Goal: Task Accomplishment & Management: Manage account settings

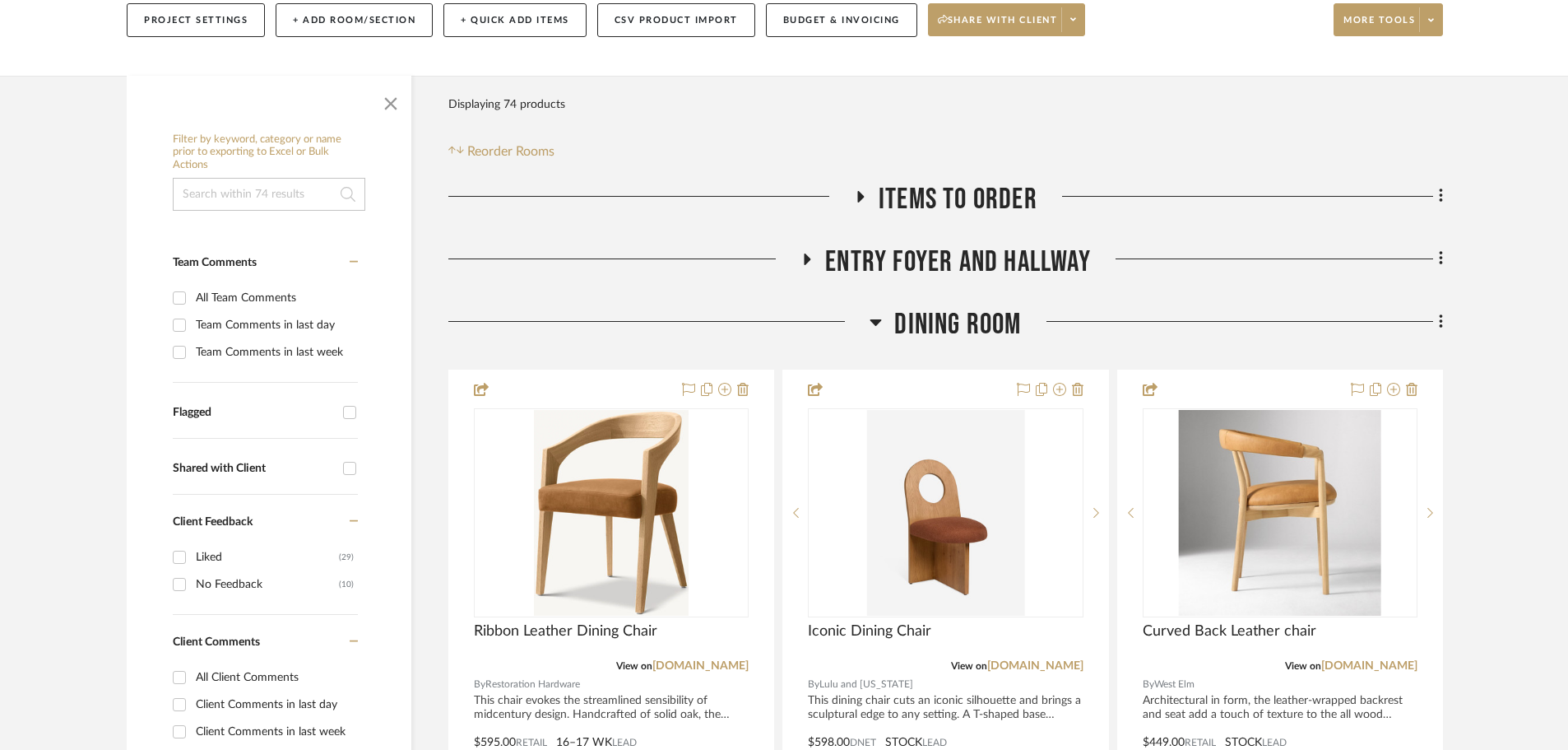
click at [804, 254] on icon at bounding box center [808, 260] width 7 height 12
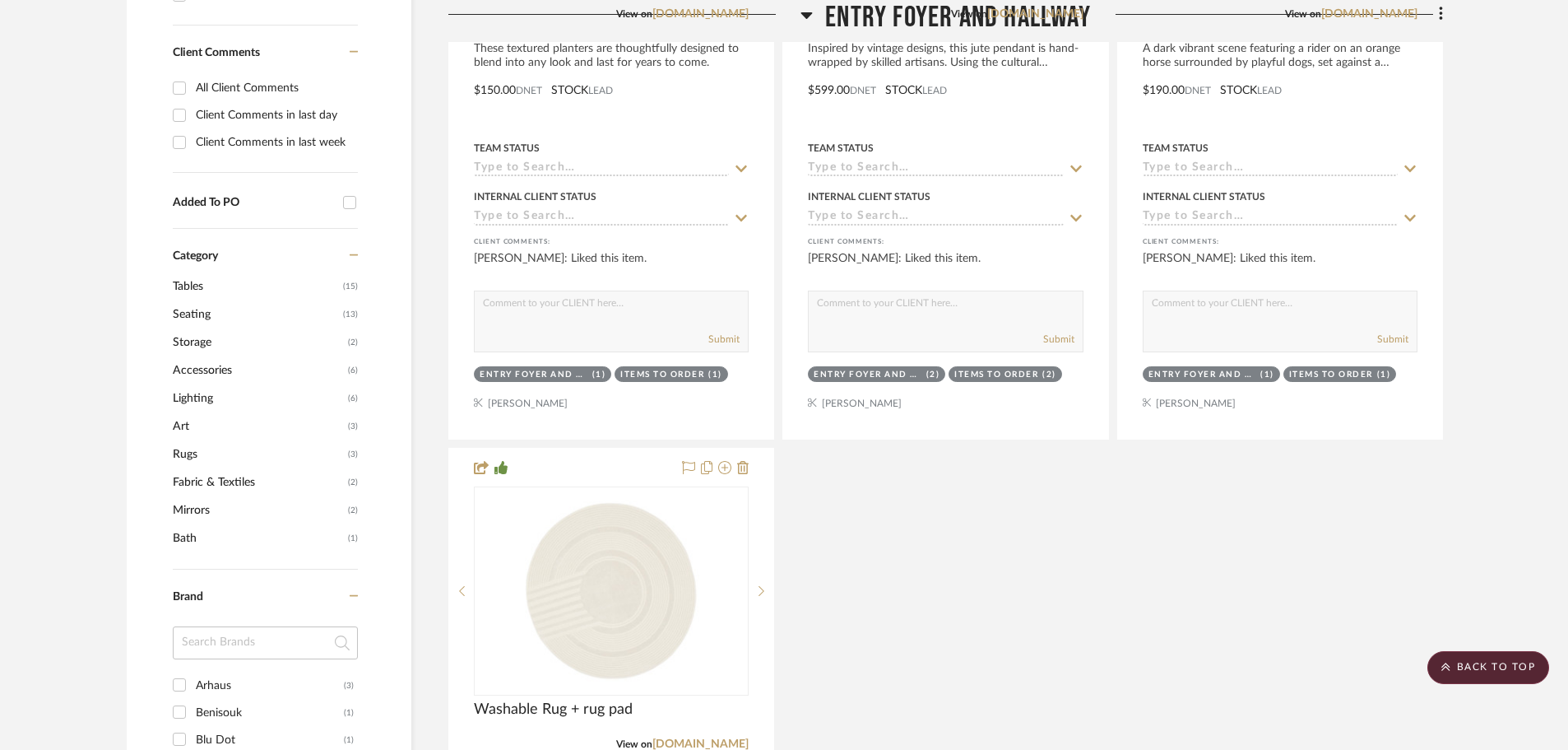
scroll to position [1070, 0]
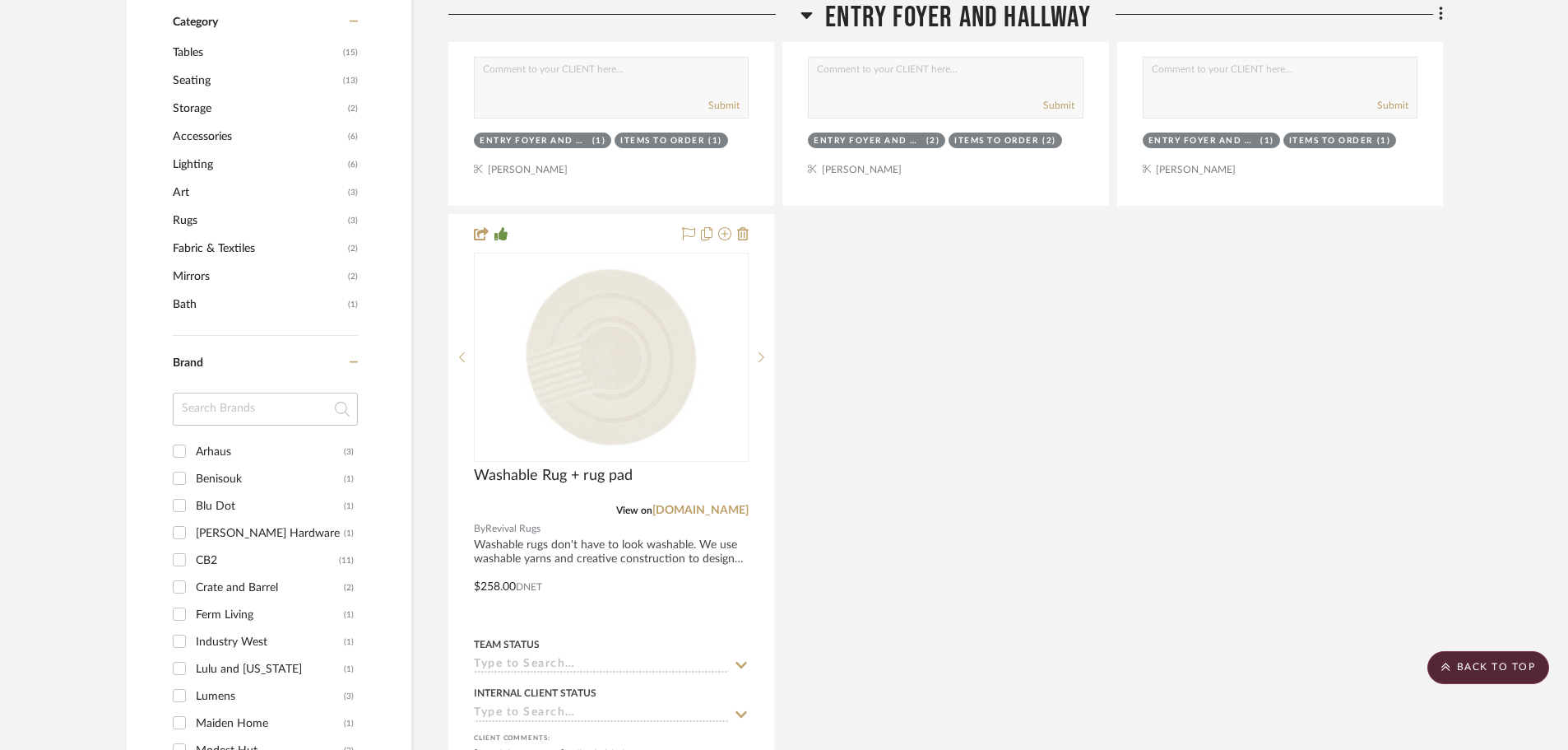
click at [177, 438] on input "Arhaus (3)" at bounding box center [179, 451] width 26 height 26
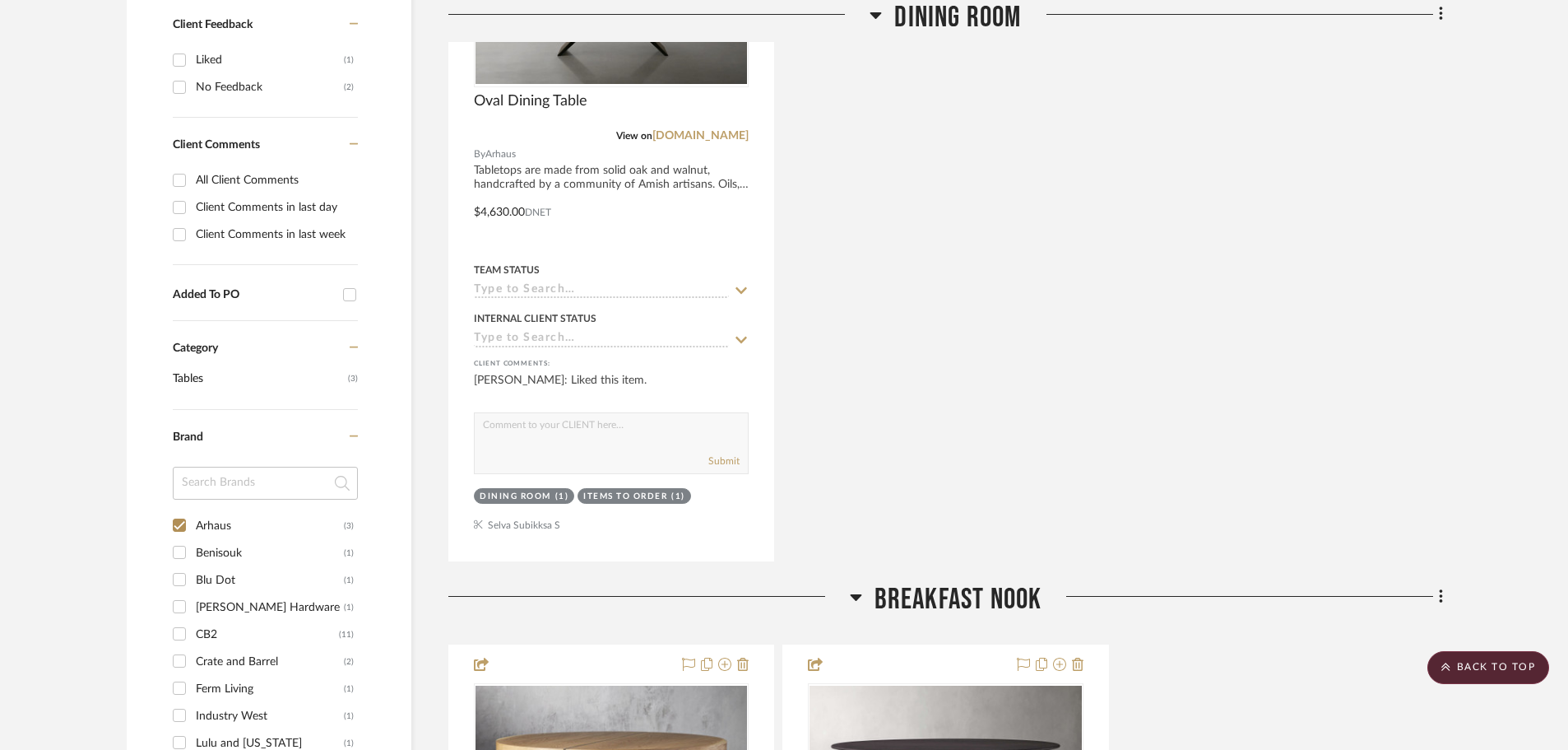
scroll to position [988, 0]
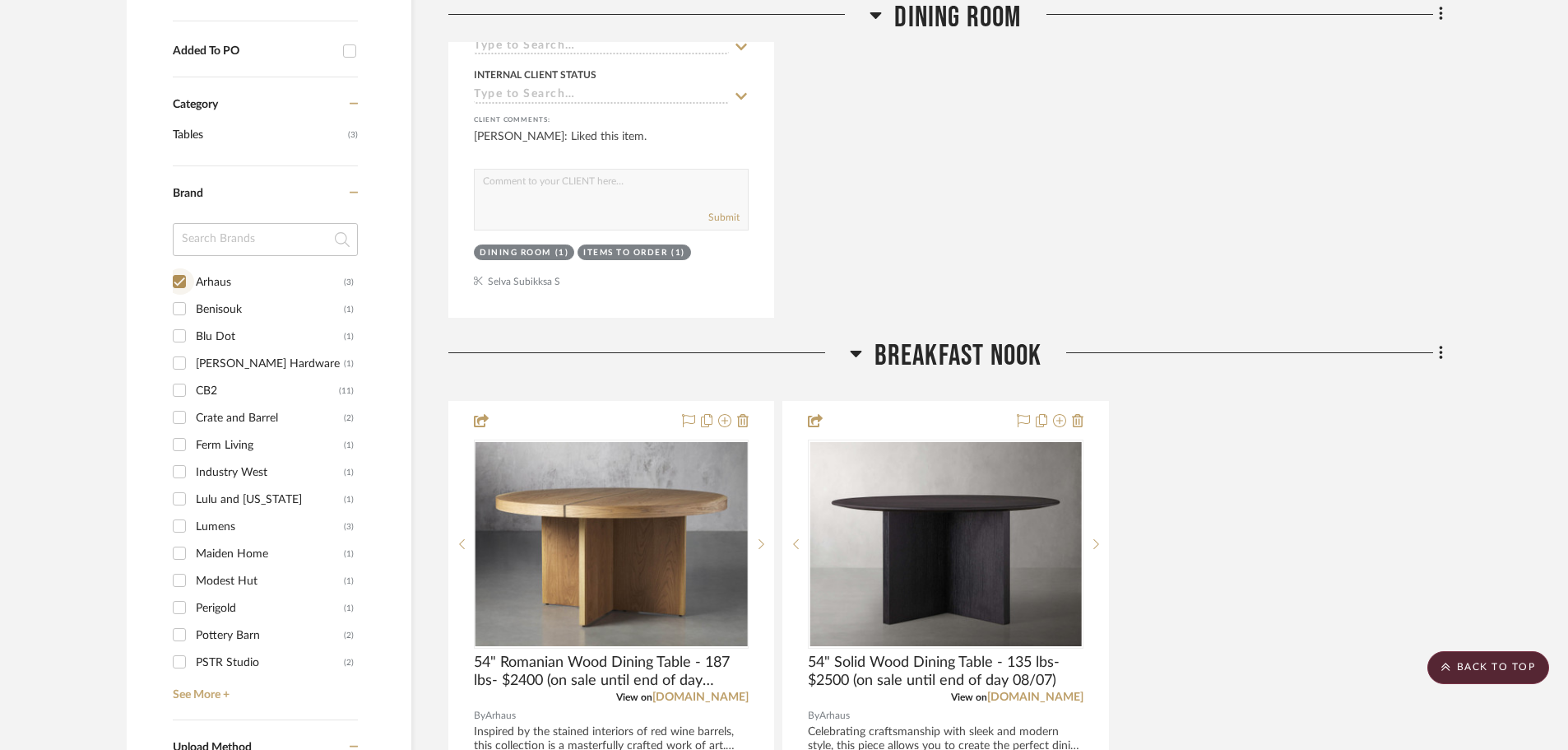
click at [182, 268] on input "Arhaus (3)" at bounding box center [179, 281] width 26 height 26
checkbox input "false"
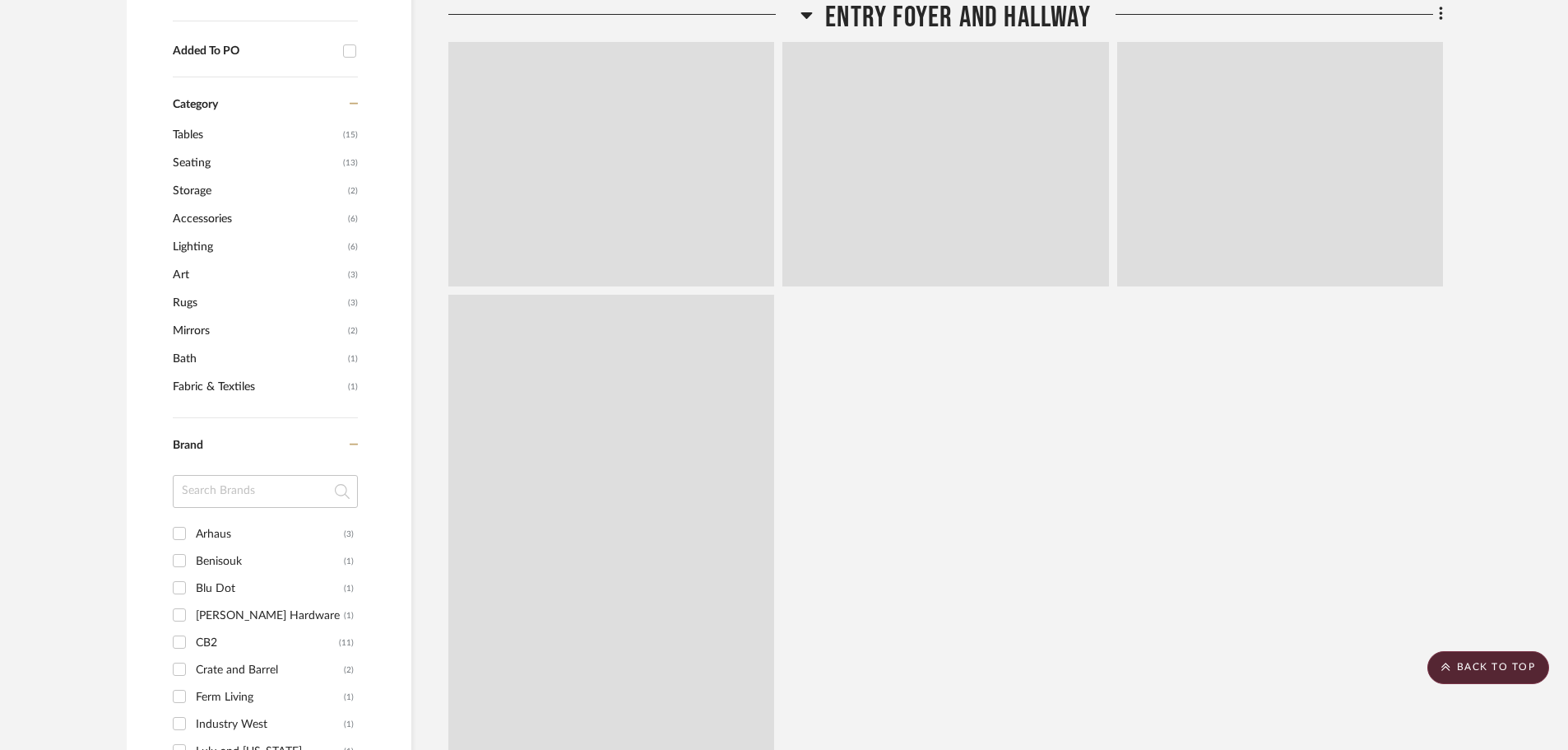
click at [177, 289] on span "Rugs" at bounding box center [259, 303] width 171 height 28
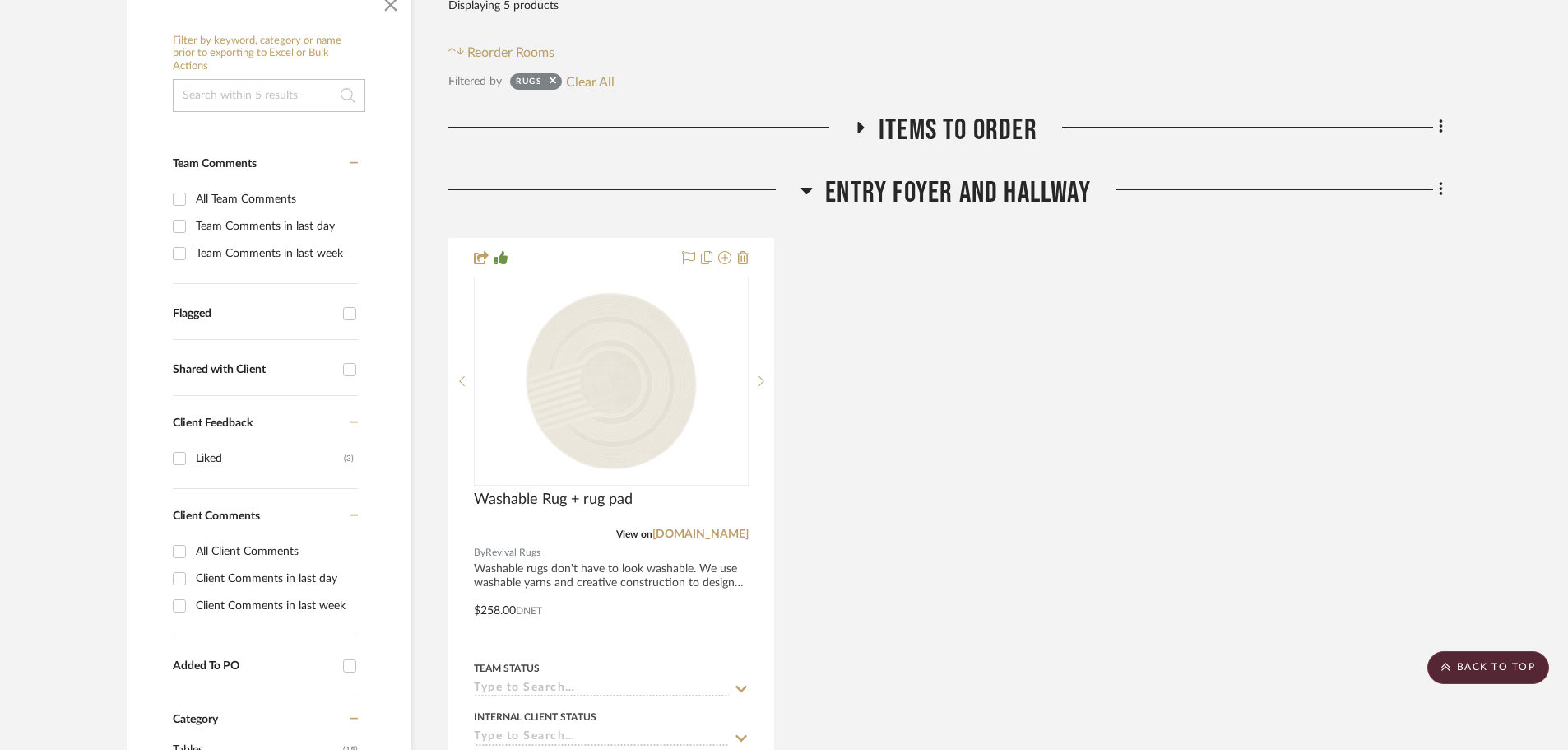
scroll to position [137, 0]
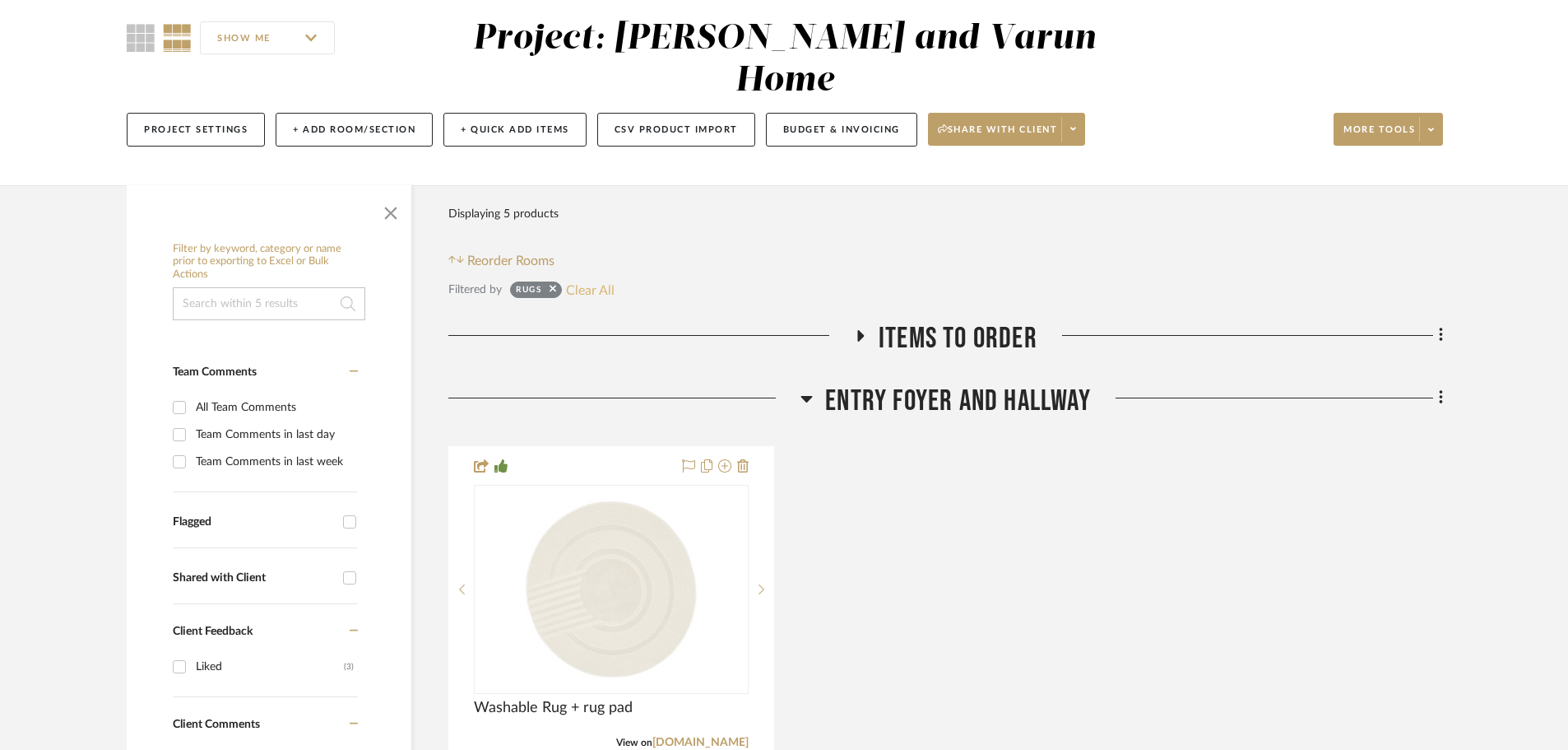
click at [593, 279] on button "Clear All" at bounding box center [591, 289] width 49 height 21
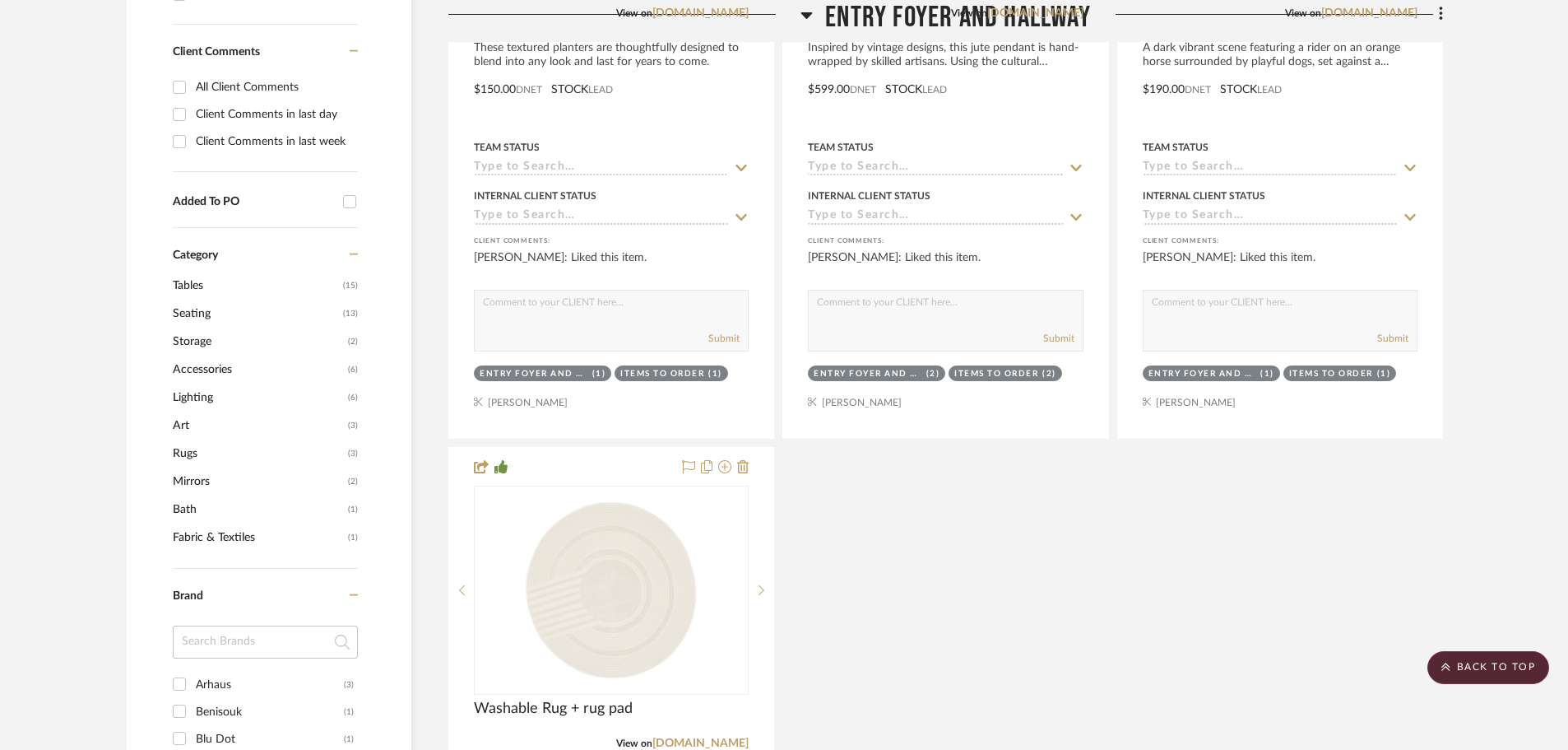
scroll to position [1125, 0]
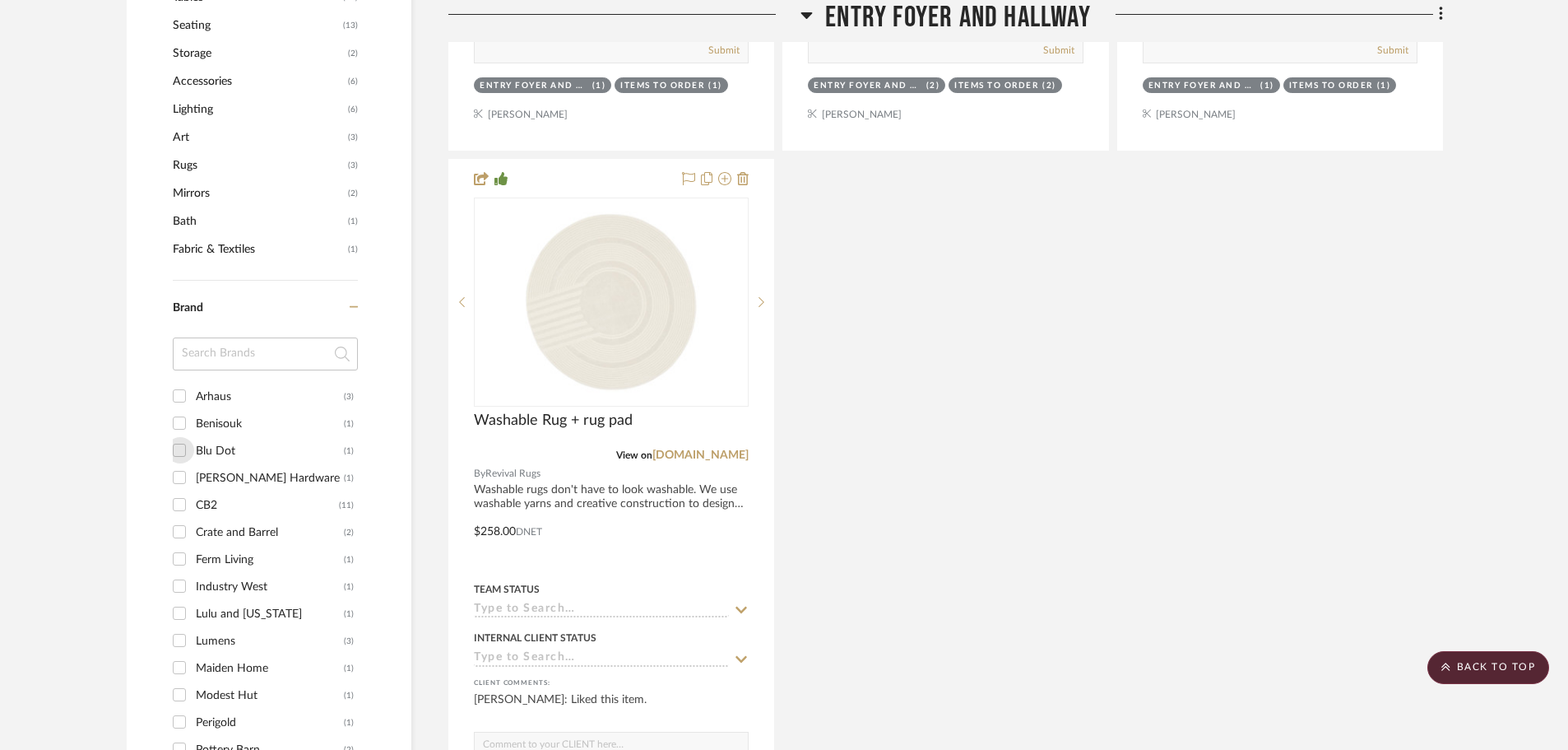
click at [175, 437] on input "Blu Dot (1)" at bounding box center [179, 450] width 26 height 26
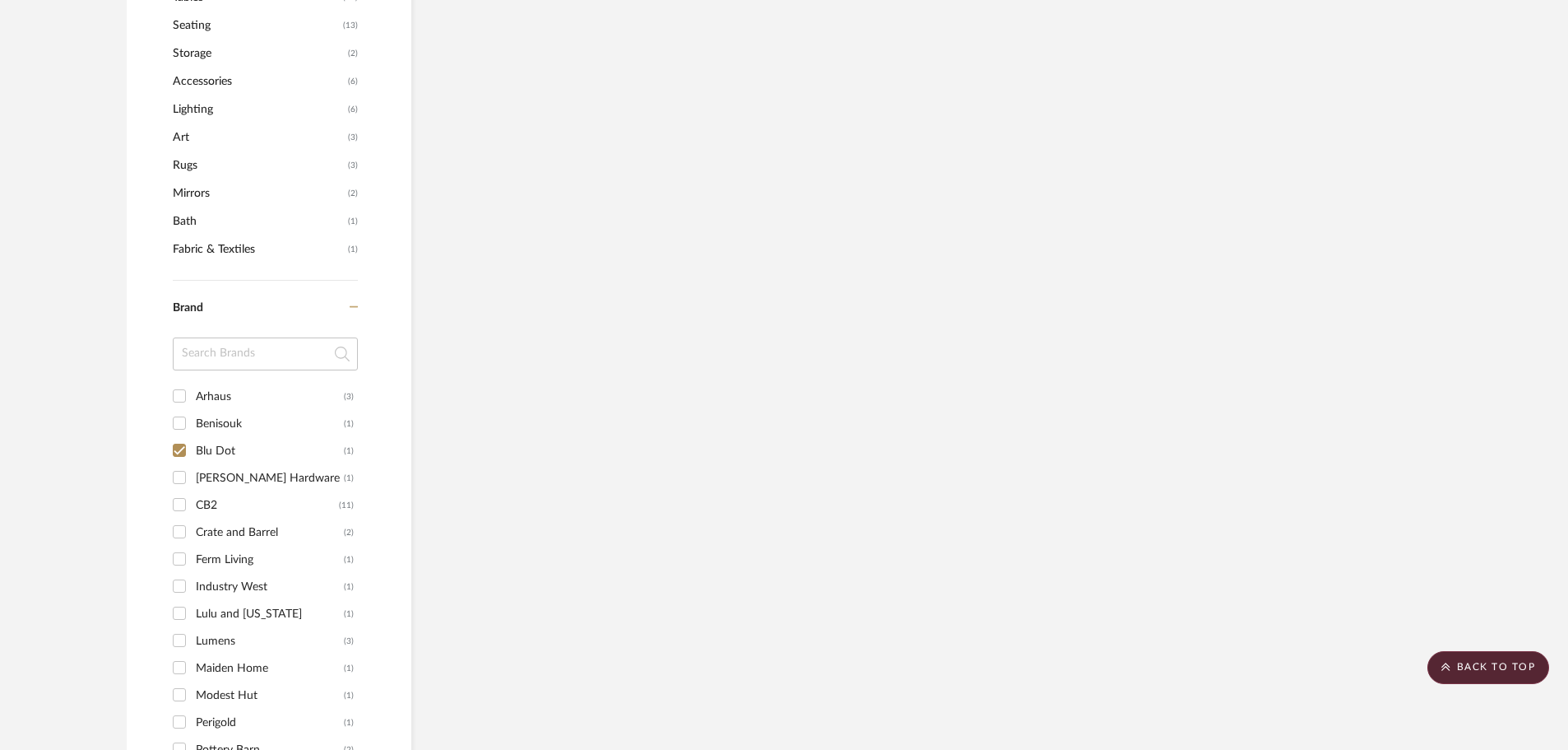
scroll to position [1005, 0]
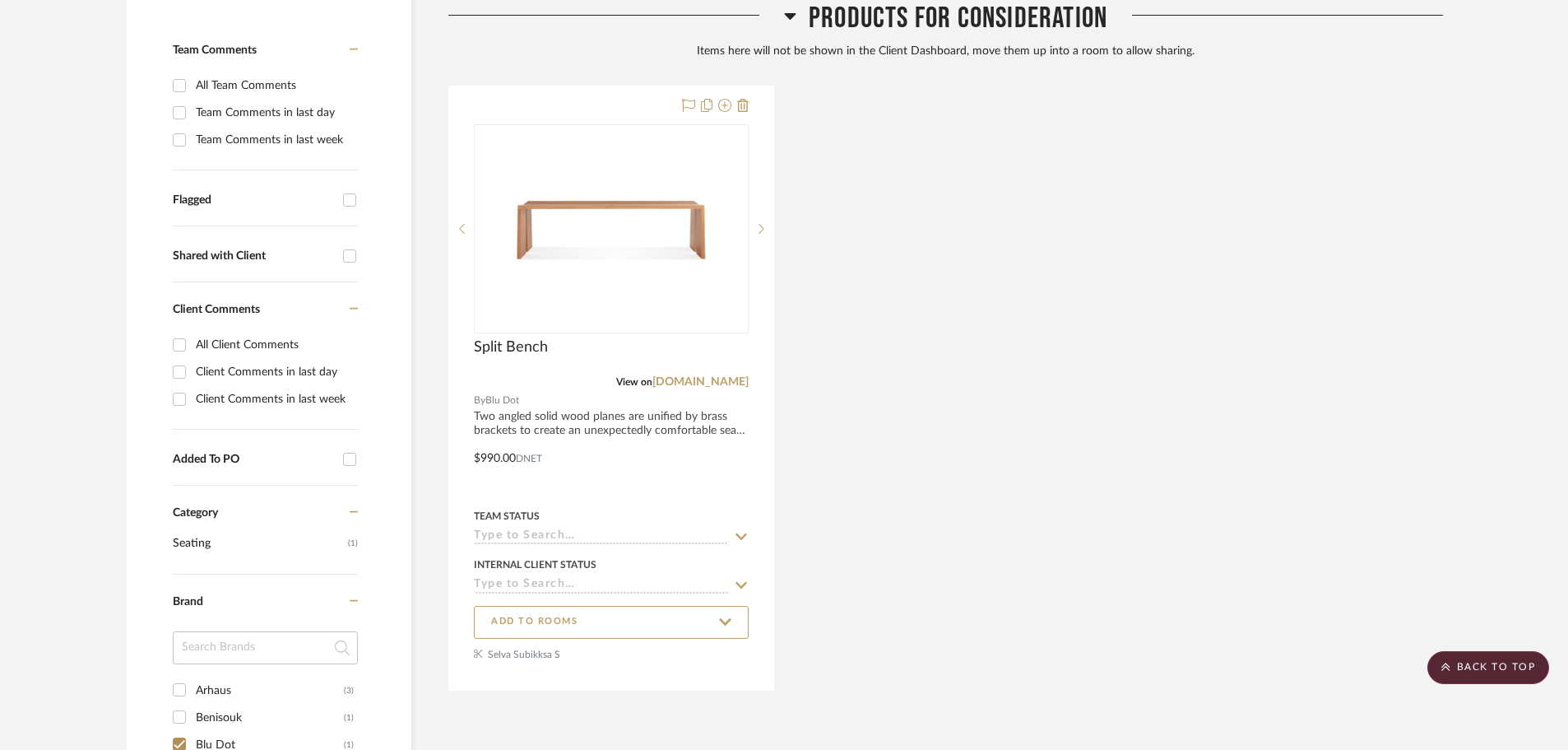
scroll to position [429, 0]
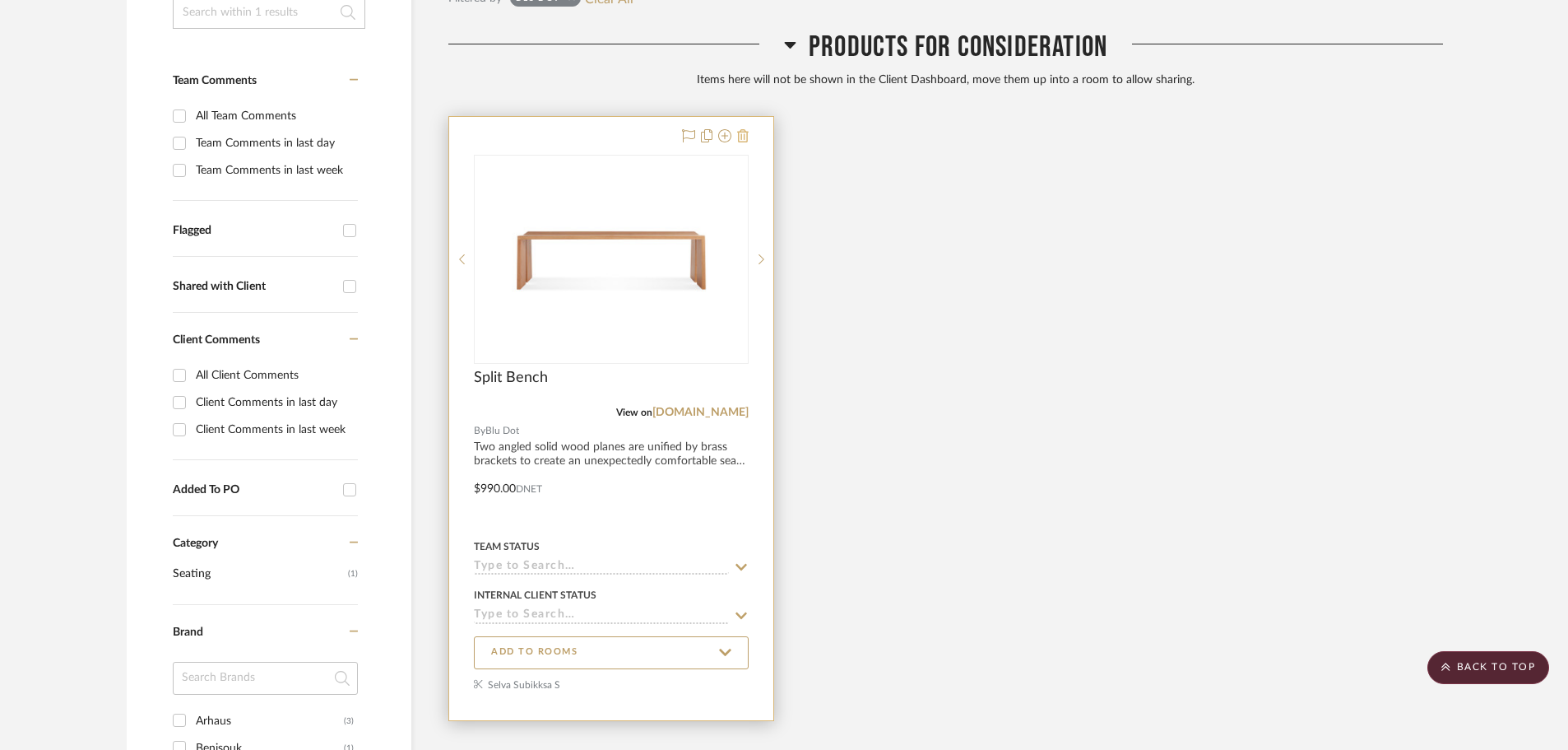
click at [743, 129] on icon at bounding box center [743, 136] width 12 height 13
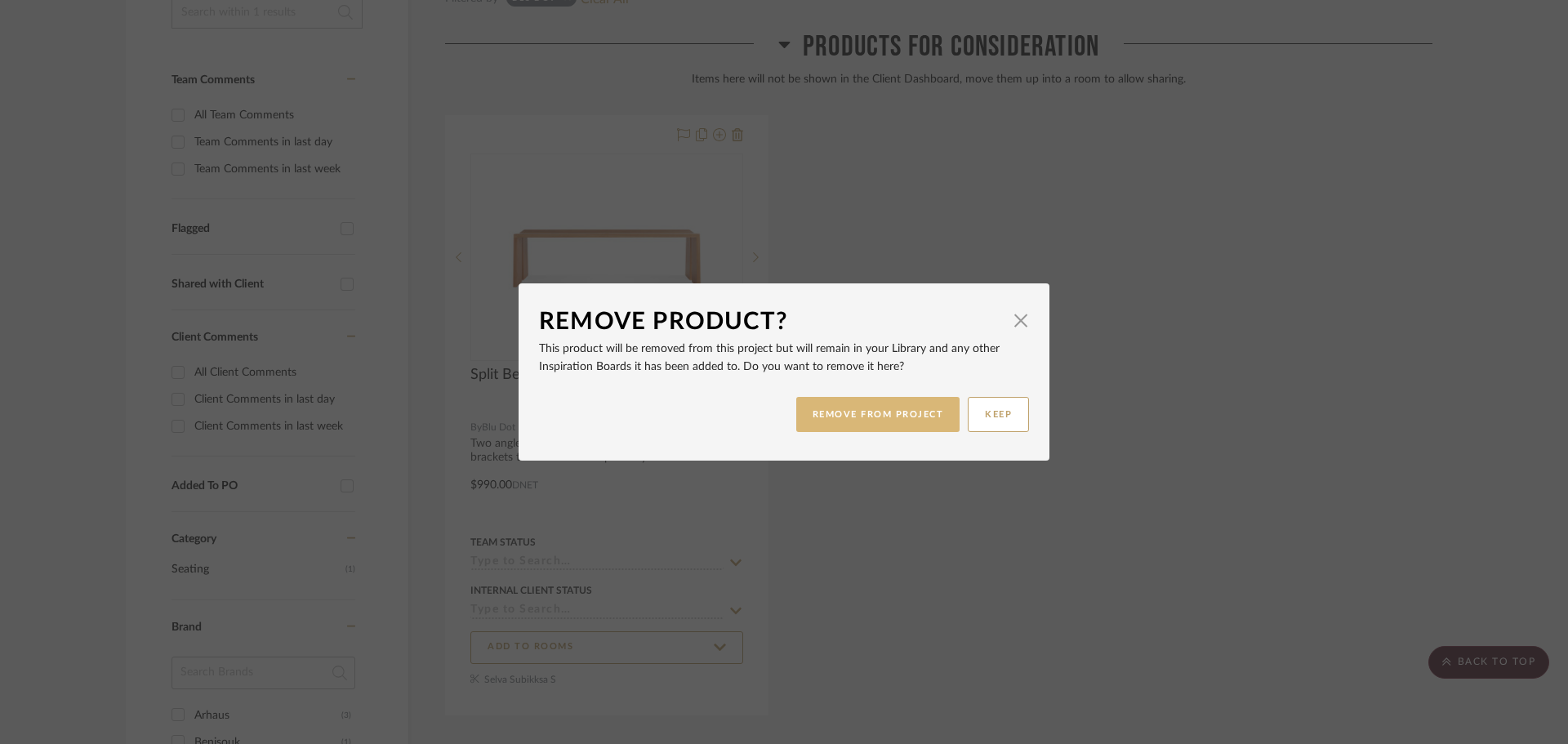
click at [851, 426] on button "REMOVE FROM PROJECT" at bounding box center [878, 415] width 164 height 35
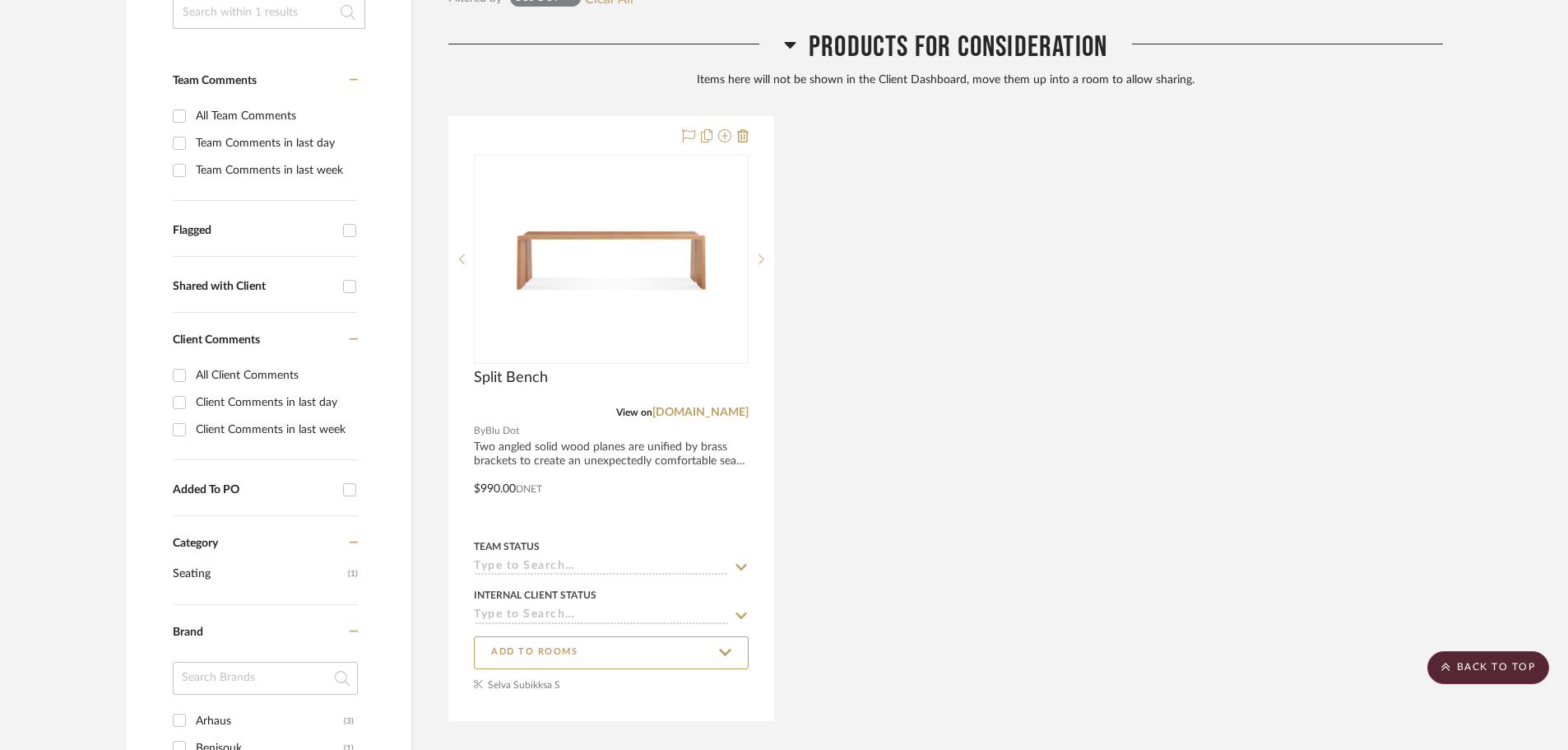
scroll to position [59, 0]
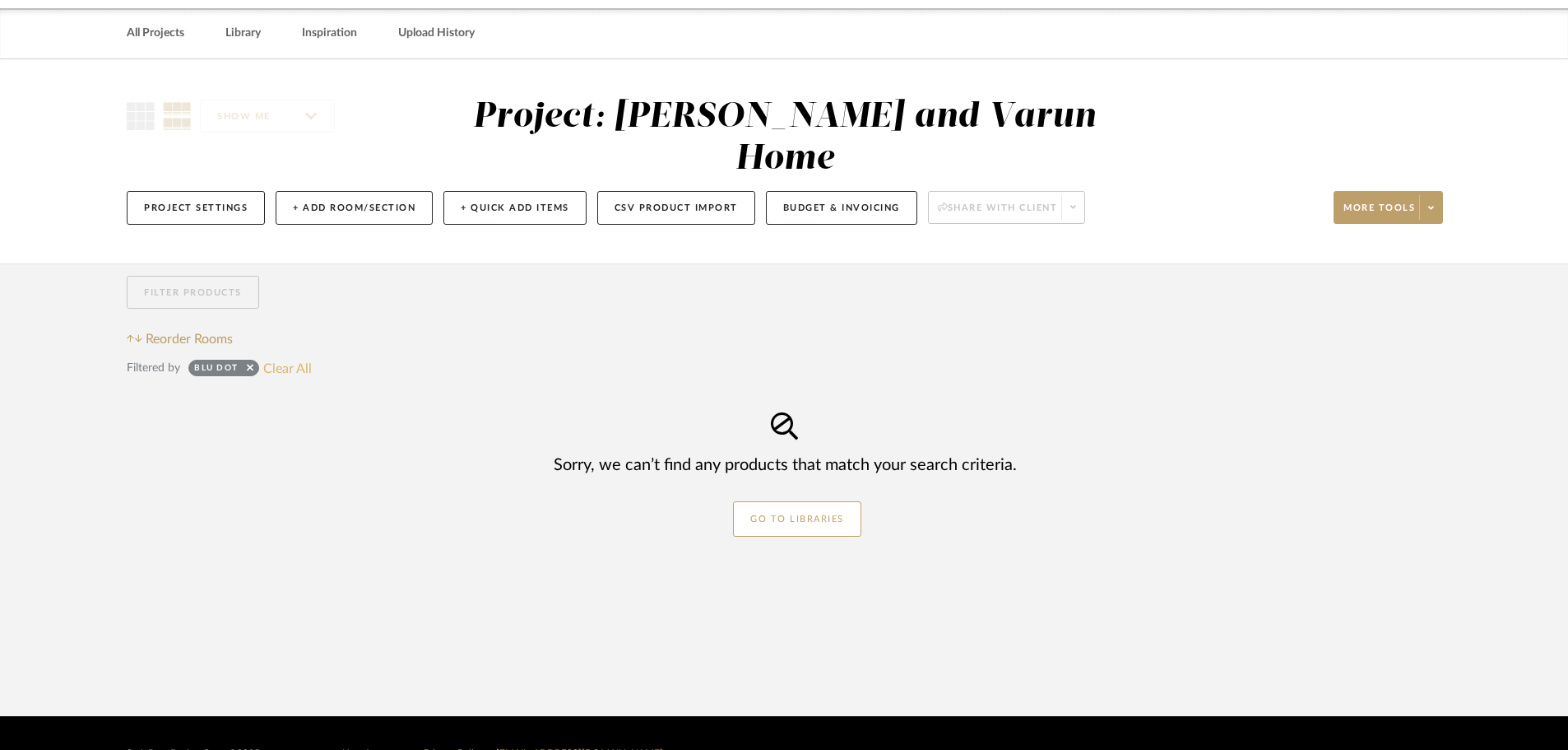
click at [276, 357] on button "Clear All" at bounding box center [287, 367] width 49 height 21
checkbox input "false"
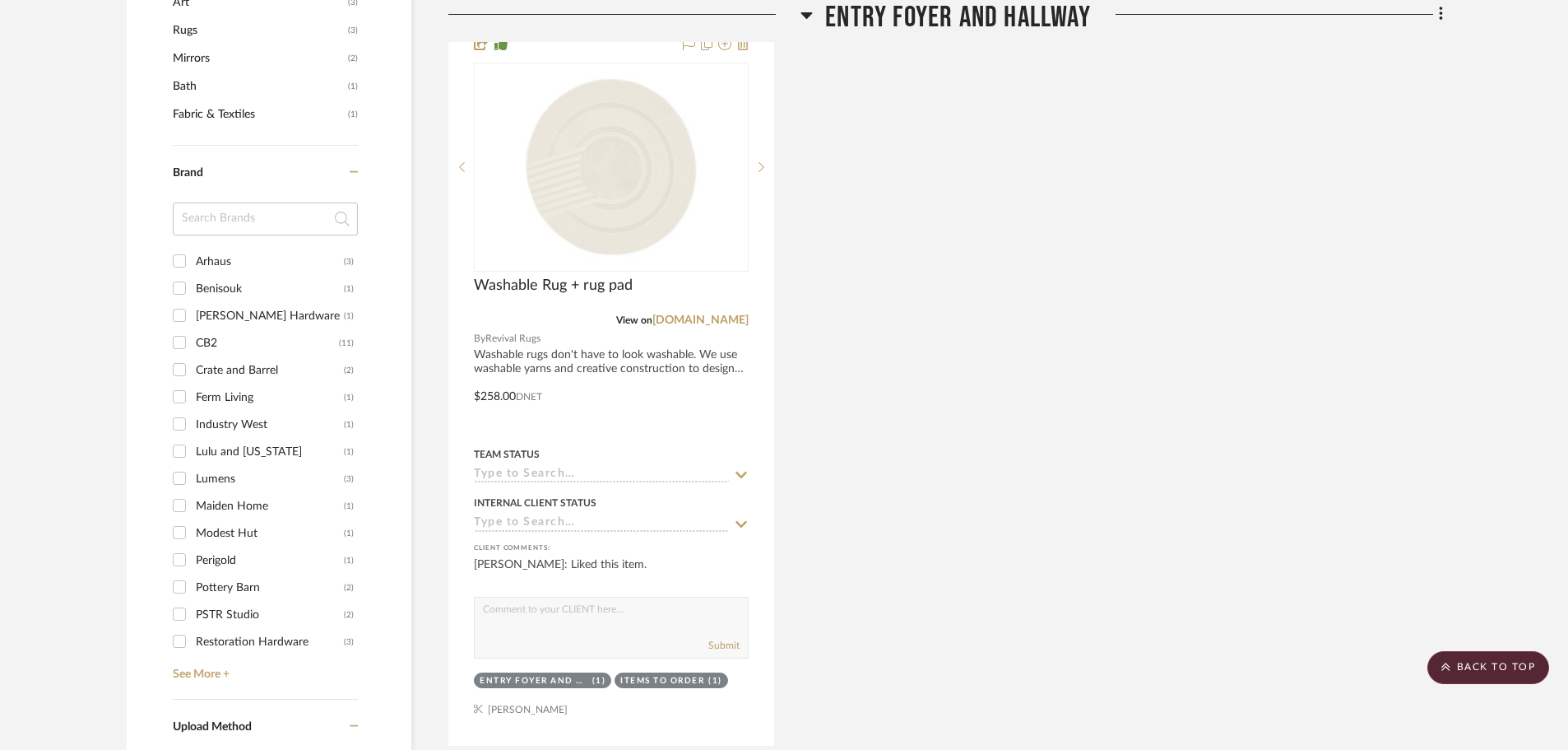
scroll to position [1294, 0]
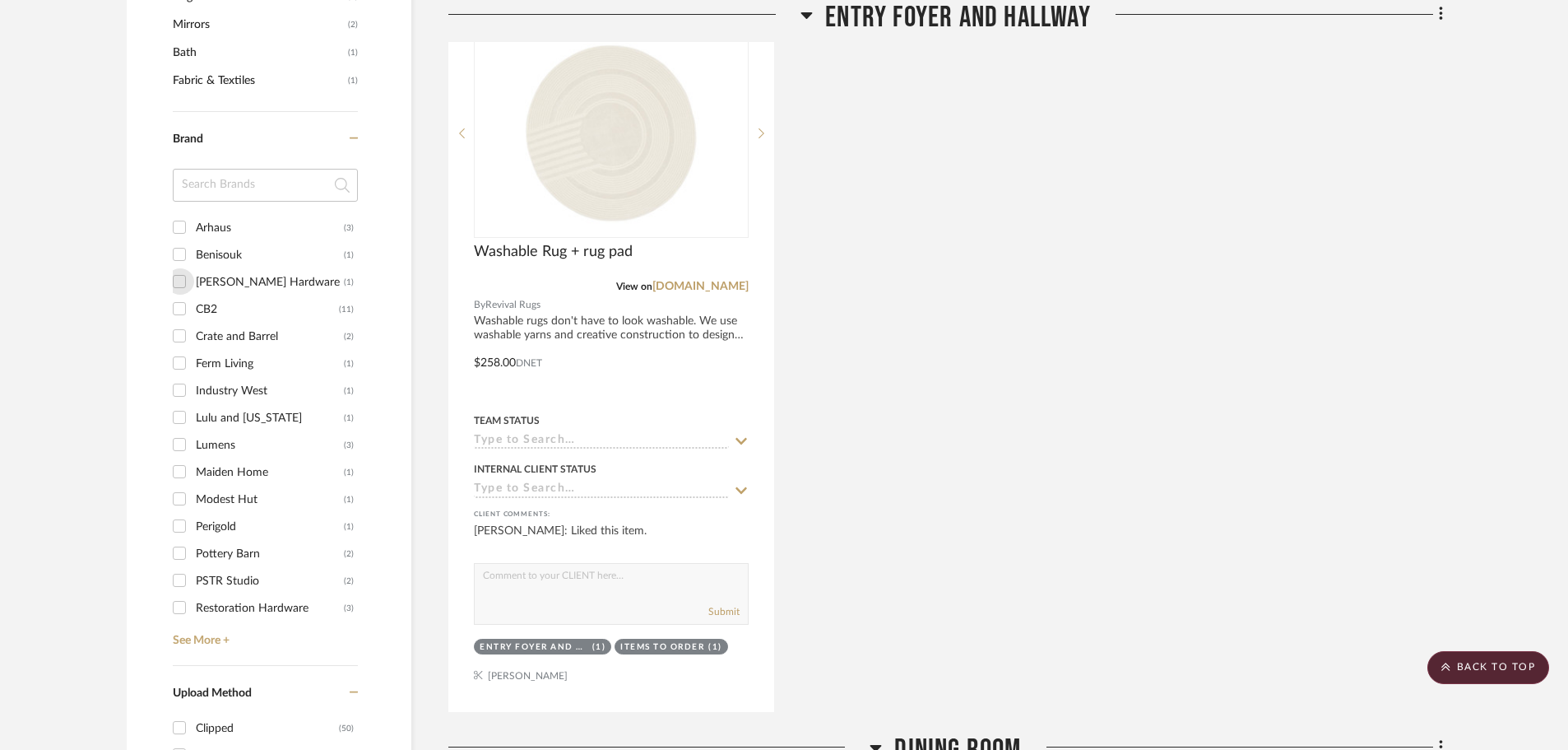
click at [176, 268] on input "[PERSON_NAME] Hardware (1)" at bounding box center [179, 281] width 26 height 26
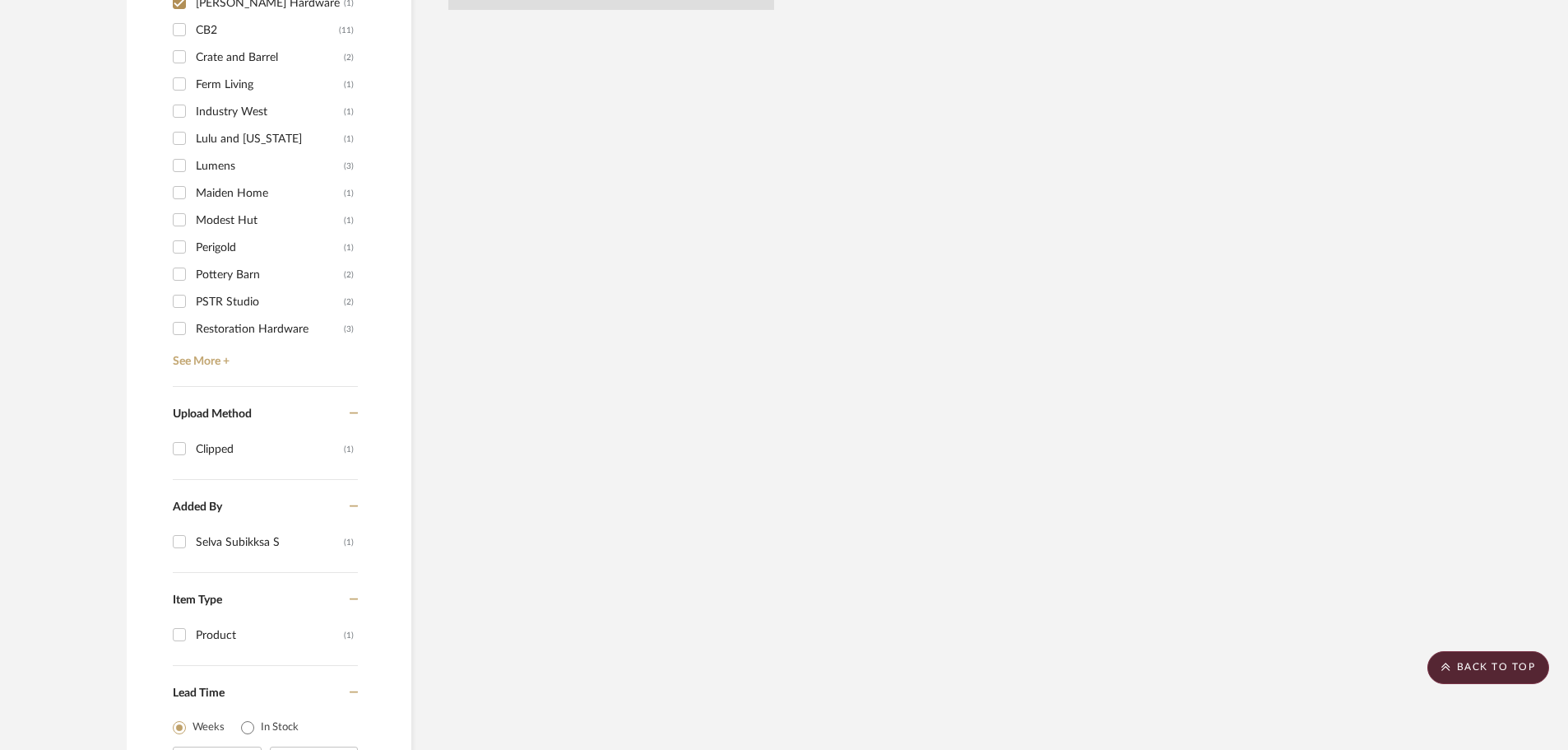
scroll to position [1267, 0]
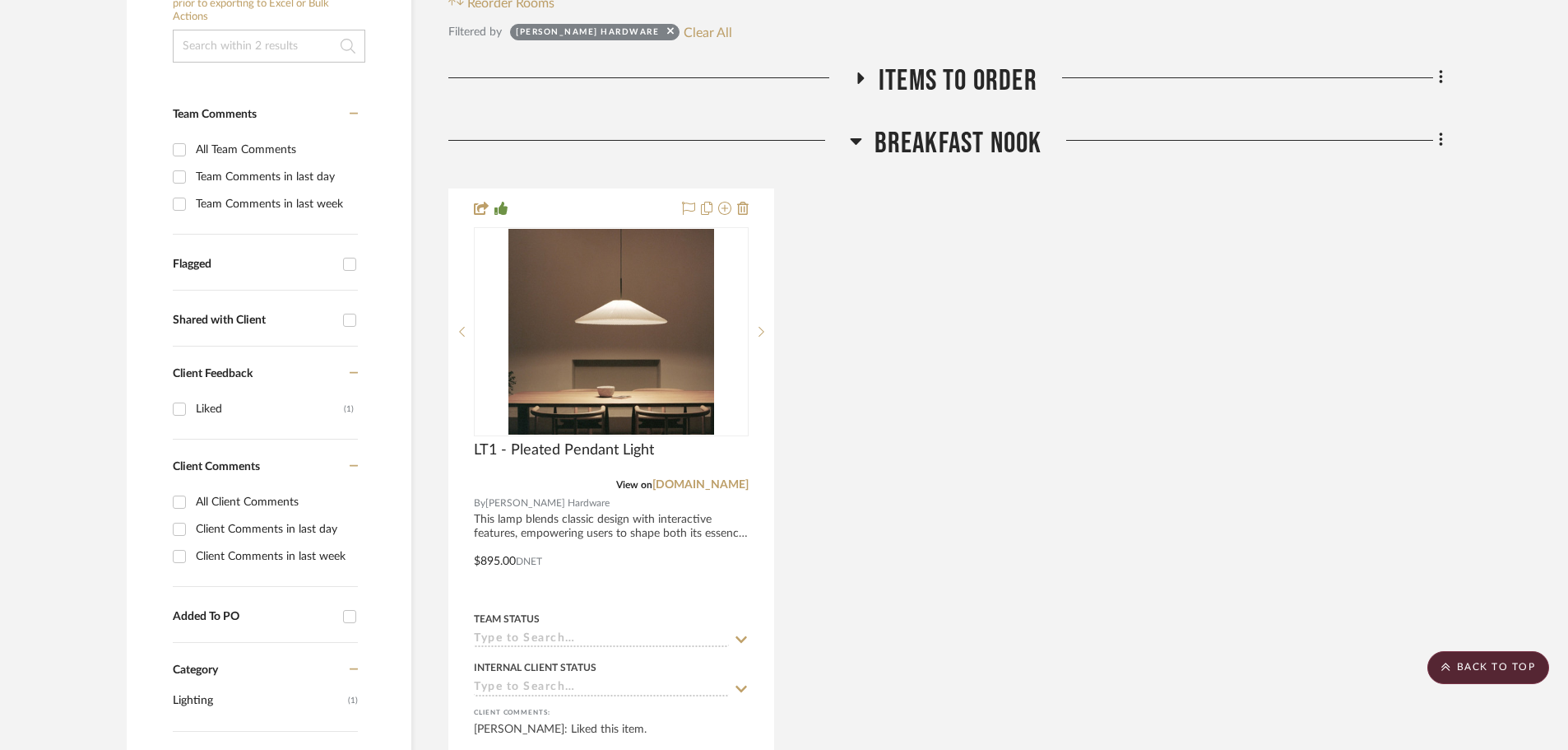
scroll to position [362, 0]
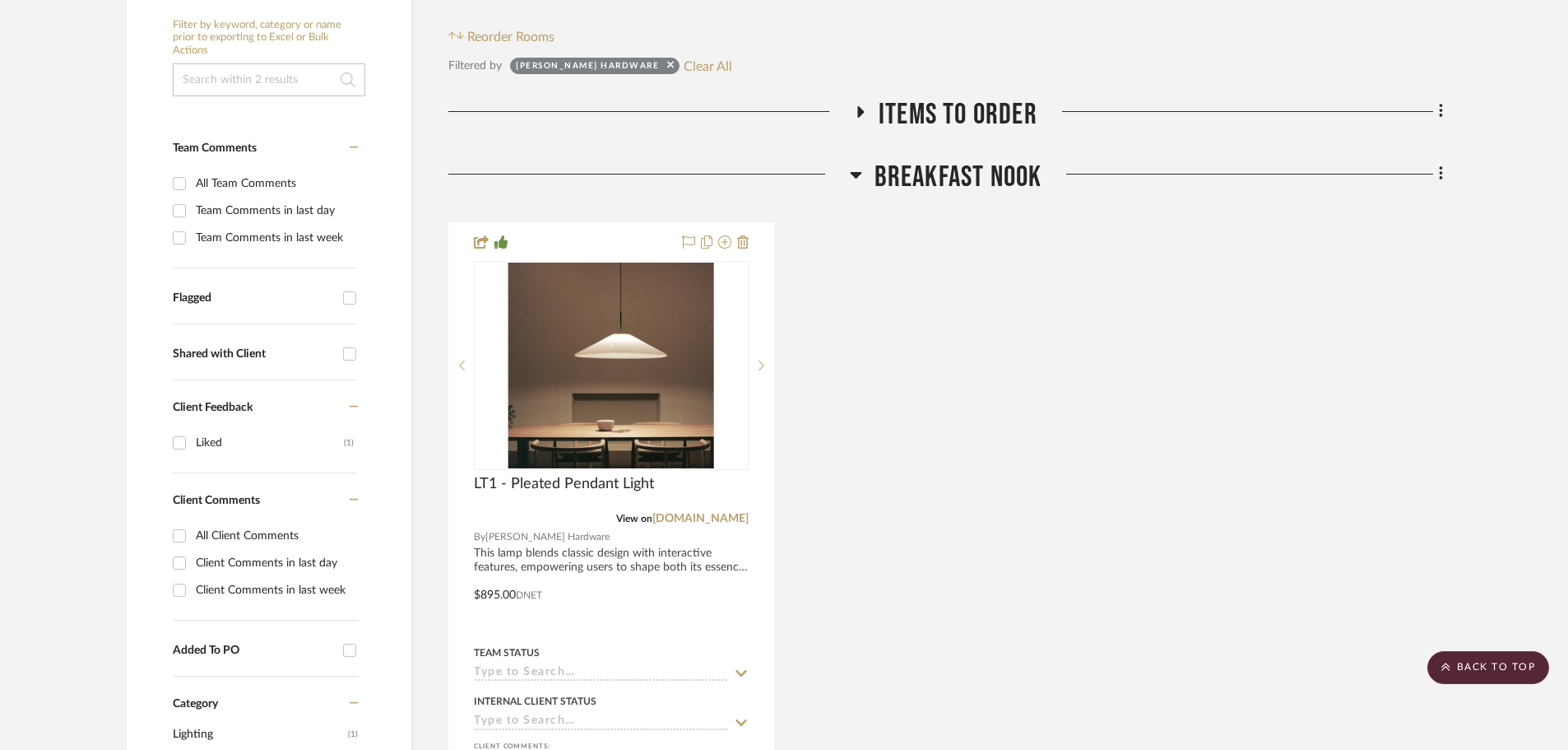
click at [976, 401] on div "LT1 - Pleated Pendant Light View on [DOMAIN_NAME] By [PERSON_NAME] Hardware Thi…" at bounding box center [946, 583] width 995 height 722
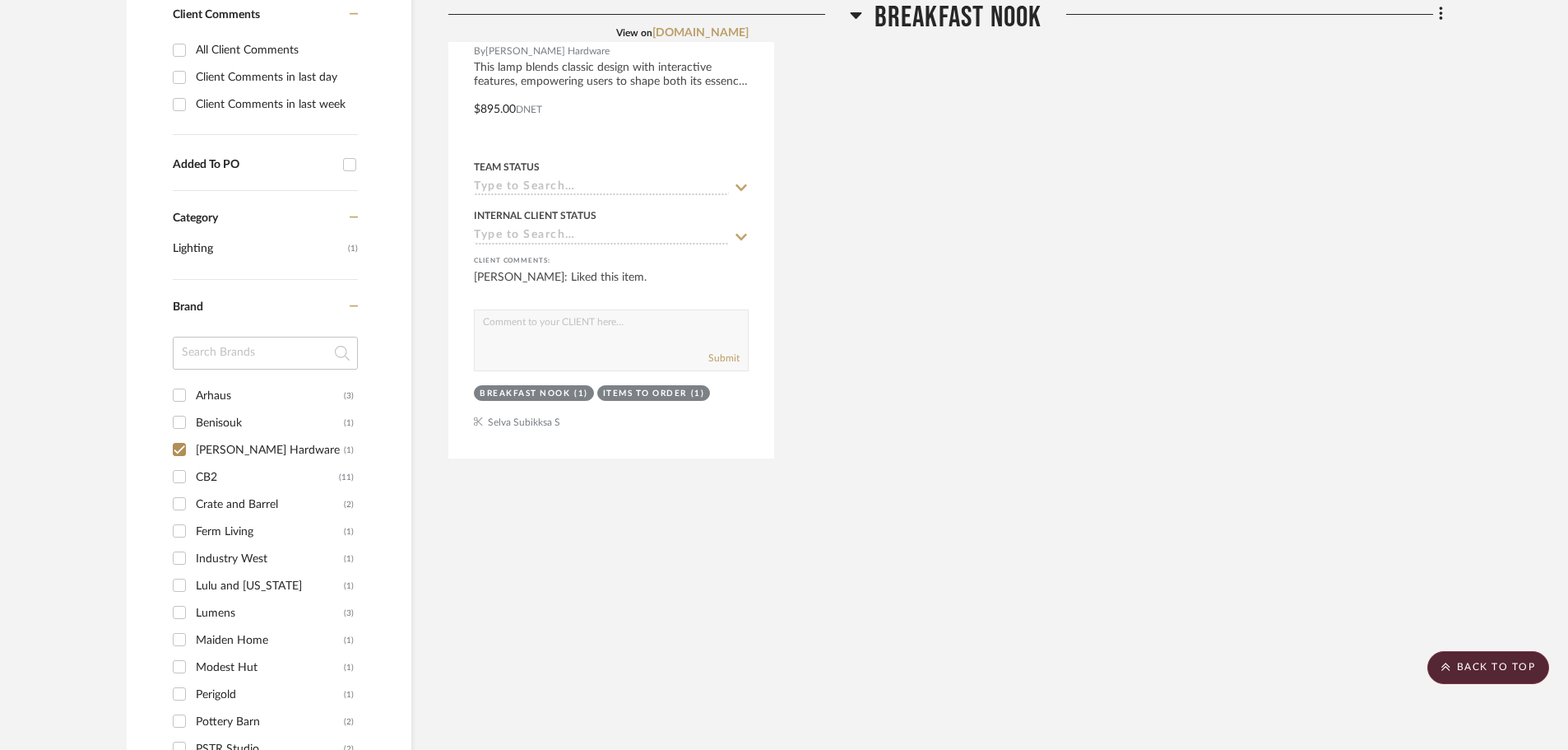
scroll to position [855, 0]
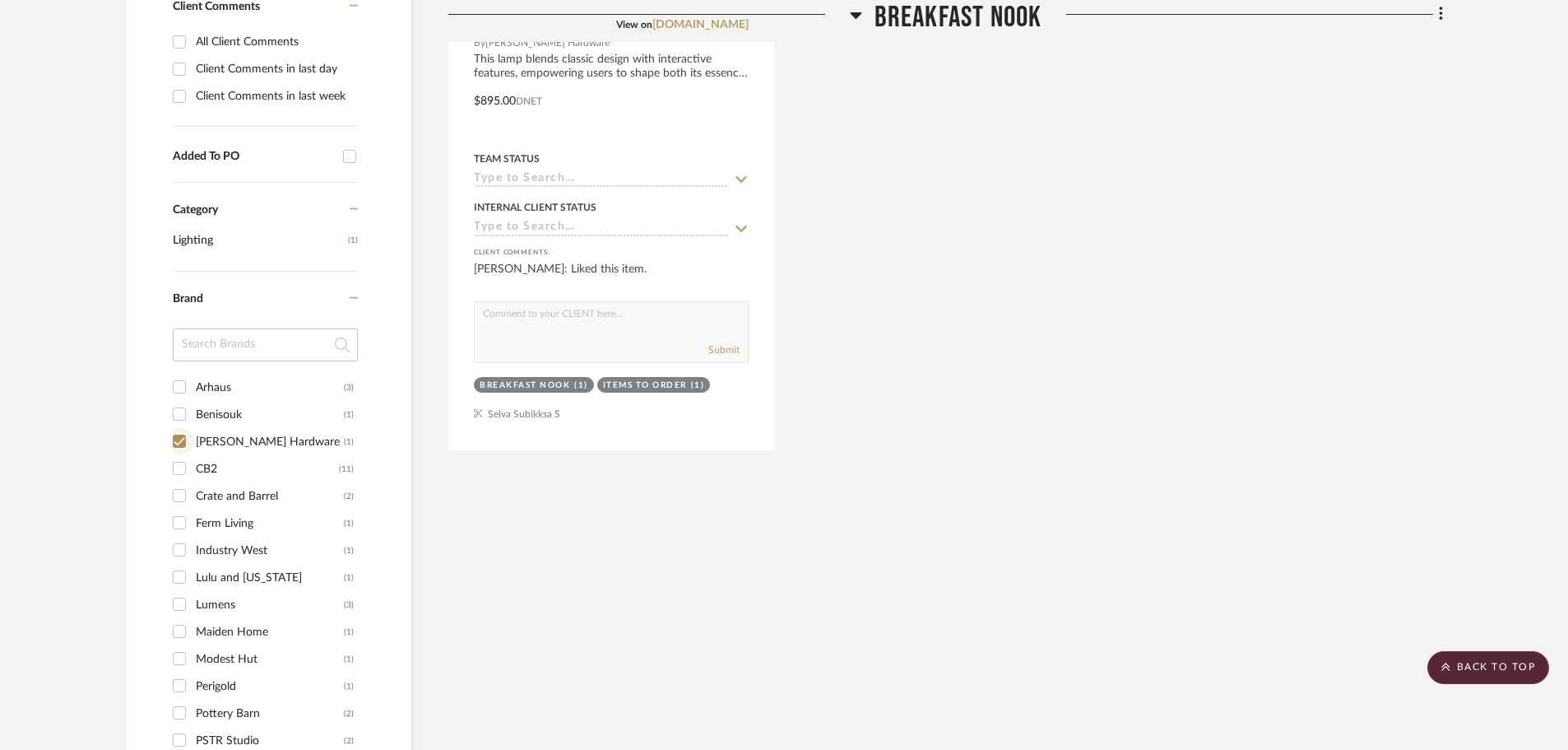
click at [181, 428] on input "[PERSON_NAME] Hardware (1)" at bounding box center [179, 441] width 26 height 26
checkbox input "false"
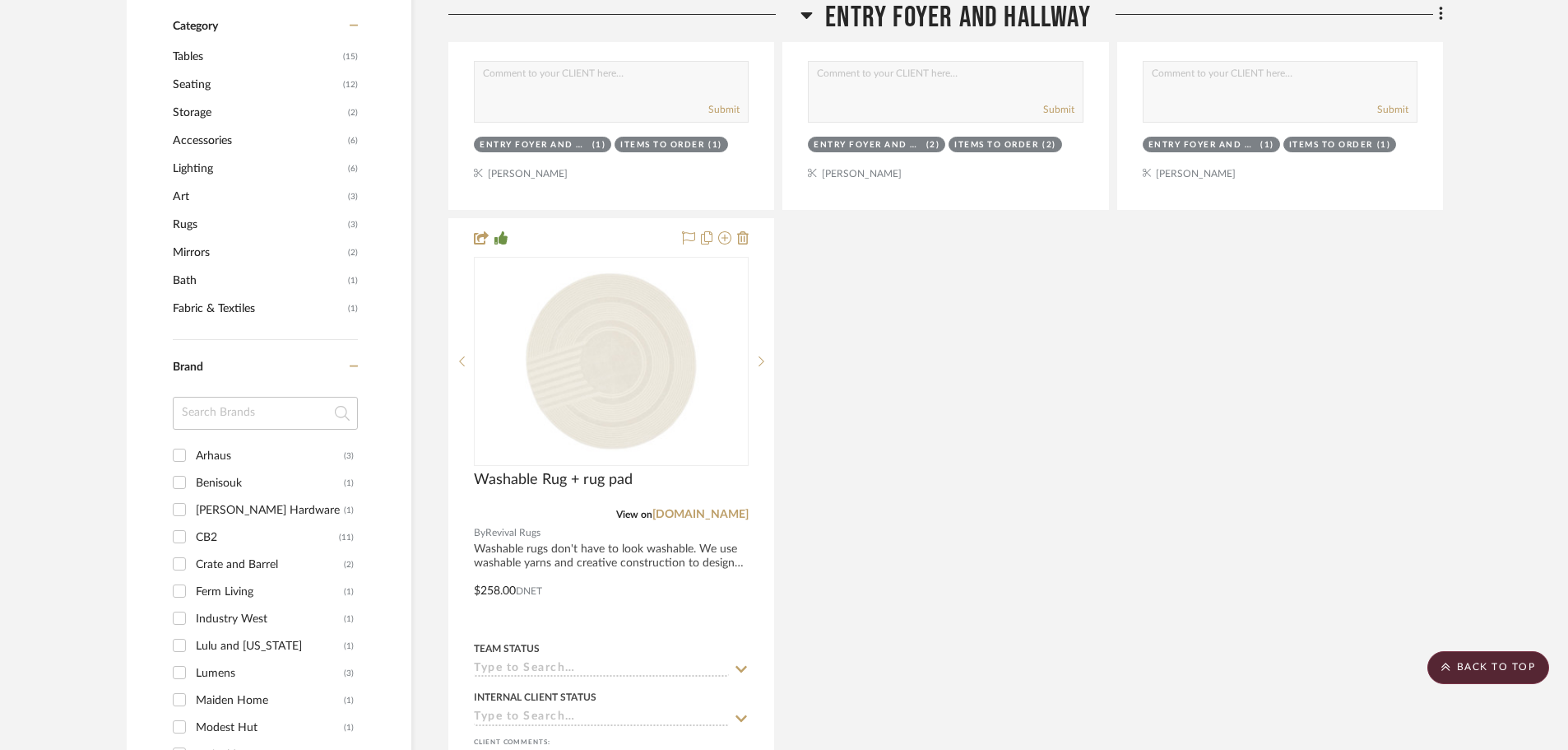
scroll to position [1294, 0]
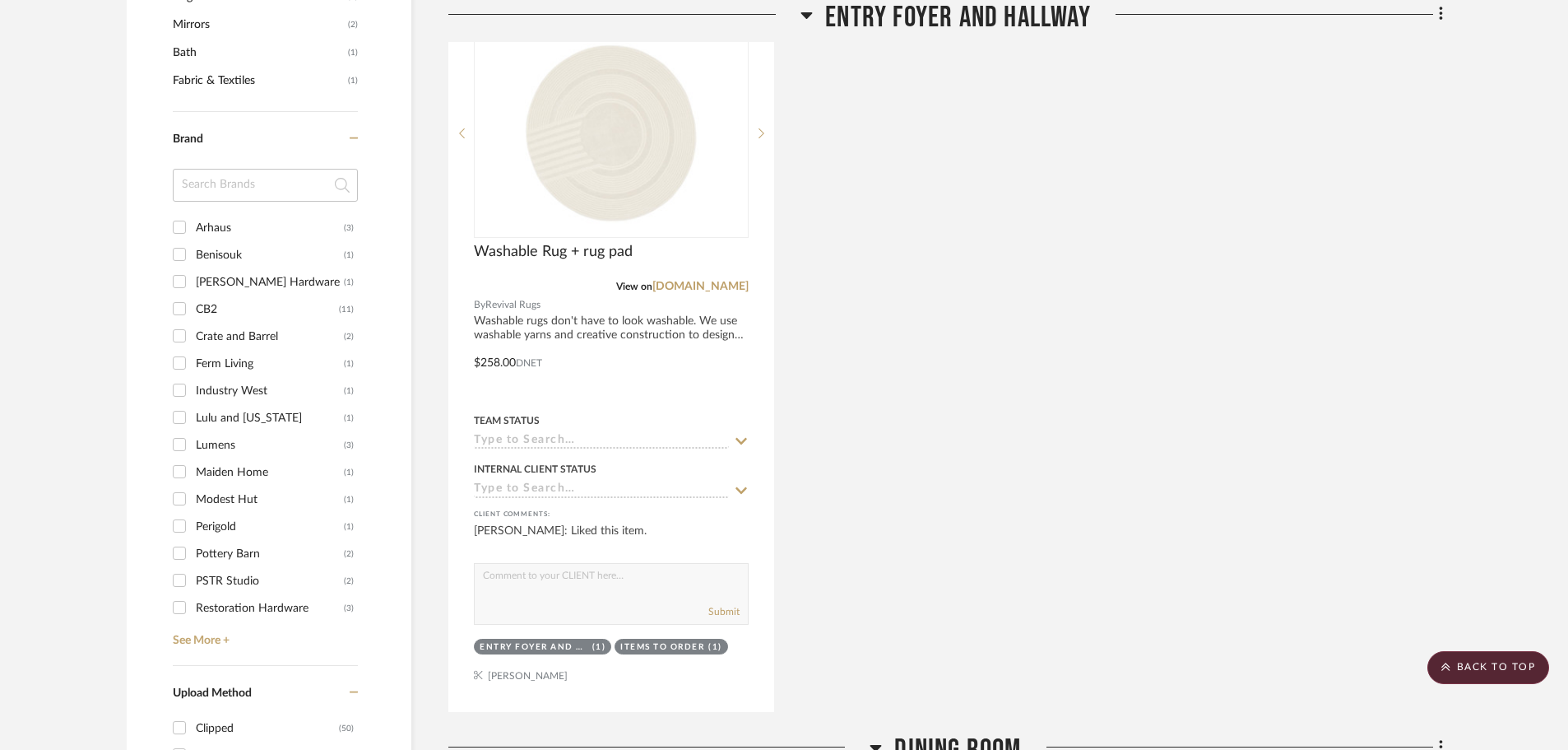
click at [180, 295] on input "CB2 (11)" at bounding box center [179, 308] width 26 height 26
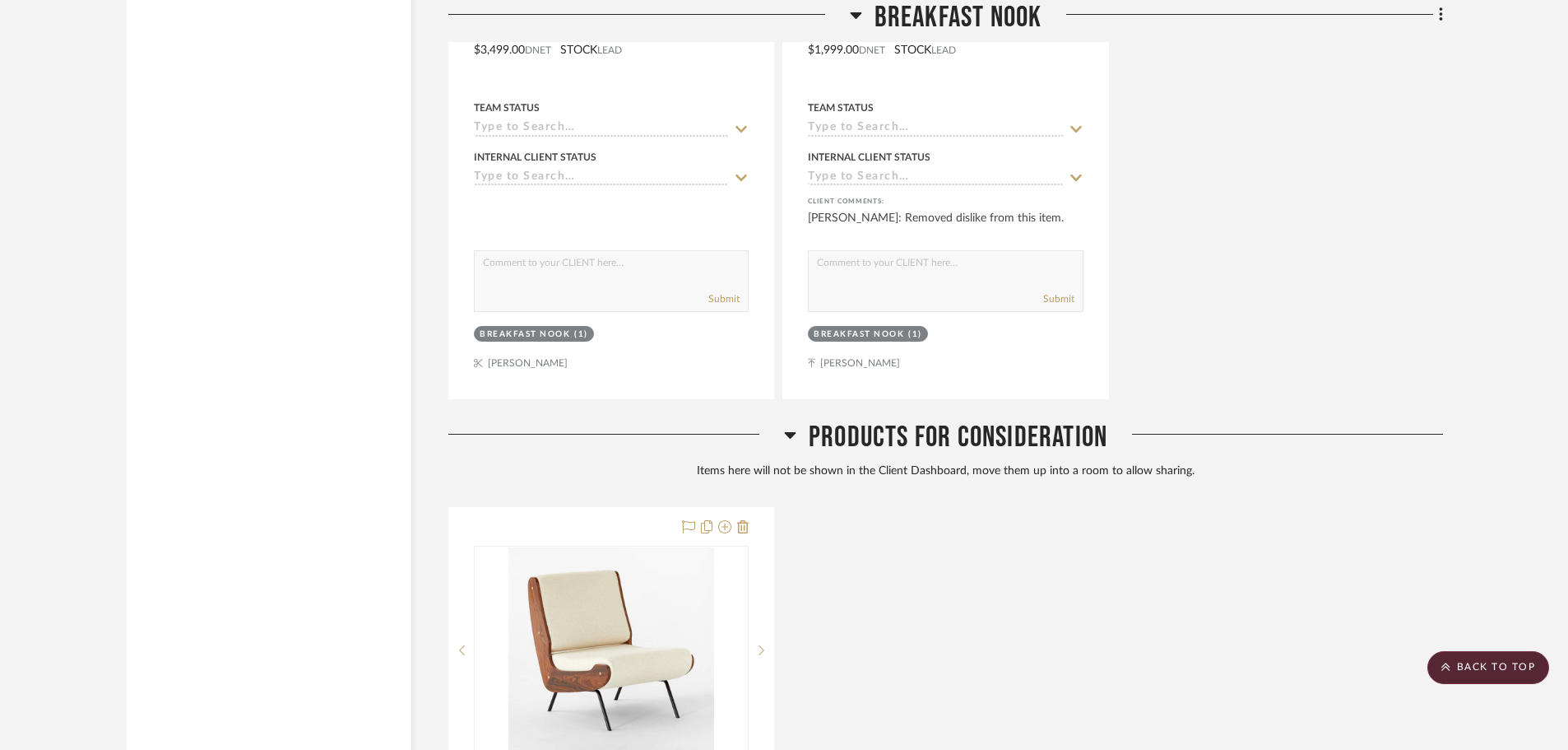
scroll to position [4257, 0]
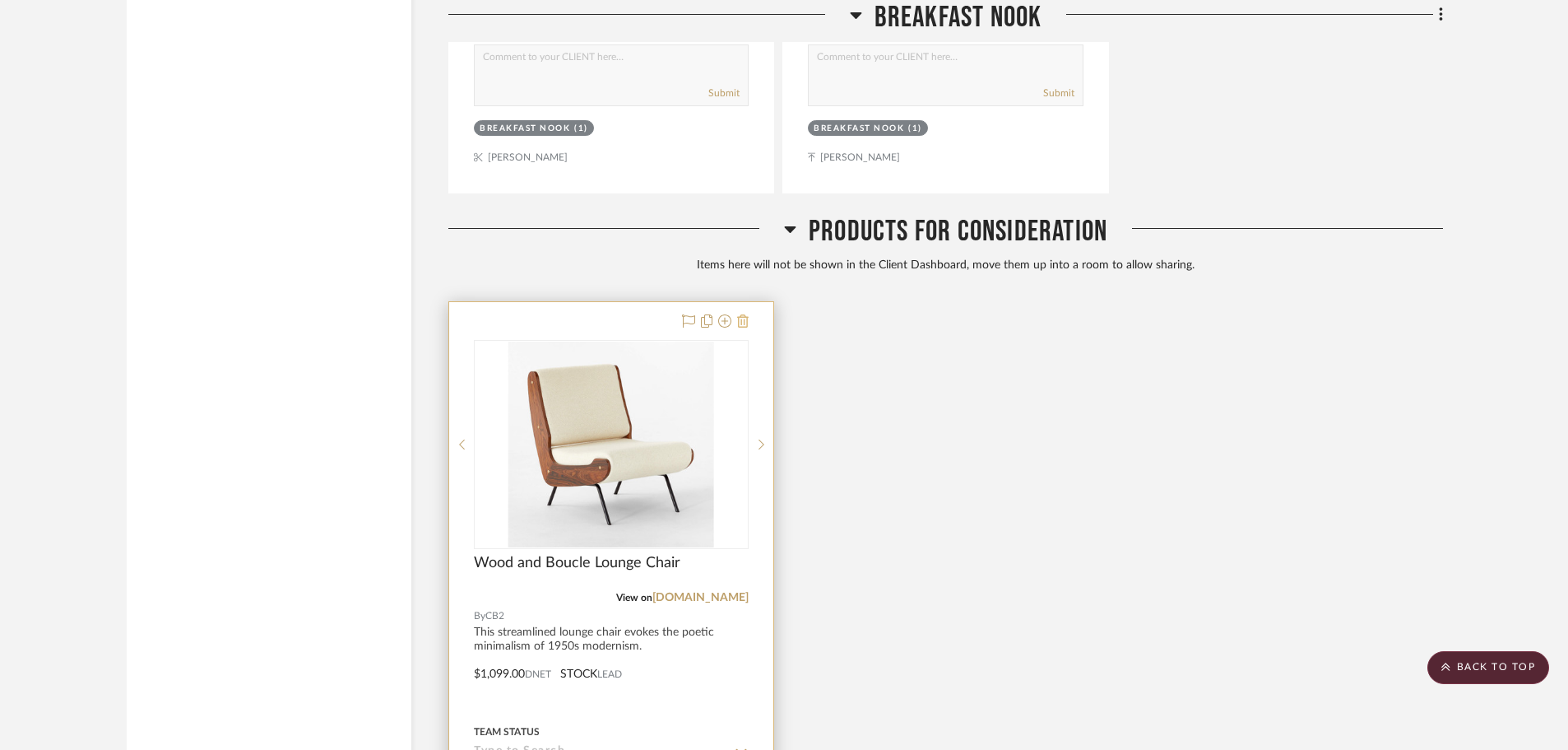
click at [743, 314] on icon at bounding box center [743, 321] width 12 height 13
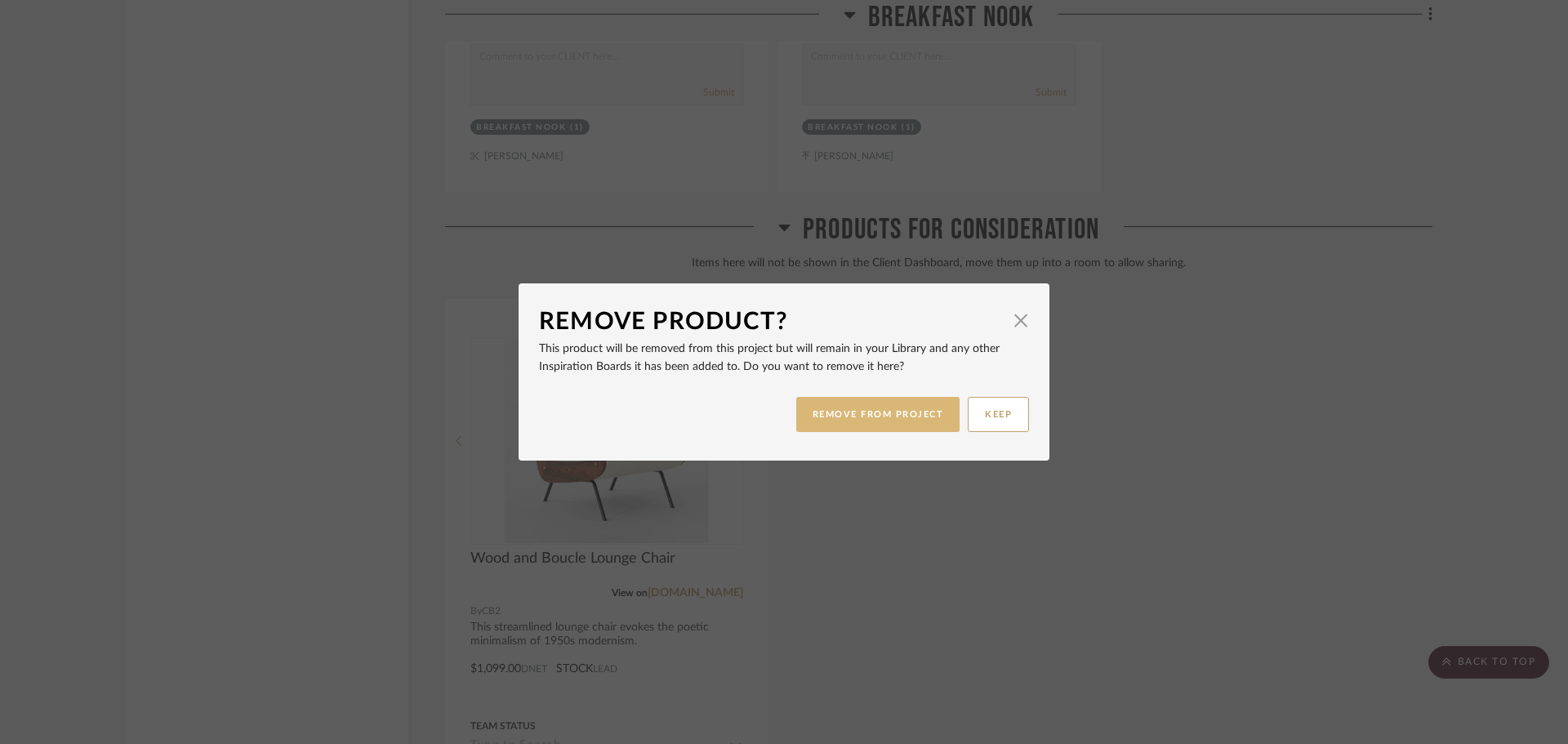
click at [863, 426] on button "REMOVE FROM PROJECT" at bounding box center [878, 415] width 164 height 35
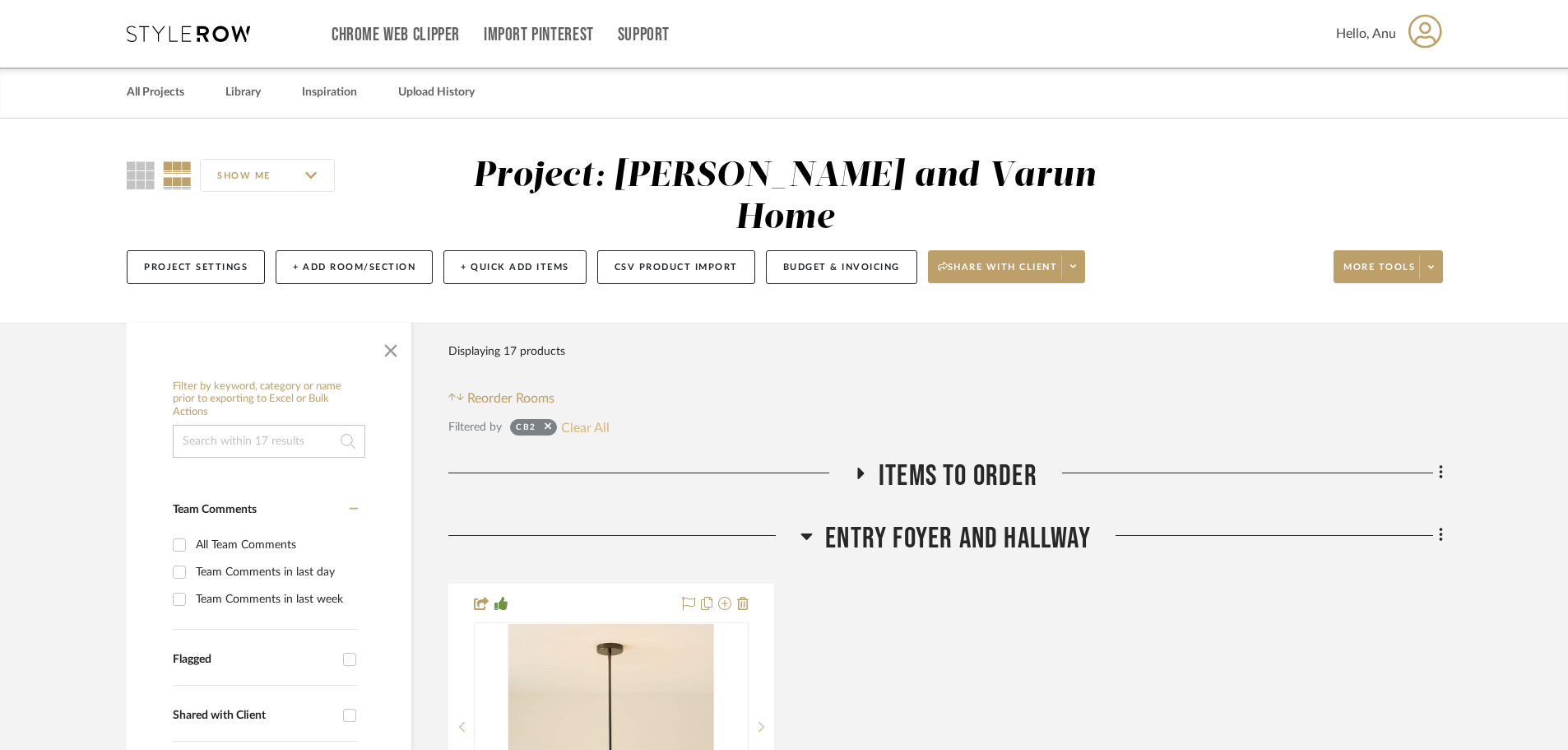
click at [581, 416] on button "Clear All" at bounding box center [586, 426] width 49 height 21
checkbox input "false"
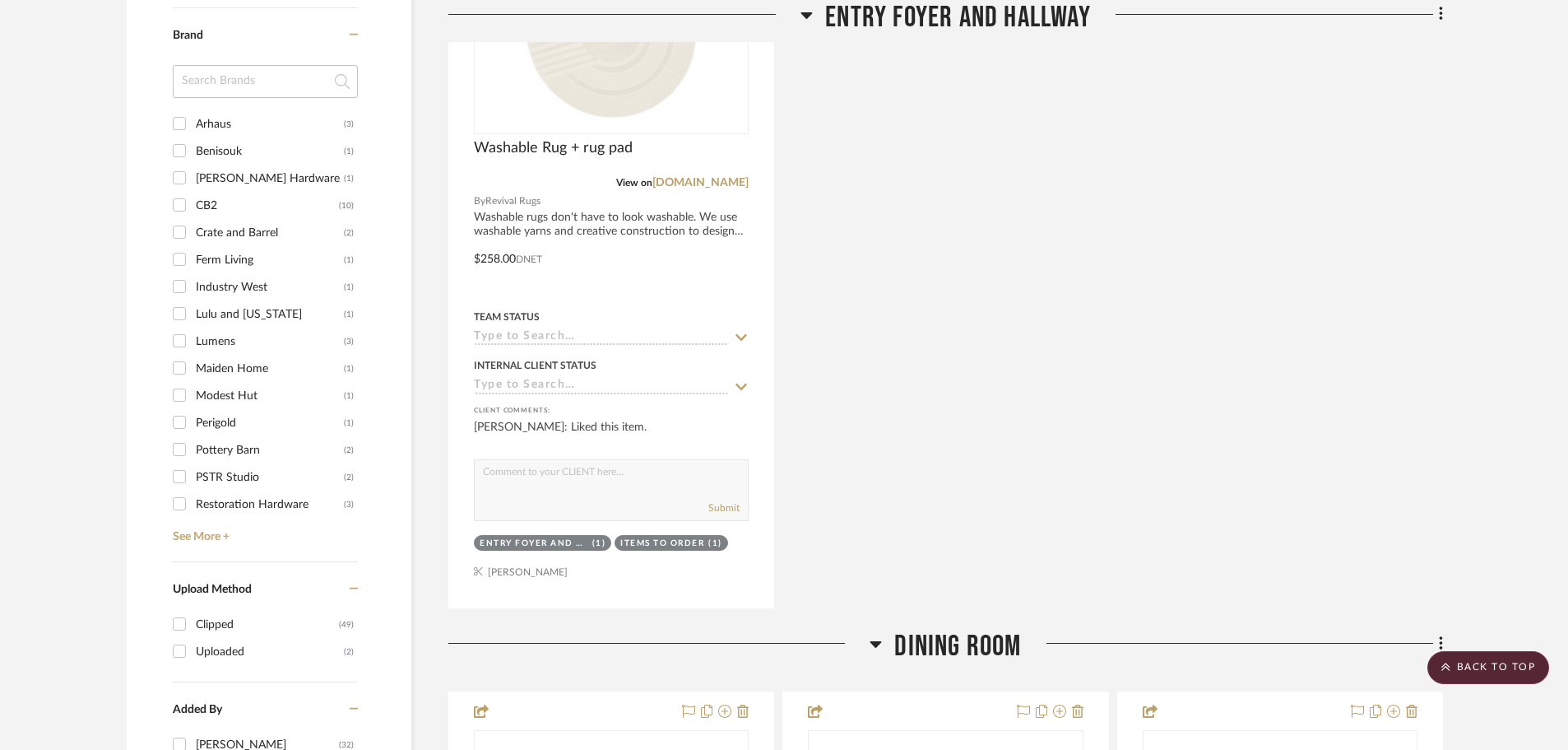
scroll to position [1399, 0]
click at [178, 217] on input "Crate and Barrel (2)" at bounding box center [179, 230] width 26 height 26
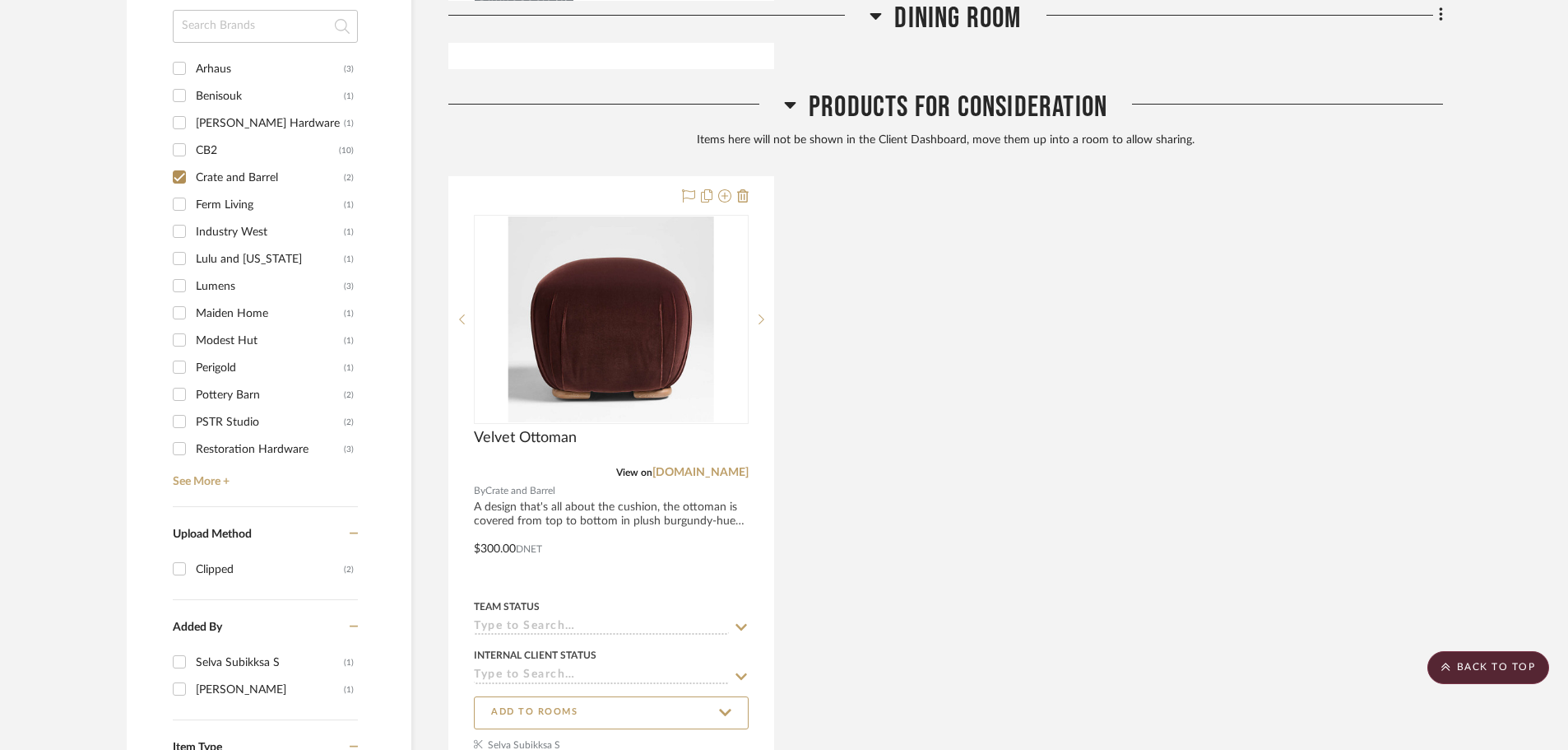
scroll to position [1202, 0]
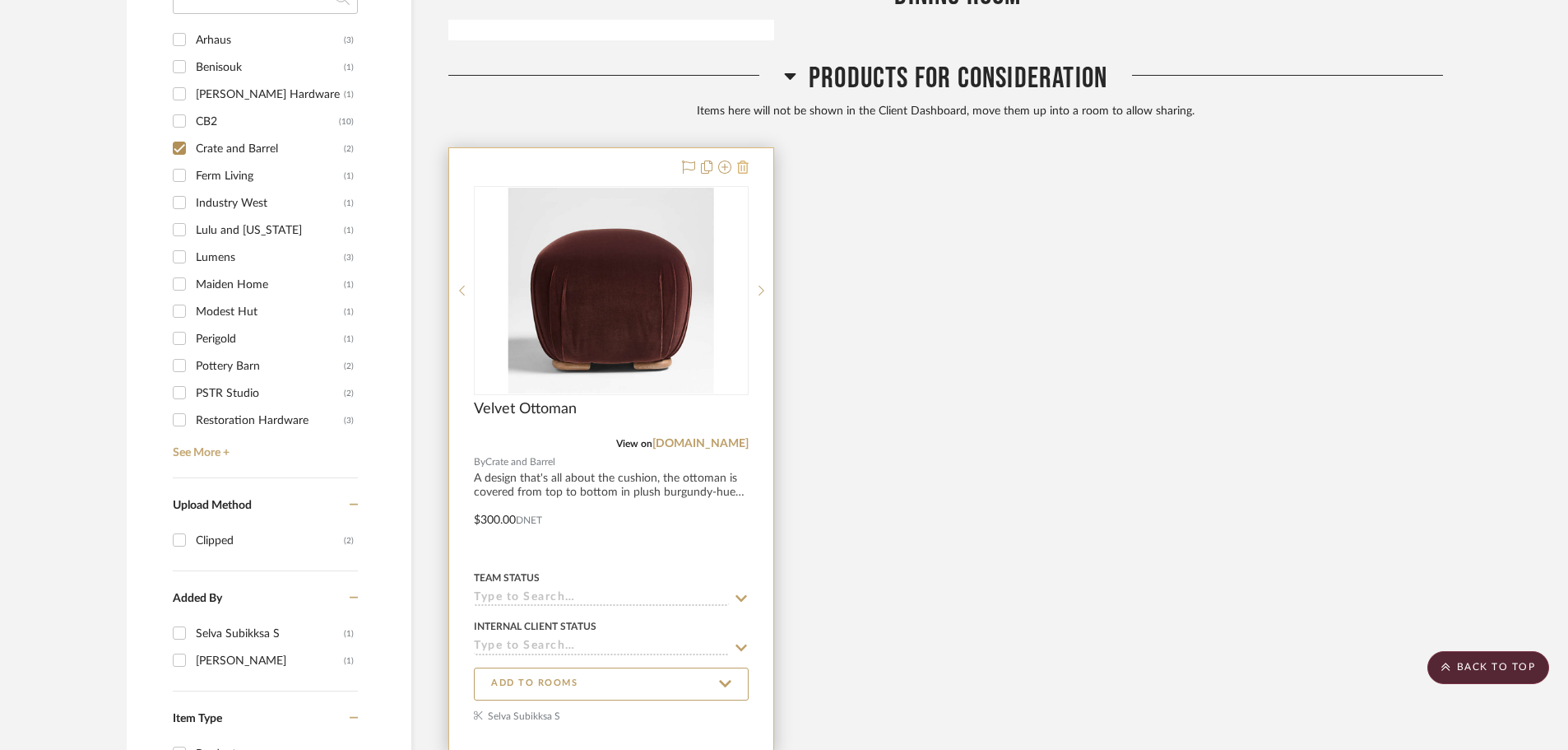
click at [740, 161] on icon at bounding box center [743, 167] width 12 height 13
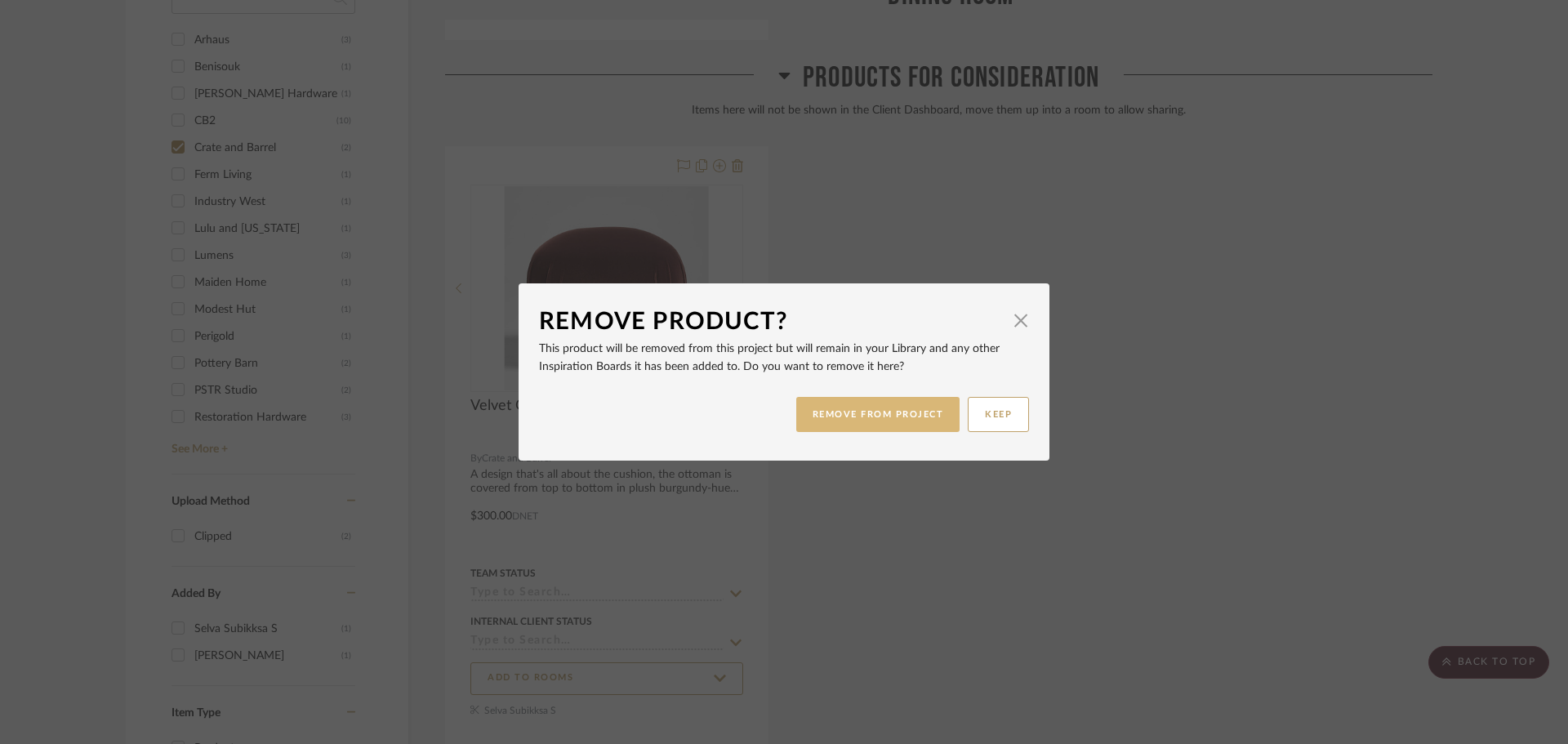
click at [862, 420] on button "REMOVE FROM PROJECT" at bounding box center [878, 415] width 164 height 35
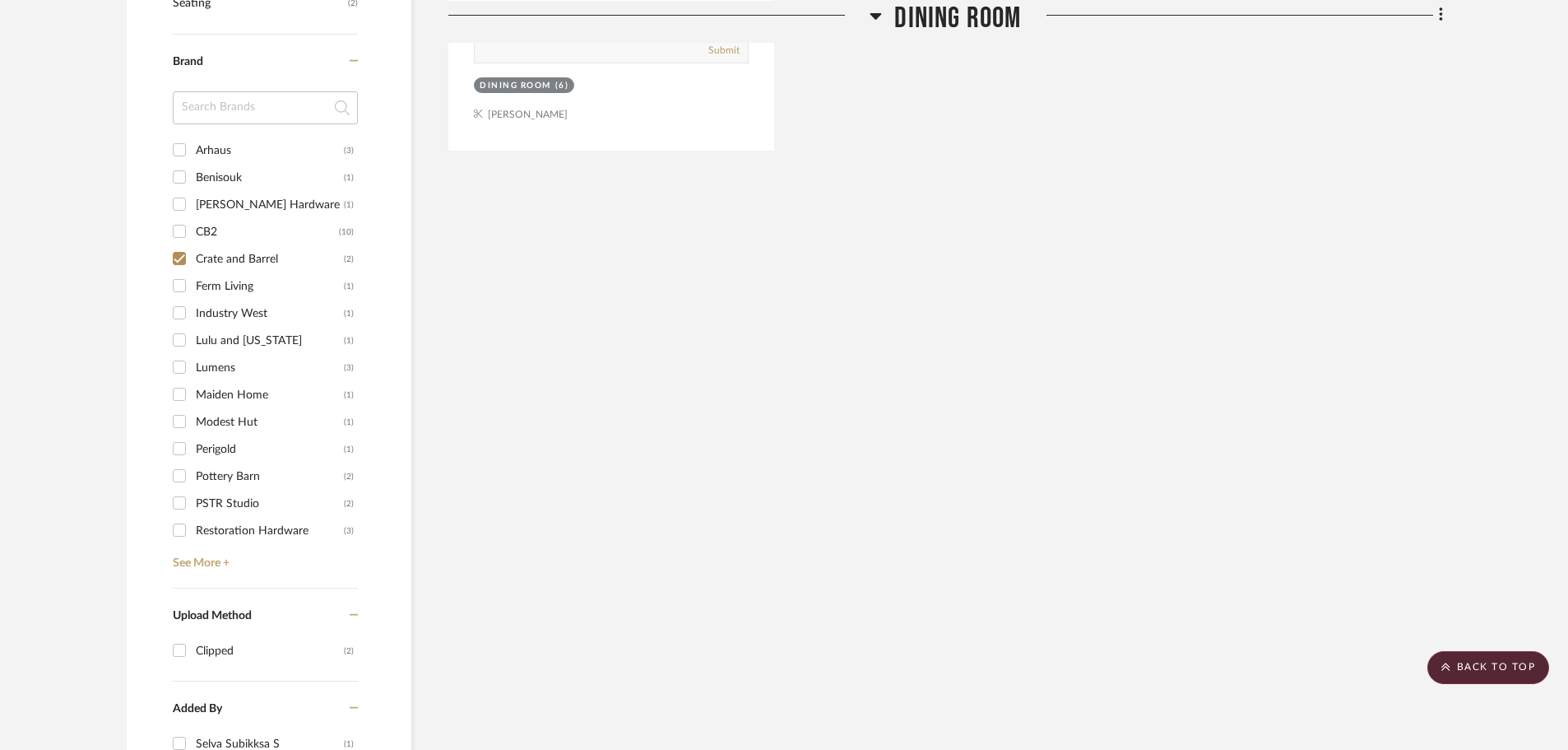
scroll to position [1120, 0]
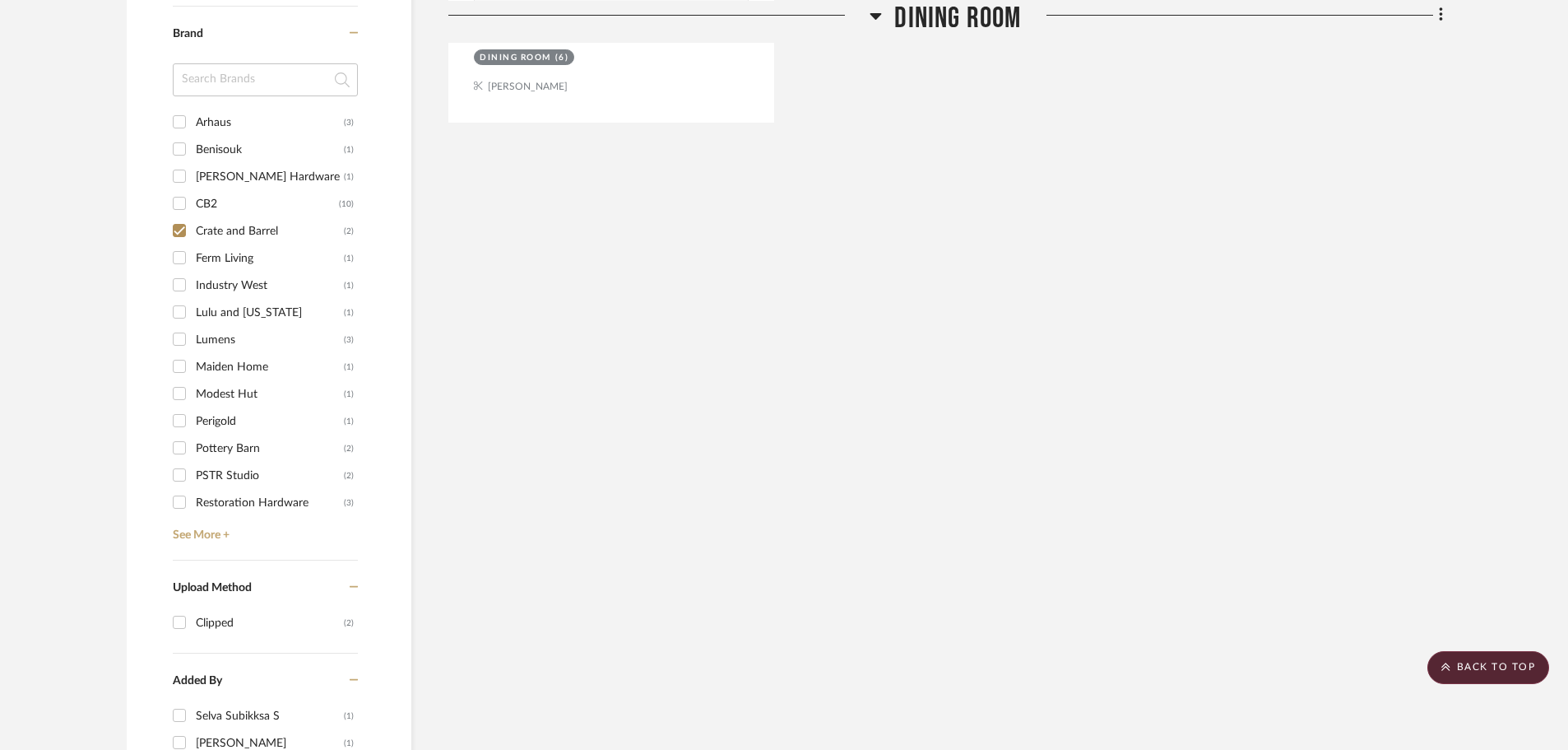
click at [176, 217] on input "Crate and Barrel (2)" at bounding box center [179, 230] width 26 height 26
checkbox input "false"
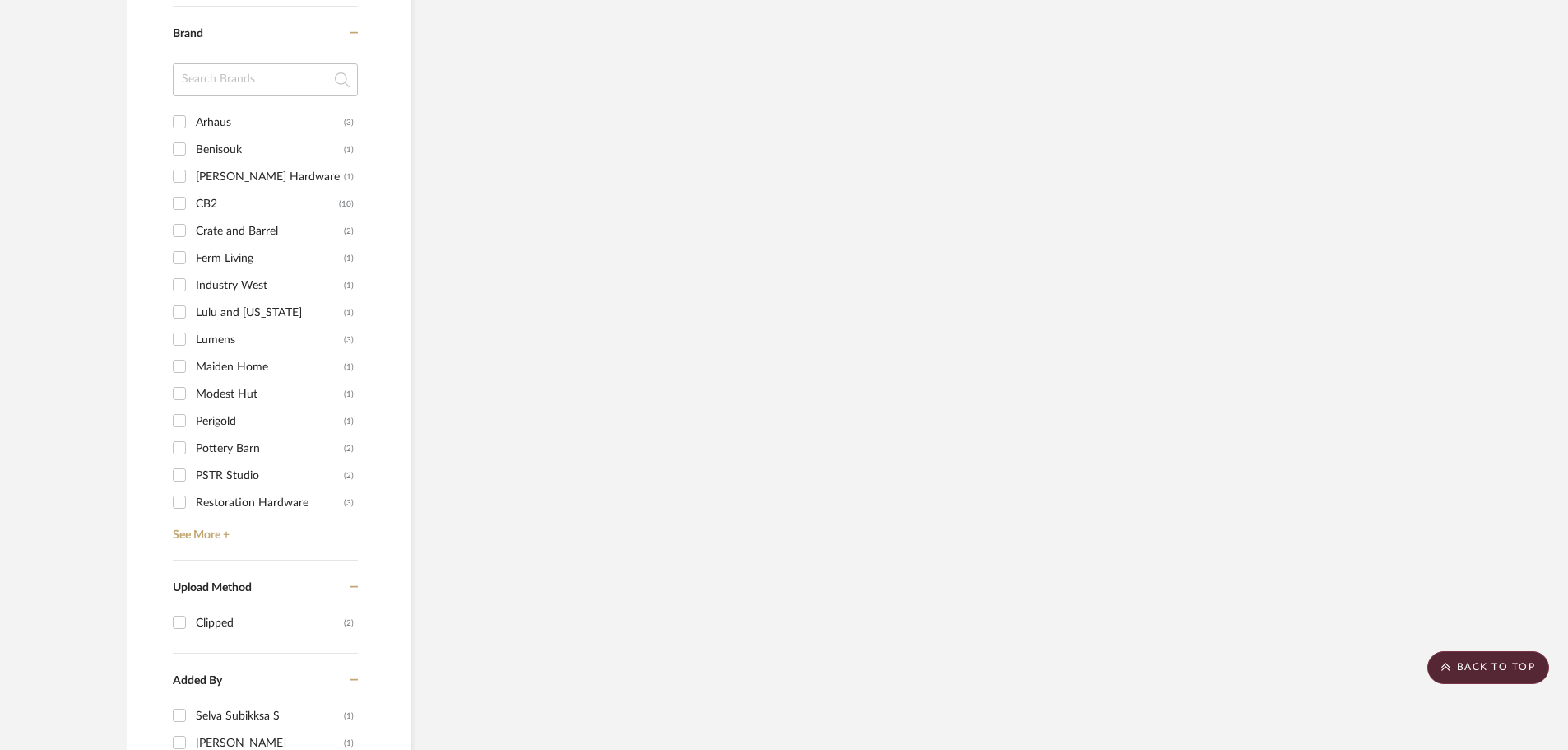
scroll to position [1399, 0]
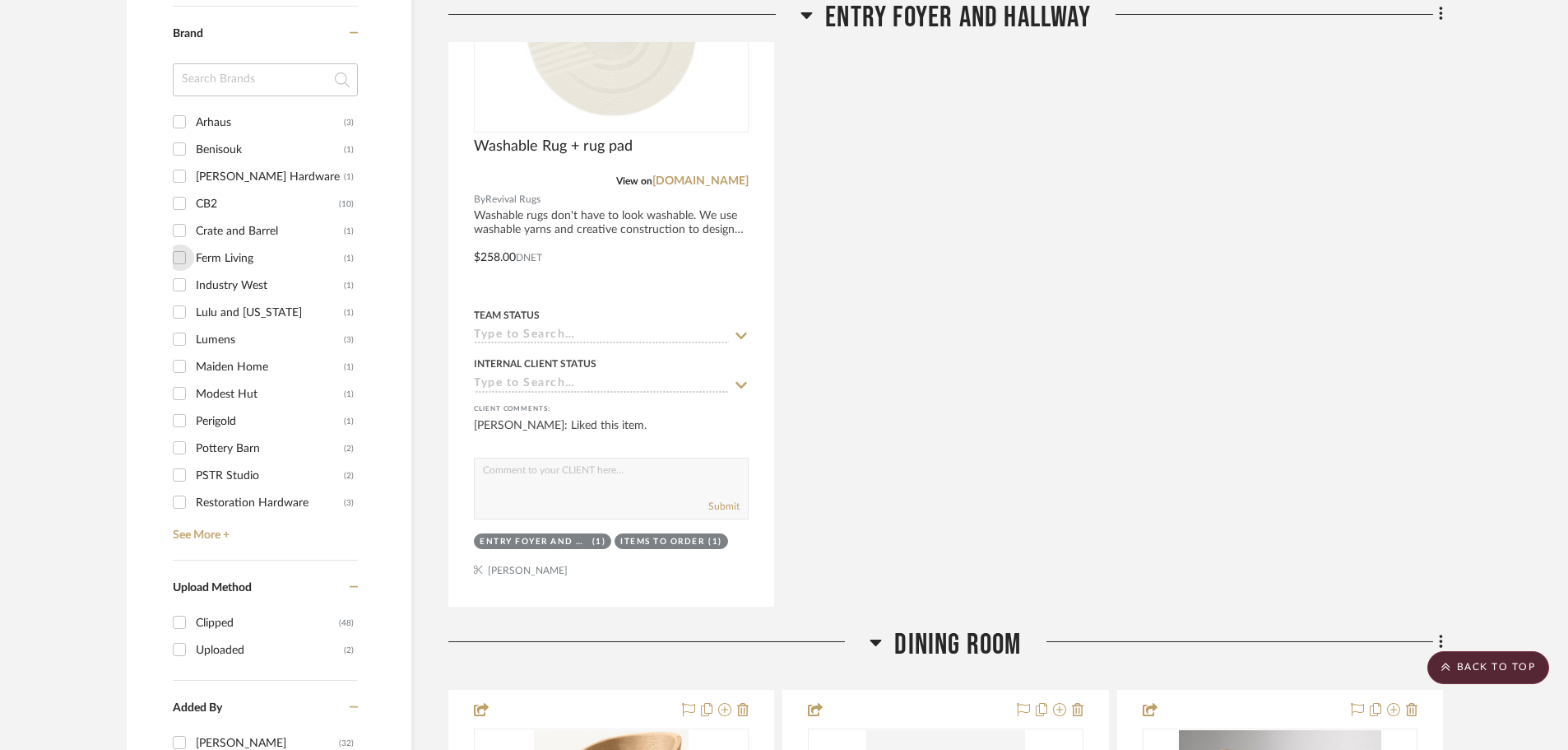
click at [176, 245] on input "Ferm Living (1)" at bounding box center [179, 257] width 26 height 26
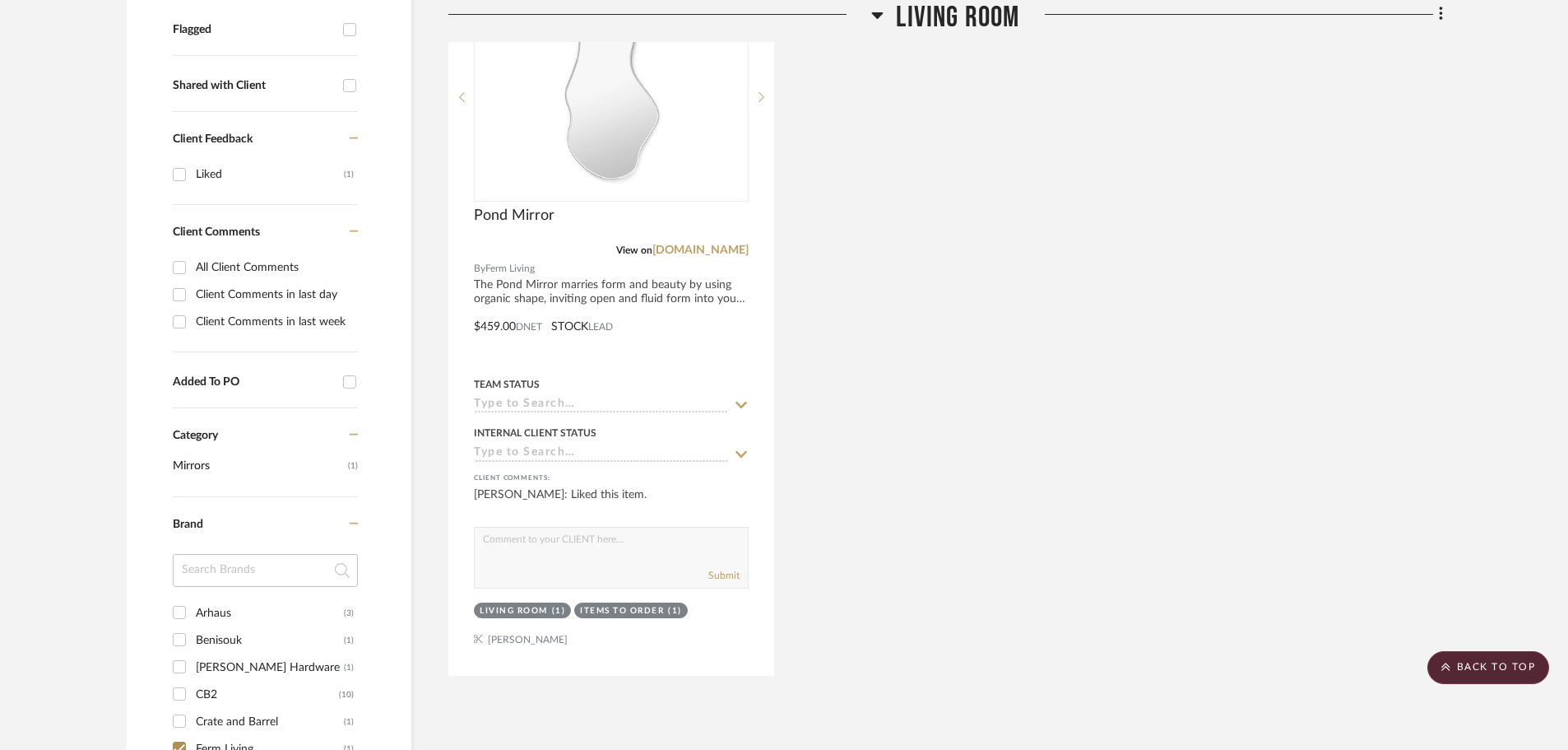
scroll to position [956, 0]
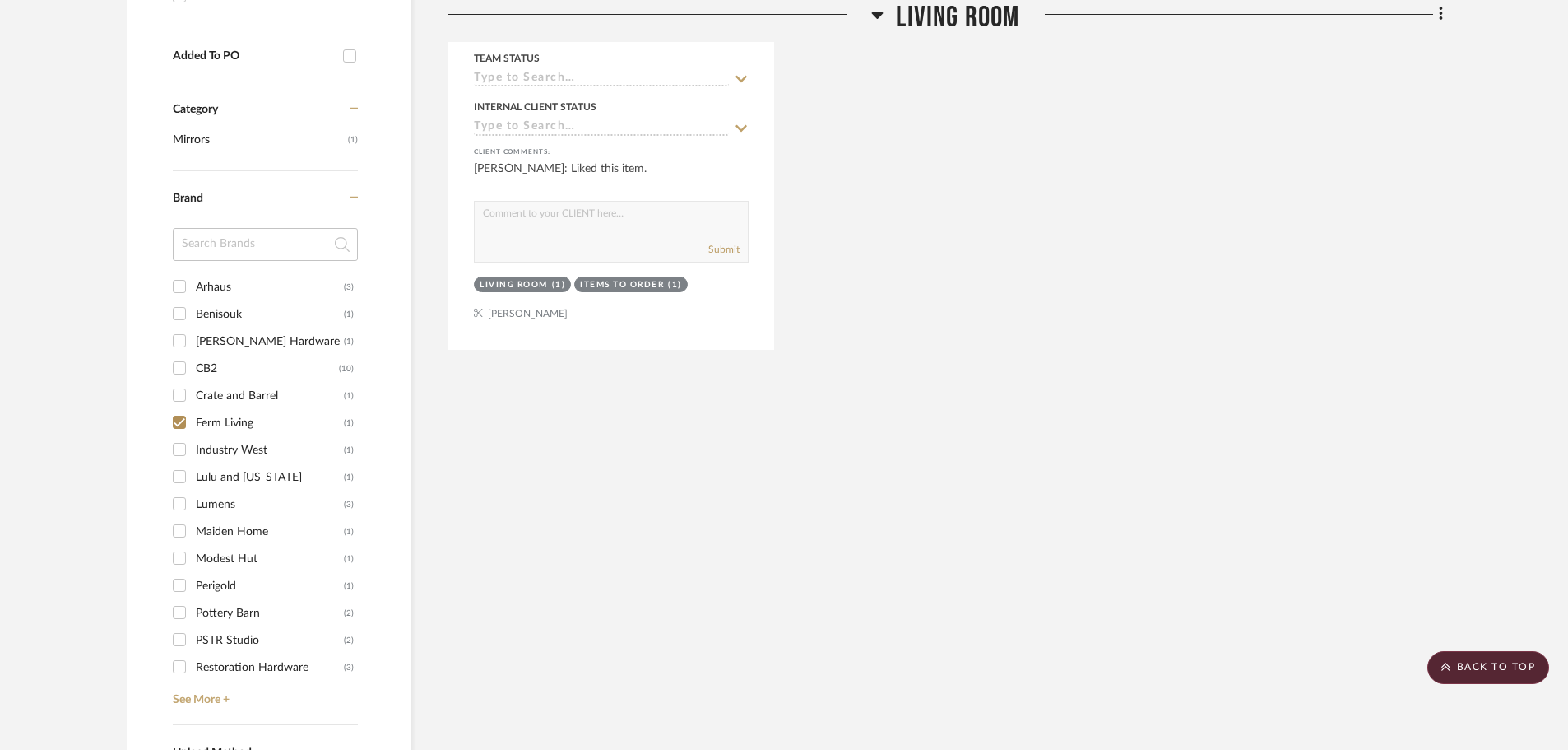
click at [182, 409] on input "Ferm Living (1)" at bounding box center [179, 422] width 26 height 26
checkbox input "false"
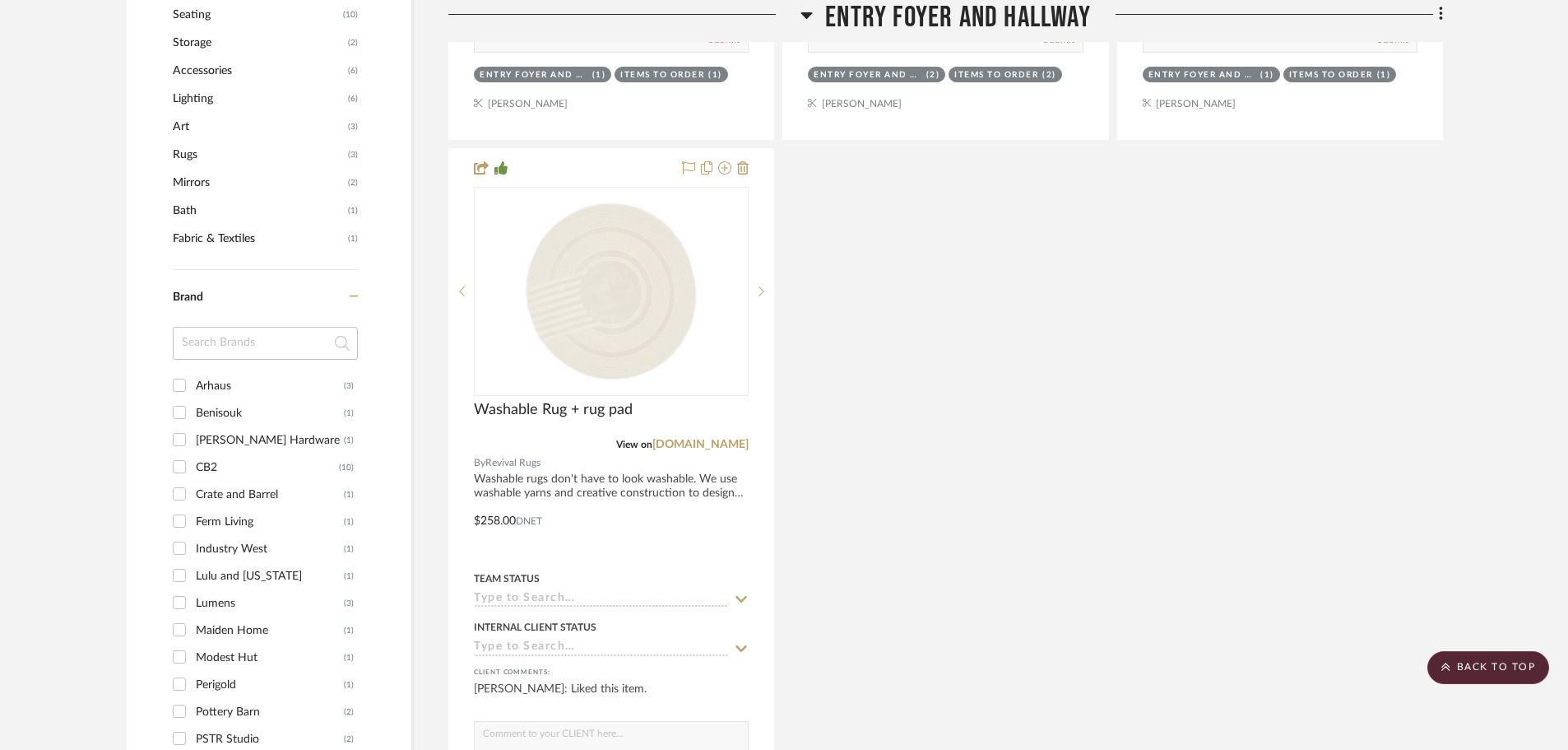
scroll to position [1394, 0]
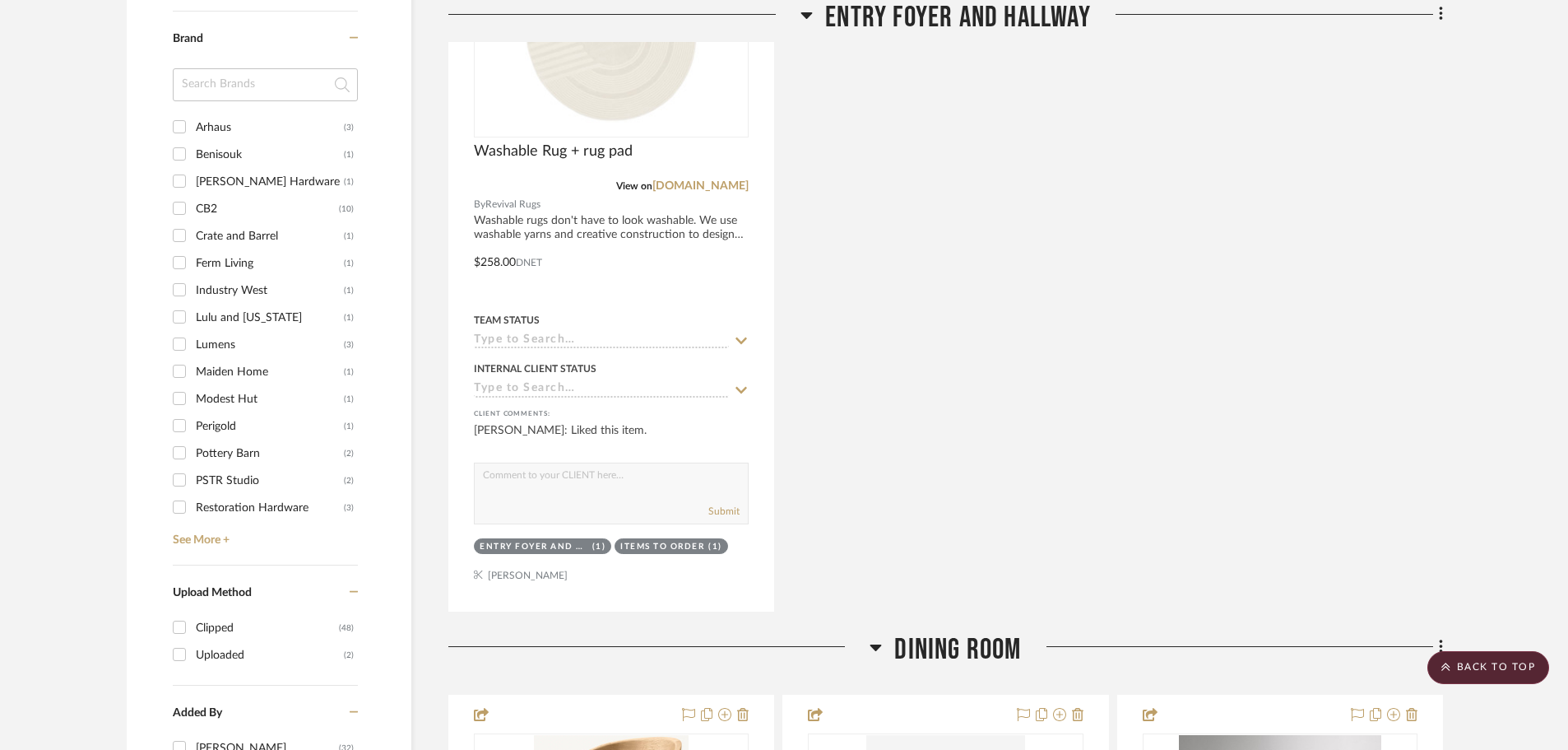
click at [178, 277] on input "Industry West (1)" at bounding box center [179, 289] width 26 height 26
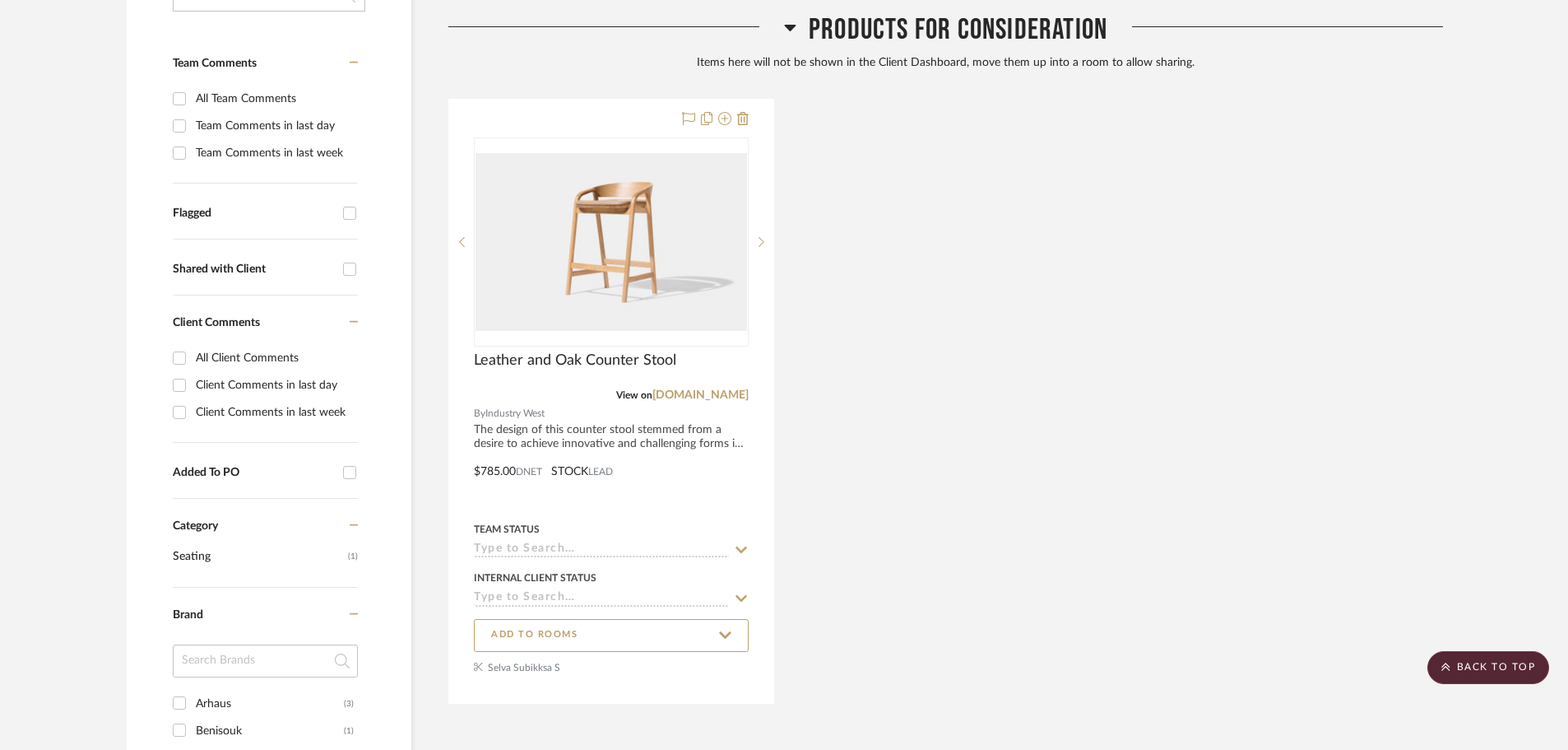
scroll to position [364, 0]
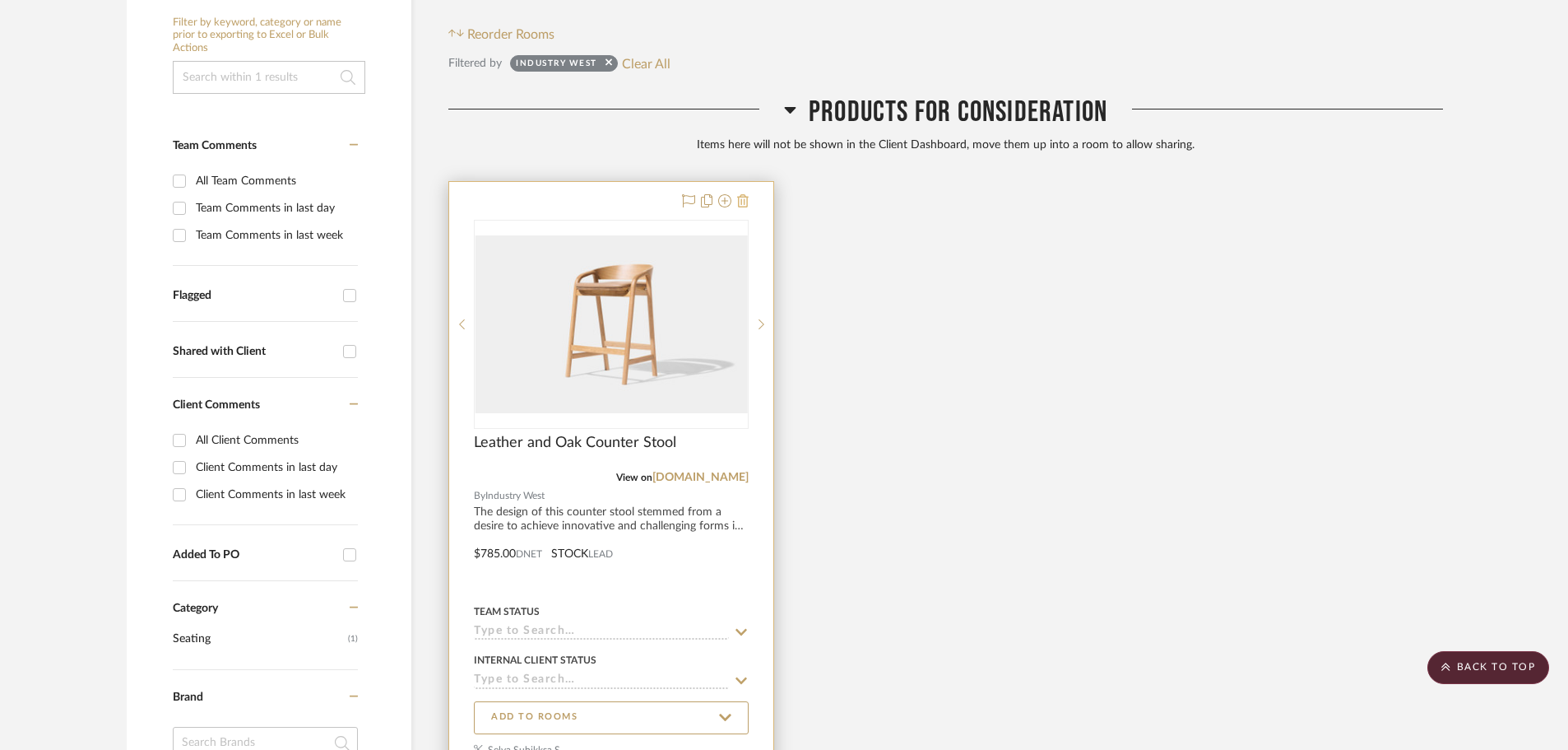
click at [738, 194] on icon at bounding box center [743, 201] width 12 height 13
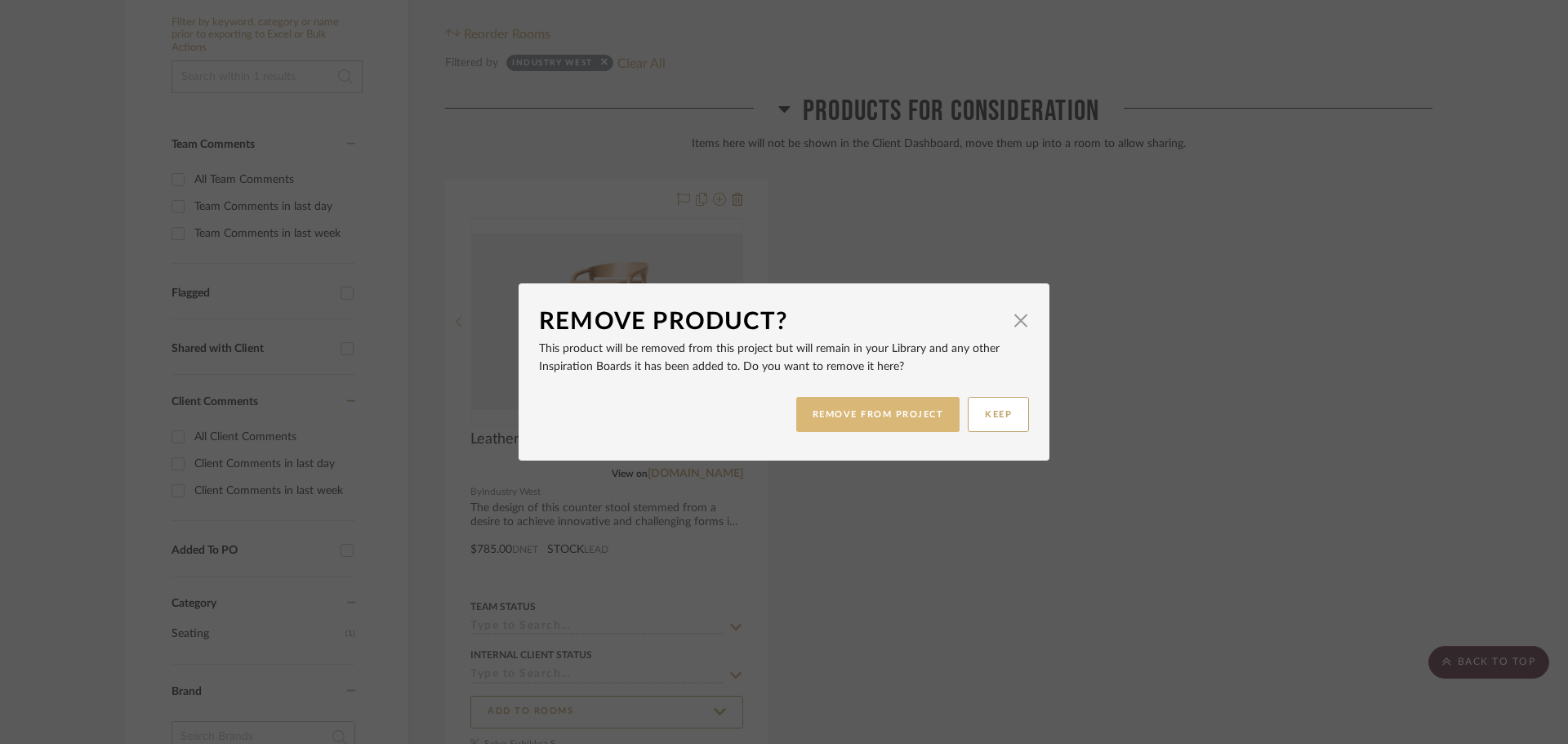
click at [849, 411] on button "REMOVE FROM PROJECT" at bounding box center [878, 415] width 164 height 35
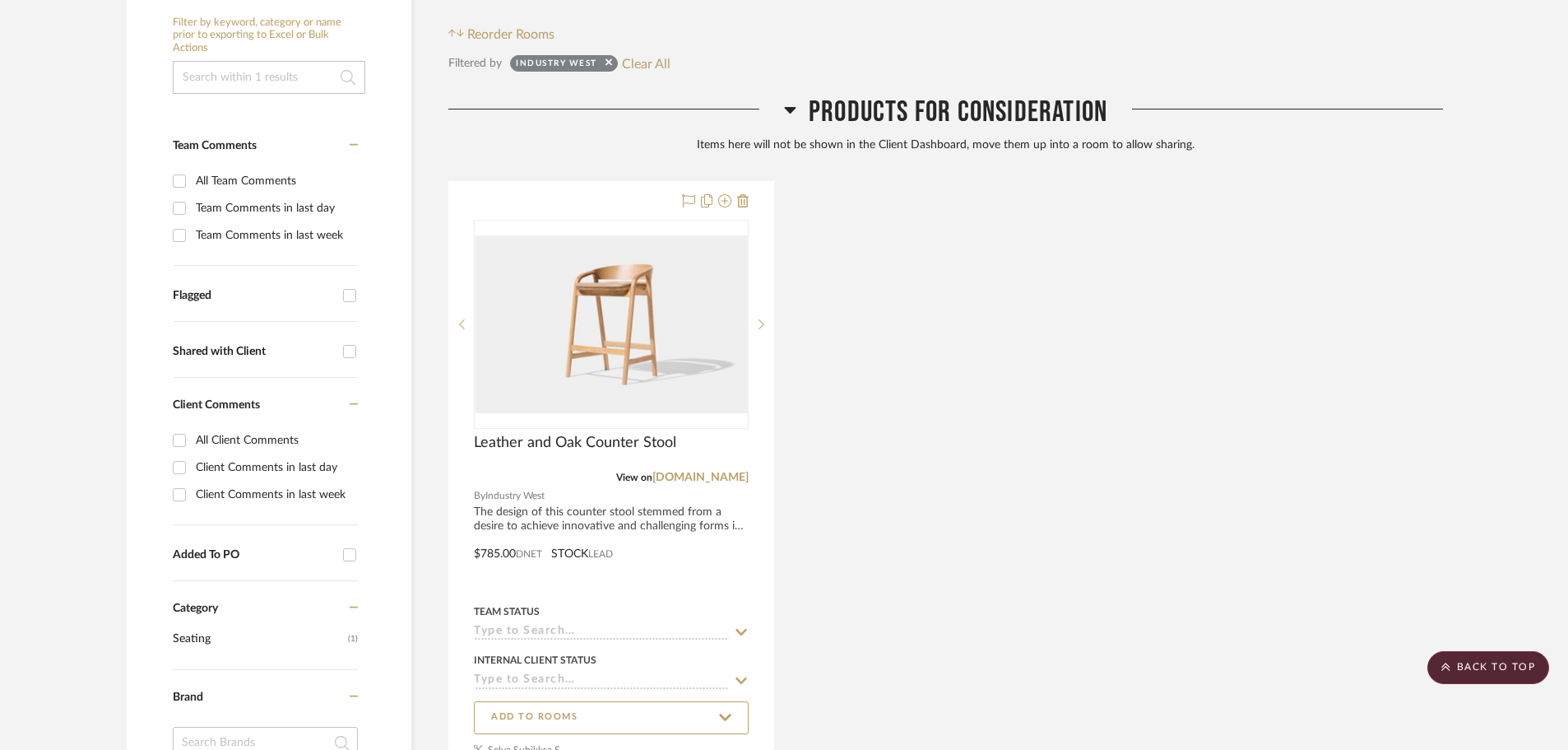
scroll to position [59, 0]
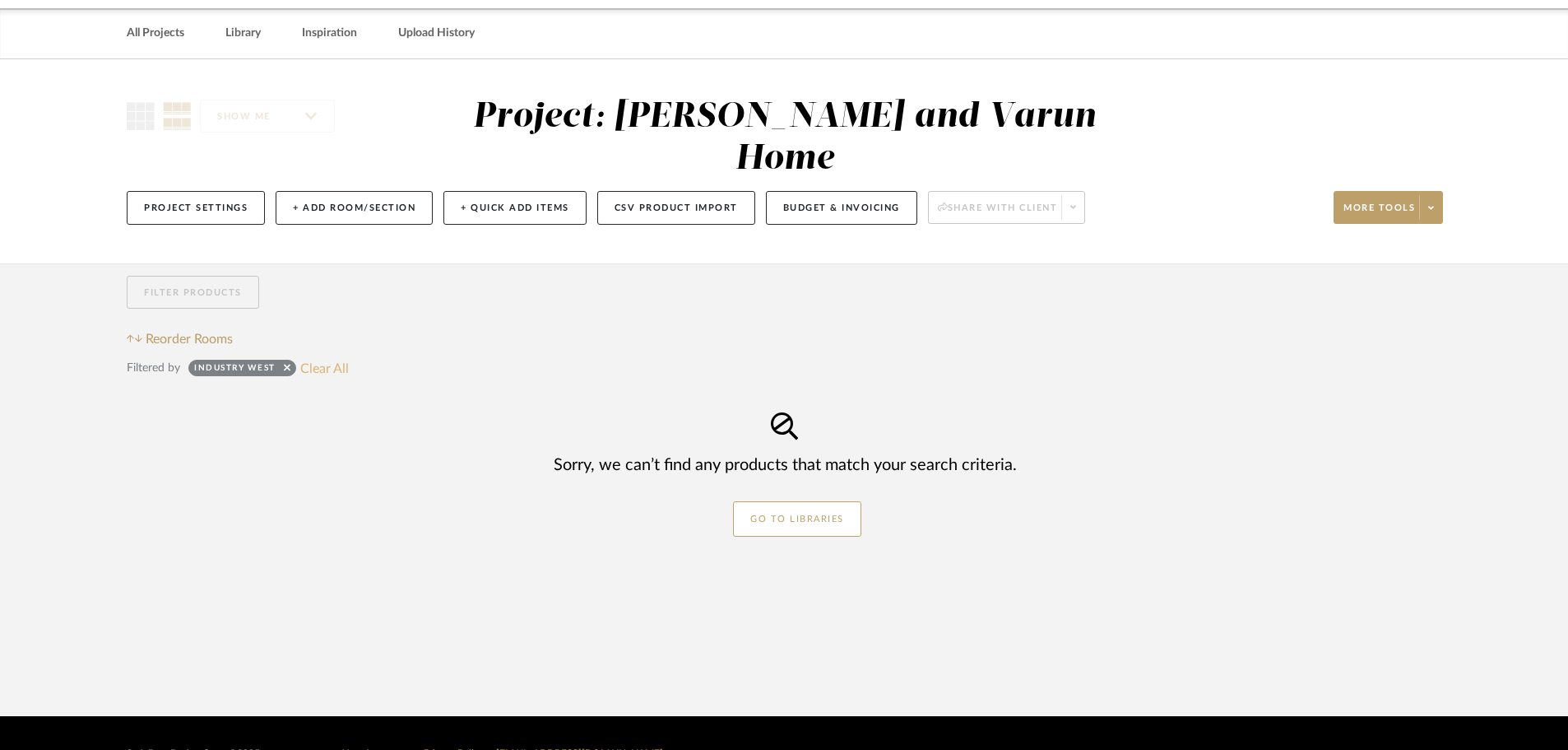
click at [330, 357] on button "Clear All" at bounding box center [324, 367] width 49 height 21
checkbox input "false"
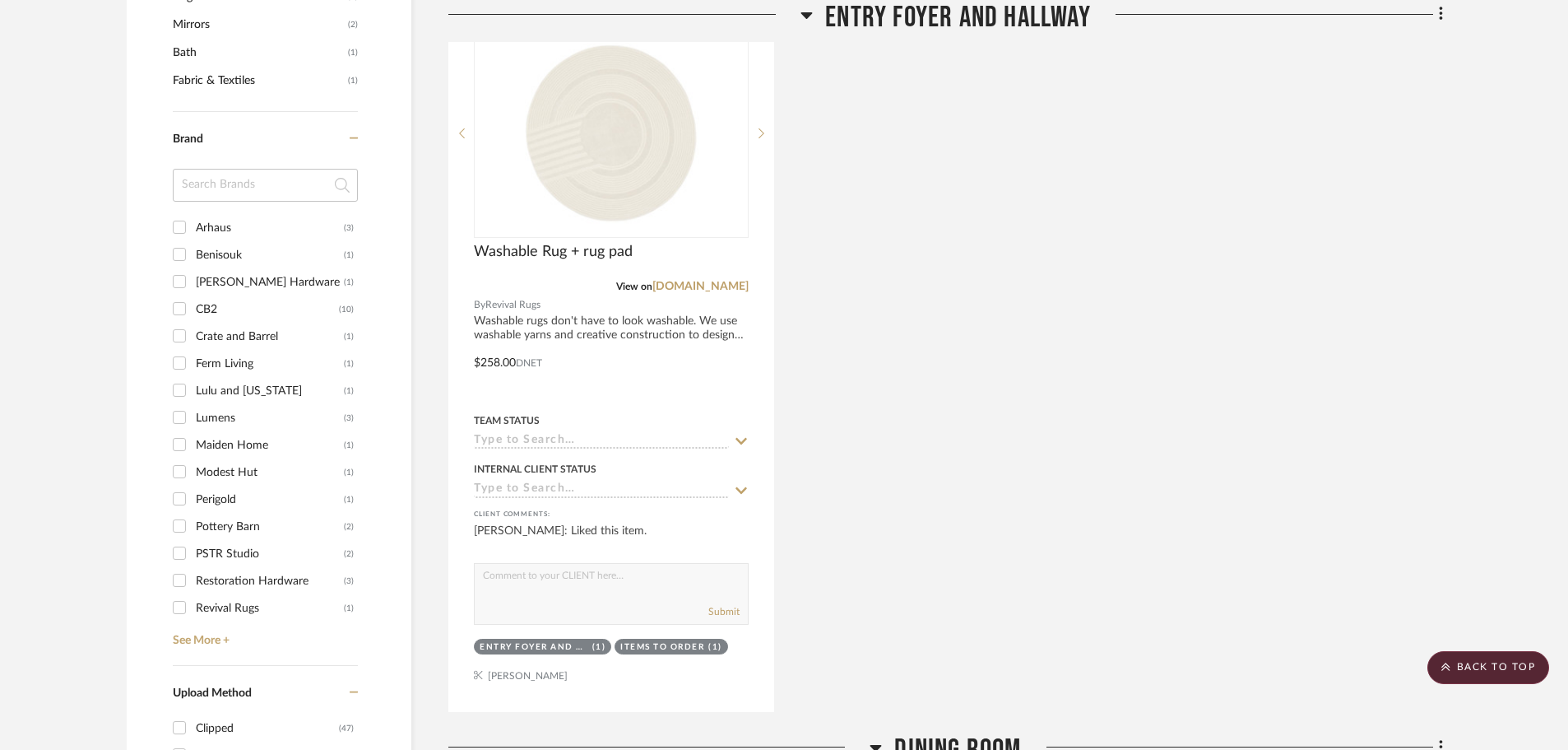
scroll to position [1376, 0]
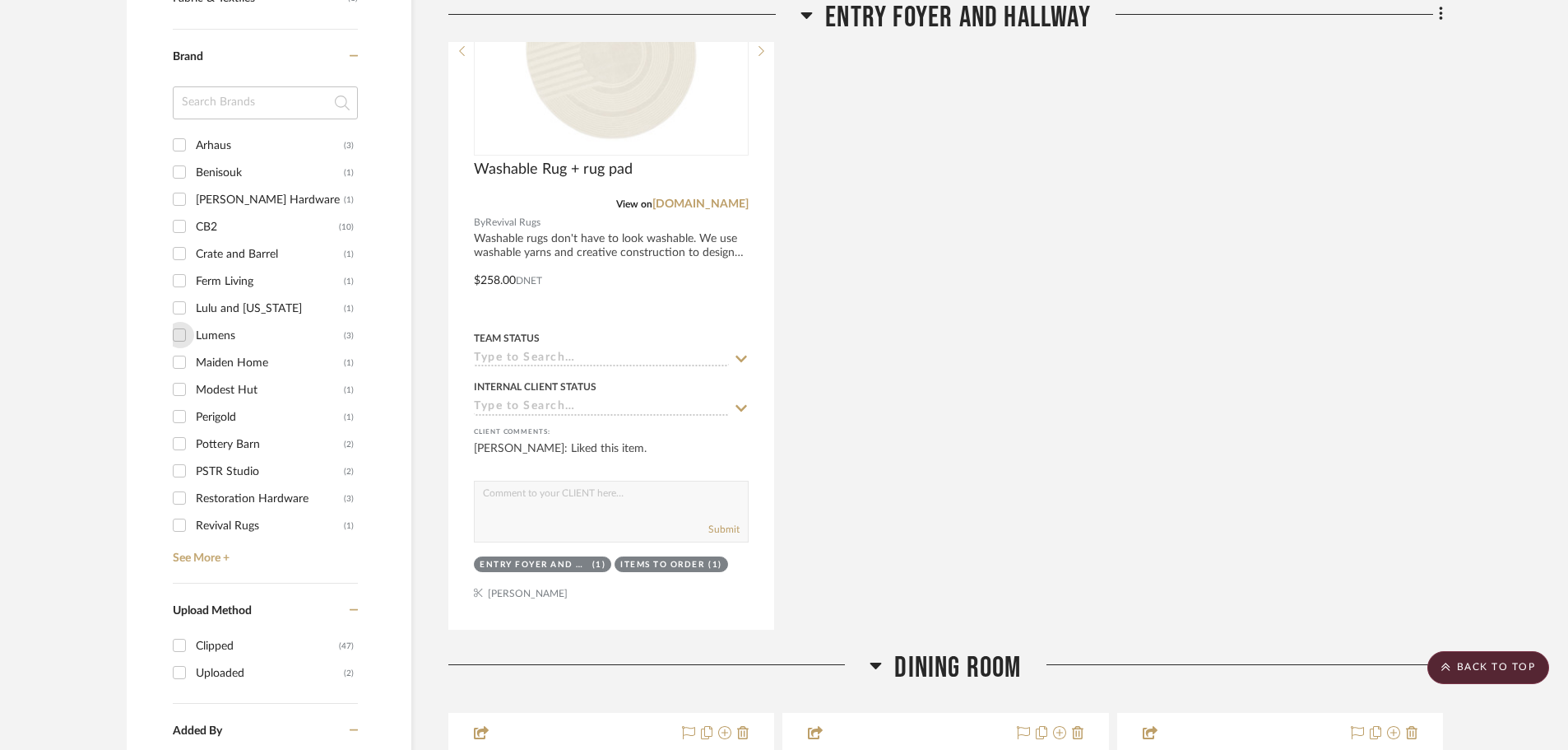
click at [179, 322] on input "Lumens (3)" at bounding box center [179, 335] width 26 height 26
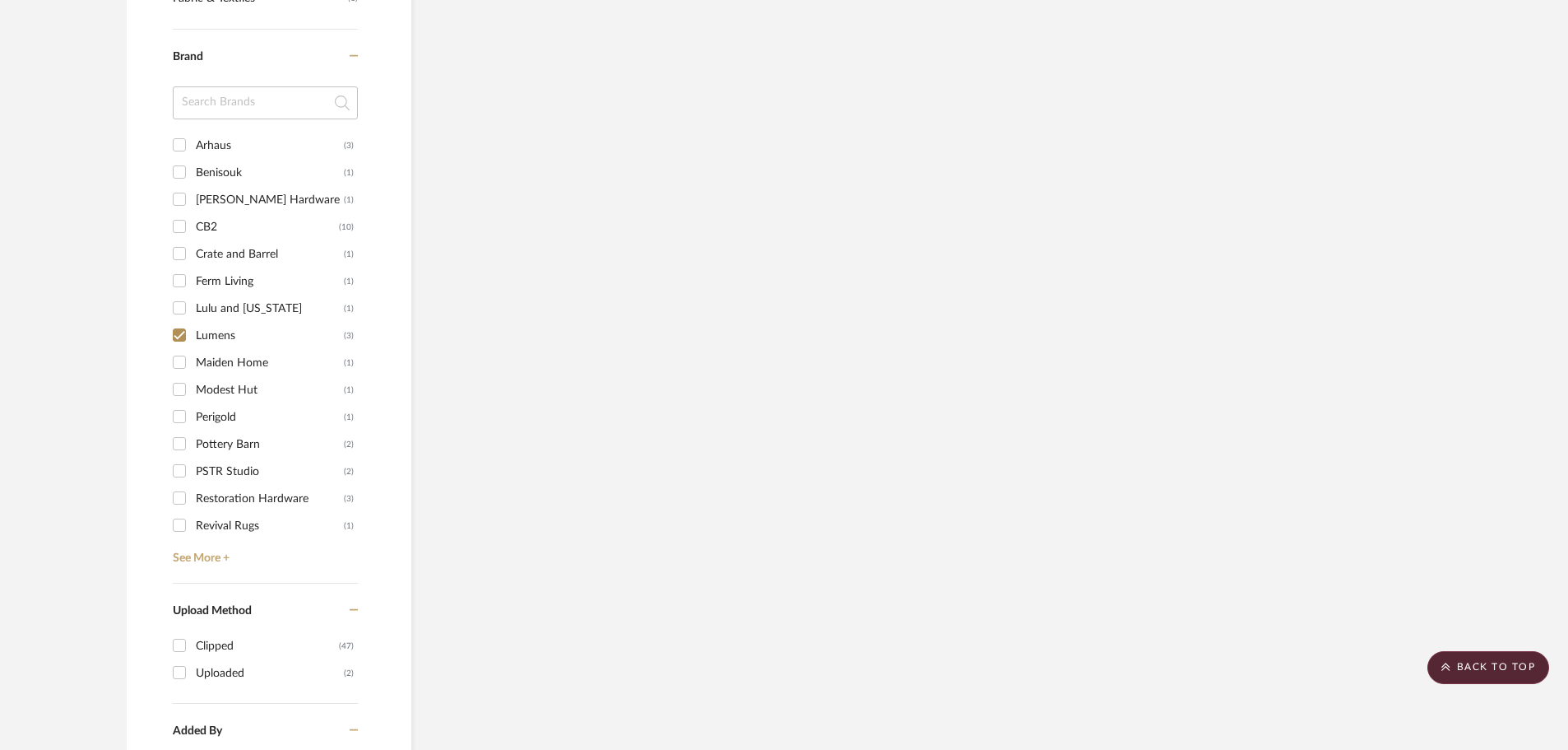
scroll to position [1097, 0]
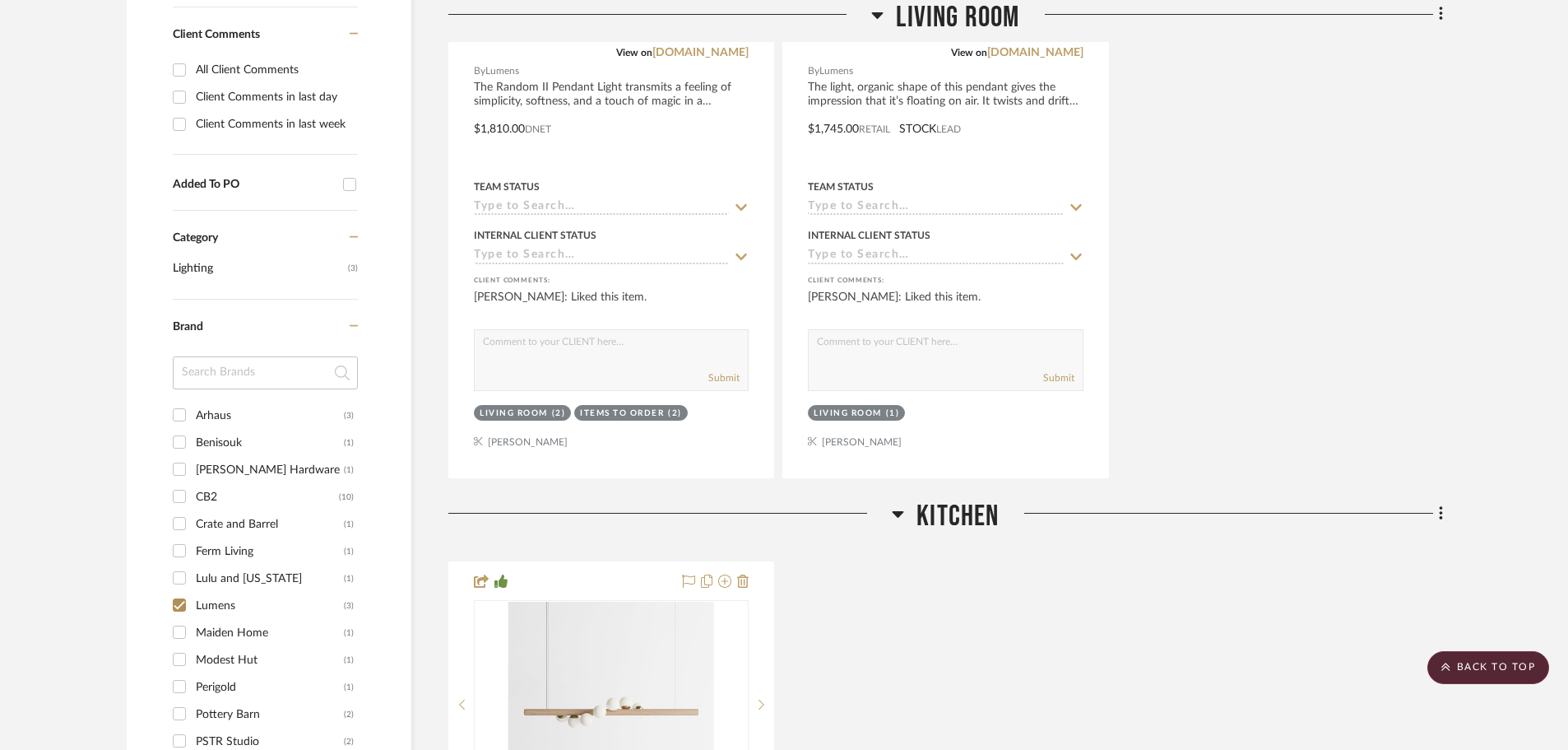
scroll to position [1015, 0]
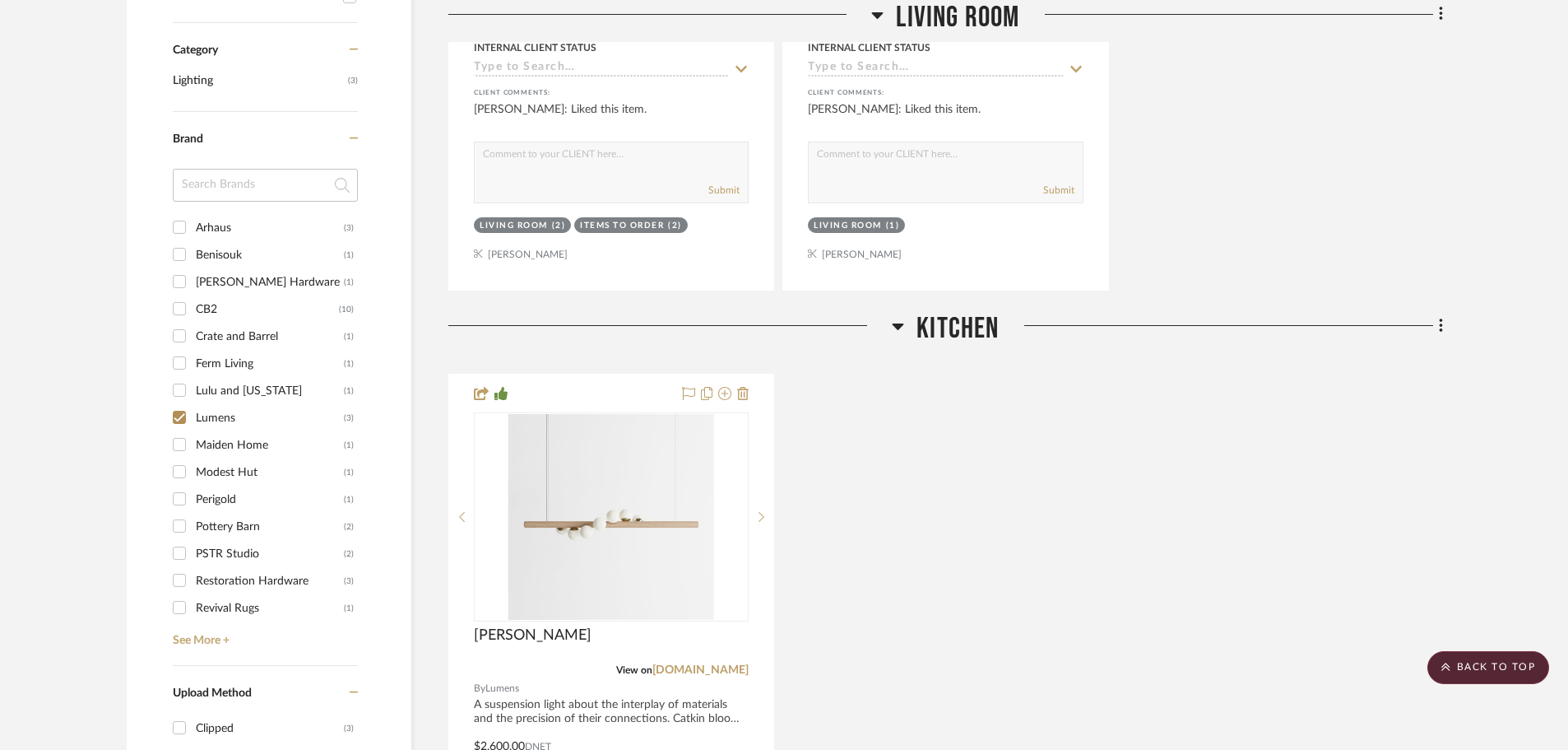
click at [179, 404] on input "Lumens (3)" at bounding box center [179, 417] width 26 height 26
checkbox input "false"
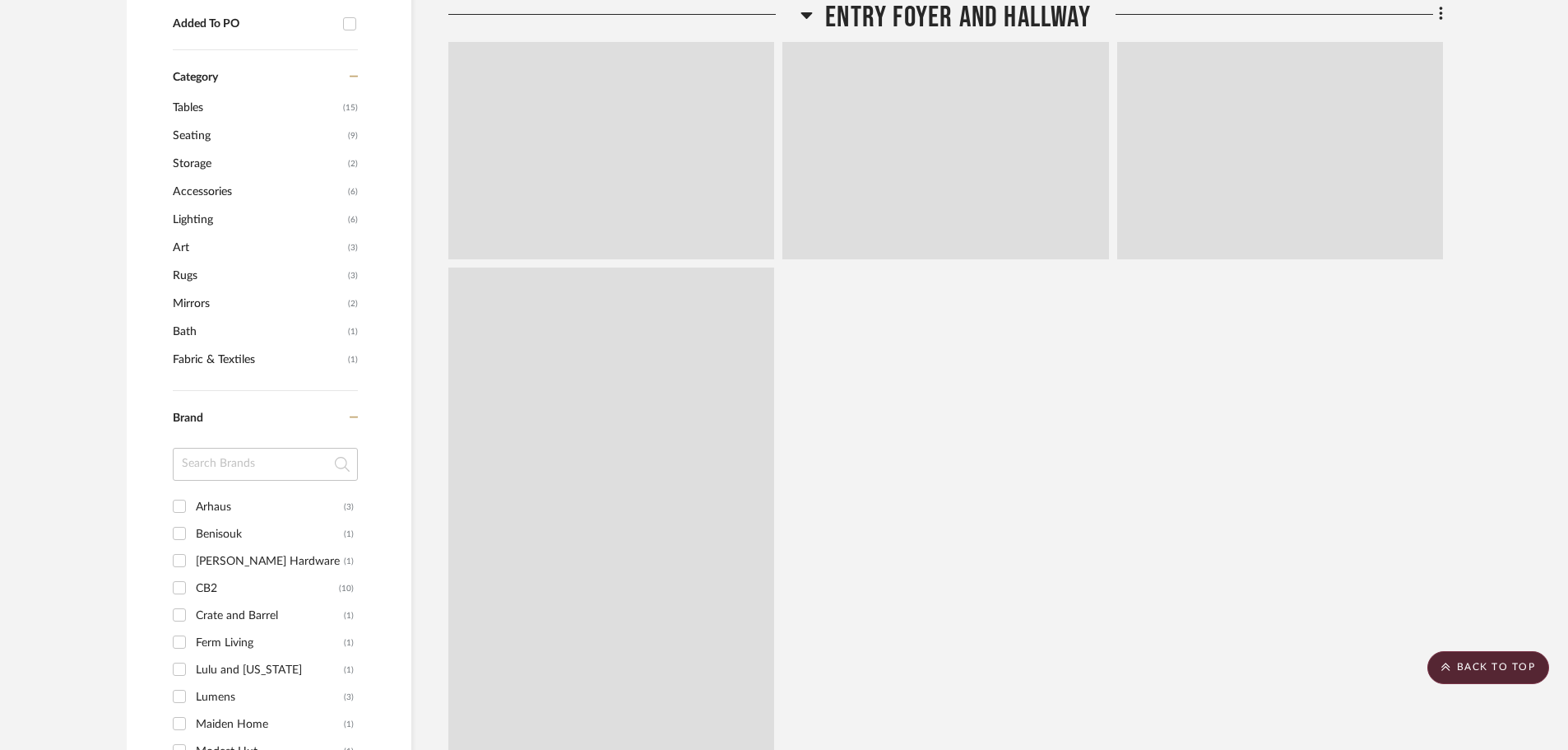
scroll to position [1042, 0]
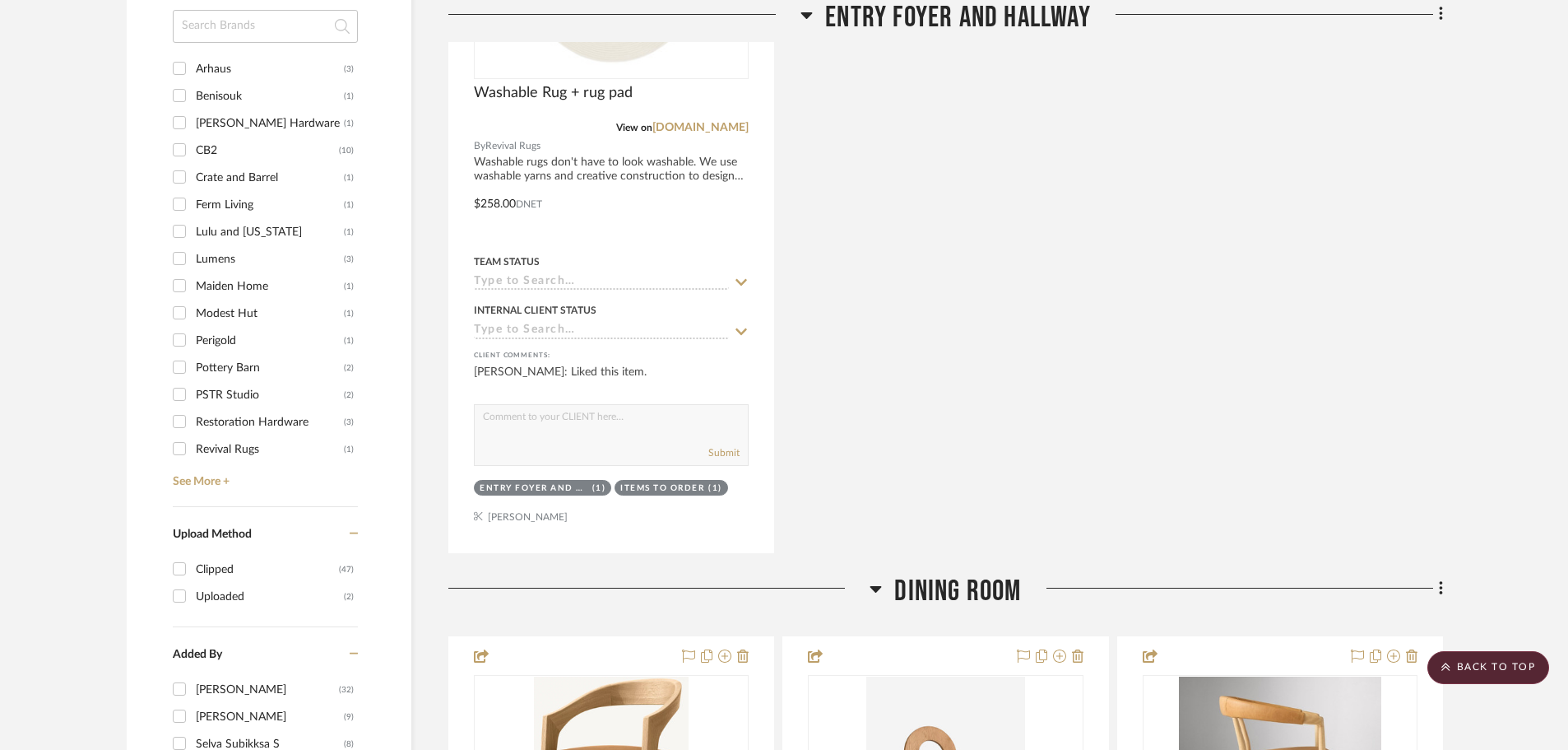
scroll to position [1454, 0]
click at [176, 272] on input "Maiden Home (1)" at bounding box center [179, 284] width 26 height 26
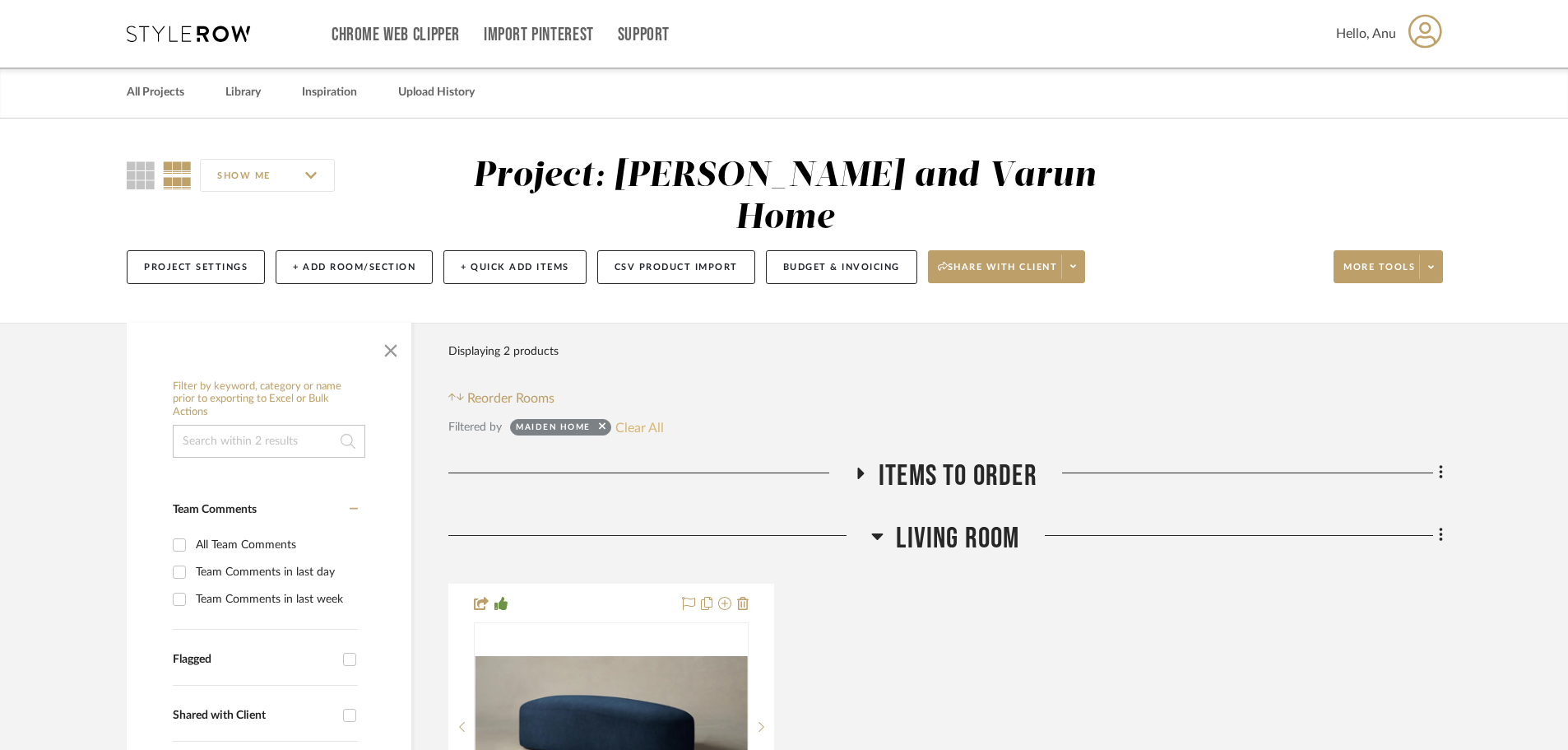
click at [634, 416] on button "Clear All" at bounding box center [639, 426] width 49 height 21
checkbox input "false"
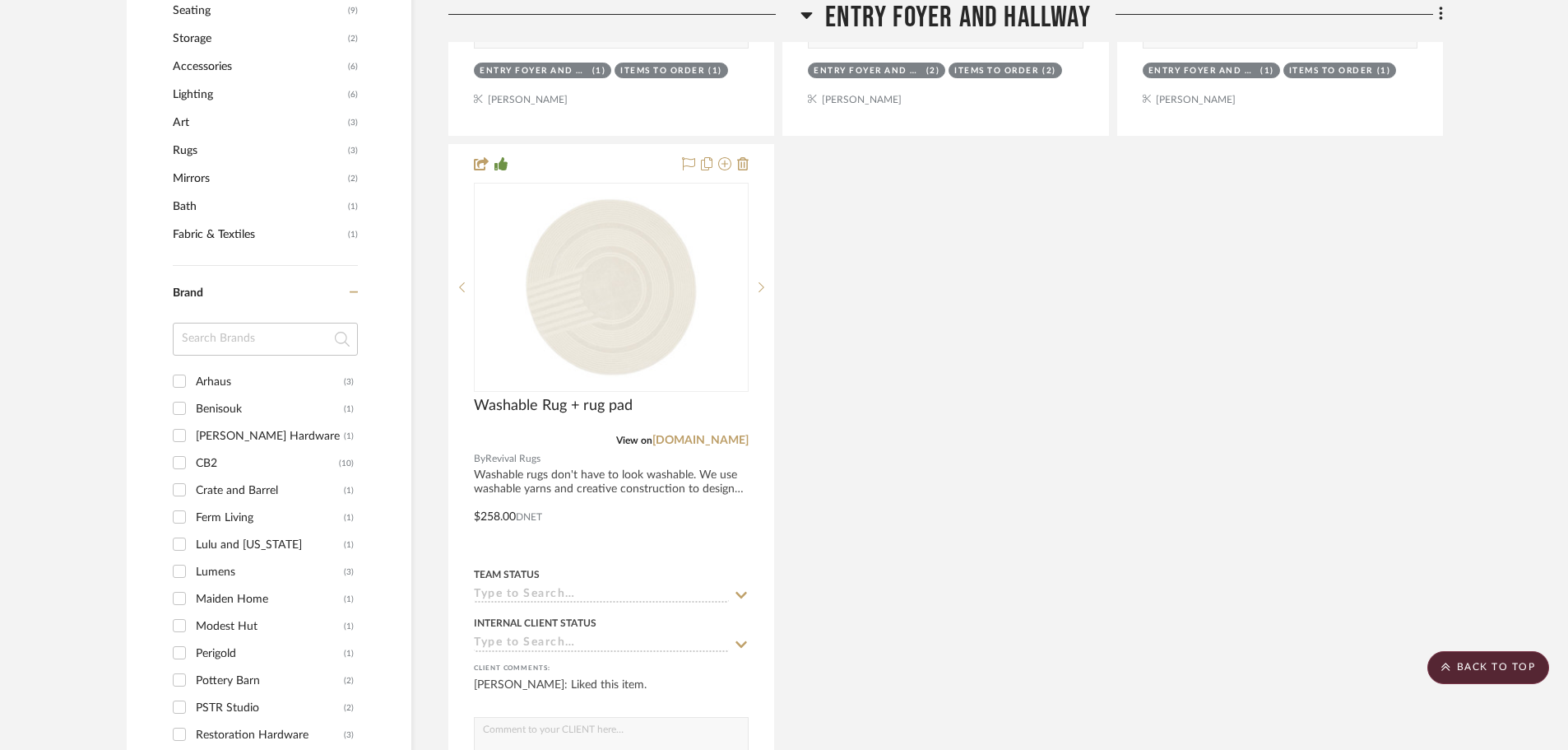
scroll to position [1482, 0]
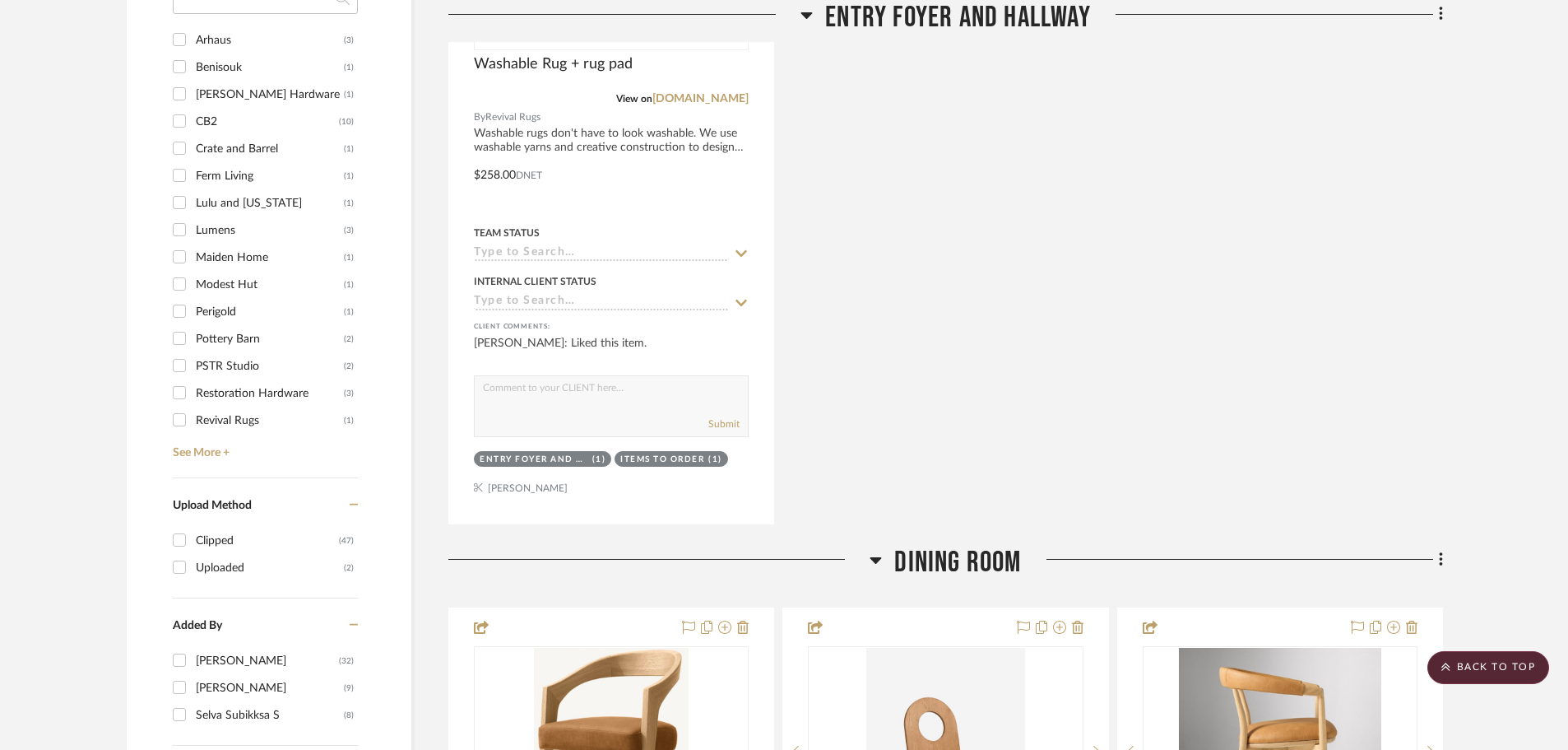
click at [209, 298] on div "Perigold" at bounding box center [270, 311] width 148 height 26
click at [192, 298] on input "Perigold (1)" at bounding box center [179, 310] width 26 height 26
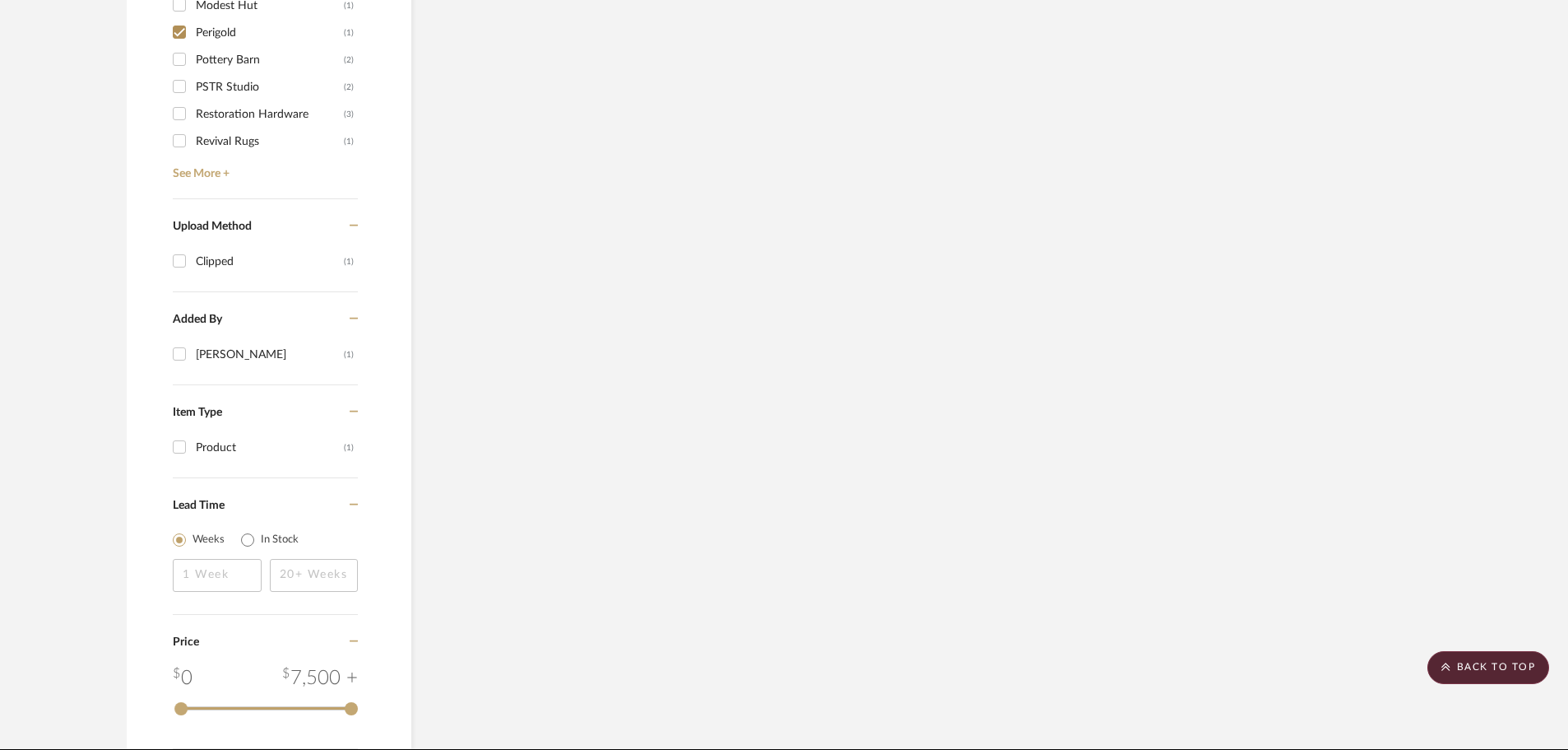
scroll to position [1202, 0]
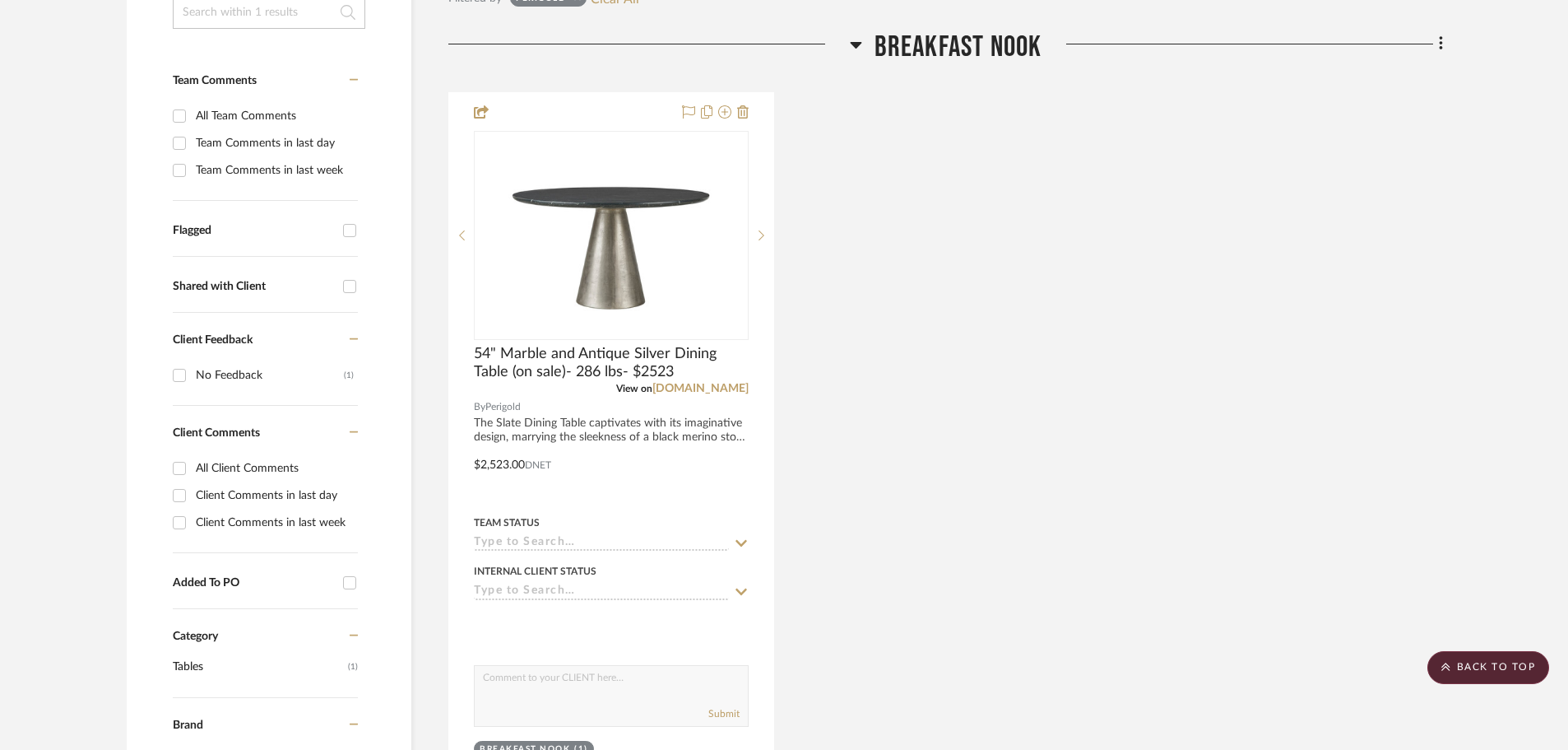
scroll to position [297, 0]
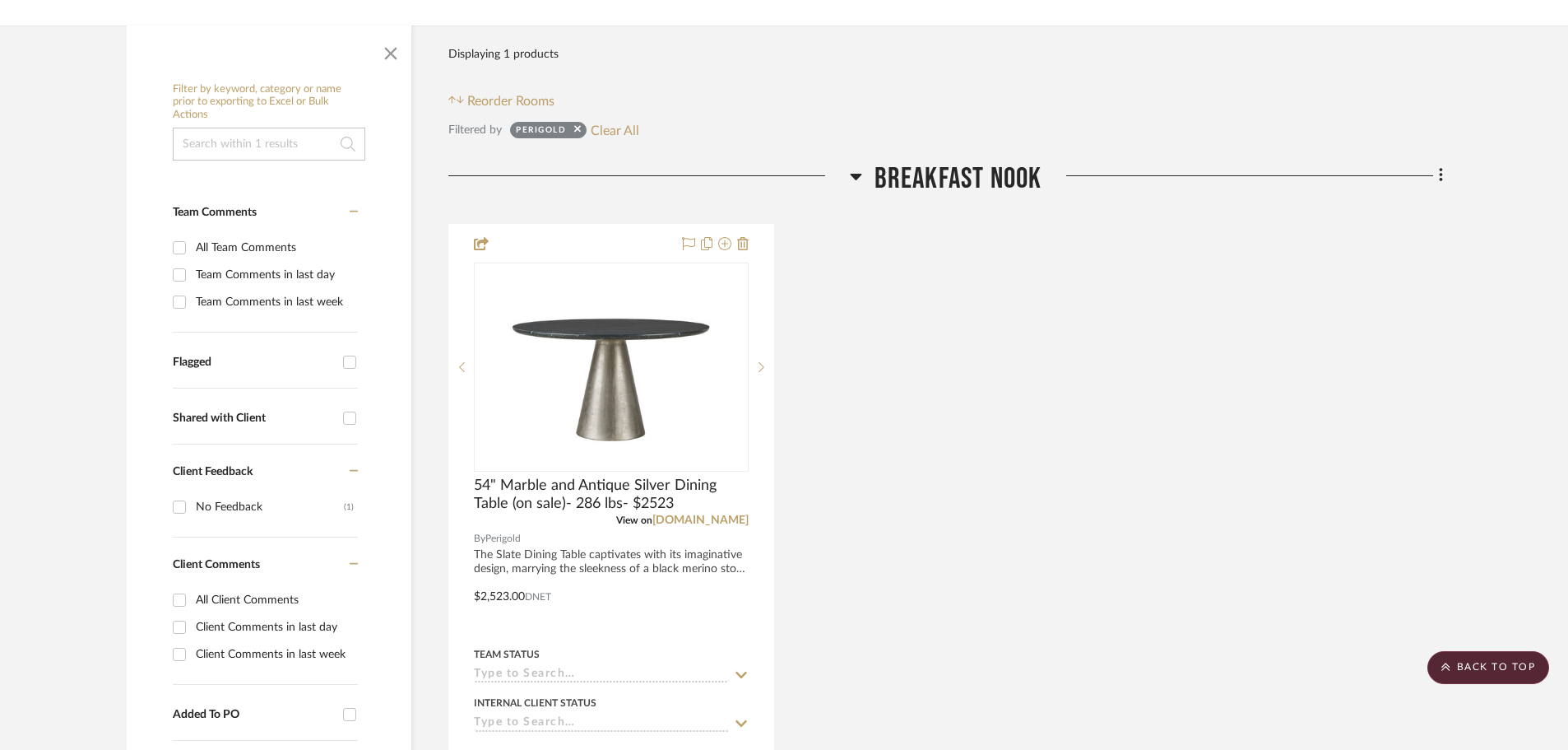
click at [1206, 504] on div "54" Marble and Antique Silver Dining Table (on sale)- 286 lbs- $2523 View on [D…" at bounding box center [946, 584] width 995 height 722
click at [1496, 659] on scroll-to-top-button "BACK TO TOP" at bounding box center [1488, 667] width 122 height 33
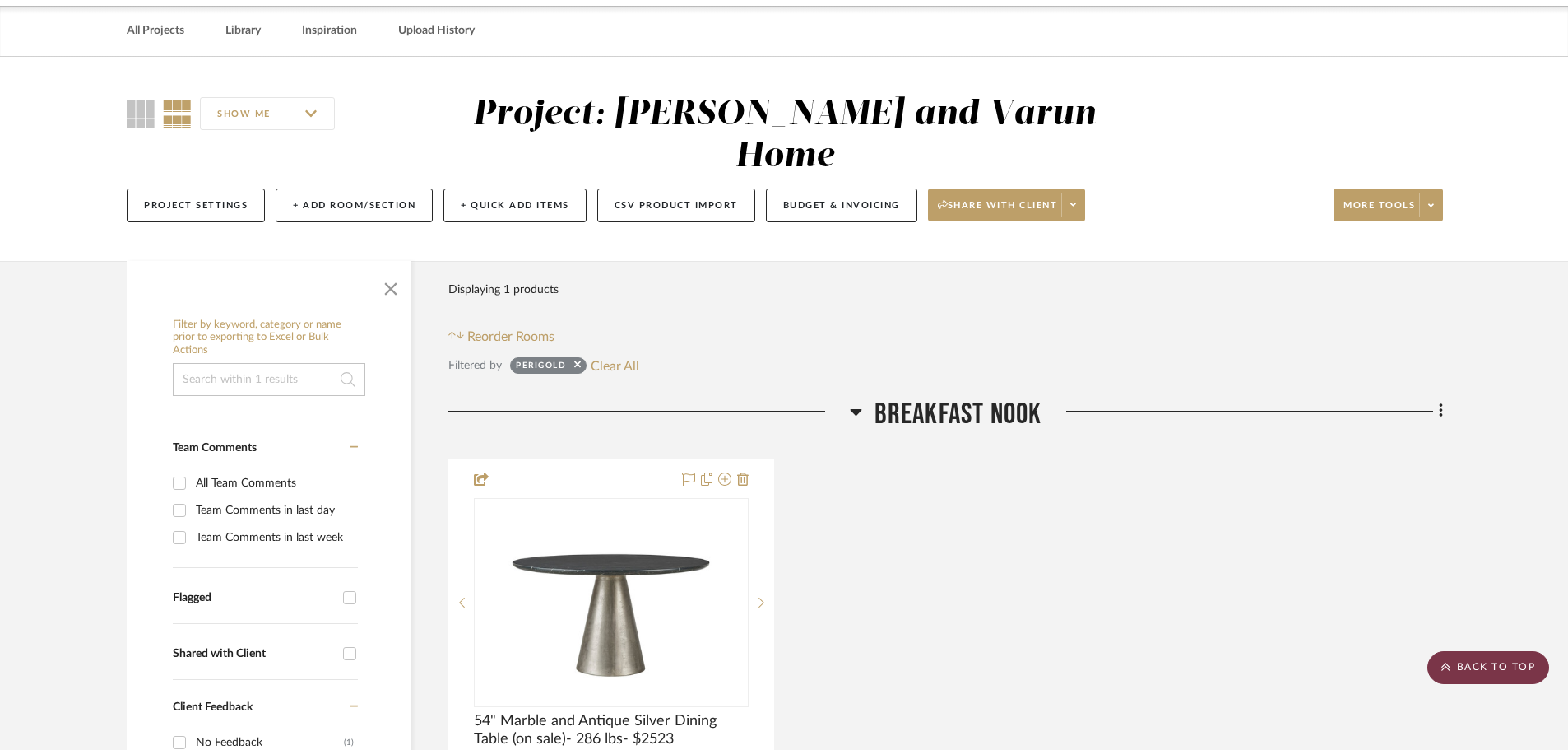
scroll to position [0, 0]
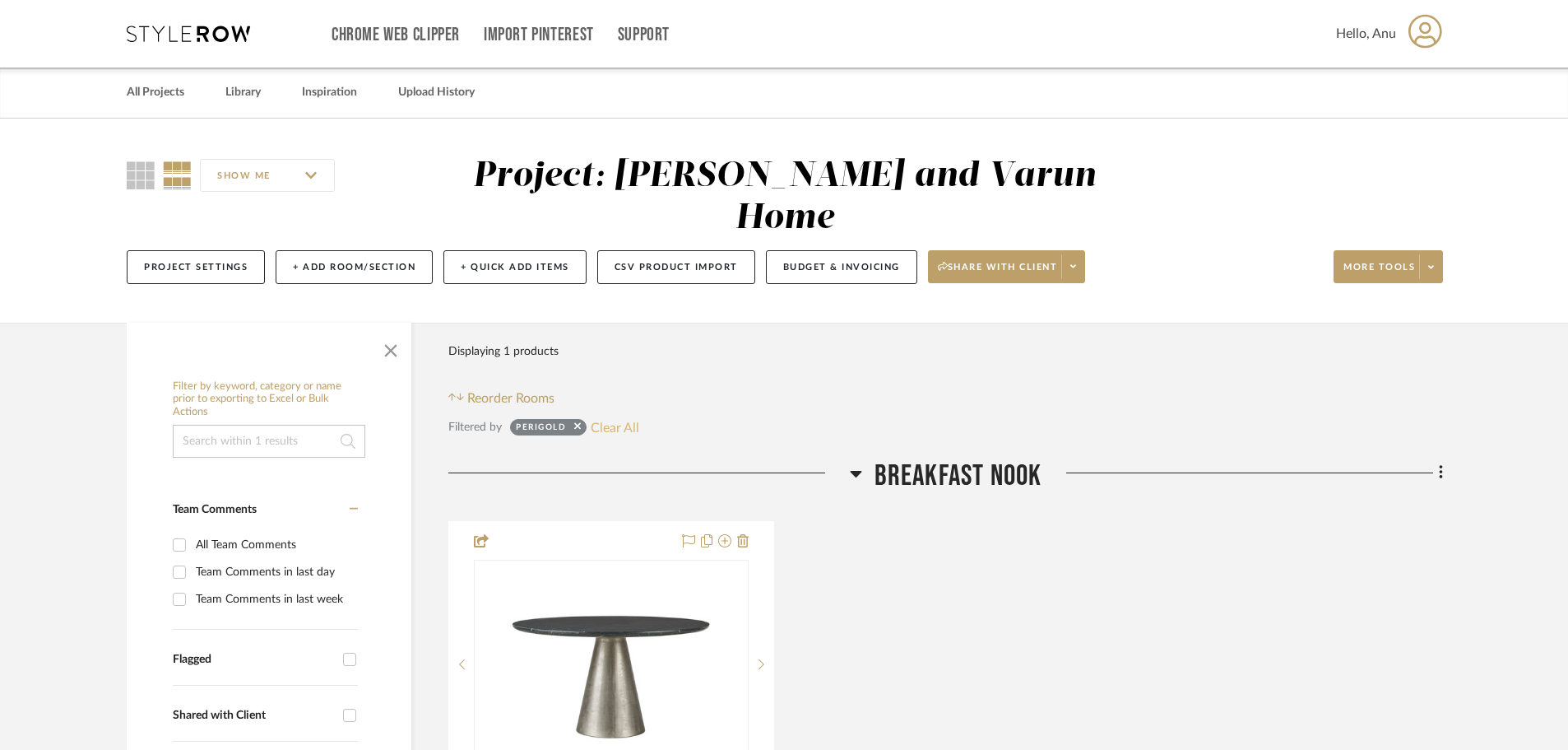
click at [620, 416] on button "Clear All" at bounding box center [615, 426] width 49 height 21
checkbox input "false"
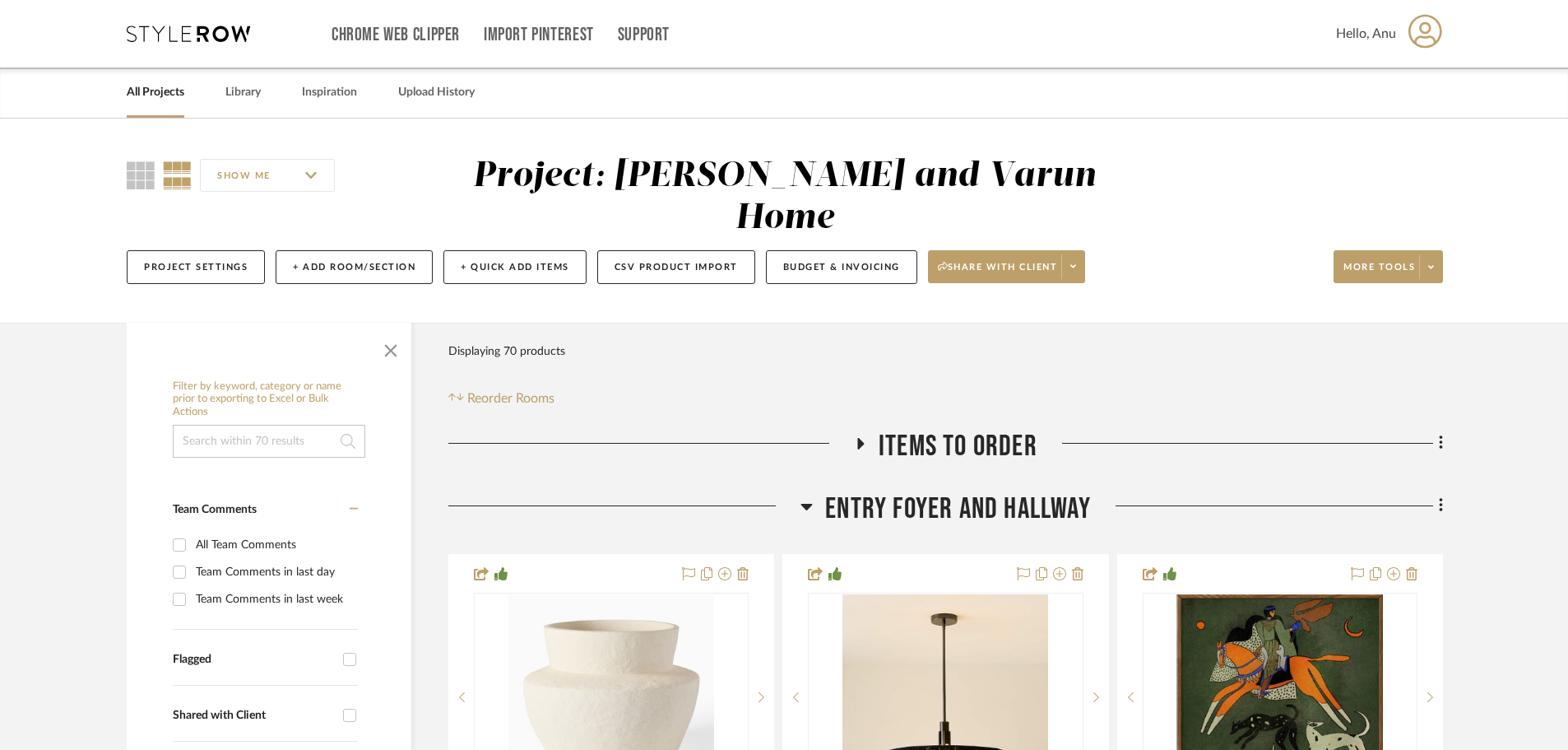
click at [862, 437] on icon at bounding box center [860, 443] width 19 height 13
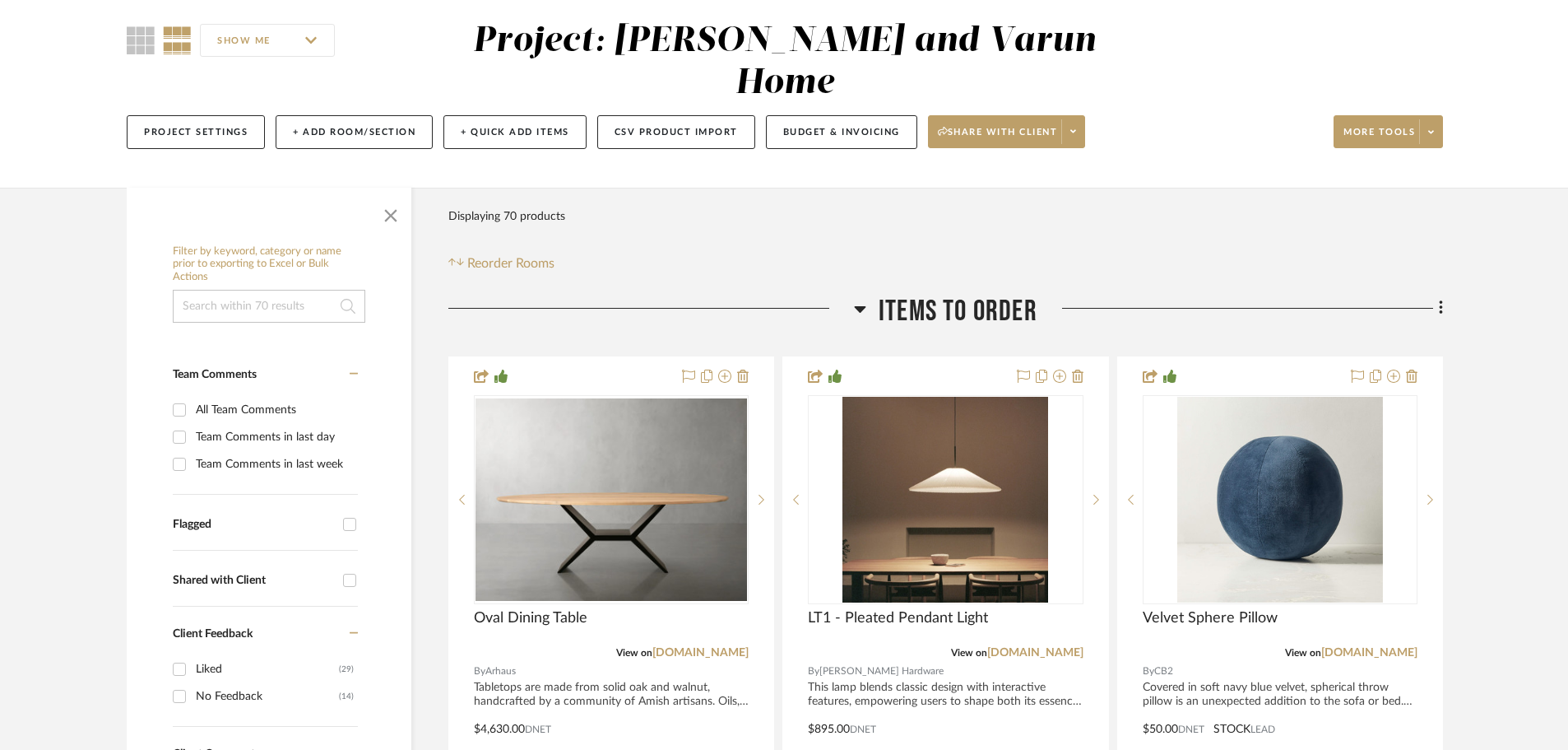
scroll to position [412, 0]
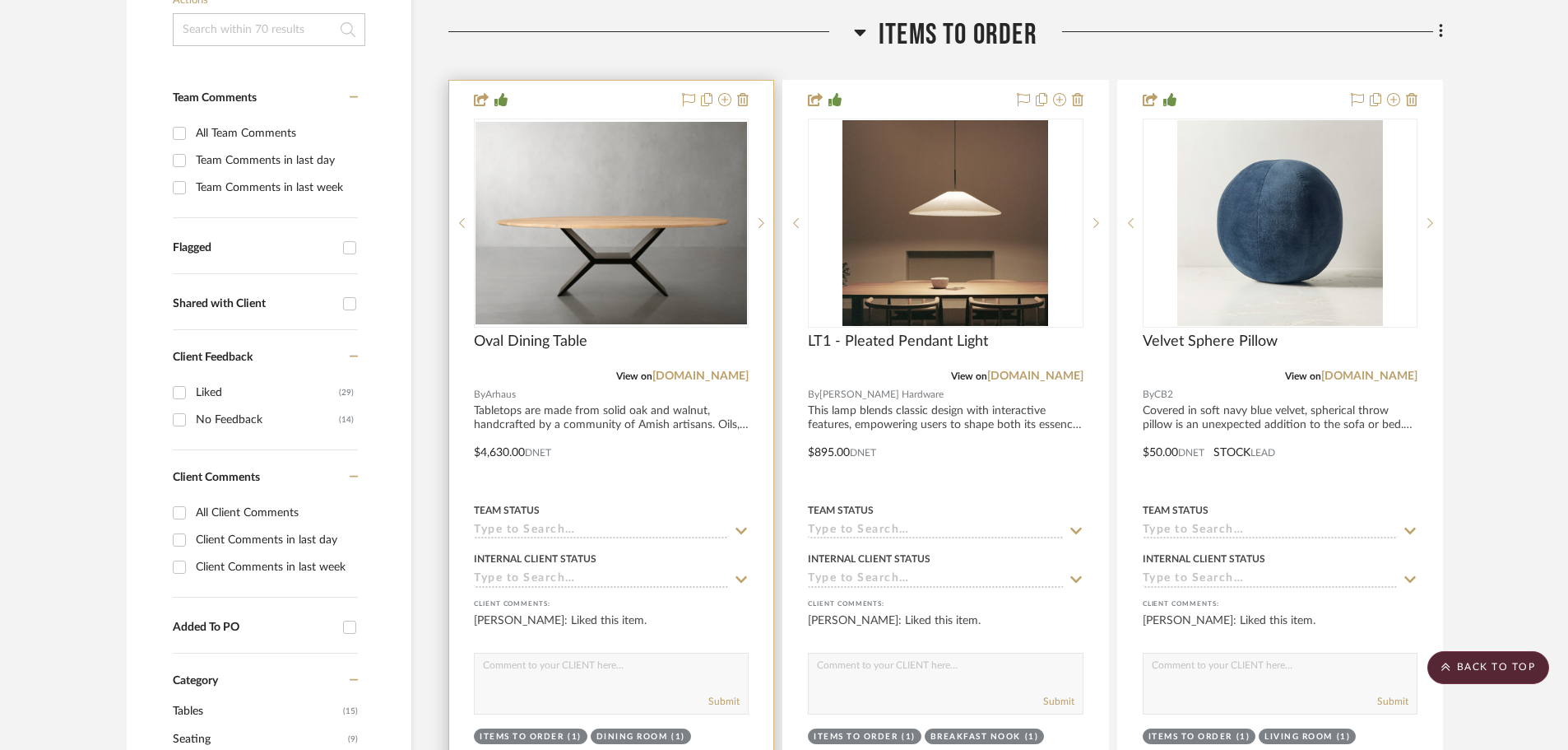
click at [540, 524] on input at bounding box center [601, 531] width 255 height 16
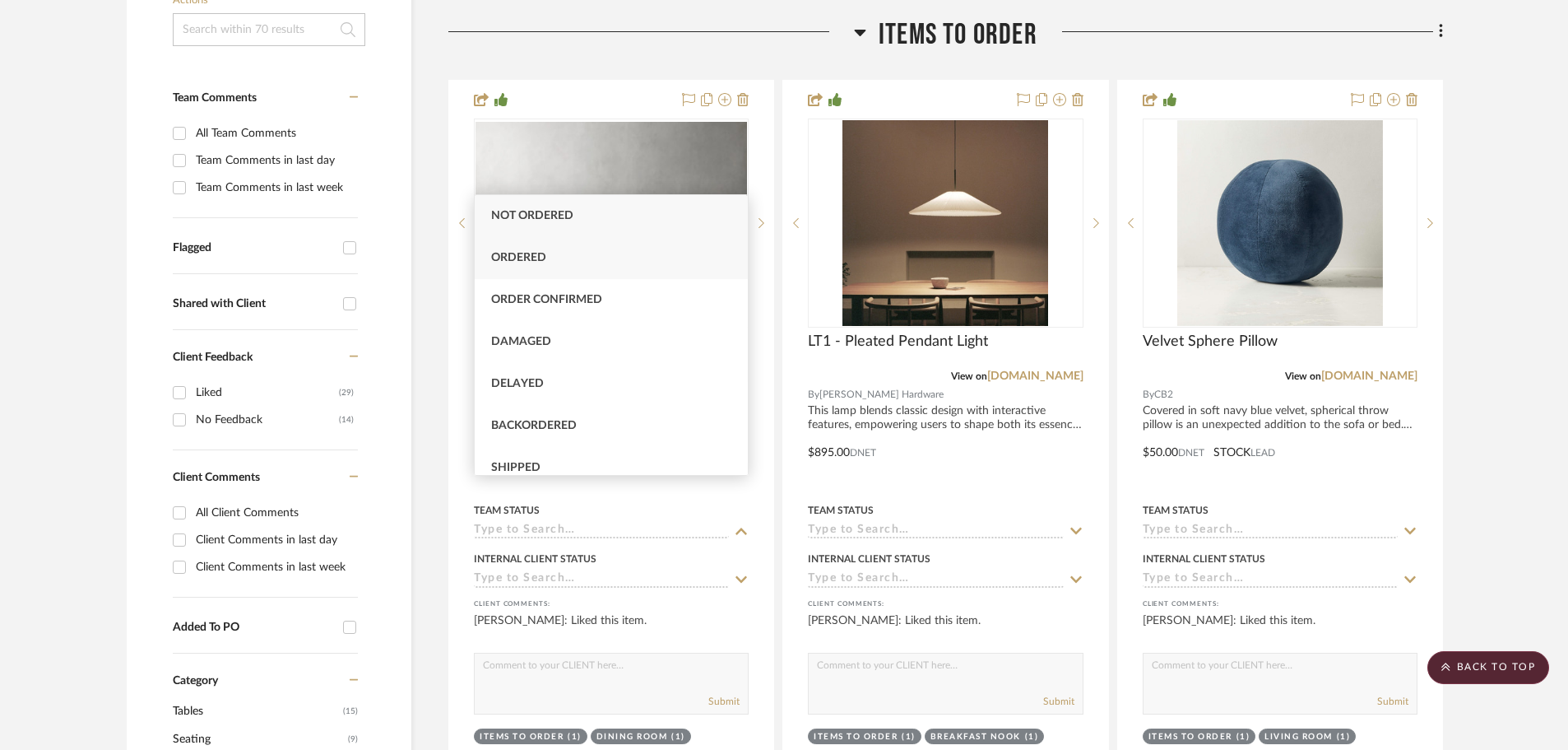
click at [526, 263] on div "Ordered" at bounding box center [611, 258] width 273 height 42
type input "[DATE]"
type input "Ordered"
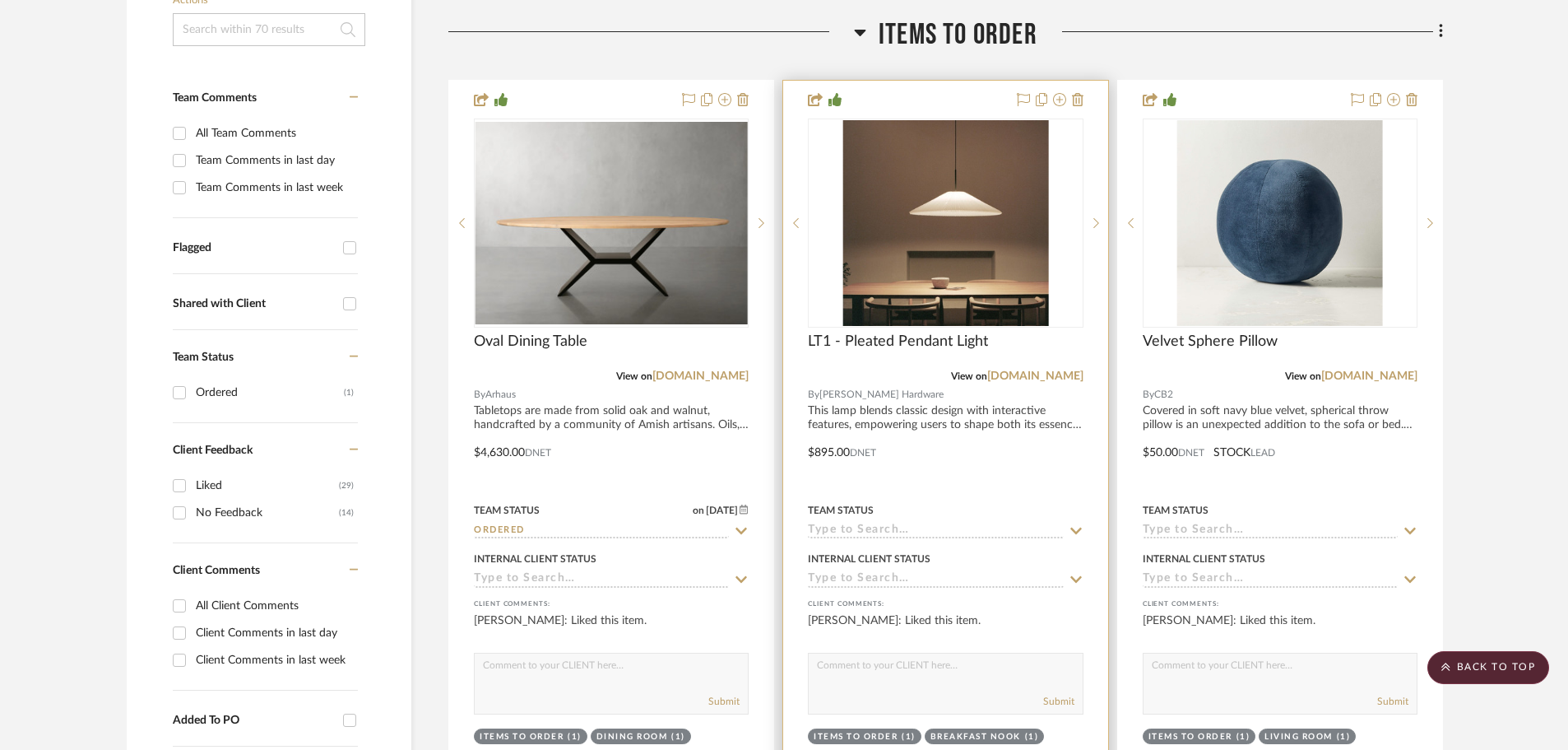
click at [835, 728] on sr-tag "Items to order (1)" at bounding box center [864, 736] width 113 height 16
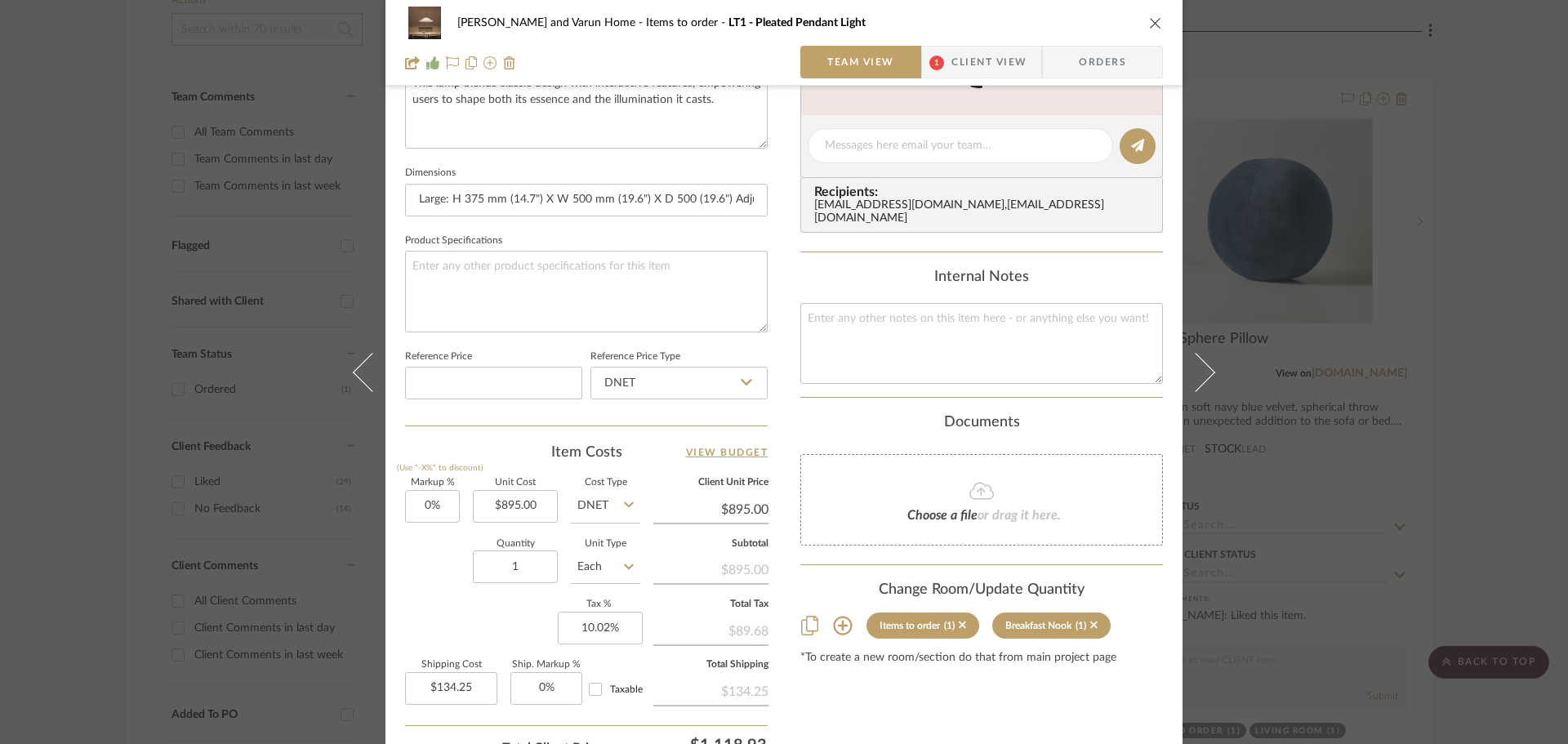
scroll to position [777, 0]
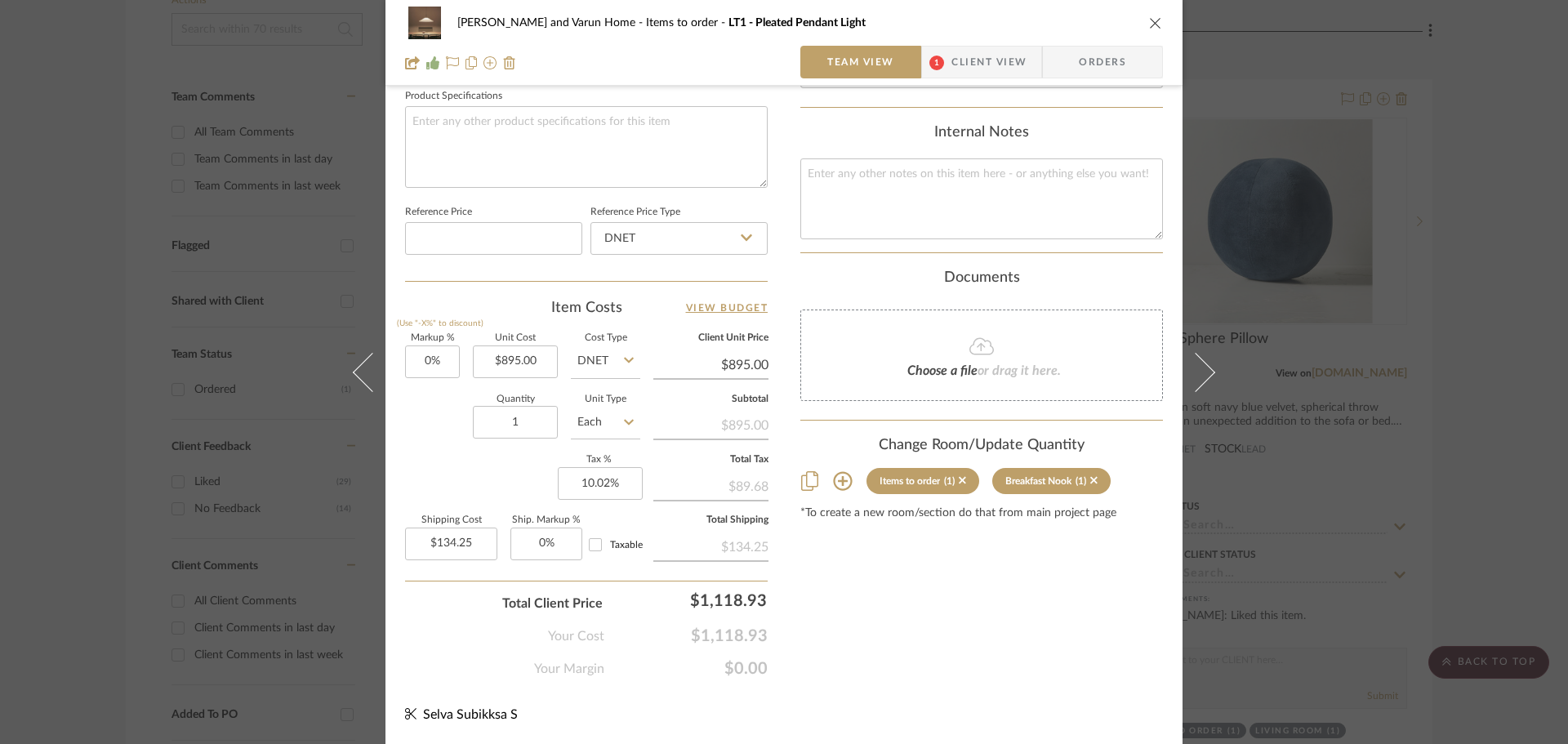
click at [836, 472] on icon at bounding box center [842, 481] width 19 height 19
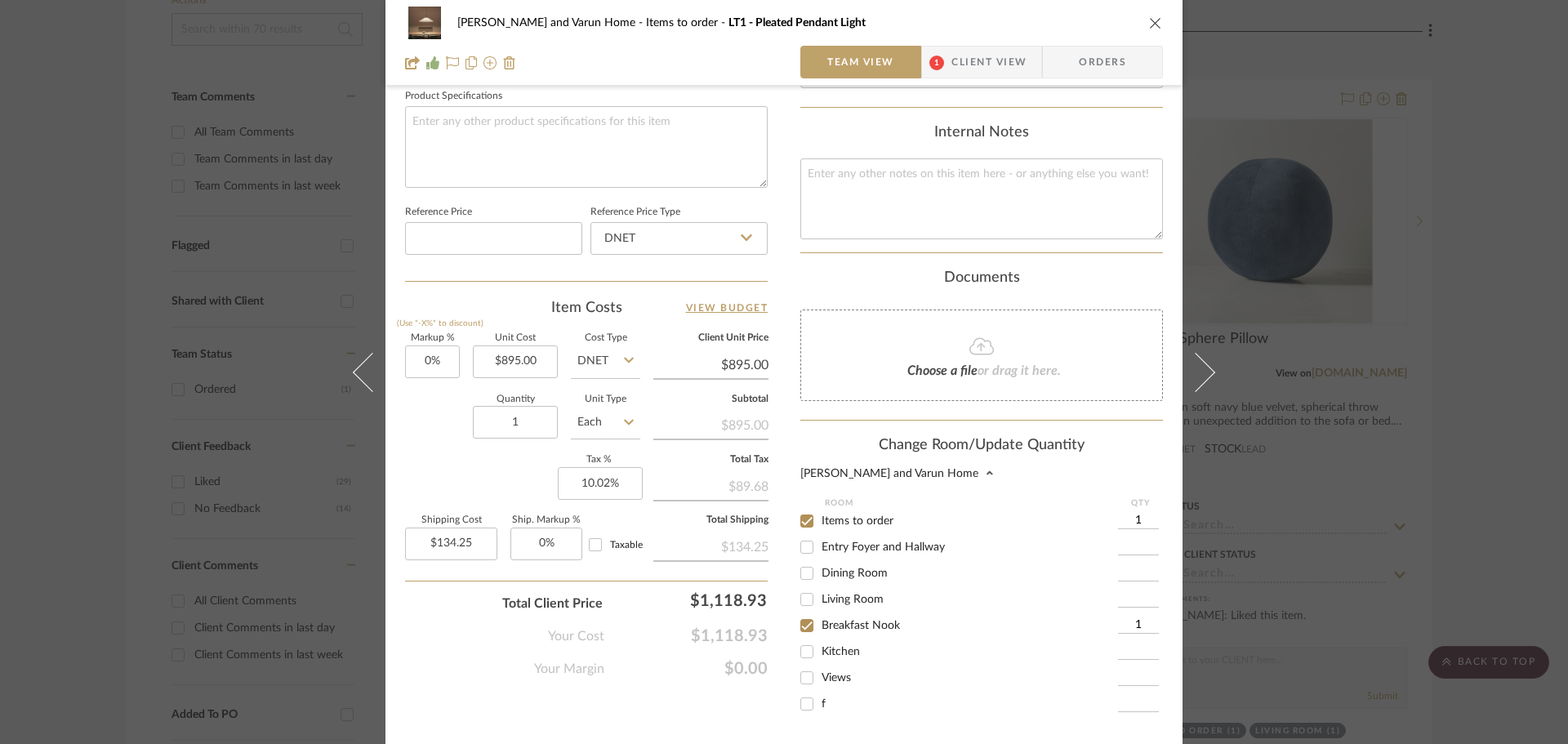
click at [807, 510] on input "Items to order" at bounding box center [807, 520] width 26 height 26
checkbox input "false"
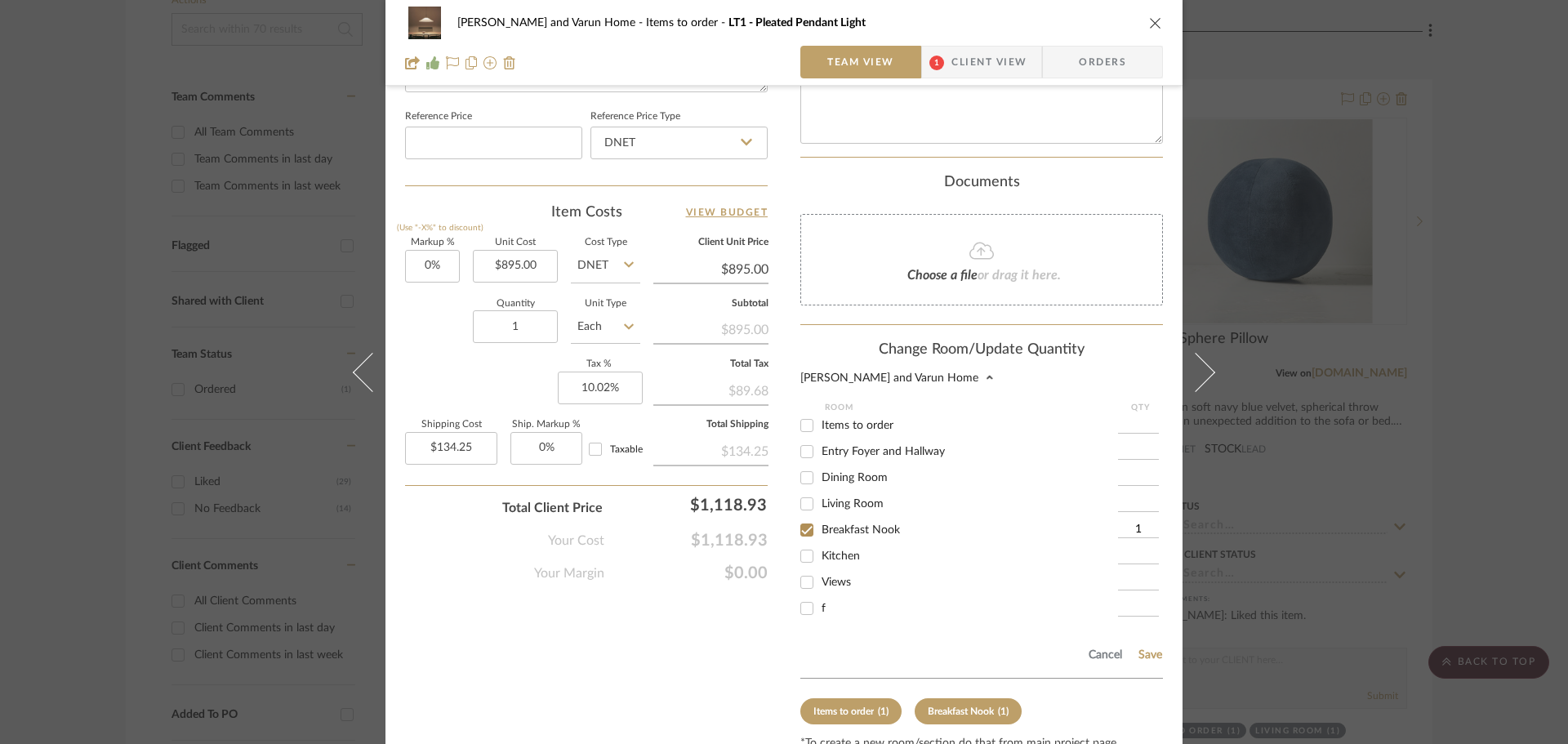
scroll to position [931, 0]
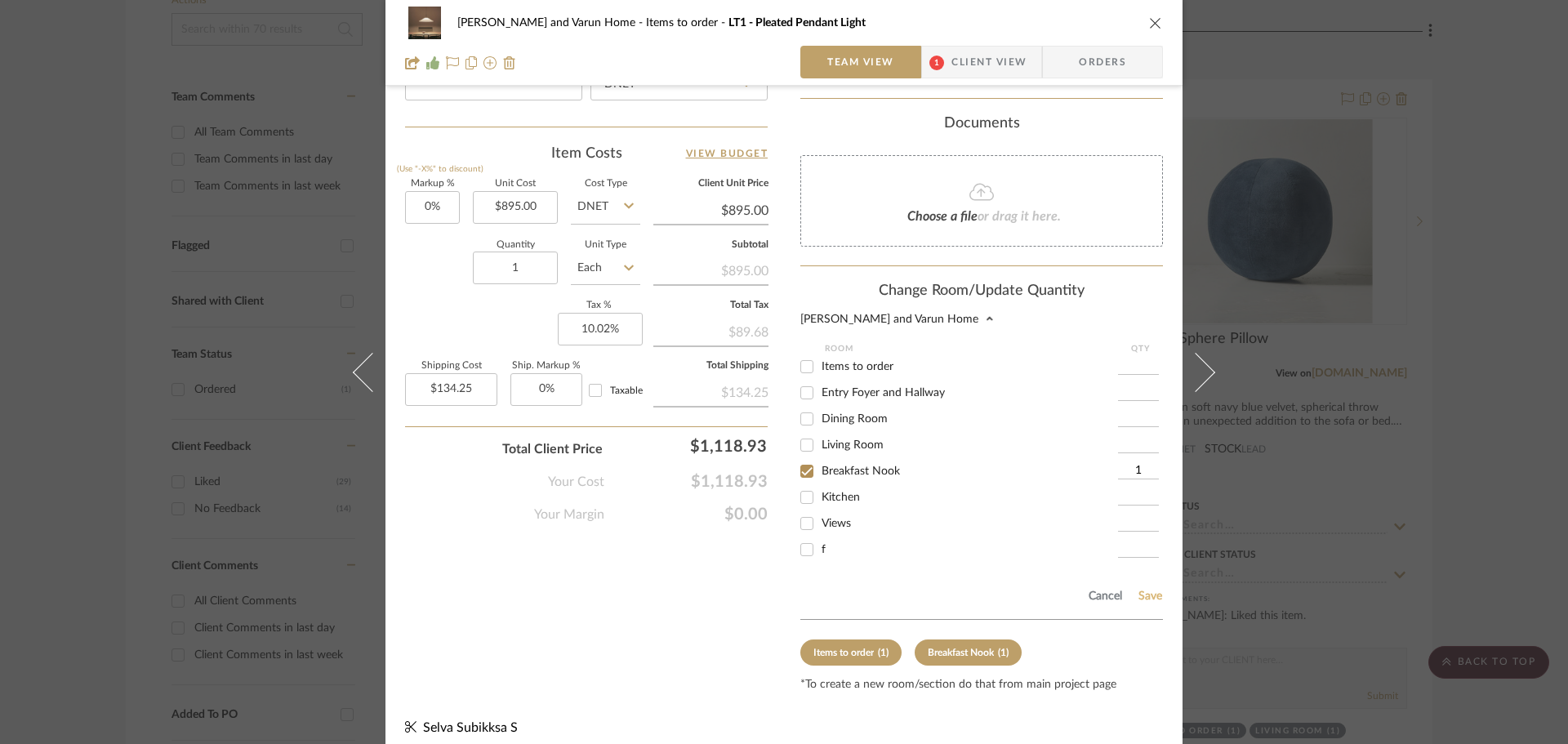
click at [1151, 590] on button "Save" at bounding box center [1150, 596] width 25 height 13
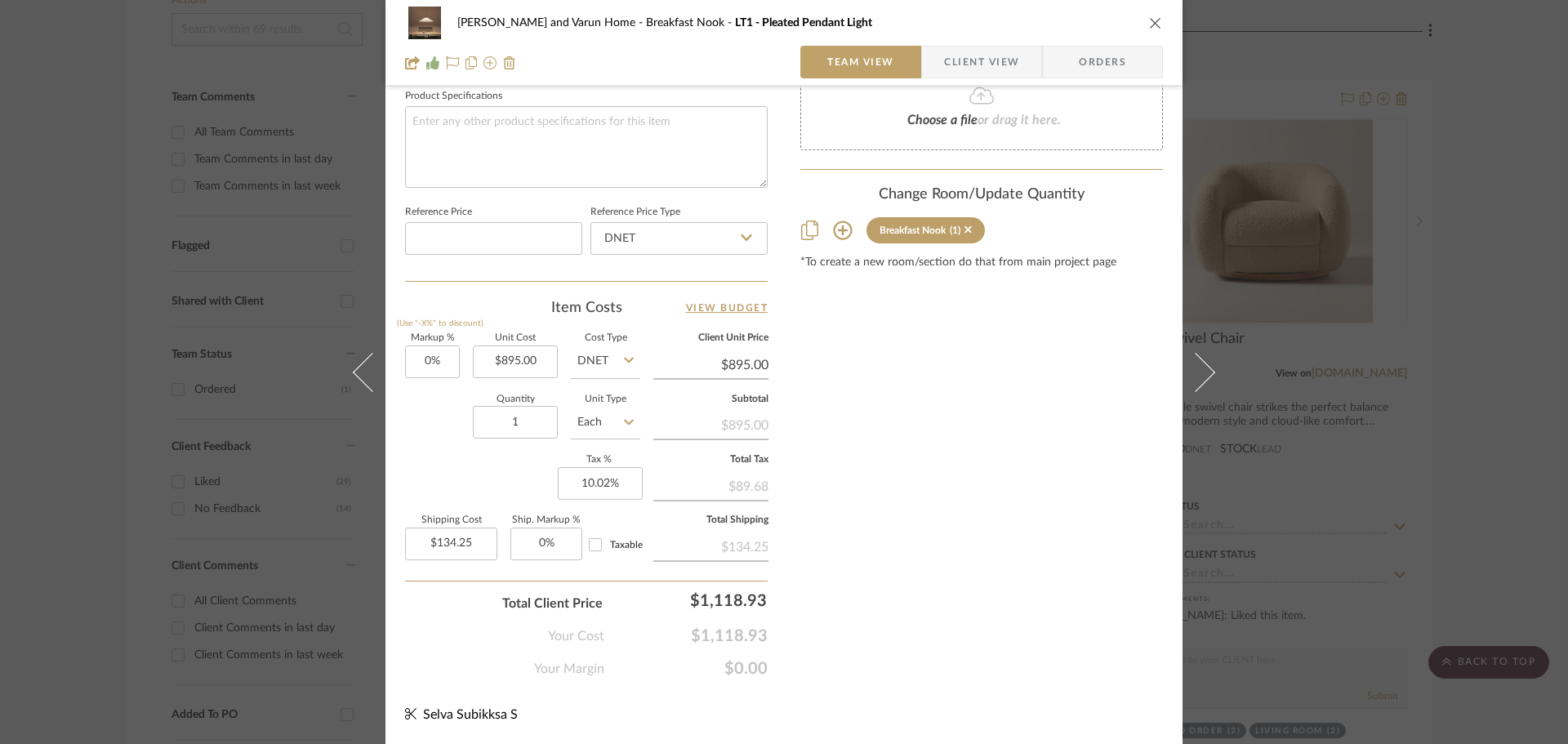
scroll to position [777, 0]
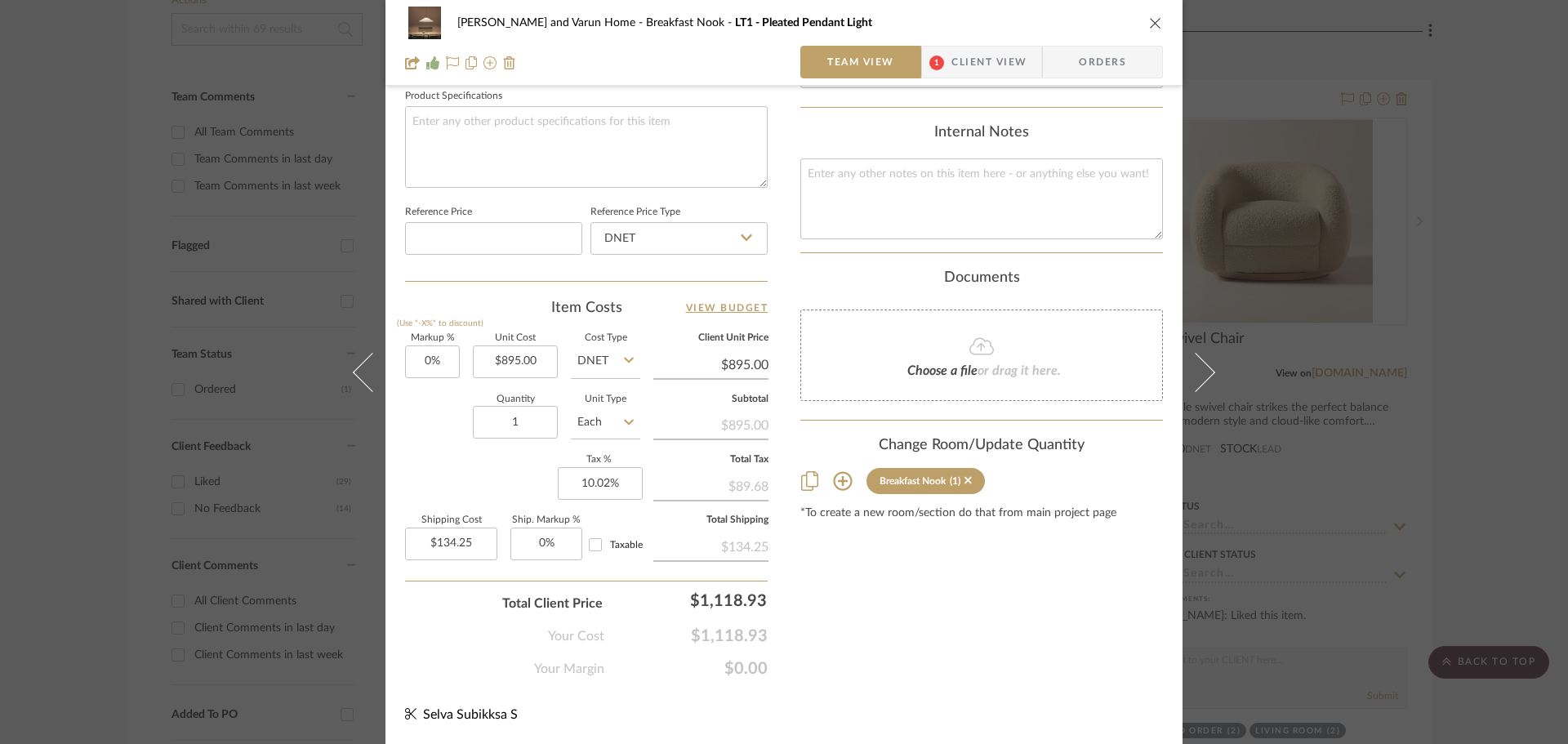
click at [1510, 506] on div "[PERSON_NAME] and Varun Home Breakfast Nook LT1 - Pleated Pendant Light Team Vi…" at bounding box center [784, 372] width 1568 height 744
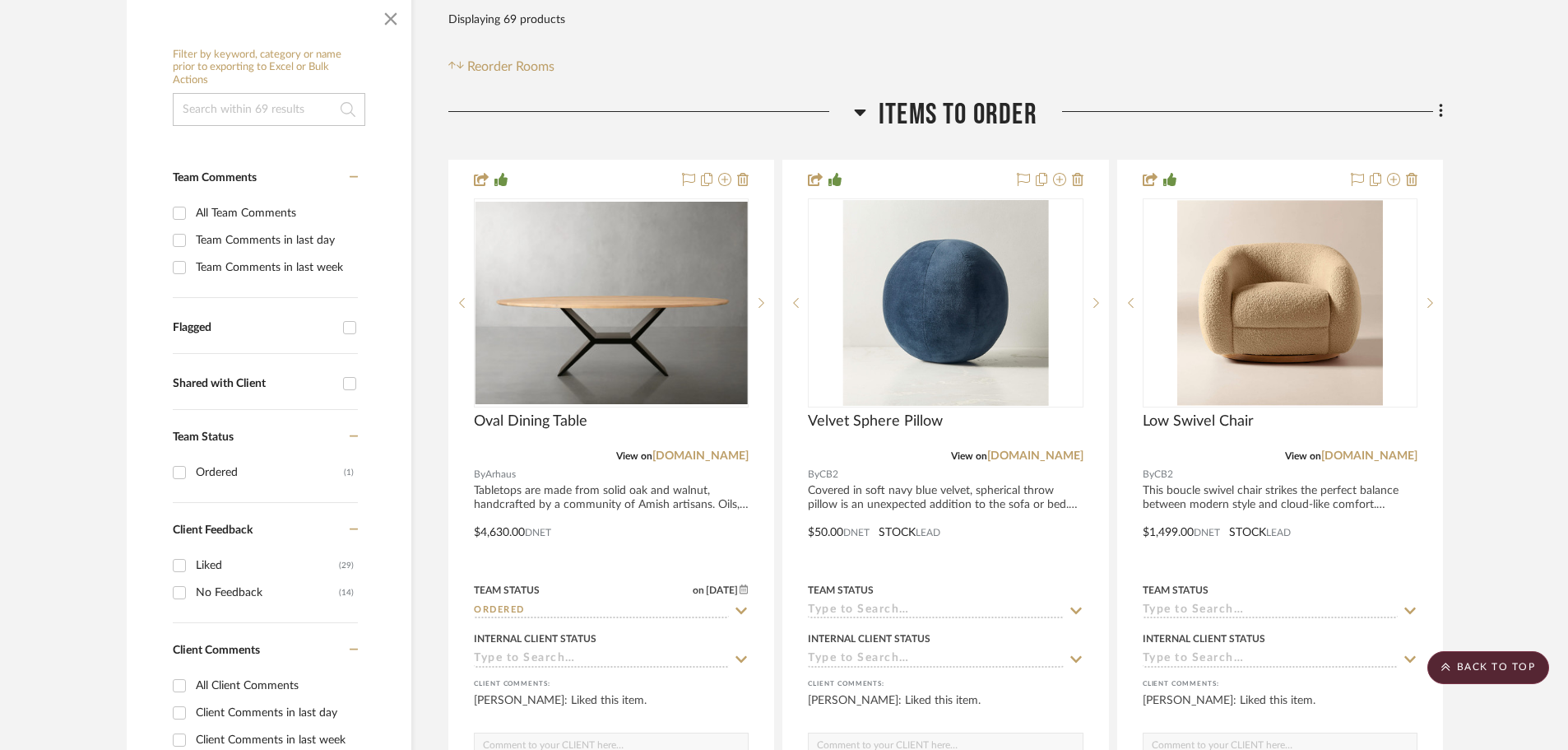
scroll to position [82, 0]
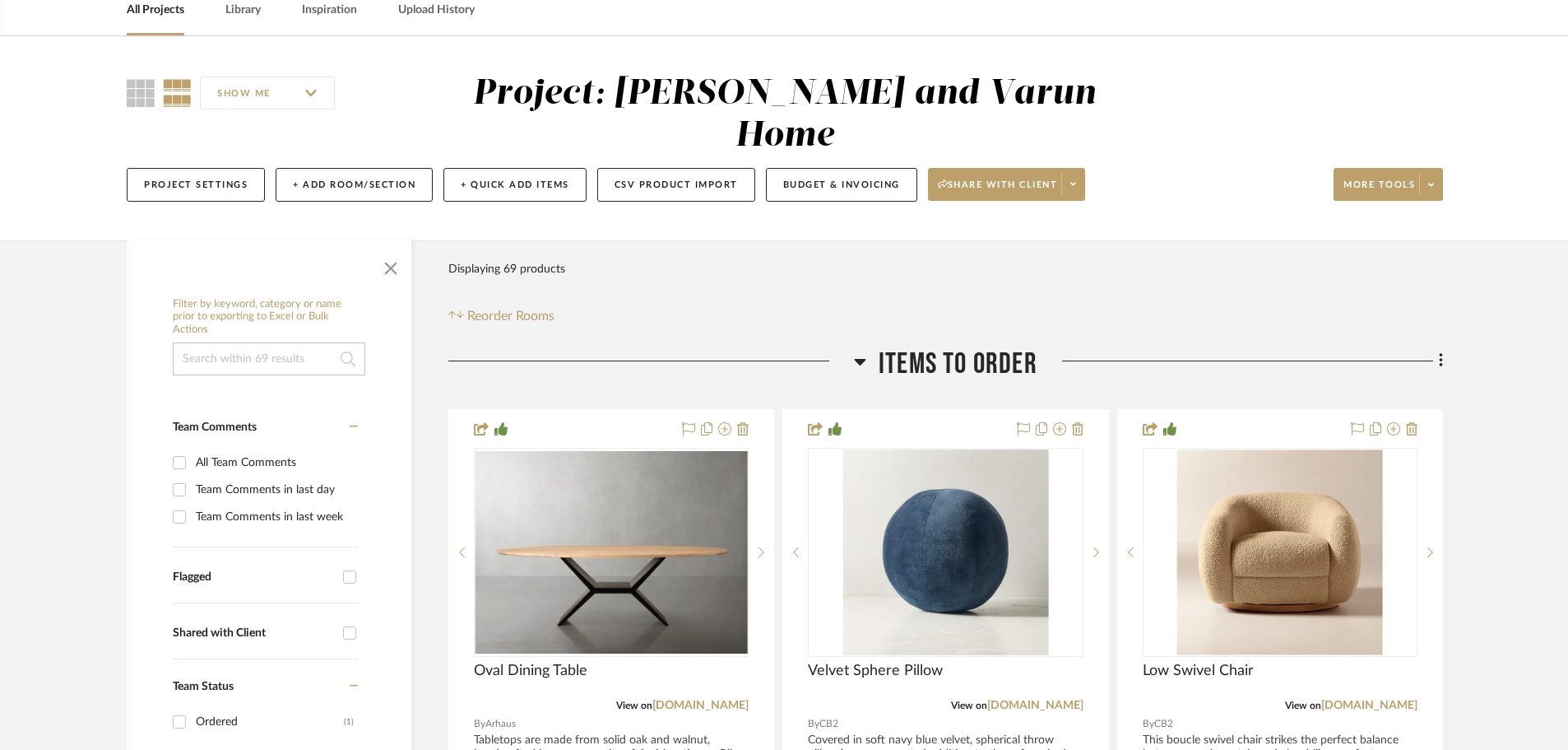
drag, startPoint x: 1440, startPoint y: 313, endPoint x: 981, endPoint y: 323, distance: 459.1
click at [981, 346] on span "Items to order" at bounding box center [958, 364] width 159 height 35
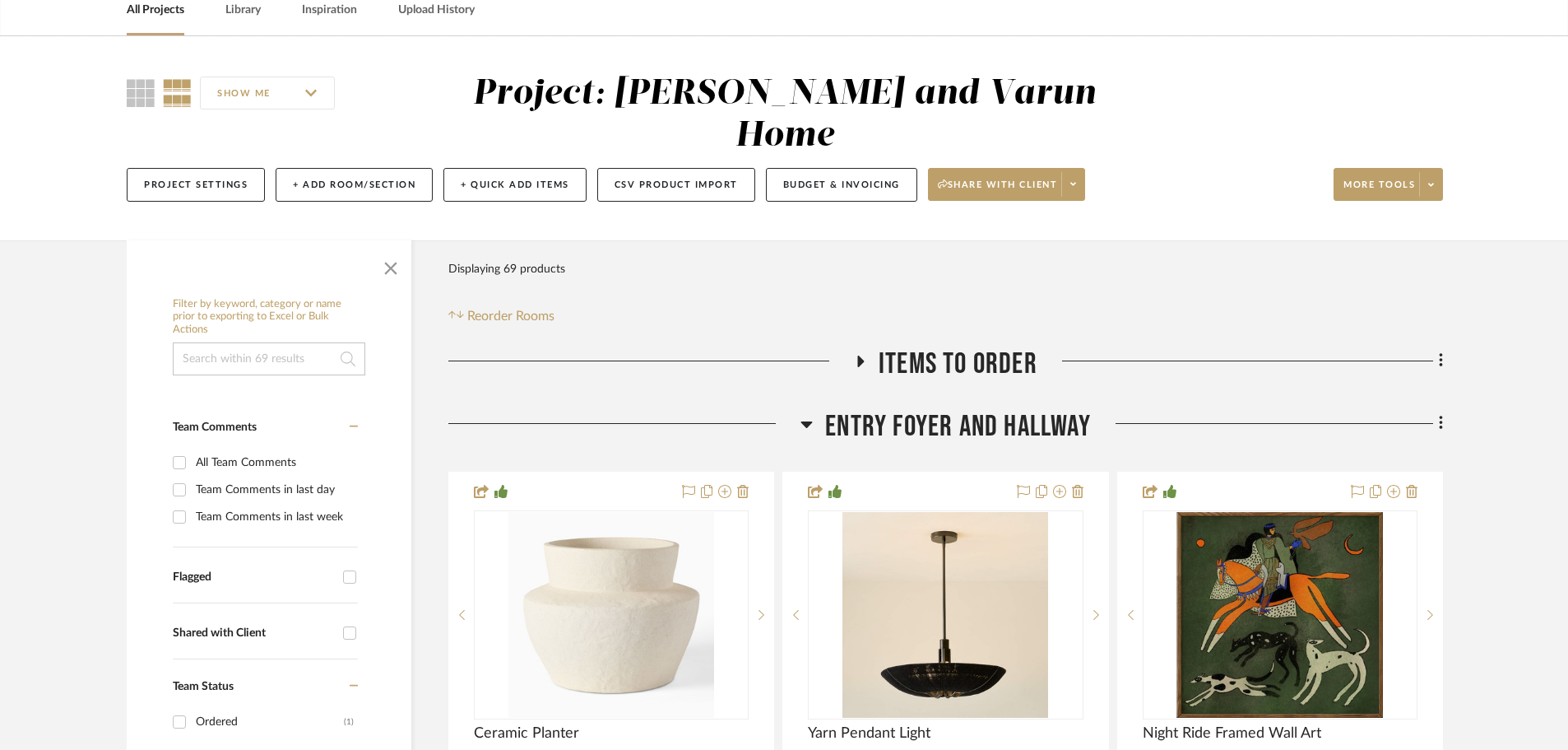
click at [1440, 354] on icon at bounding box center [1440, 361] width 3 height 14
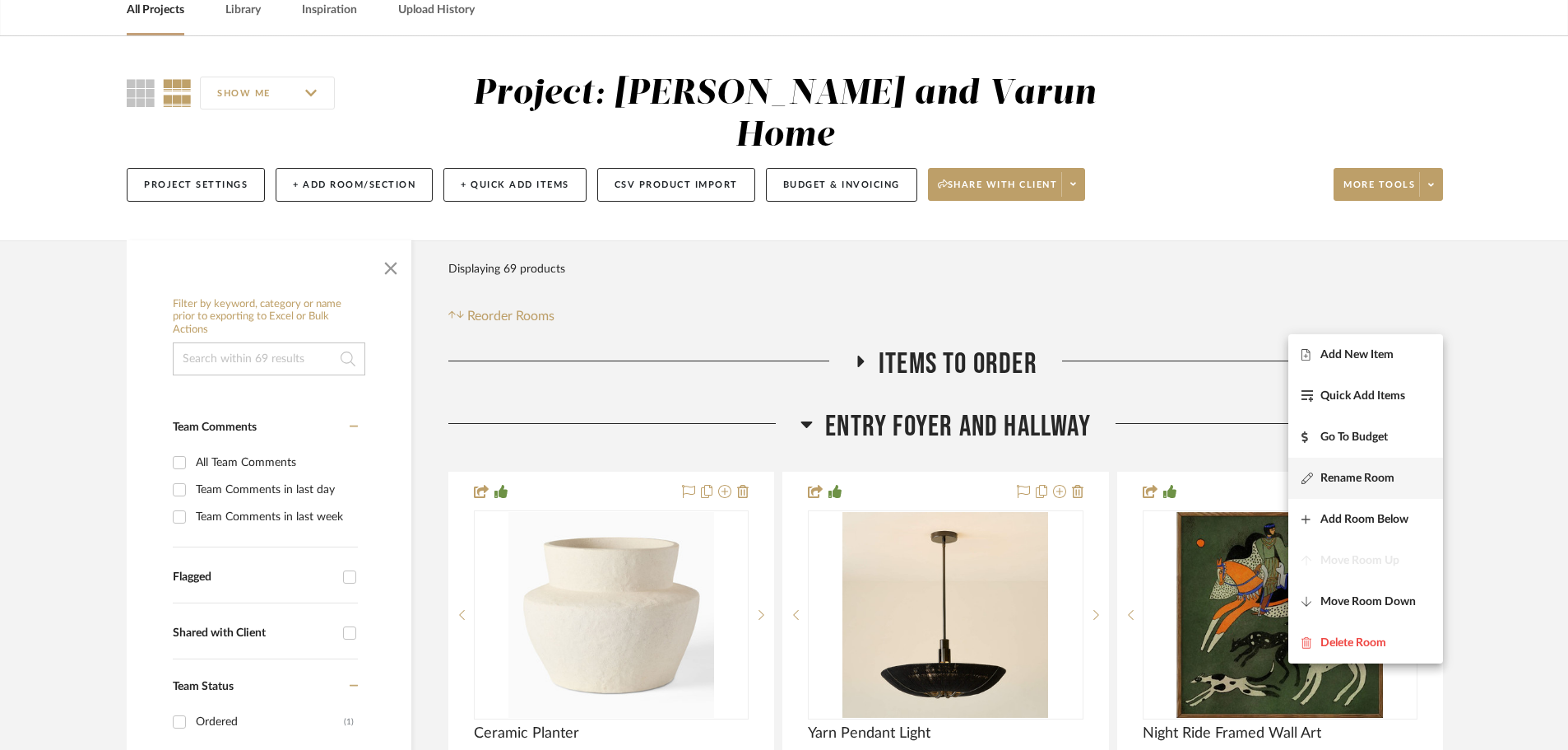
click at [1336, 473] on span "Rename Room" at bounding box center [1357, 478] width 74 height 14
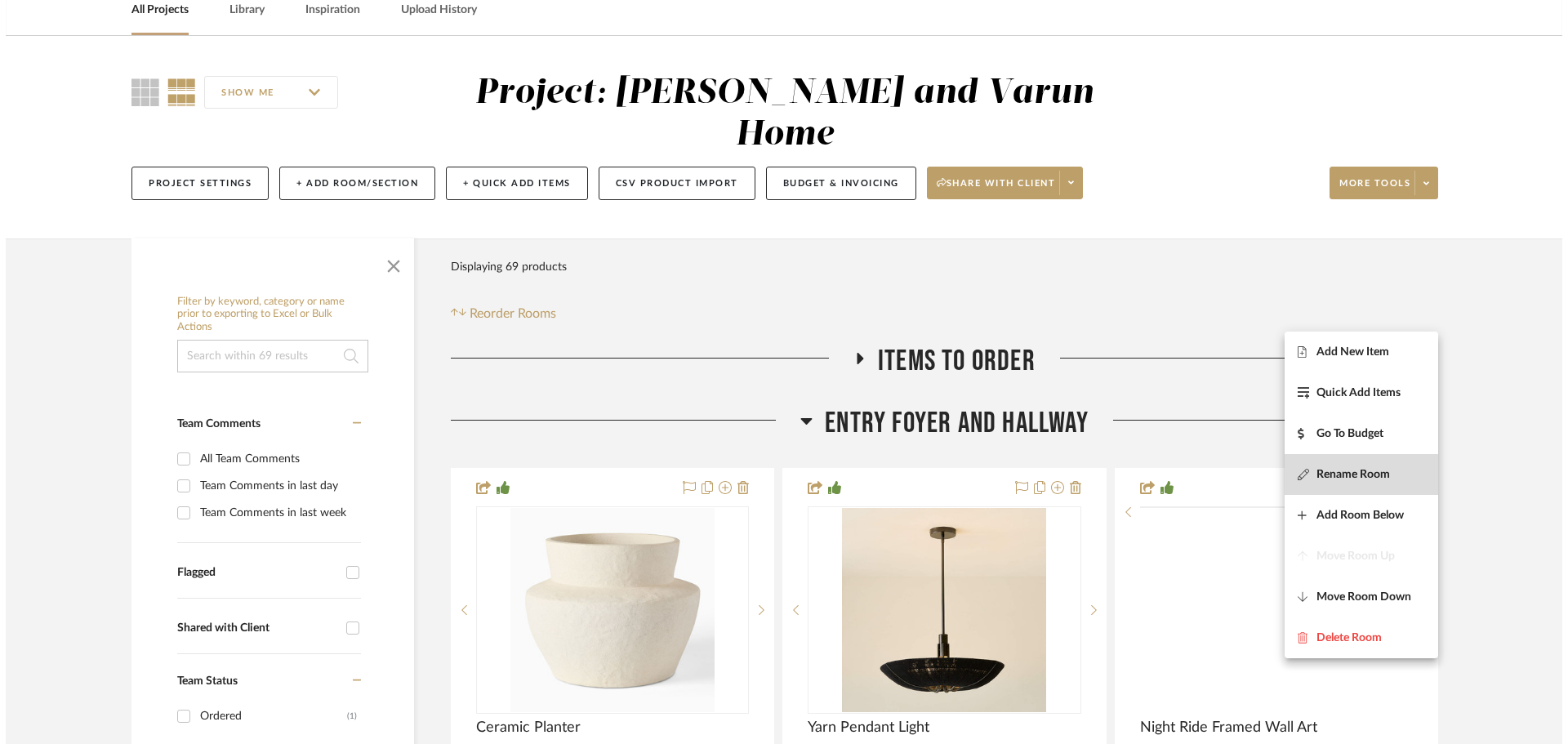
scroll to position [0, 0]
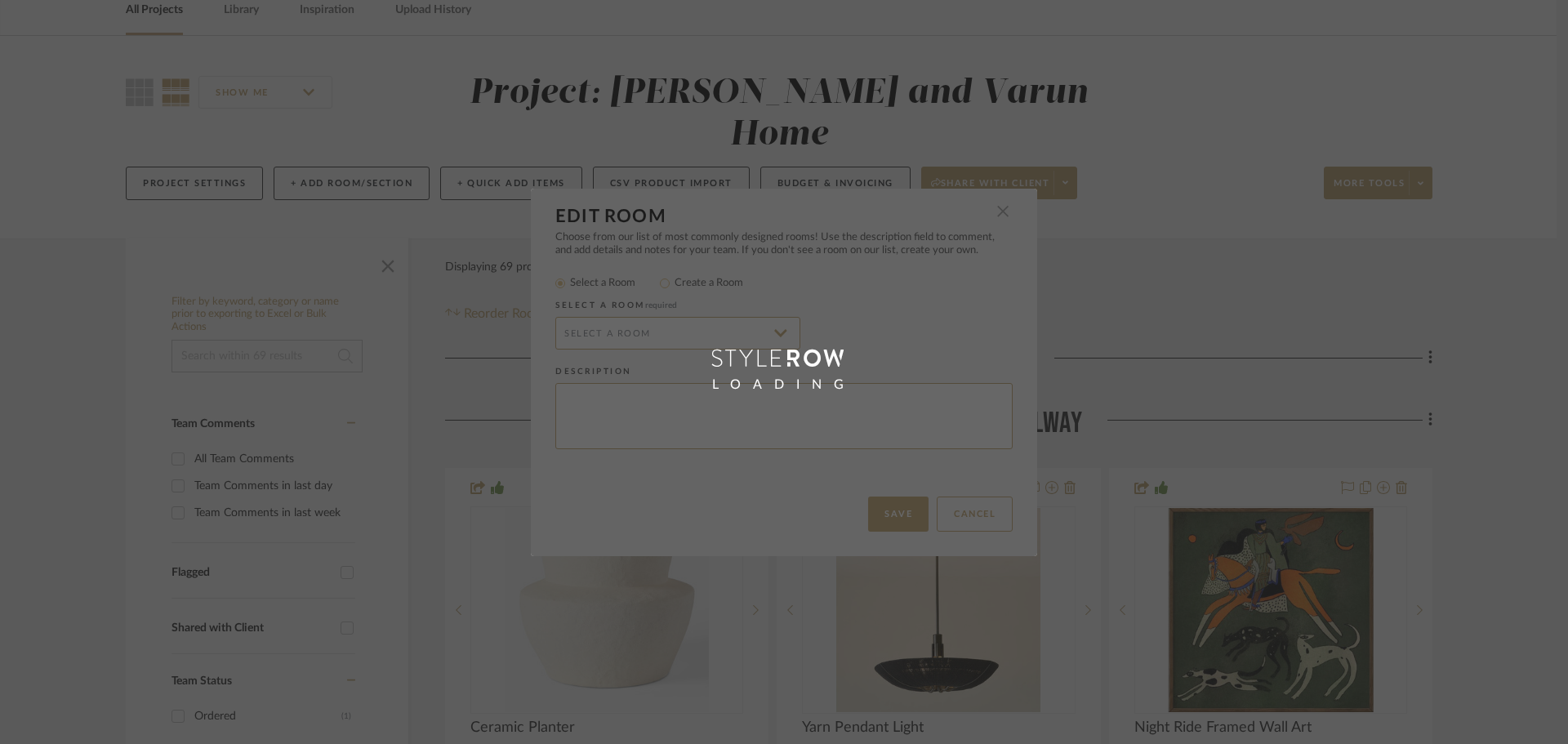
radio input "false"
radio input "true"
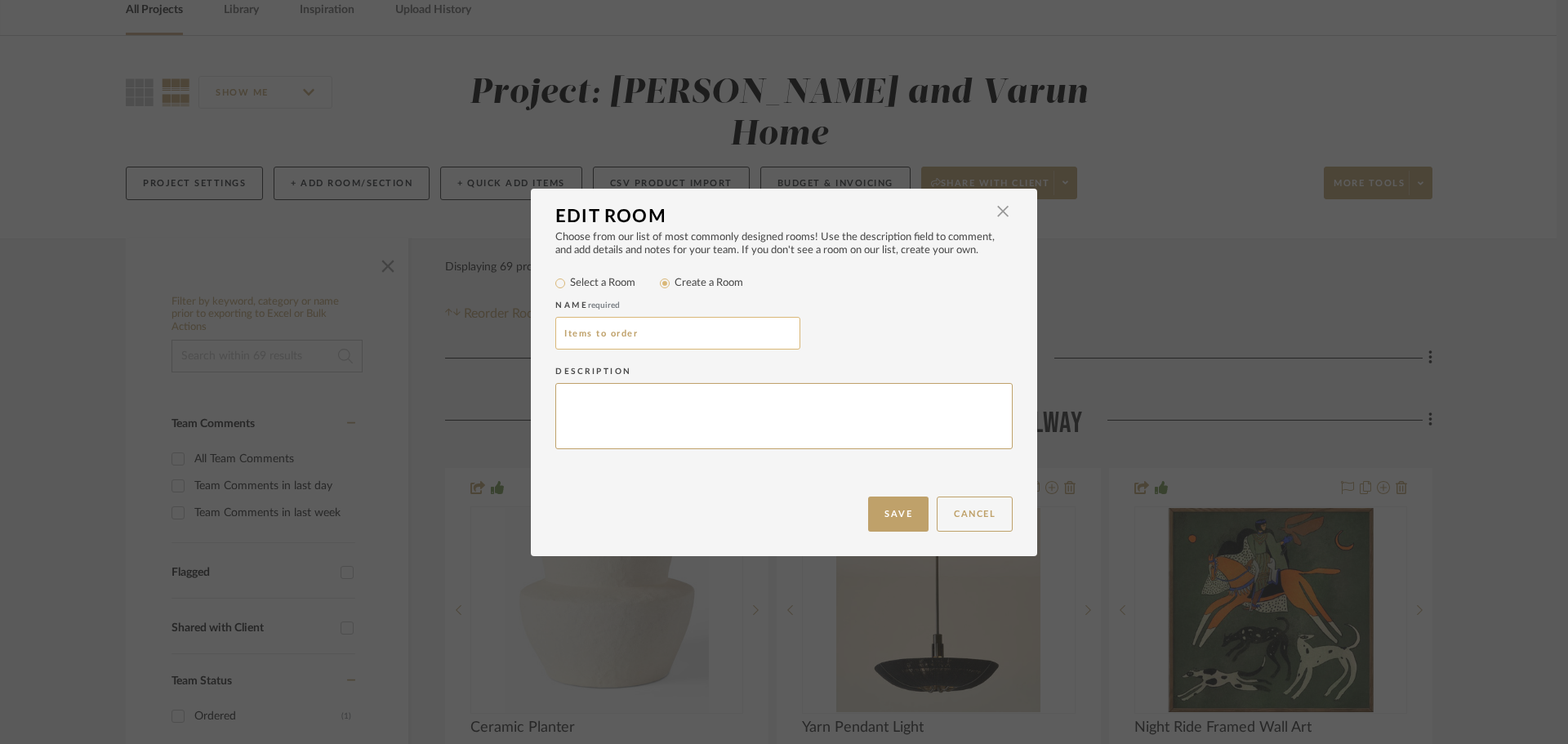
click at [664, 339] on input "Items to order" at bounding box center [678, 333] width 245 height 33
type input "Items to order - Round 1"
click at [907, 525] on button "Save" at bounding box center [898, 514] width 60 height 35
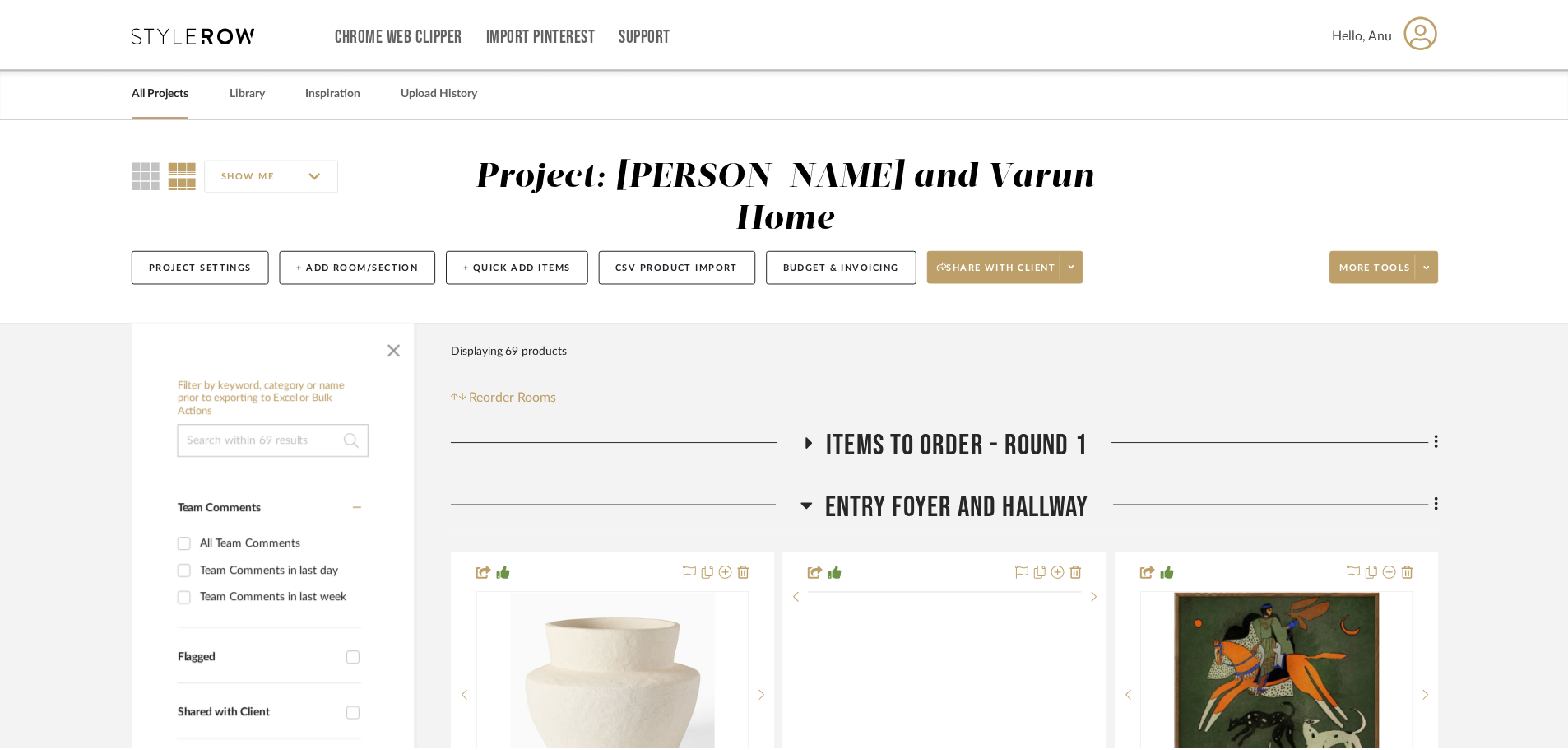
scroll to position [82, 0]
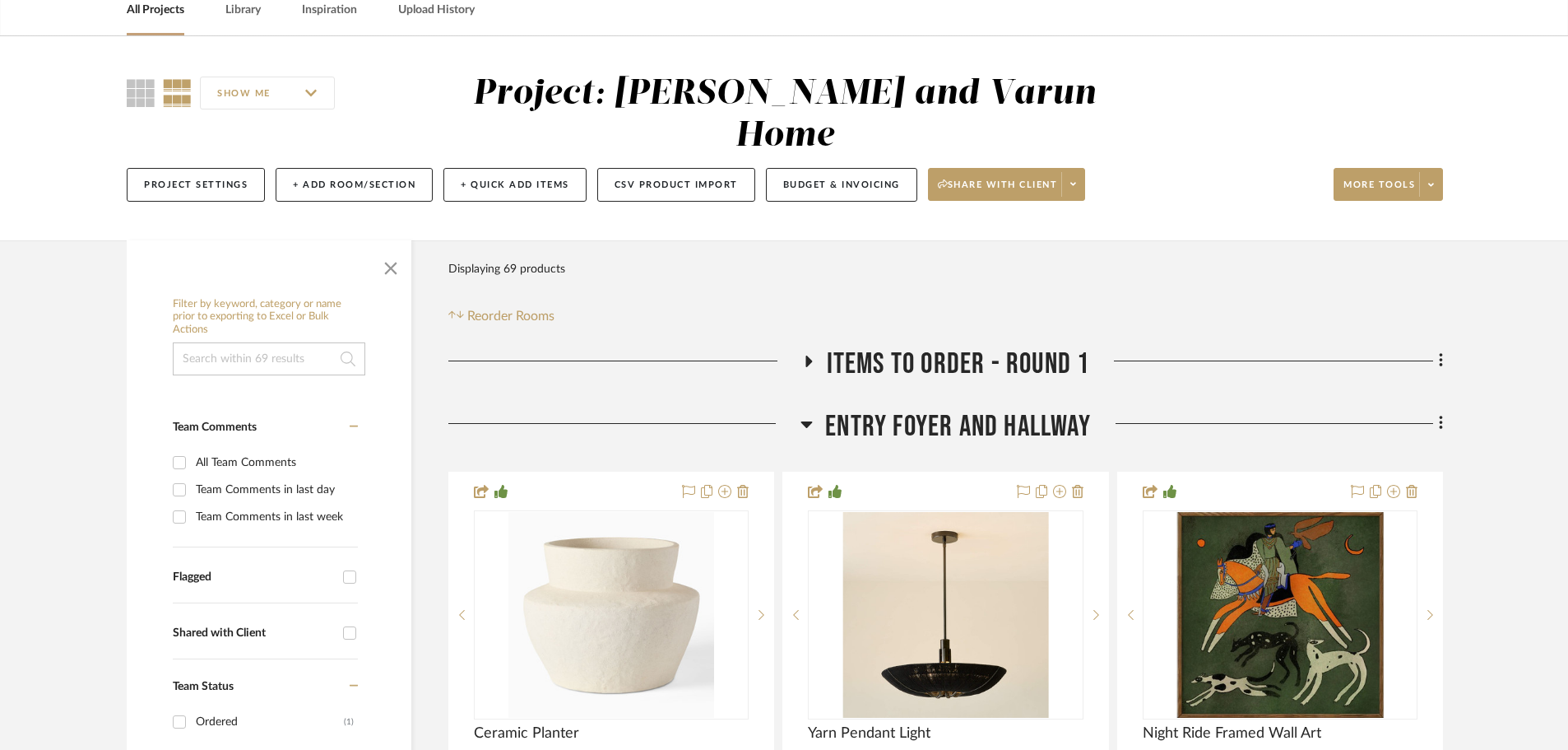
click at [809, 356] on icon at bounding box center [808, 362] width 7 height 12
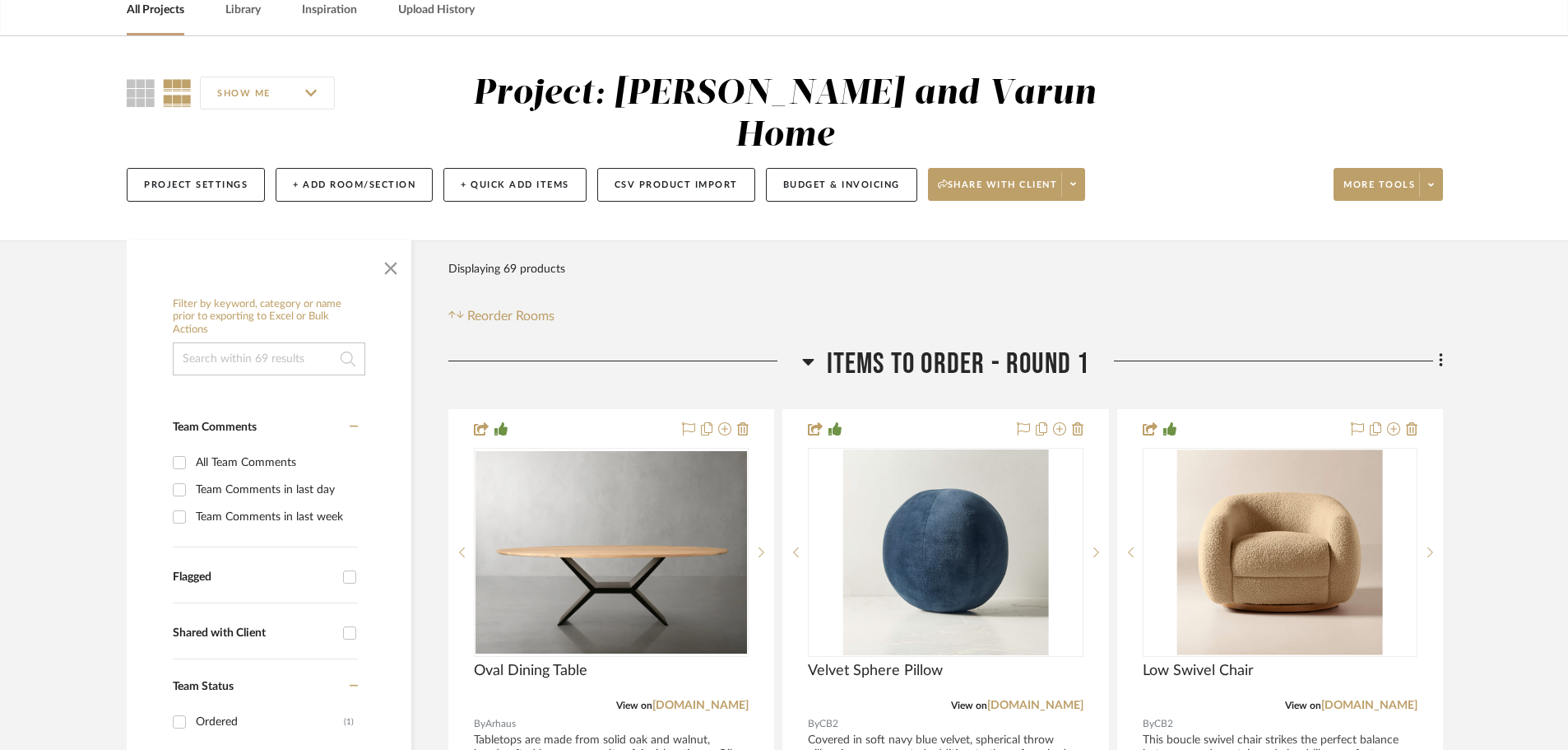
click at [802, 351] on icon at bounding box center [808, 361] width 13 height 19
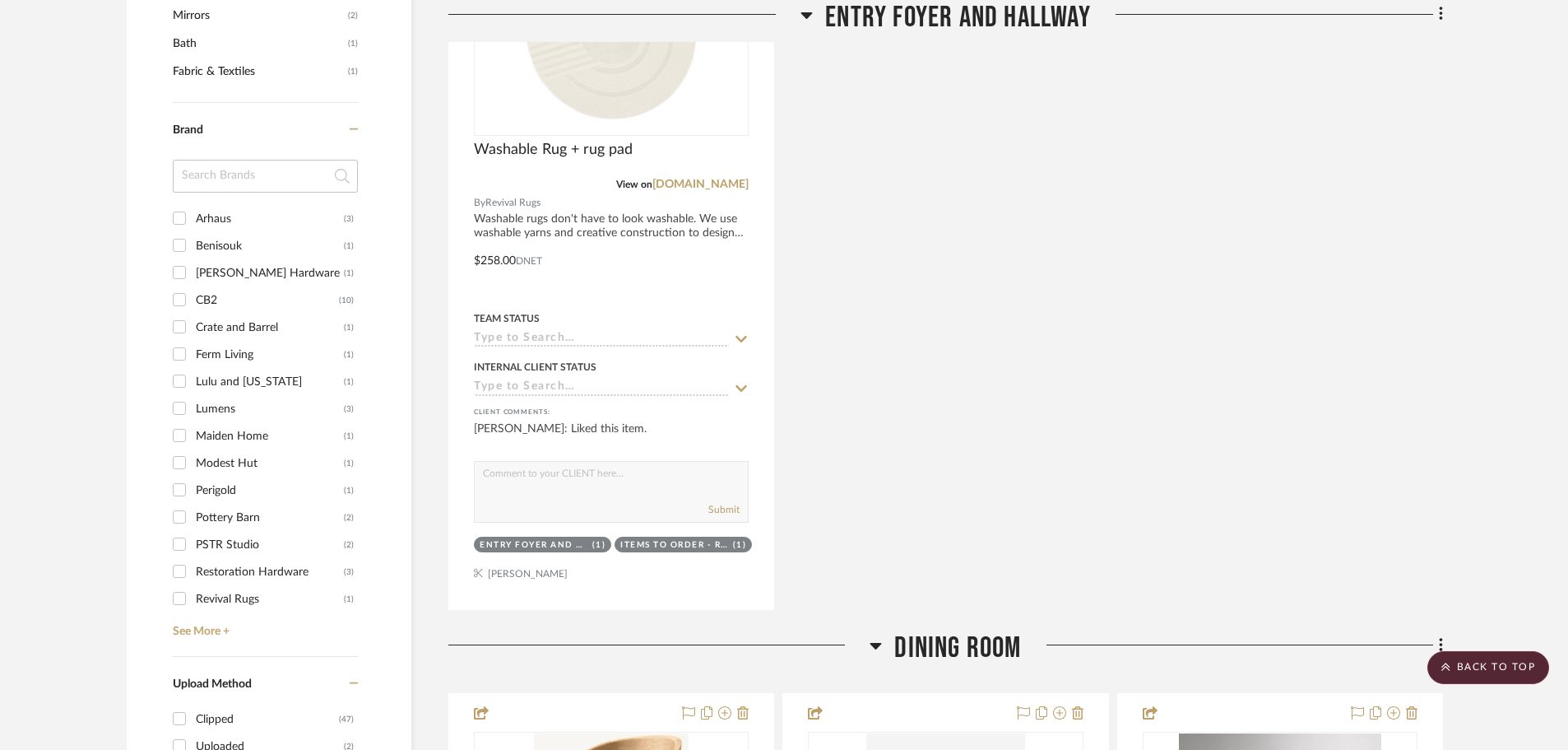
scroll to position [1399, 0]
click at [176, 500] on input "Pottery Barn (2)" at bounding box center [179, 513] width 26 height 26
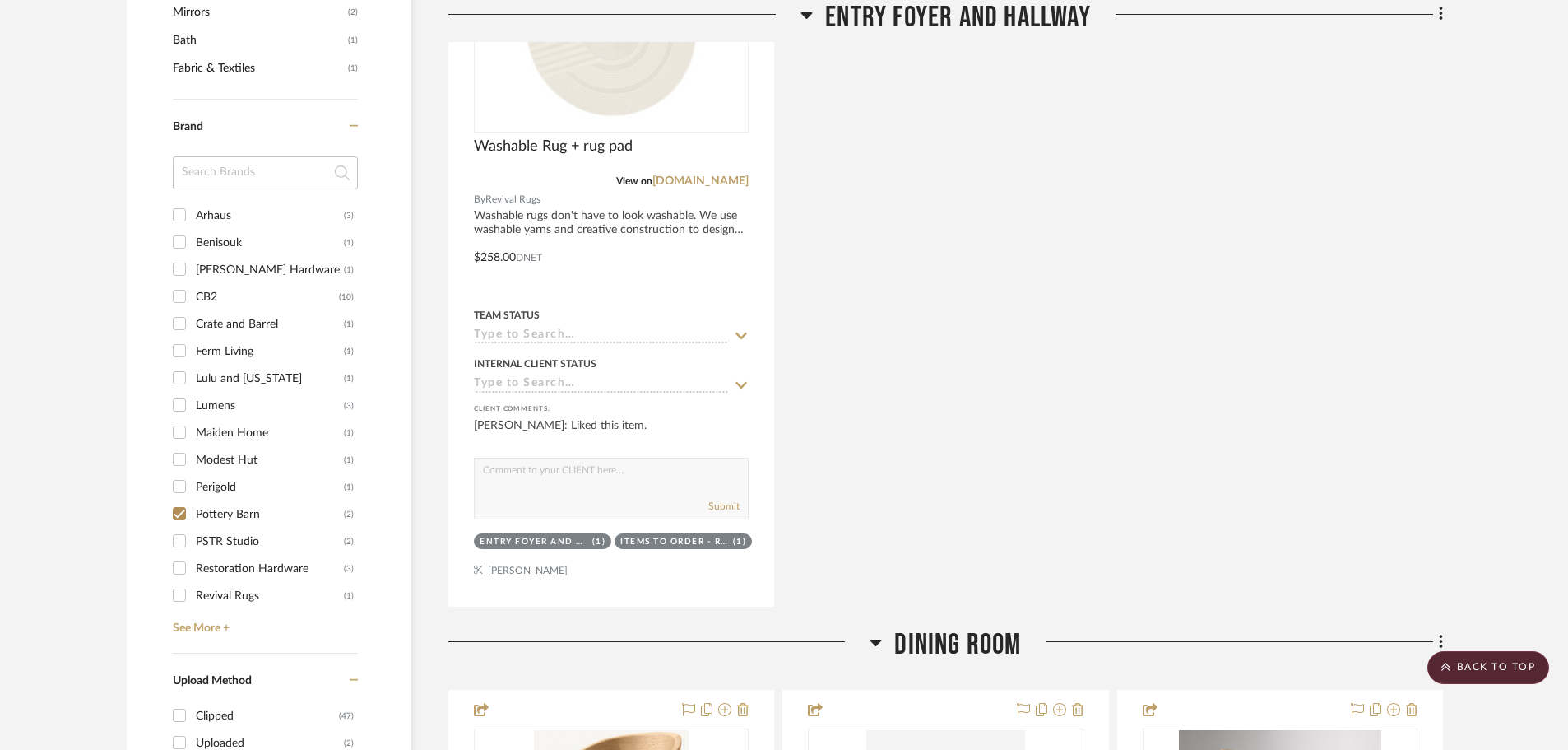
checkbox input "true"
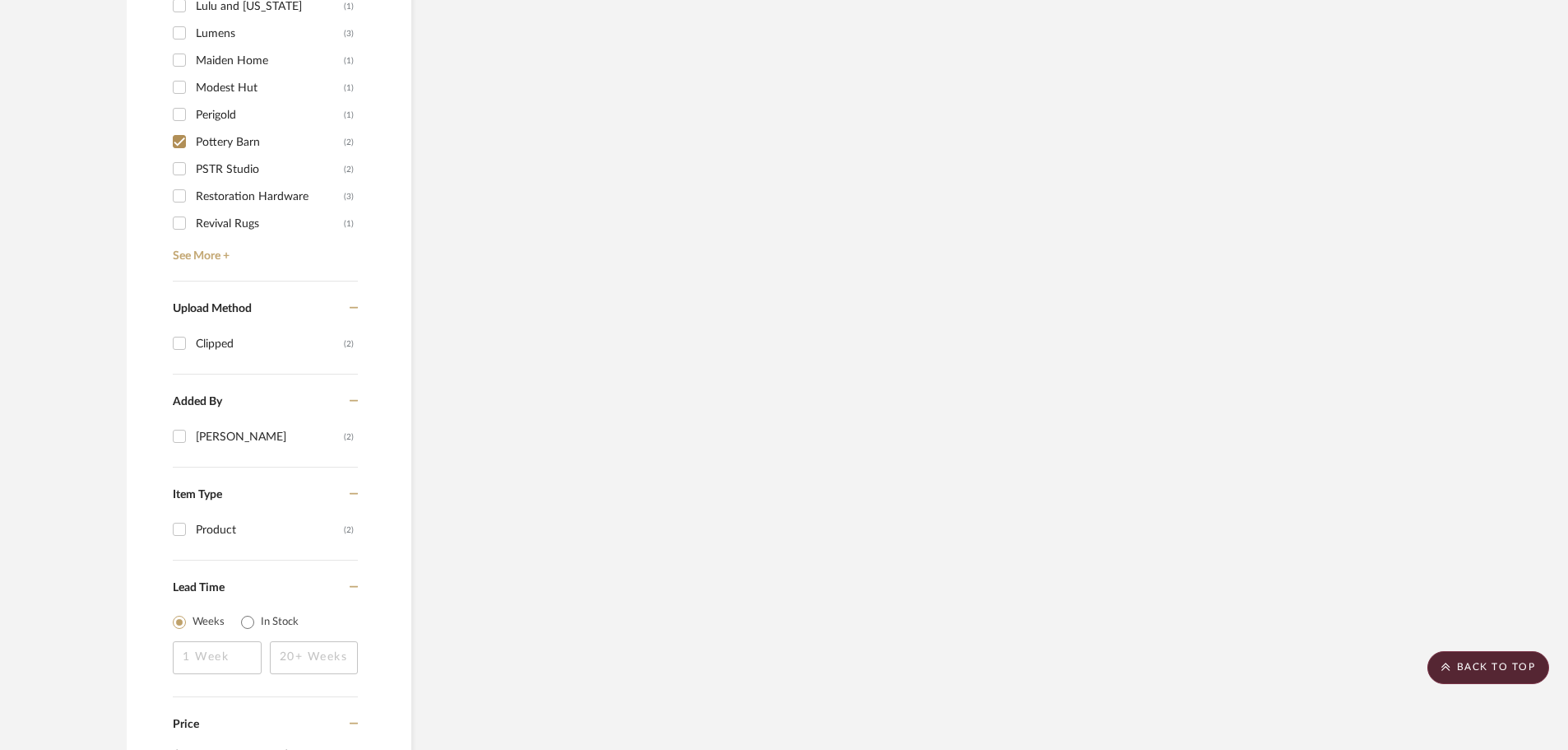
scroll to position [1279, 0]
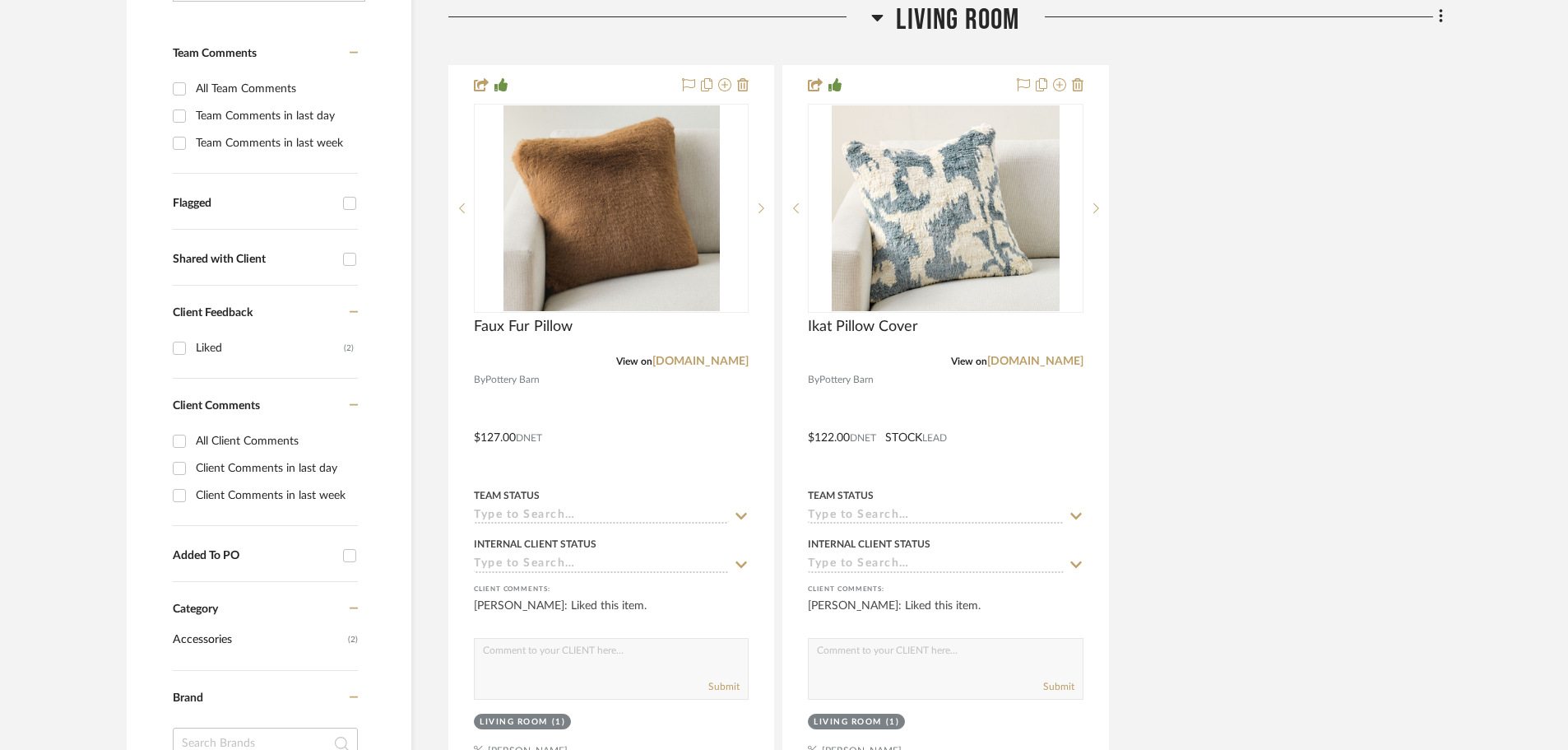
scroll to position [621, 0]
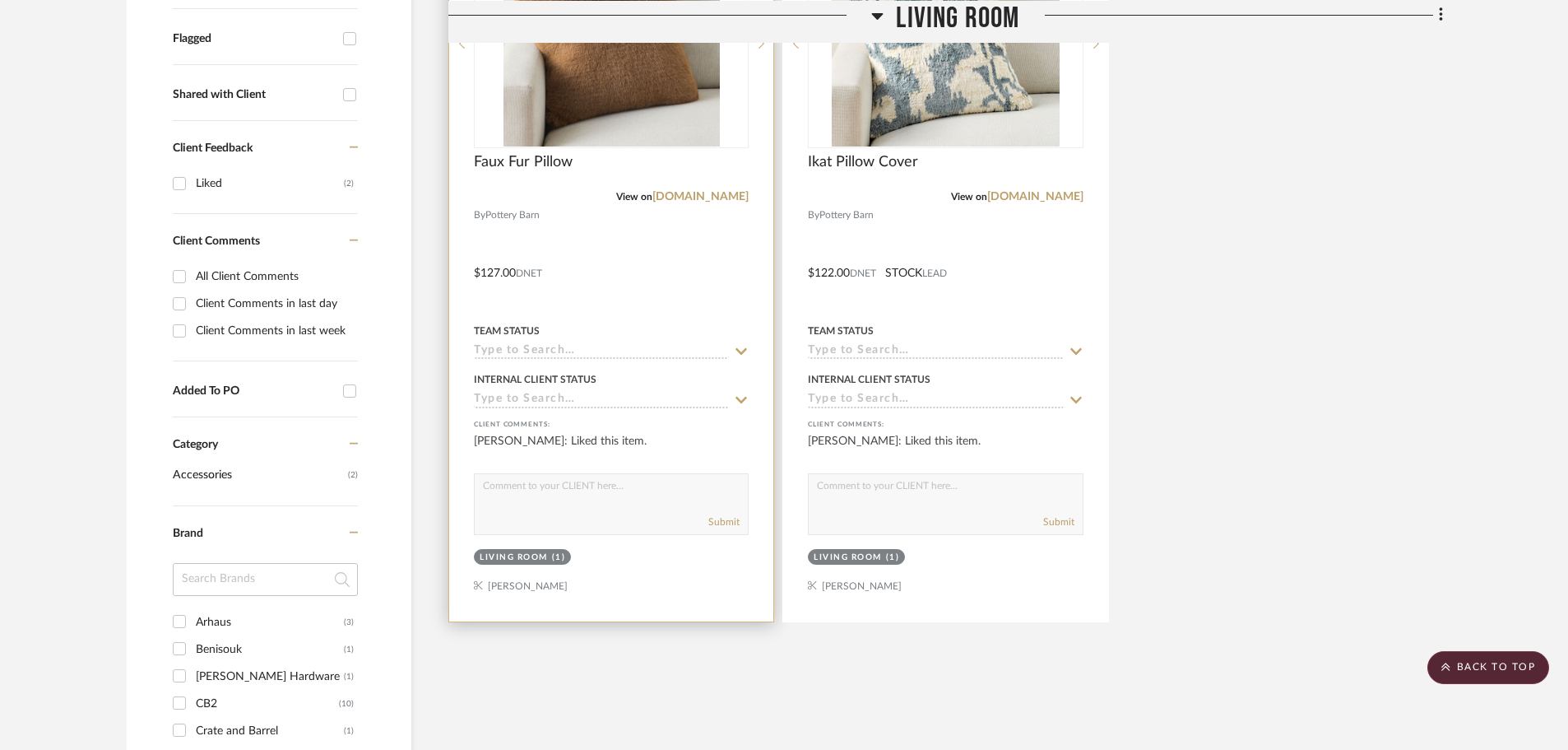
click at [516, 552] on div "Living Room" at bounding box center [513, 557] width 68 height 13
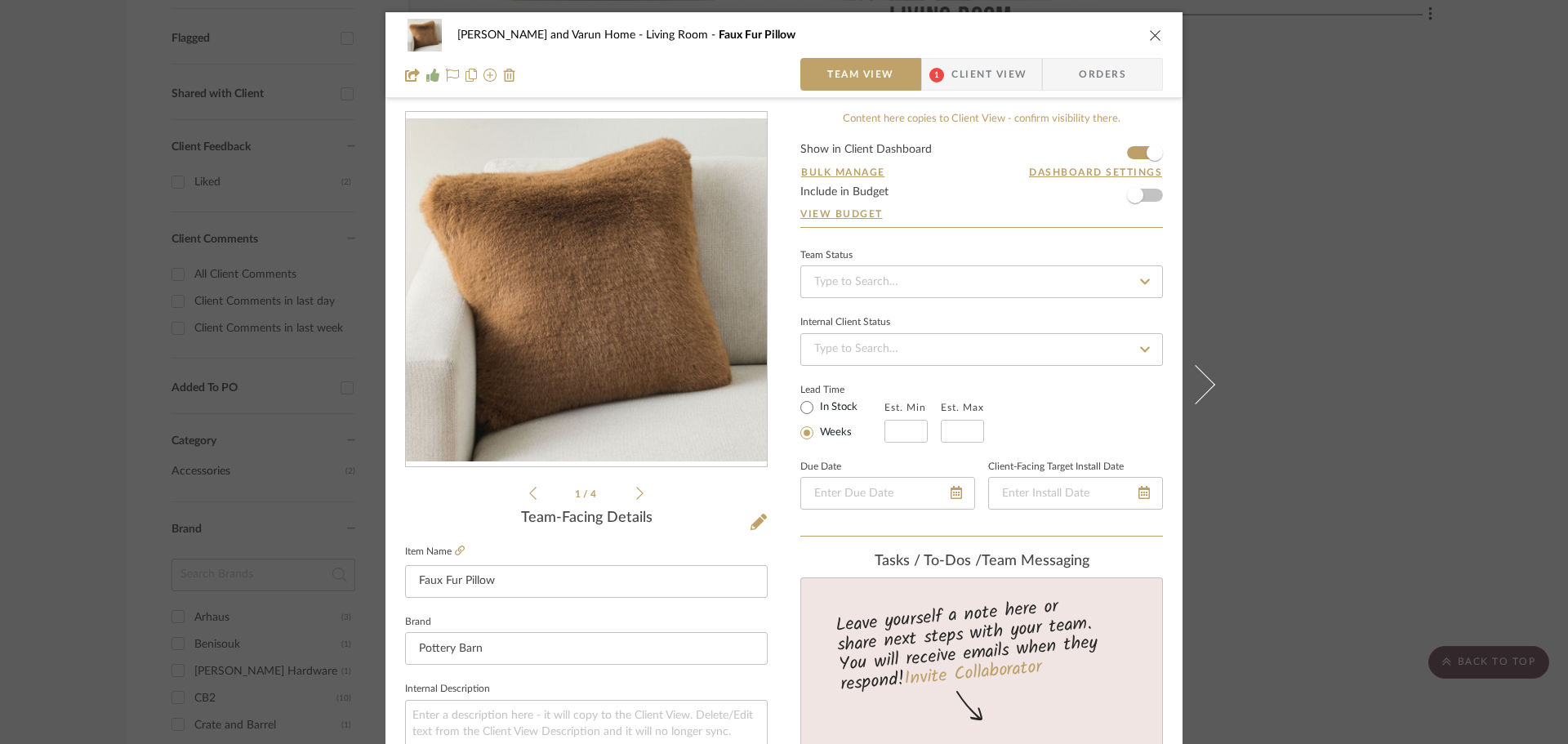
scroll to position [653, 0]
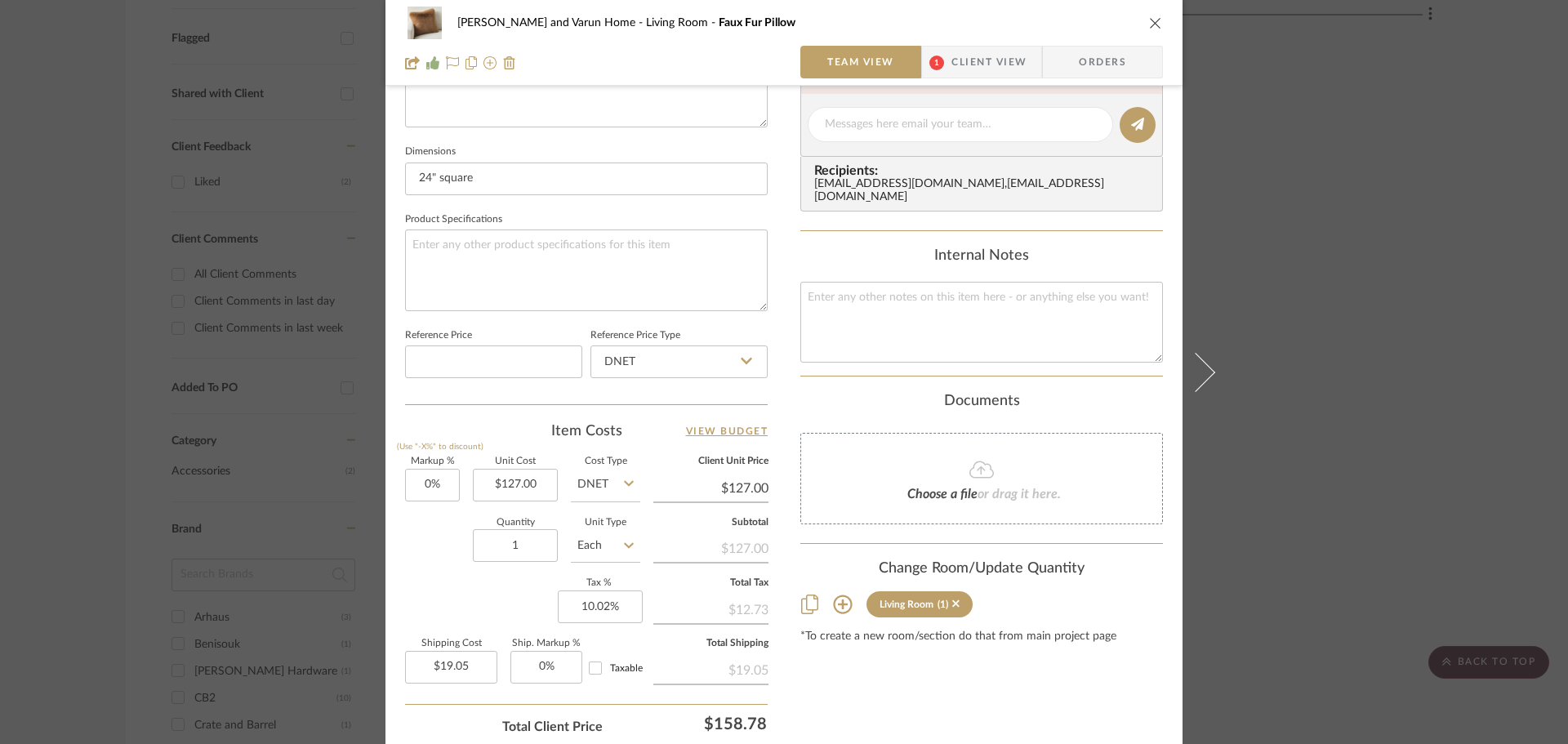
click at [837, 596] on icon at bounding box center [842, 605] width 19 height 19
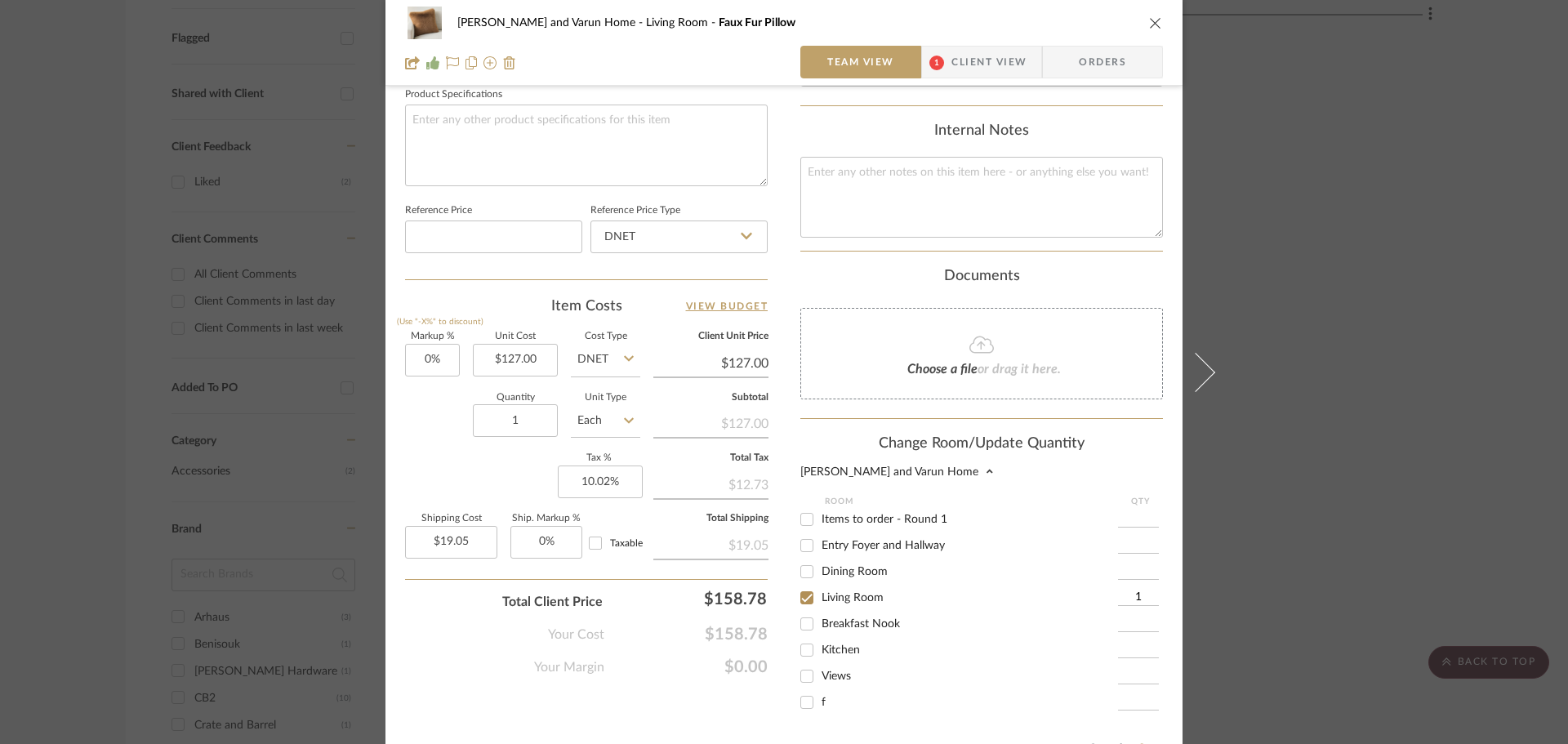
scroll to position [931, 0]
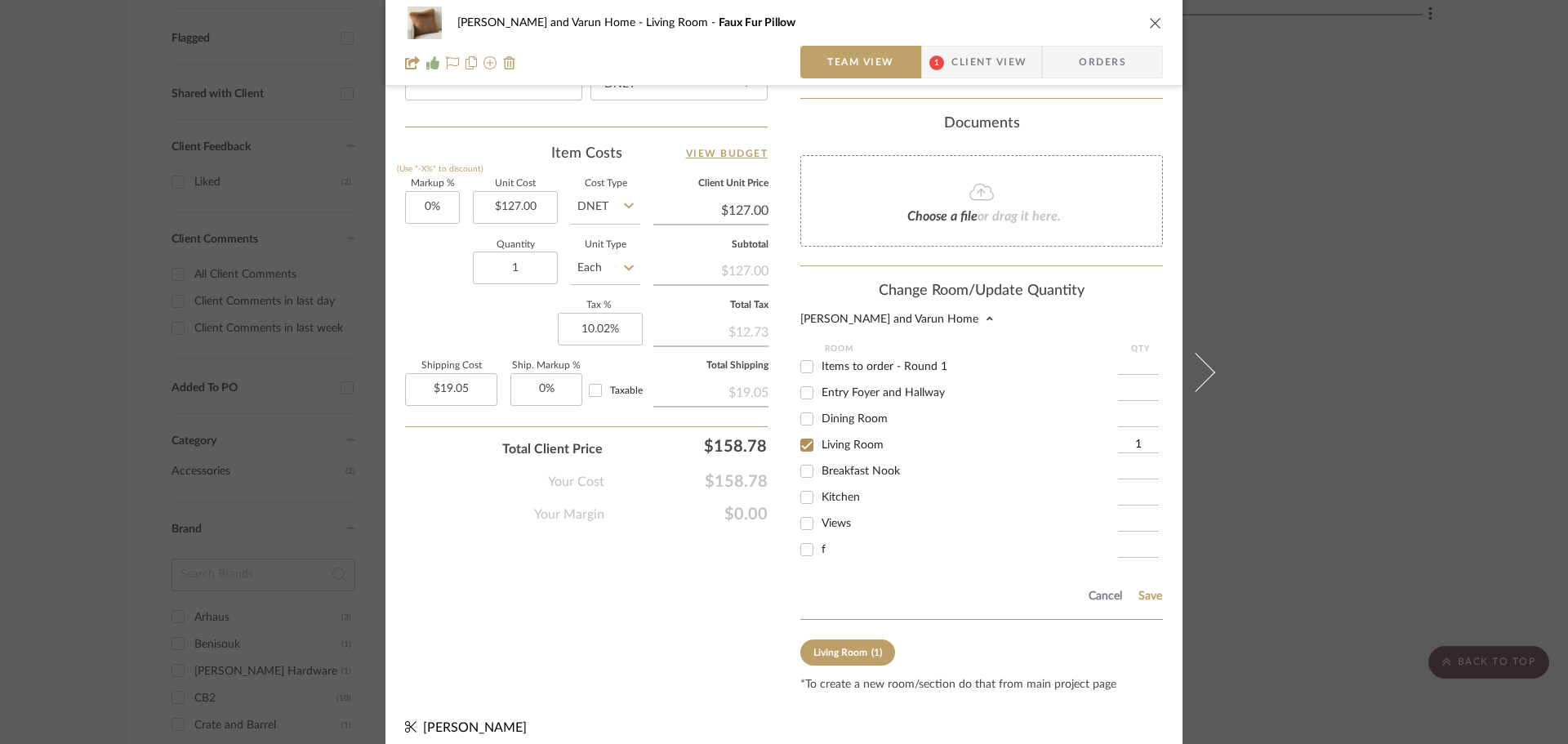
click at [803, 356] on input "Items to order - Round 1" at bounding box center [807, 366] width 26 height 26
checkbox input "true"
type input "1"
click at [1151, 590] on button "Save" at bounding box center [1150, 596] width 25 height 13
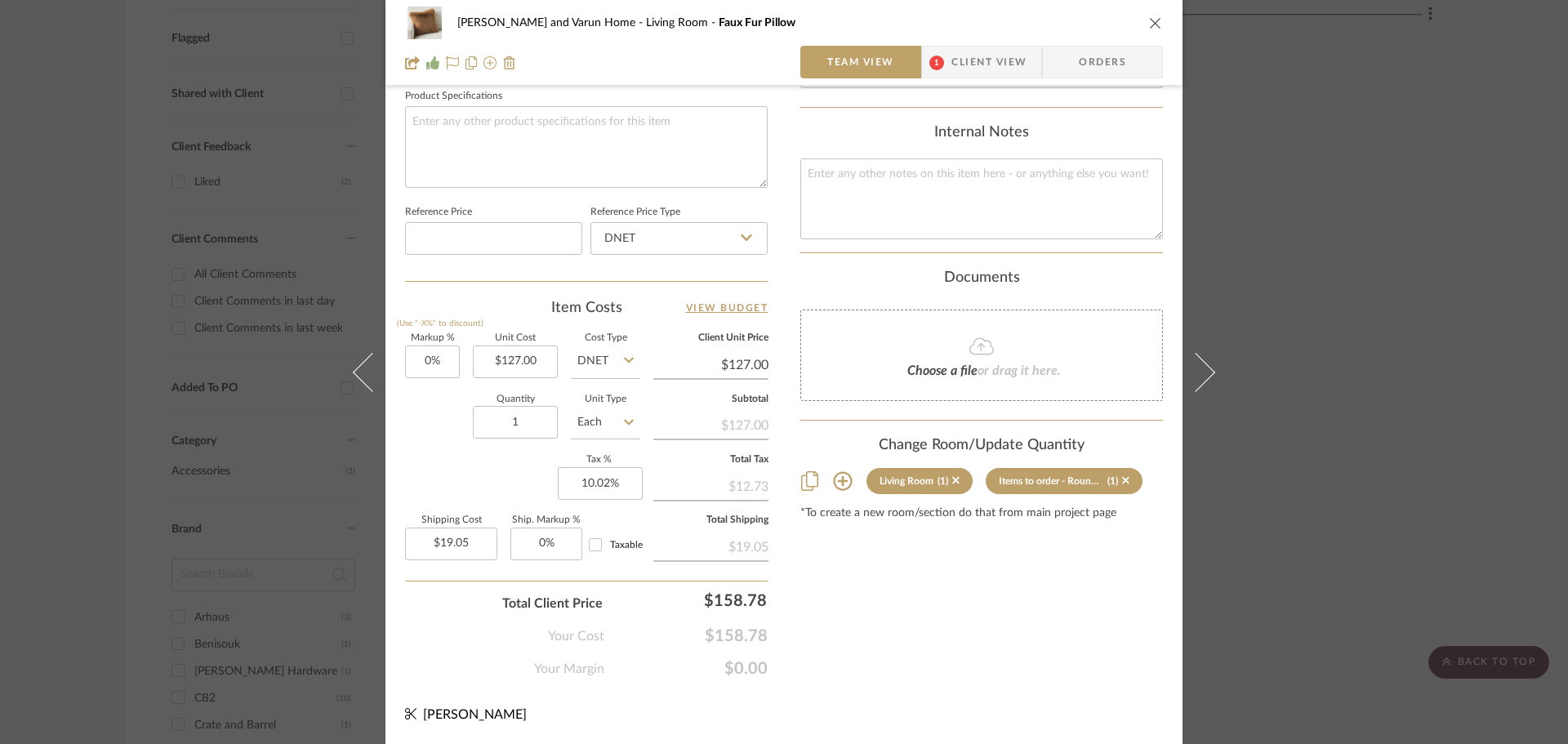
click at [1359, 473] on div "[PERSON_NAME] and Varun Home Living Room Faux Fur Pillow Team View 1 Client Vie…" at bounding box center [784, 372] width 1568 height 744
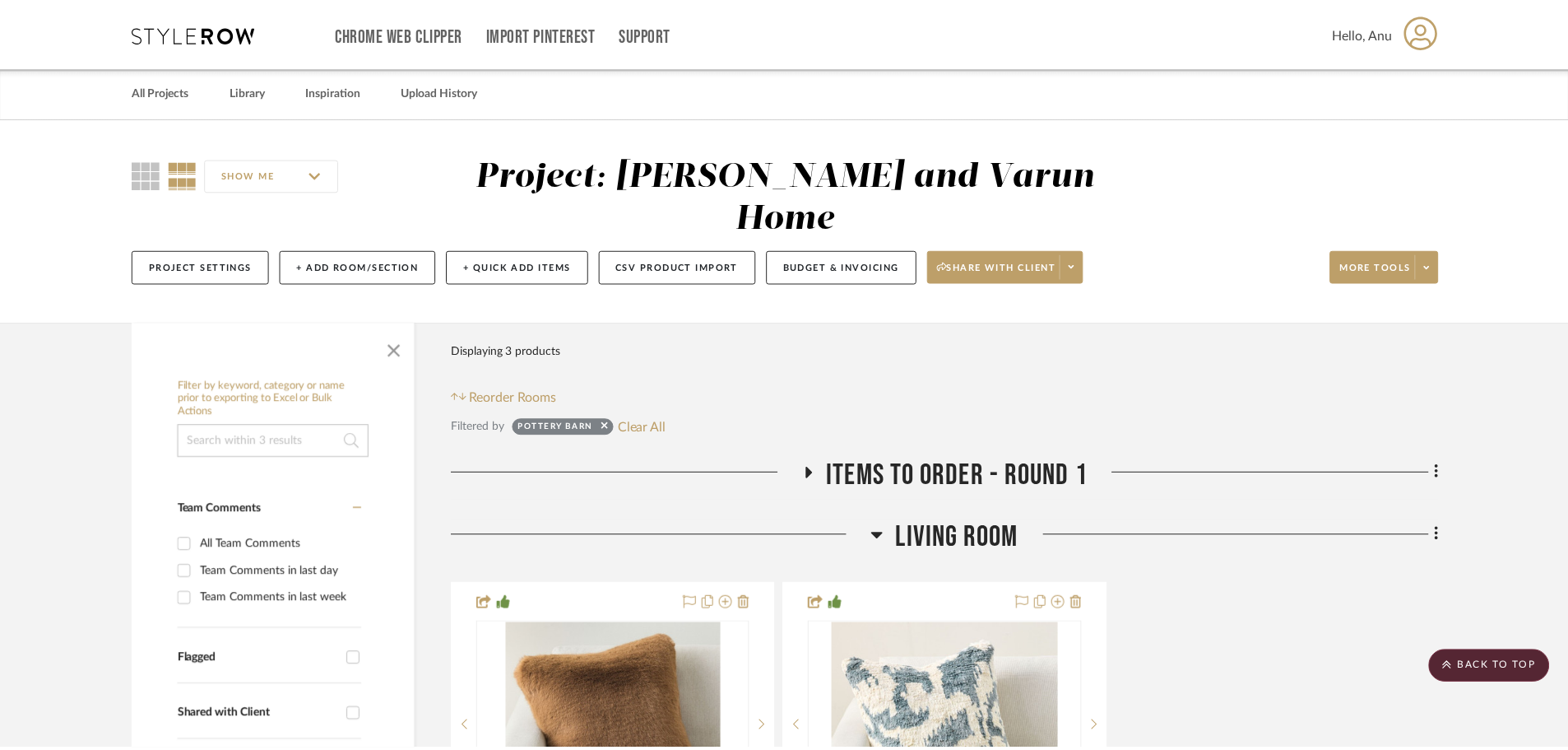
scroll to position [621, 0]
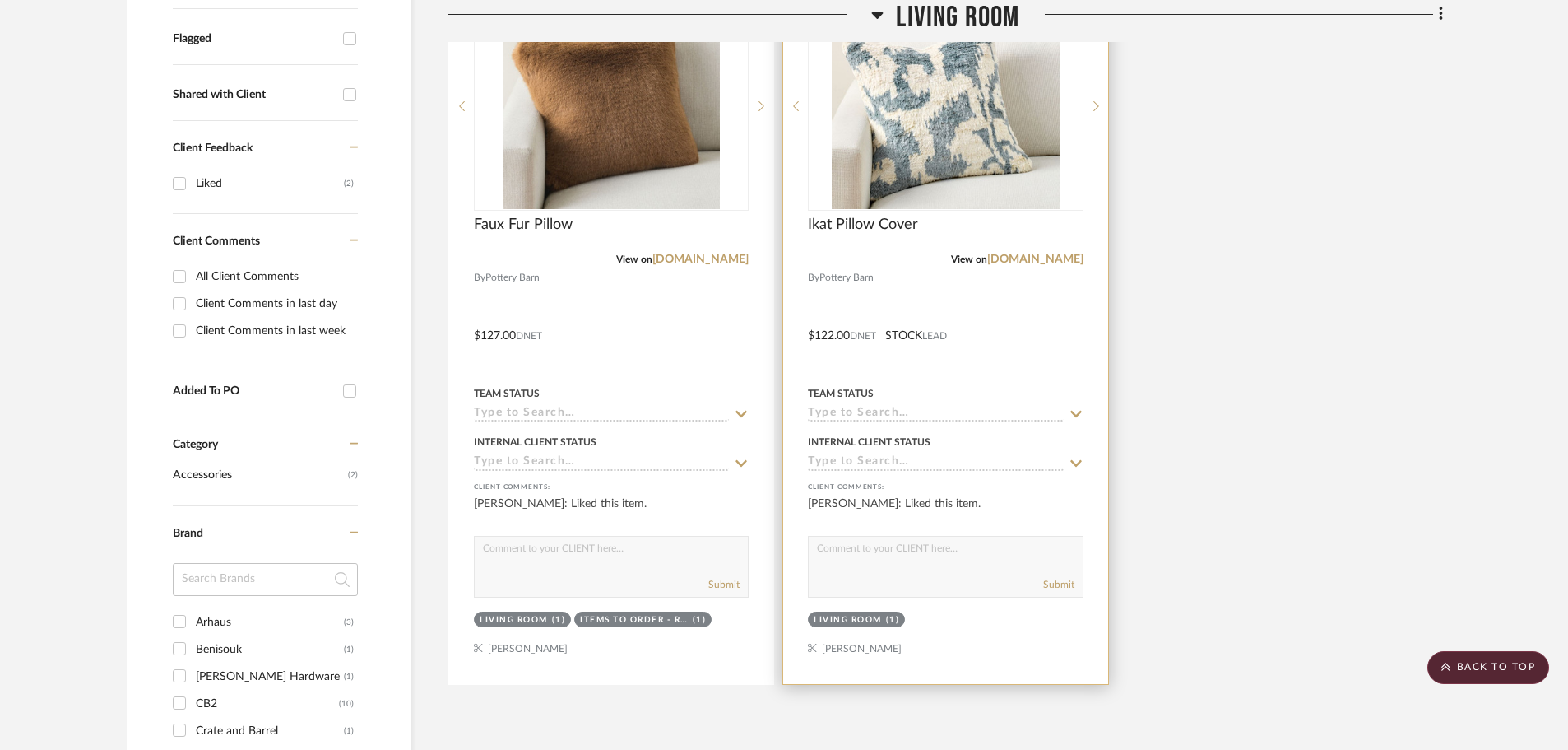
click at [838, 614] on div "Living Room" at bounding box center [847, 620] width 68 height 13
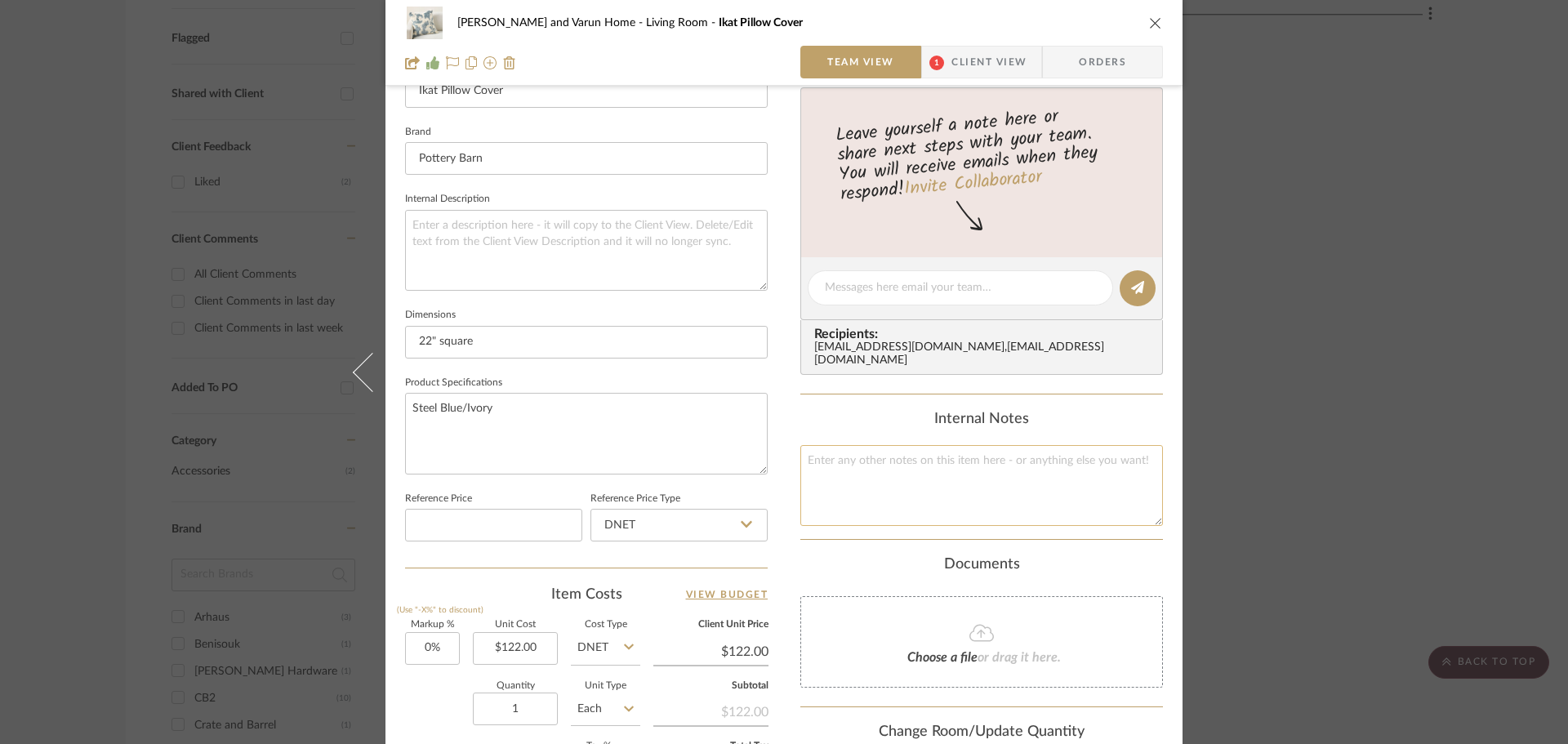
scroll to position [777, 0]
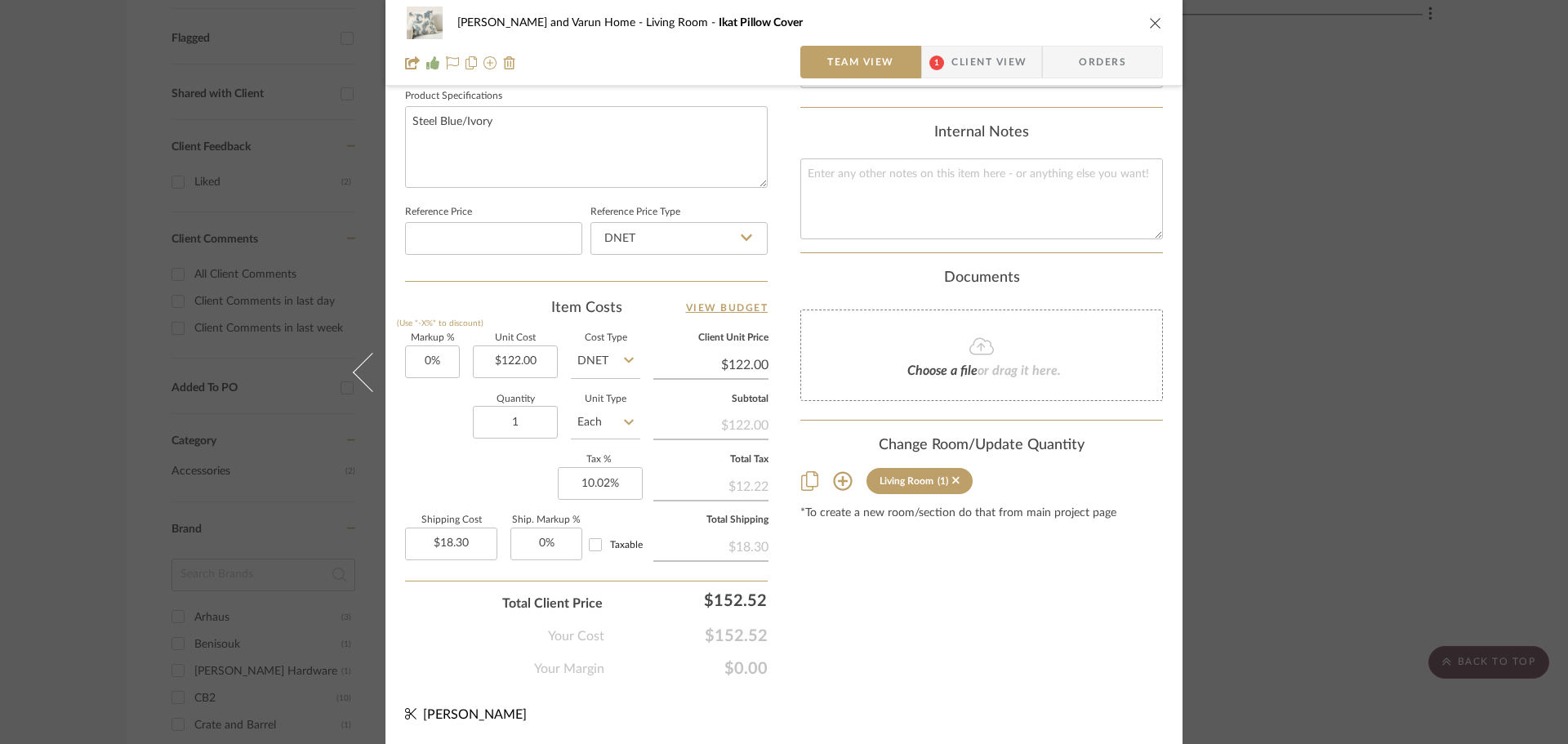
click at [837, 472] on icon at bounding box center [842, 481] width 19 height 19
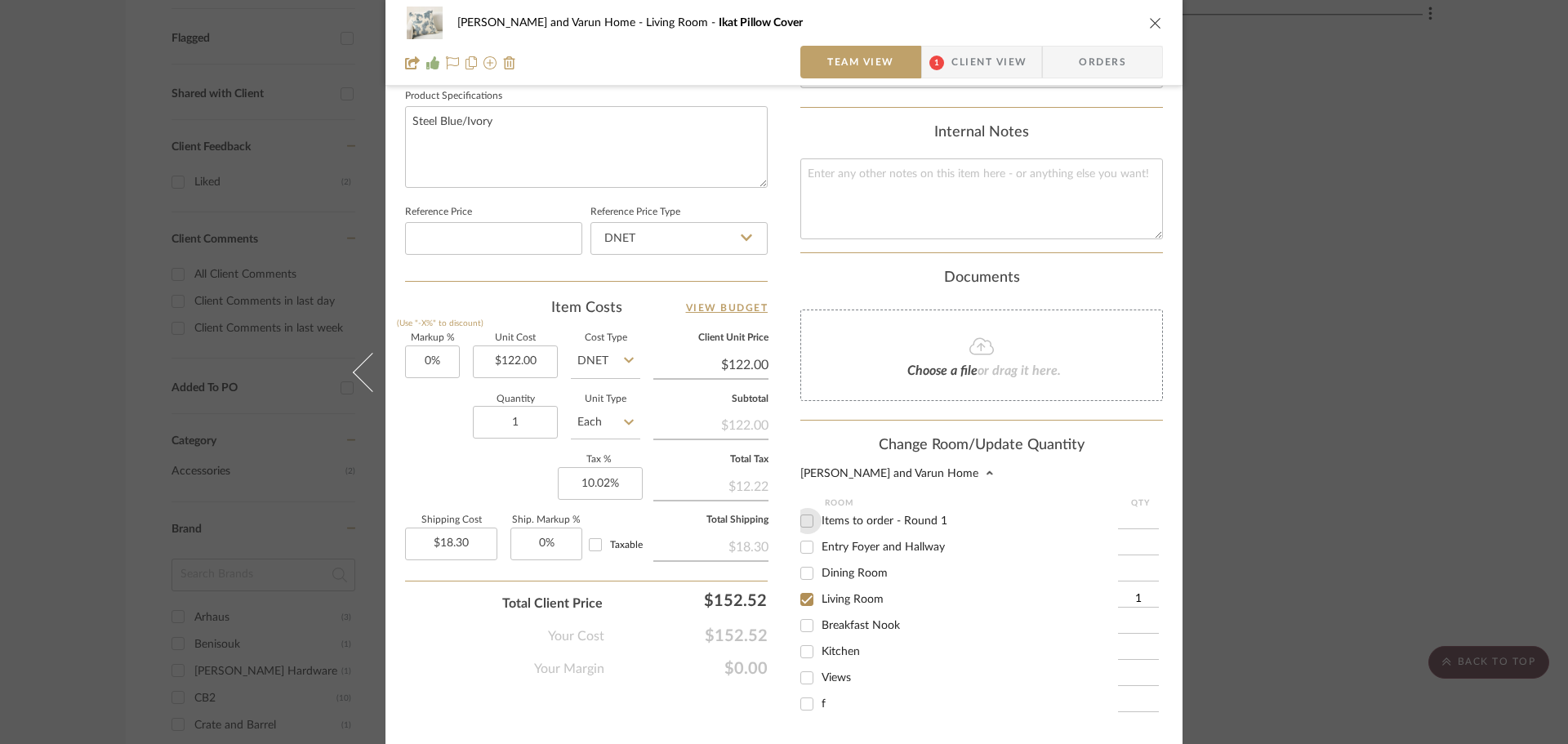
click at [797, 508] on input "Items to order - Round 1" at bounding box center [807, 520] width 26 height 26
checkbox input "true"
type input "1"
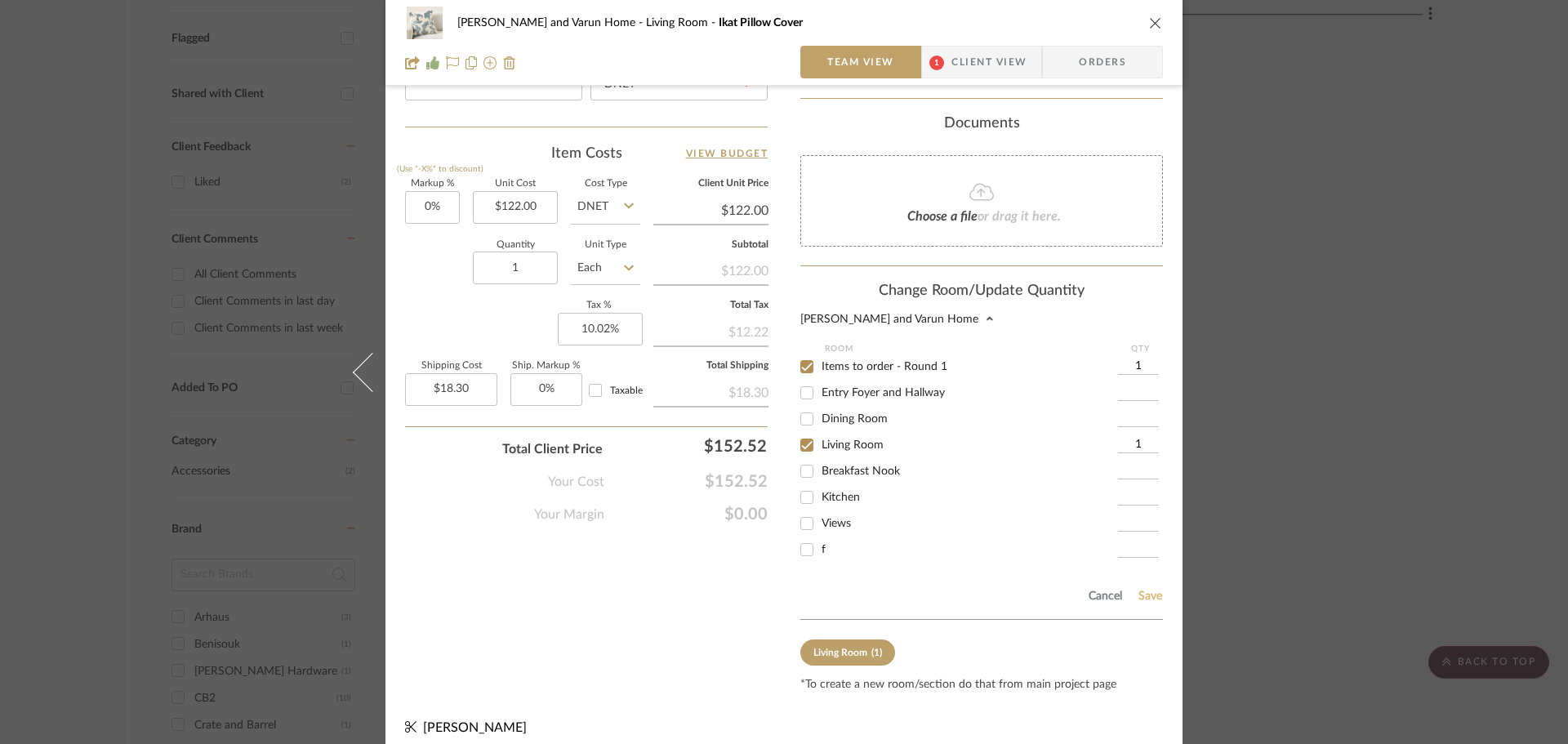
click at [1148, 590] on button "Save" at bounding box center [1150, 596] width 25 height 13
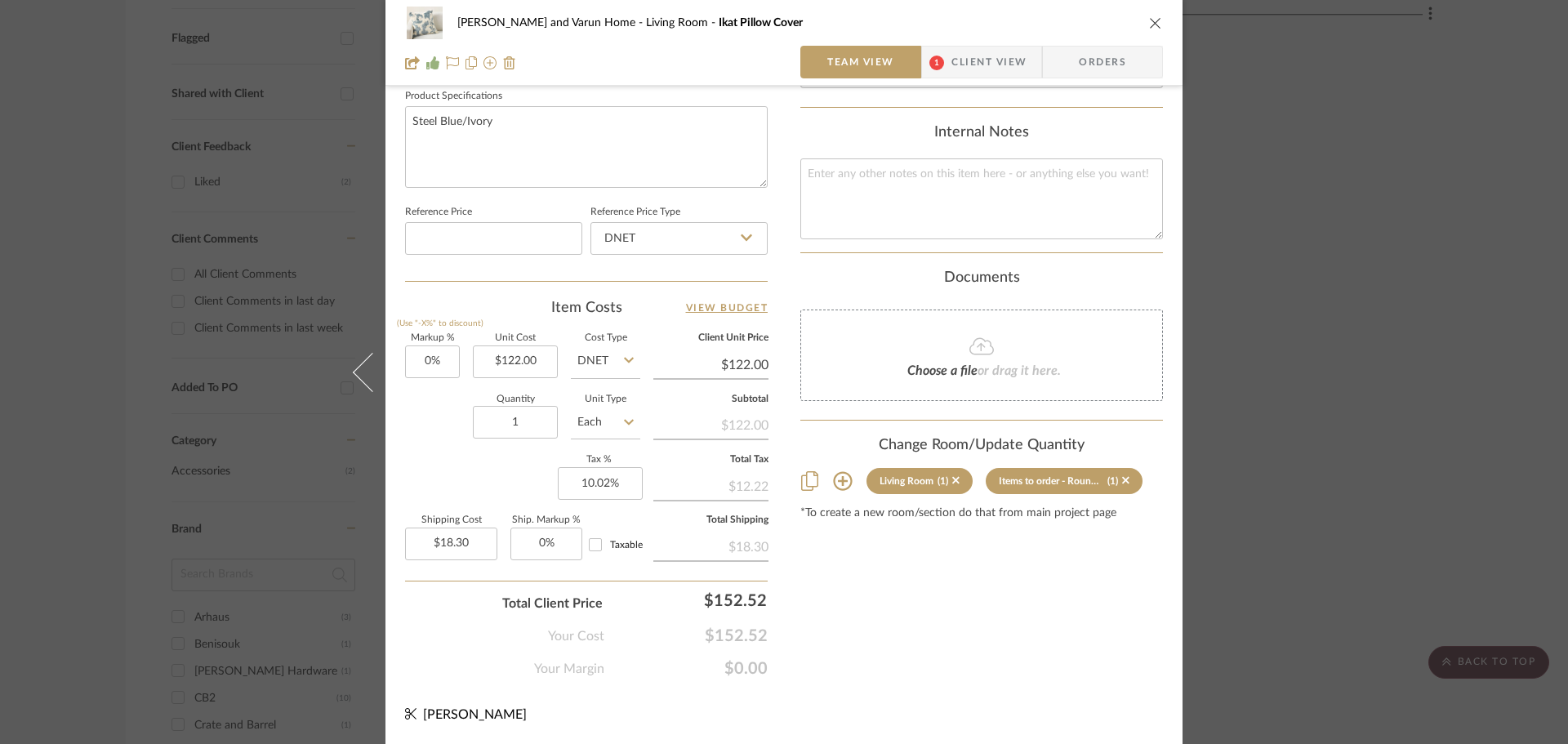
scroll to position [777, 0]
click at [1386, 554] on div "[PERSON_NAME] and Varun Home Living Room Ikat Pillow Cover Team View 1 Client V…" at bounding box center [784, 372] width 1568 height 744
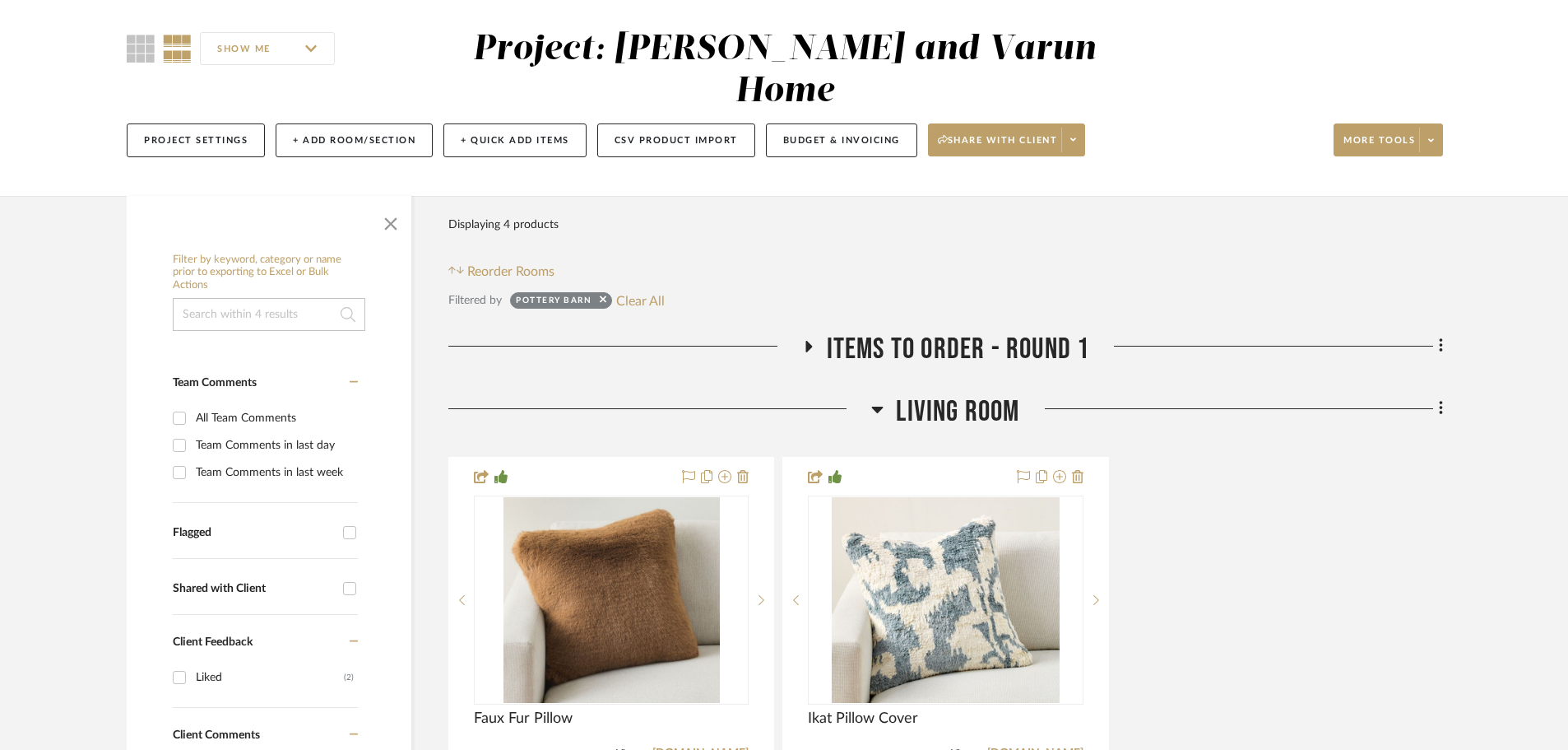
scroll to position [0, 0]
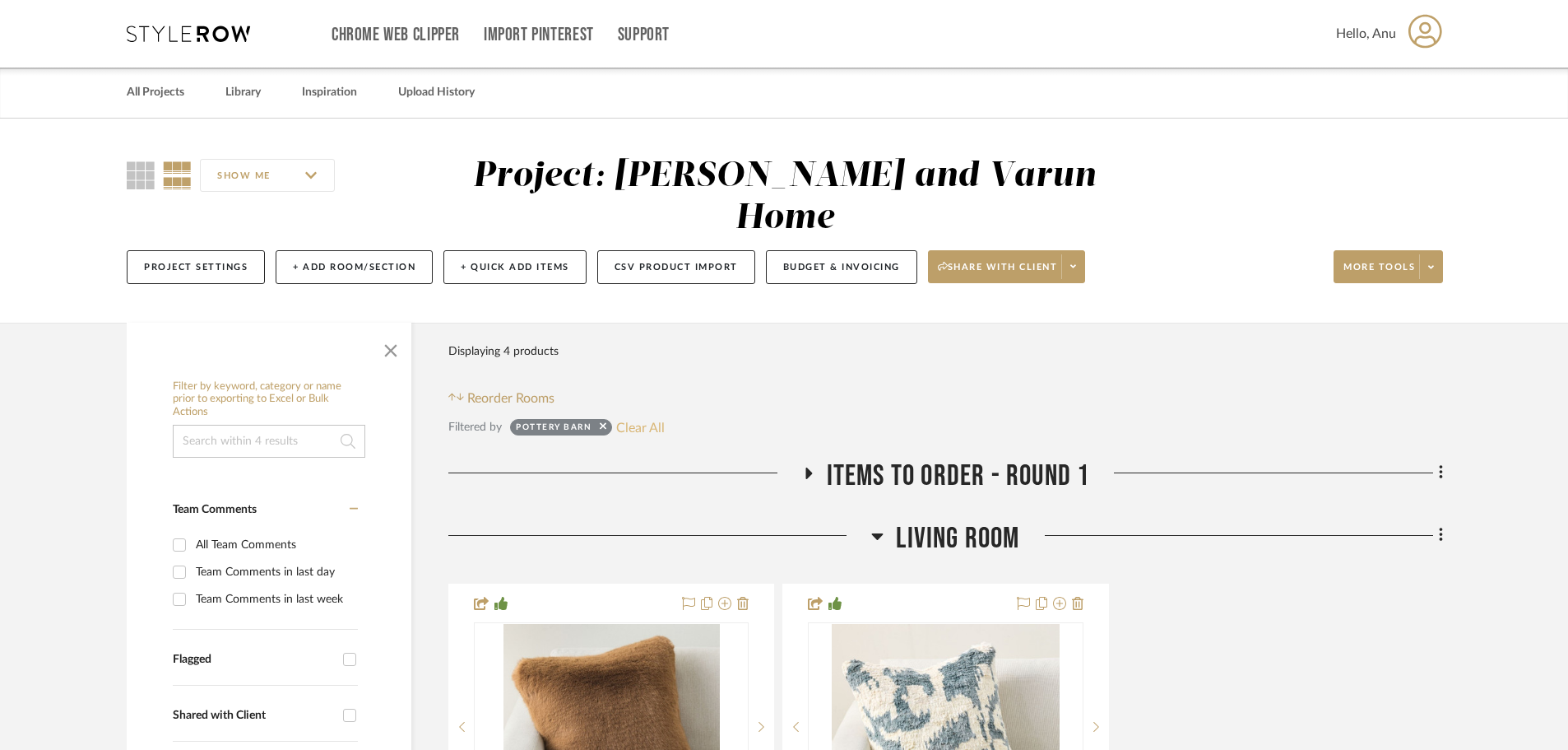
click at [646, 416] on button "Clear All" at bounding box center [640, 426] width 49 height 21
checkbox input "false"
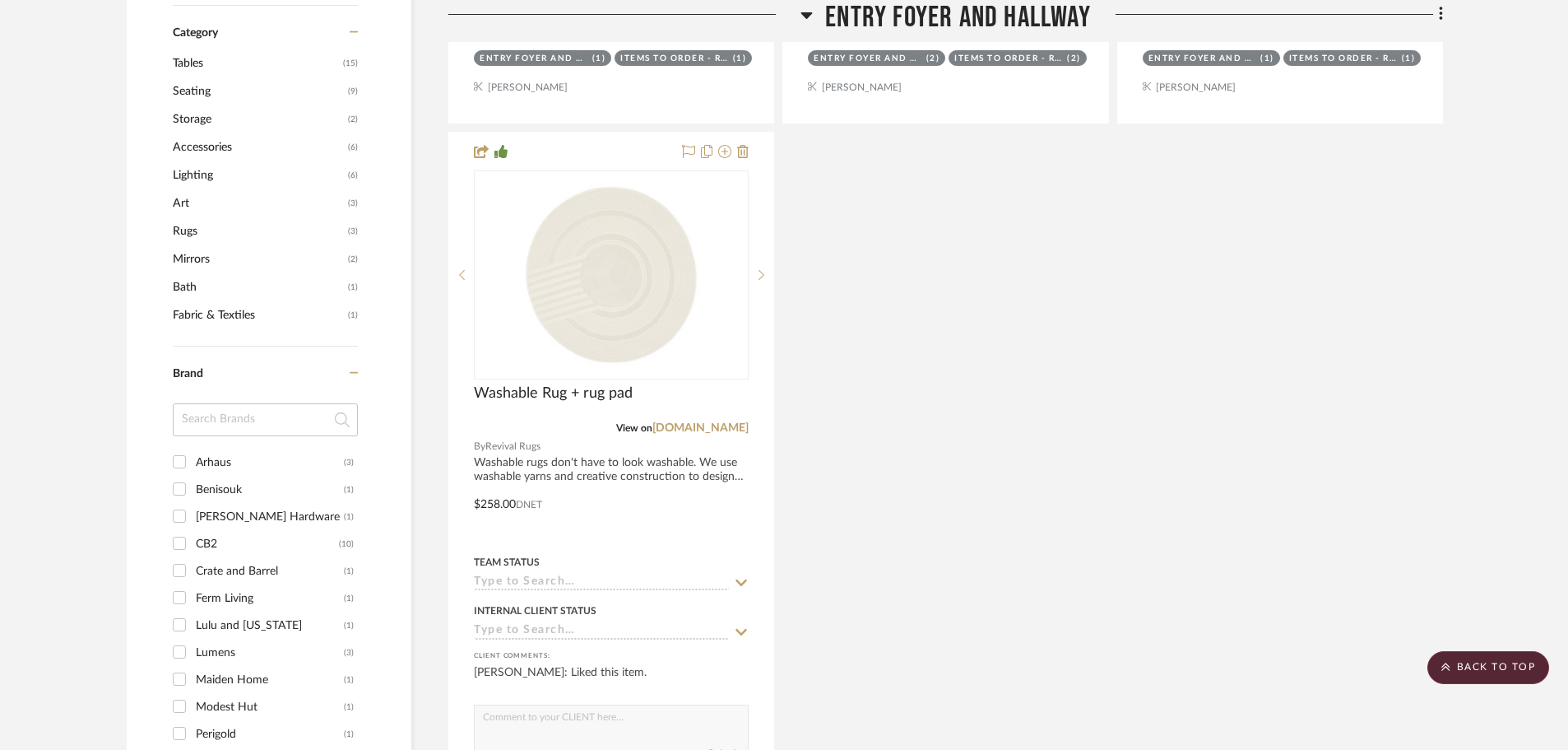
scroll to position [1729, 0]
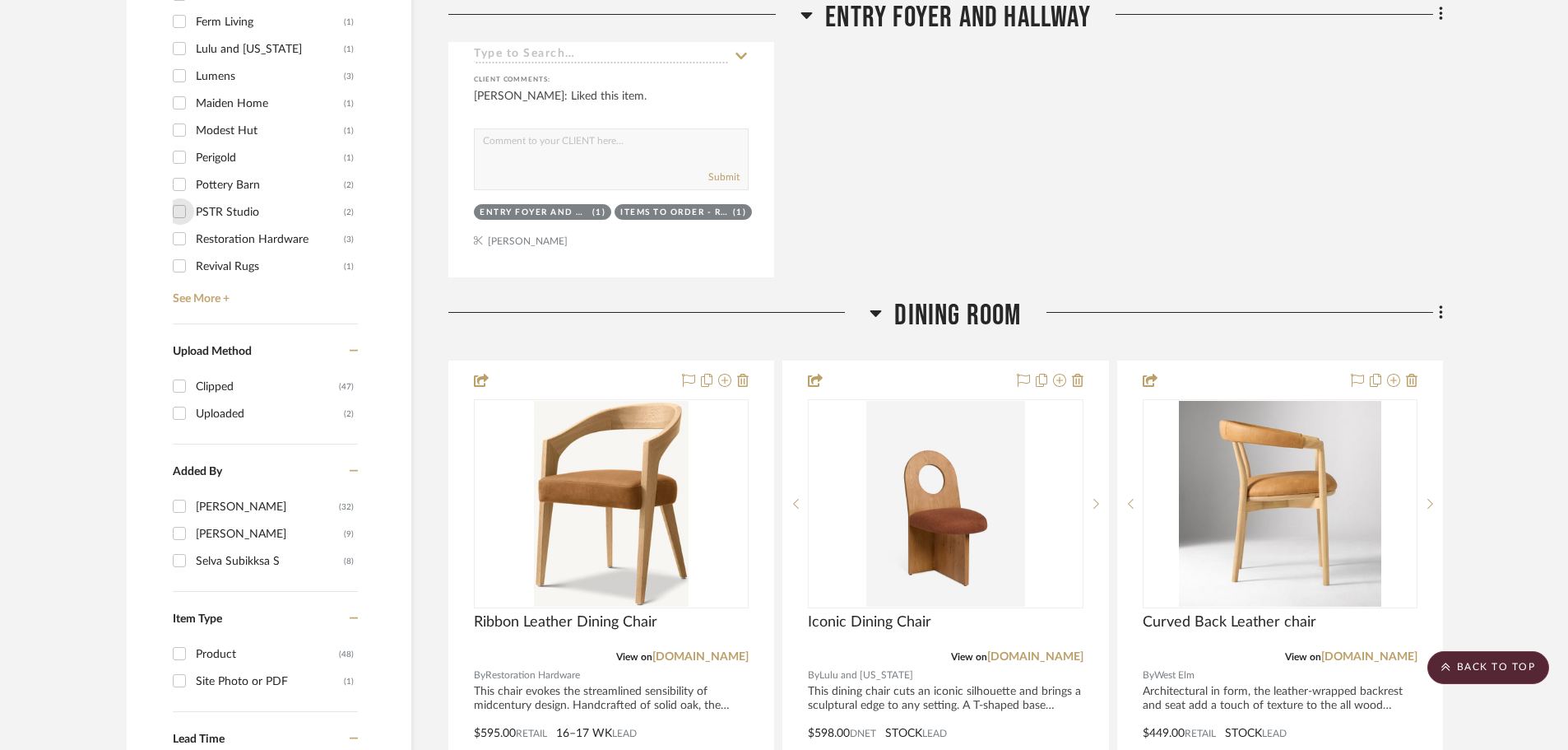
click at [176, 198] on input "PSTR Studio (2)" at bounding box center [179, 211] width 26 height 26
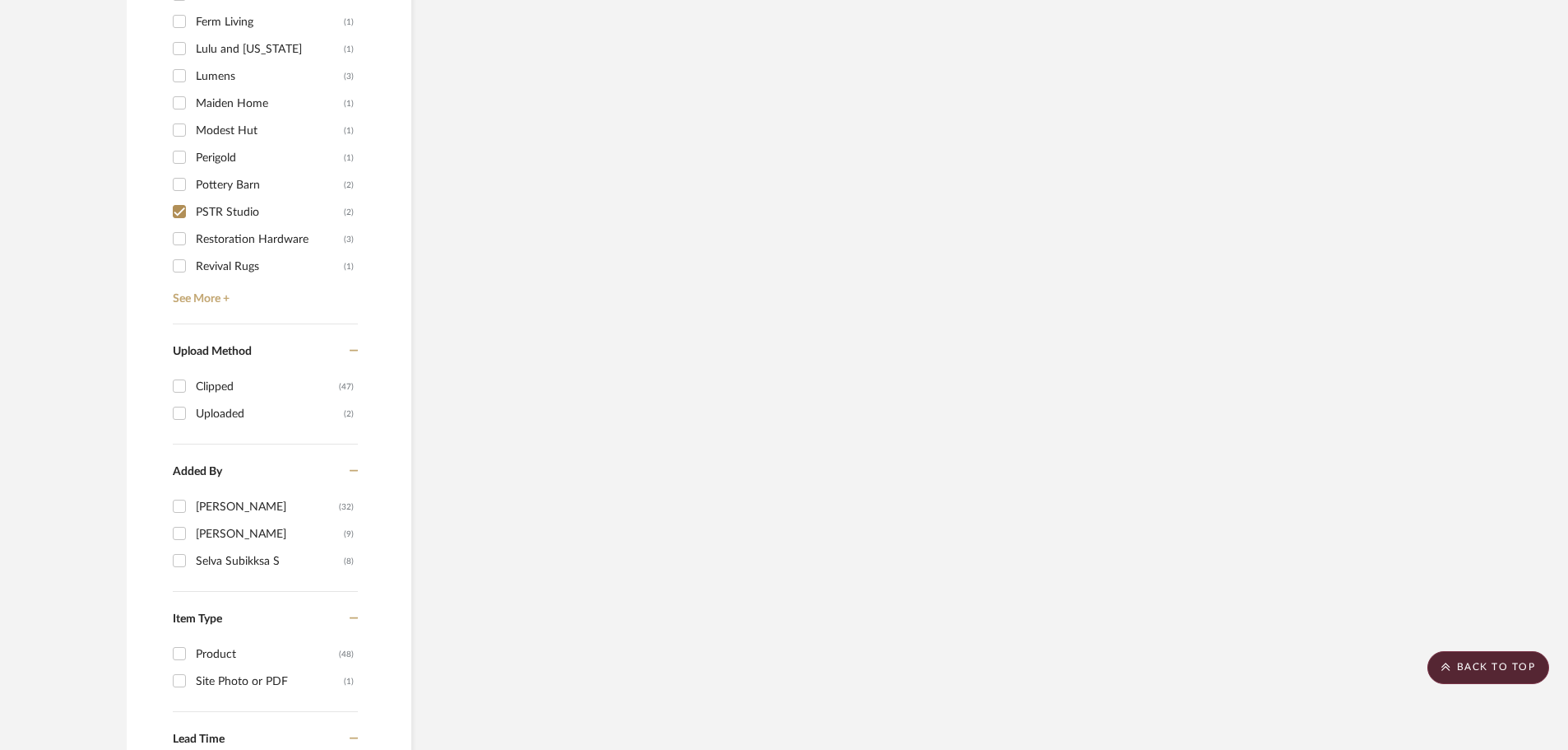
scroll to position [1356, 0]
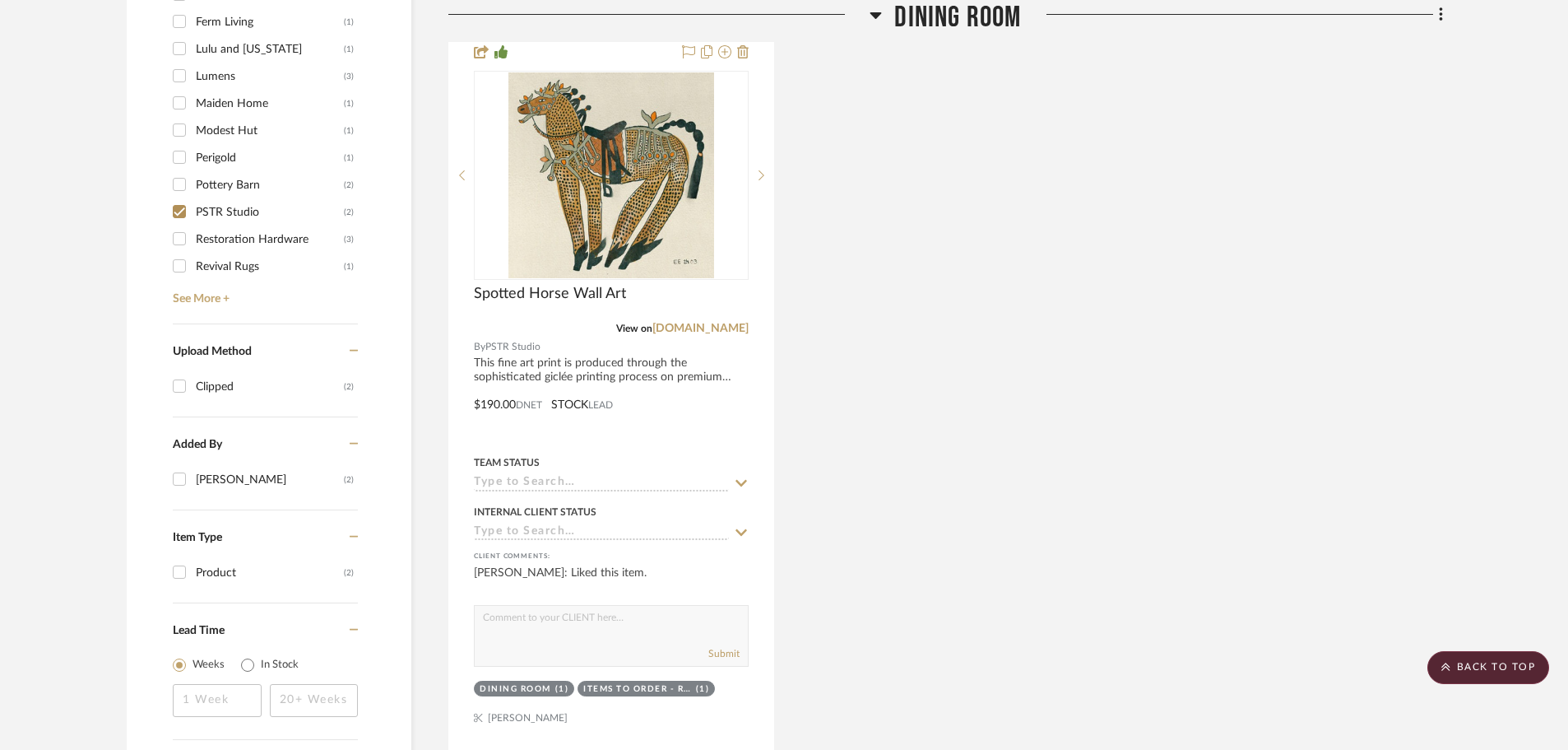
click at [176, 198] on input "PSTR Studio (2)" at bounding box center [179, 211] width 26 height 26
checkbox input "false"
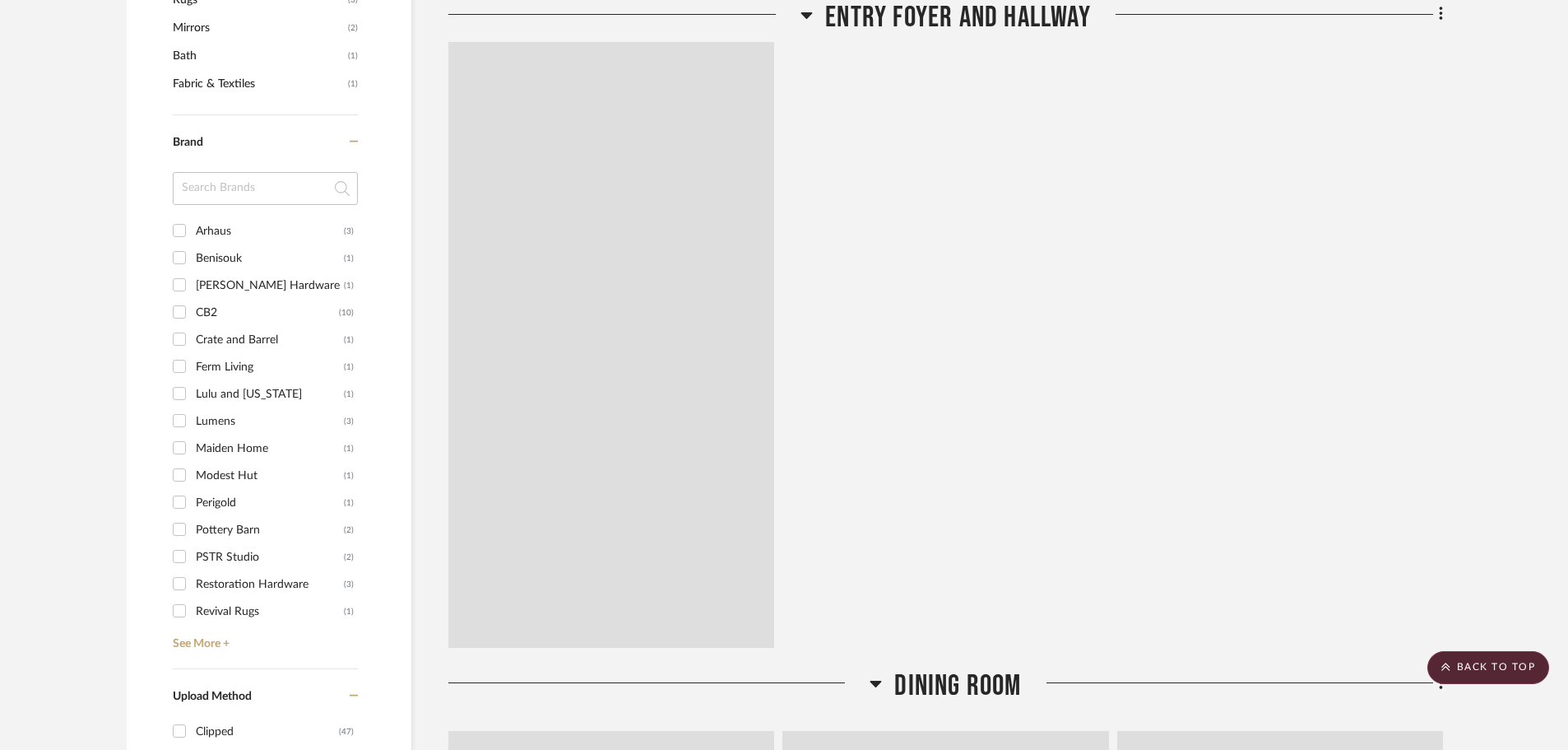
scroll to position [1729, 0]
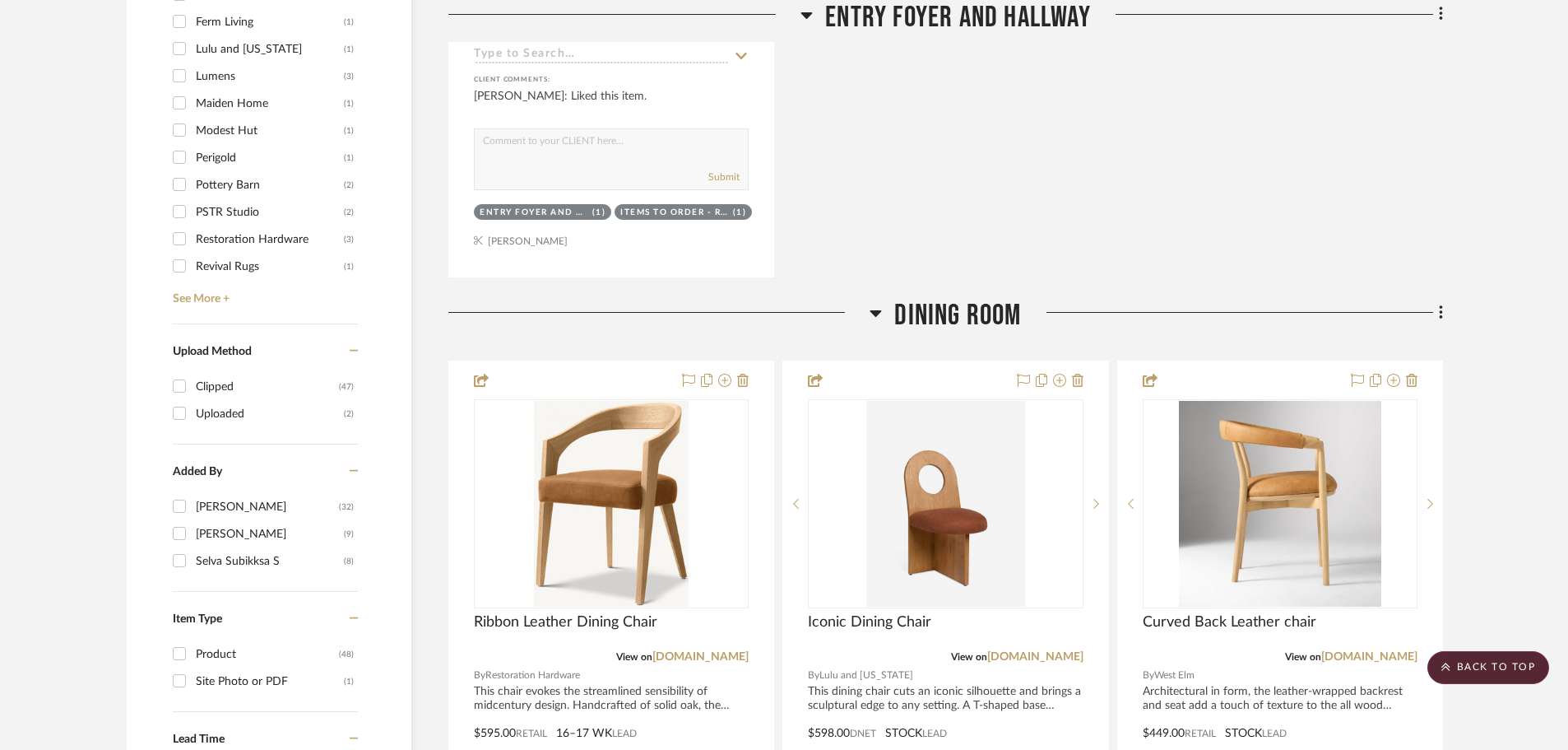
click at [176, 172] on input "Pottery Barn (2)" at bounding box center [179, 184] width 26 height 26
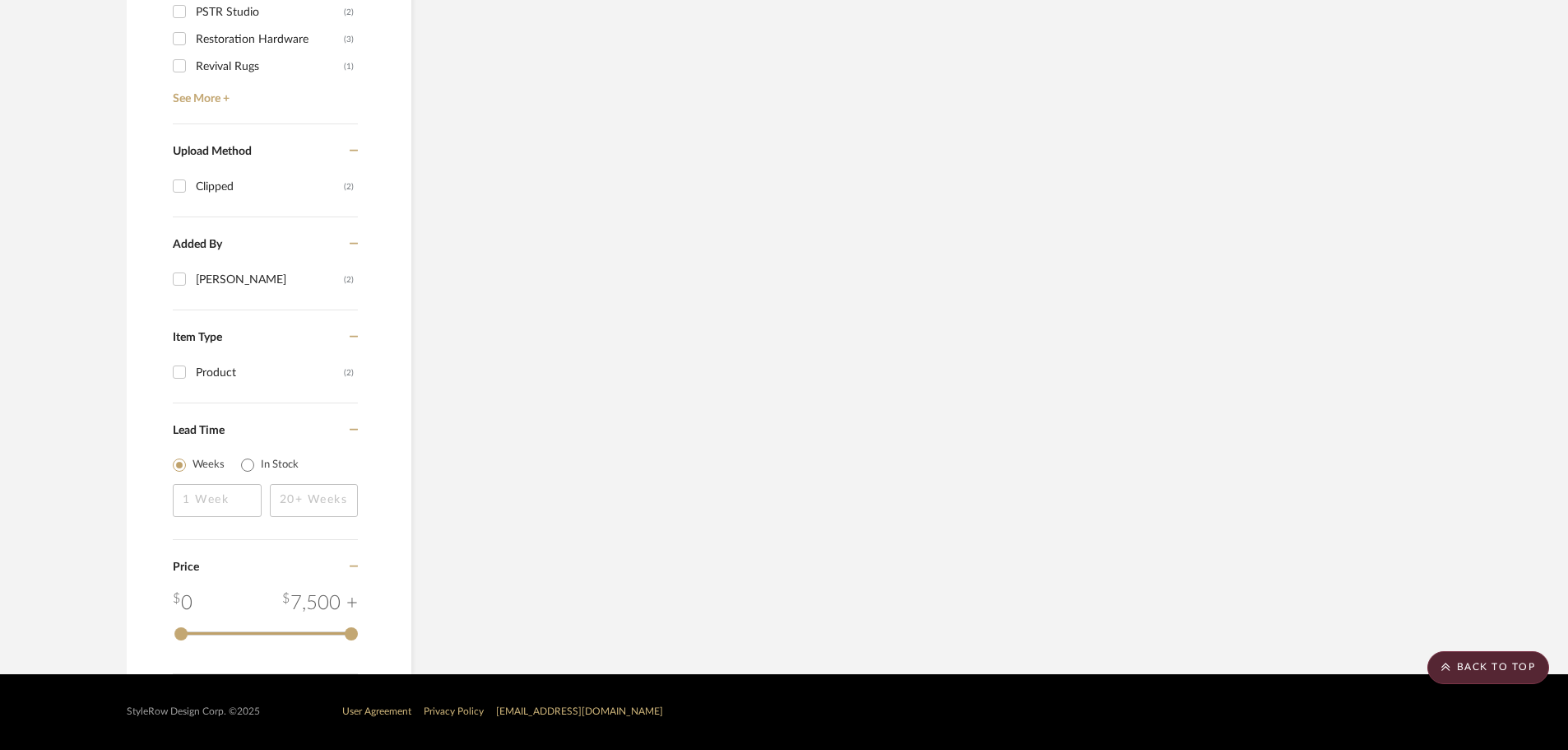
scroll to position [1356, 0]
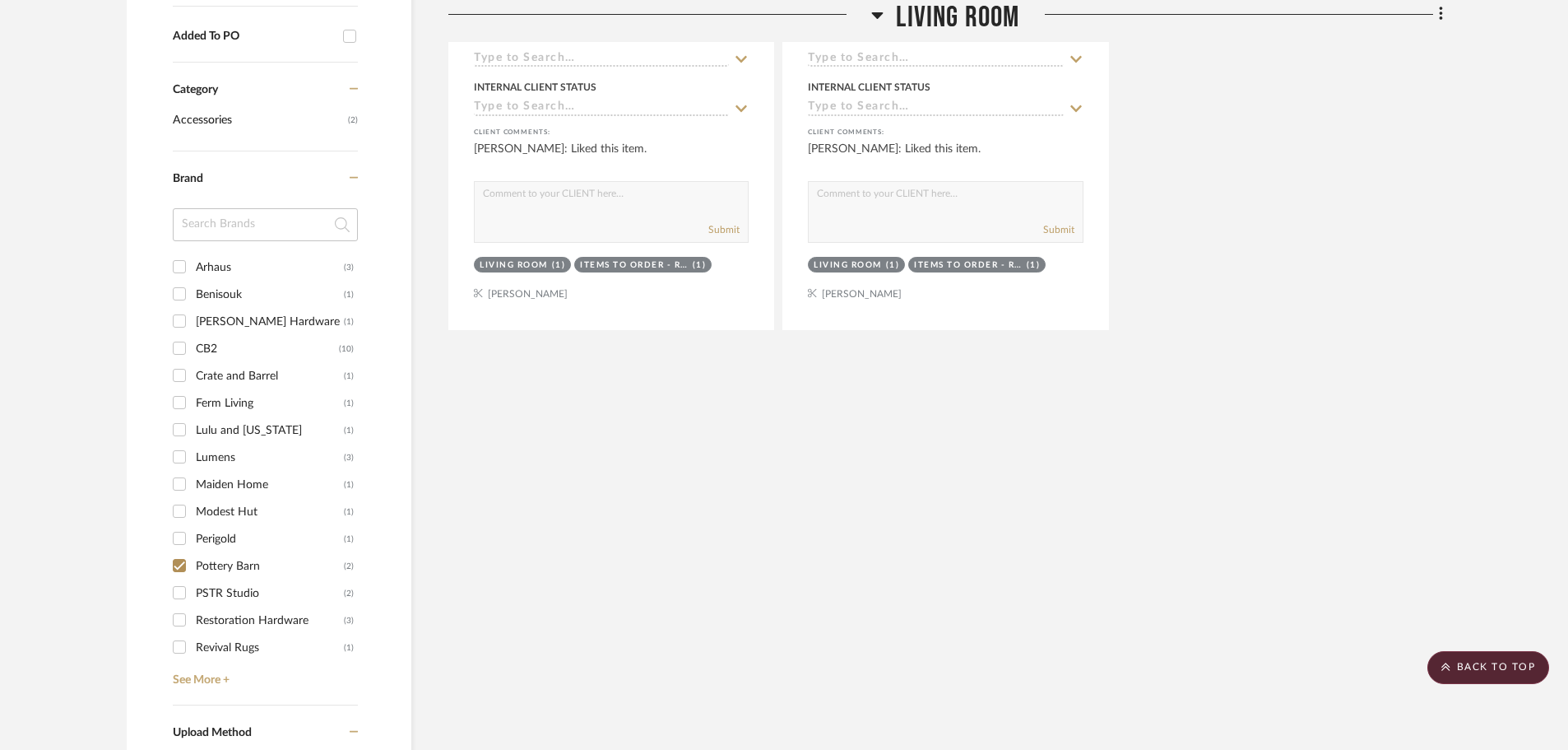
scroll to position [1274, 0]
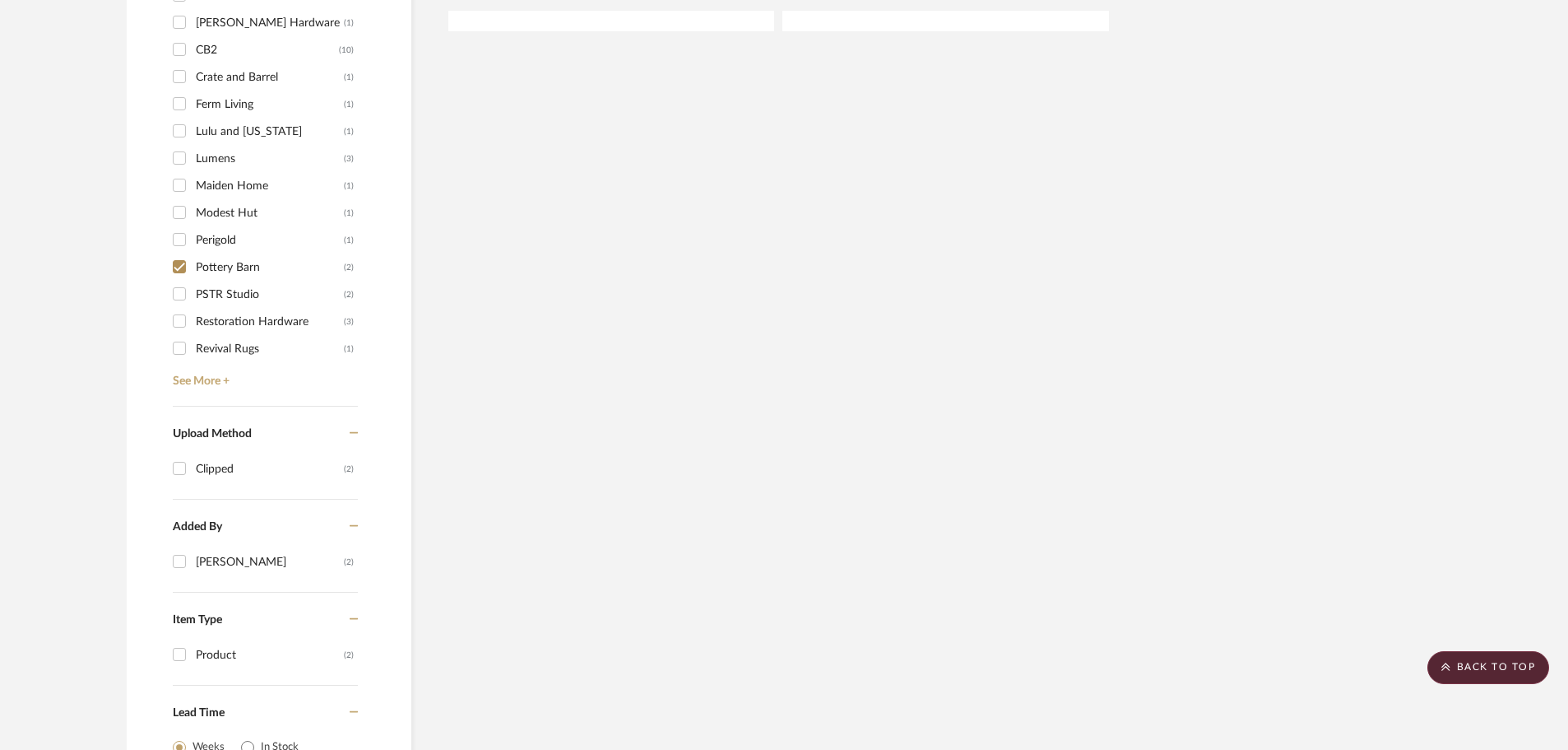
click at [172, 224] on div "Filter by keyword, category or name prior to exporting to Excel or Bulk Actions…" at bounding box center [269, 27] width 285 height 1859
click at [177, 254] on input "Pottery Barn (2)" at bounding box center [179, 267] width 26 height 26
checkbox input "false"
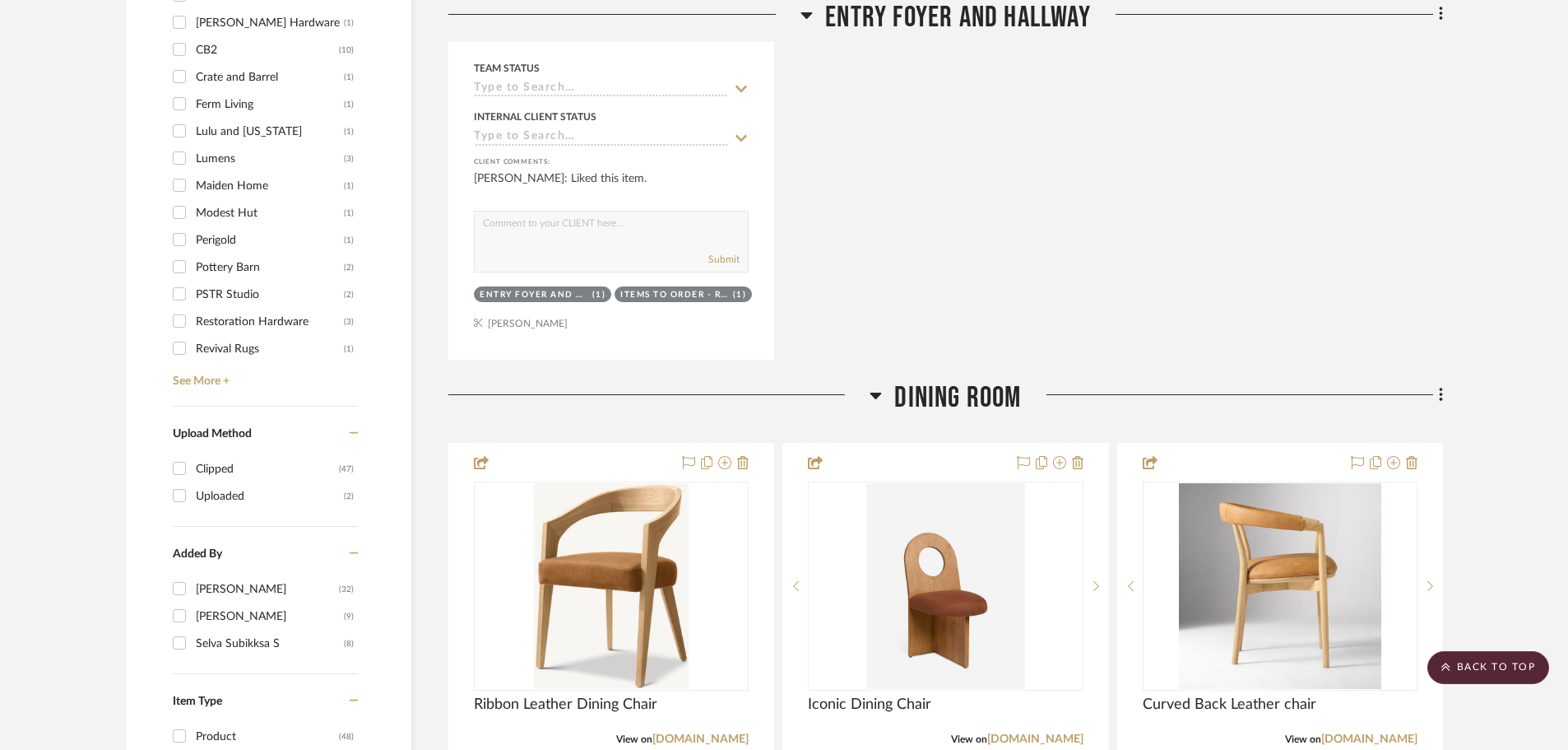
click at [173, 308] on input "Restoration Hardware (3)" at bounding box center [179, 320] width 26 height 26
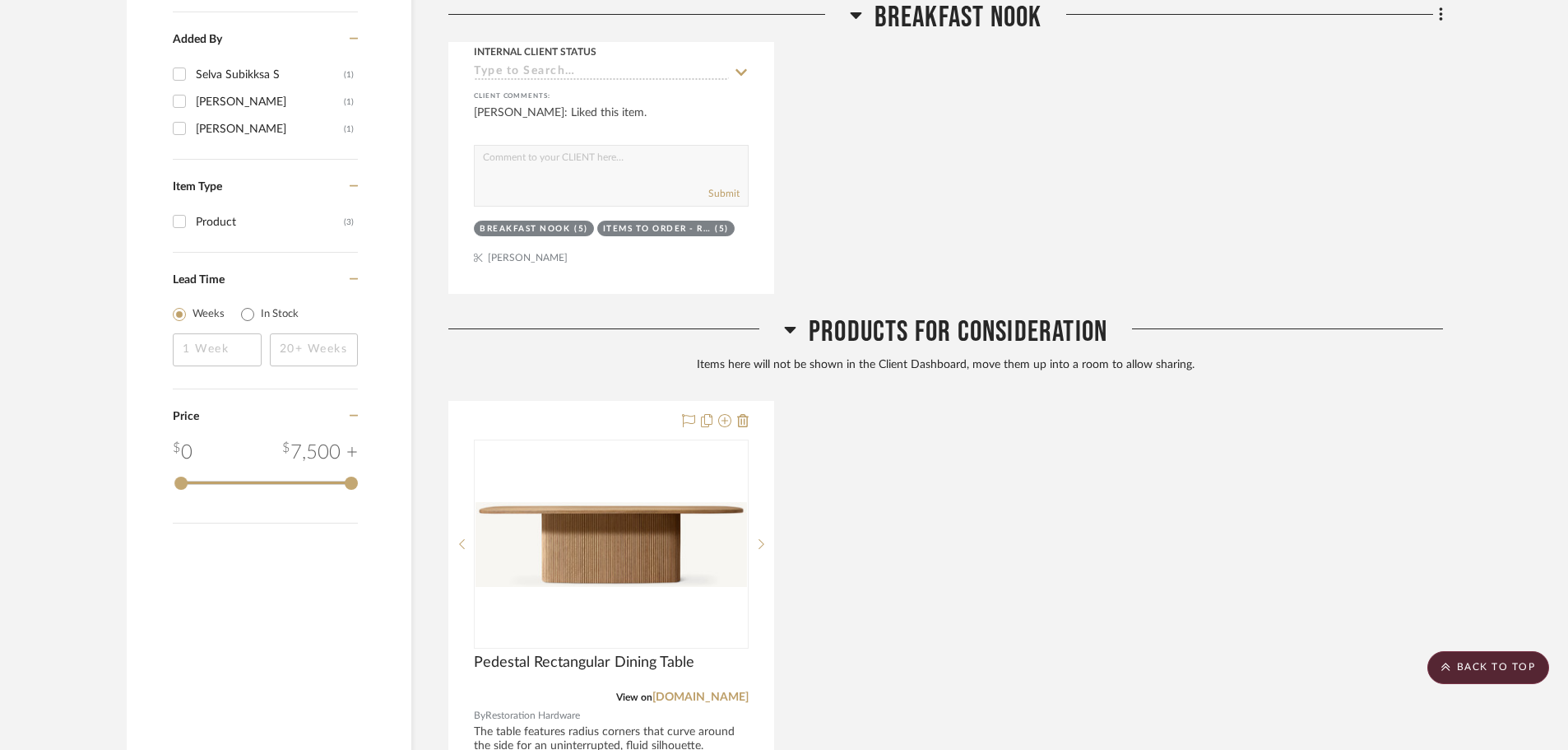
scroll to position [1810, 0]
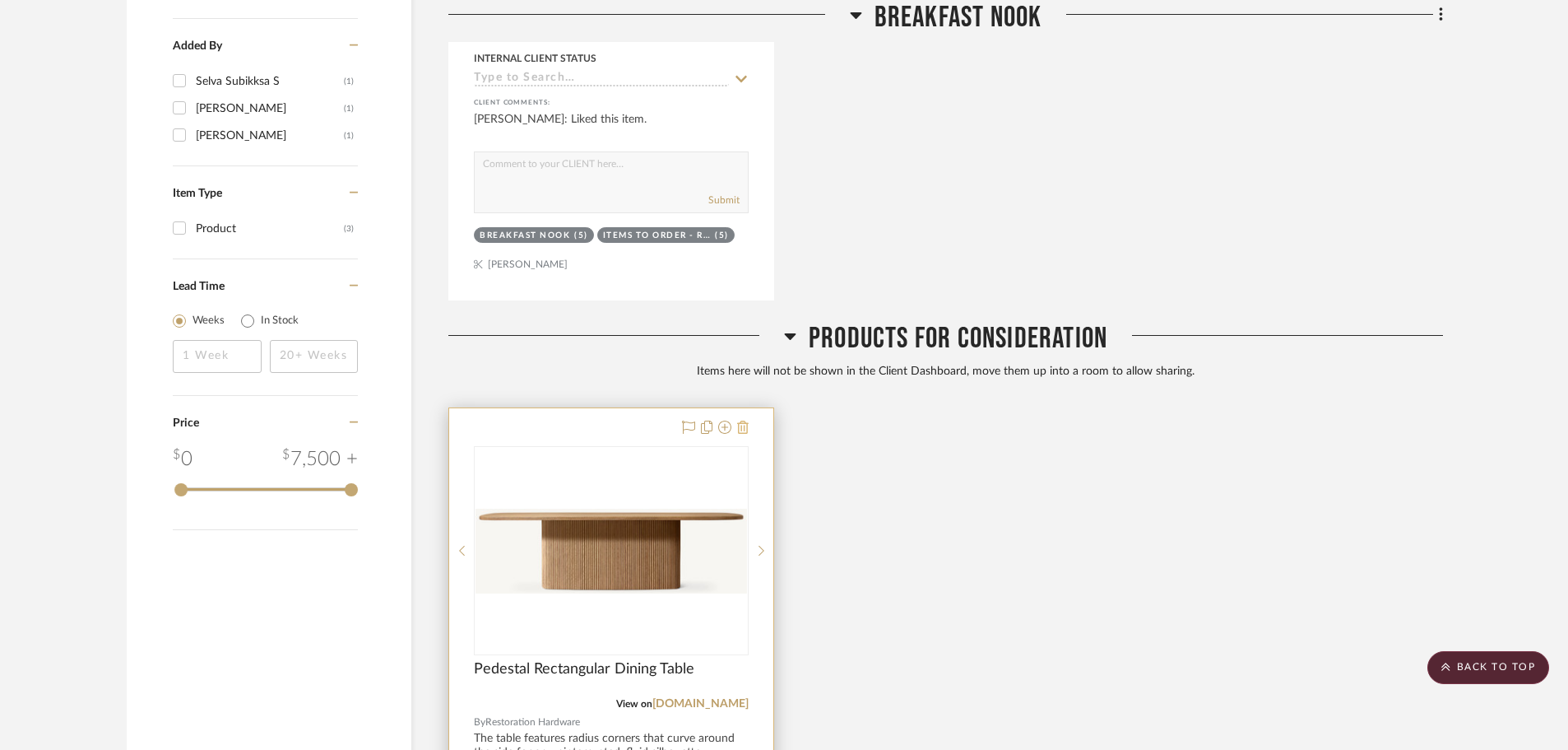
click at [741, 420] on icon at bounding box center [743, 427] width 12 height 13
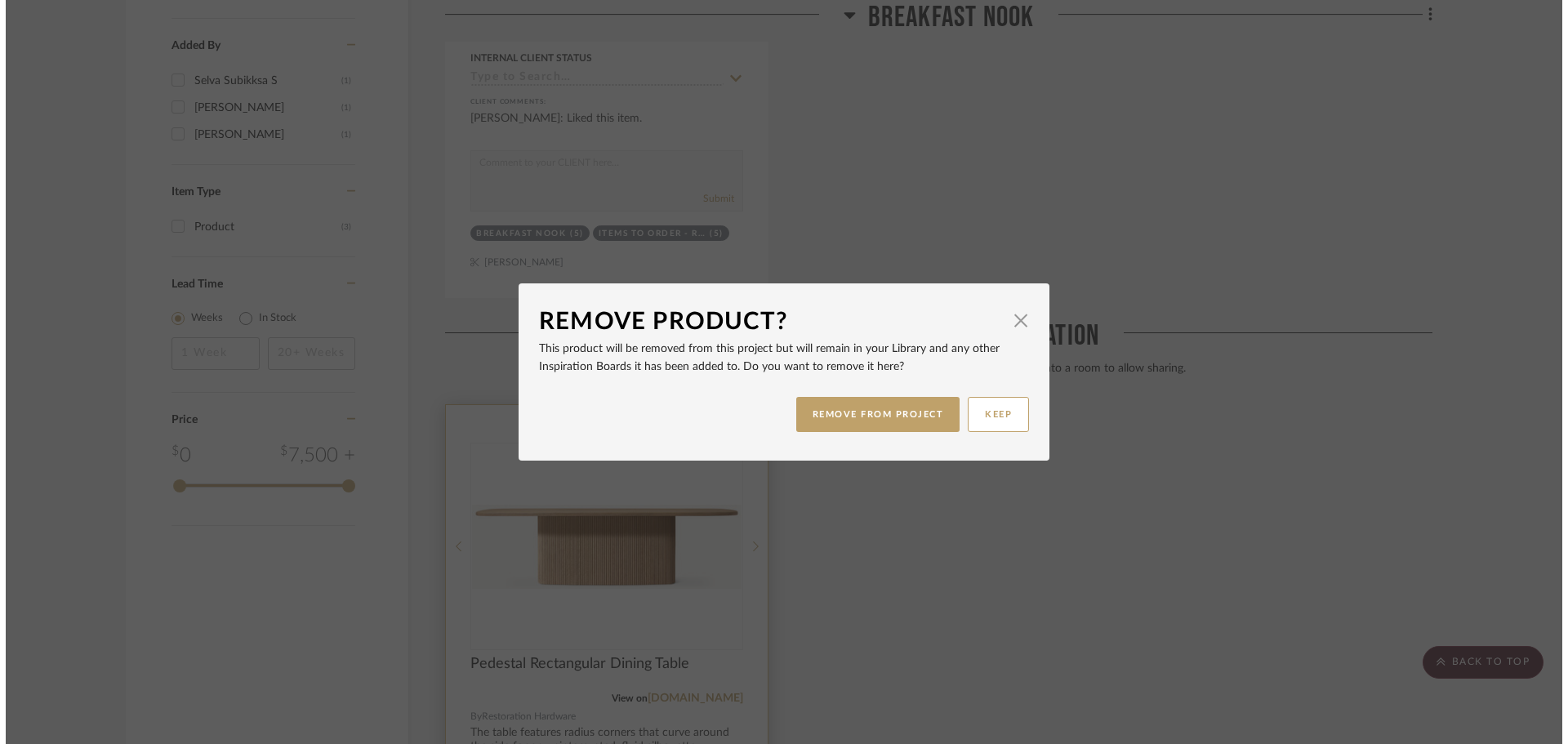
scroll to position [0, 0]
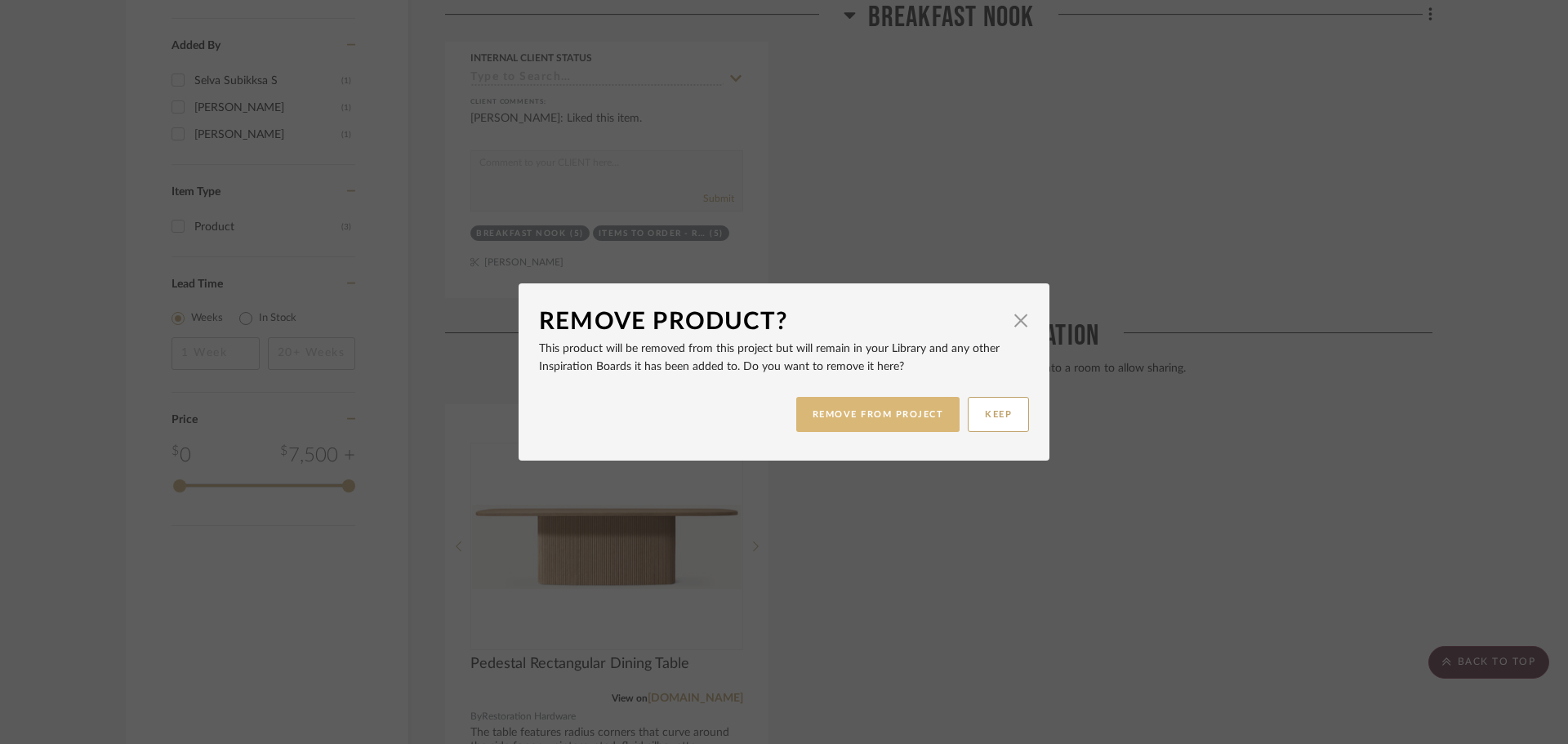
click at [869, 414] on button "REMOVE FROM PROJECT" at bounding box center [878, 415] width 164 height 35
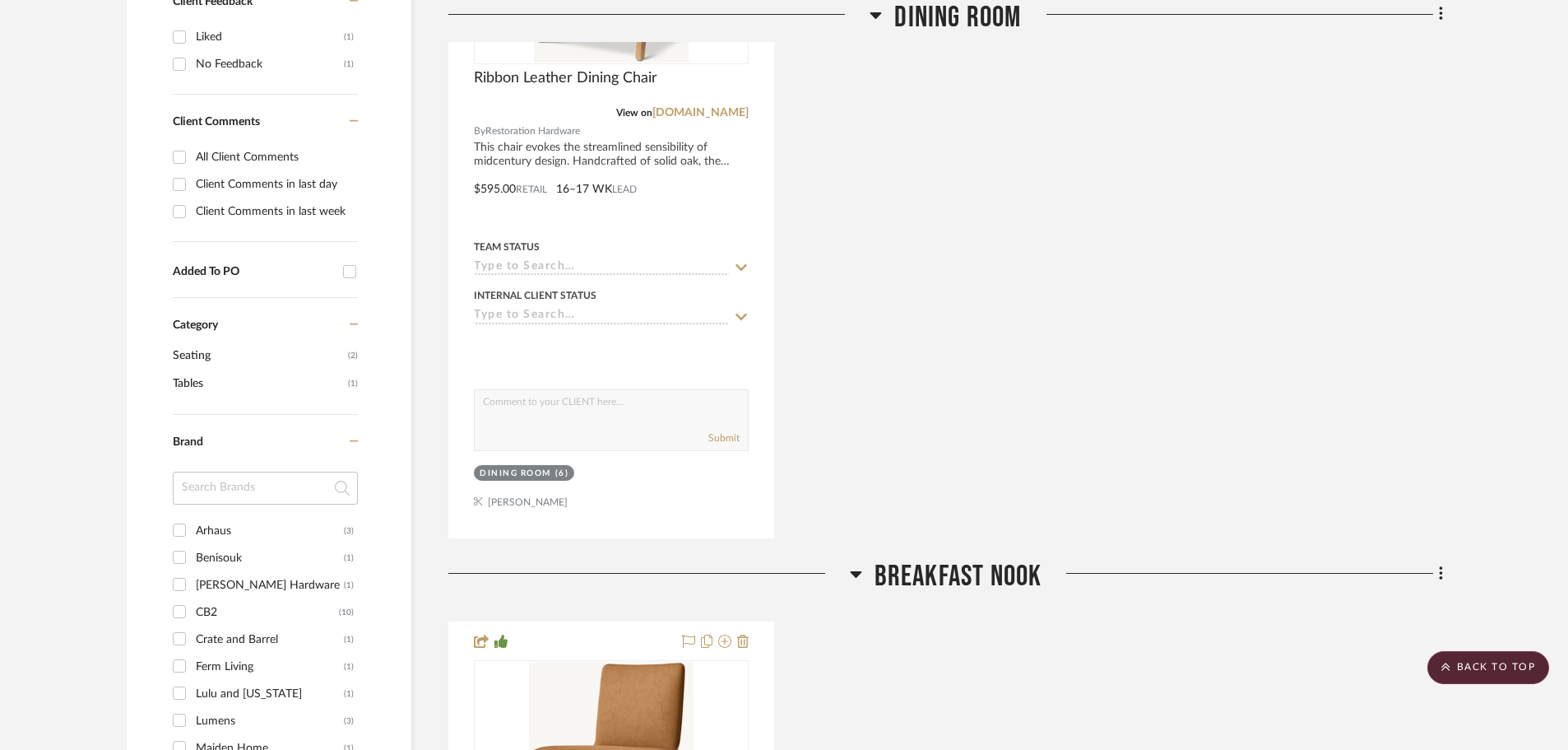
scroll to position [1048, 0]
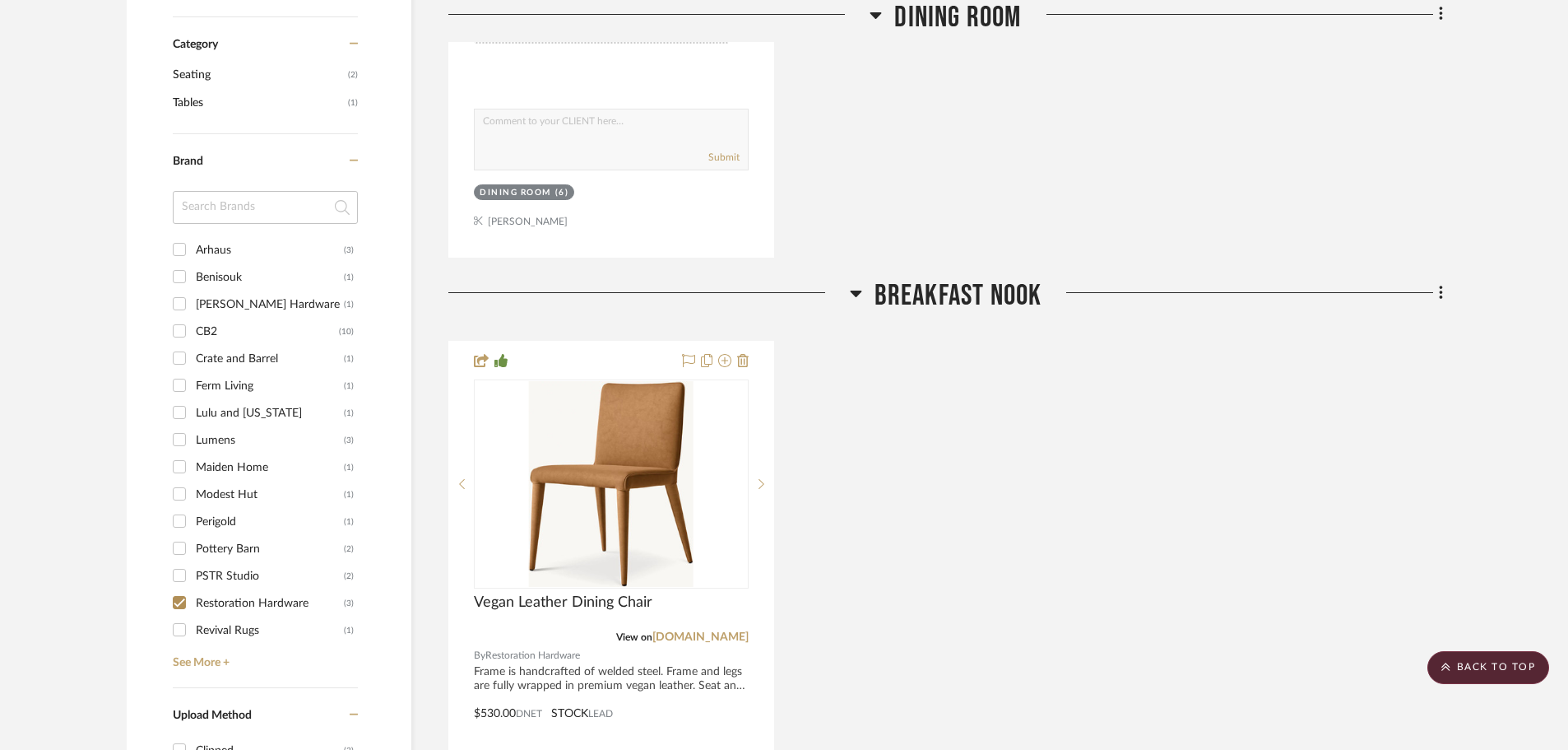
click at [176, 589] on input "Restoration Hardware (3)" at bounding box center [179, 602] width 26 height 26
checkbox input "false"
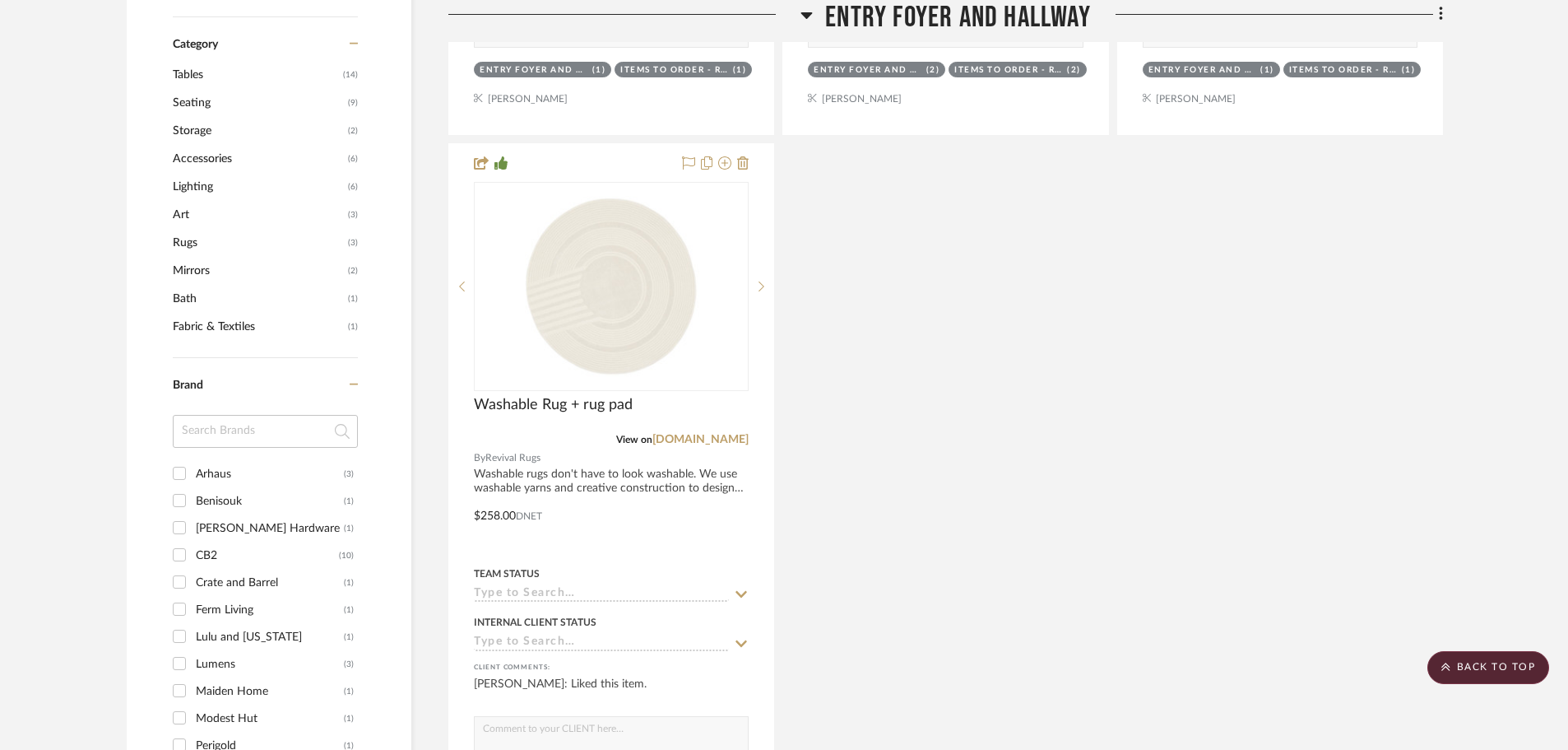
scroll to position [1470, 0]
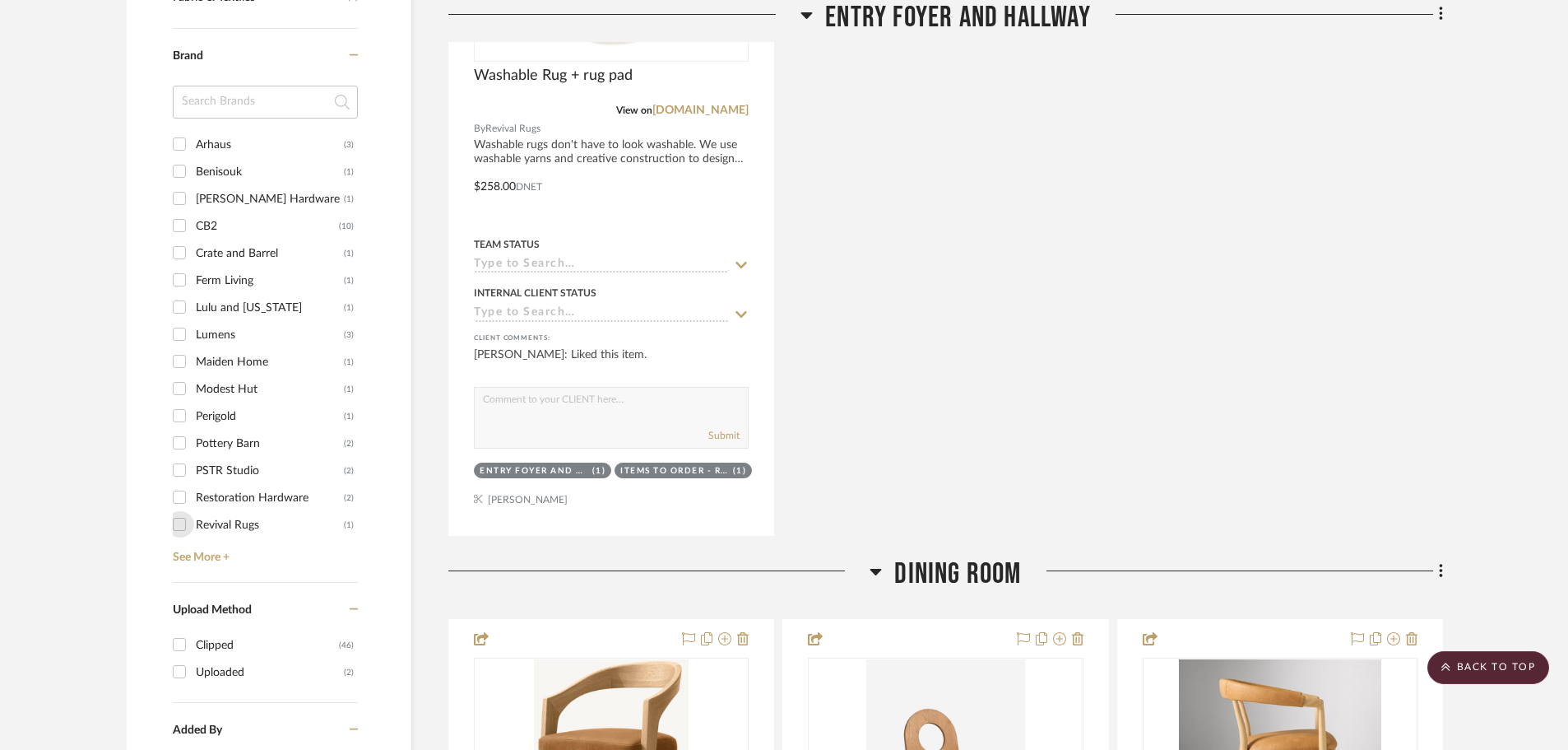
click at [184, 511] on input "Revival Rugs (1)" at bounding box center [179, 524] width 26 height 26
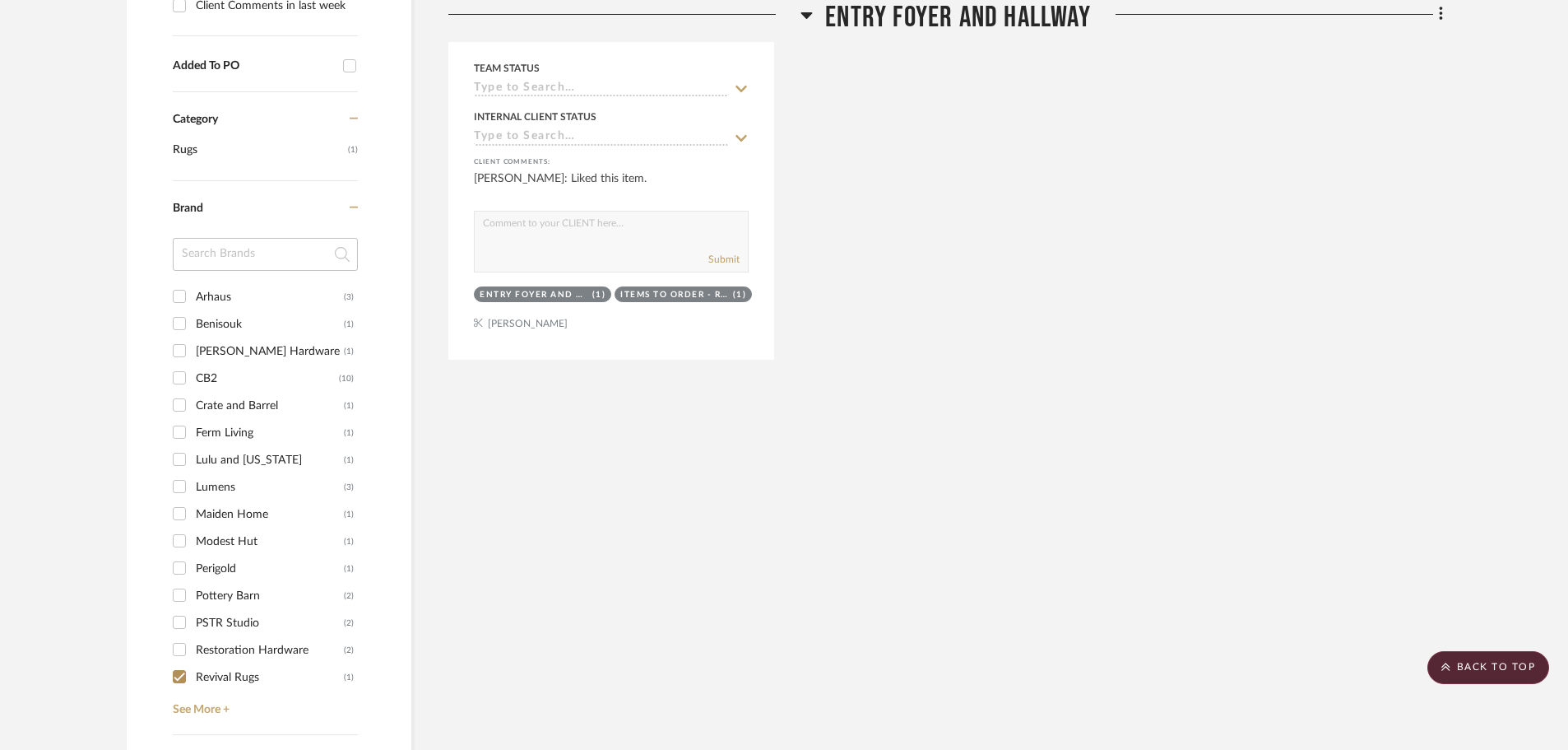
scroll to position [1098, 0]
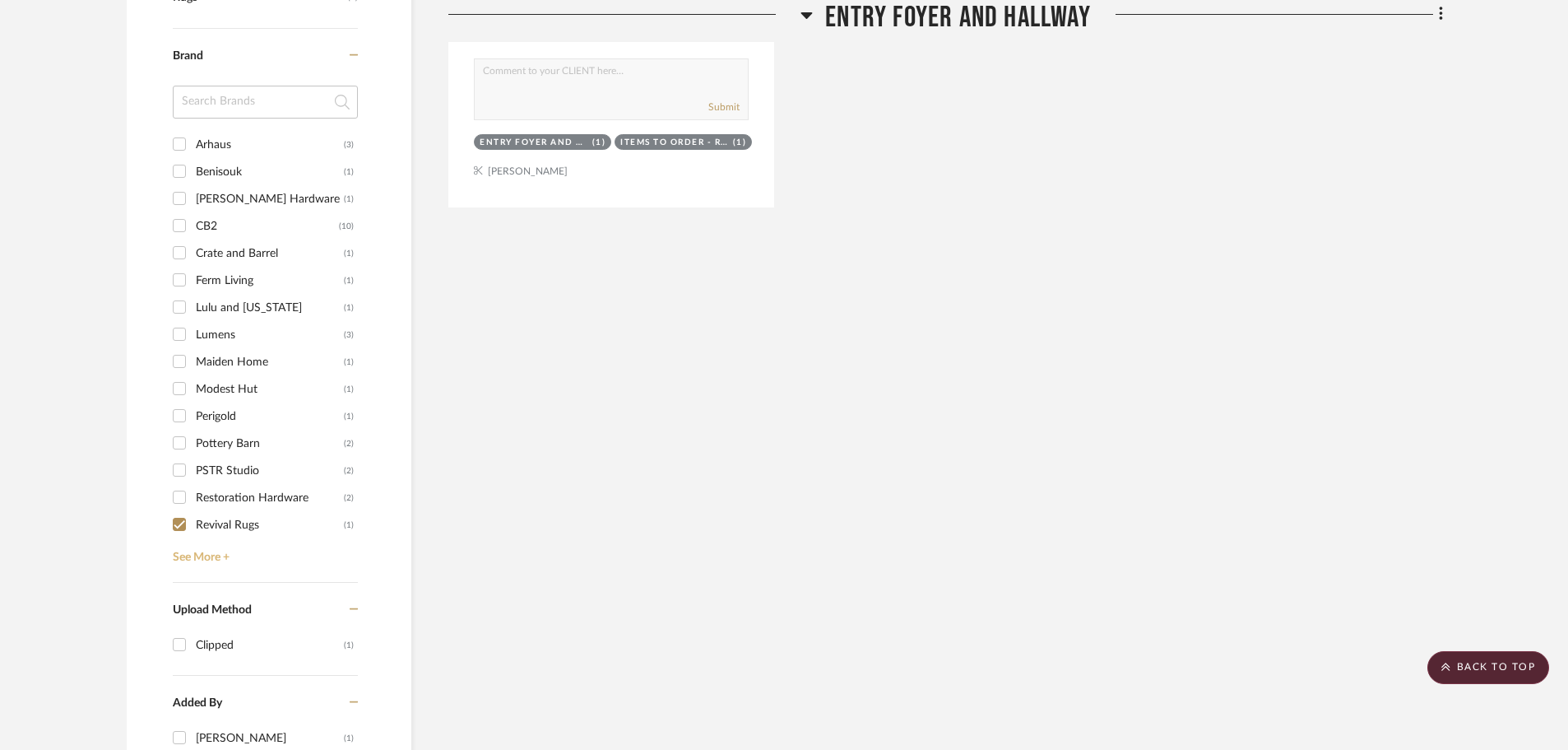
click at [195, 538] on link "See More +" at bounding box center [263, 551] width 189 height 26
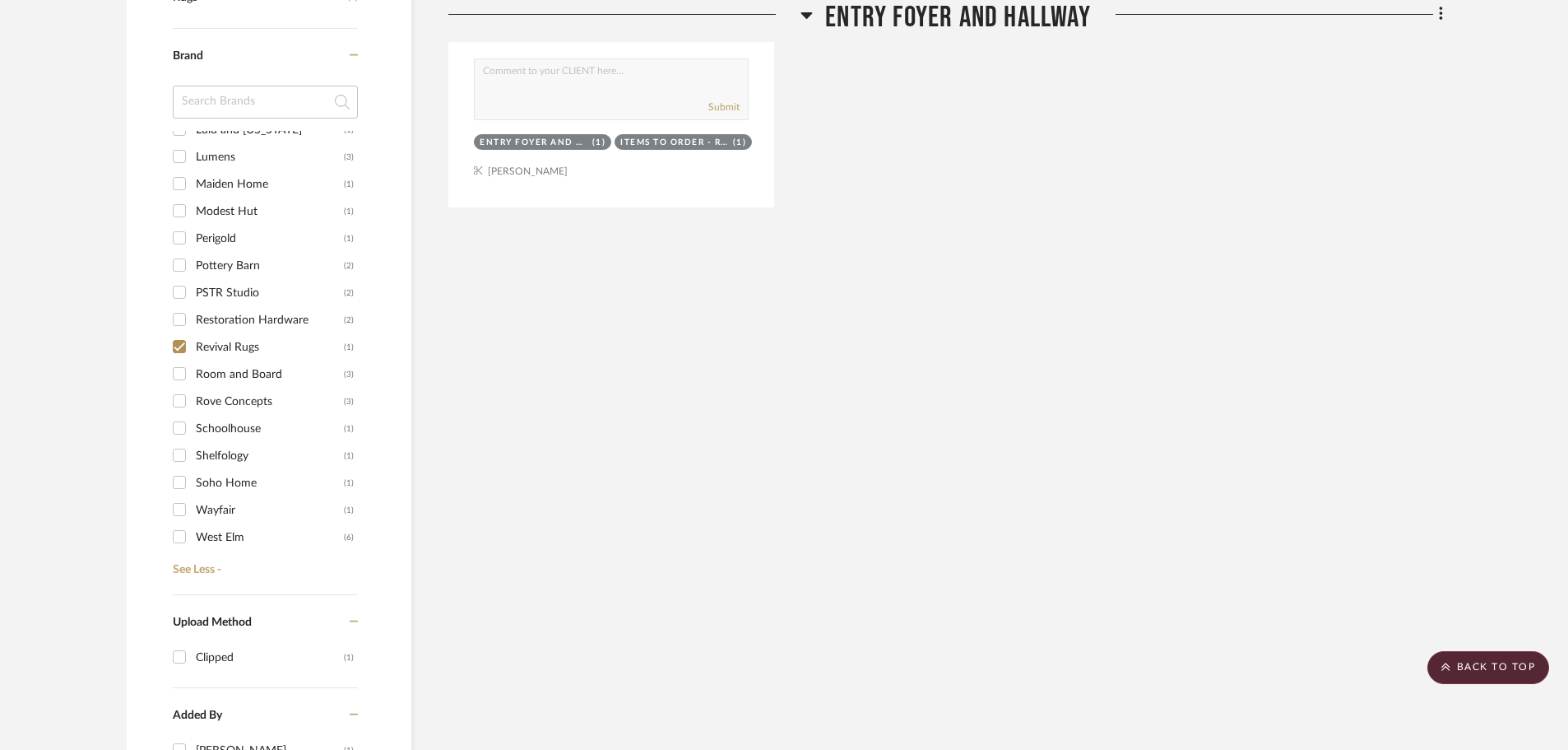
click at [180, 333] on input "Revival Rugs (1)" at bounding box center [179, 346] width 26 height 26
checkbox input "false"
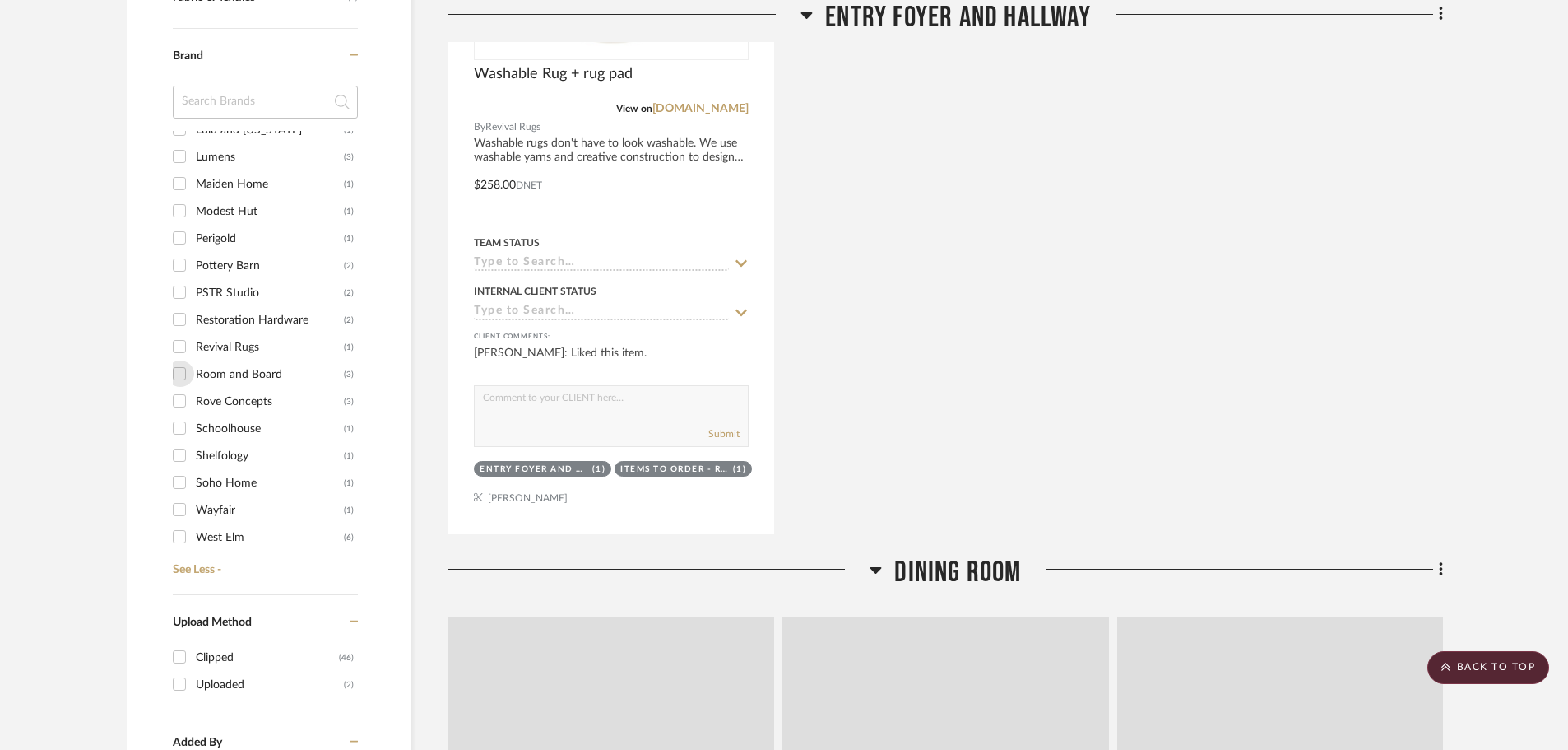
click at [176, 361] on input "Room and Board (3)" at bounding box center [179, 373] width 26 height 26
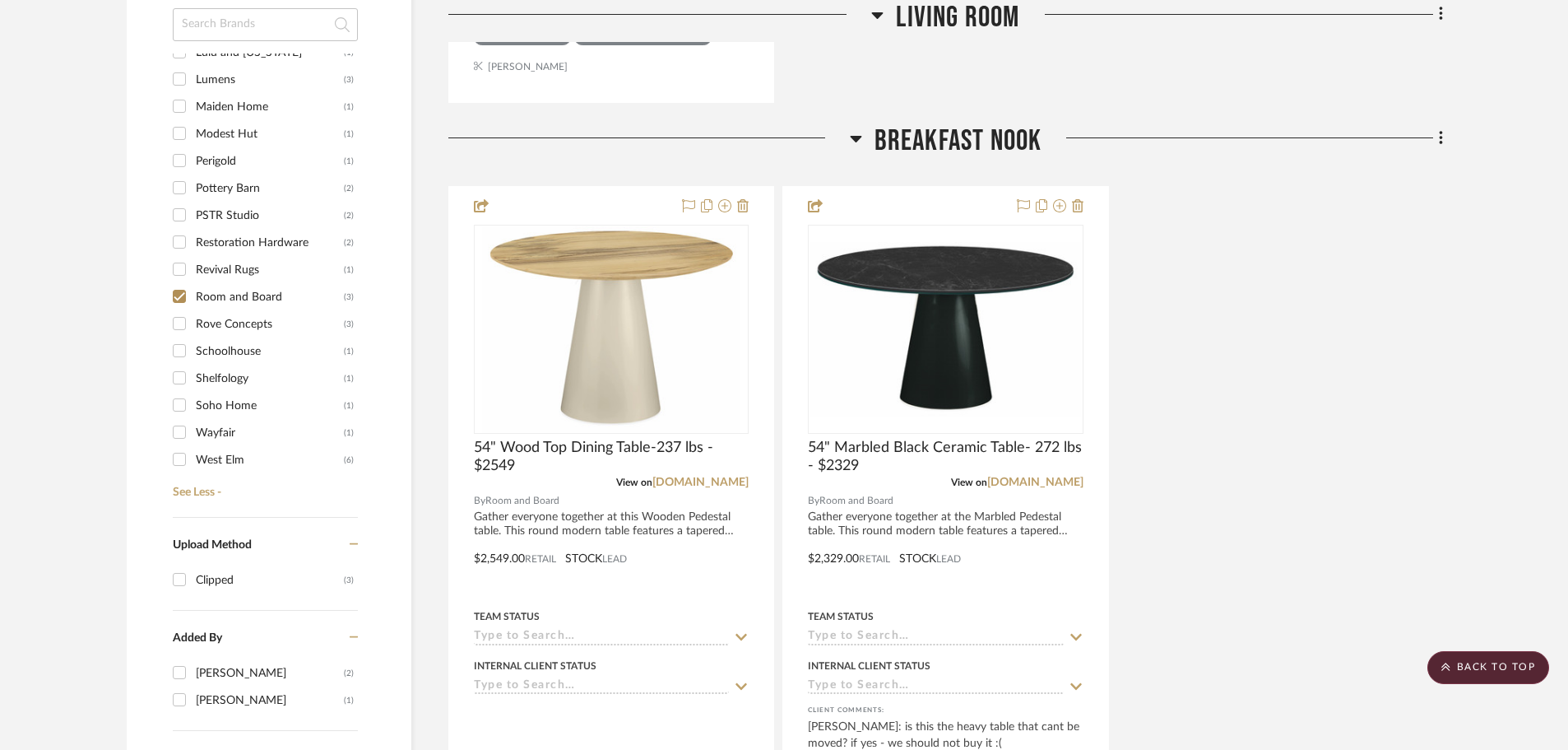
scroll to position [1207, 0]
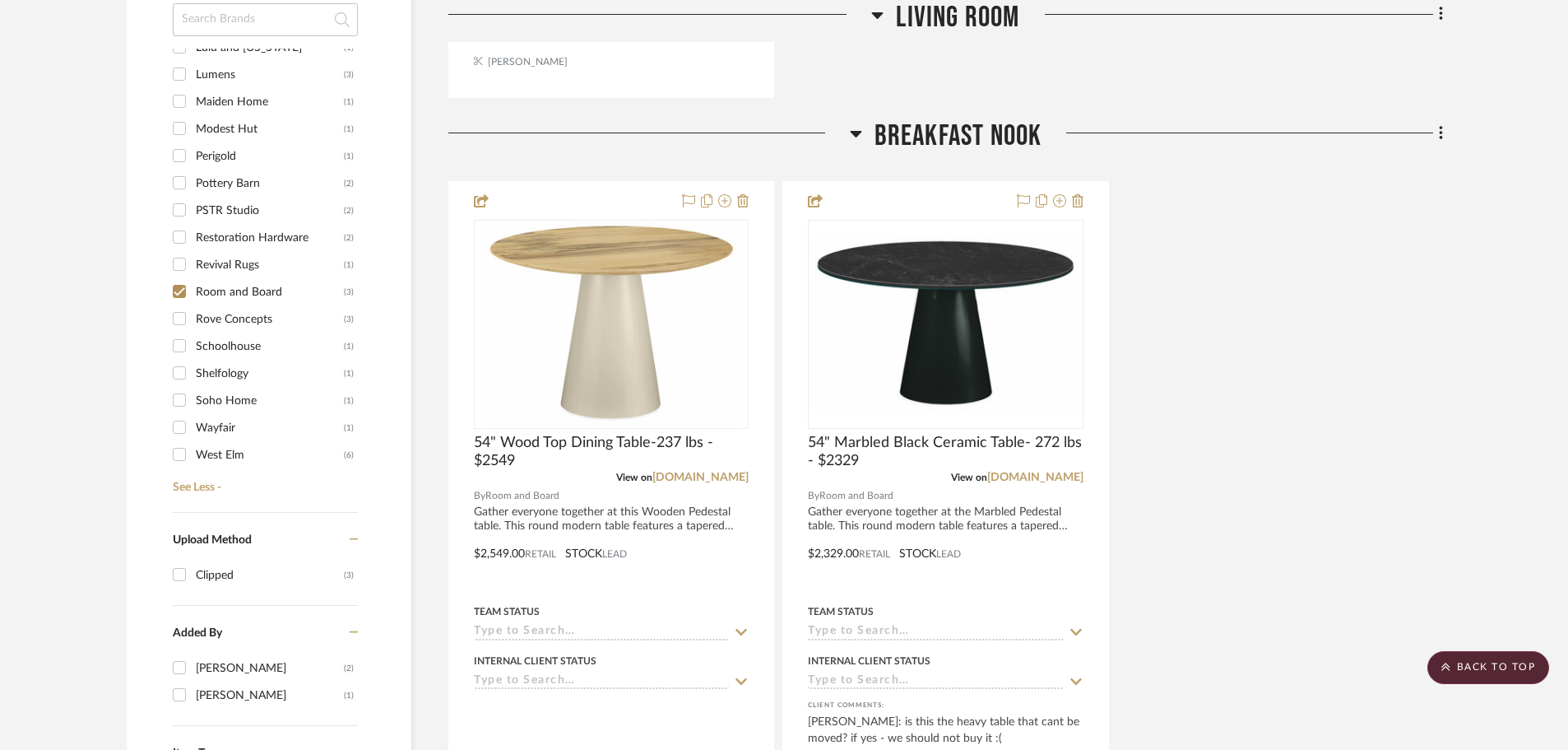
click at [176, 278] on input "Room and Board (3)" at bounding box center [179, 291] width 26 height 26
checkbox input "false"
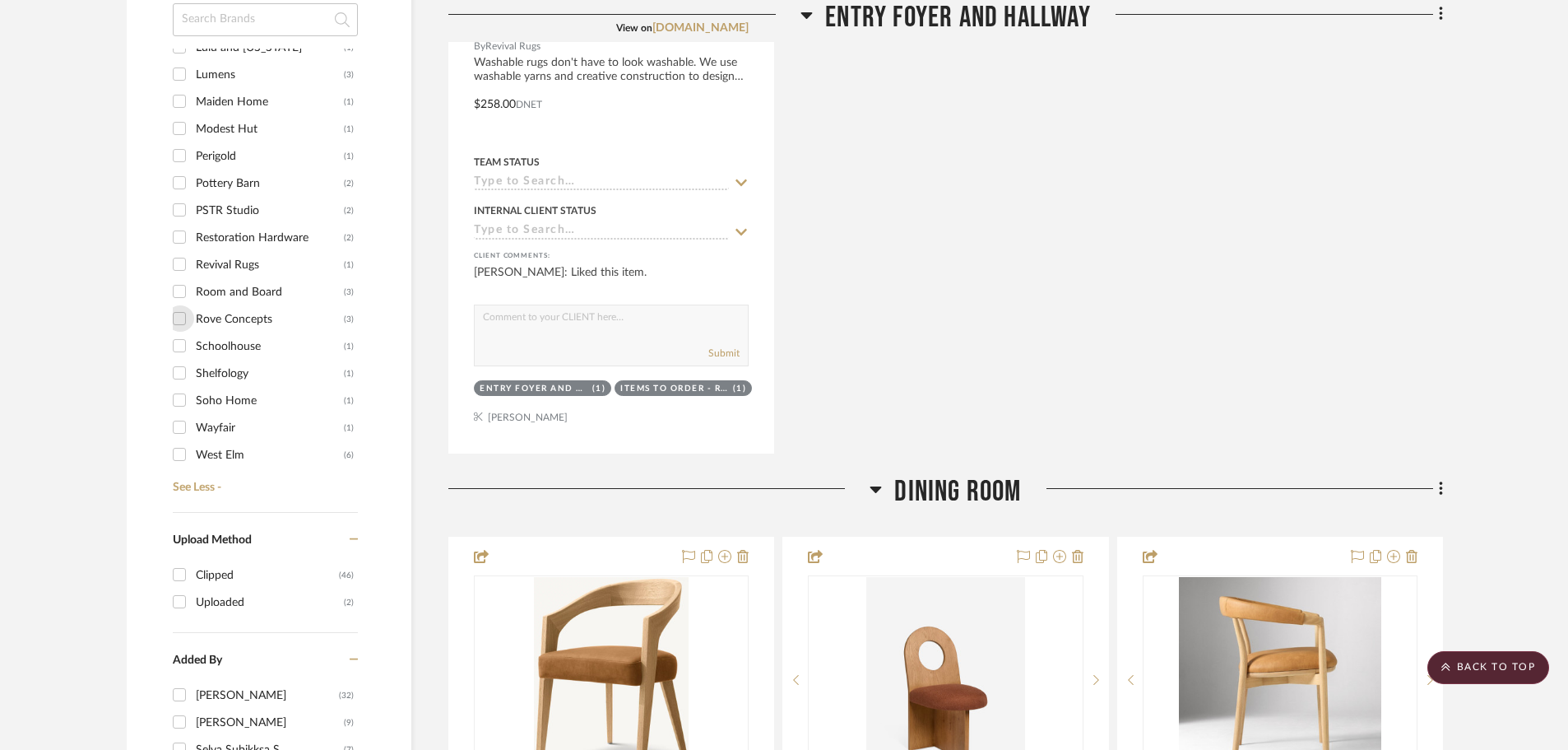
click at [180, 305] on input "Rove Concepts (3)" at bounding box center [179, 318] width 26 height 26
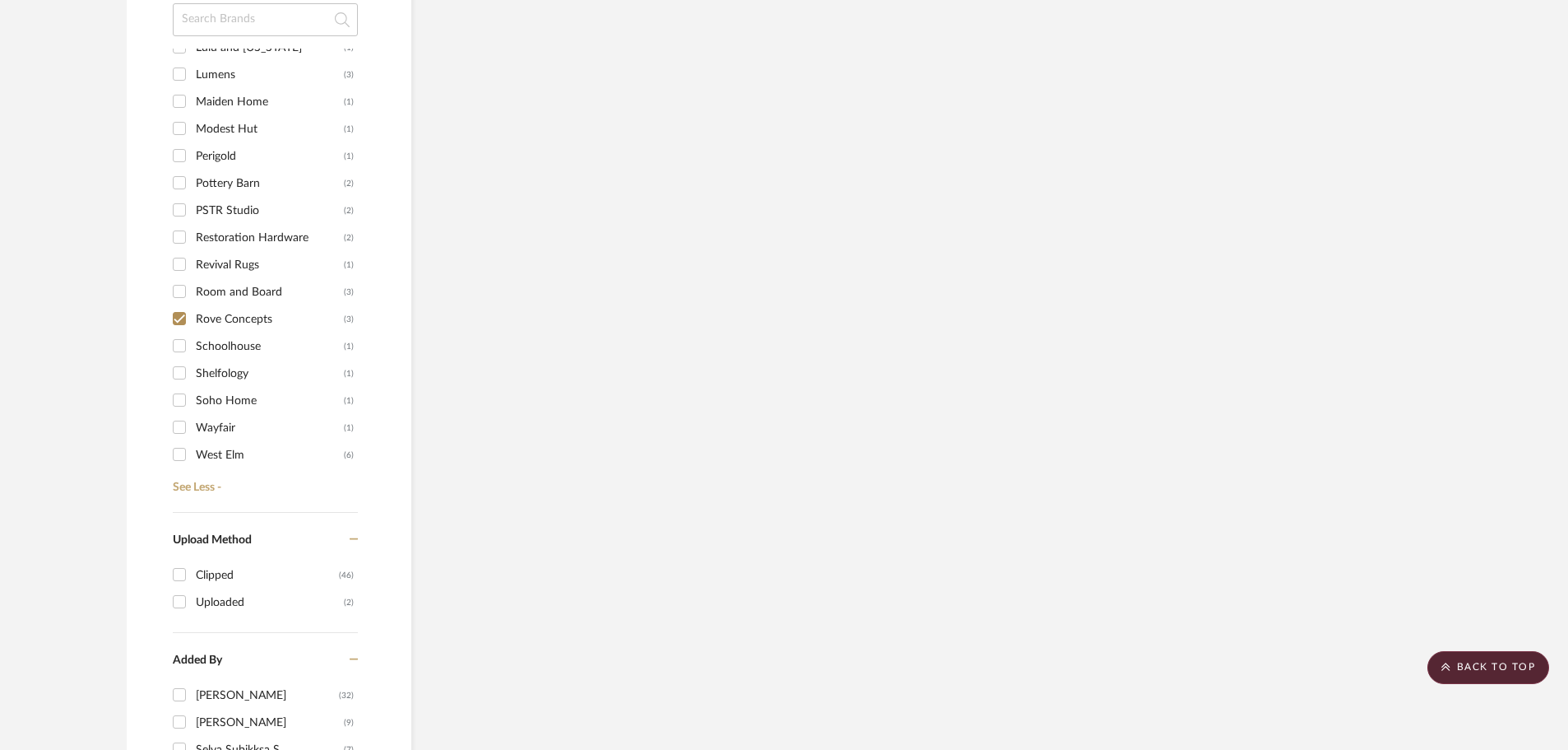
scroll to position [1208, 0]
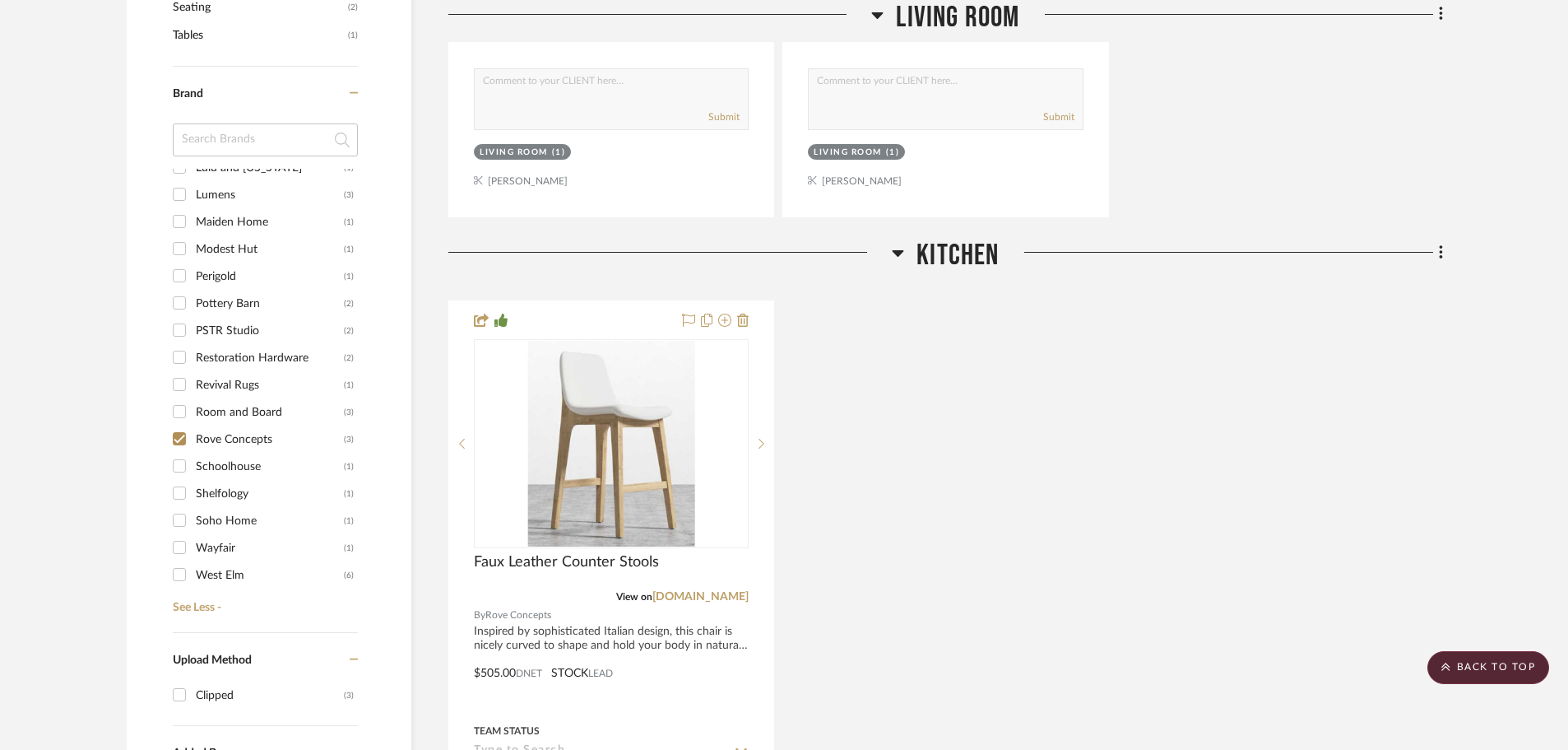
scroll to position [512, 0]
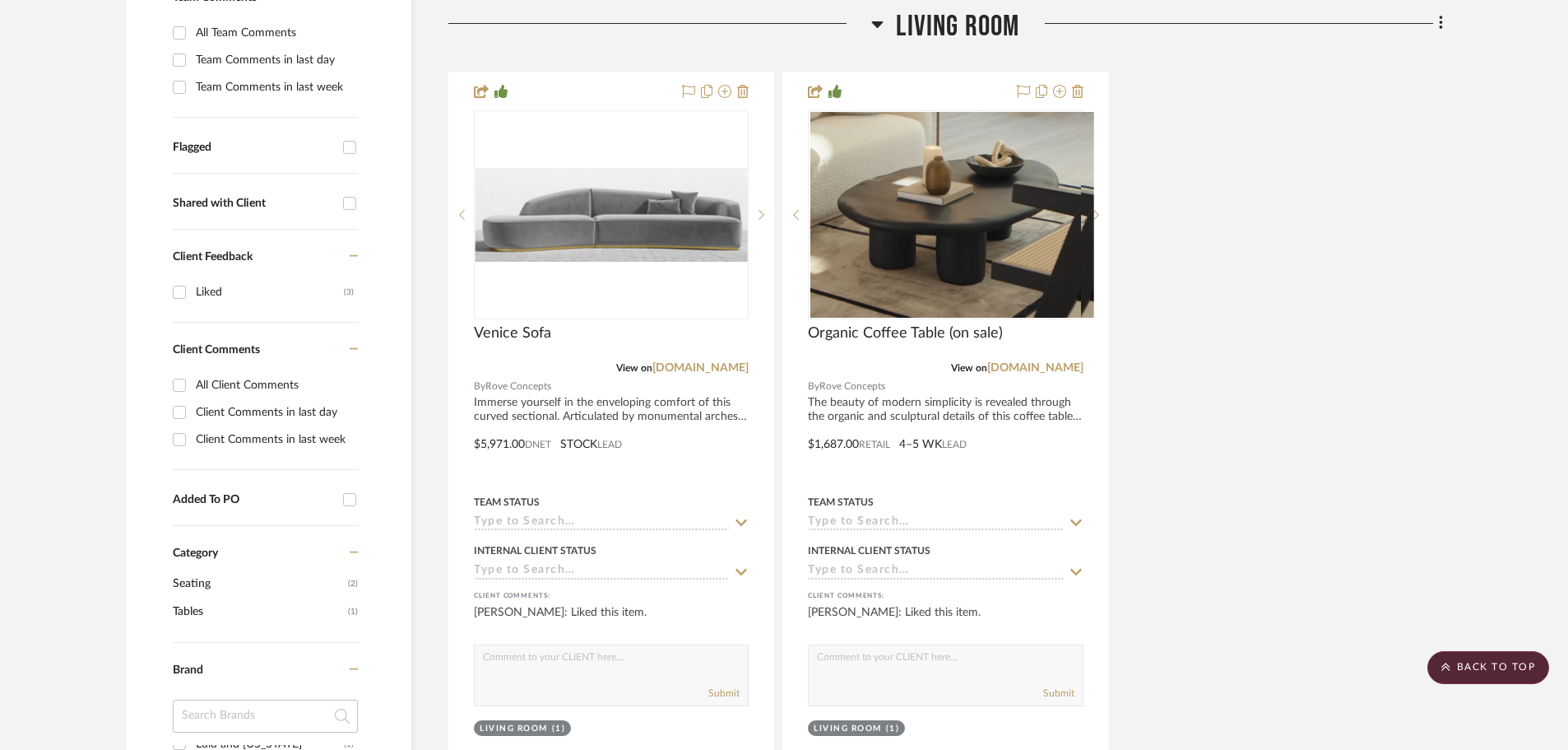
click at [1283, 309] on div "Venice Sofa View on [DOMAIN_NAME] By Rove Concepts Immerse yourself in the enve…" at bounding box center [946, 432] width 995 height 722
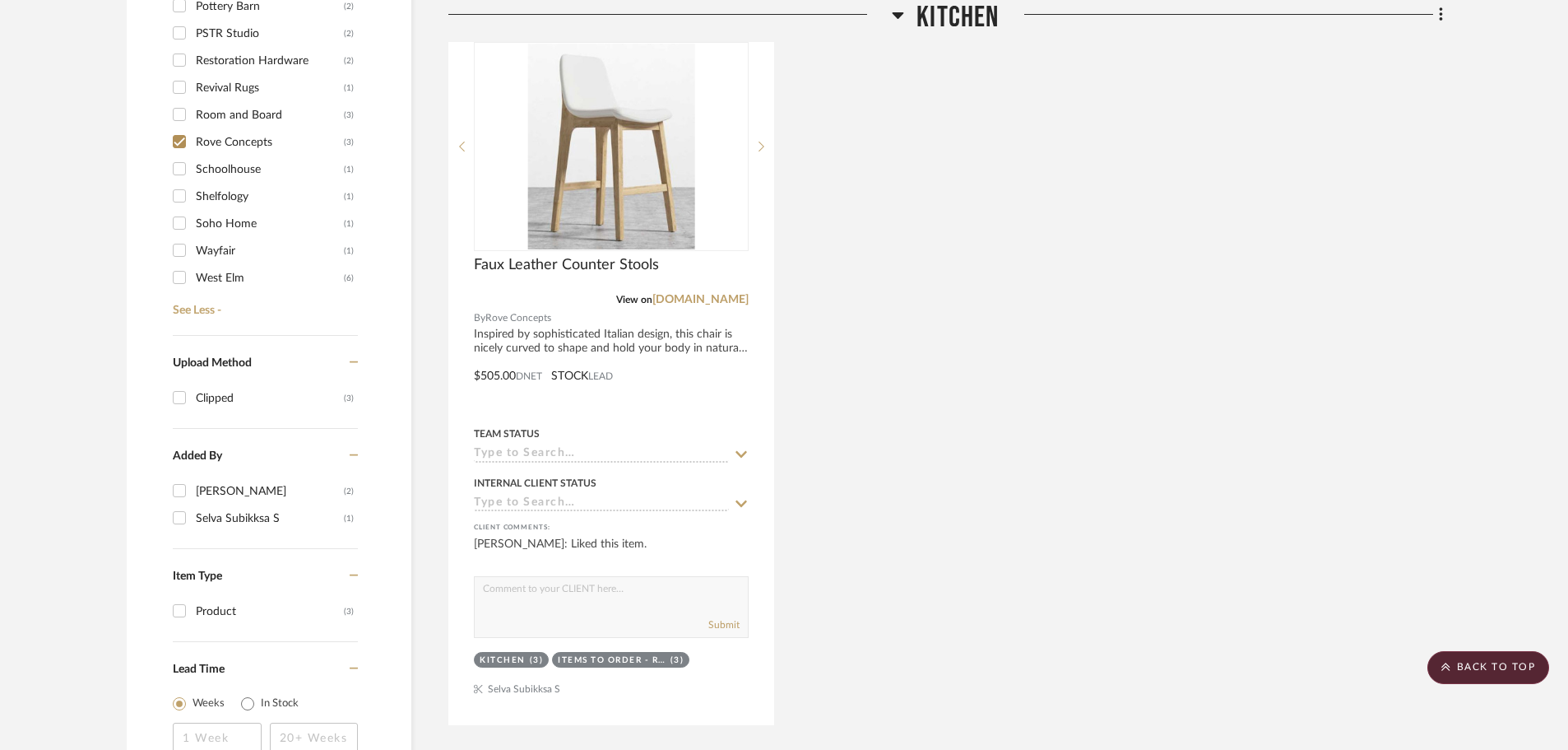
scroll to position [1418, 0]
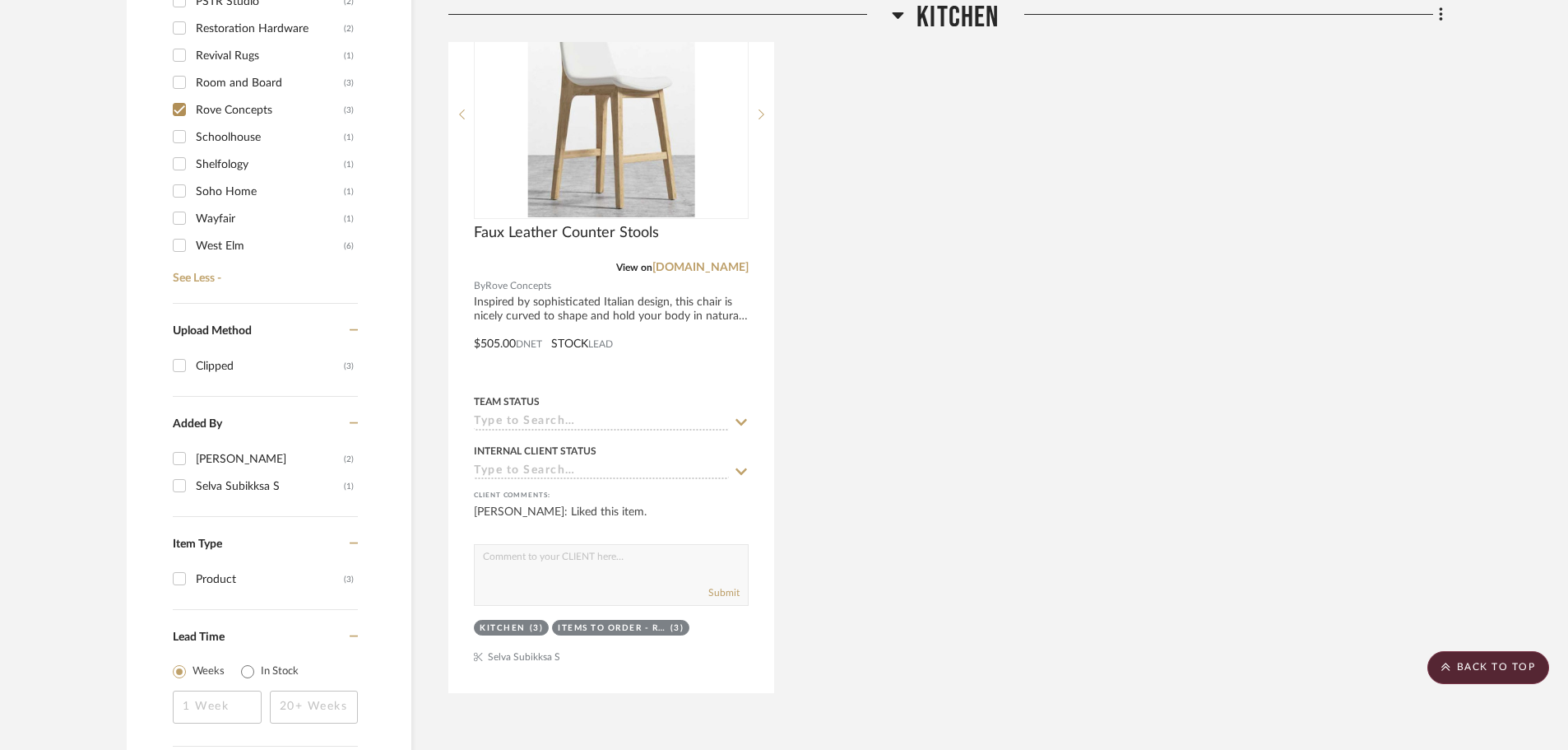
click at [176, 97] on input "Rove Concepts (3)" at bounding box center [179, 109] width 26 height 26
checkbox input "false"
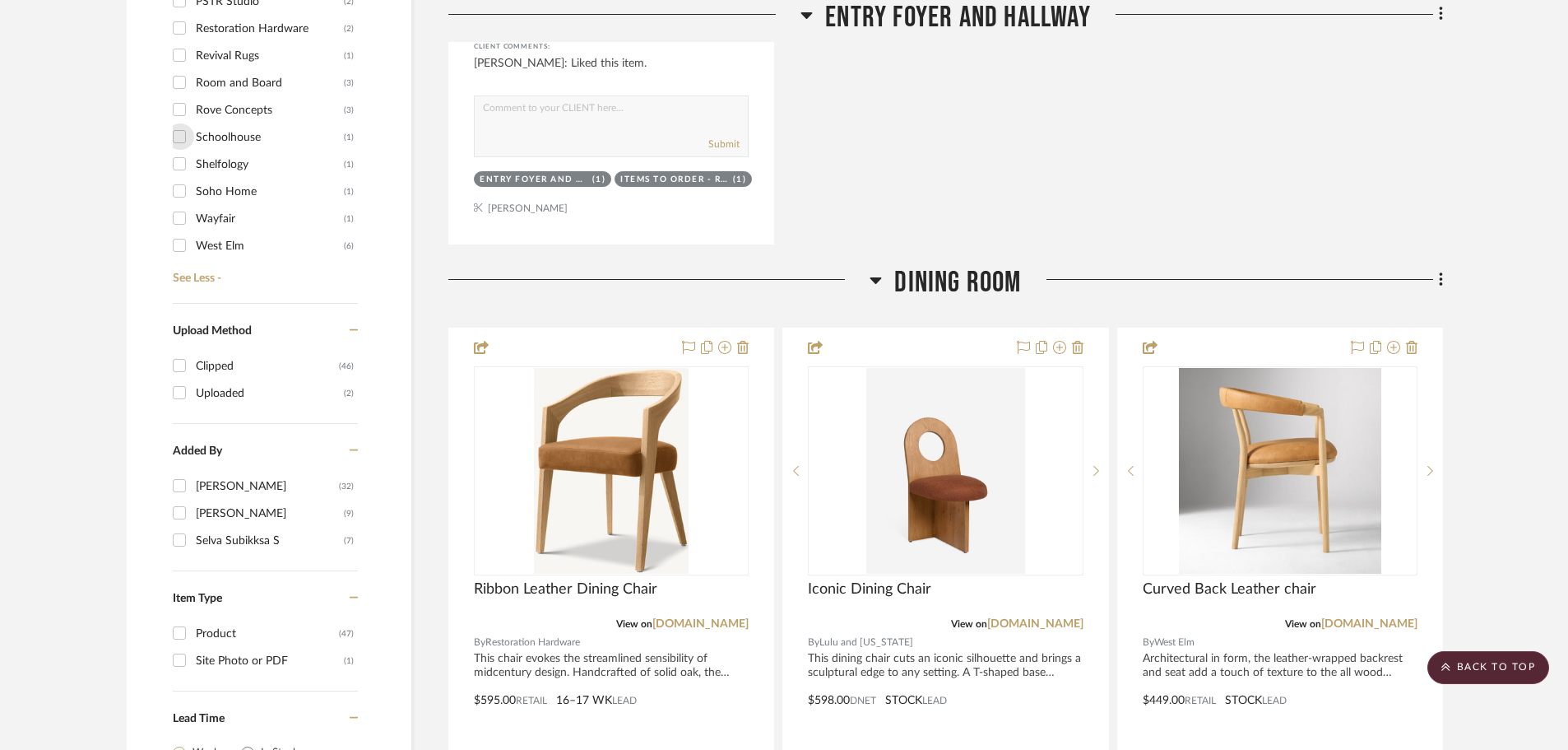
click at [175, 124] on input "Schoolhouse (1)" at bounding box center [179, 136] width 26 height 26
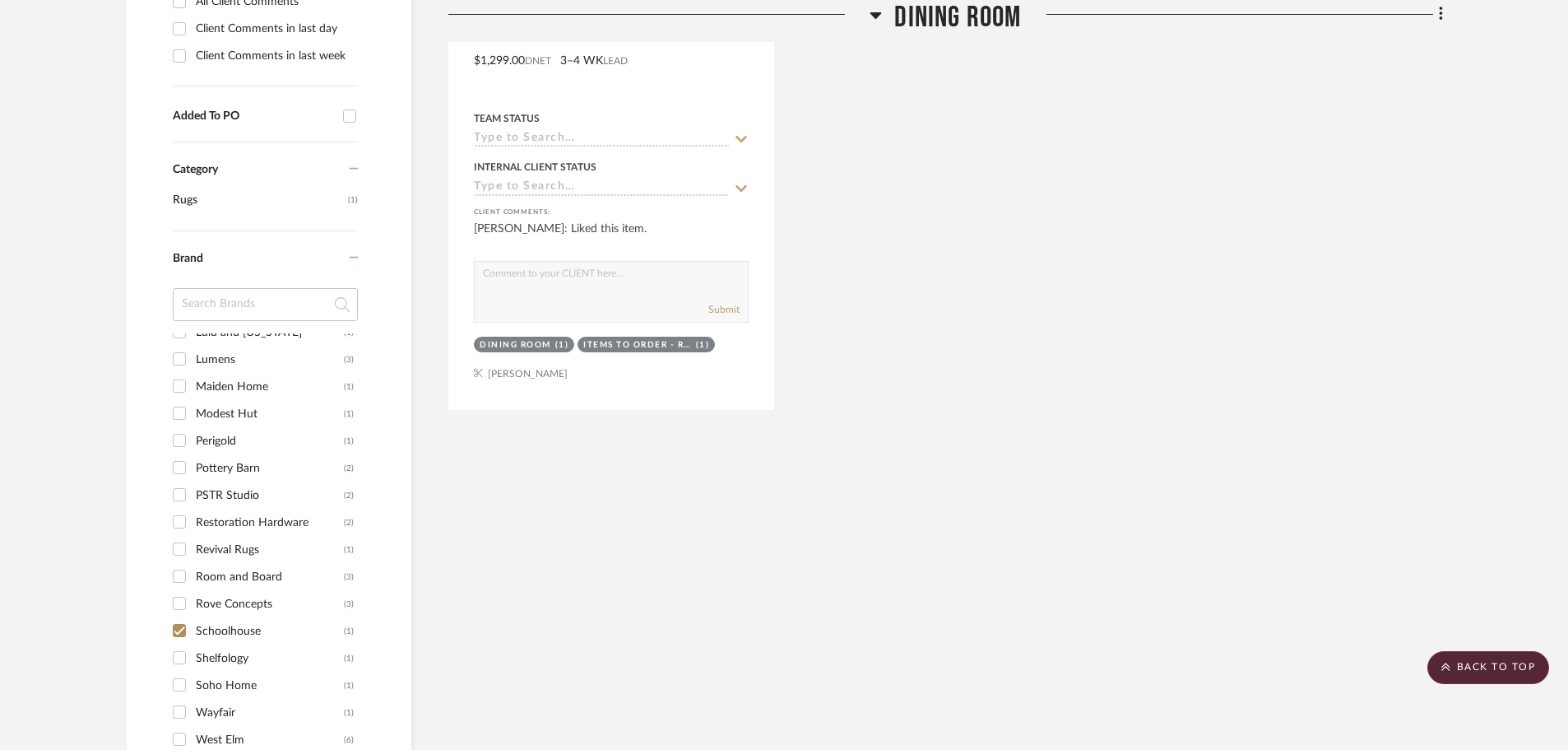
scroll to position [1225, 0]
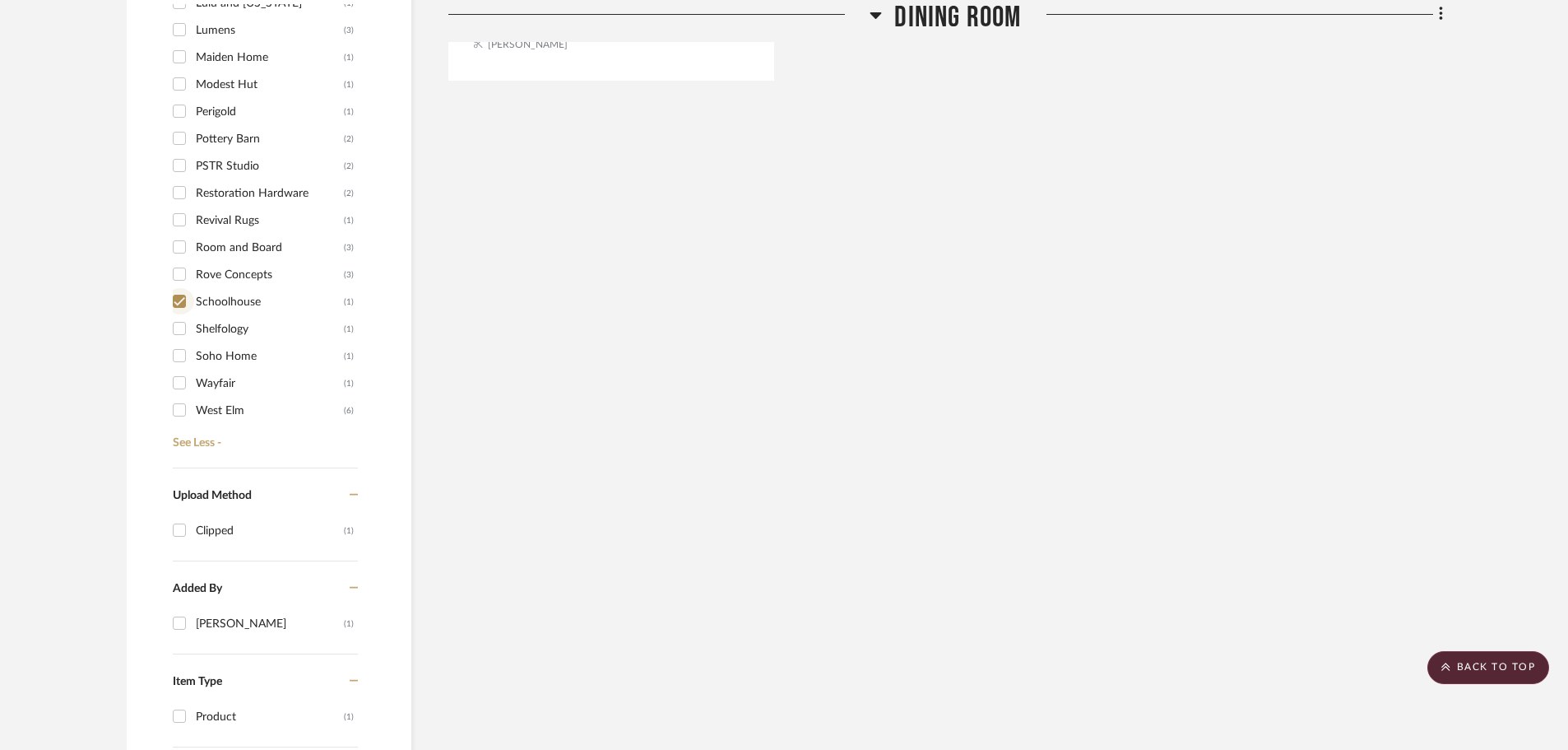
click at [176, 288] on input "Schoolhouse (1)" at bounding box center [179, 301] width 26 height 26
checkbox input "false"
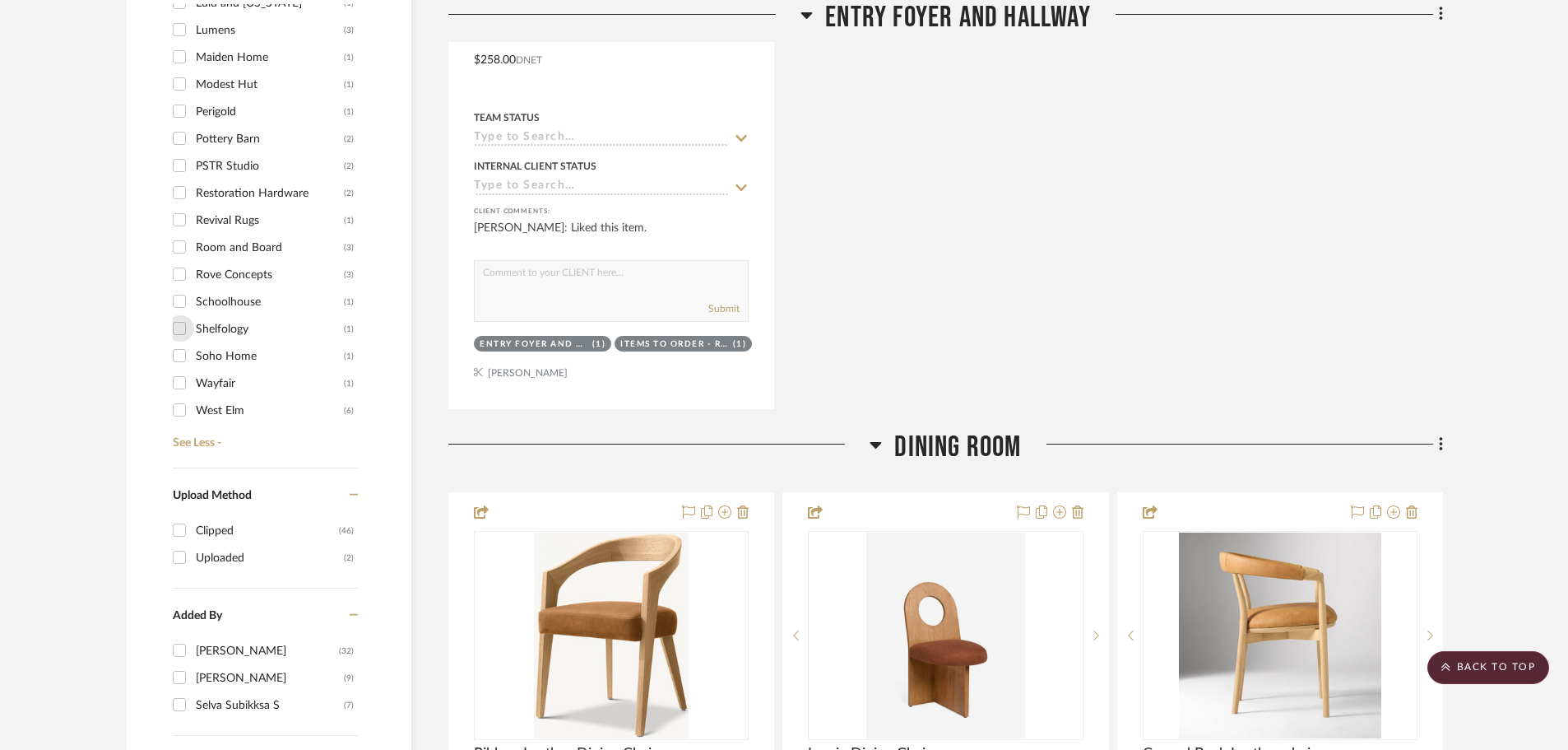
click at [176, 315] on input "Shelfology (1)" at bounding box center [179, 328] width 26 height 26
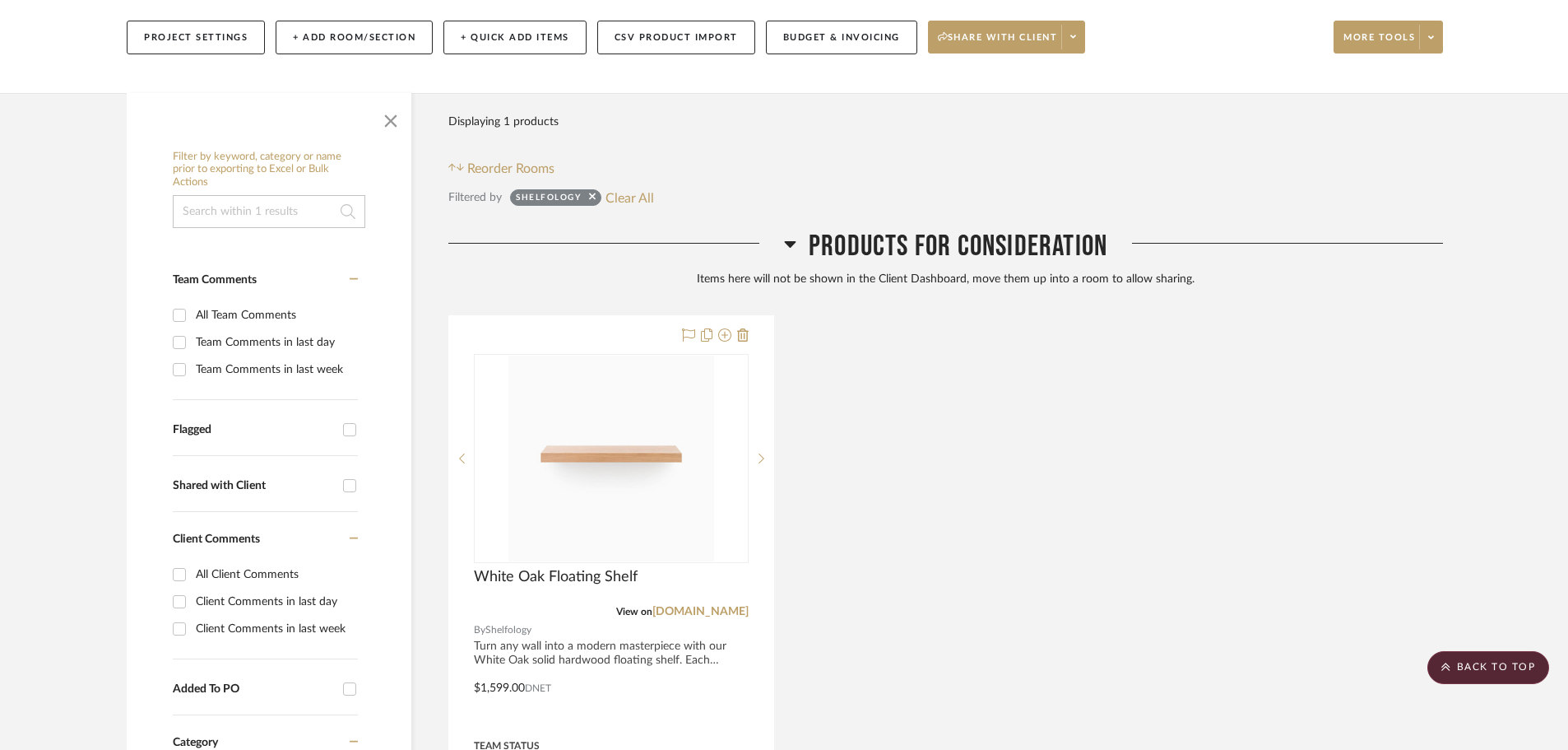
scroll to position [226, 0]
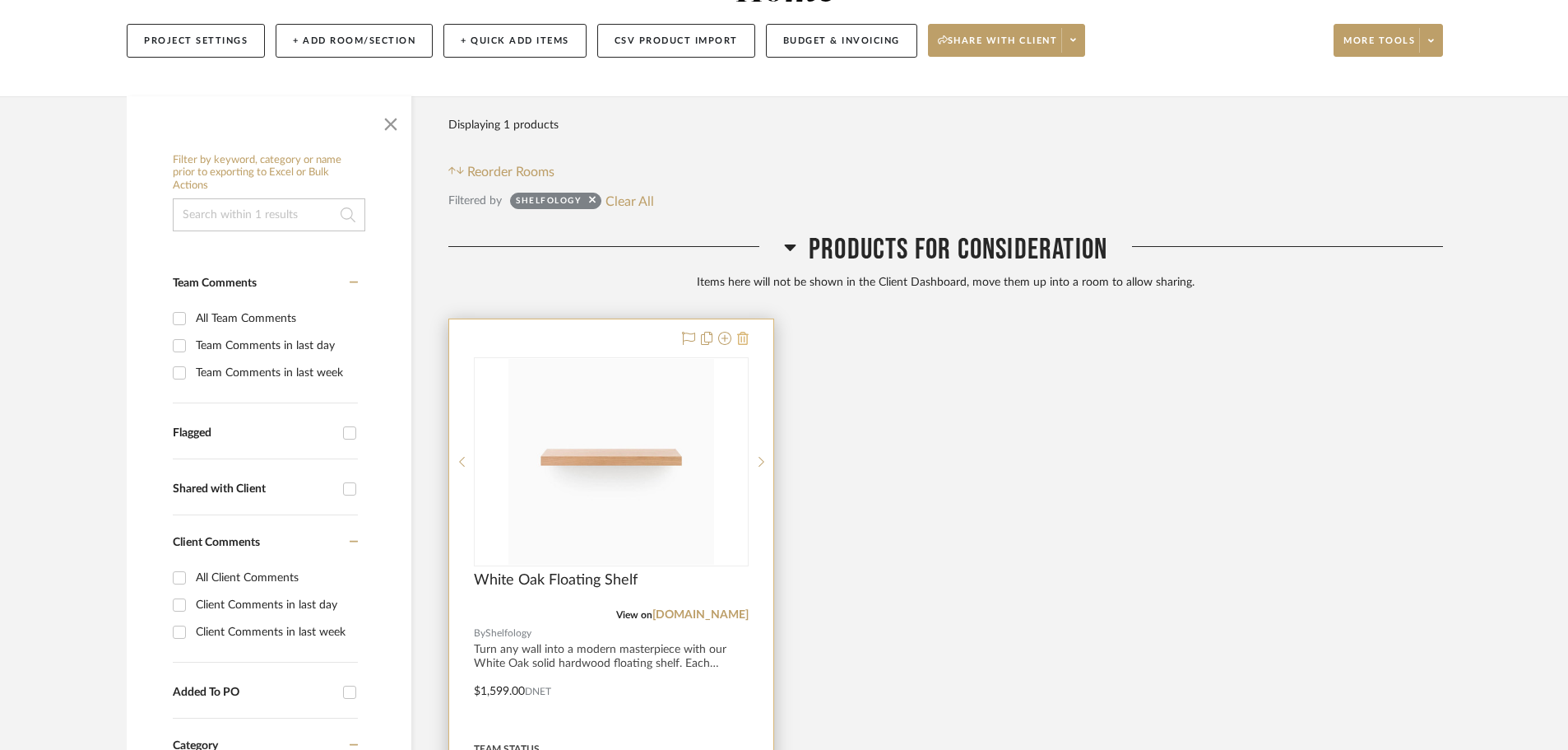
click at [739, 332] on icon at bounding box center [743, 339] width 12 height 13
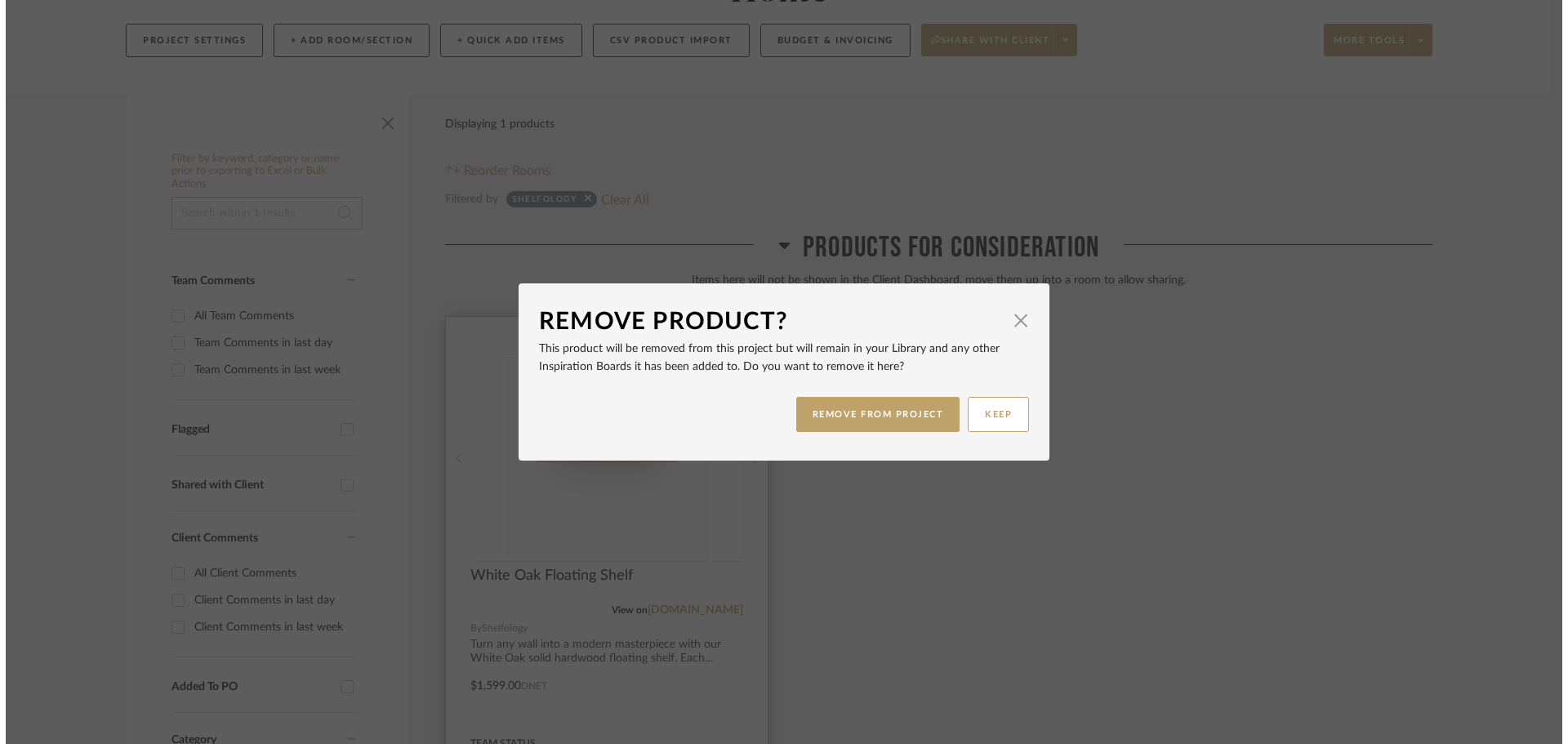
scroll to position [0, 0]
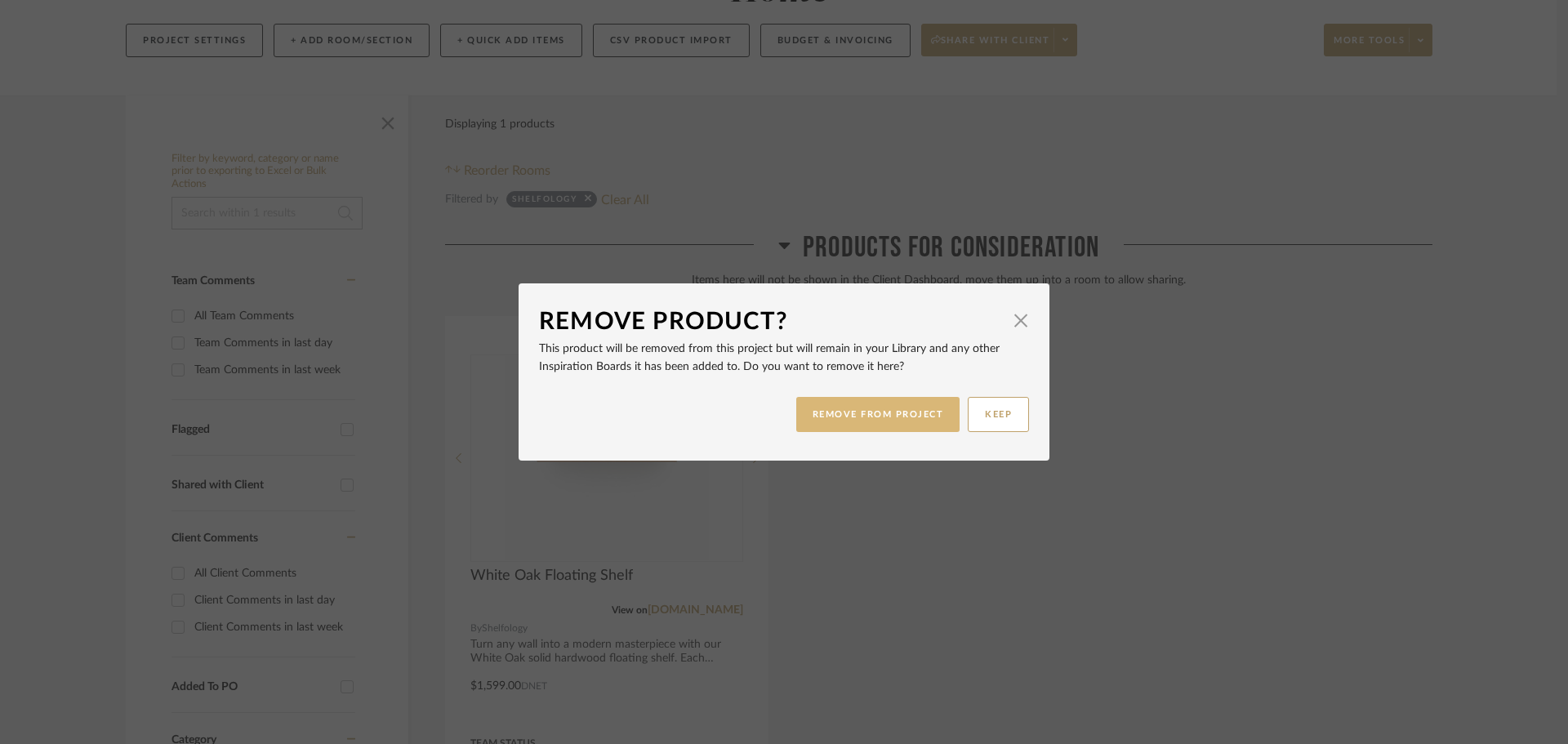
click at [832, 420] on button "REMOVE FROM PROJECT" at bounding box center [878, 415] width 164 height 35
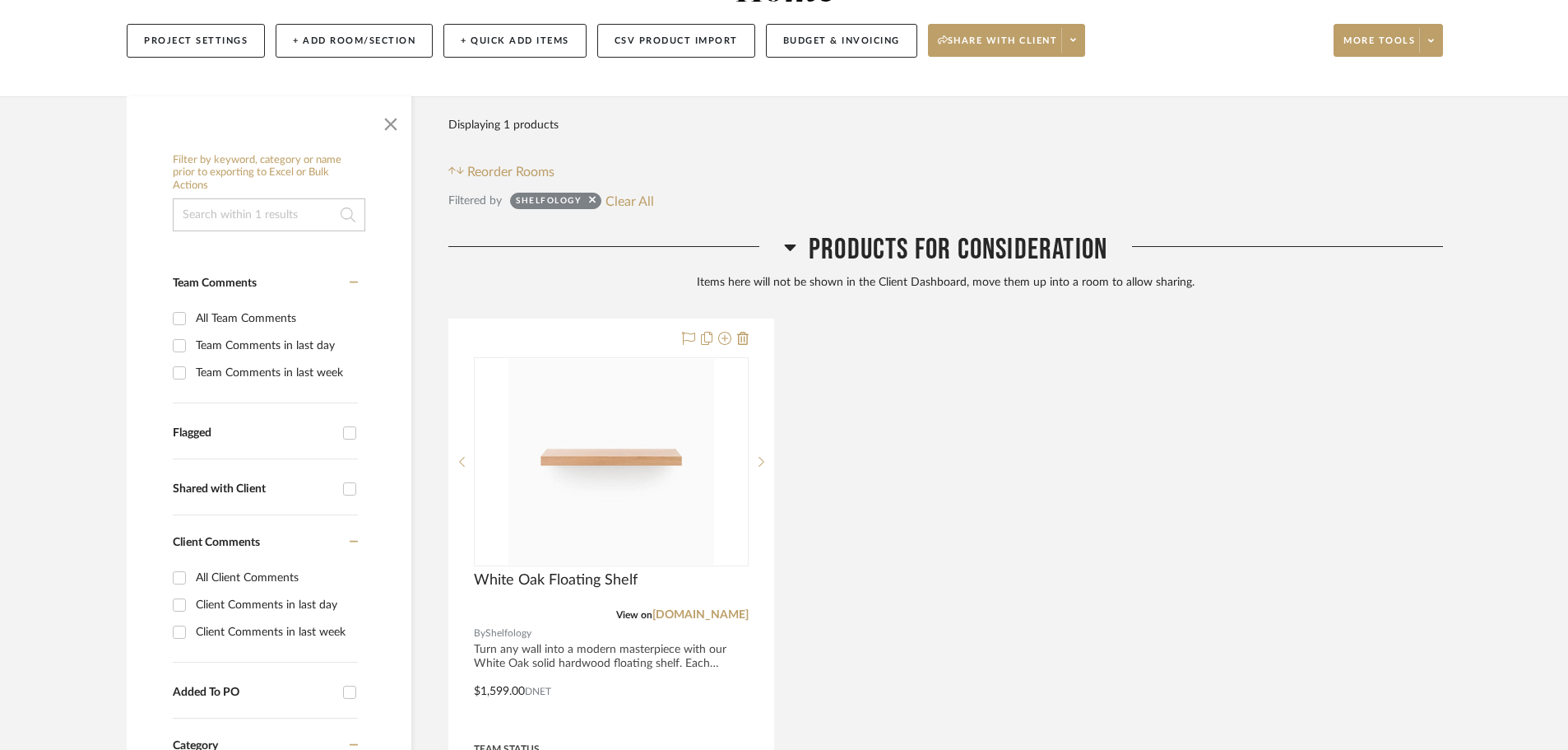
scroll to position [59, 0]
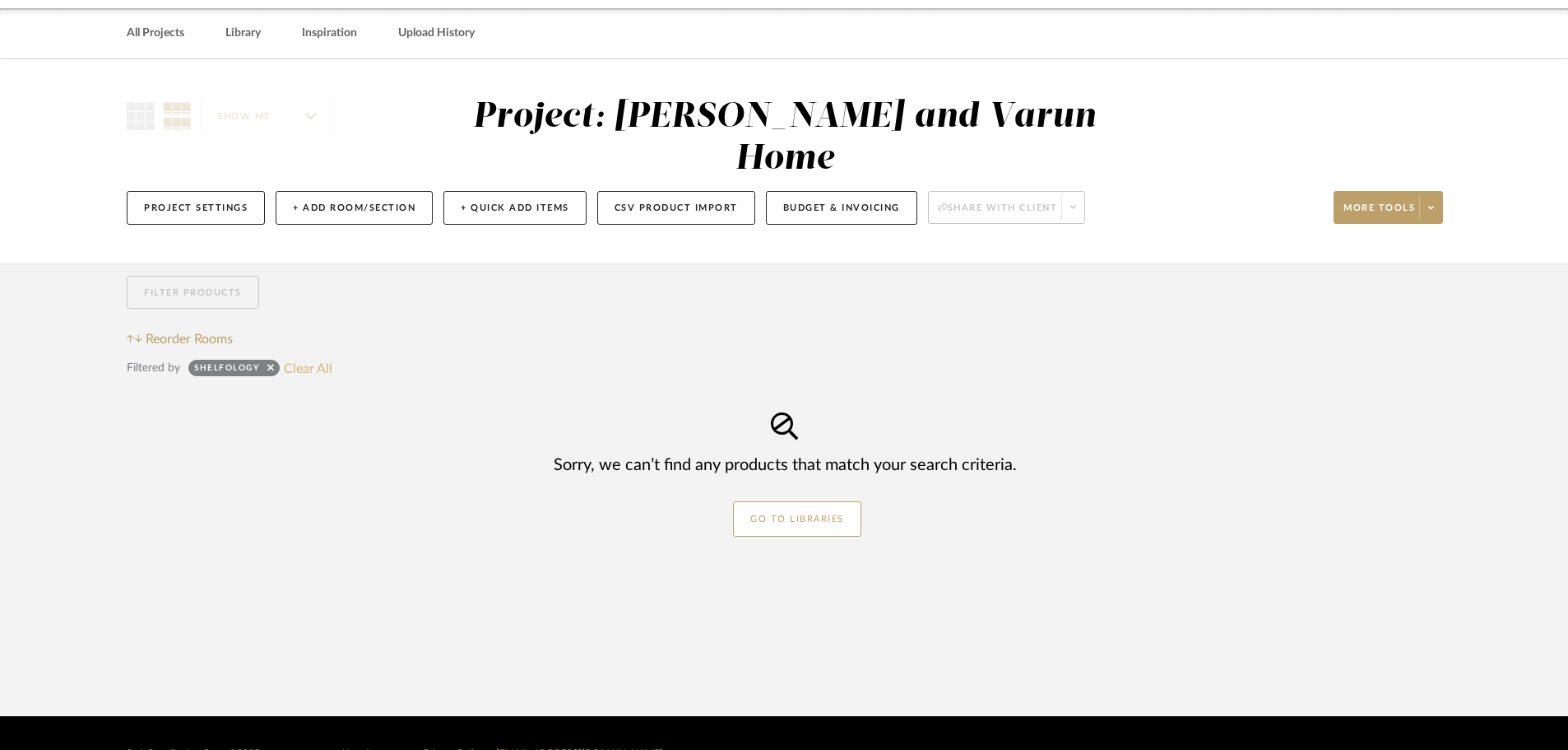
click at [308, 357] on button "Clear All" at bounding box center [308, 367] width 49 height 21
checkbox input "false"
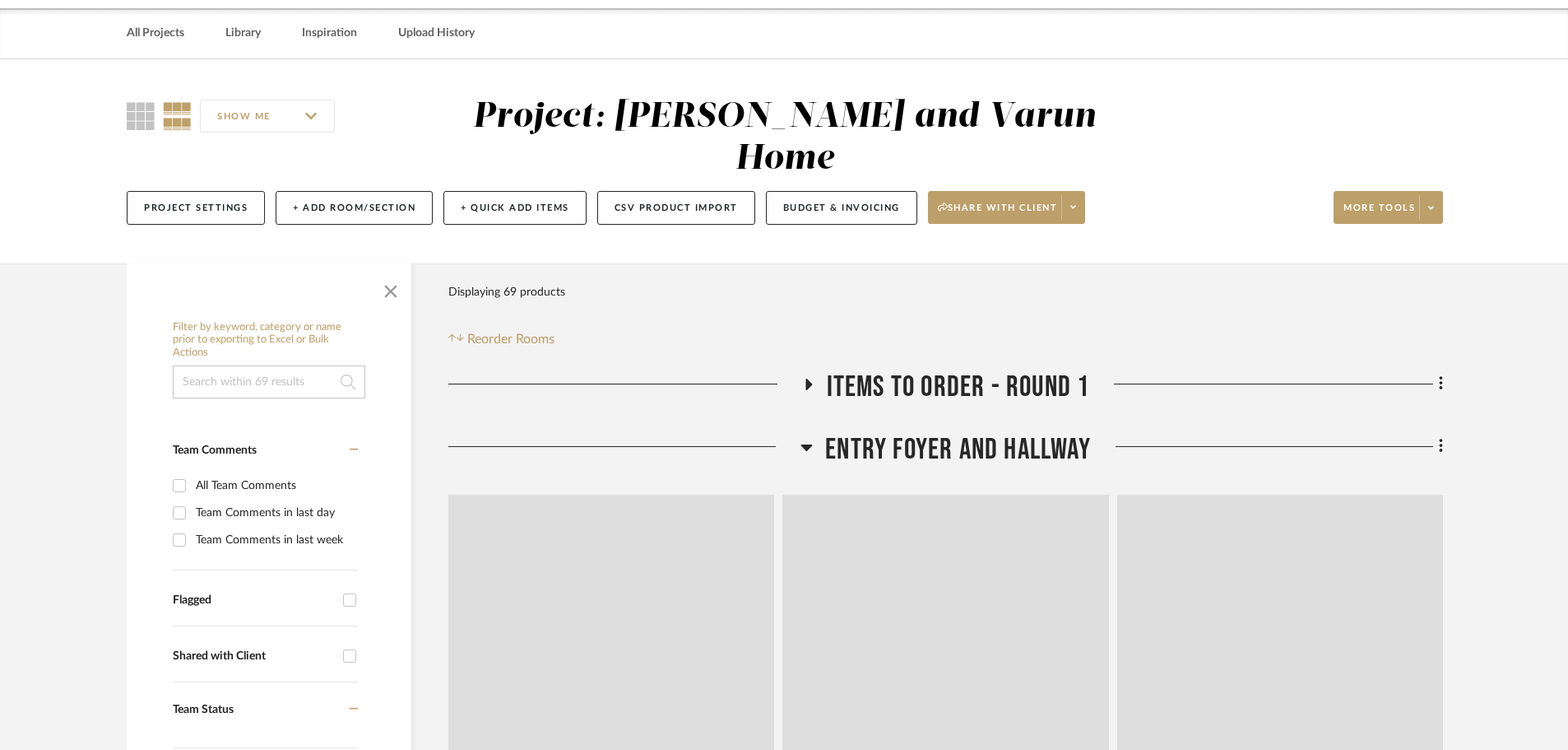
scroll to position [151, 0]
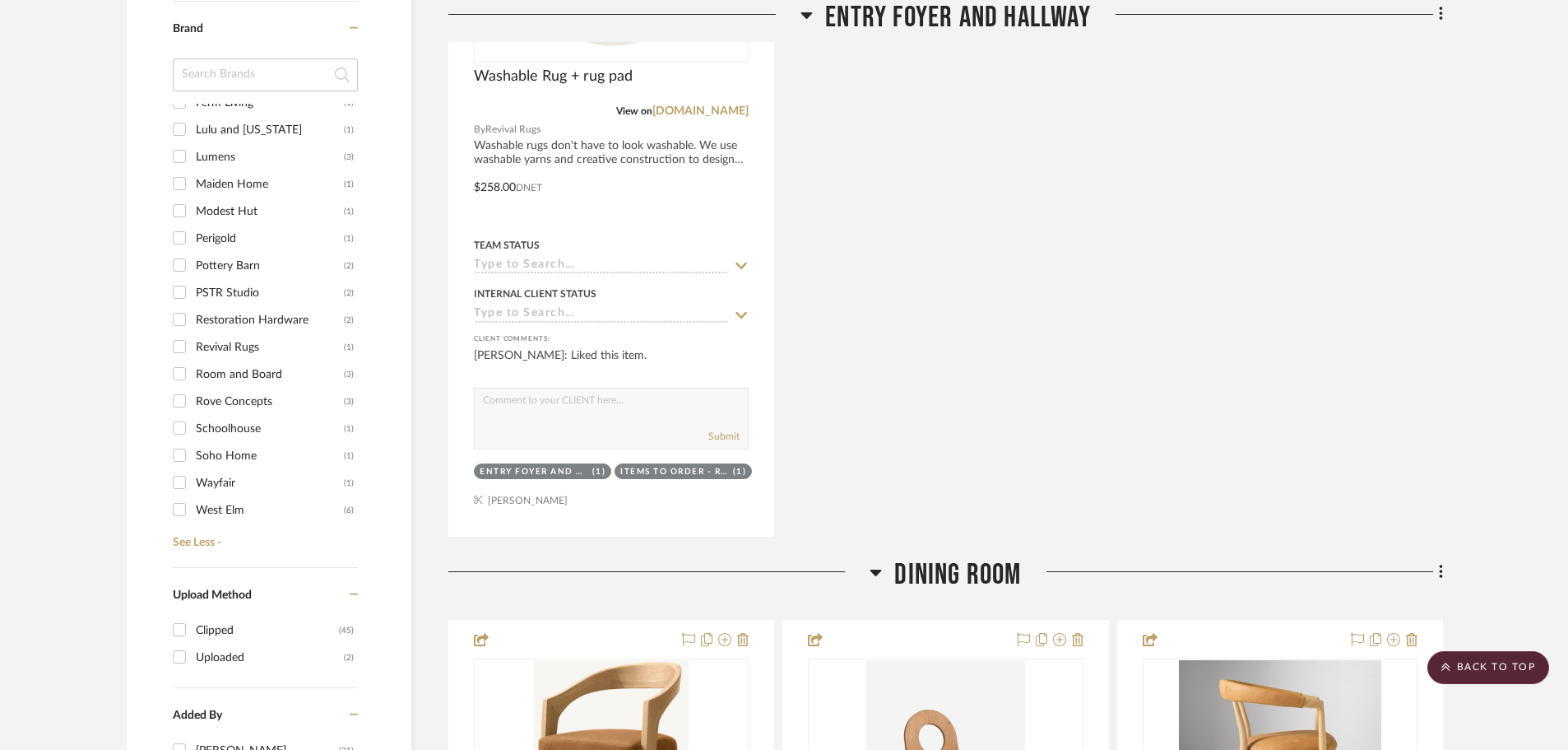
scroll to position [1541, 0]
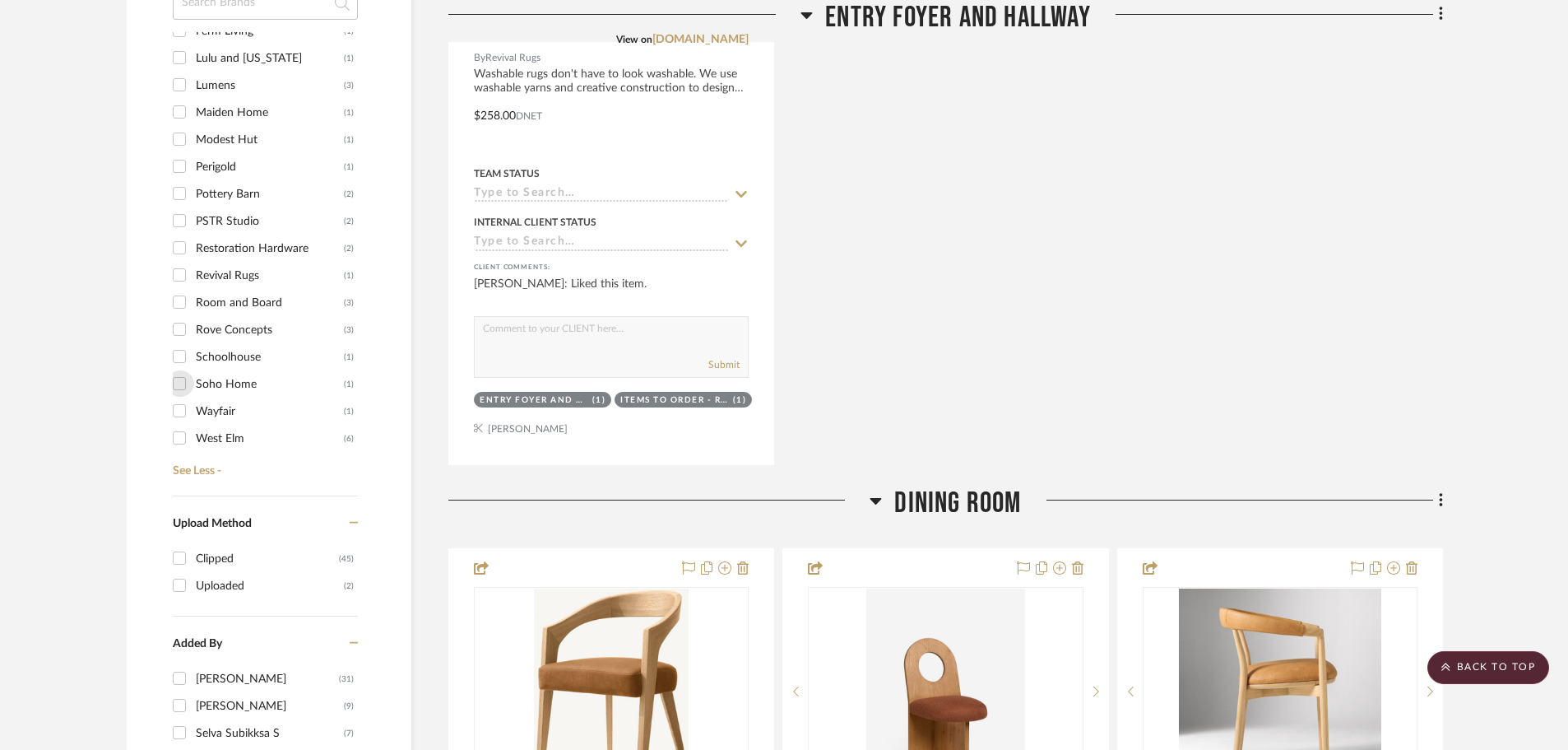
click at [177, 371] on input "Soho Home (1)" at bounding box center [179, 383] width 26 height 26
checkbox input "true"
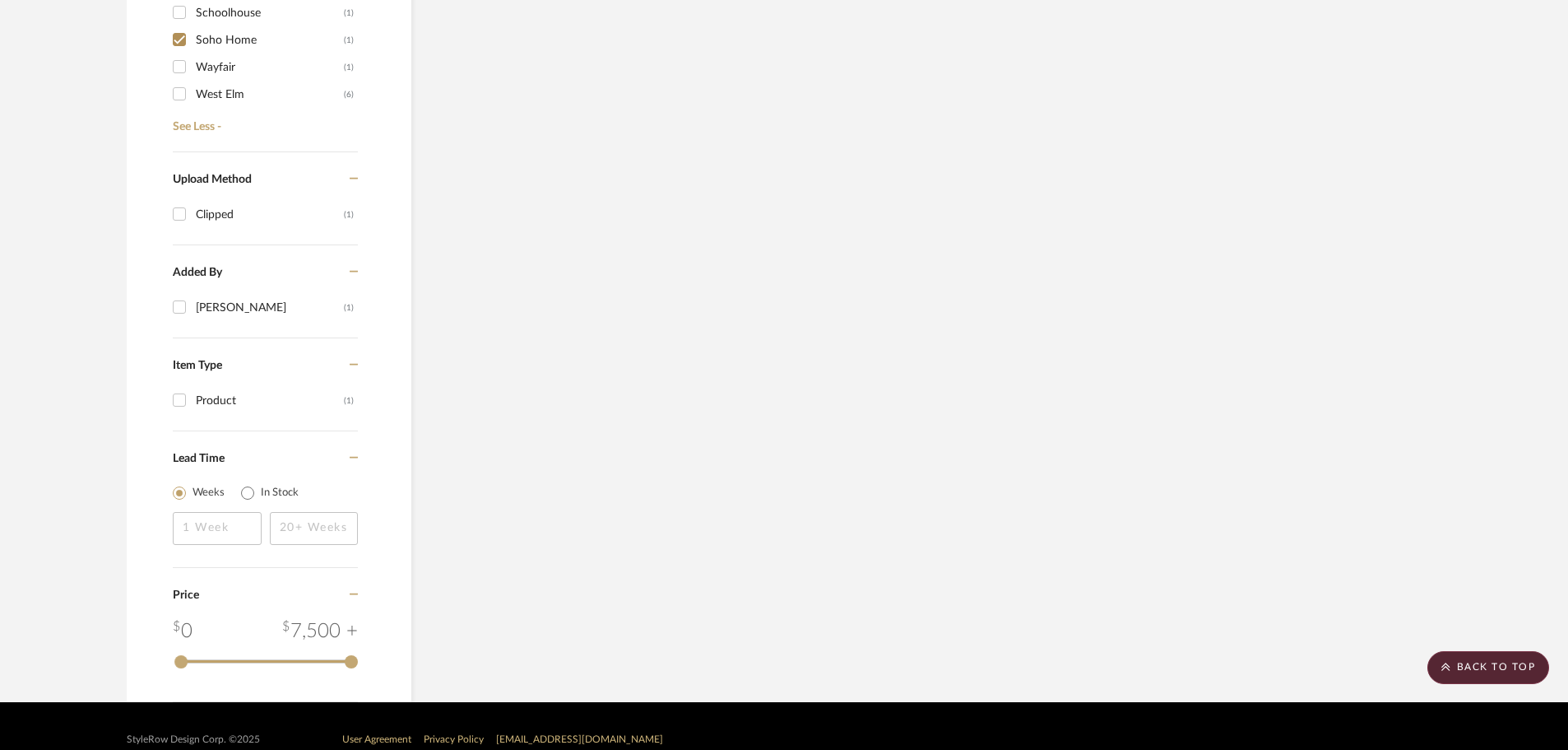
scroll to position [1196, 0]
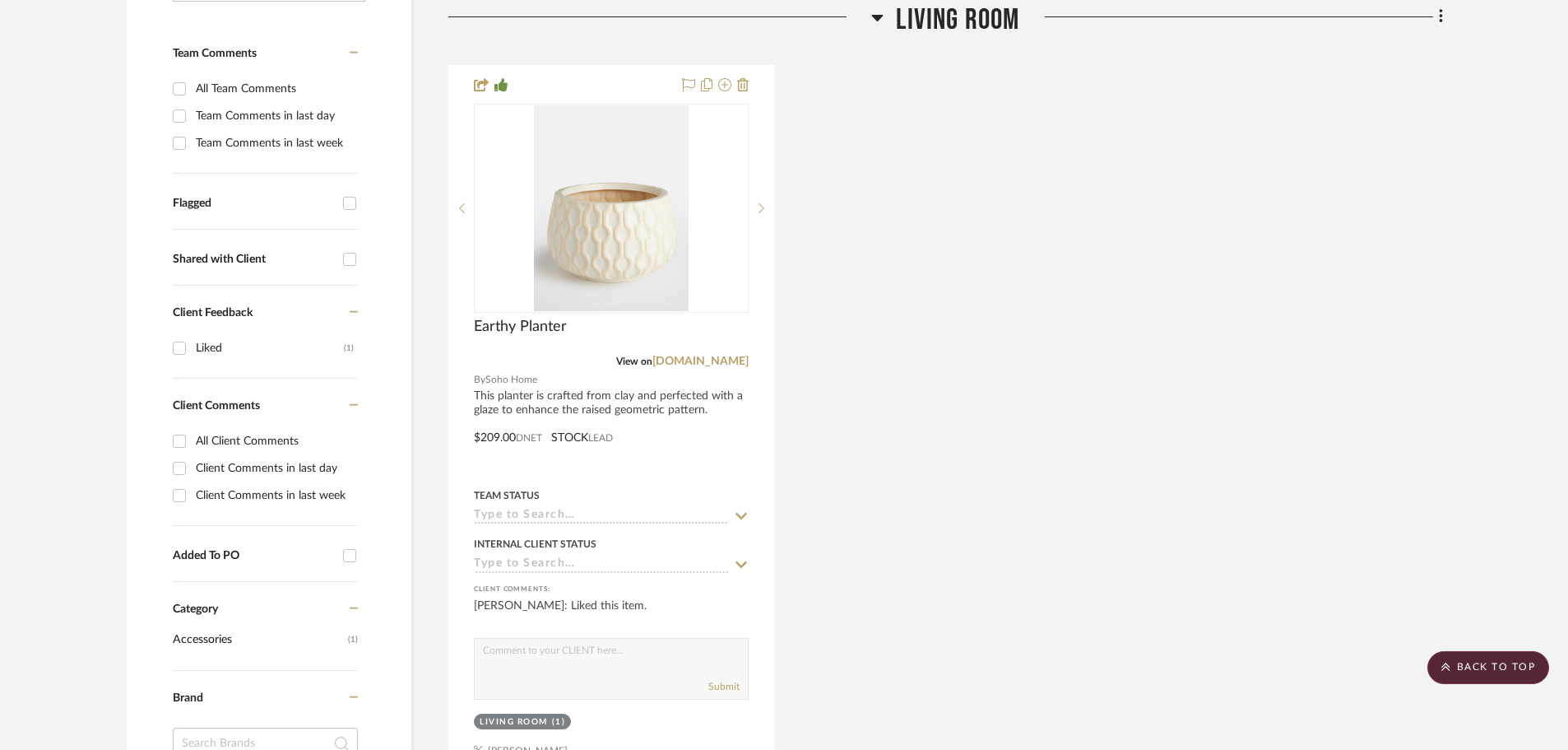
scroll to position [703, 0]
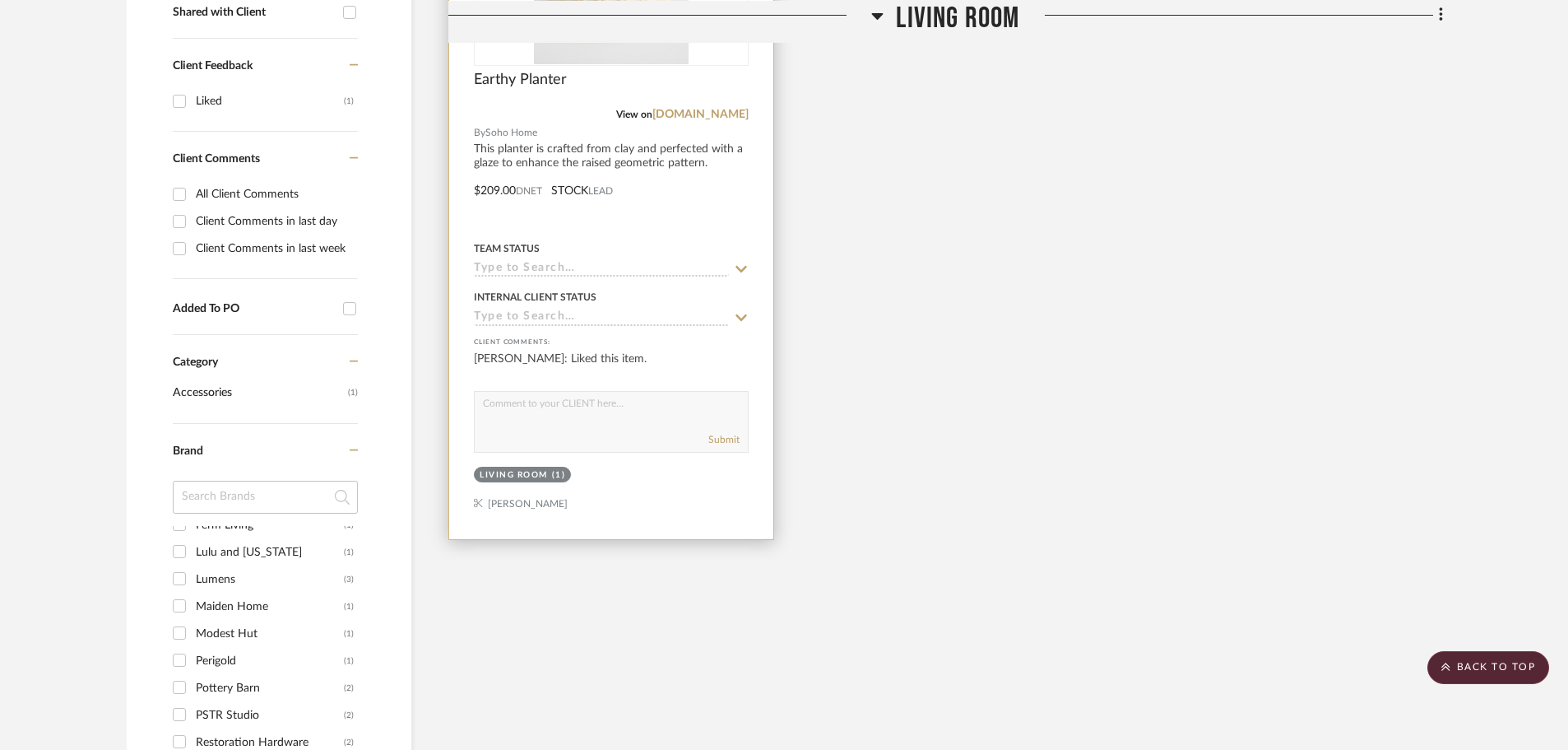
click at [521, 469] on div "Living Room" at bounding box center [513, 475] width 68 height 13
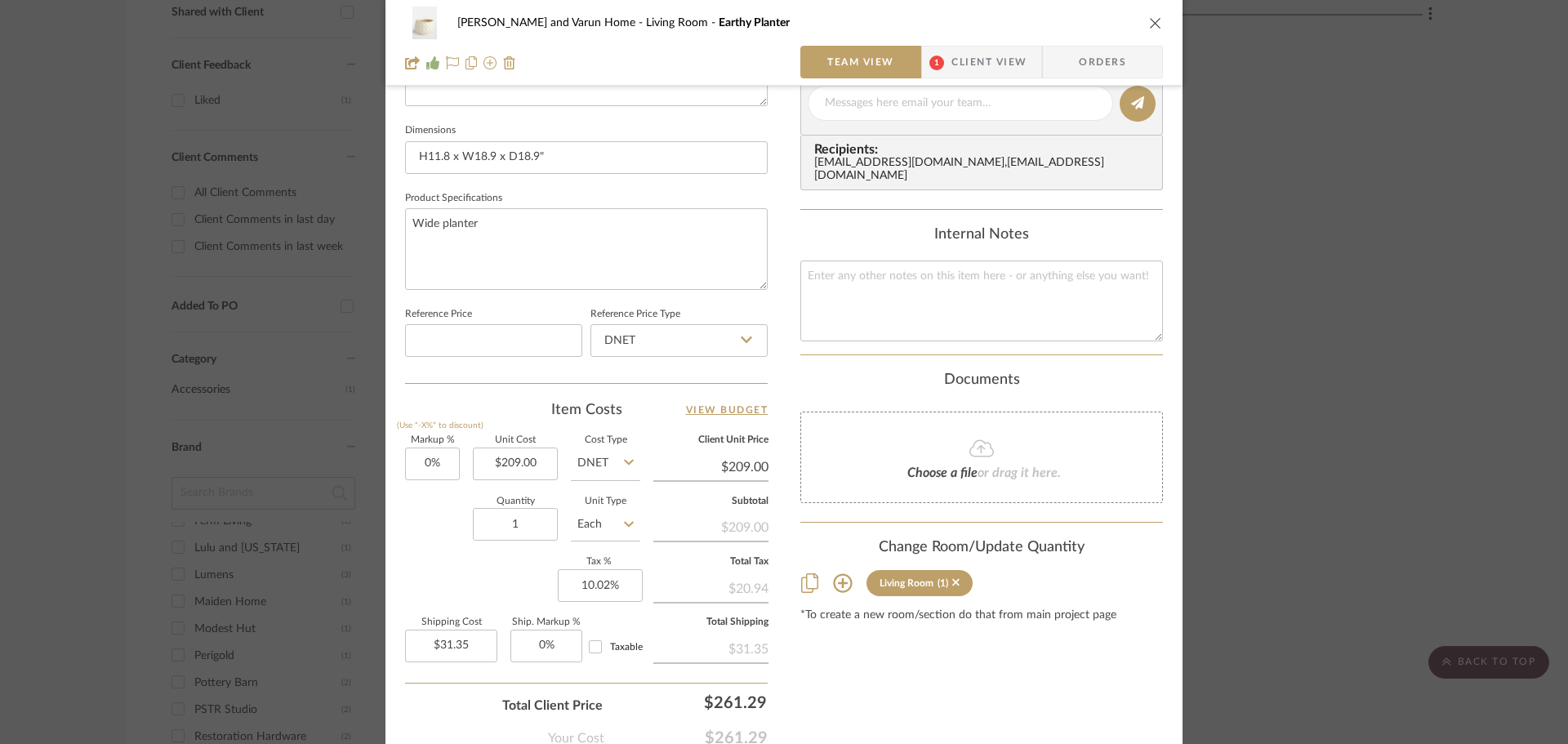
scroll to position [777, 0]
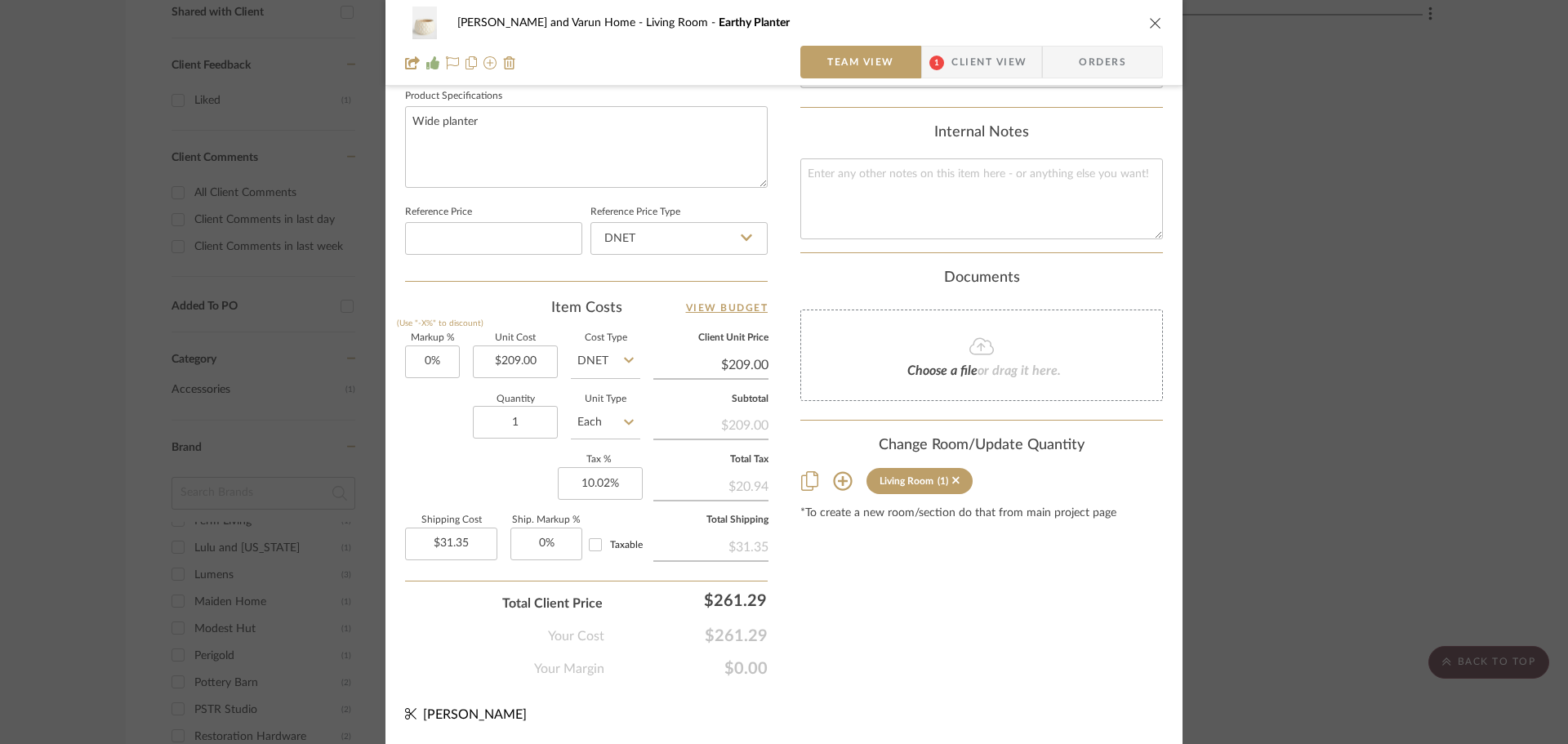
click at [837, 472] on icon at bounding box center [842, 481] width 19 height 19
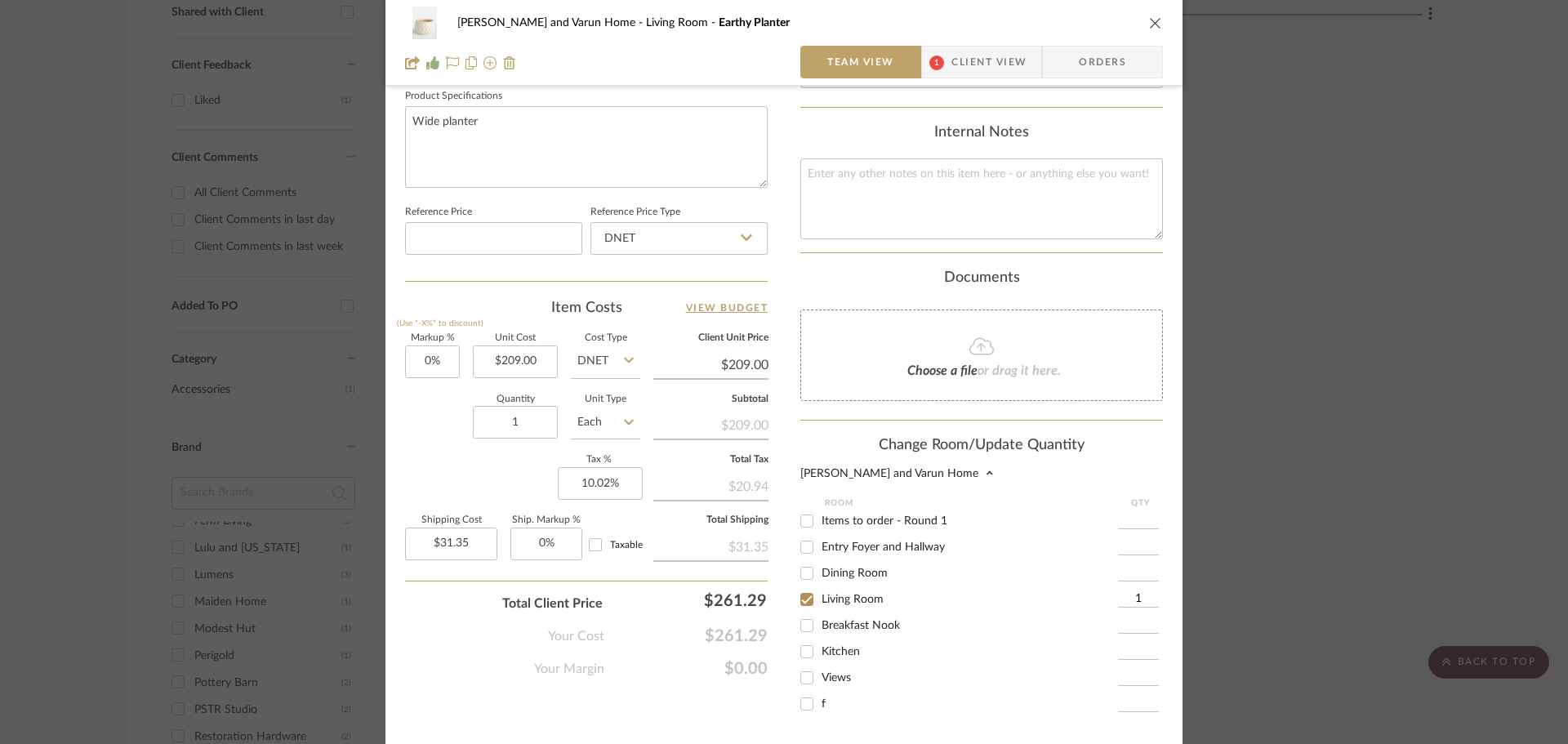
click at [801, 511] on input "Items to order - Round 1" at bounding box center [807, 520] width 26 height 26
checkbox input "true"
type input "1"
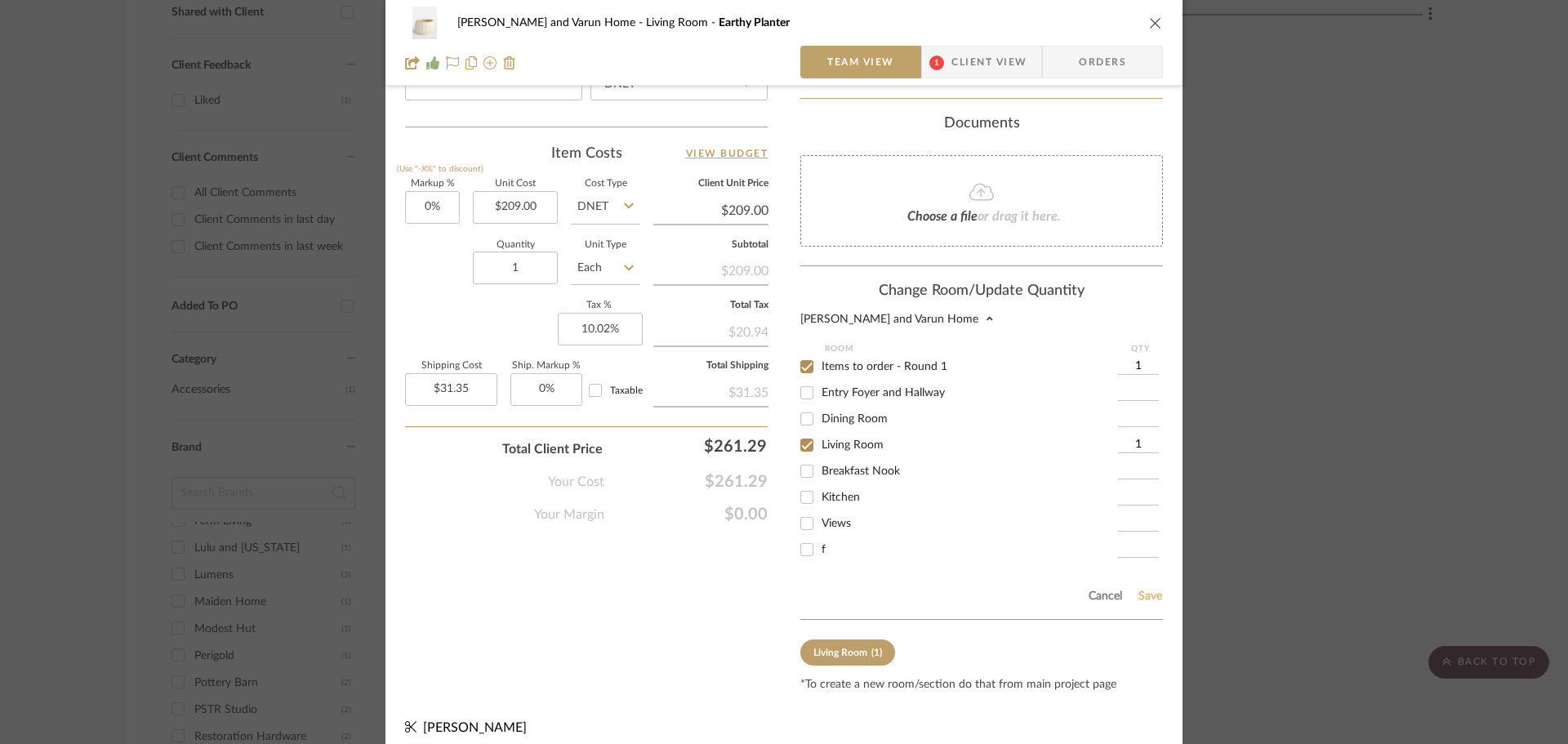
click at [1149, 590] on button "Save" at bounding box center [1150, 596] width 25 height 13
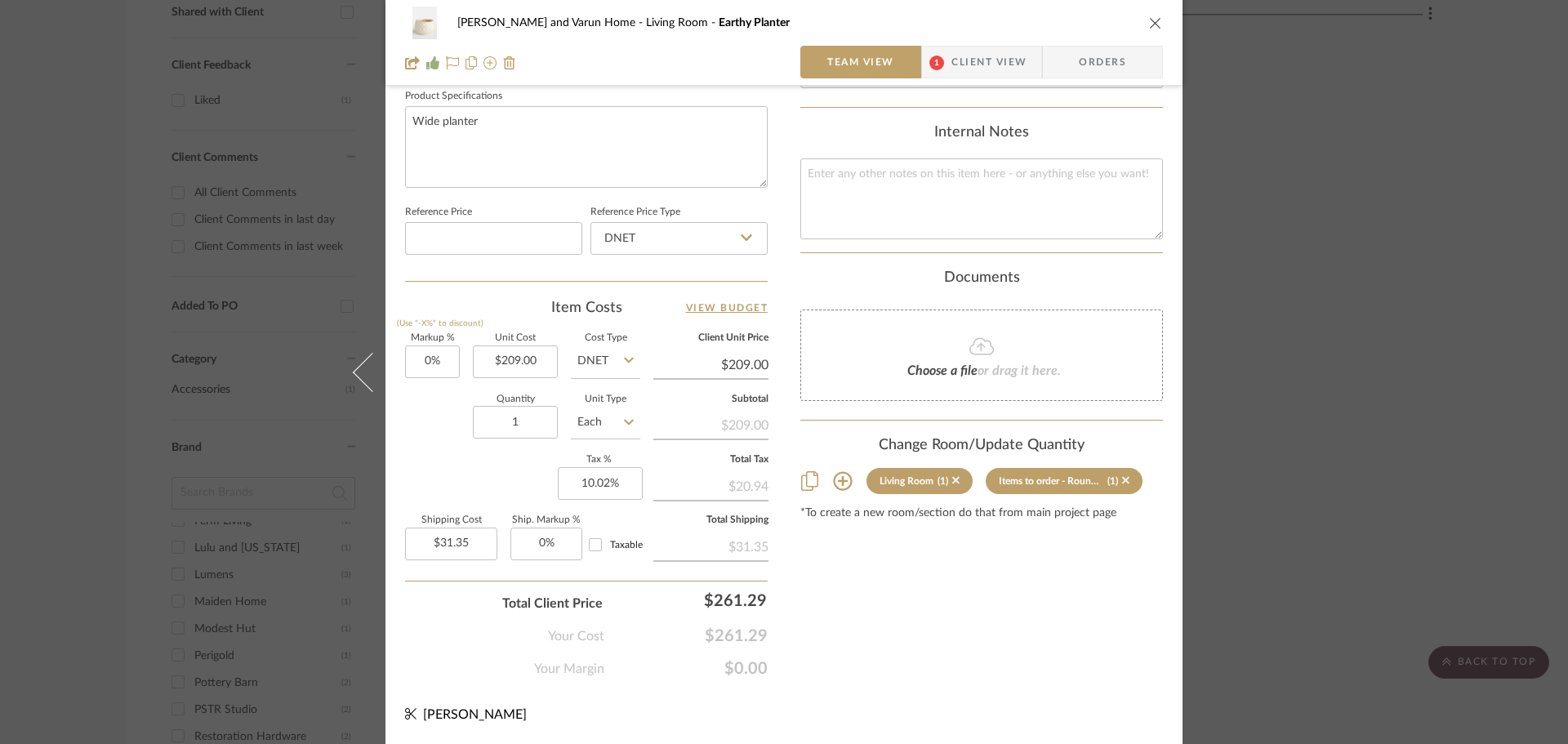
click at [1409, 498] on div "[PERSON_NAME] and Varun Home Living Room Earthy Planter Team View 1 Client View…" at bounding box center [784, 372] width 1568 height 744
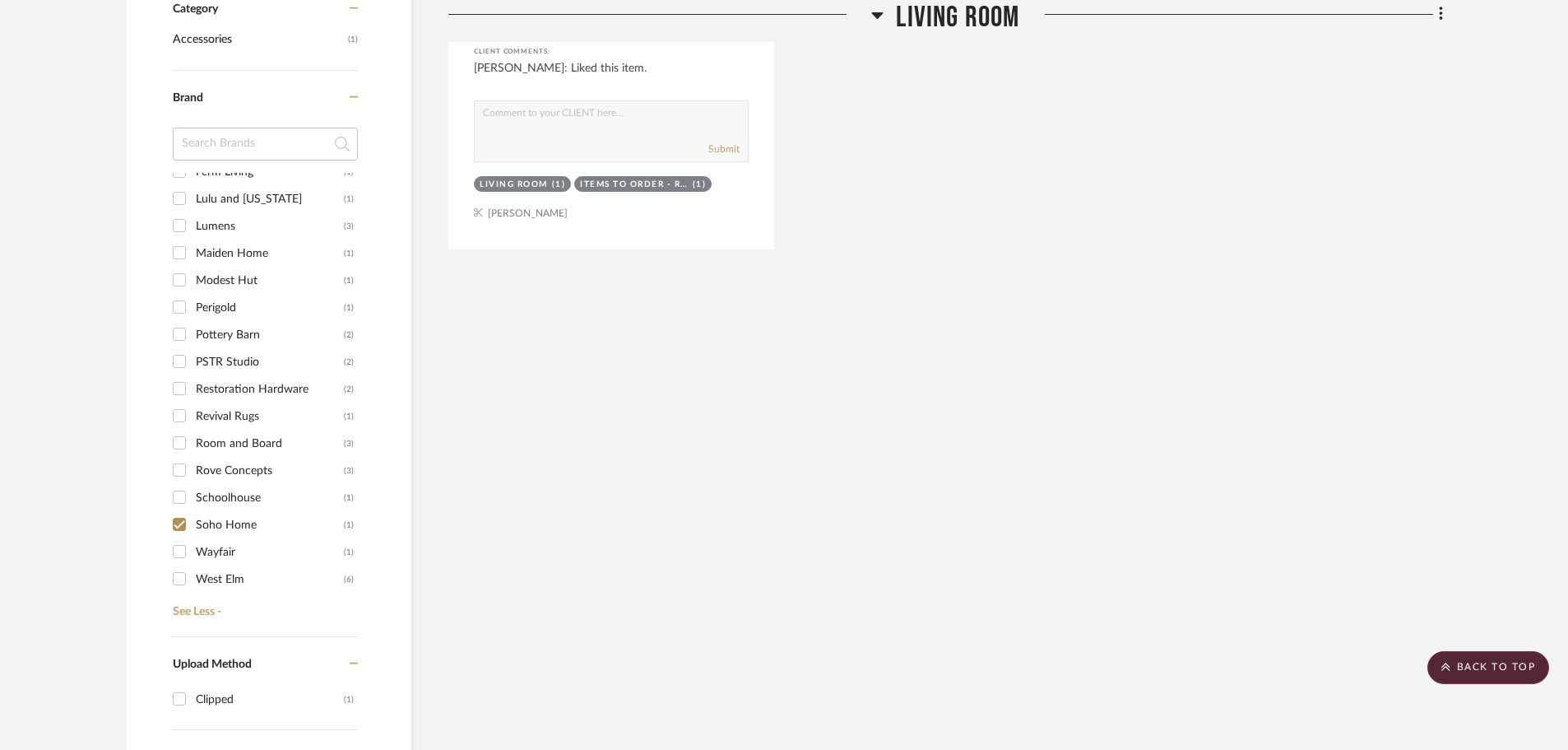
scroll to position [1115, 0]
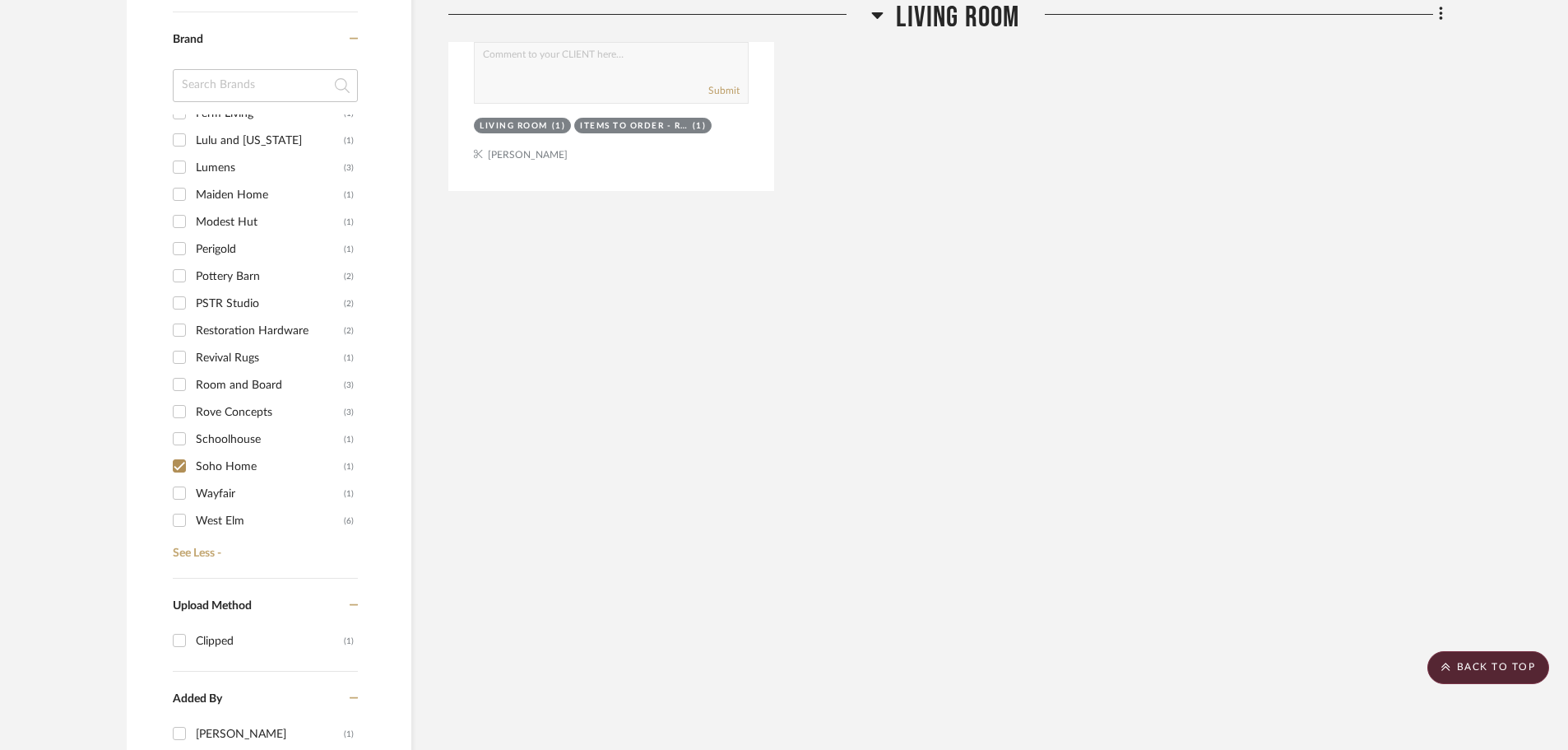
click at [177, 480] on input "Wayfair (1)" at bounding box center [179, 493] width 26 height 26
checkbox input "true"
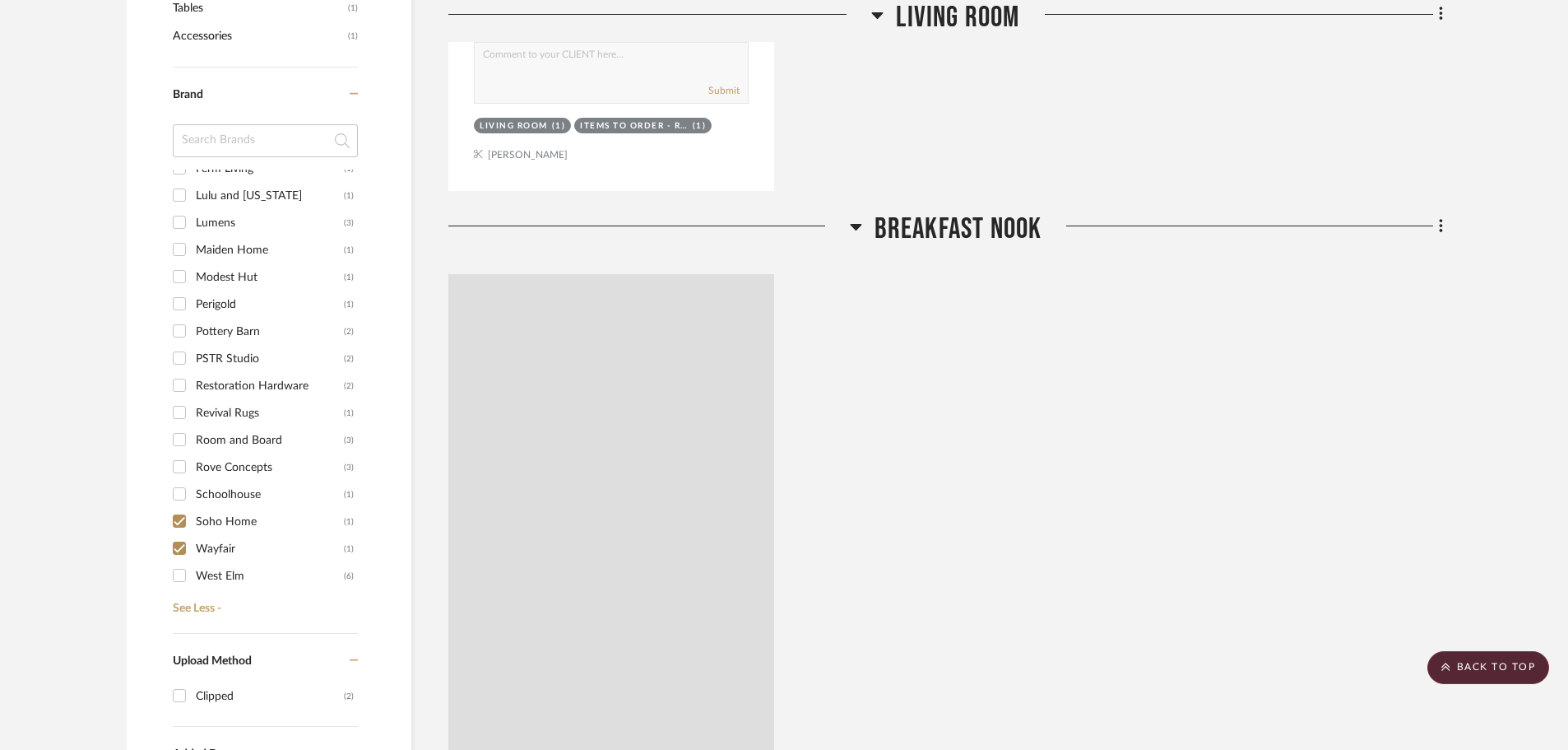
scroll to position [1170, 0]
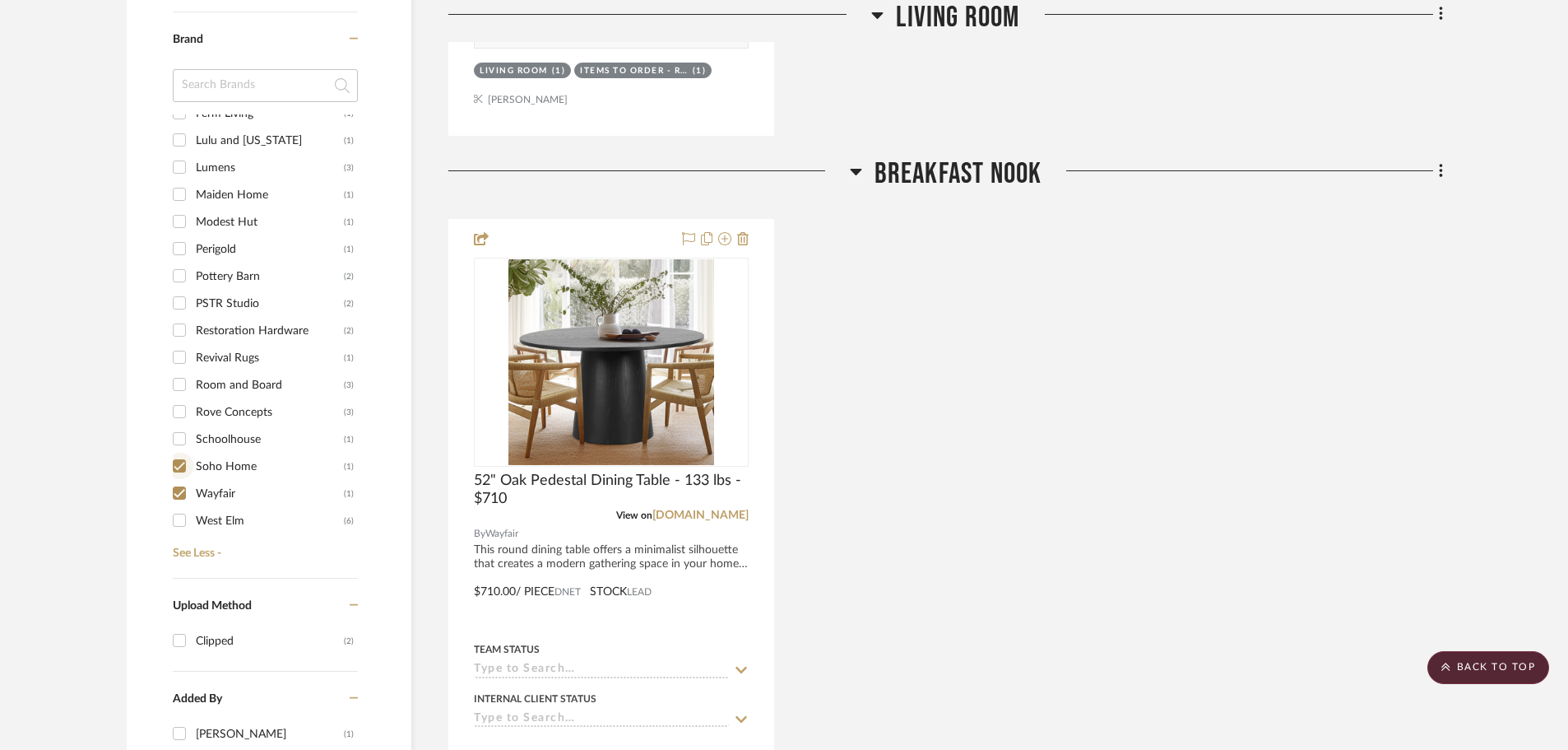
click at [182, 452] on input "Soho Home (1)" at bounding box center [179, 465] width 26 height 26
checkbox input "false"
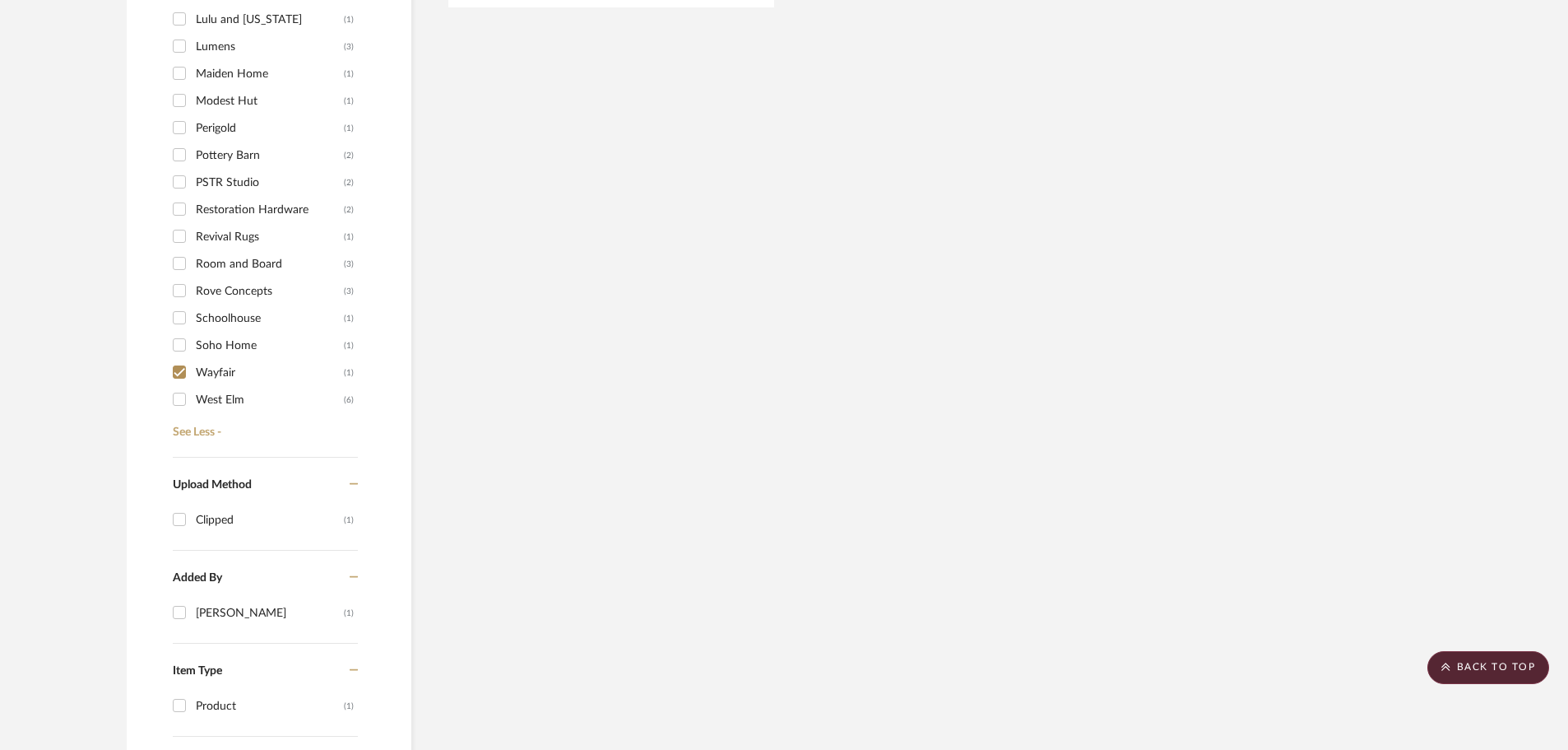
scroll to position [1279, 0]
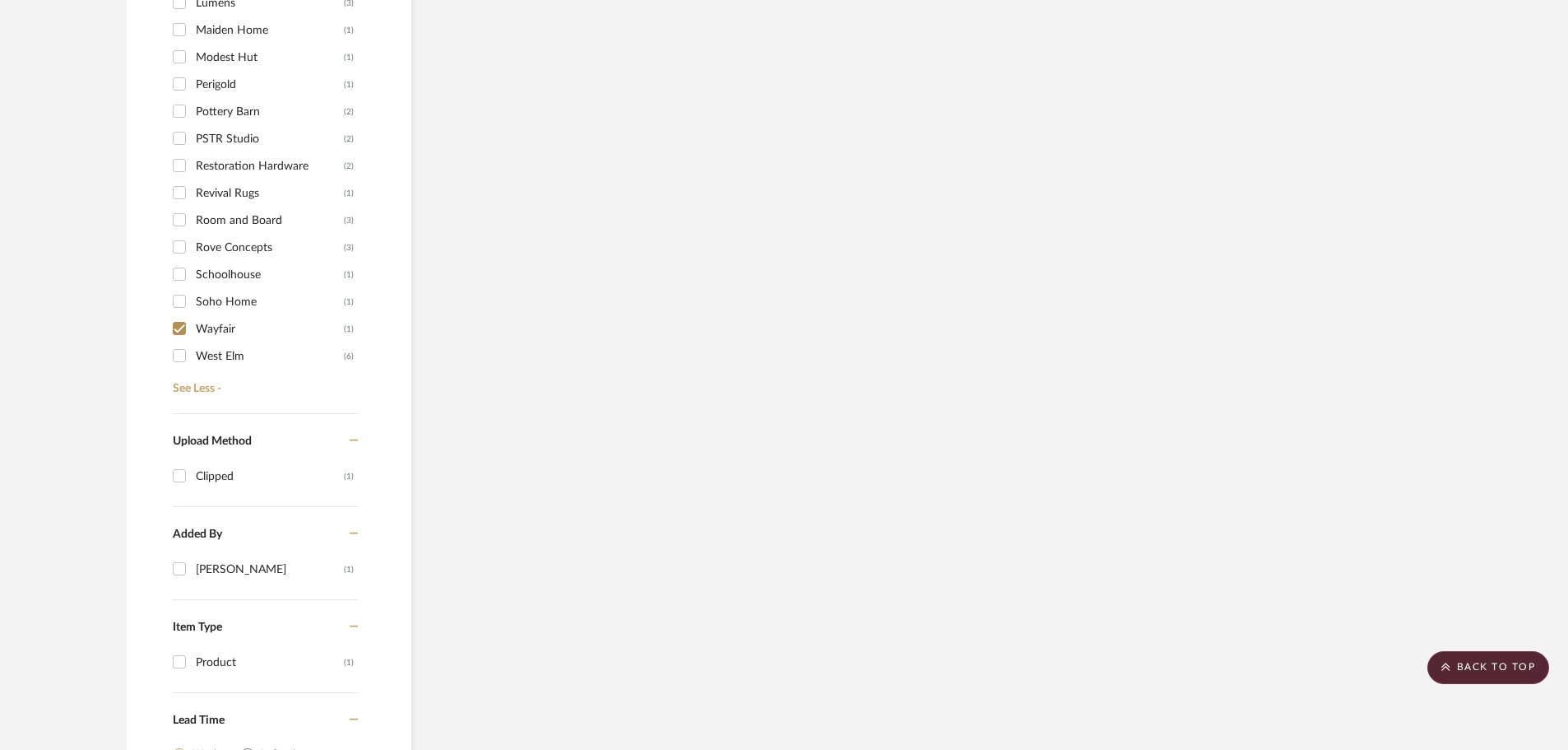
click at [175, 342] on input "West Elm (6)" at bounding box center [179, 355] width 26 height 26
checkbox input "true"
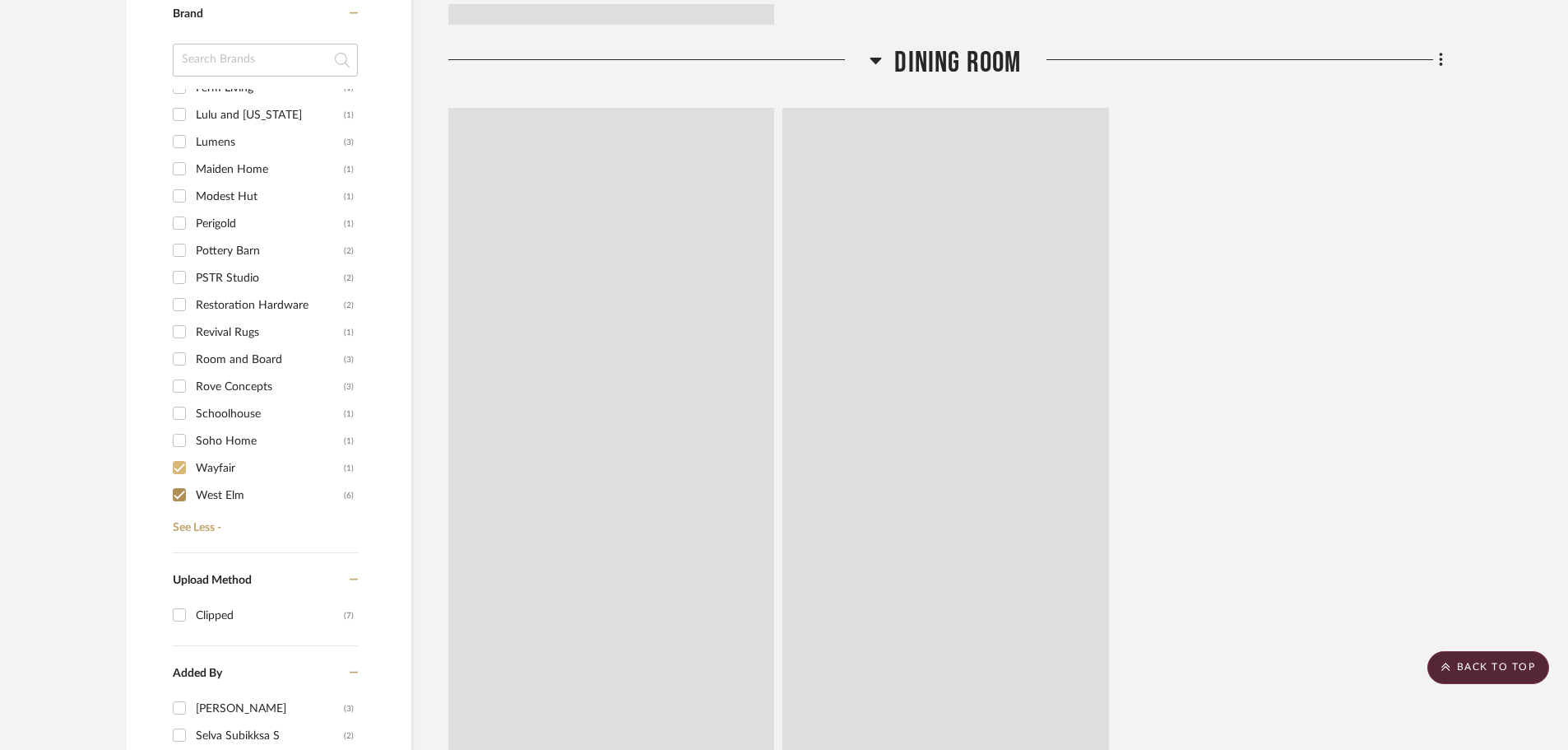
scroll to position [1418, 0]
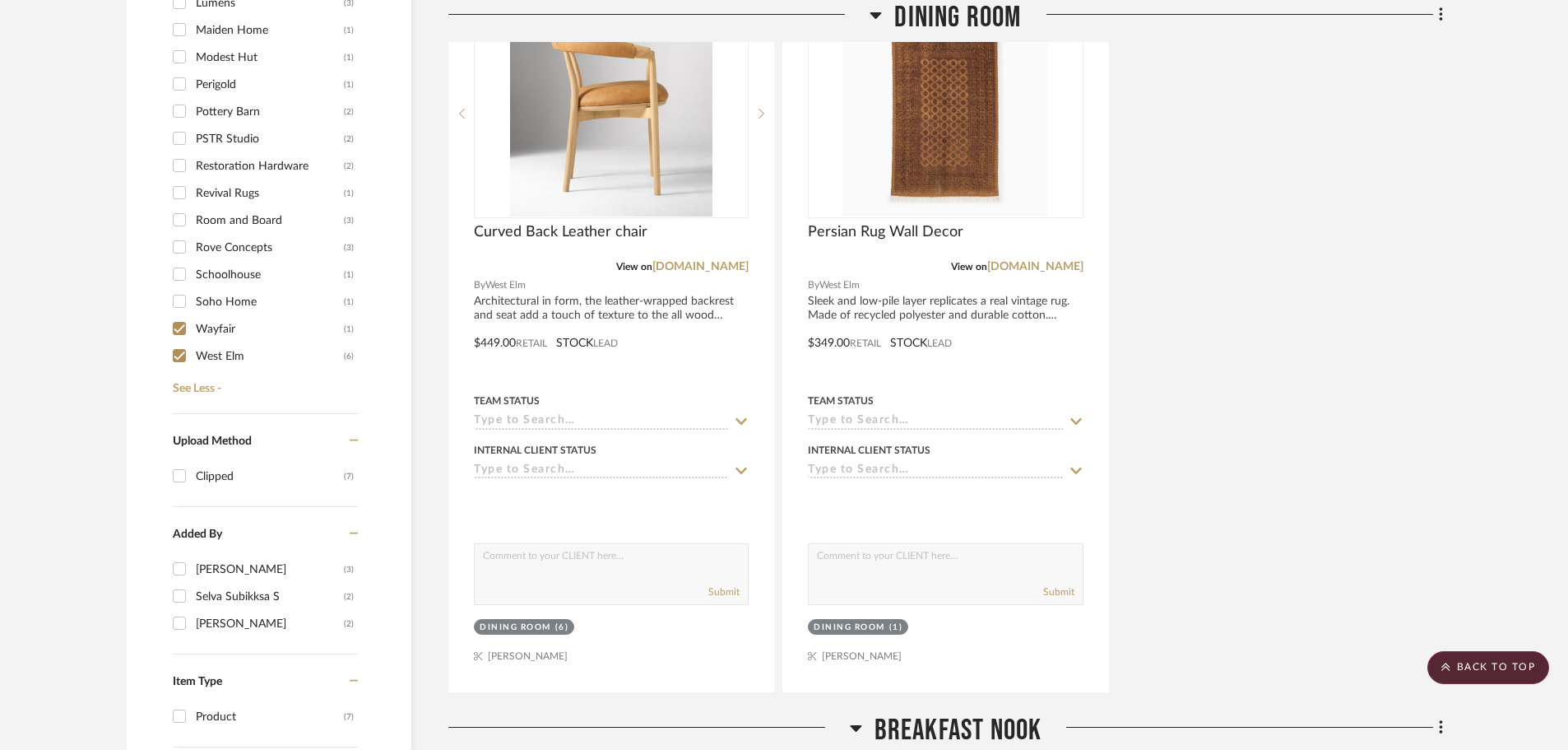
click at [175, 315] on input "Wayfair (1)" at bounding box center [179, 328] width 26 height 26
checkbox input "false"
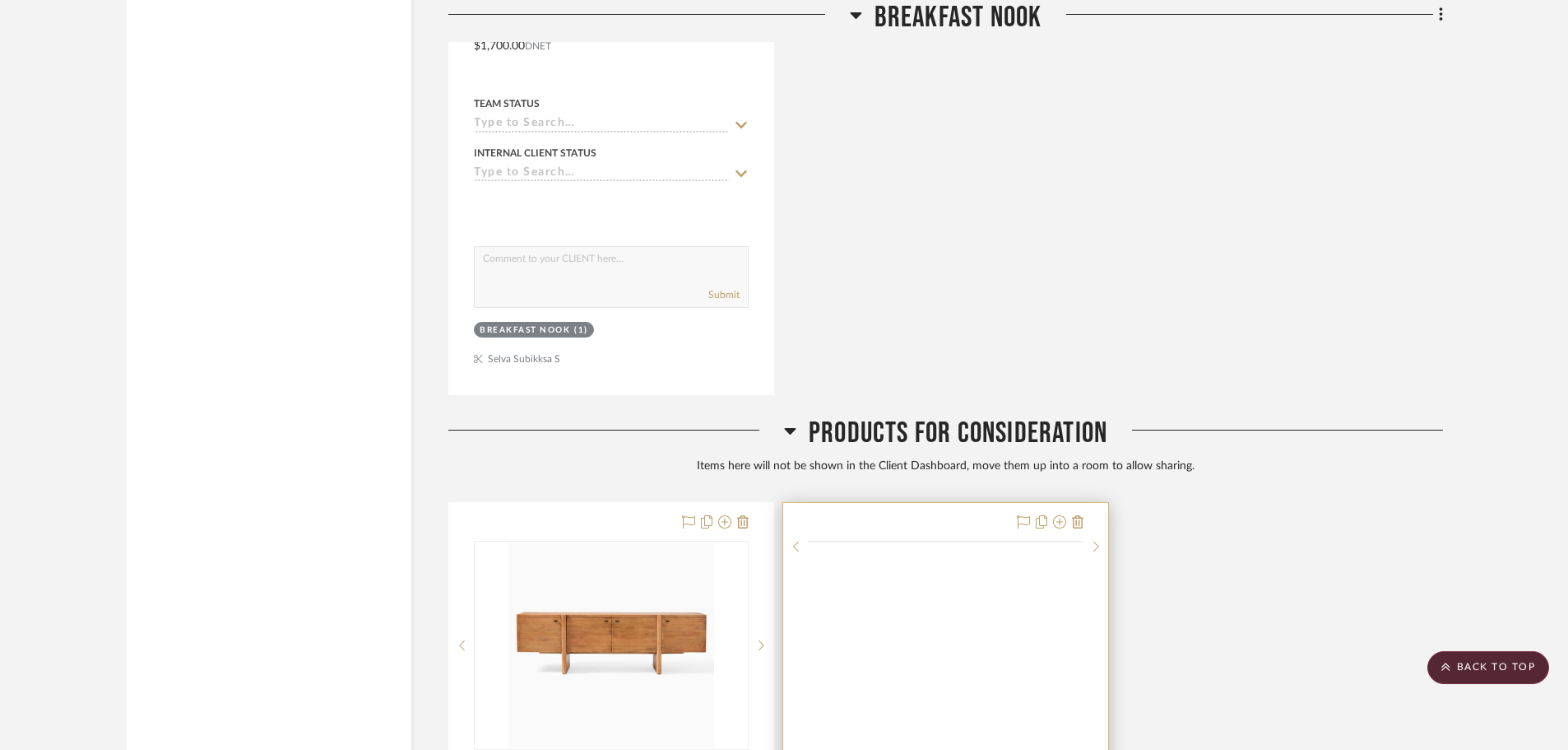
scroll to position [2818, 0]
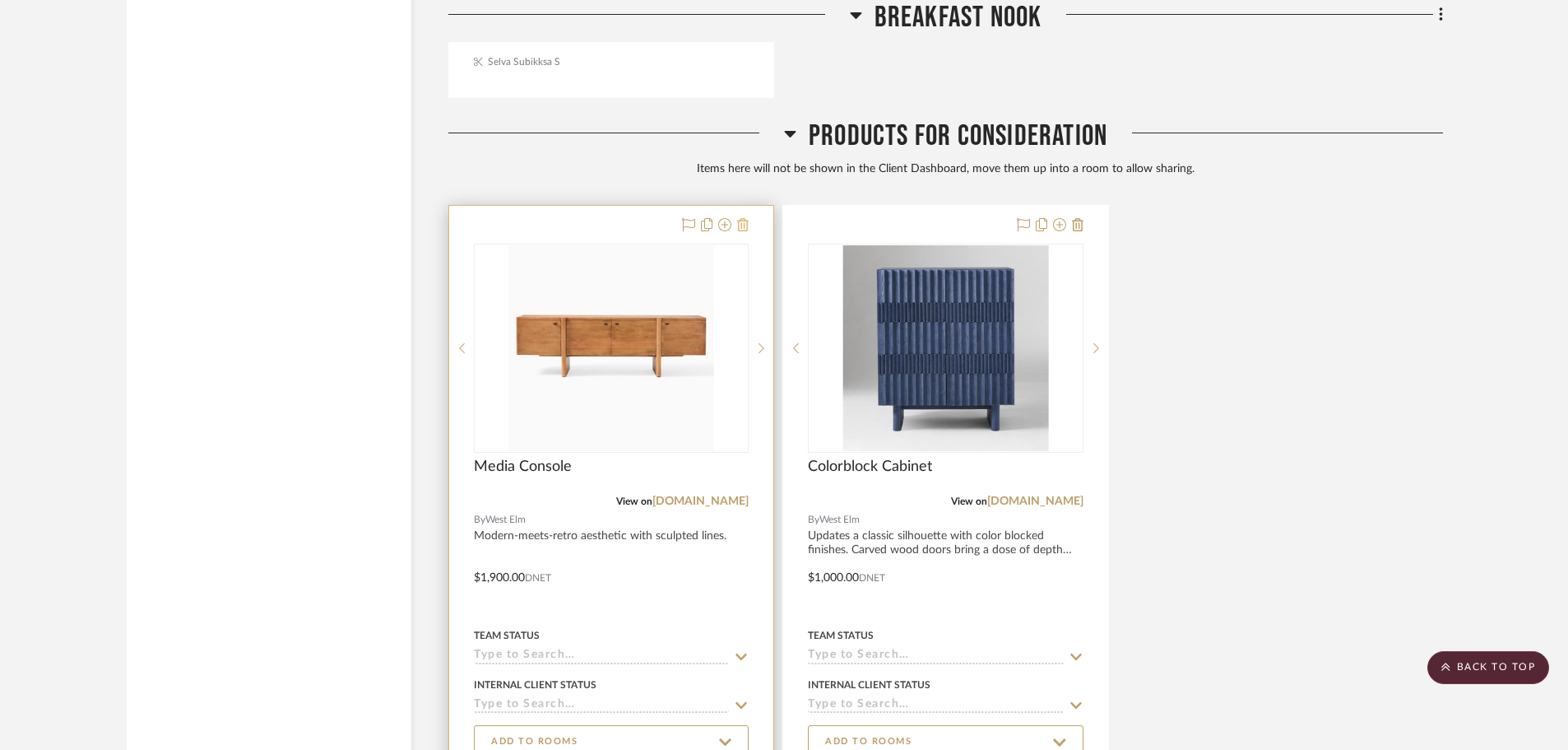
click at [742, 218] on icon at bounding box center [743, 224] width 12 height 13
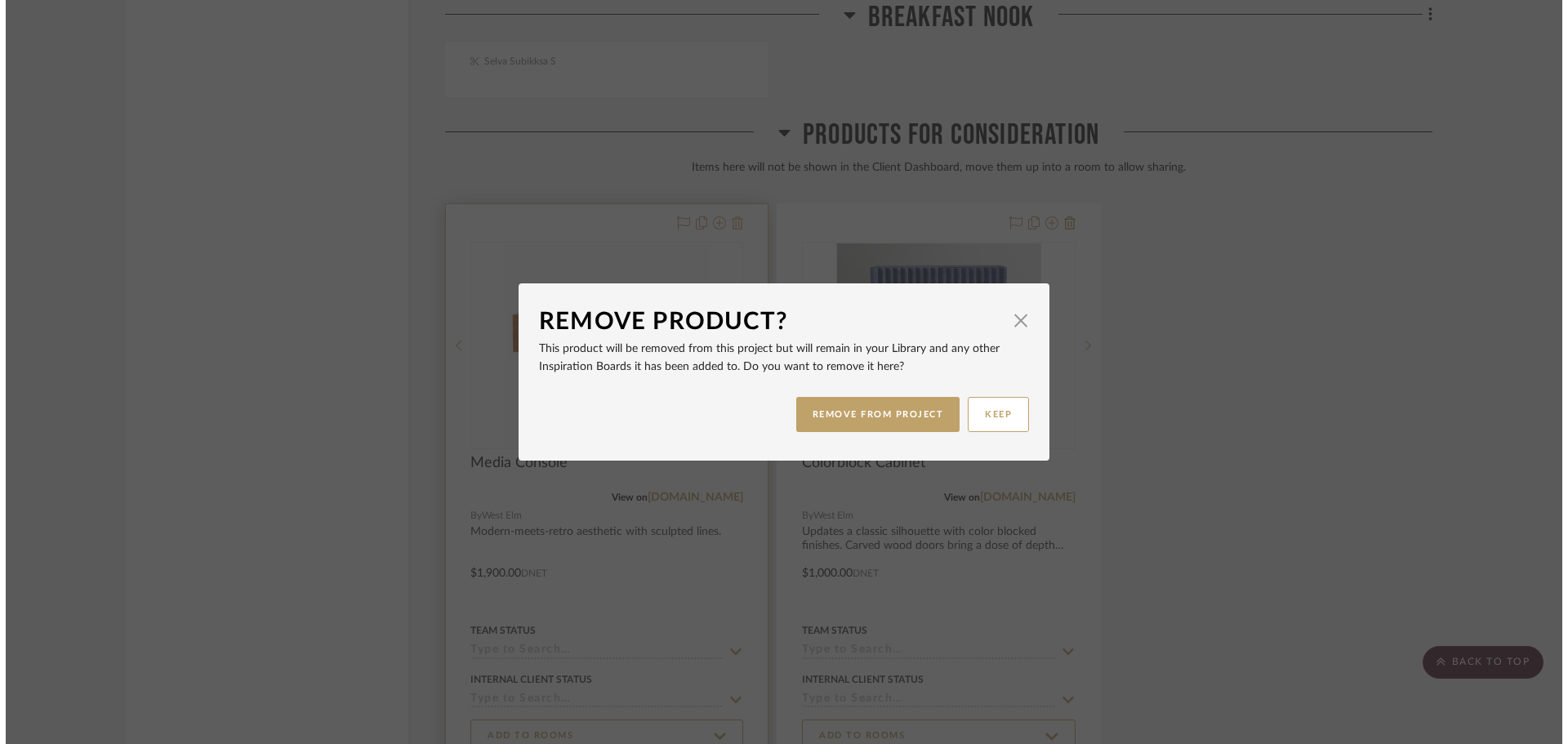
scroll to position [0, 0]
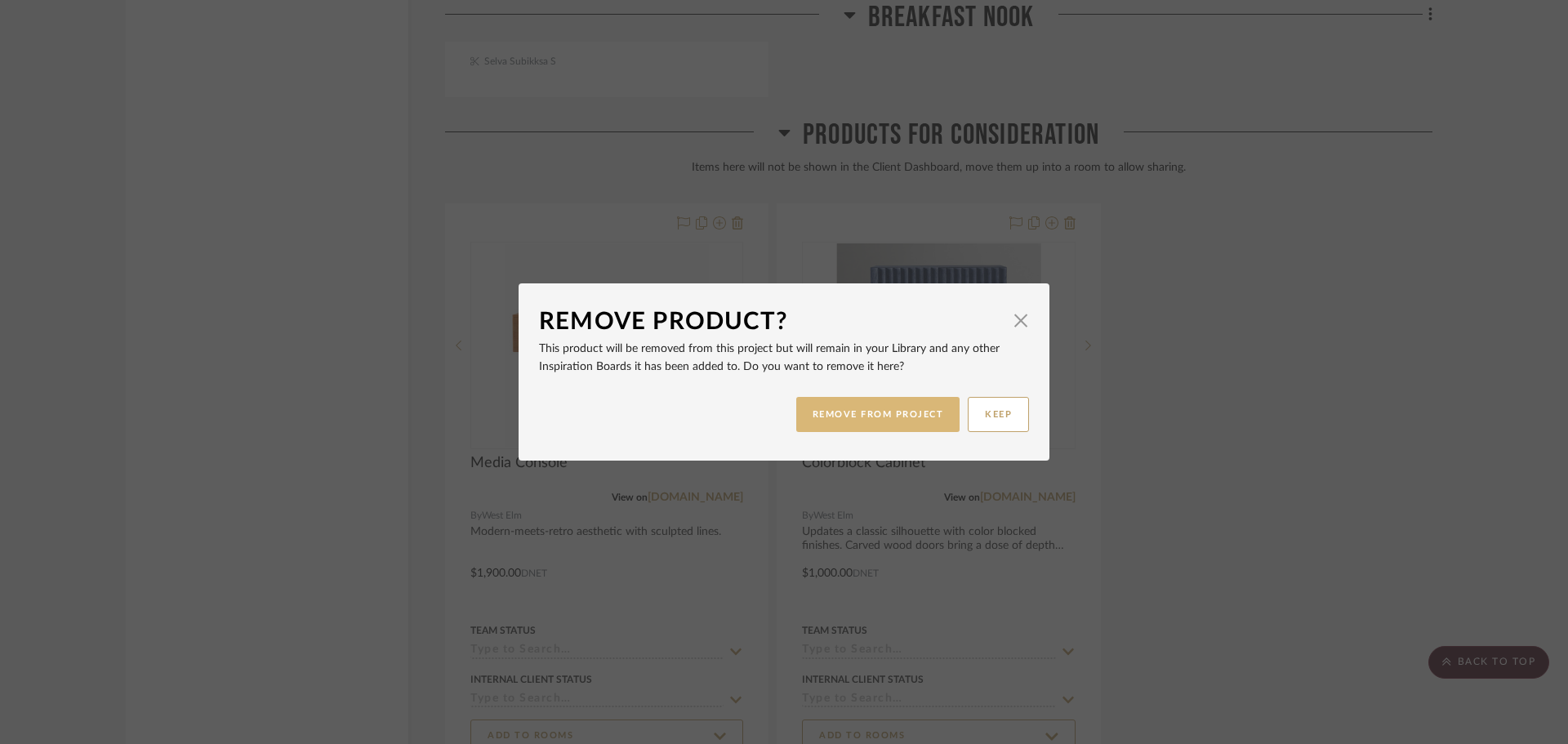
click at [853, 418] on button "REMOVE FROM PROJECT" at bounding box center [878, 415] width 164 height 35
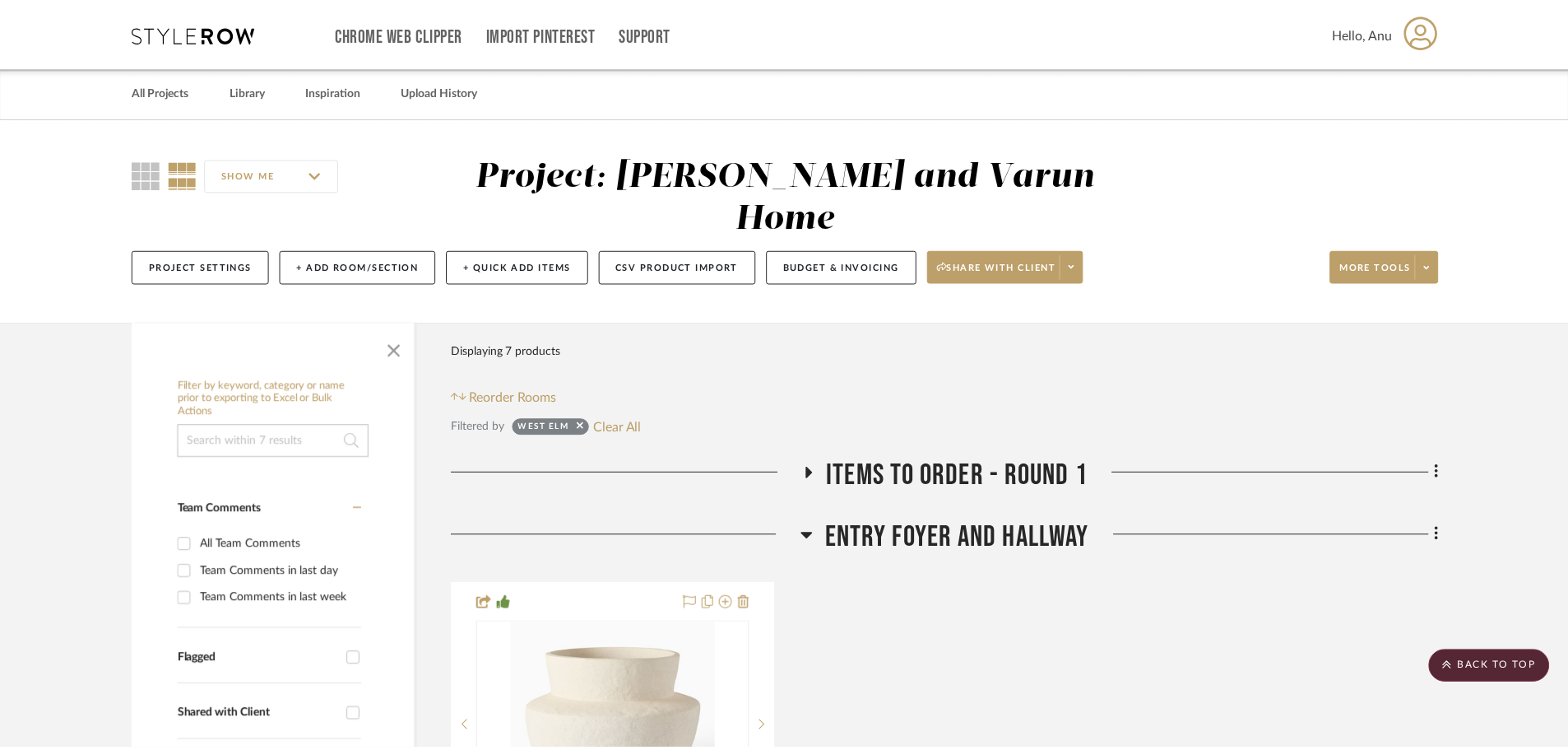
scroll to position [2818, 0]
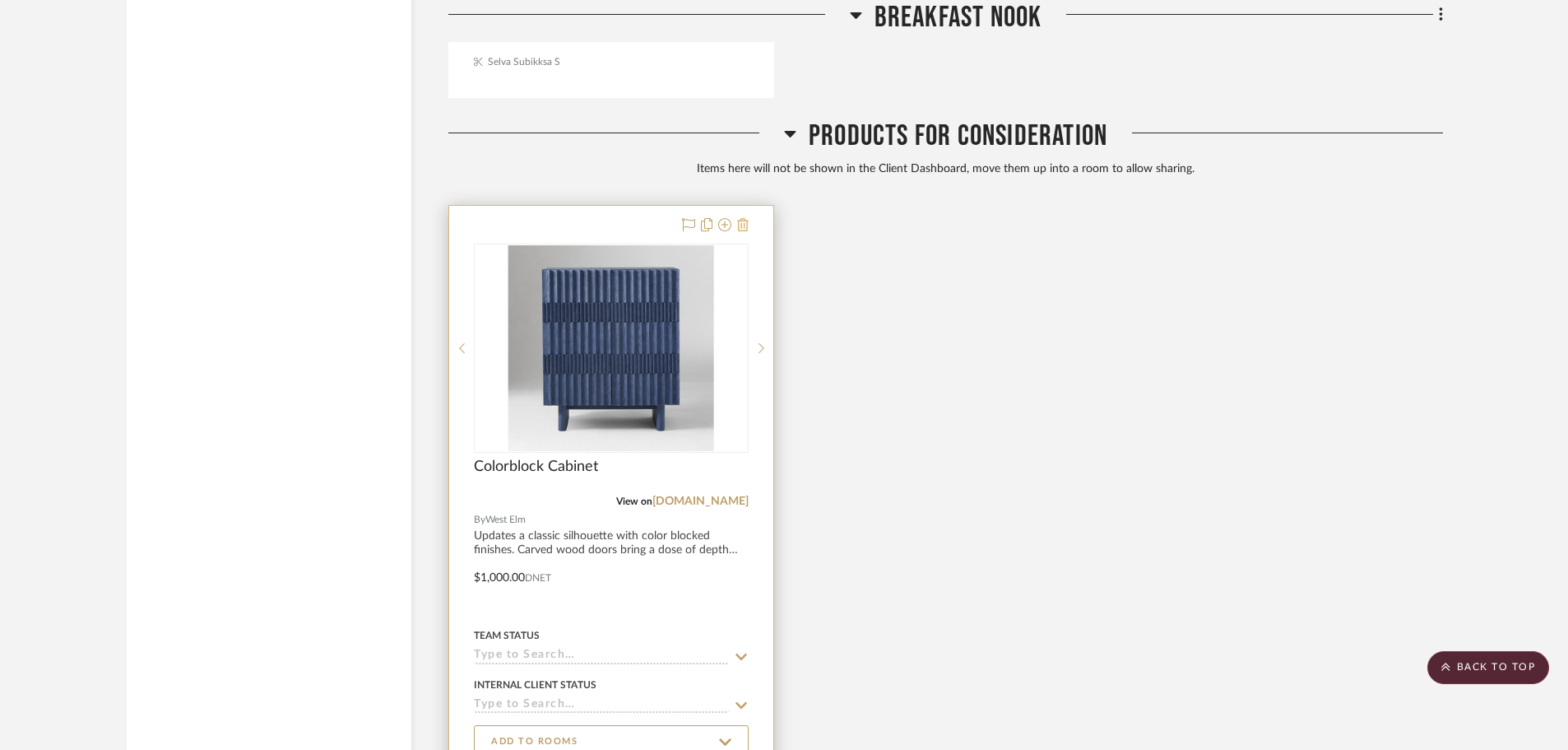
click at [746, 218] on icon at bounding box center [743, 224] width 12 height 13
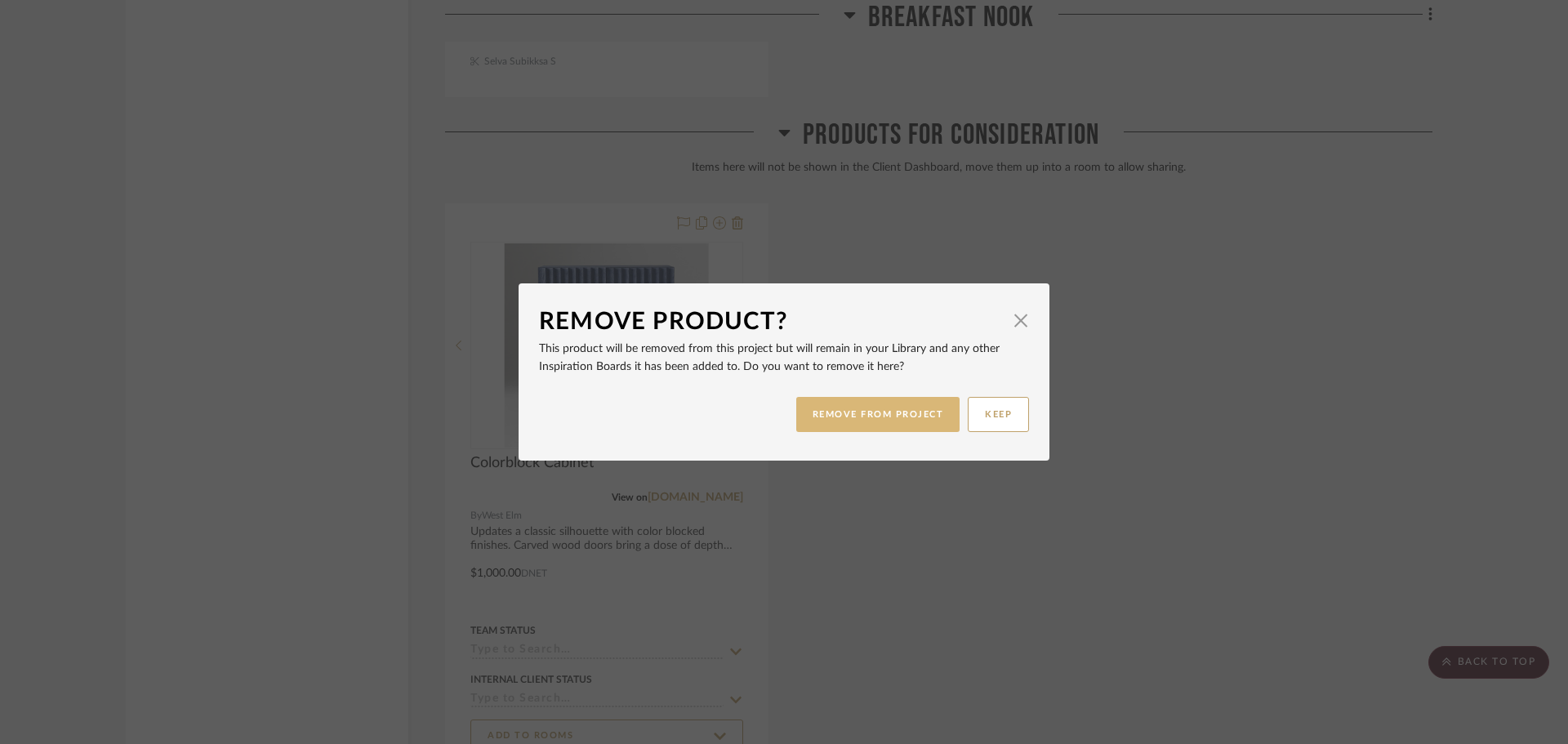
click at [873, 419] on button "REMOVE FROM PROJECT" at bounding box center [878, 415] width 164 height 35
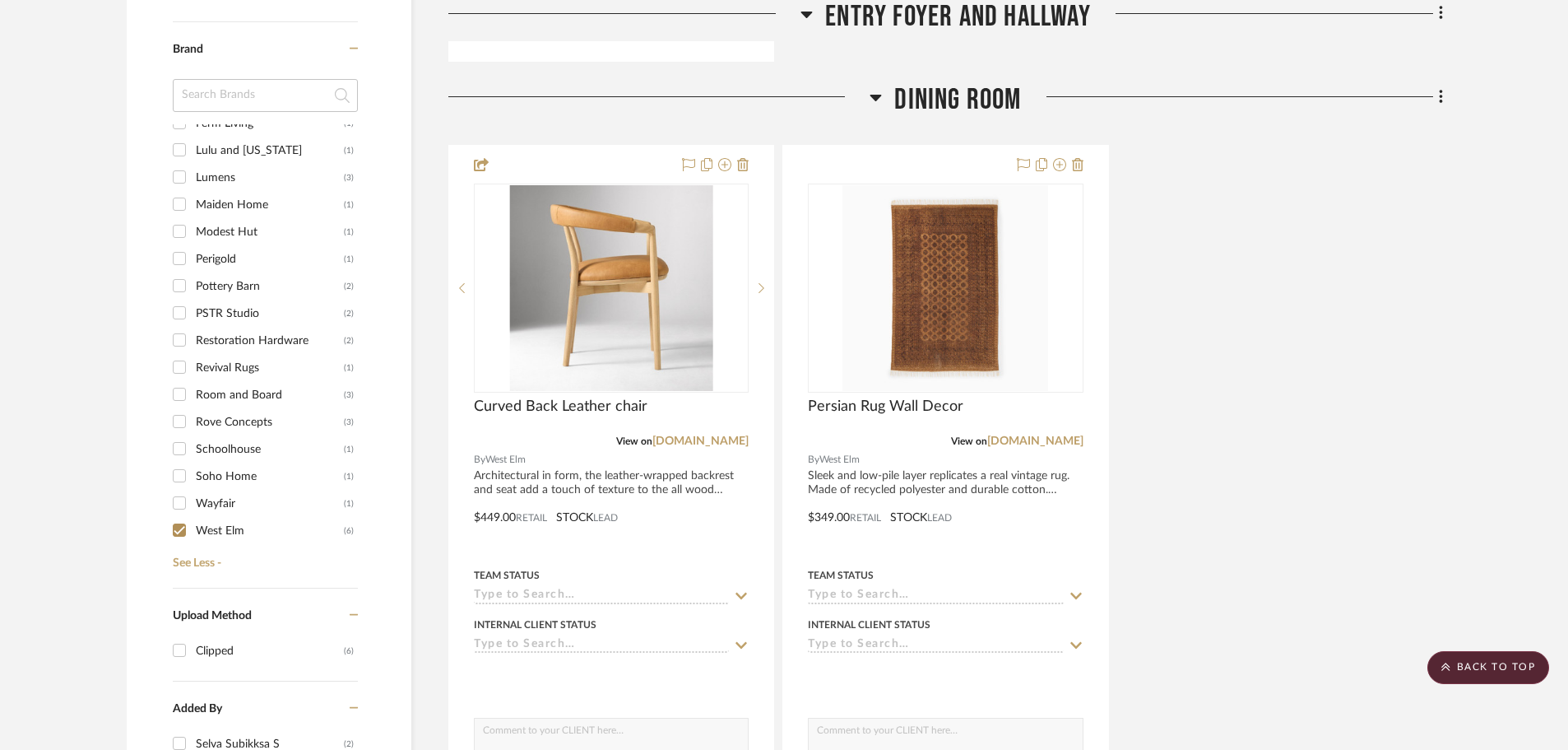
scroll to position [1244, 0]
click at [176, 516] on input "West Elm (6)" at bounding box center [179, 529] width 26 height 26
checkbox input "false"
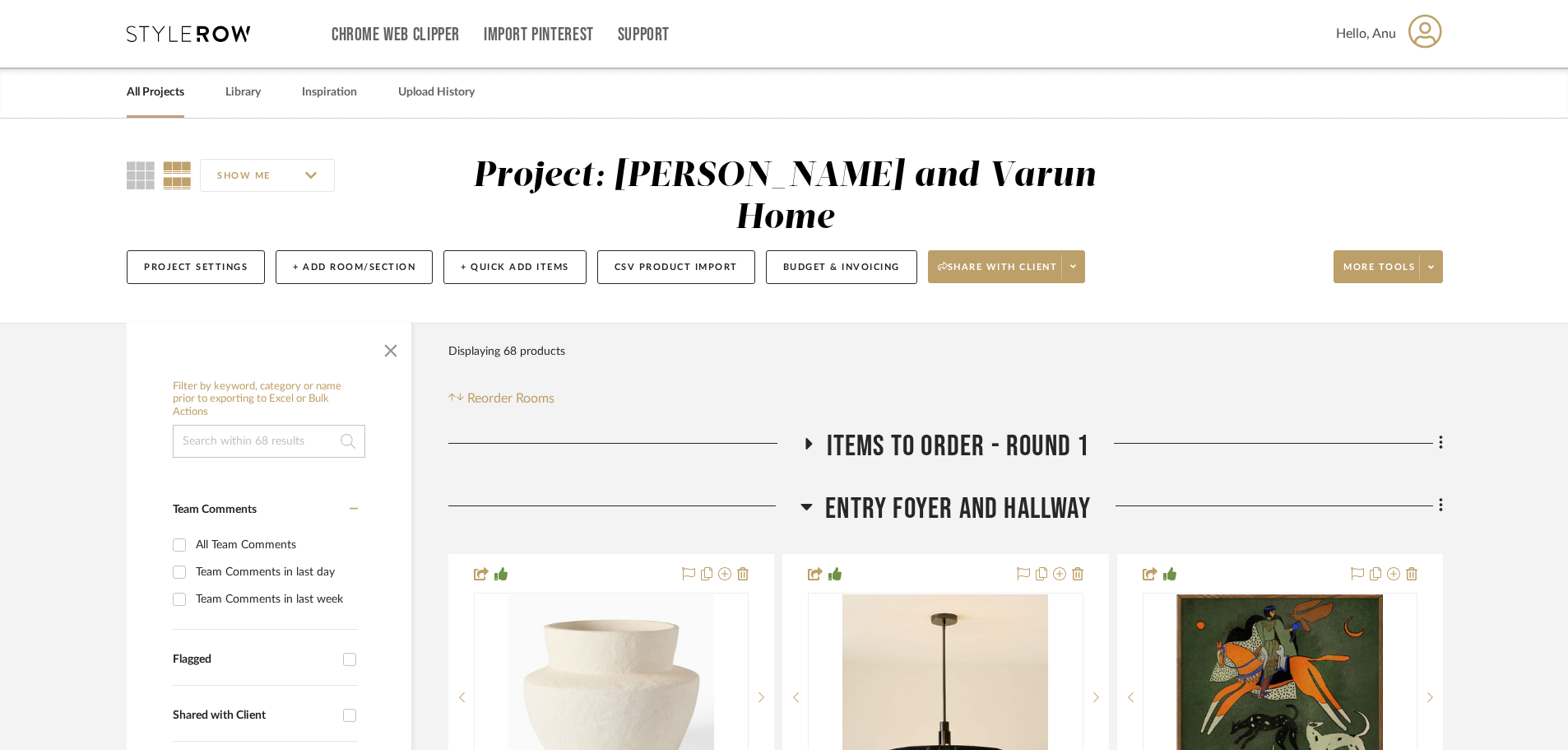
click at [809, 438] on icon at bounding box center [808, 444] width 7 height 12
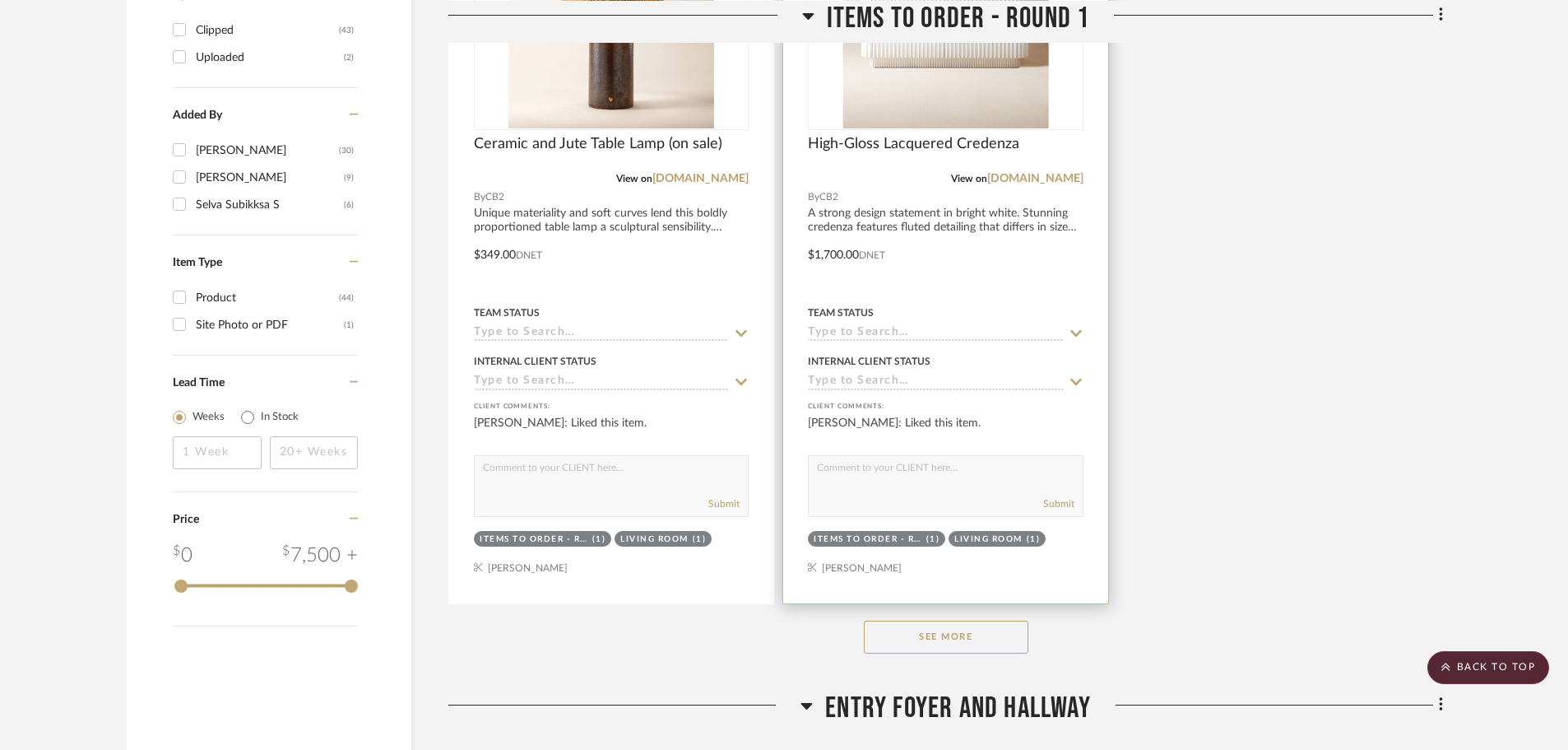
scroll to position [2305, 0]
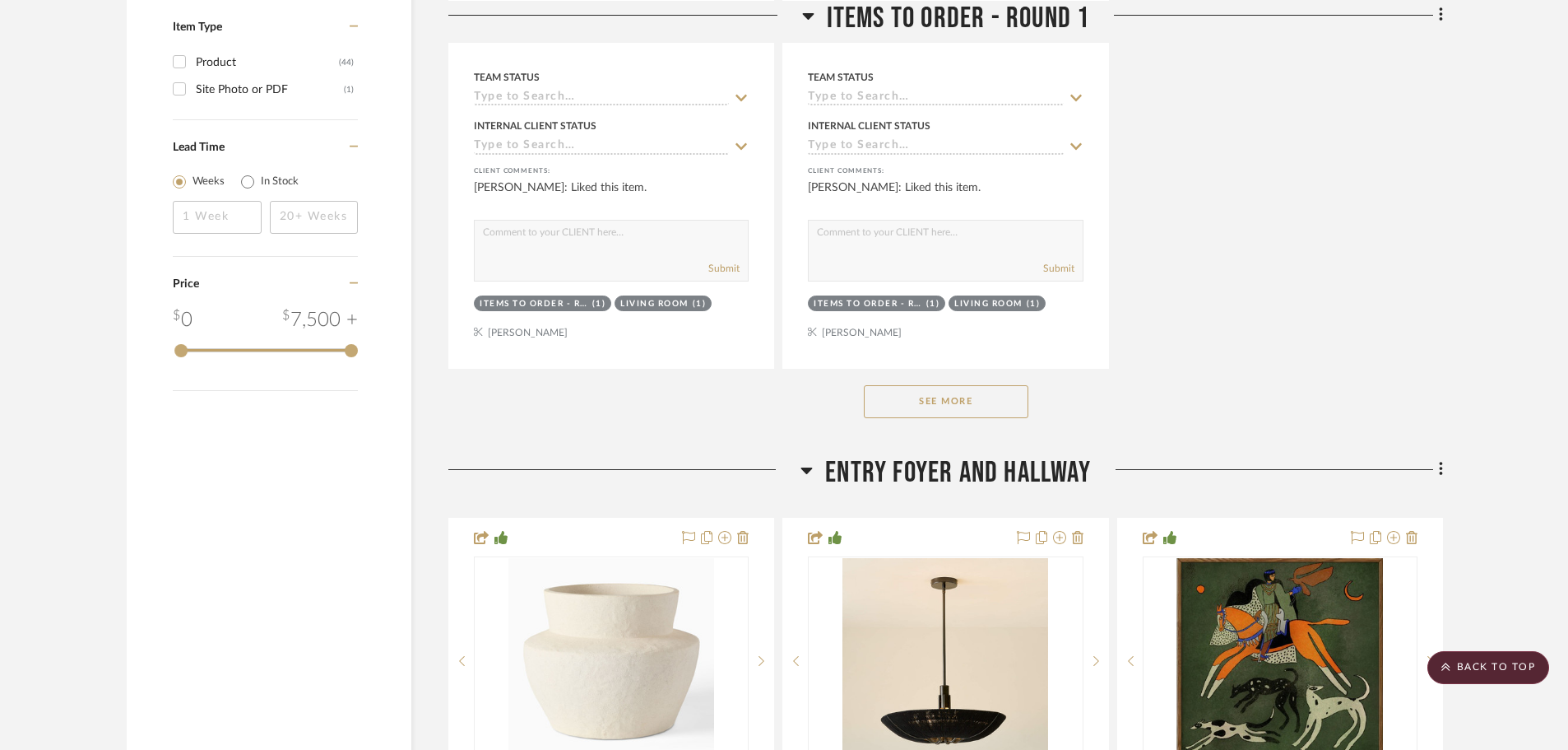
click at [912, 385] on button "See More" at bounding box center [946, 401] width 165 height 33
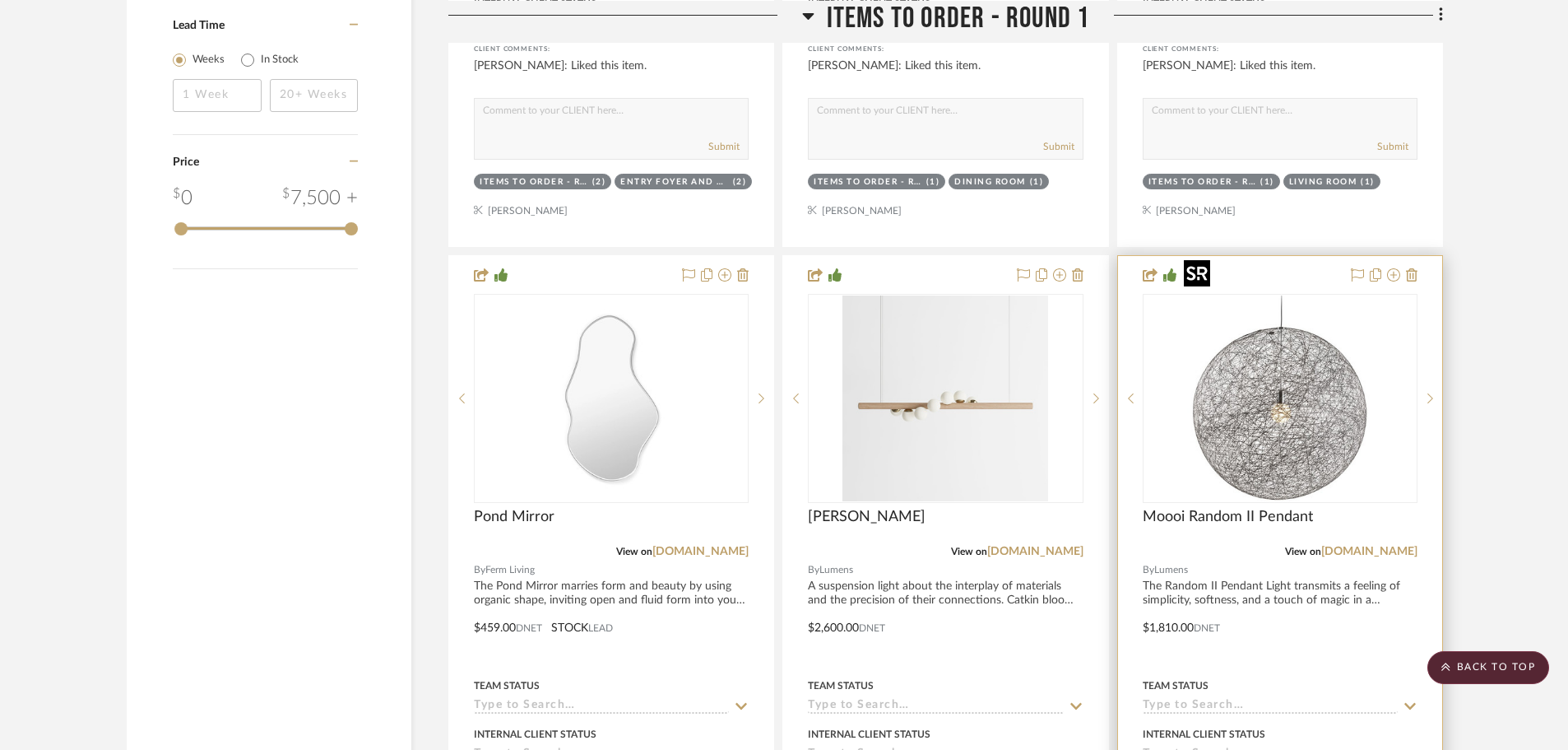
scroll to position [2469, 0]
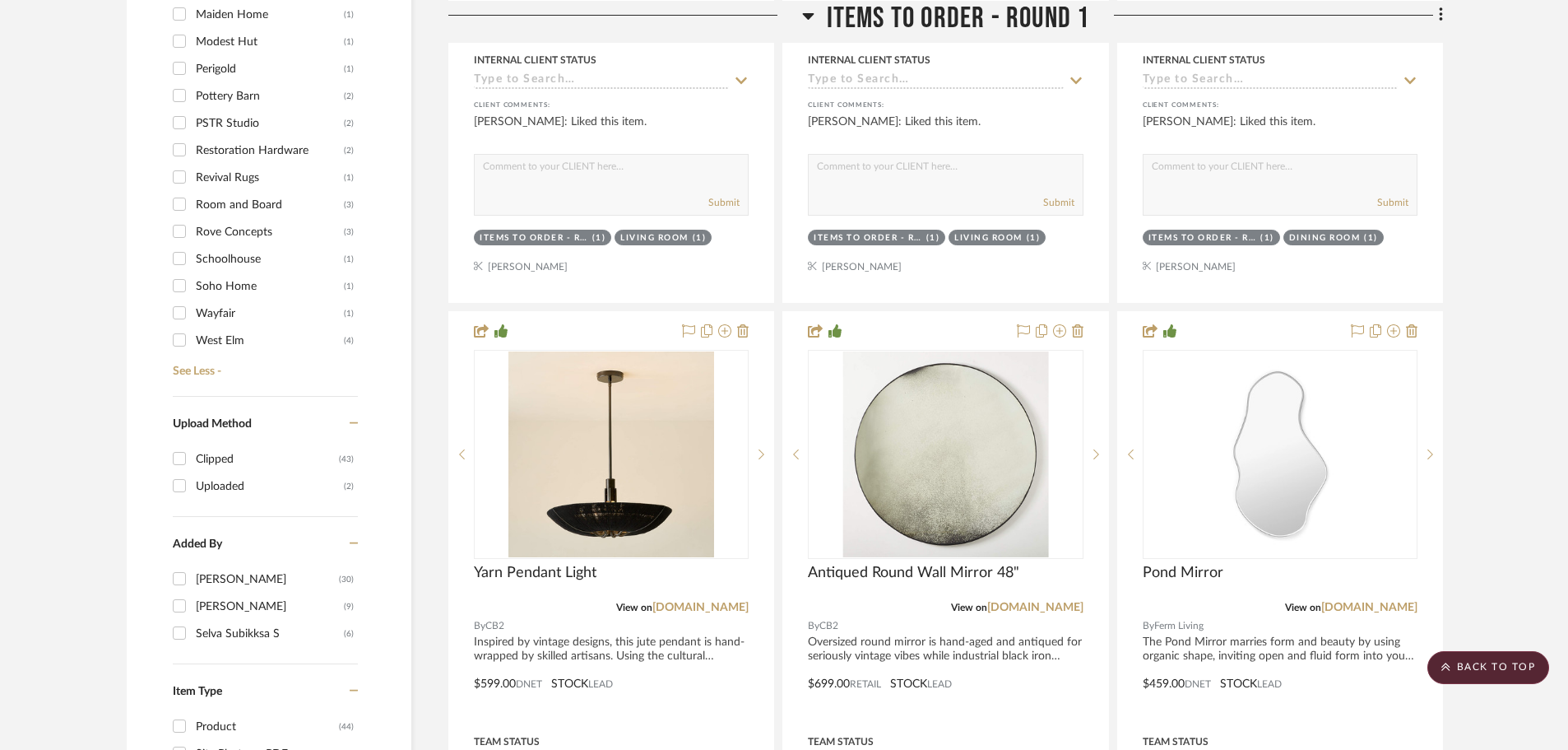
scroll to position [151, 0]
click at [182, 216] on input "Rove Concepts (3)" at bounding box center [179, 229] width 26 height 26
checkbox input "true"
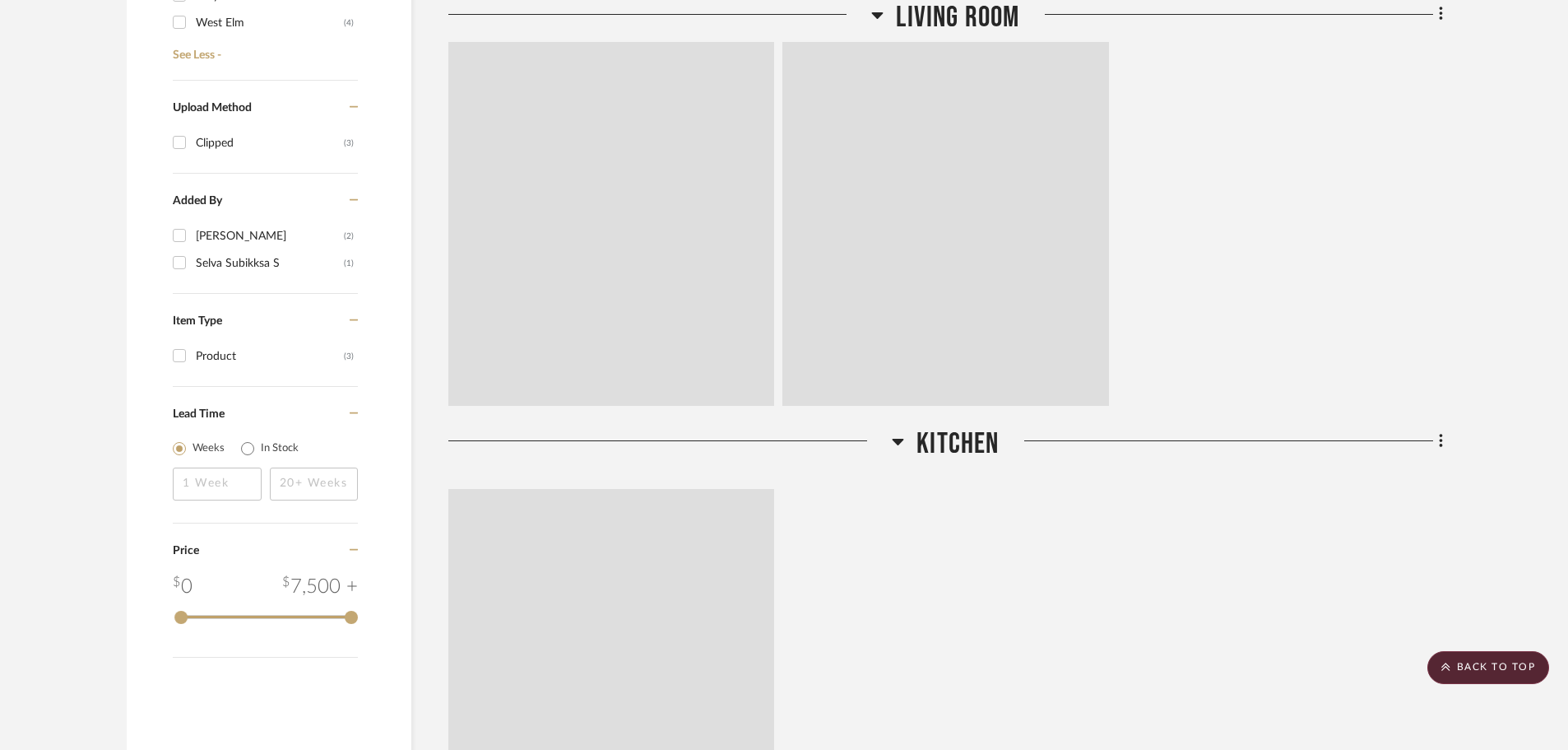
scroll to position [1324, 0]
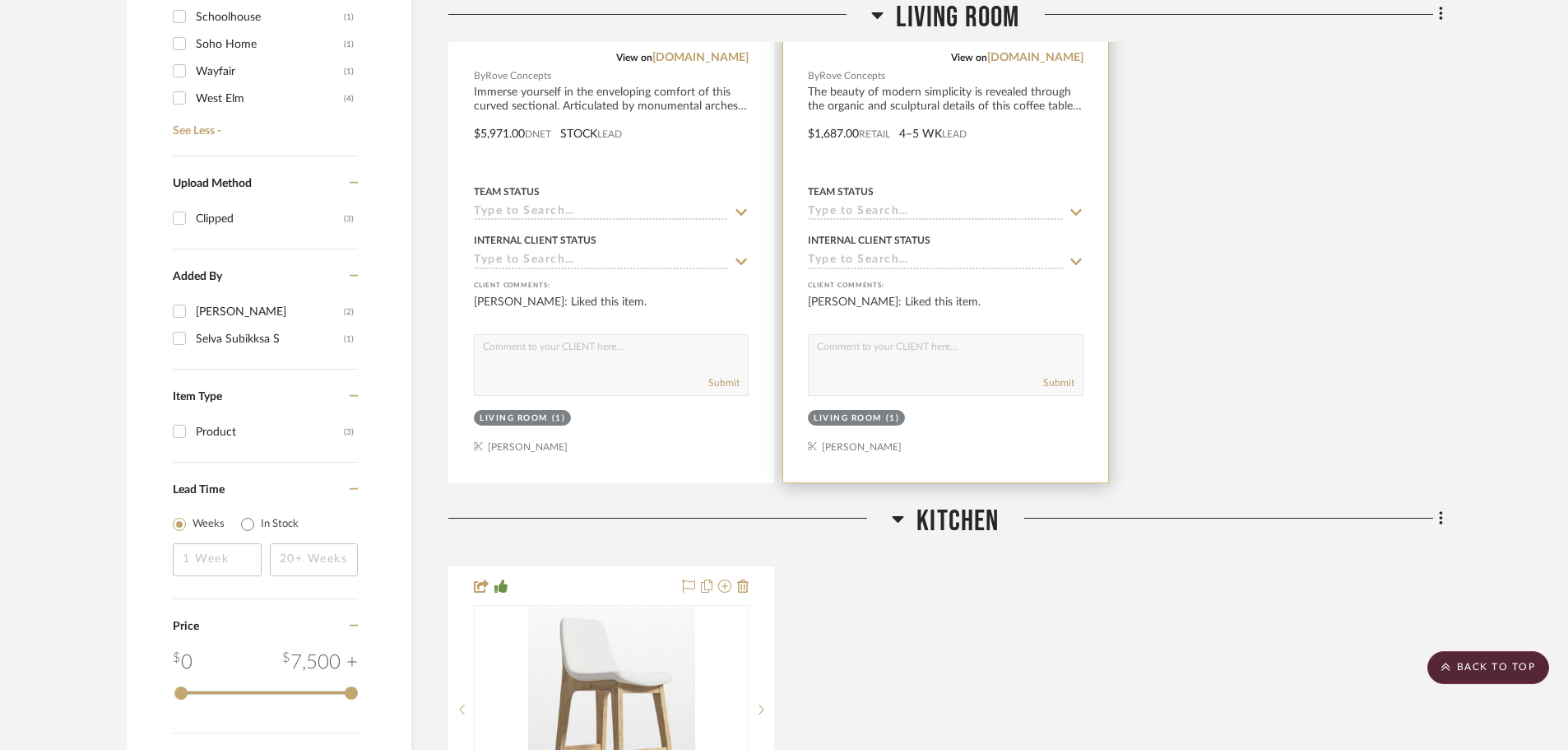
scroll to position [1571, 0]
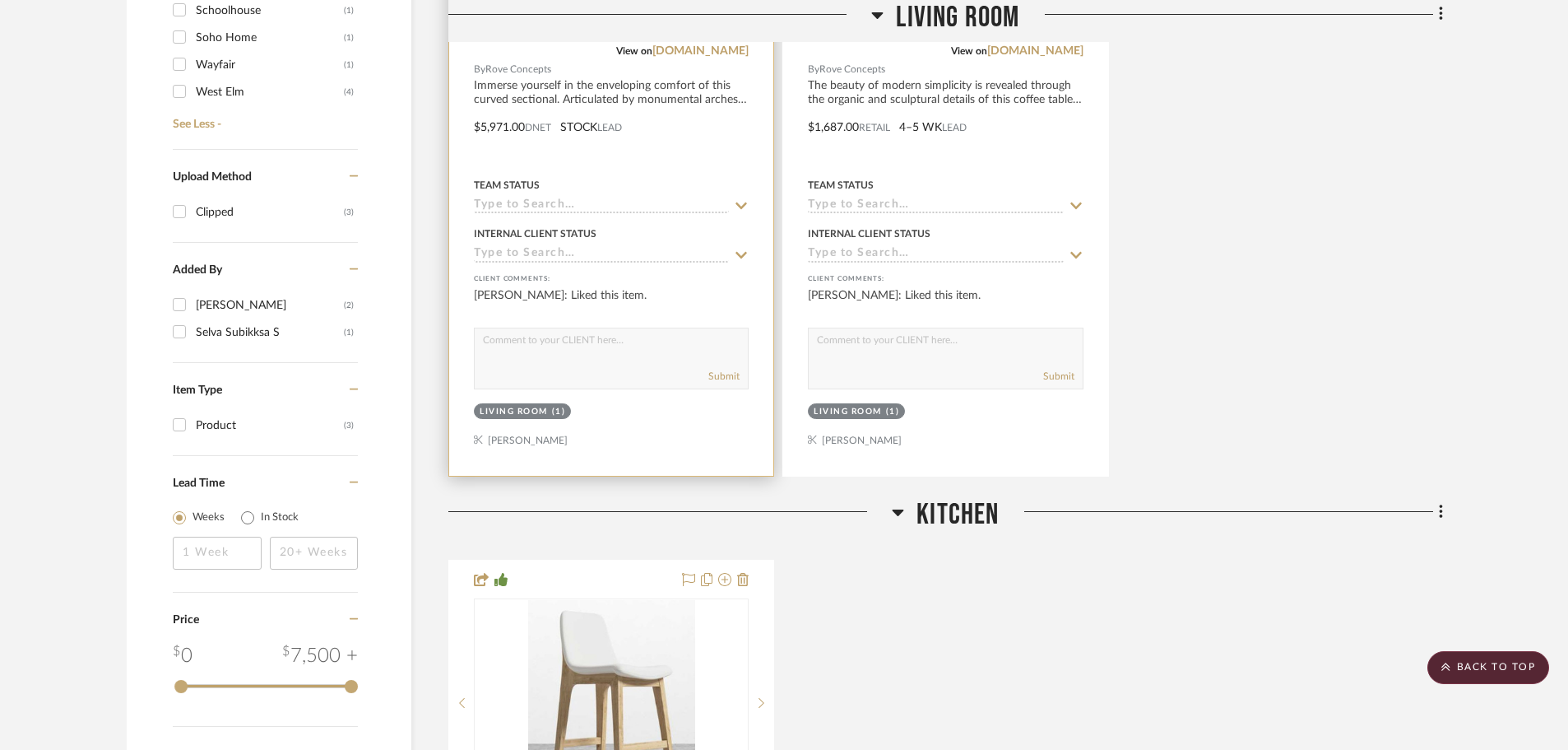
click at [497, 406] on div "Living Room" at bounding box center [513, 412] width 68 height 13
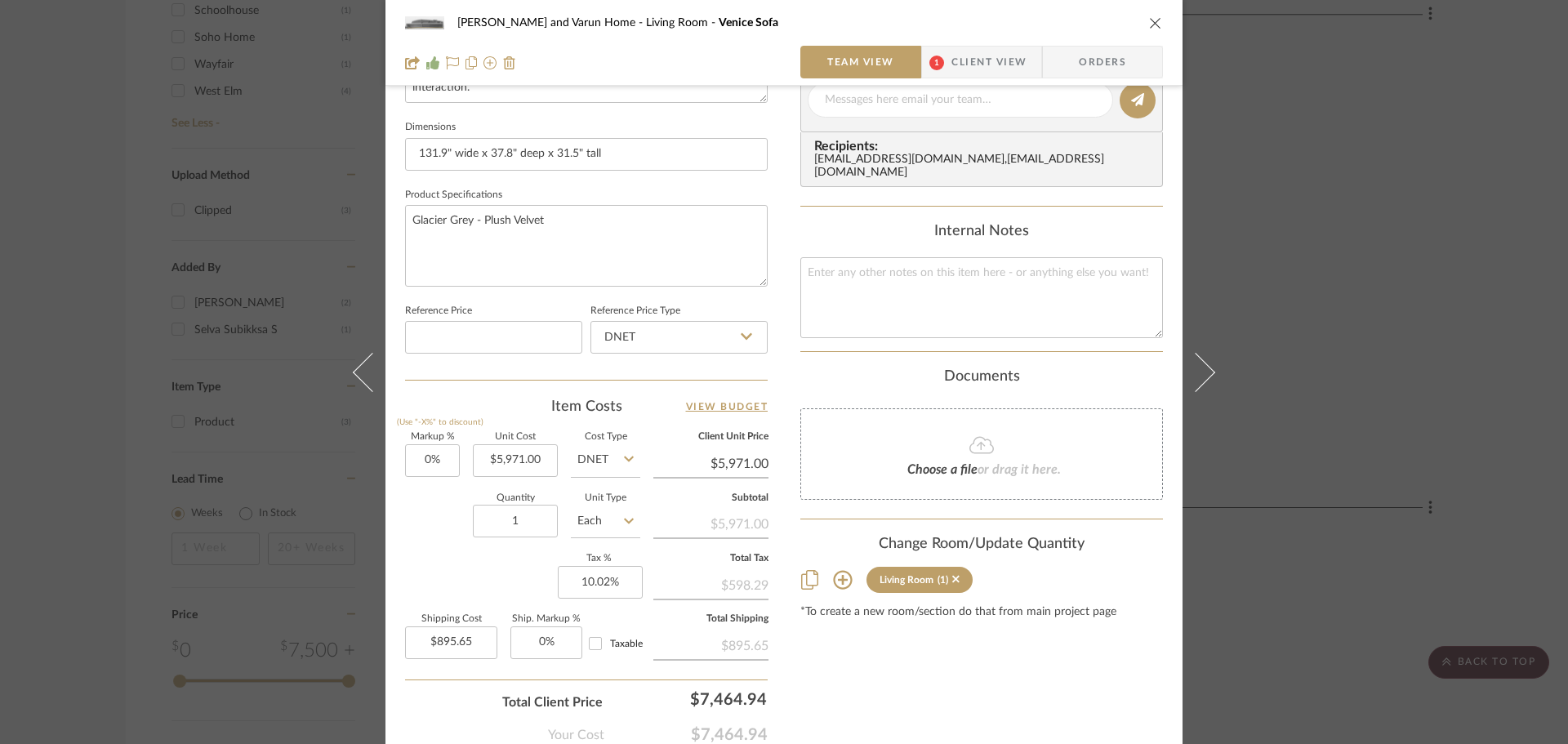
scroll to position [777, 0]
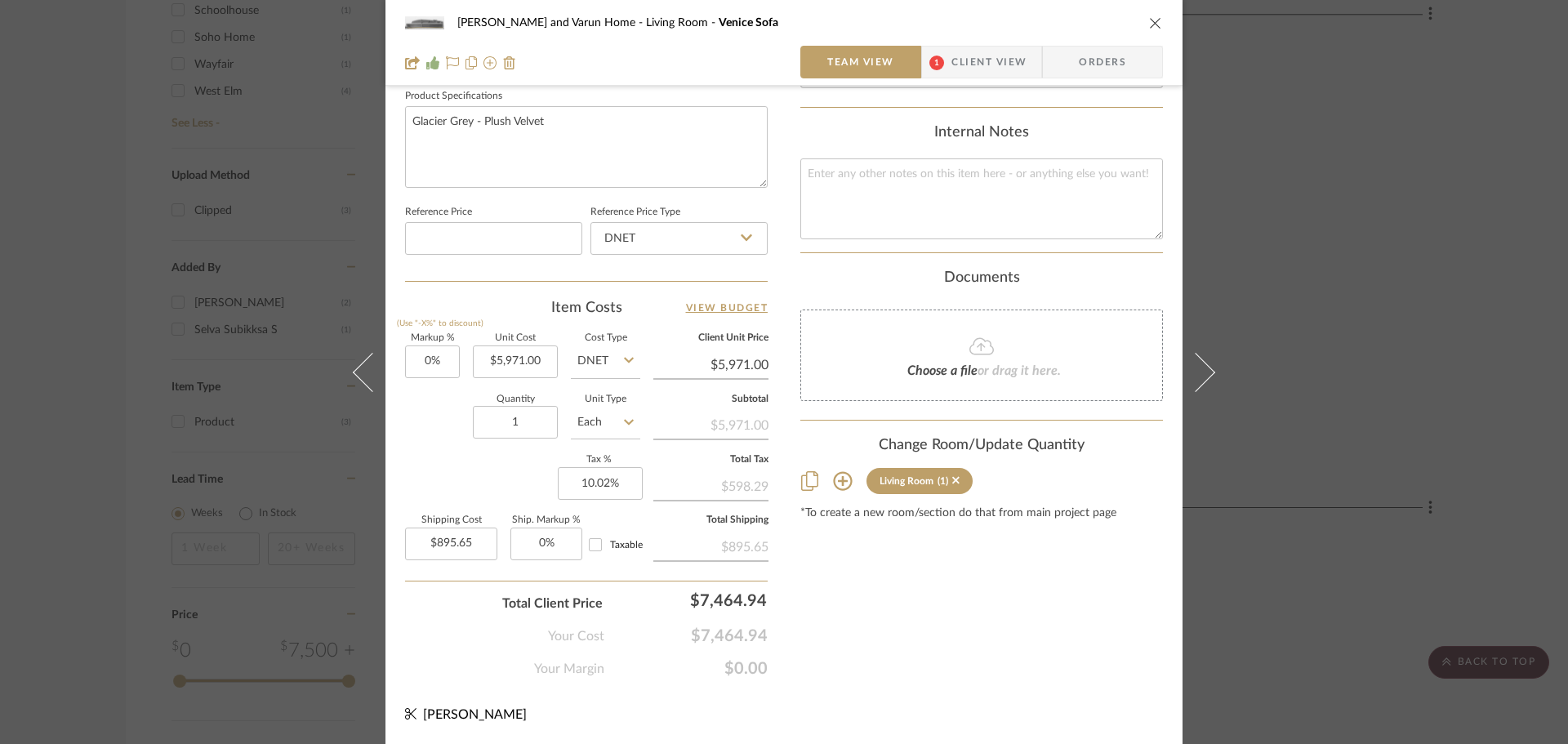
click at [836, 472] on icon at bounding box center [842, 481] width 19 height 19
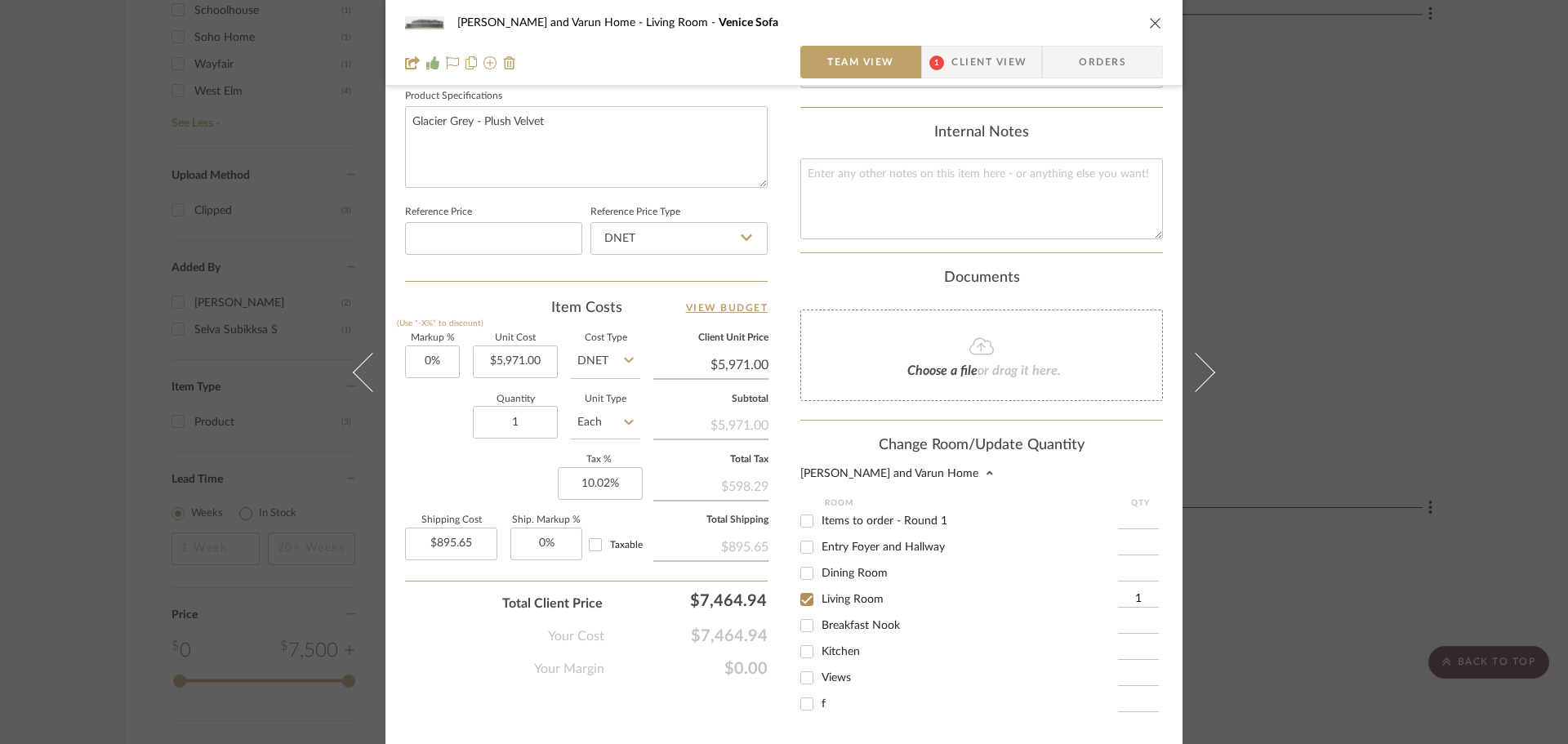
click at [807, 509] on input "Items to order - Round 1" at bounding box center [807, 520] width 26 height 26
checkbox input "true"
type input "1"
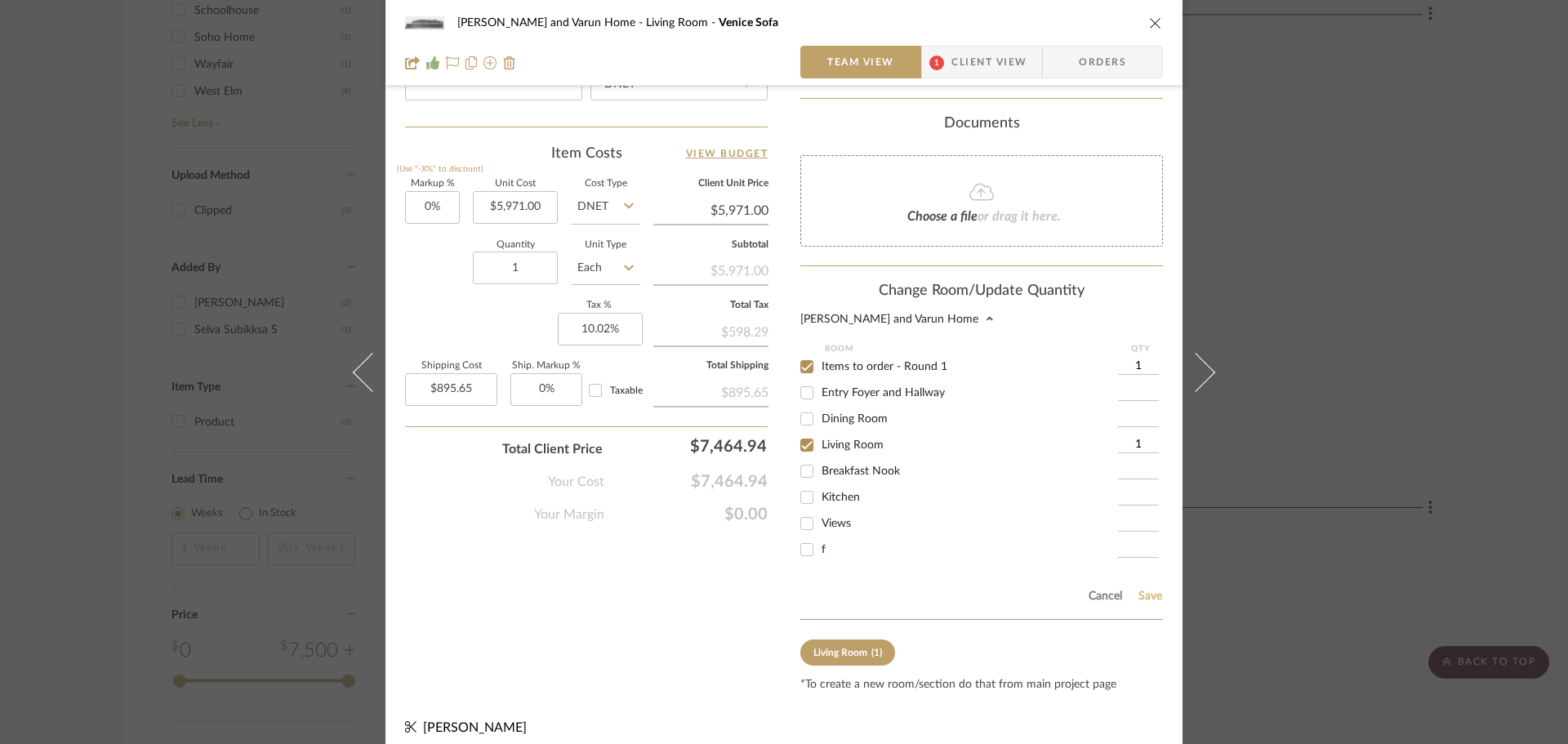
click at [1149, 590] on button "Save" at bounding box center [1150, 596] width 25 height 13
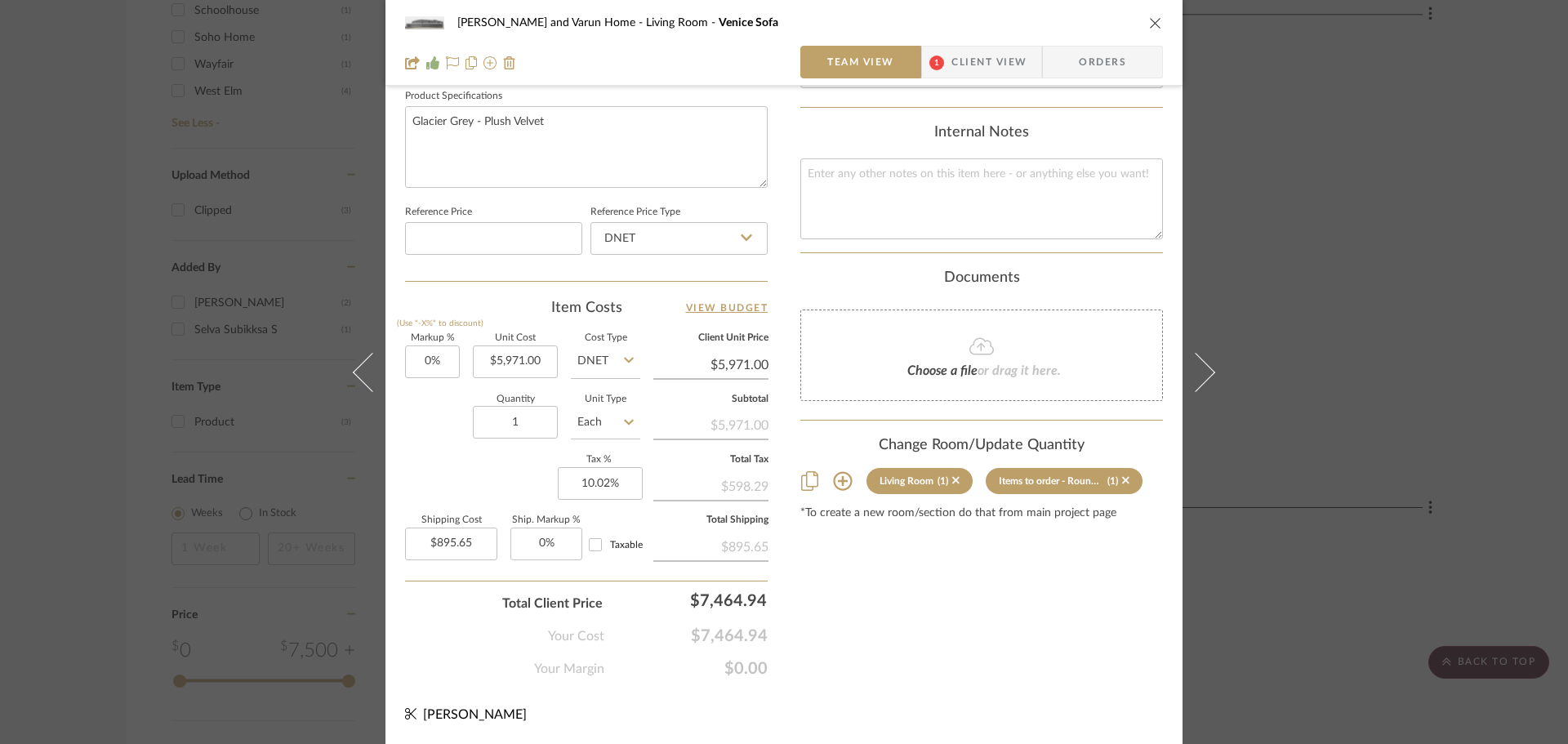
click at [1375, 349] on div "[PERSON_NAME] and Varun Home Living Room [GEOGRAPHIC_DATA] Sofa Team View 1 Cli…" at bounding box center [784, 372] width 1568 height 744
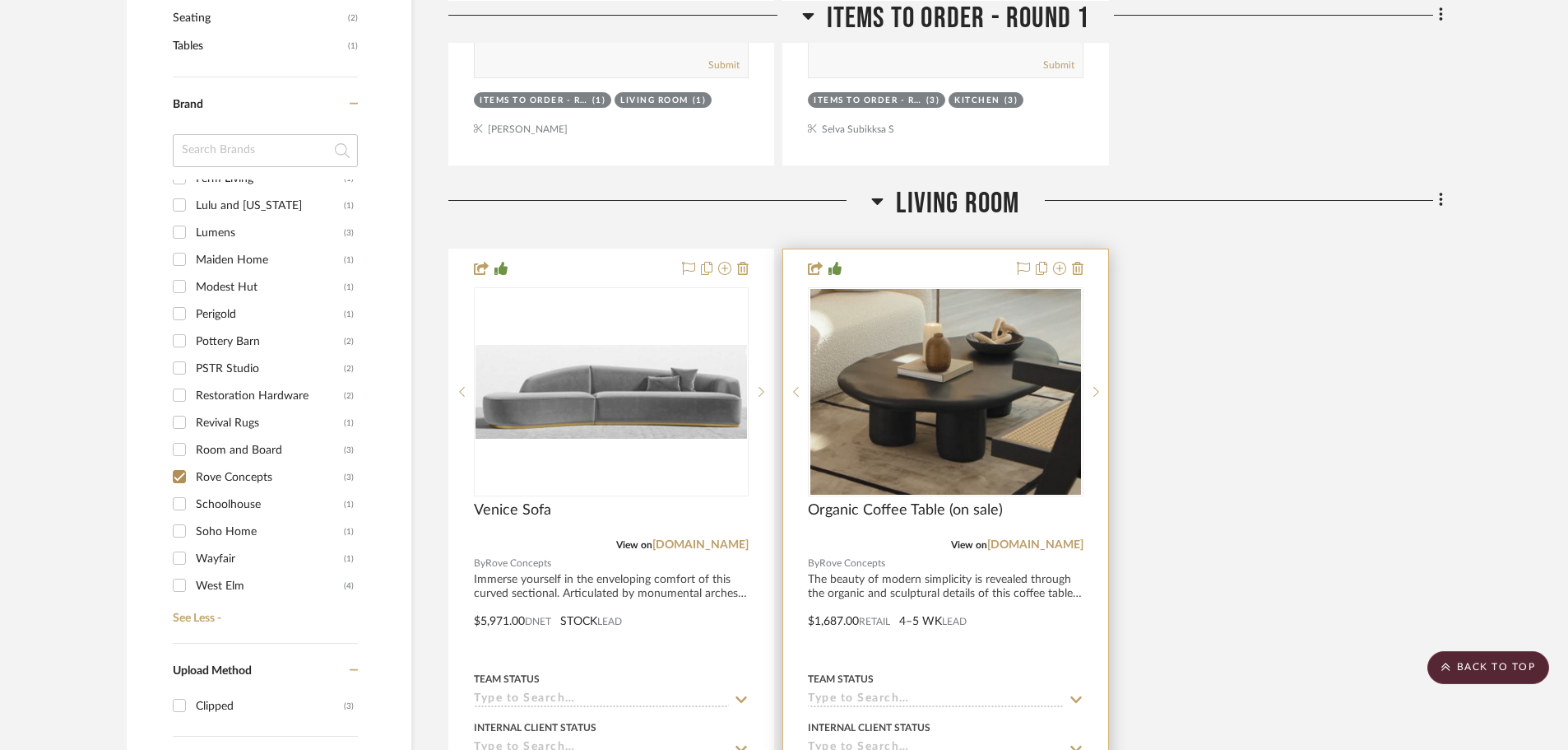
scroll to position [1489, 0]
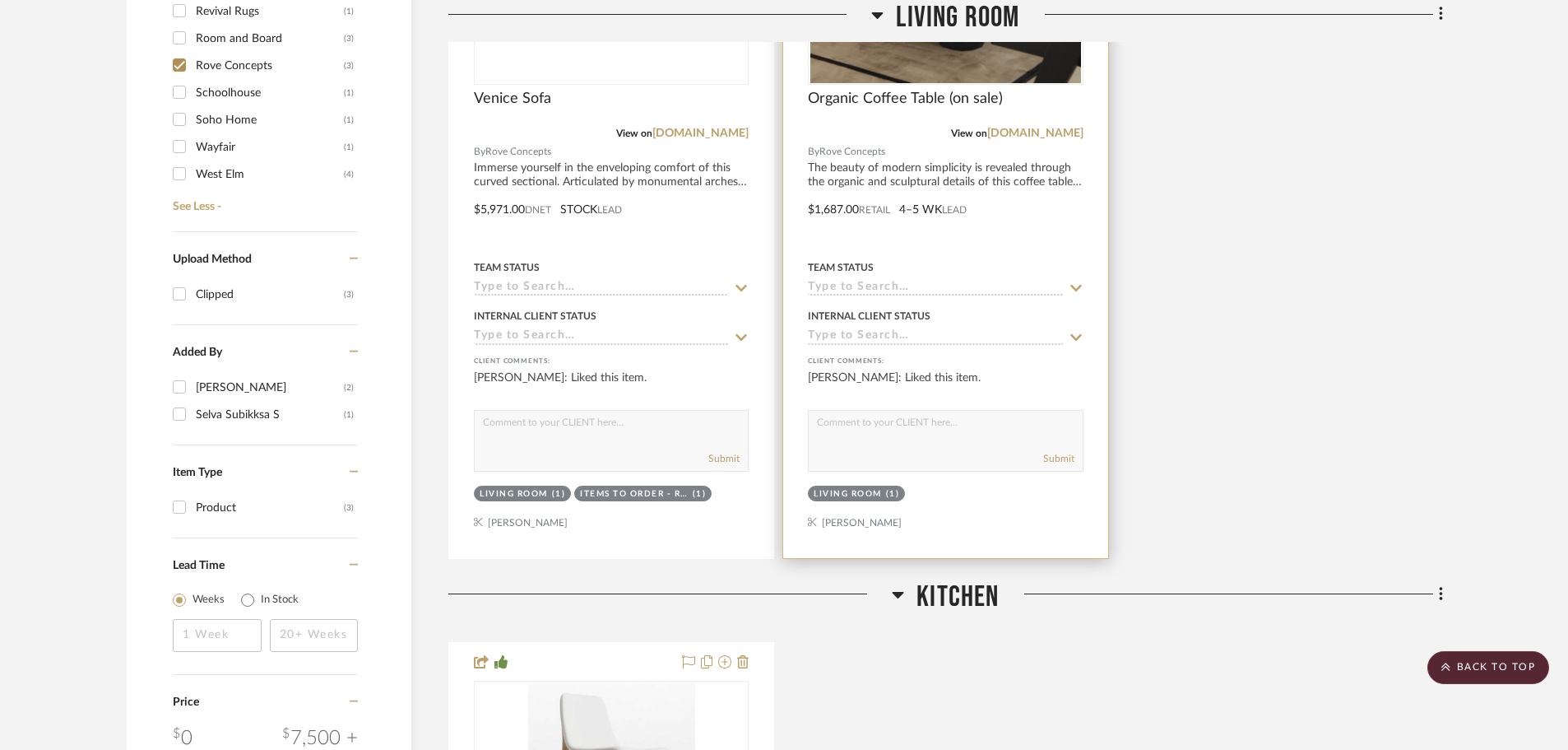
click at [833, 489] on div "Living Room" at bounding box center [847, 494] width 68 height 13
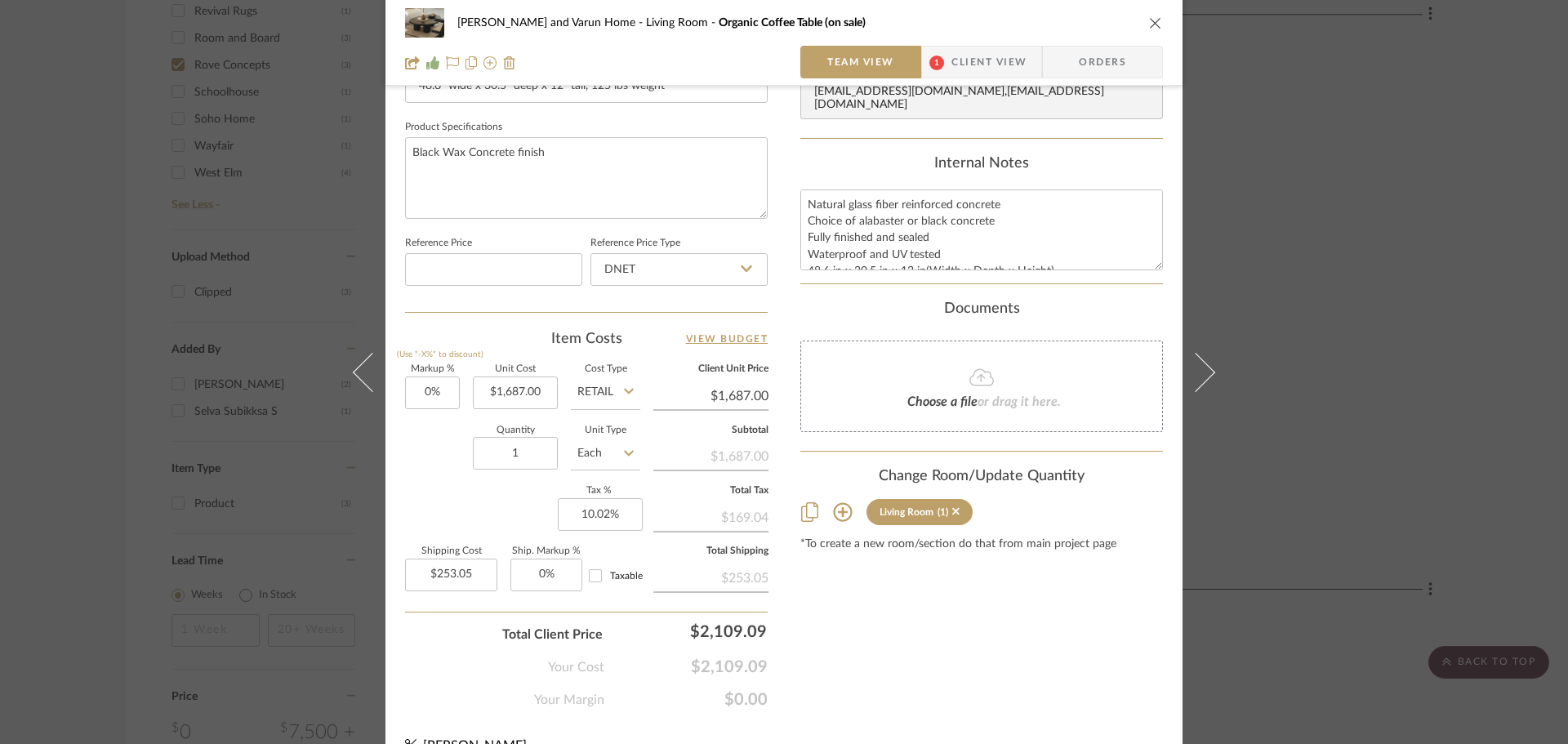
scroll to position [777, 0]
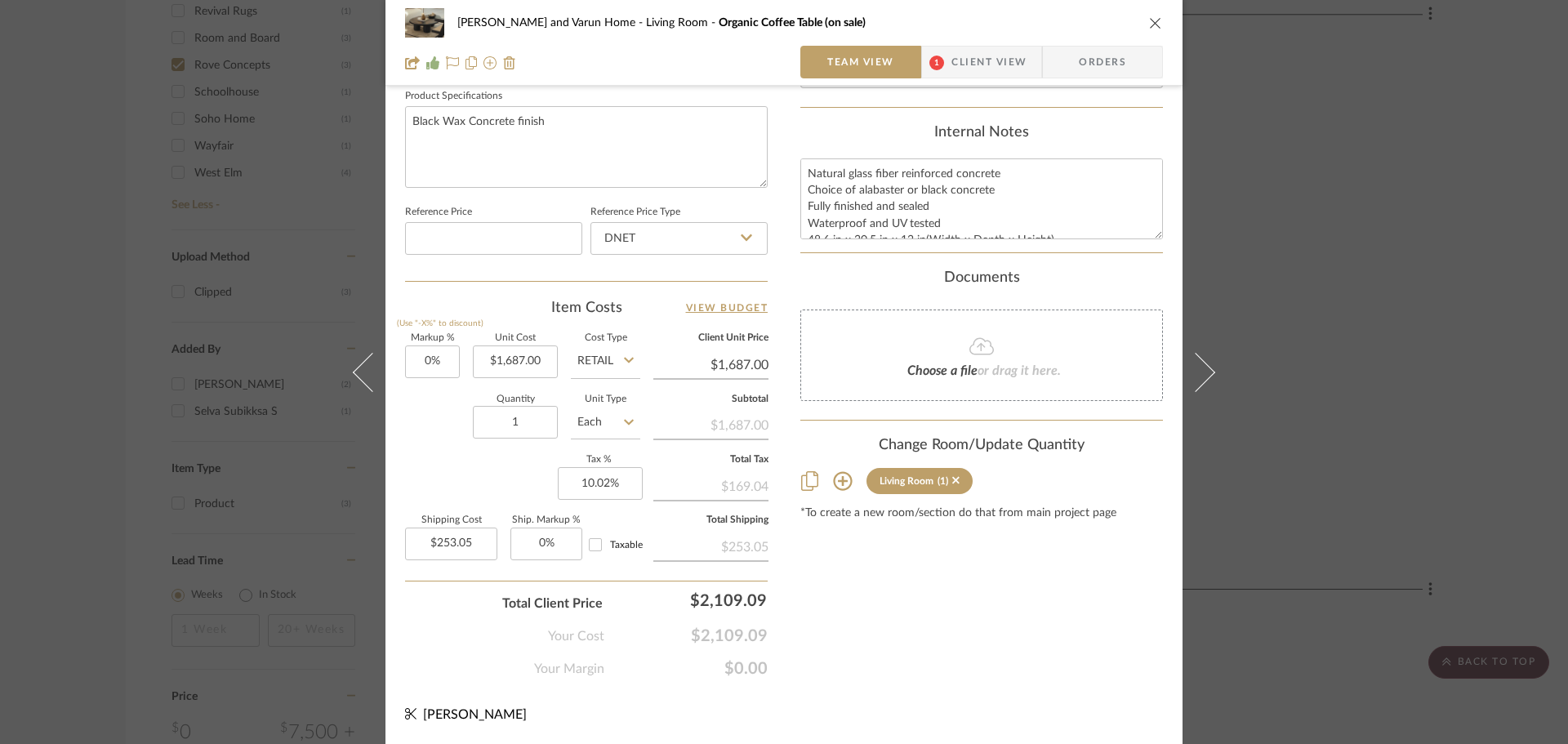
click at [838, 472] on icon at bounding box center [842, 481] width 19 height 19
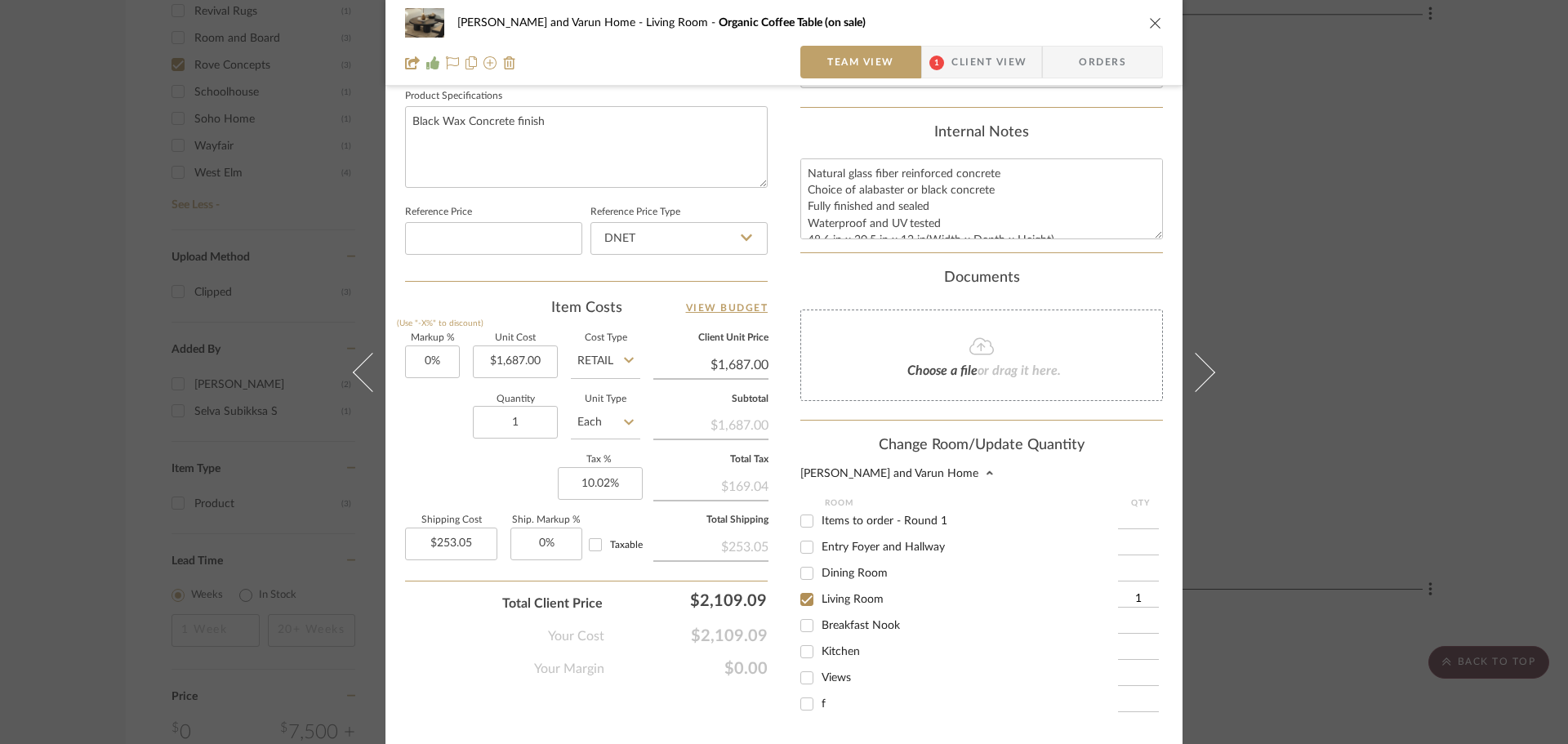
click at [805, 510] on input "Items to order - Round 1" at bounding box center [807, 520] width 26 height 26
checkbox input "true"
type input "1"
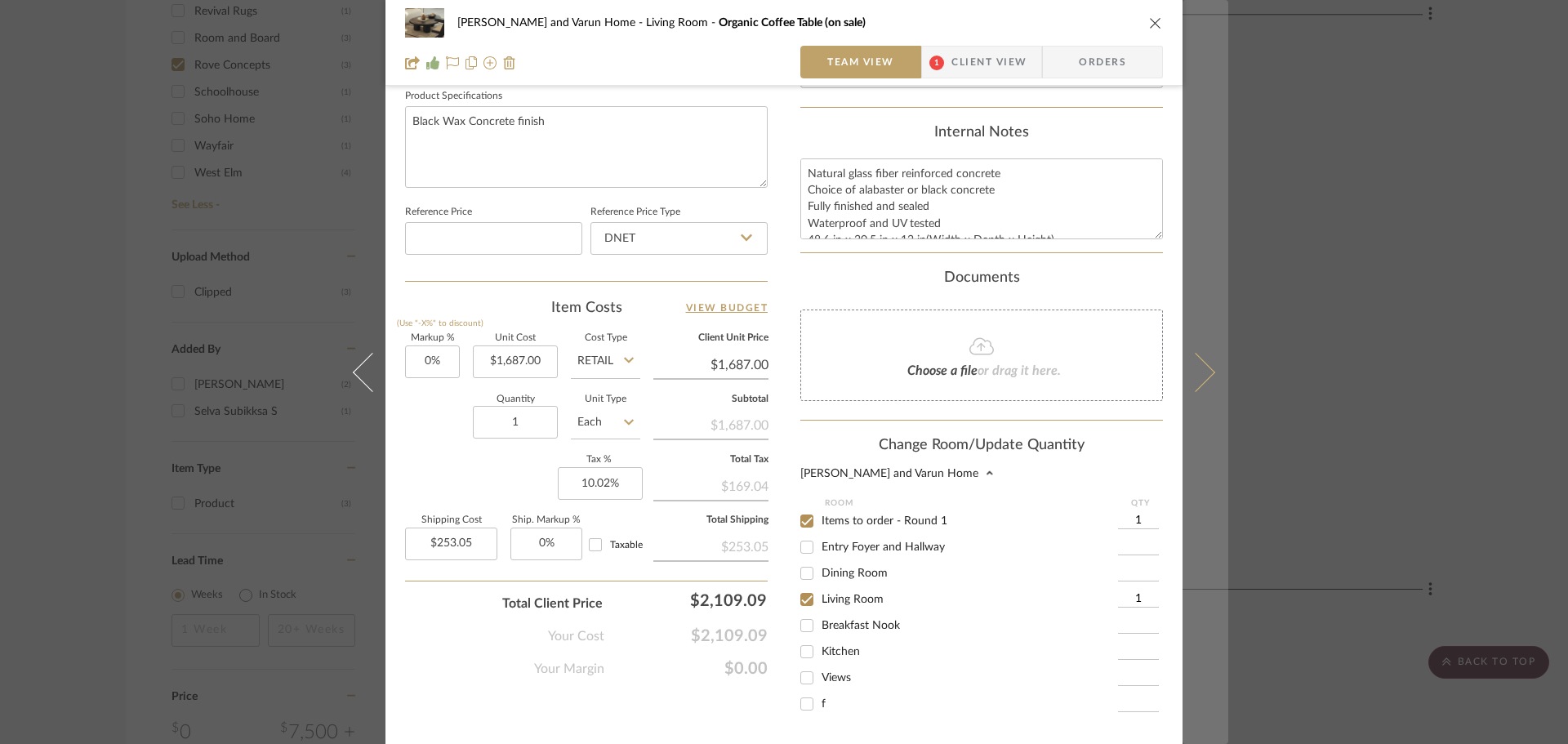
scroll to position [931, 0]
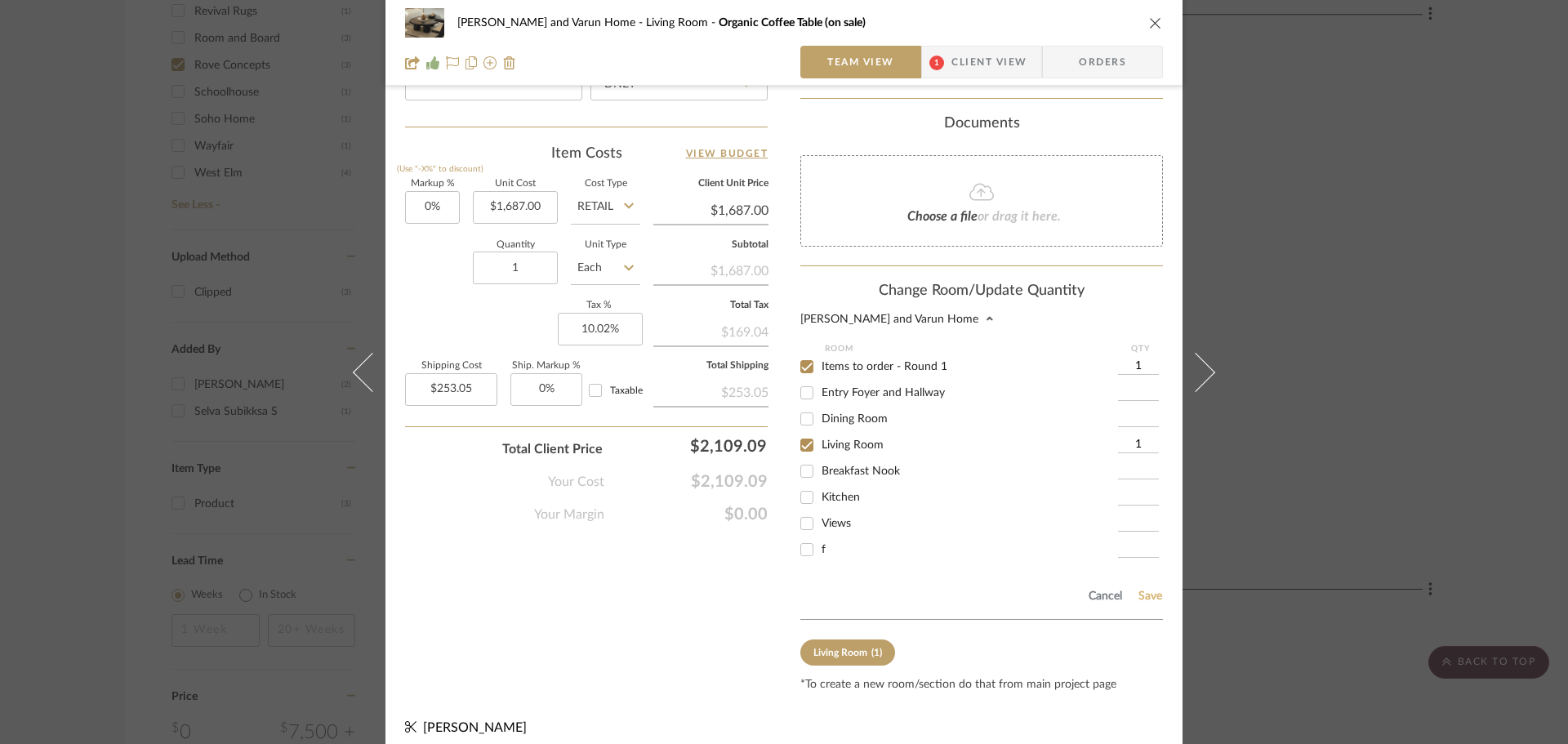
click at [1147, 590] on button "Save" at bounding box center [1150, 596] width 25 height 13
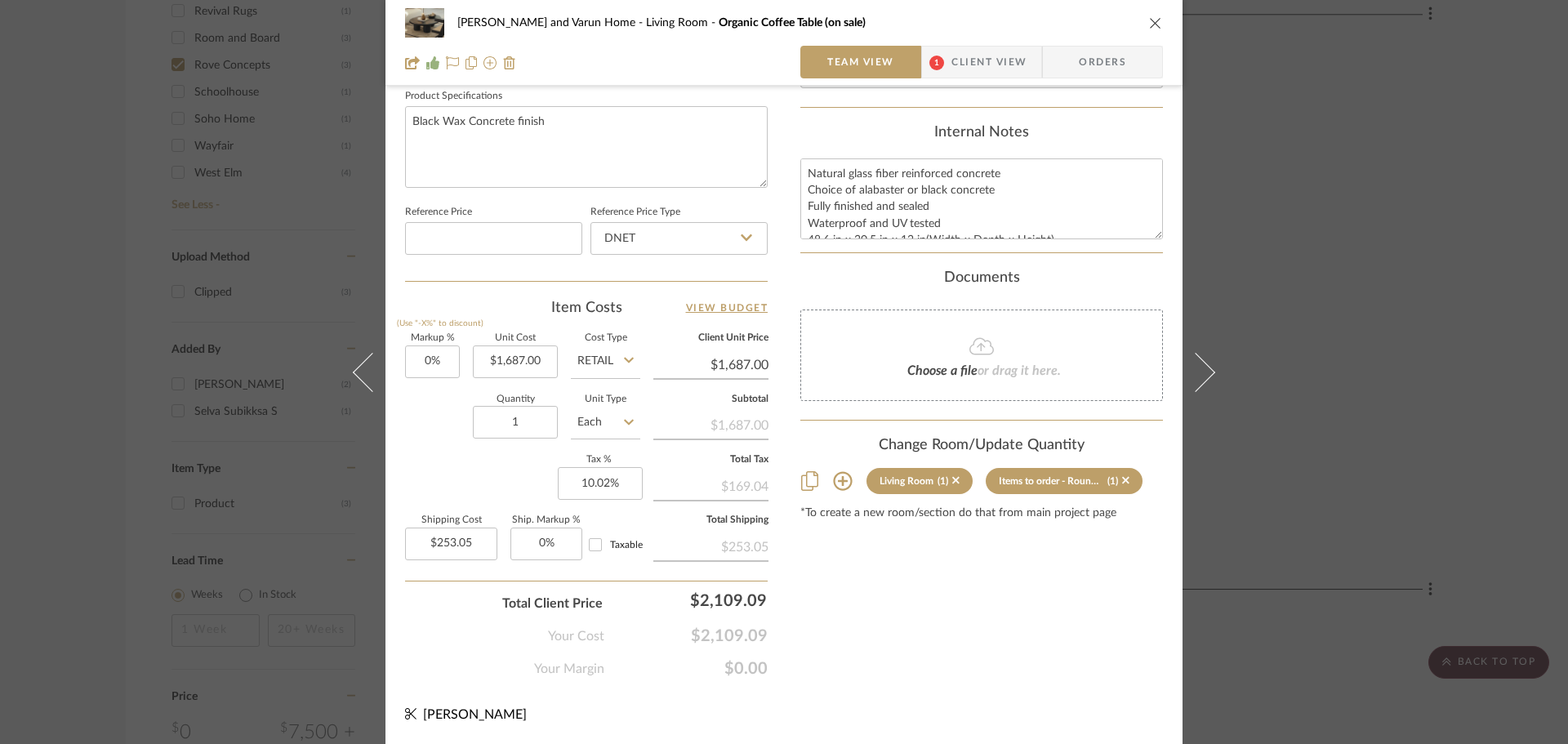
scroll to position [777, 0]
click at [1346, 607] on div "[PERSON_NAME] and Varun Home Living Room Organic Coffee Table (on sale) Team Vi…" at bounding box center [784, 372] width 1568 height 744
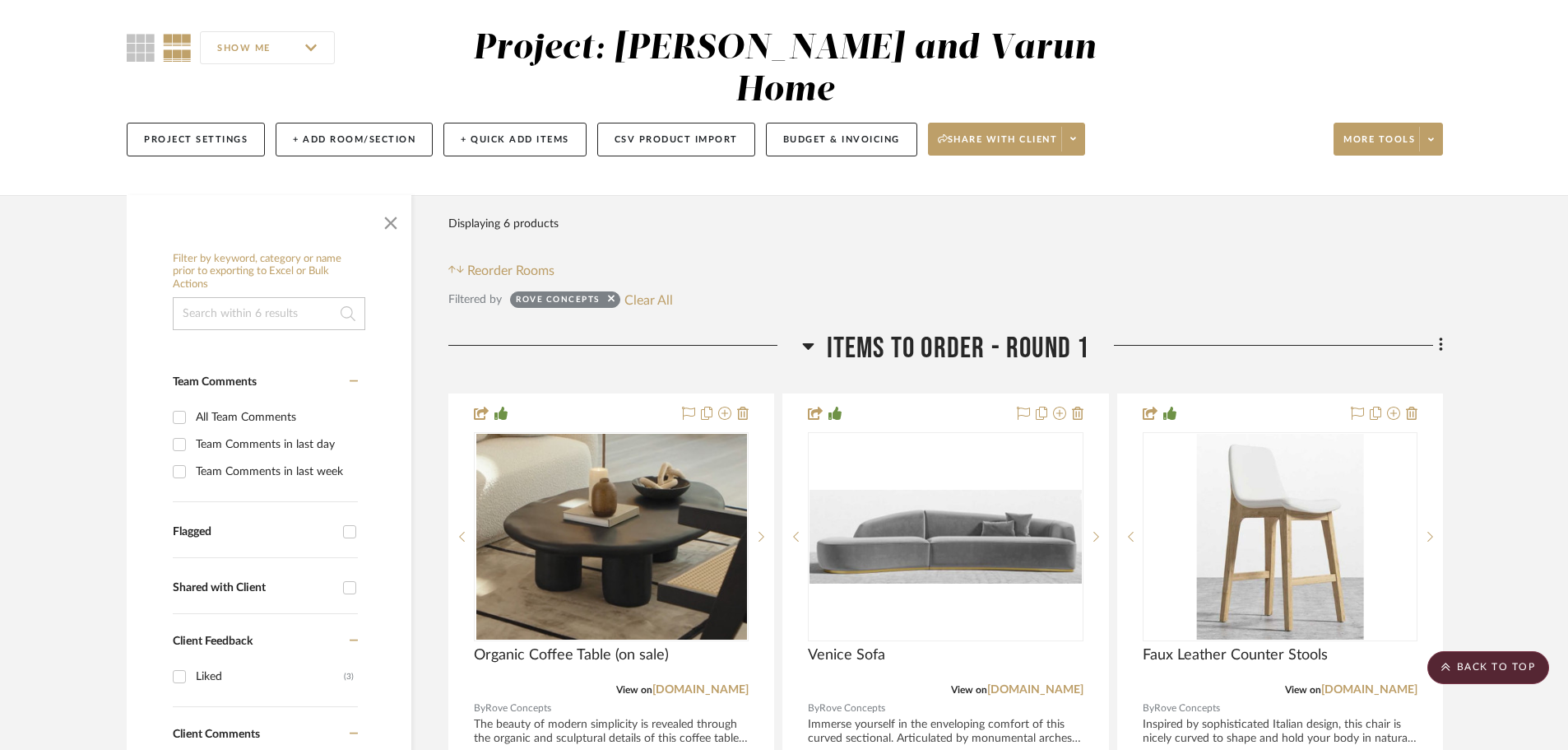
scroll to position [8, 0]
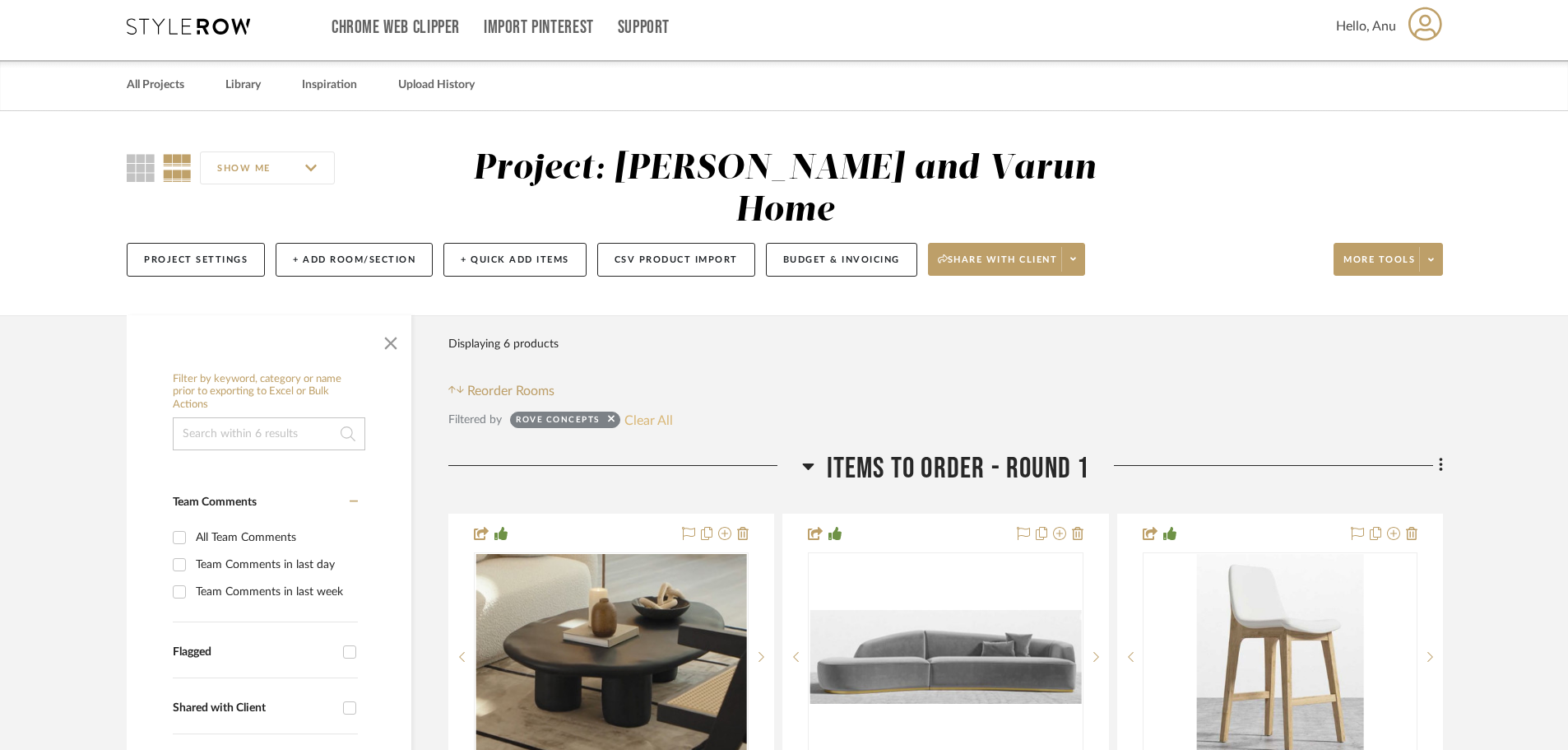
click at [630, 409] on button "Clear All" at bounding box center [649, 420] width 49 height 21
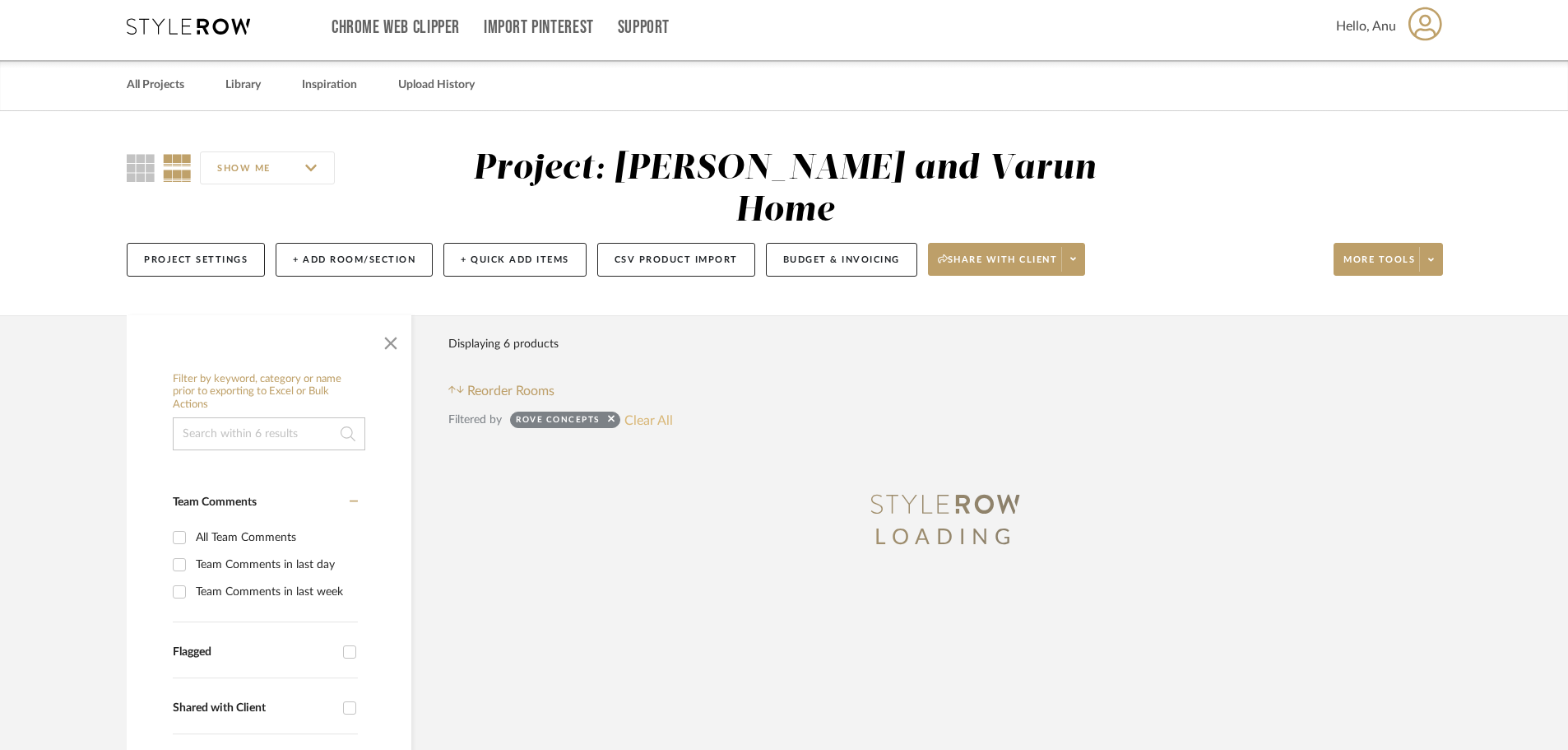
checkbox input "false"
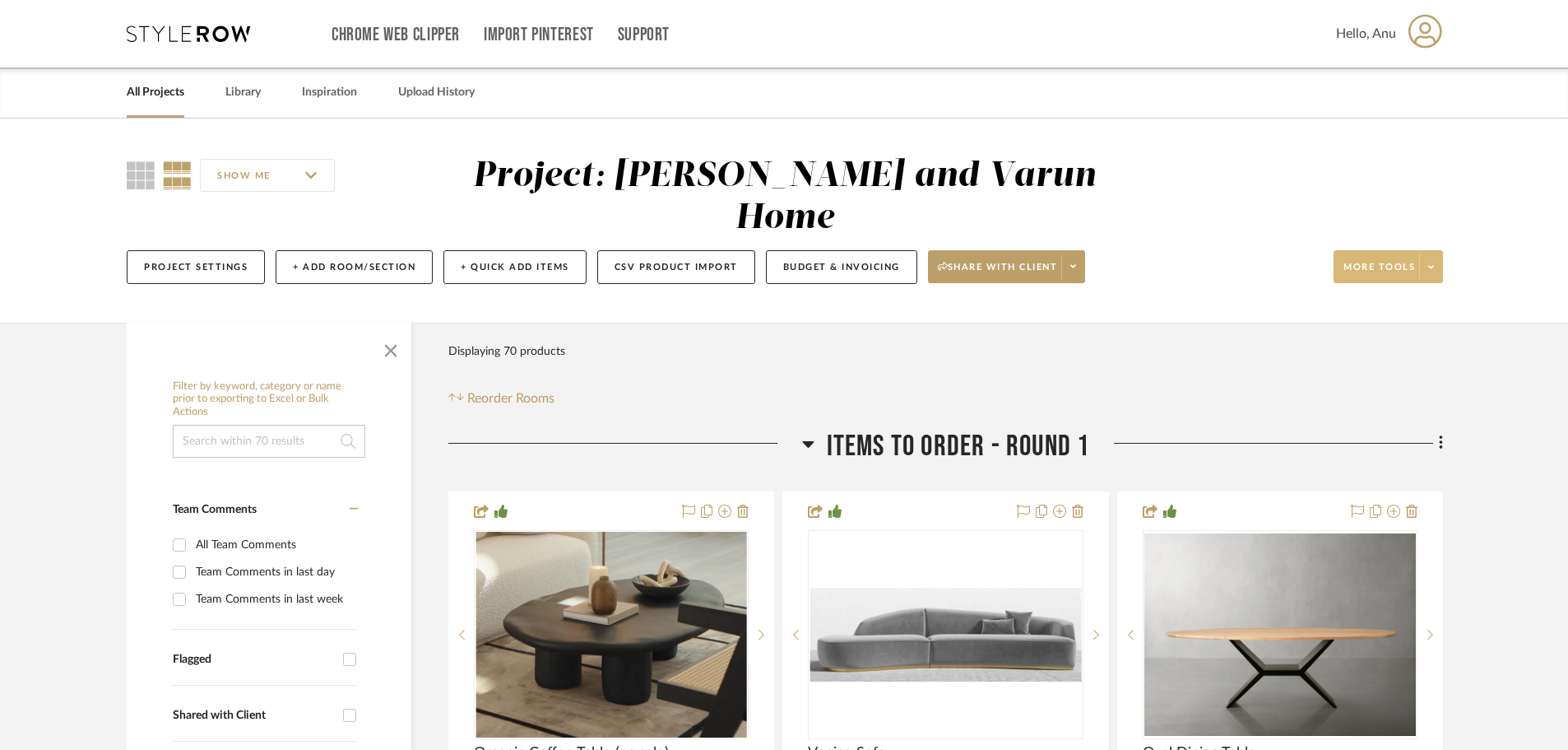
click at [1371, 251] on button "More tools" at bounding box center [1388, 267] width 109 height 33
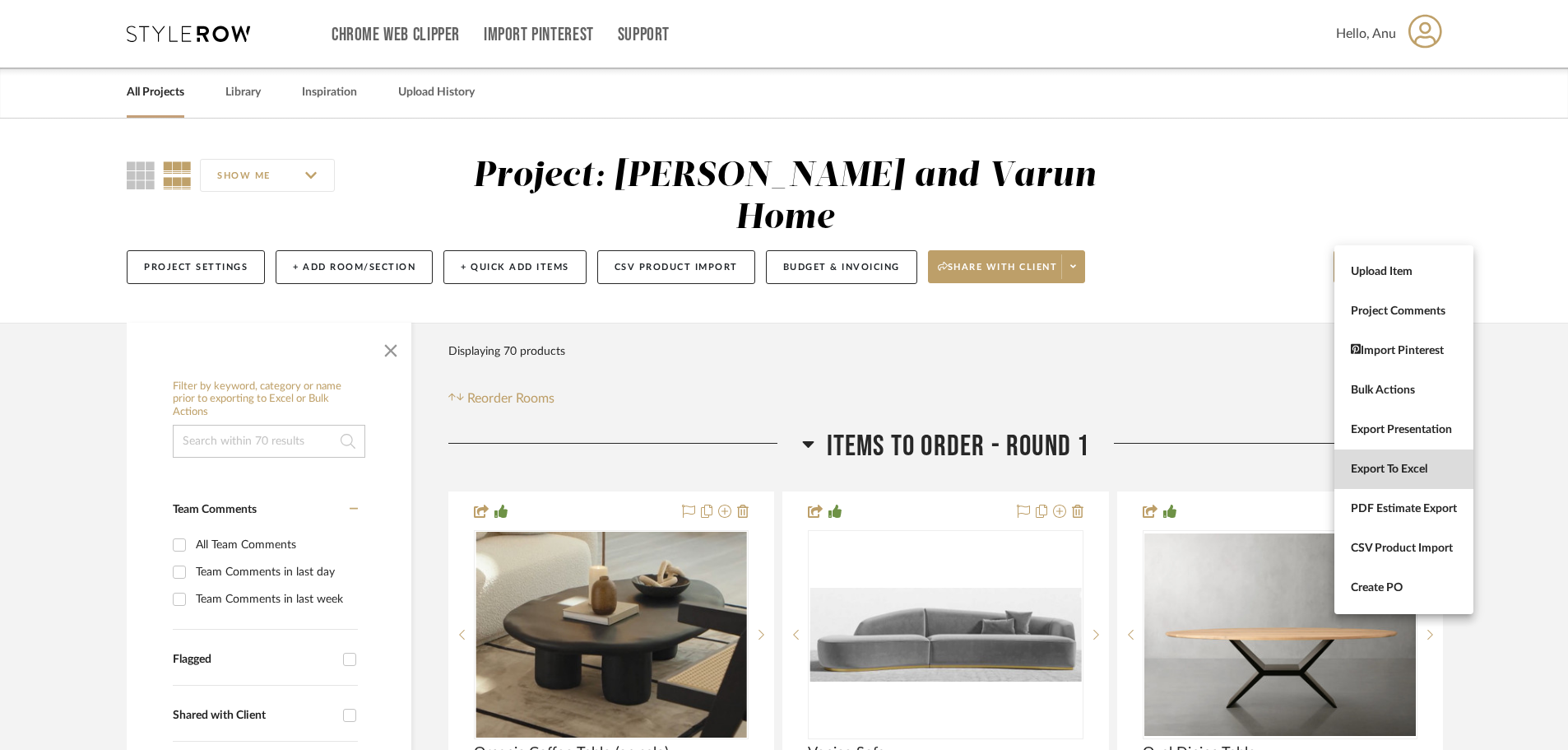
click at [1361, 460] on button "Export To Excel" at bounding box center [1403, 469] width 139 height 40
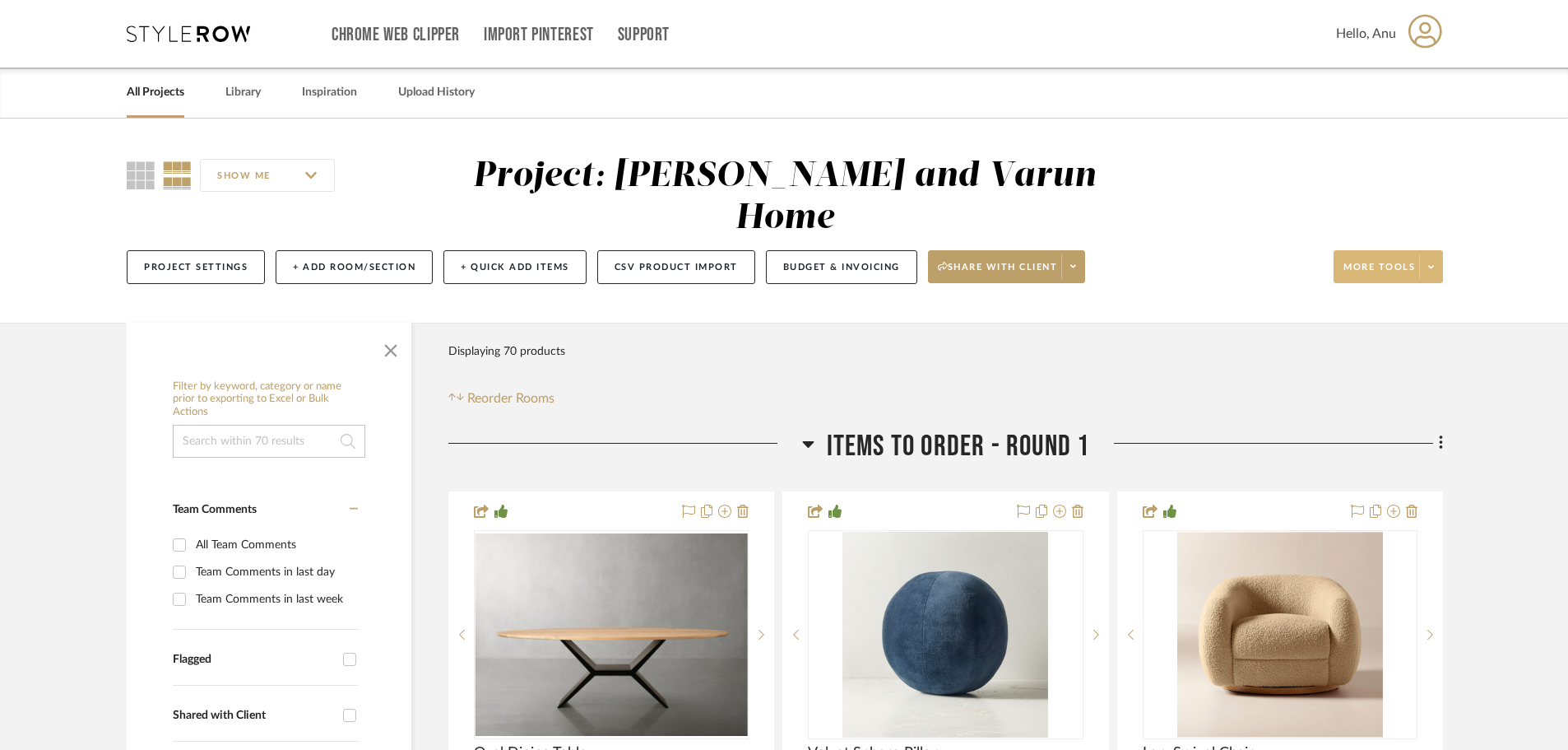
click at [1350, 251] on button "More tools" at bounding box center [1388, 267] width 109 height 33
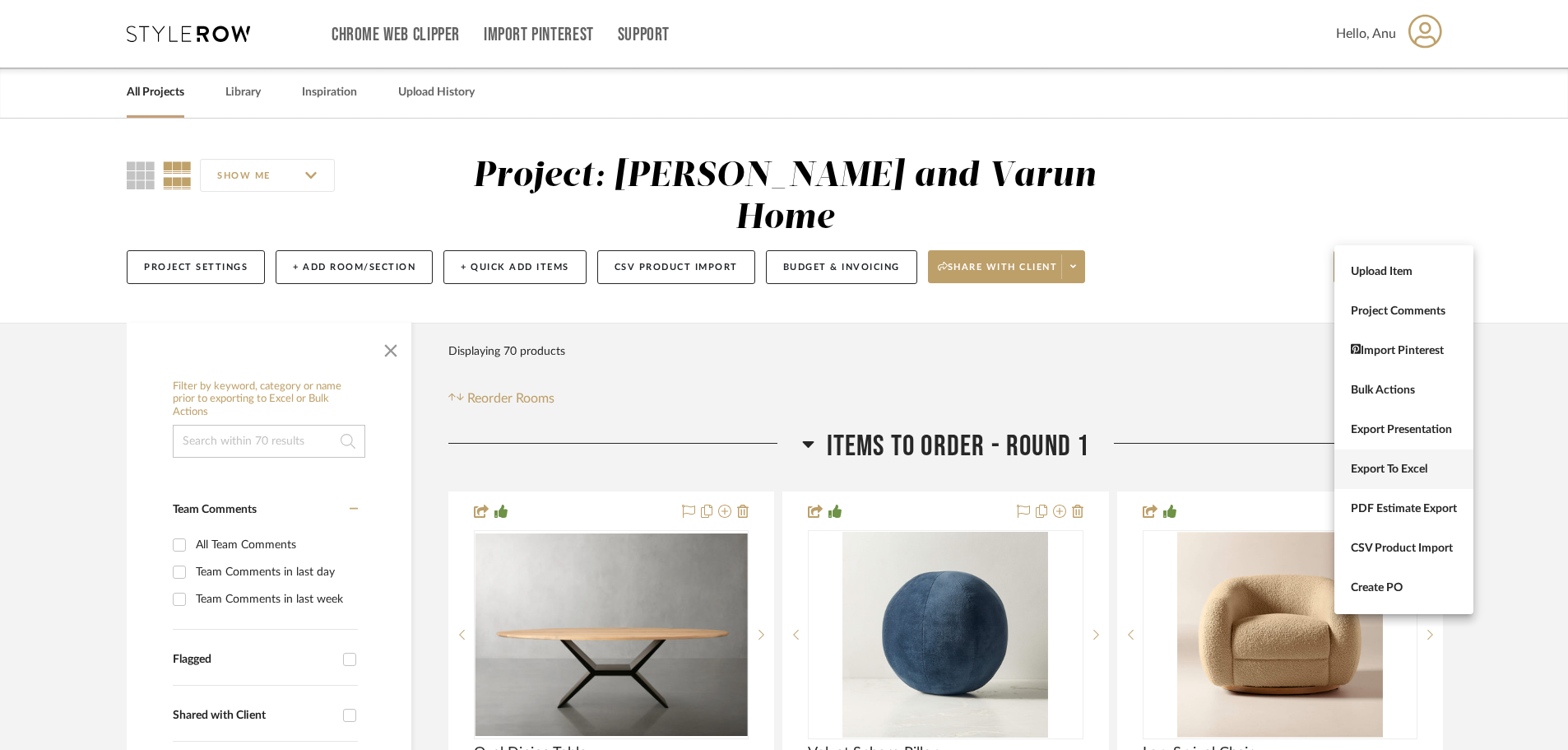
click at [1376, 475] on span "Export To Excel" at bounding box center [1404, 469] width 106 height 14
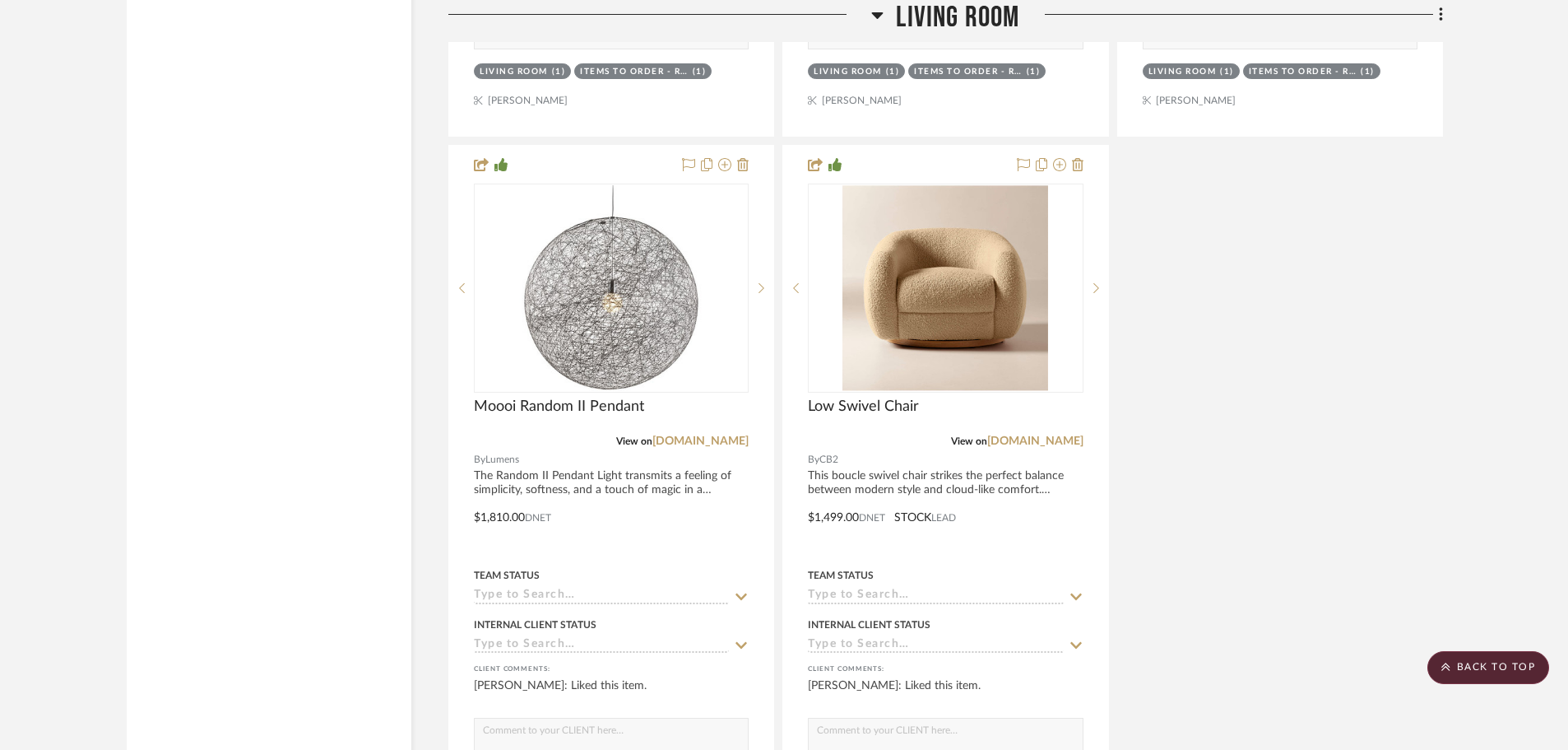
scroll to position [13253, 0]
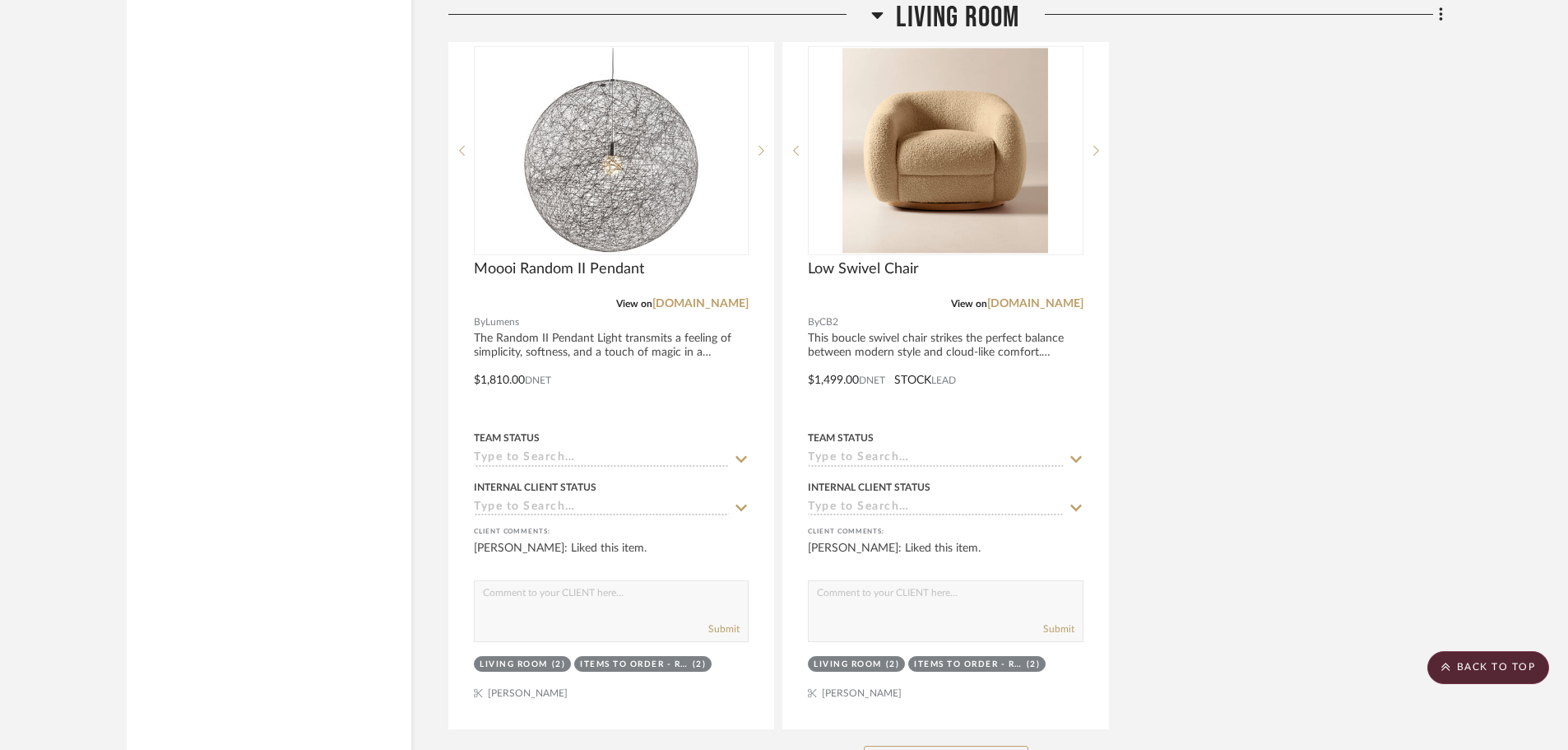
click at [955, 746] on button "See More" at bounding box center [946, 762] width 165 height 33
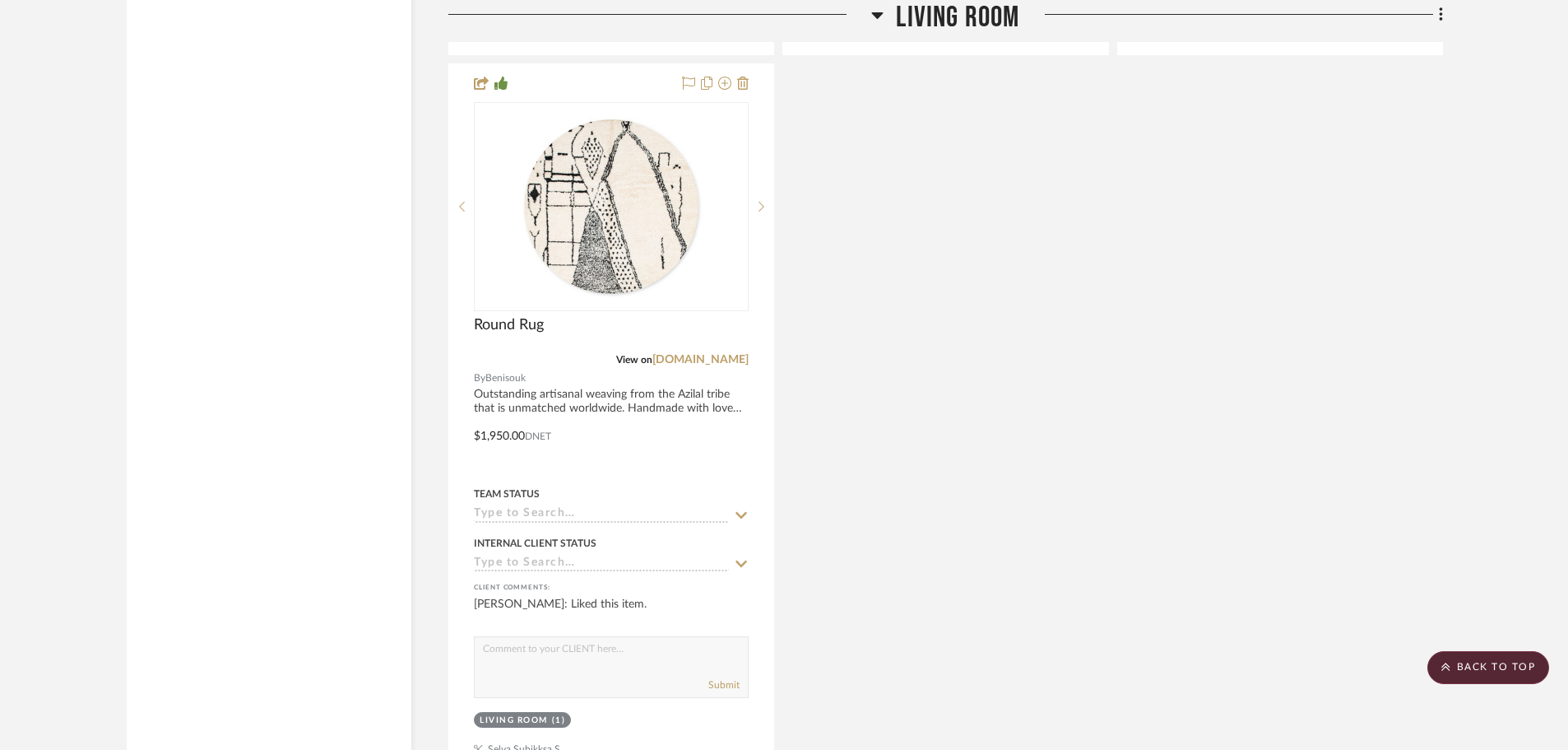
scroll to position [15557, 0]
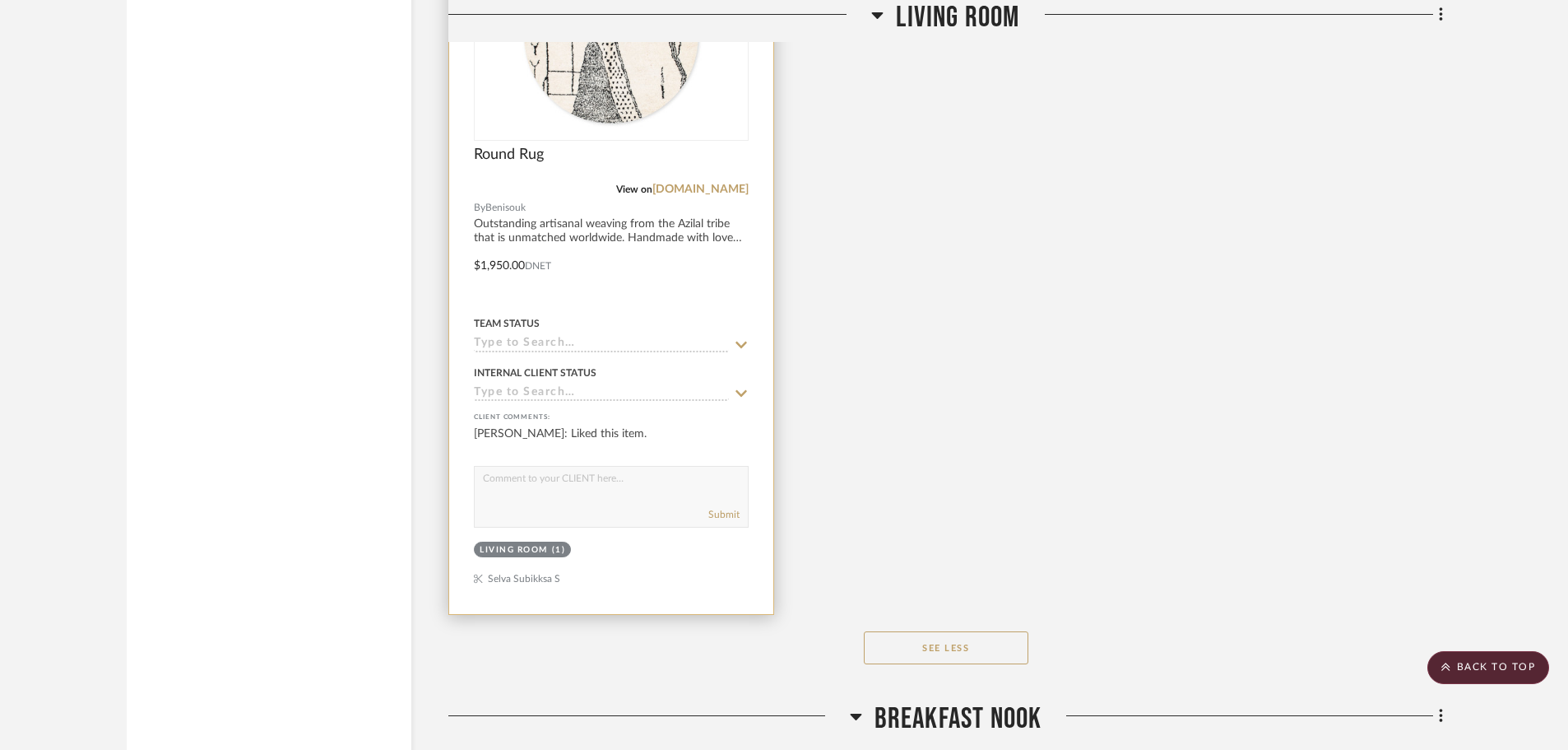
click at [499, 544] on div "Living Room" at bounding box center [513, 550] width 68 height 13
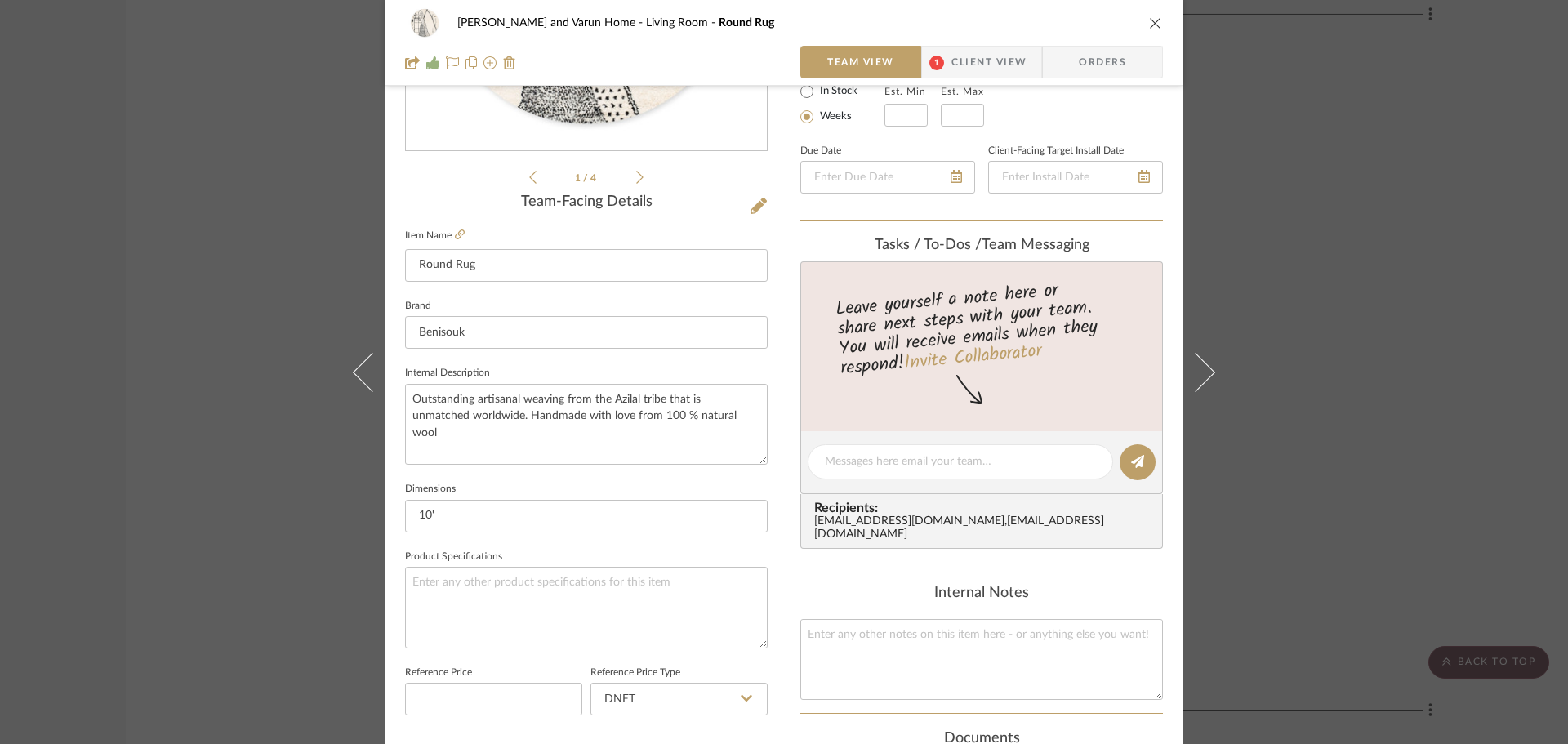
scroll to position [653, 0]
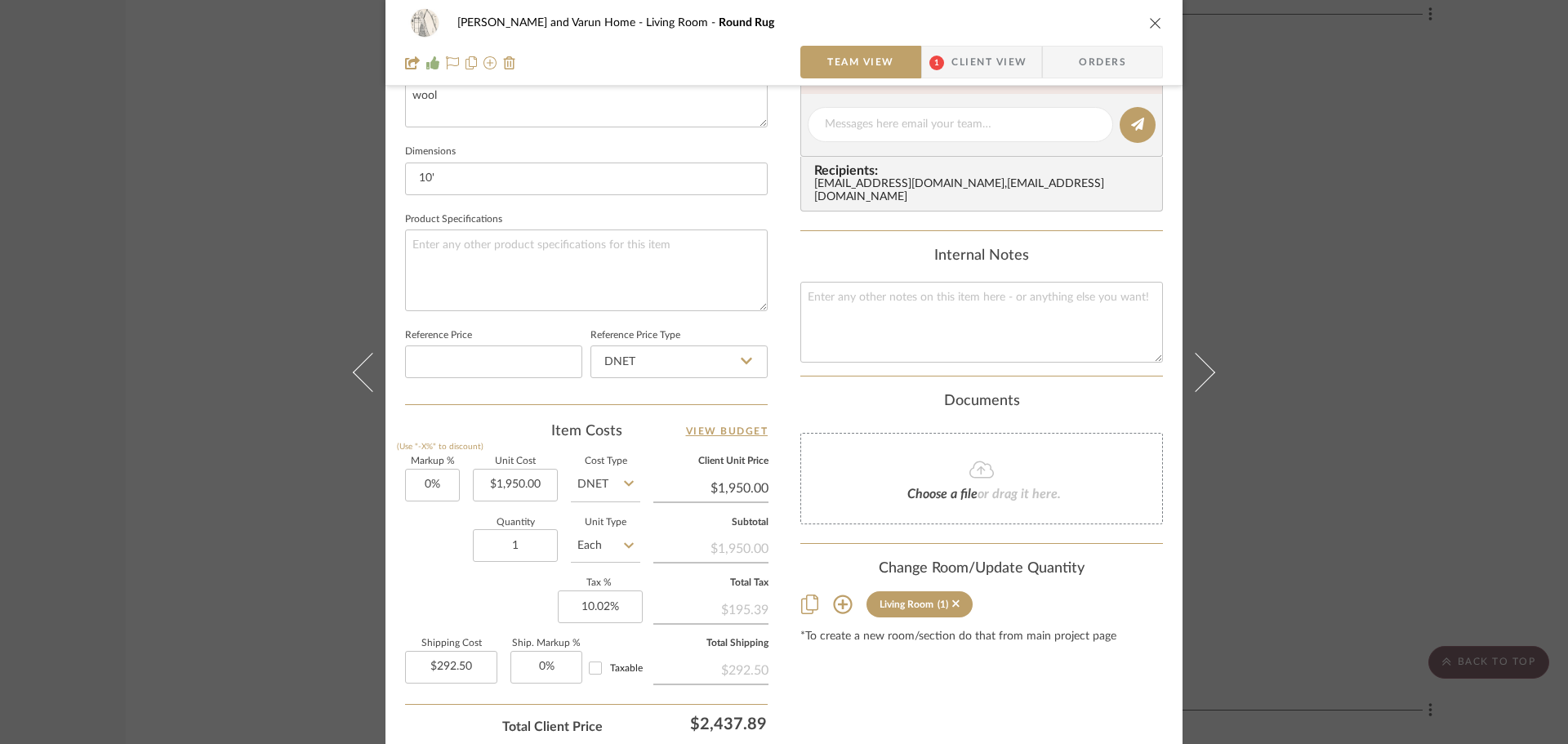
click at [842, 595] on icon at bounding box center [842, 604] width 19 height 19
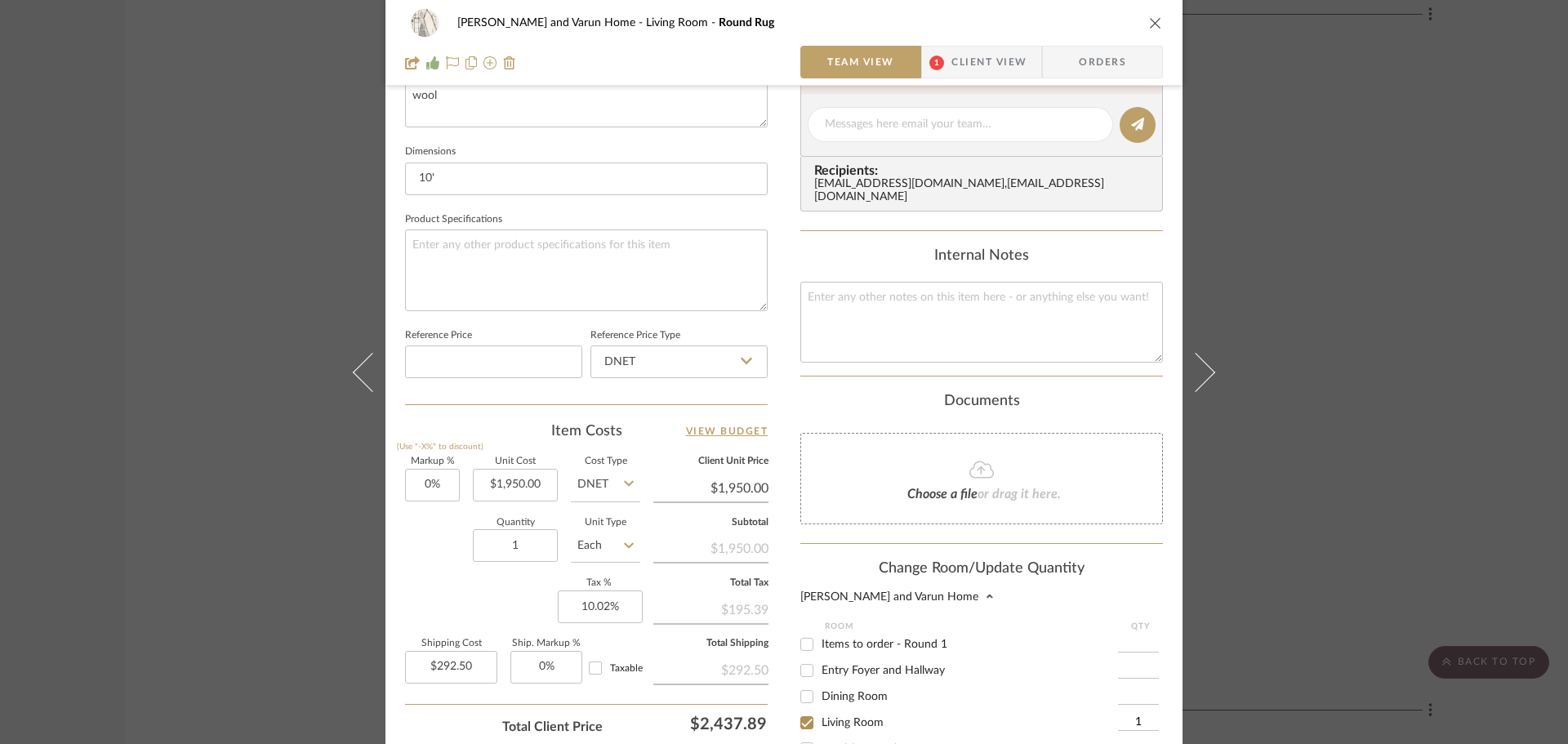
scroll to position [931, 0]
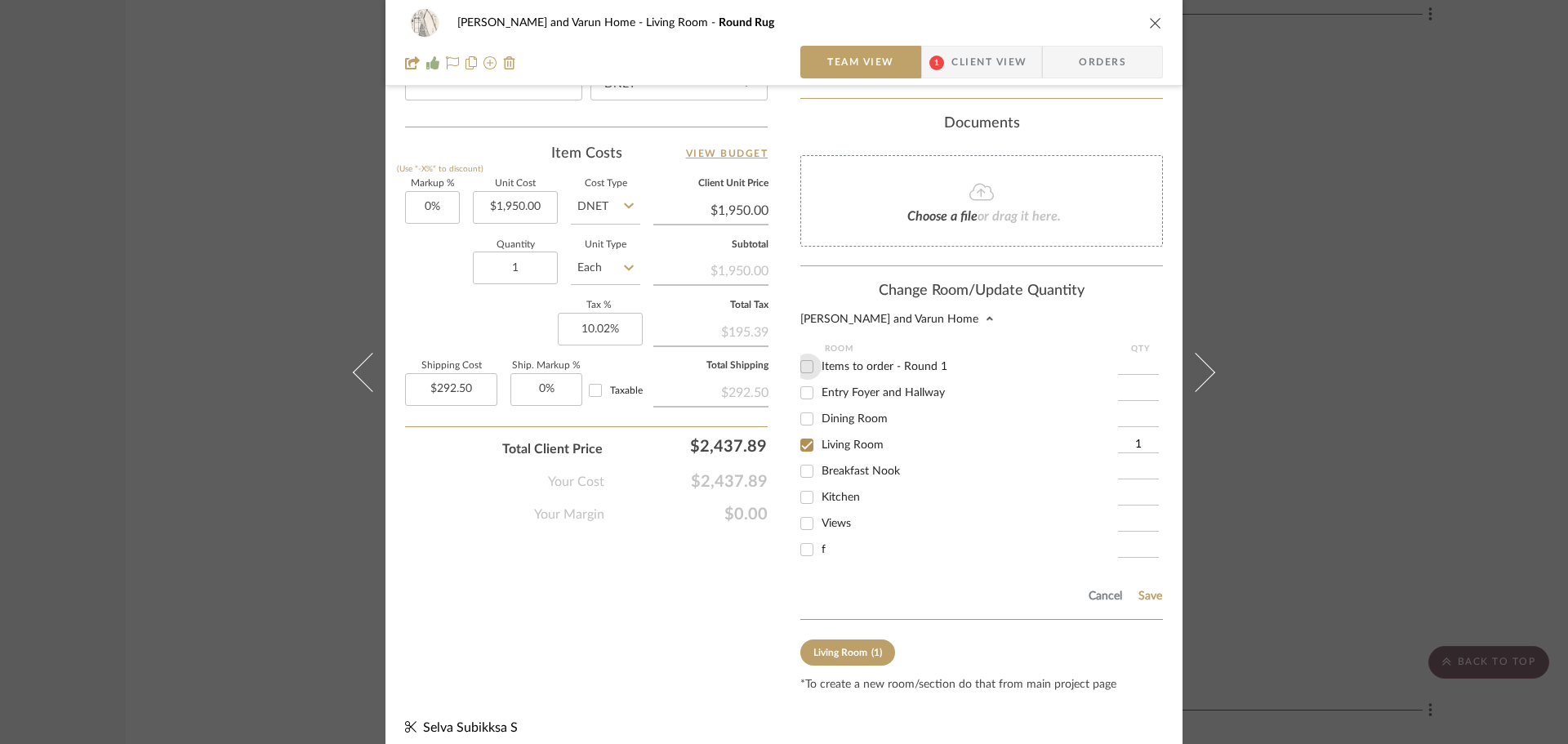
click at [802, 354] on input "Items to order - Round 1" at bounding box center [807, 366] width 26 height 26
checkbox input "true"
type input "1"
click at [1155, 590] on button "Save" at bounding box center [1150, 596] width 25 height 13
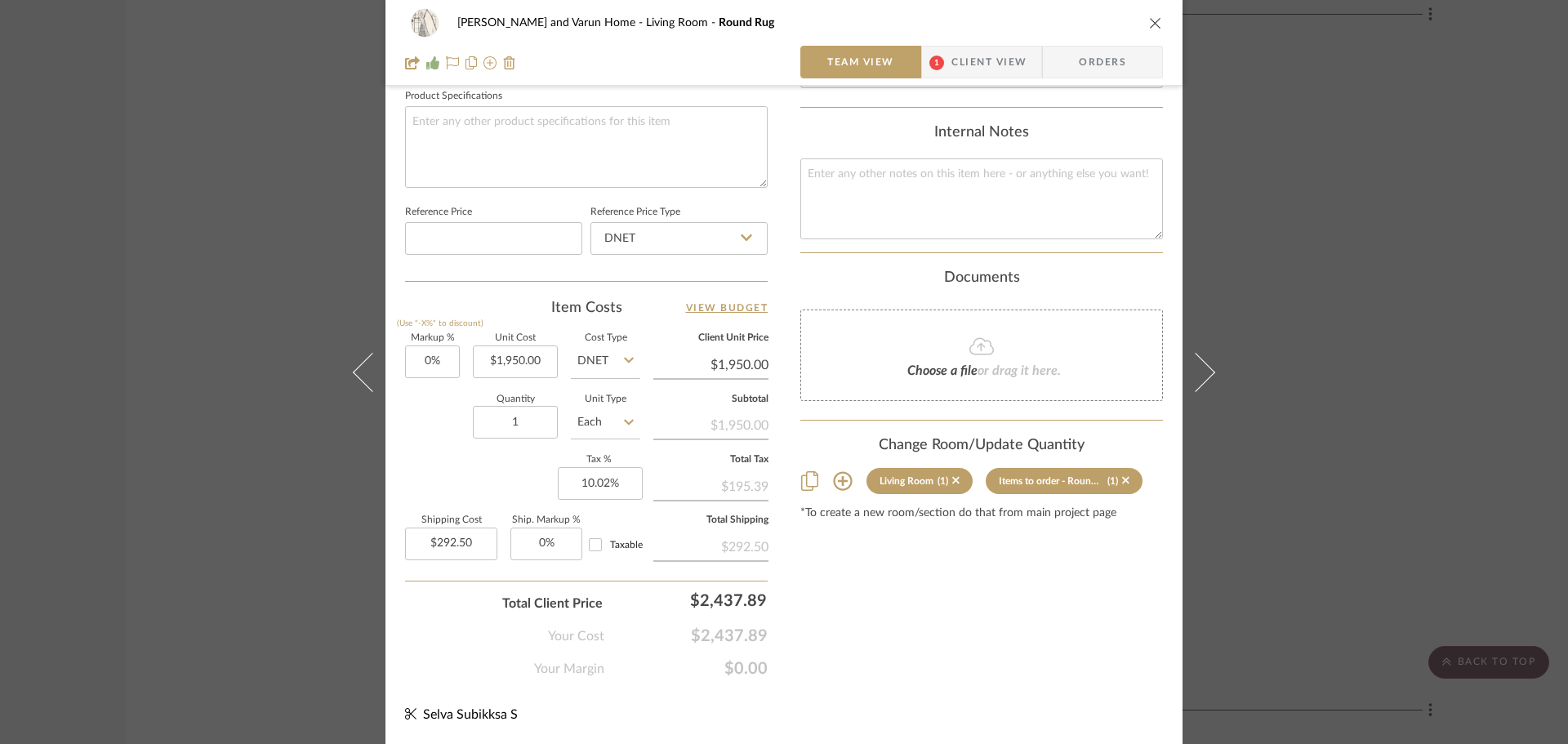
scroll to position [777, 0]
click at [1407, 373] on div "[PERSON_NAME] and Varun Home Living Room Round Rug Team View 1 Client View Orde…" at bounding box center [784, 372] width 1568 height 744
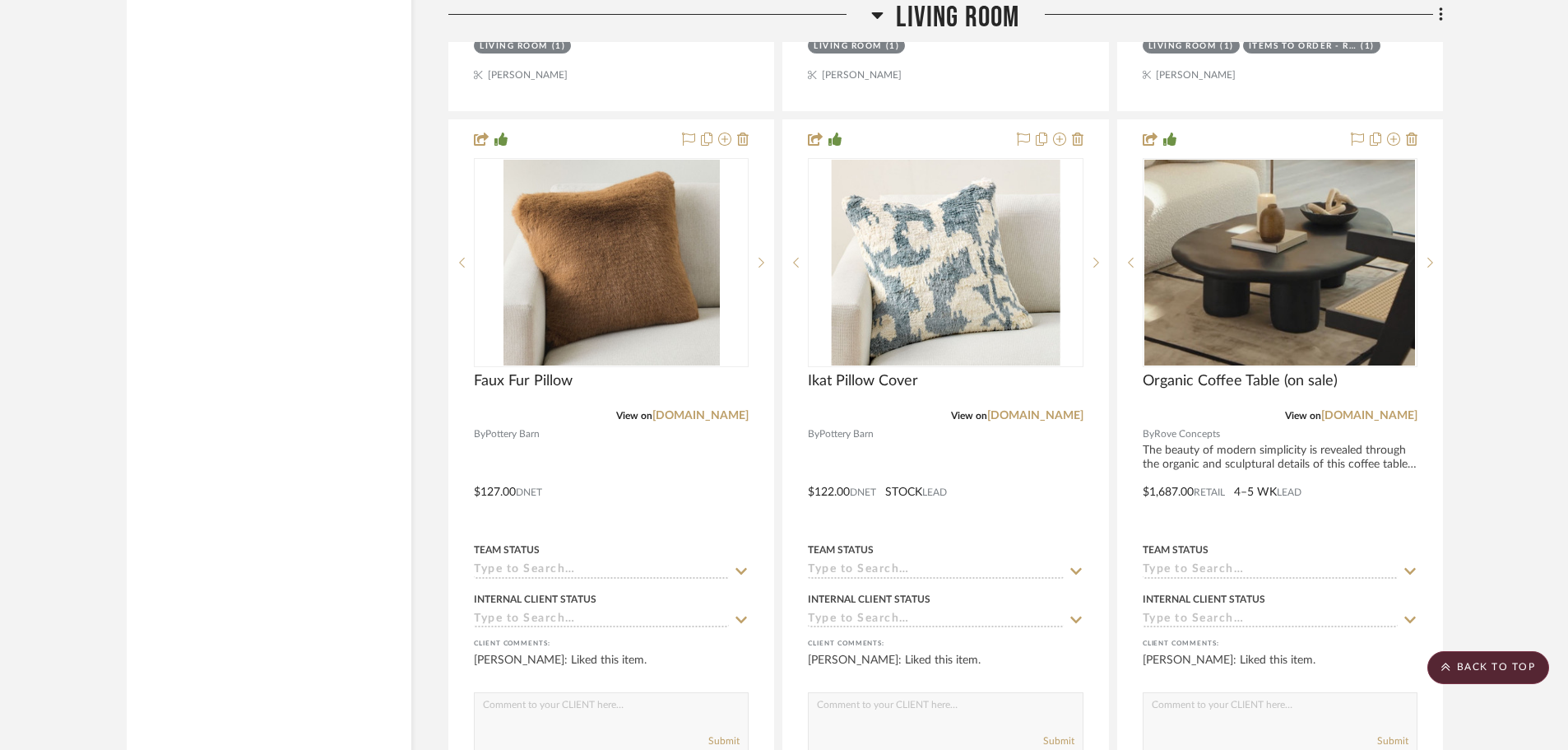
scroll to position [14406, 0]
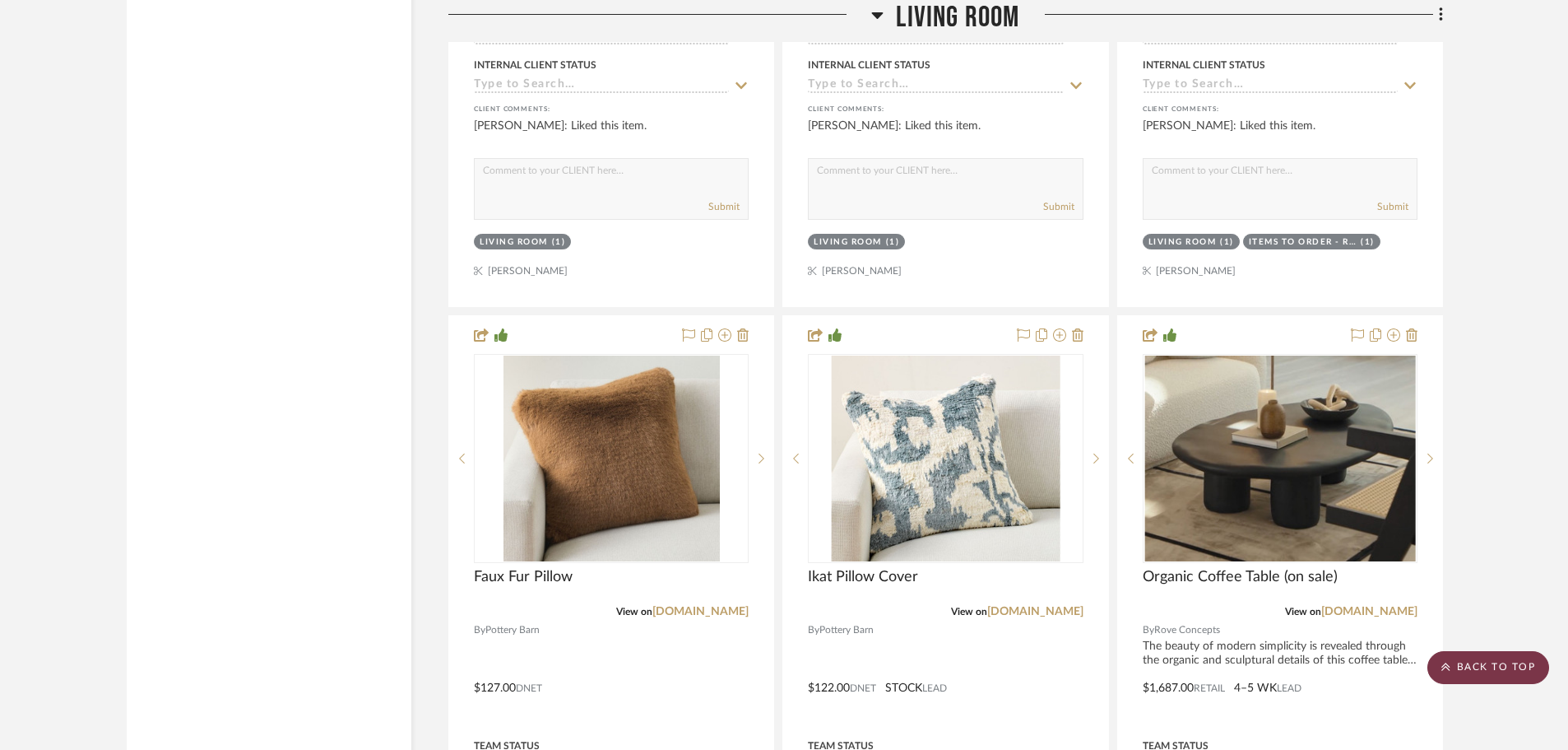
click at [1489, 666] on scroll-to-top-button "BACK TO TOP" at bounding box center [1488, 667] width 122 height 33
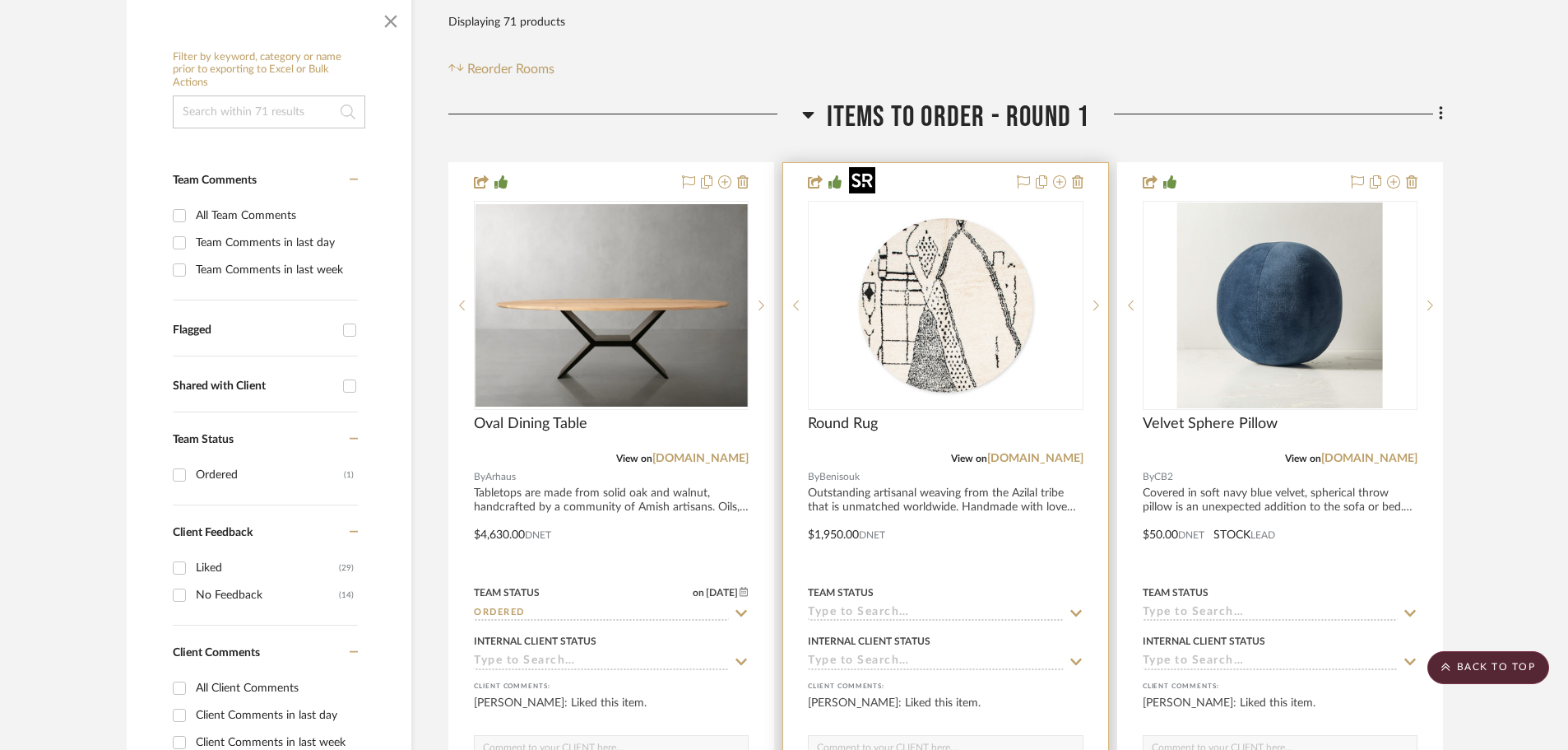
scroll to position [0, 0]
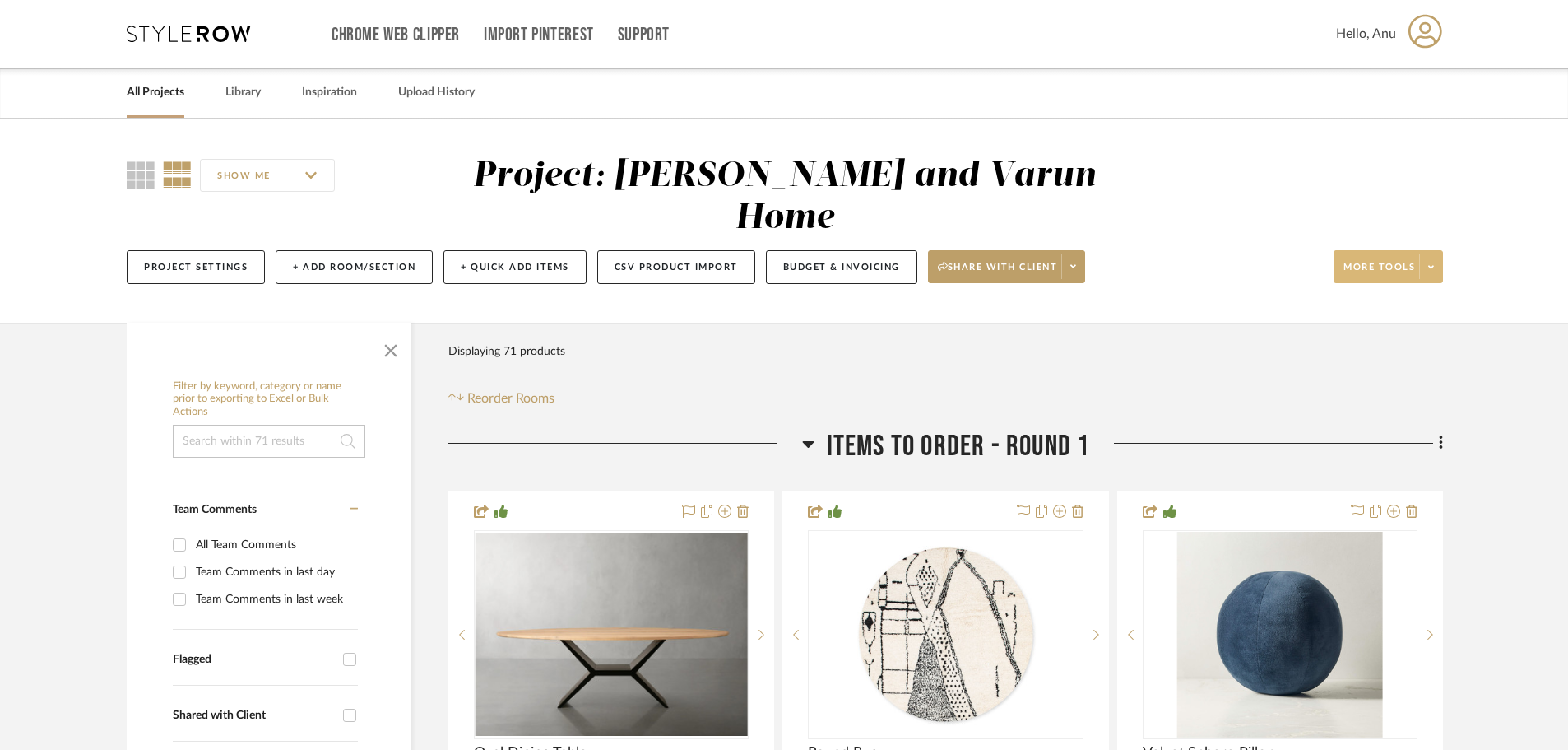
click at [1376, 261] on span "More tools" at bounding box center [1379, 272] width 71 height 24
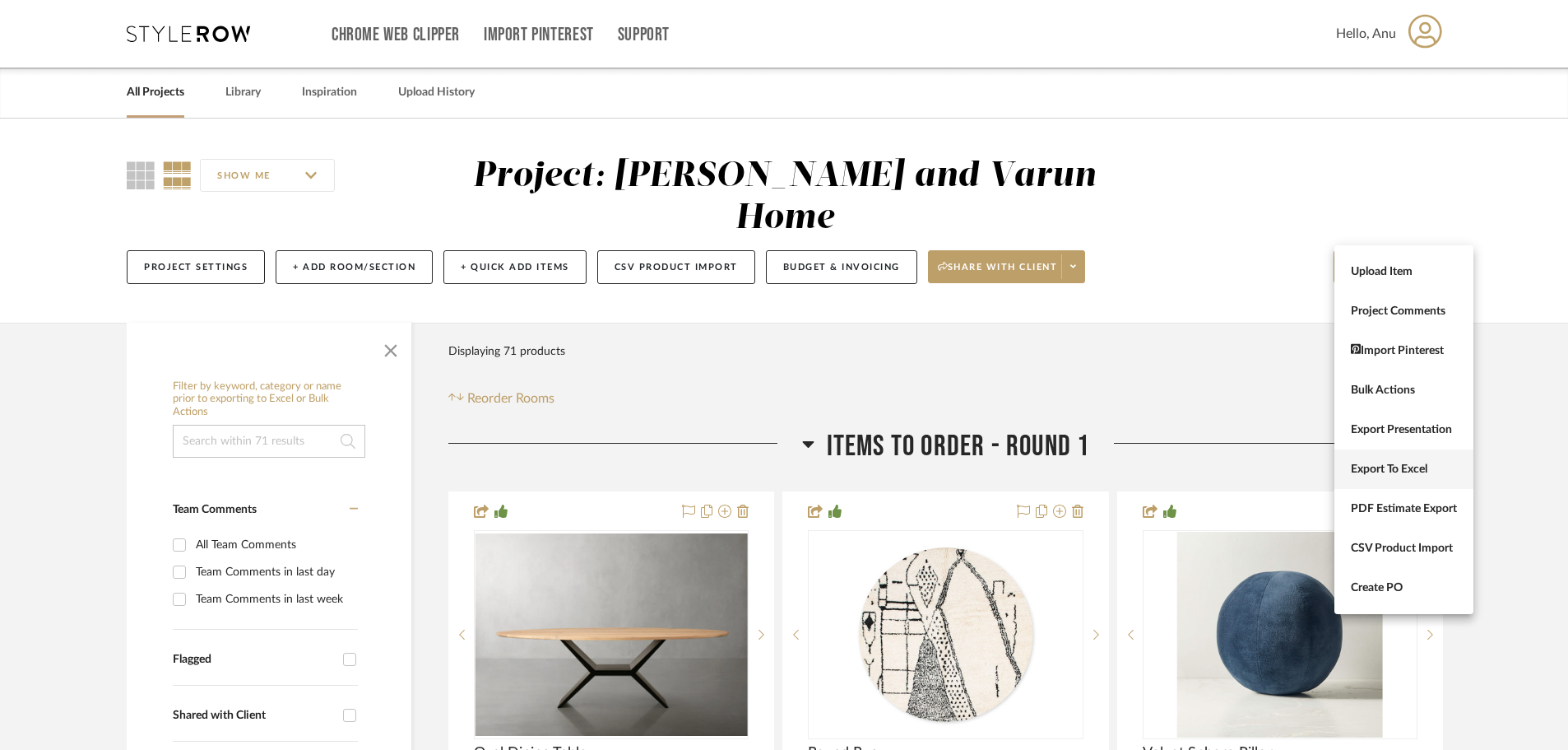
click at [1367, 466] on span "Export To Excel" at bounding box center [1404, 469] width 106 height 14
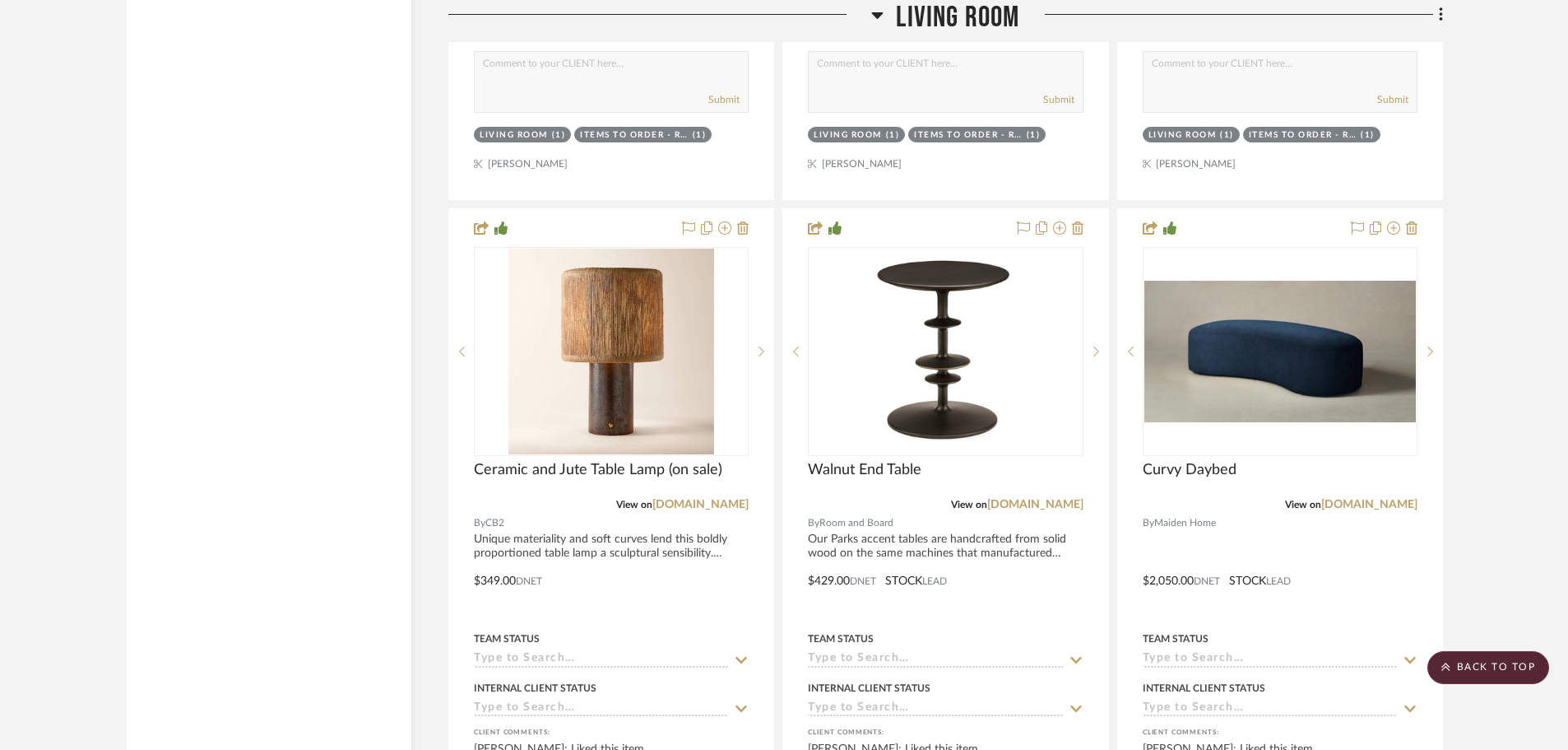
scroll to position [12347, 0]
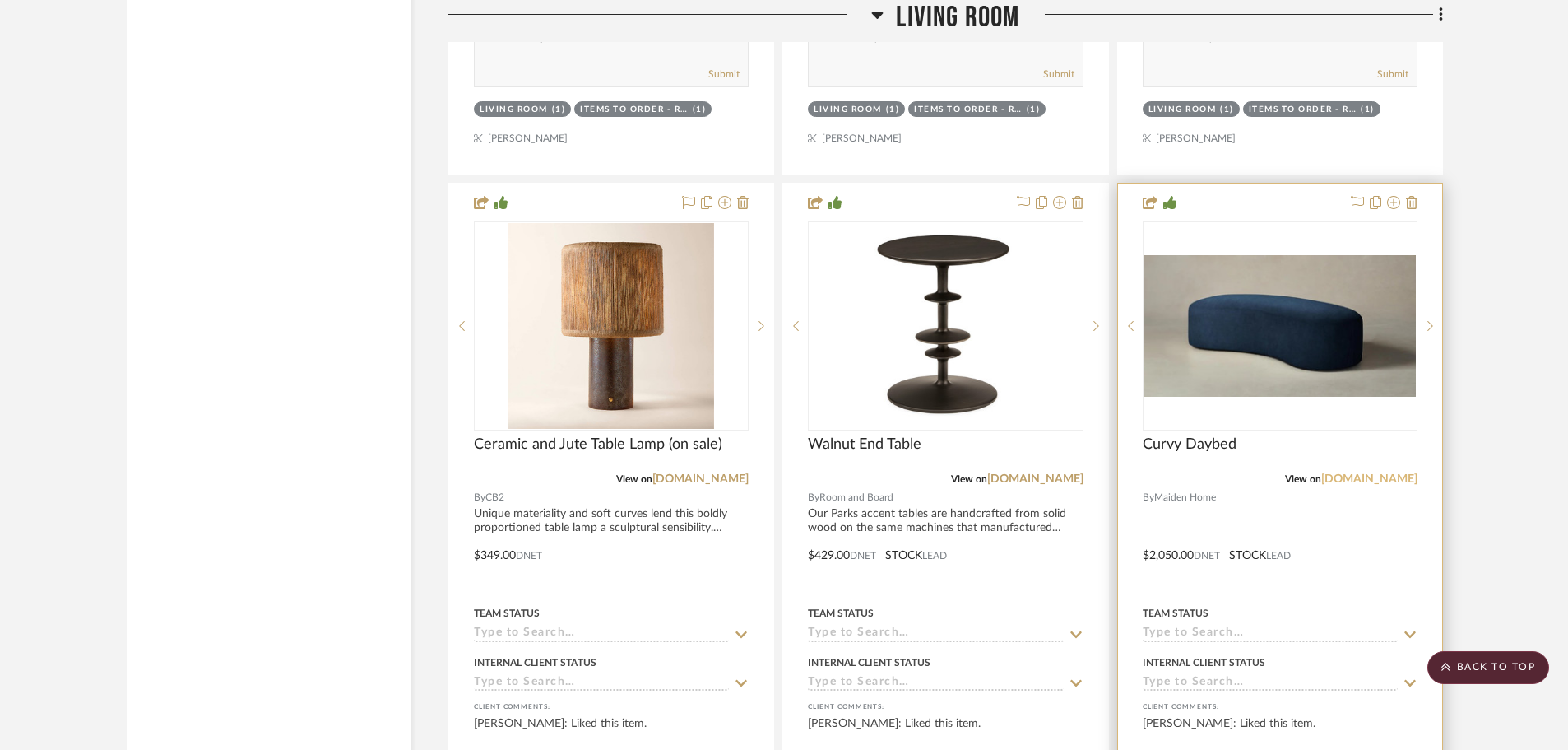
click at [1371, 473] on link "[DOMAIN_NAME]" at bounding box center [1369, 479] width 97 height 12
click at [1281, 515] on div at bounding box center [1280, 543] width 324 height 721
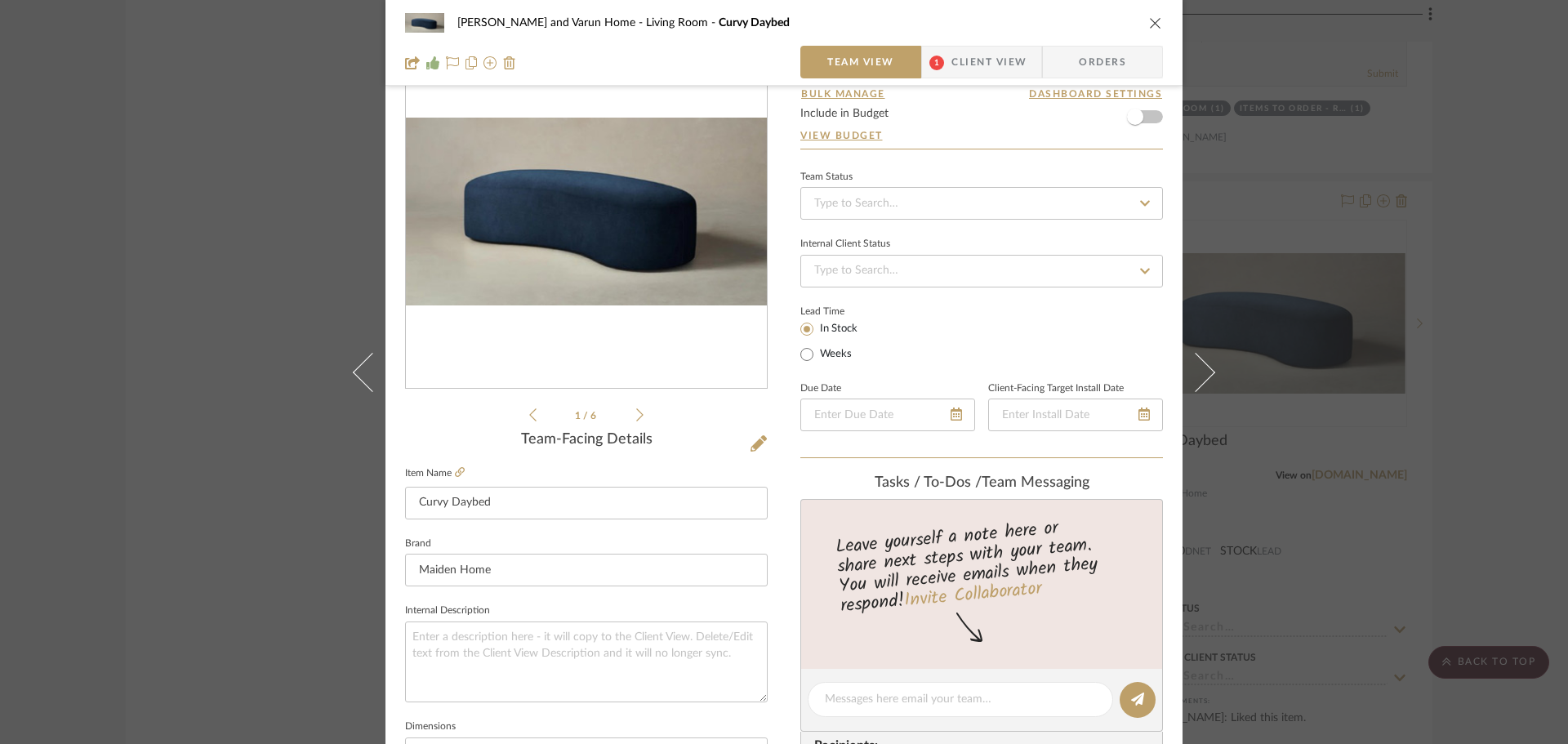
scroll to position [42, 0]
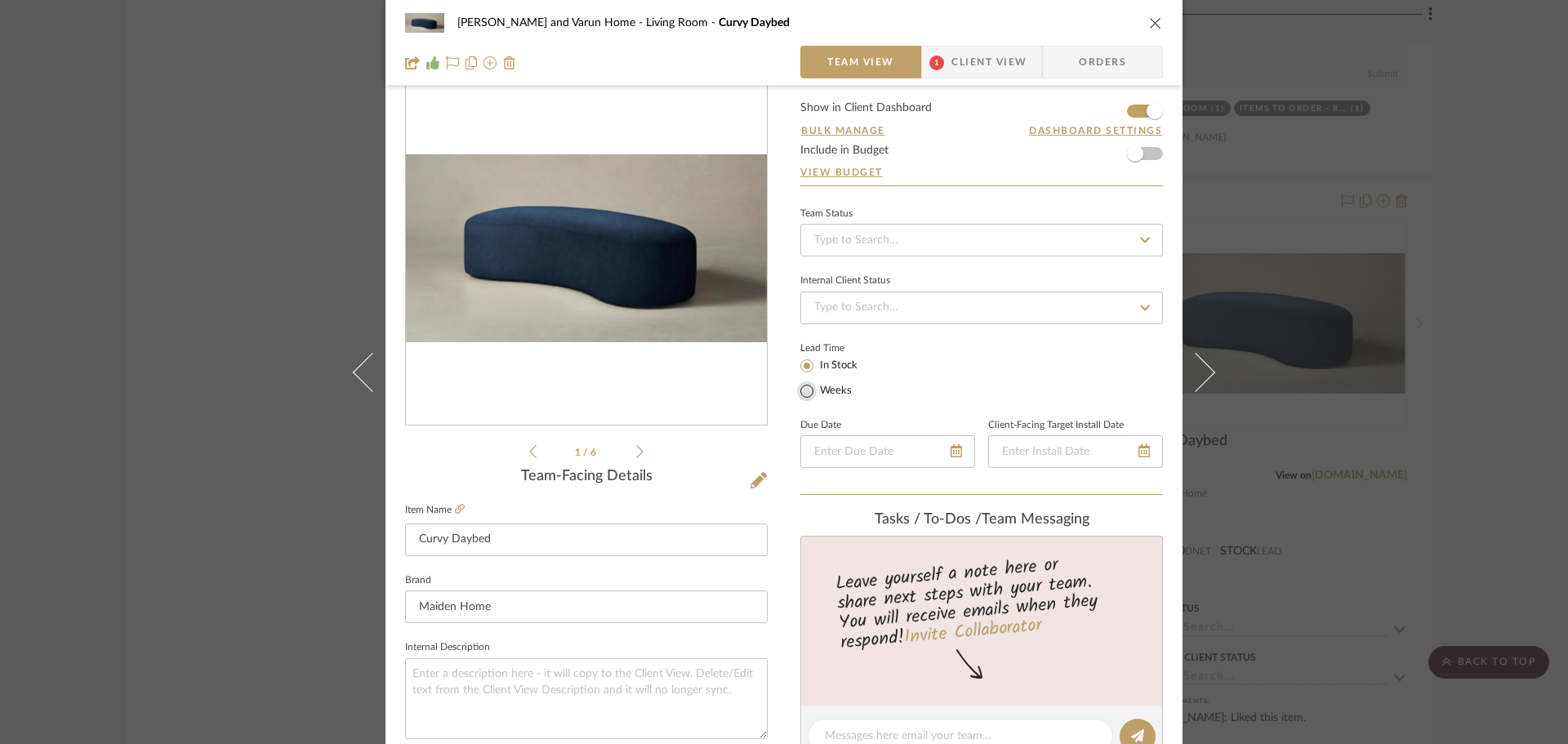
click at [800, 394] on input "Weeks" at bounding box center [807, 390] width 19 height 19
radio input "true"
click at [896, 382] on input "text" at bounding box center [906, 389] width 43 height 23
type input "6"
click at [962, 388] on input "text" at bounding box center [962, 389] width 43 height 23
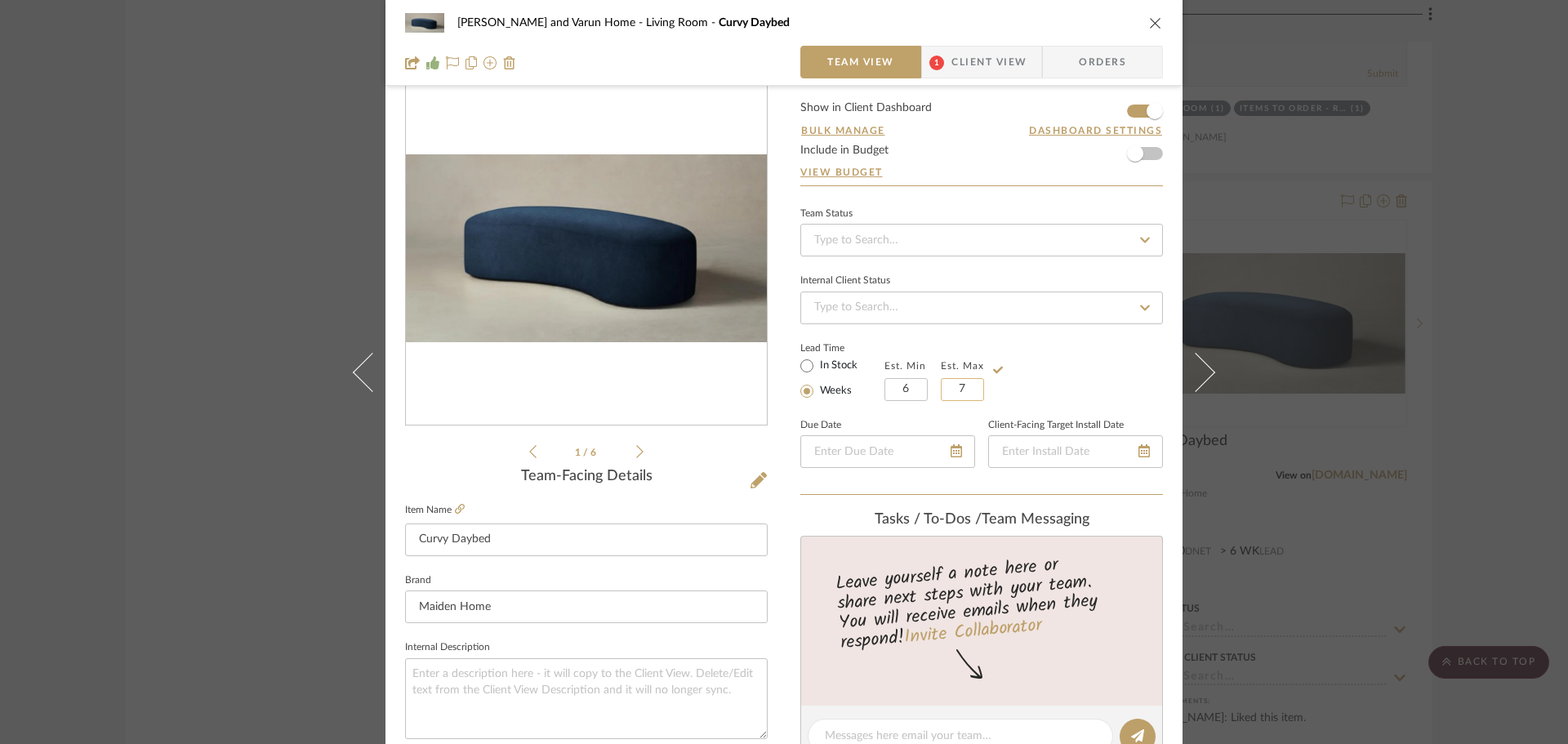
type input "7"
click at [1088, 369] on div "Lead Time In Stock Weeks Est. Min 6 Est. Max 7" at bounding box center [981, 369] width 363 height 63
click at [1487, 387] on div "[PERSON_NAME] and Varun Home Living Room Curvy Daybed Team View 1 Client View O…" at bounding box center [784, 372] width 1568 height 744
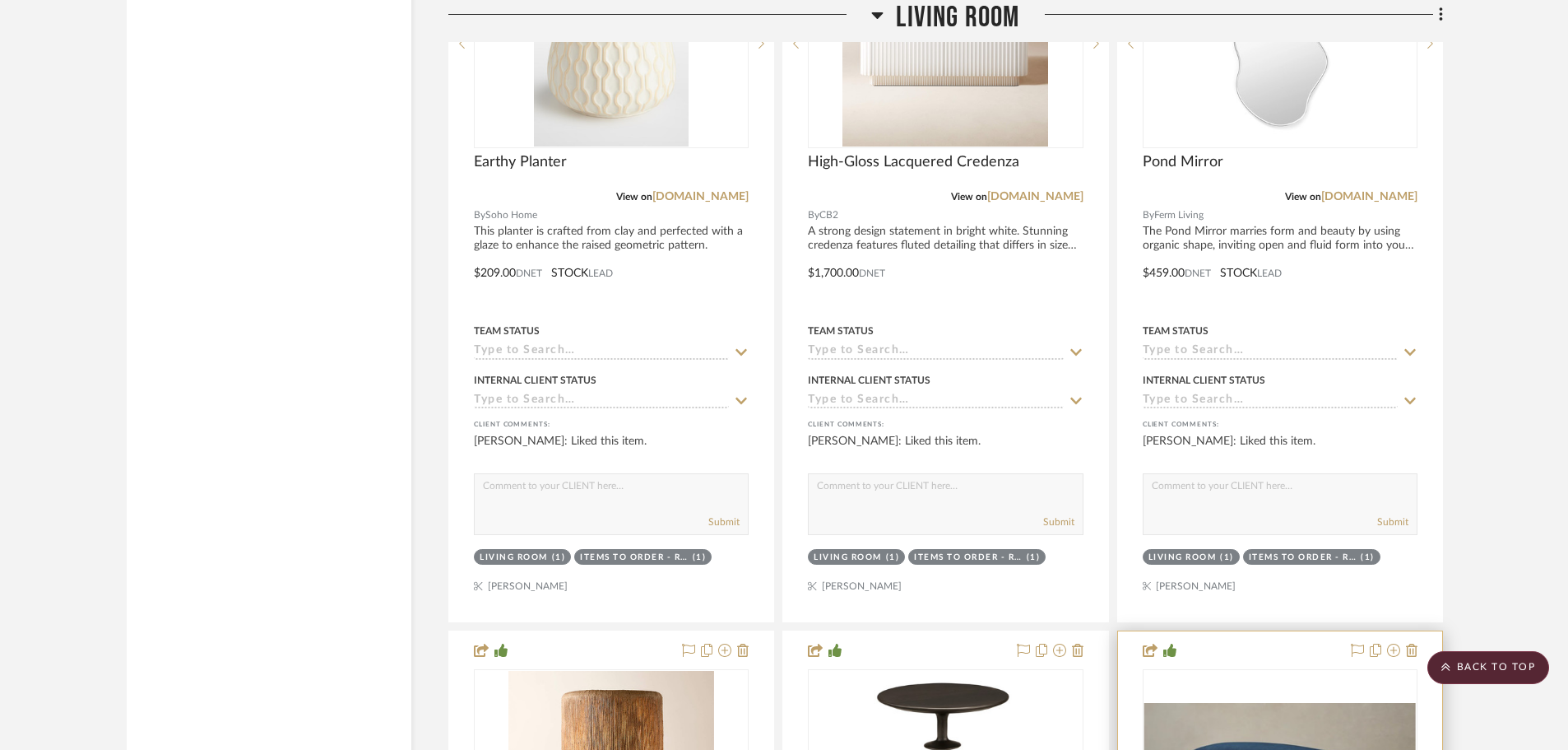
scroll to position [11854, 0]
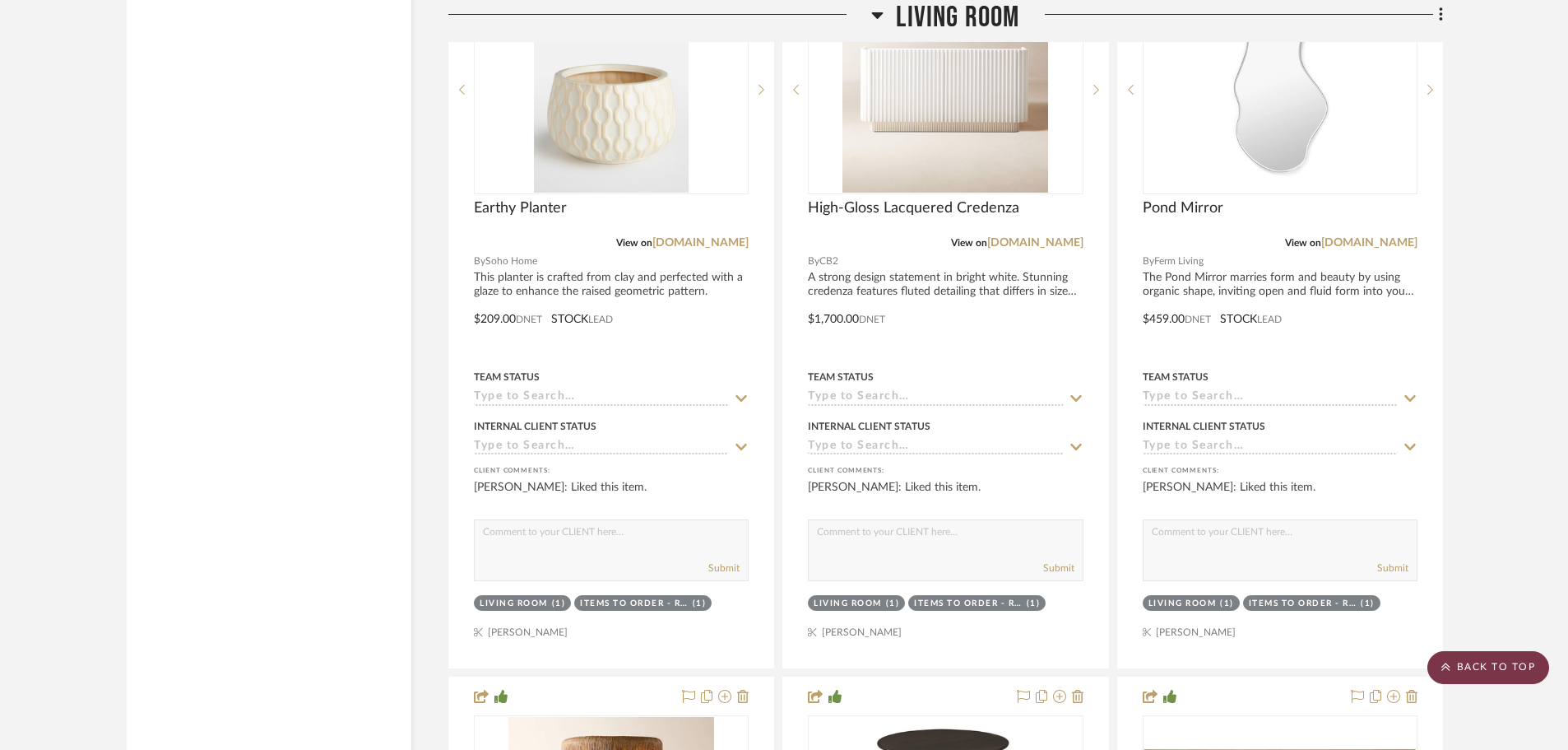
click at [1464, 668] on scroll-to-top-button "BACK TO TOP" at bounding box center [1488, 667] width 122 height 33
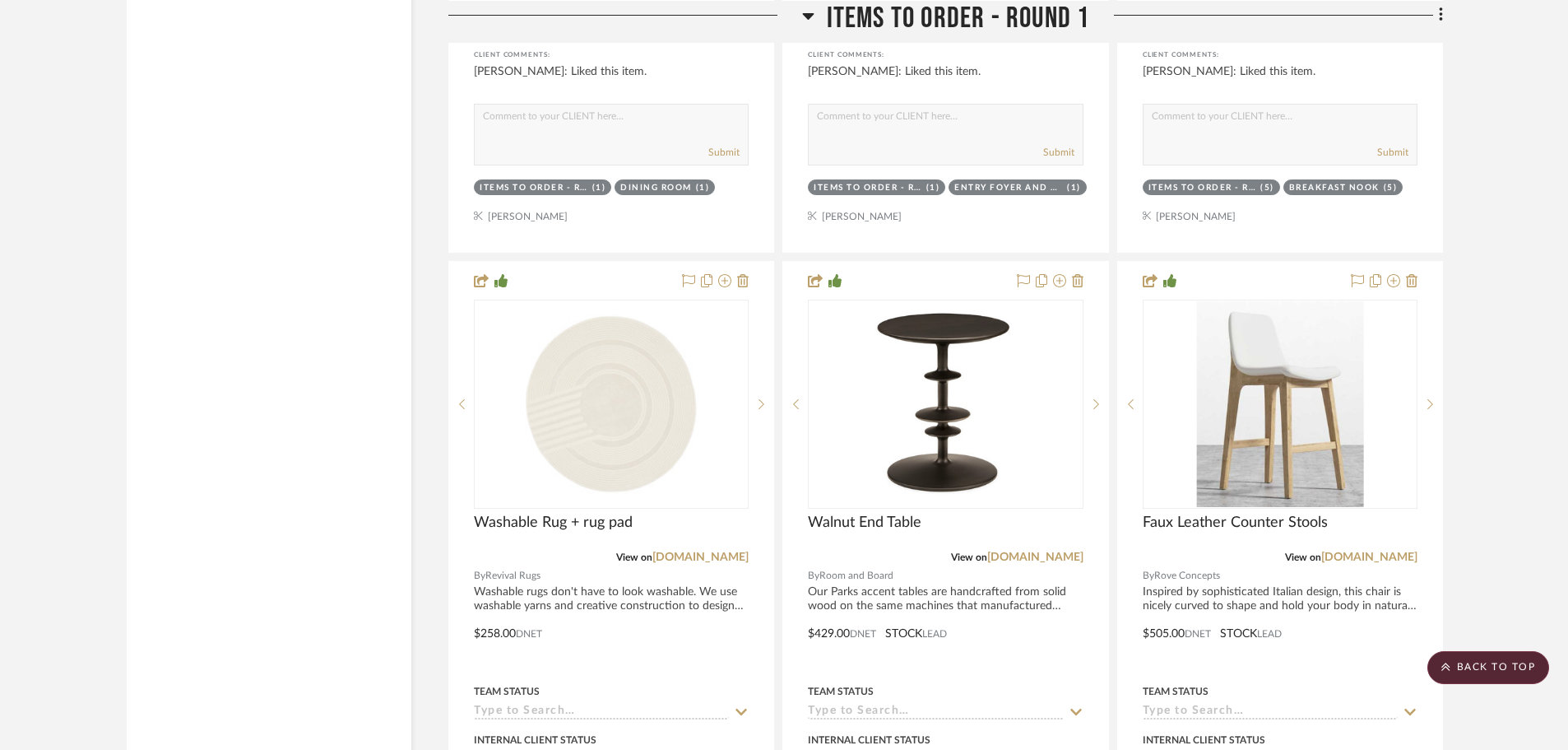
scroll to position [4609, 0]
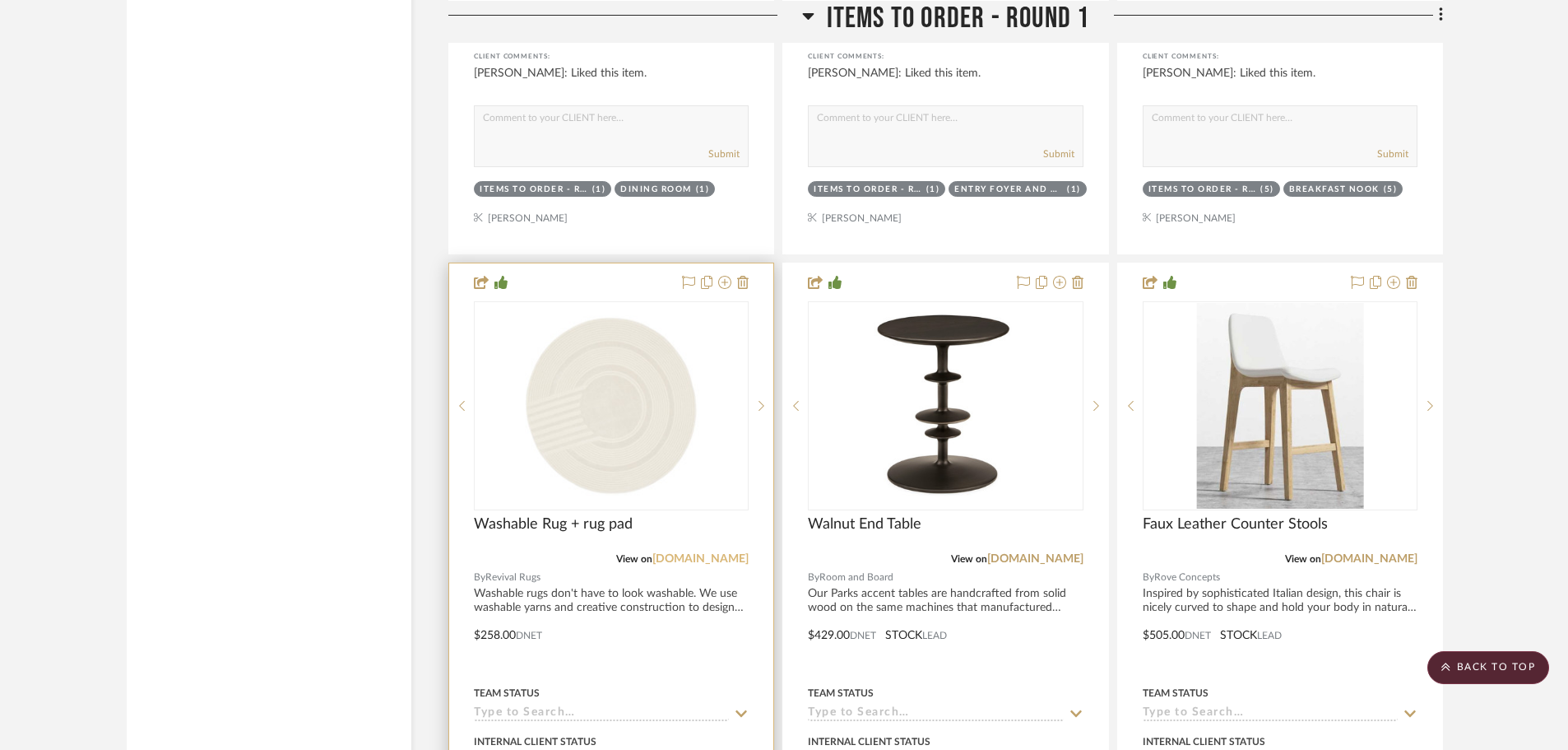
click at [707, 553] on link "[DOMAIN_NAME]" at bounding box center [700, 559] width 97 height 12
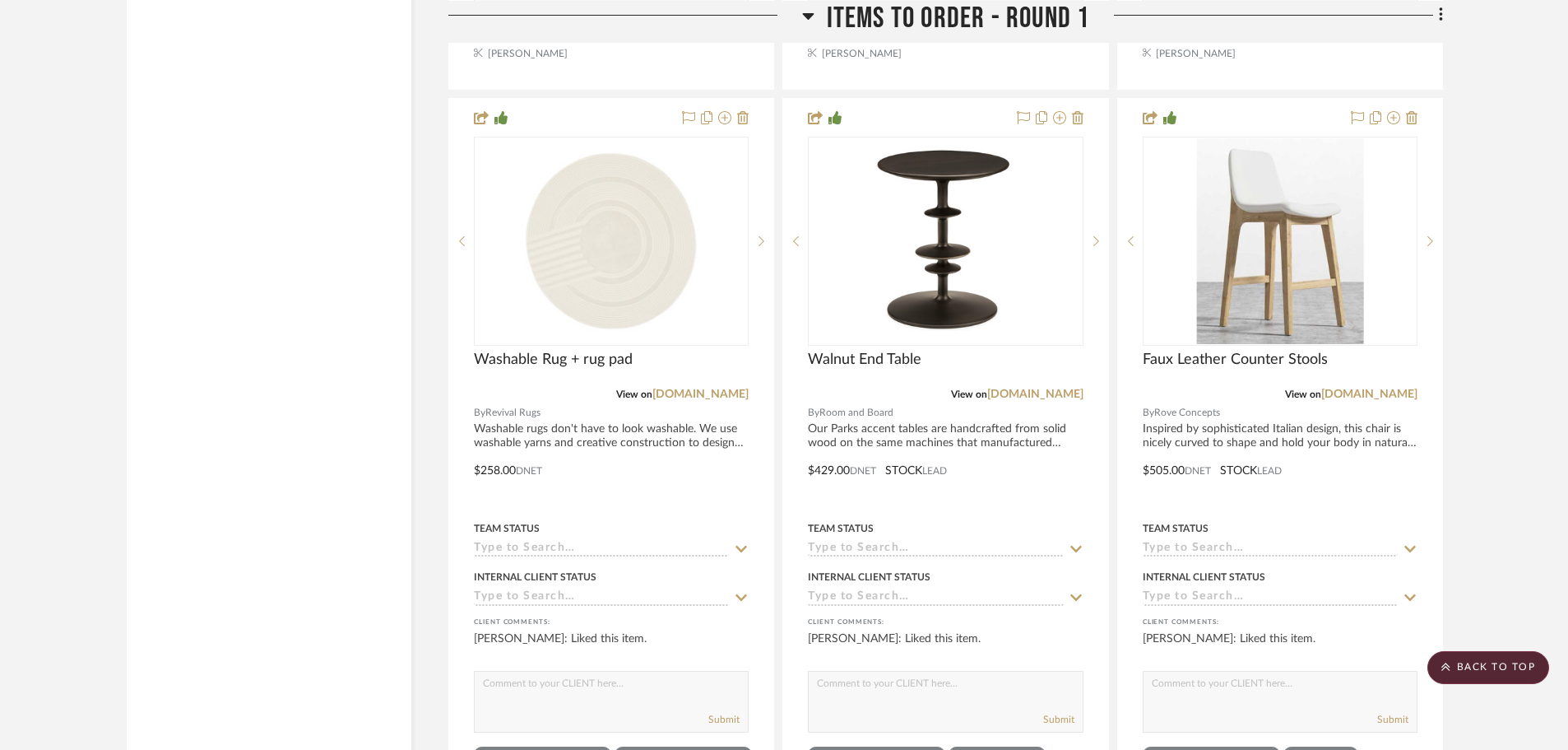
scroll to position [4857, 0]
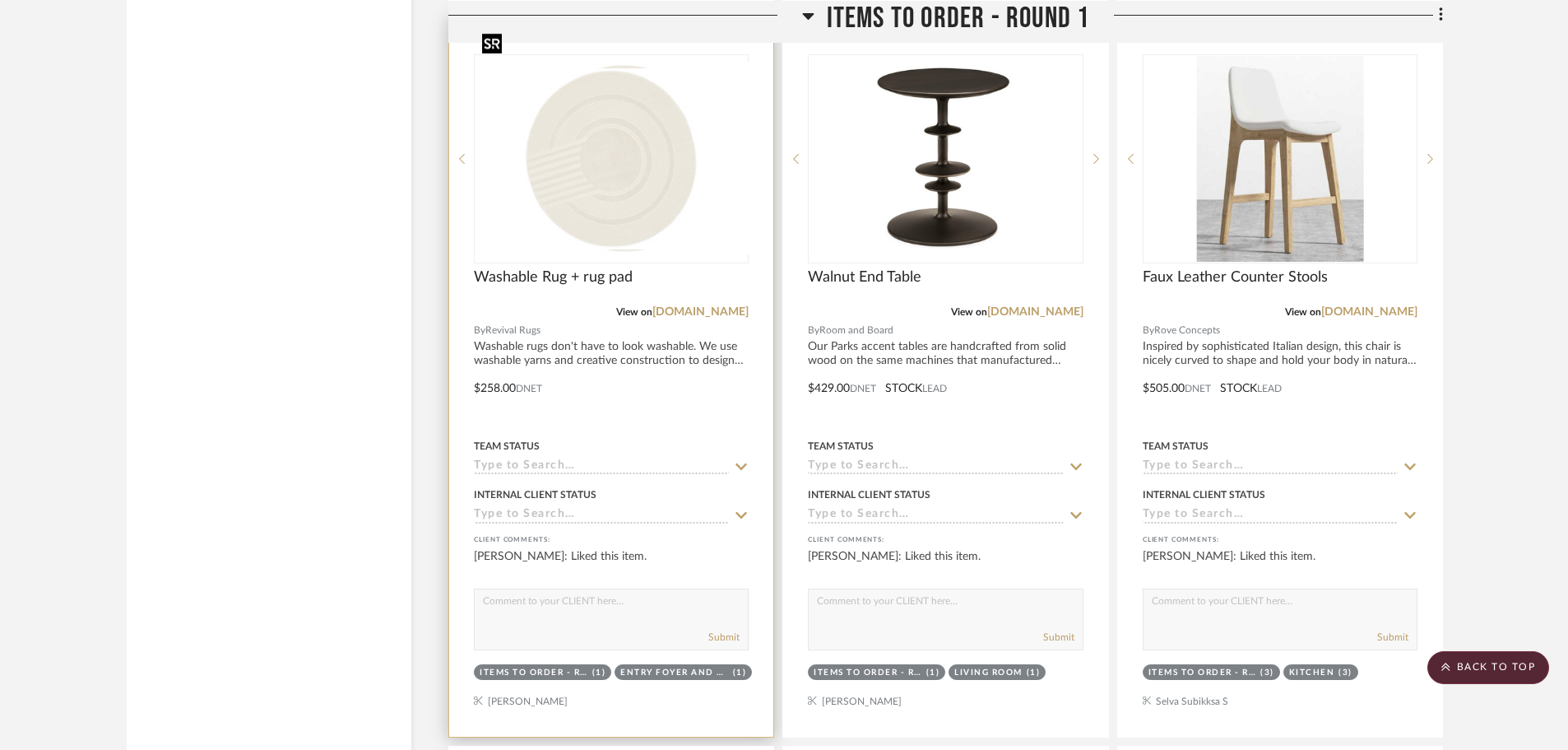
click at [589, 163] on div at bounding box center [611, 159] width 275 height 209
click at [557, 304] on div at bounding box center [612, 377] width 324 height 721
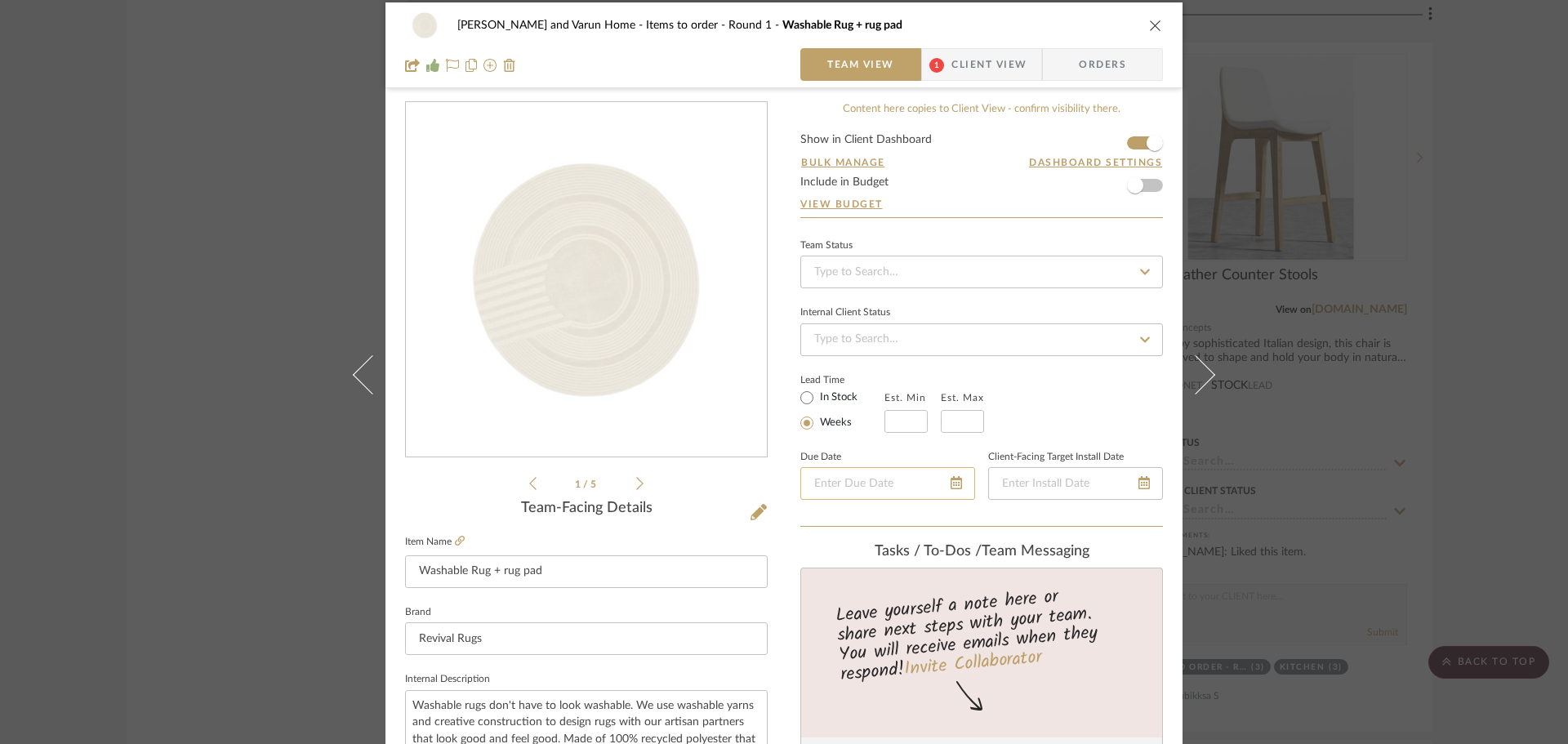
scroll to position [0, 0]
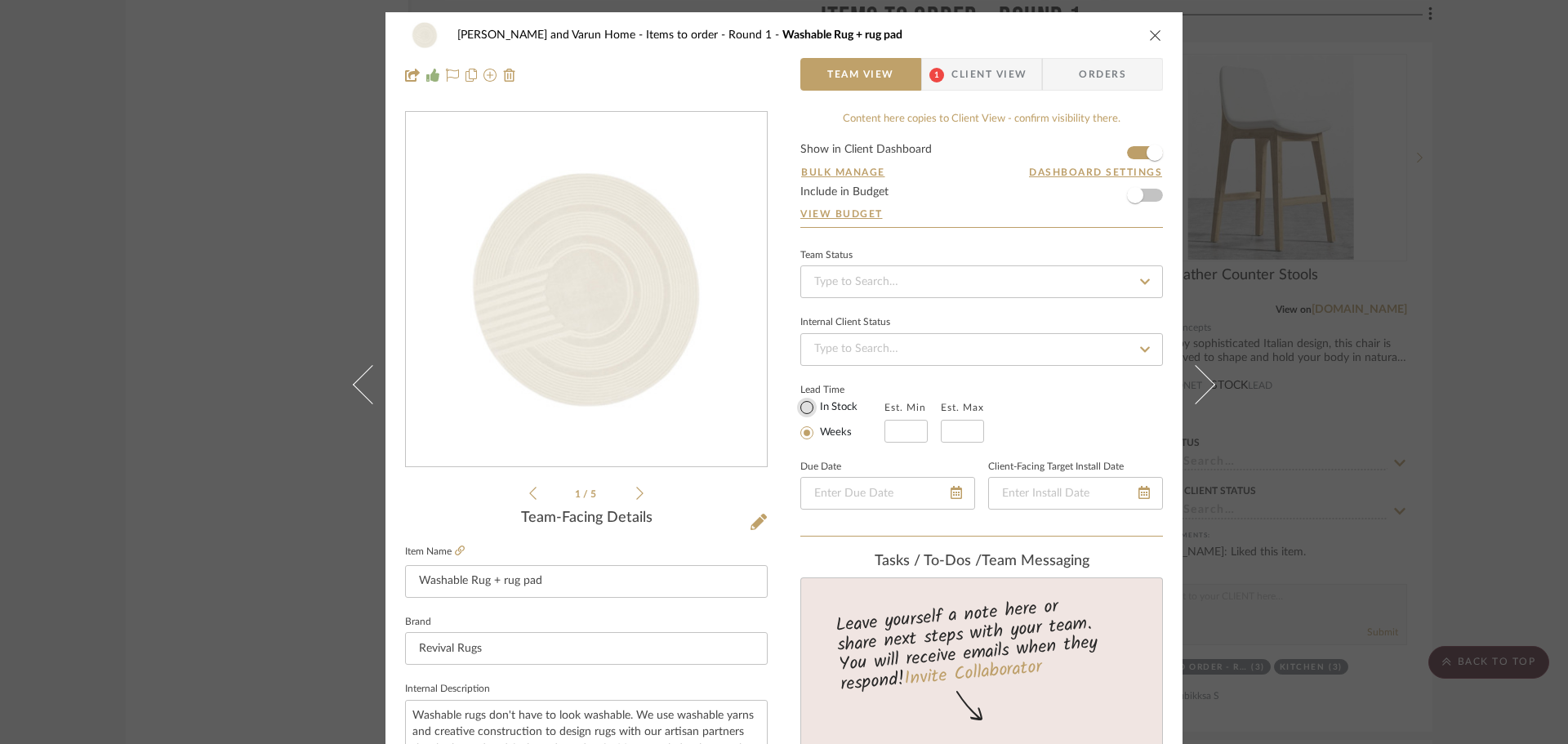
click at [797, 402] on input "In Stock" at bounding box center [807, 407] width 19 height 19
radio input "true"
click at [1008, 35] on div "[PERSON_NAME] and Varun Home Items to order - Round 1 Washable Rug + rug pad" at bounding box center [796, 35] width 678 height 12
click at [1490, 275] on div "[PERSON_NAME] and Varun Home Items to order - Round 1 Washable Rug + rug pad Te…" at bounding box center [784, 372] width 1568 height 744
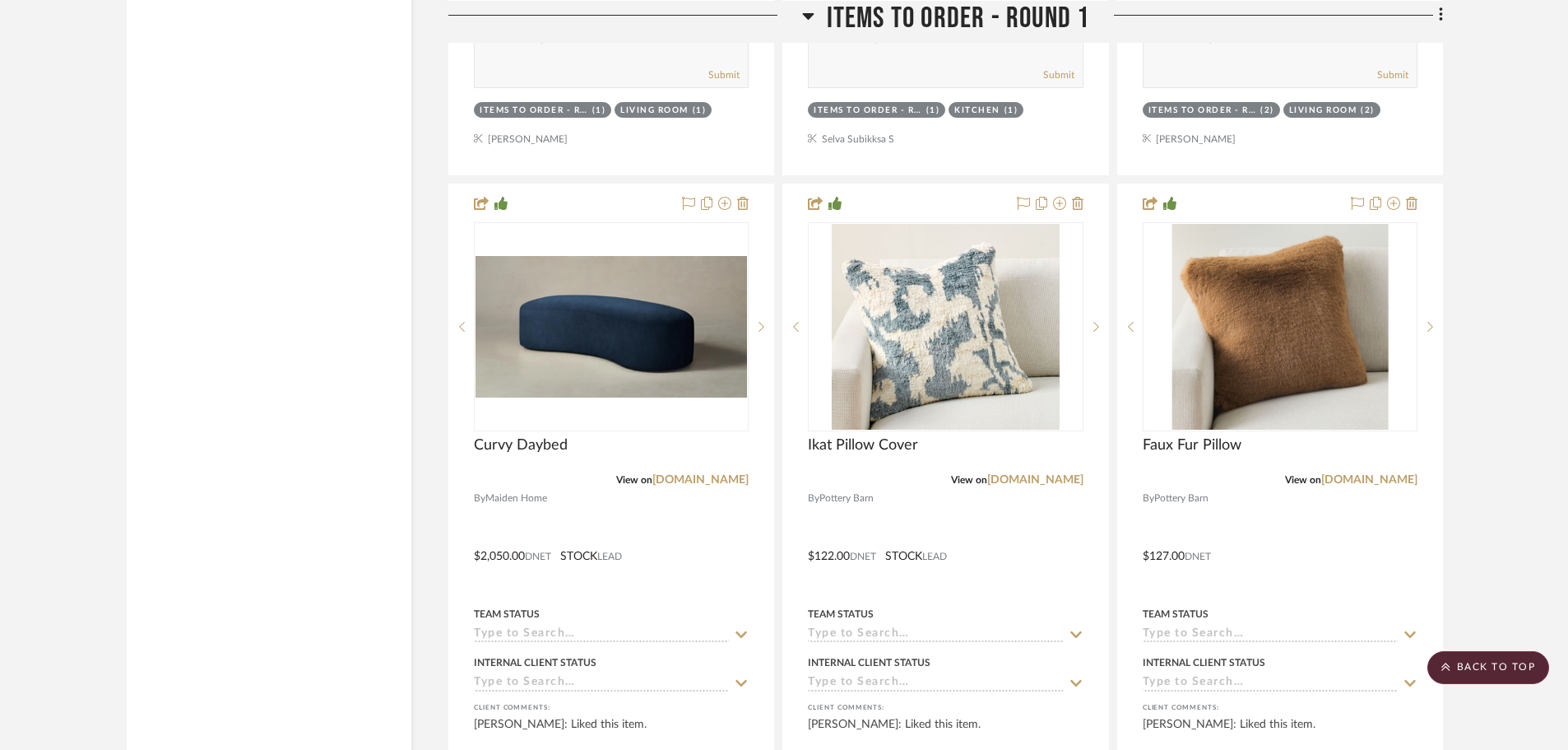
scroll to position [3128, 0]
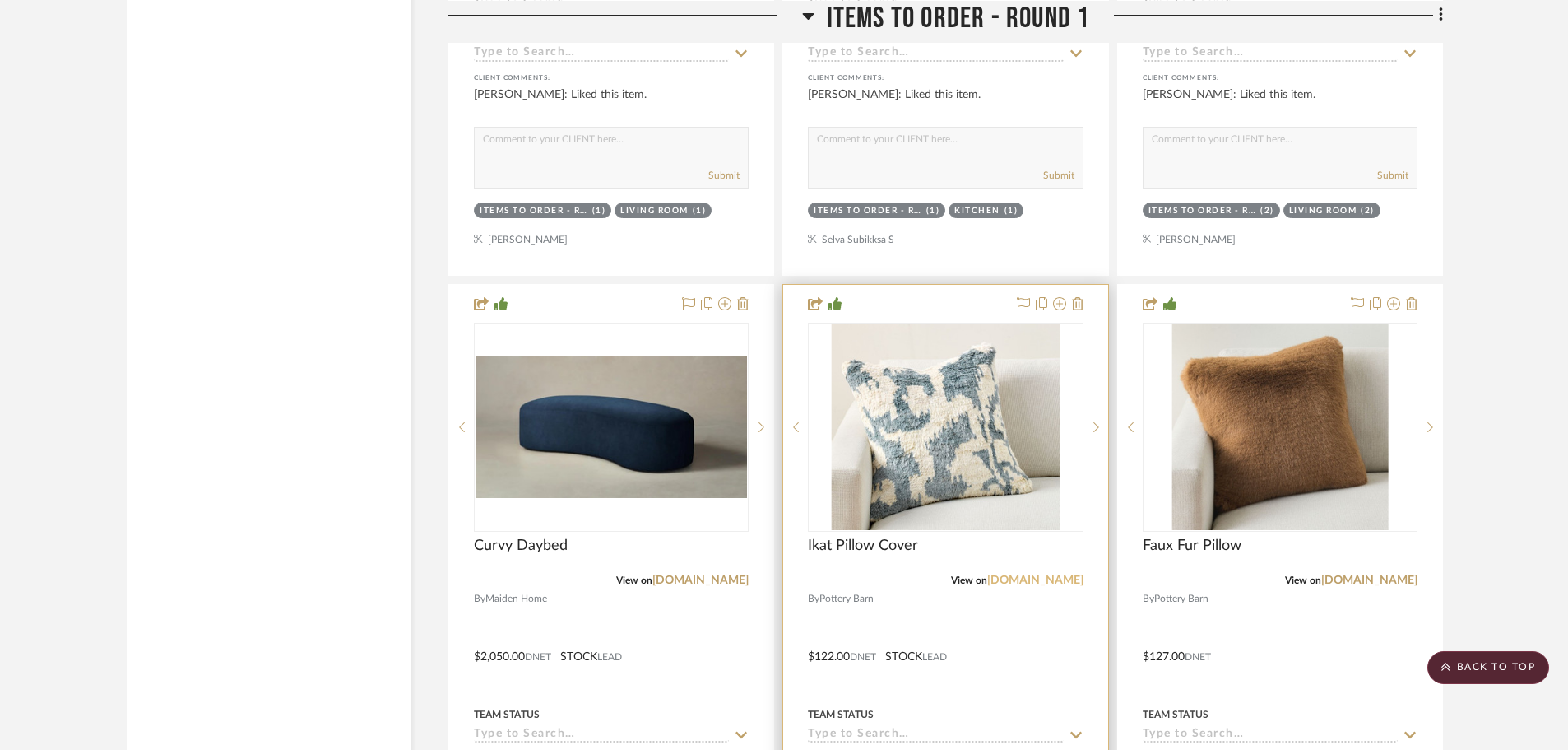
click at [1027, 574] on link "[DOMAIN_NAME]" at bounding box center [1035, 580] width 97 height 12
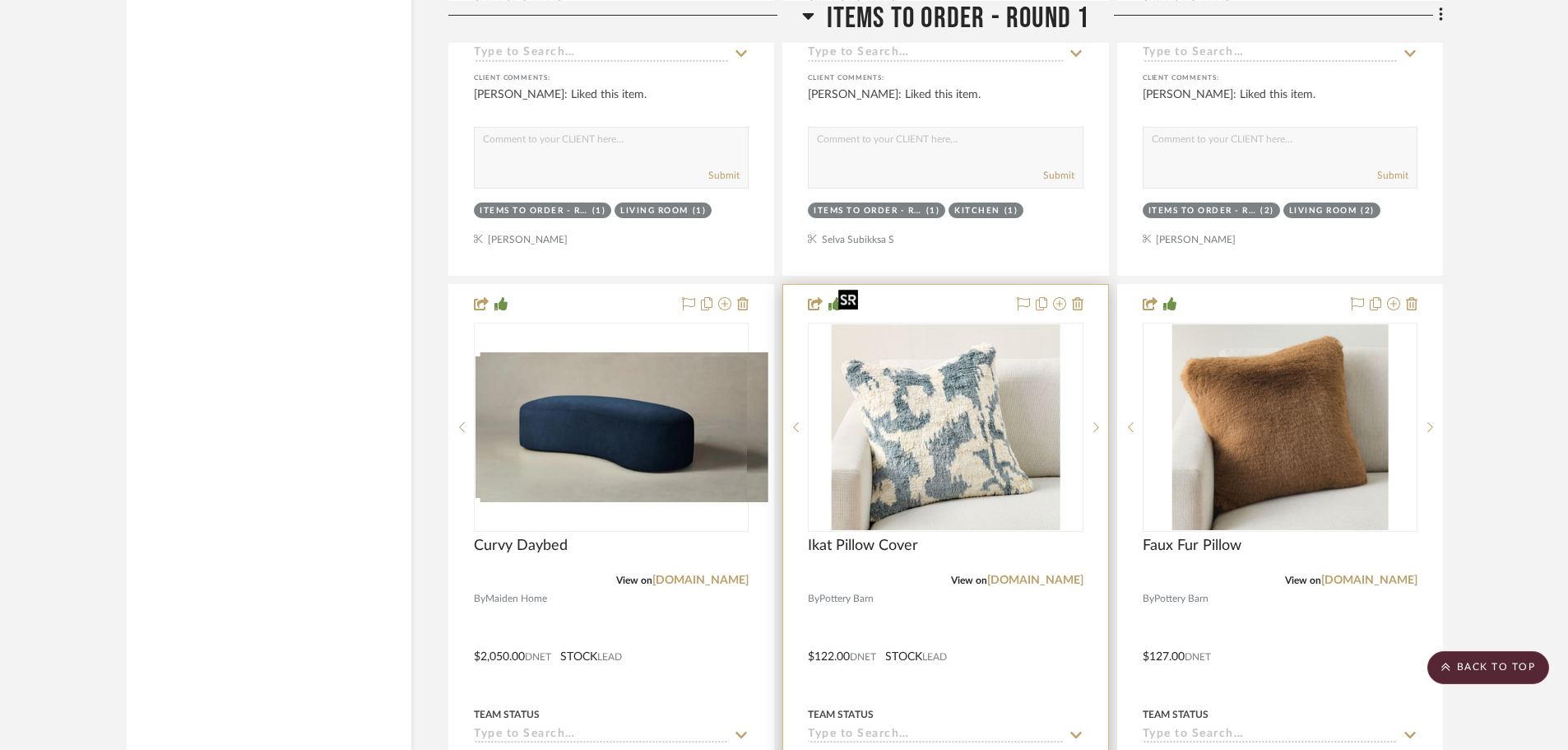
click at [918, 361] on img "0" at bounding box center [946, 427] width 229 height 206
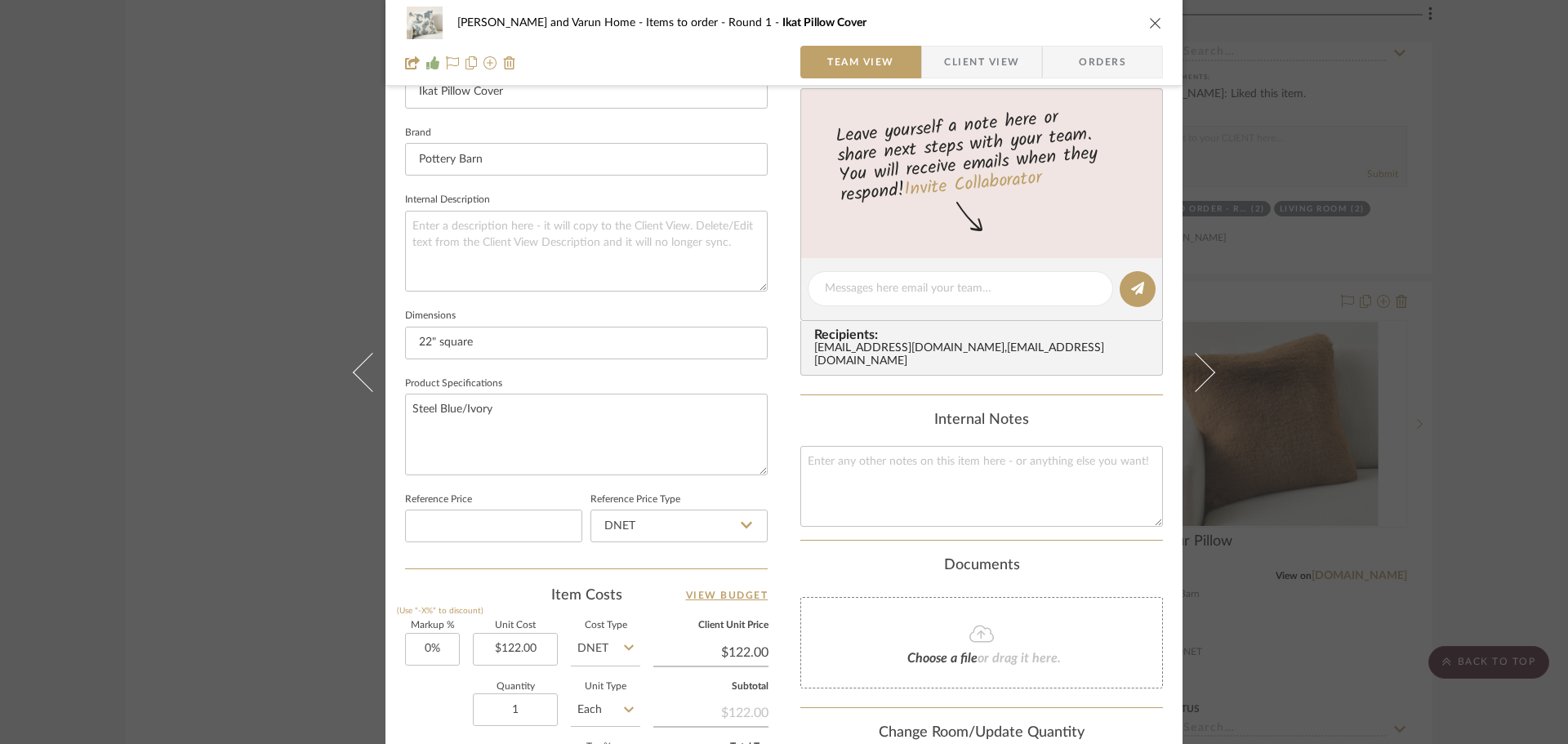
scroll to position [490, 0]
click at [413, 220] on textarea at bounding box center [586, 250] width 363 height 81
paste textarea "Made with 90% jute and 10% cotton. Reverses to 52% linen and 48% cotton. Yarn-d…"
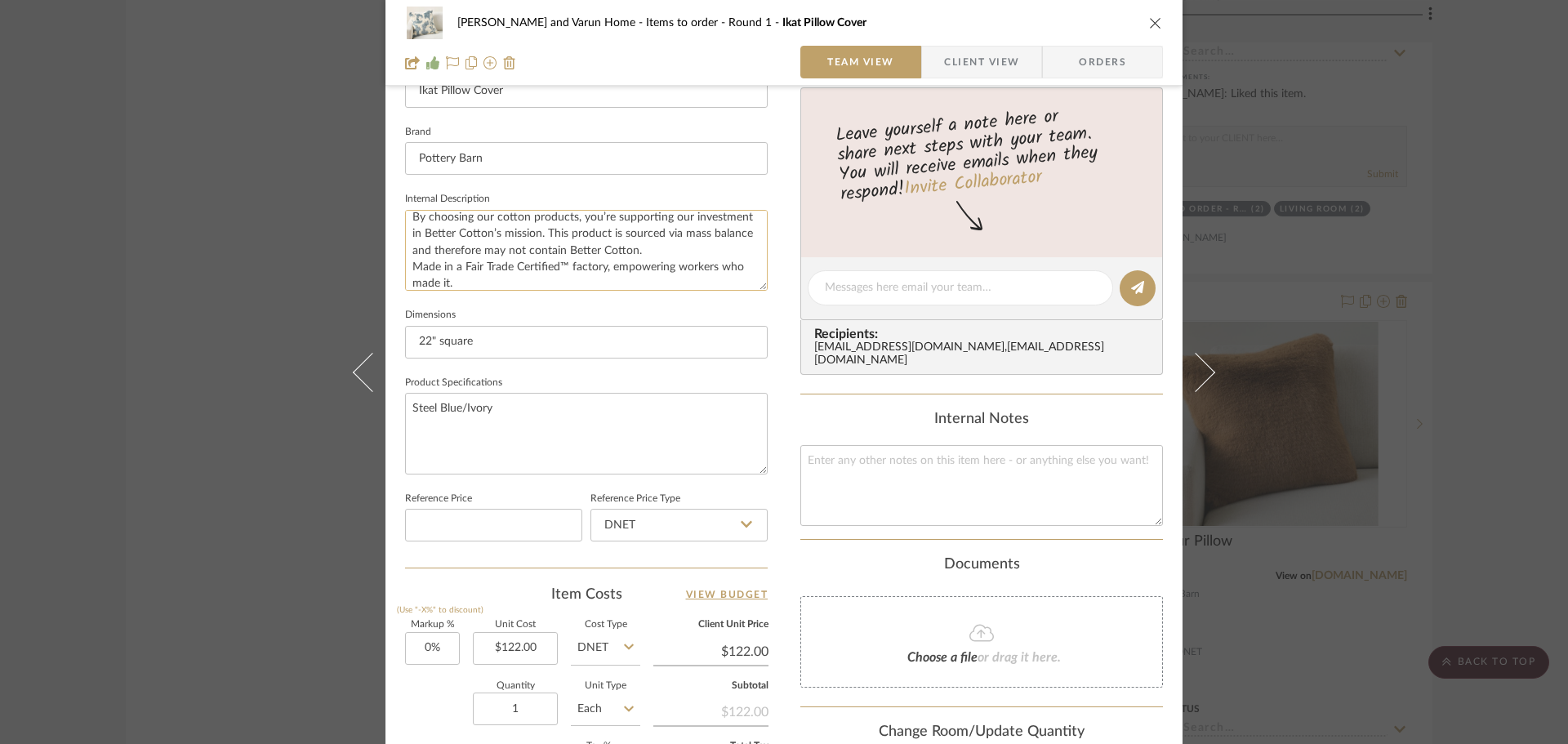
click at [645, 250] on textarea "Made with 90% jute and 10% cotton. Reverses to 52% linen and 48% cotton. Yarn-d…" at bounding box center [586, 250] width 363 height 81
drag, startPoint x: 645, startPoint y: 250, endPoint x: 542, endPoint y: 232, distance: 104.6
click at [542, 232] on textarea "Made with 90% jute and 10% cotton. Reverses to 52% linen and 48% cotton. Yarn-d…" at bounding box center [586, 250] width 363 height 81
drag, startPoint x: 555, startPoint y: 238, endPoint x: 406, endPoint y: 230, distance: 149.2
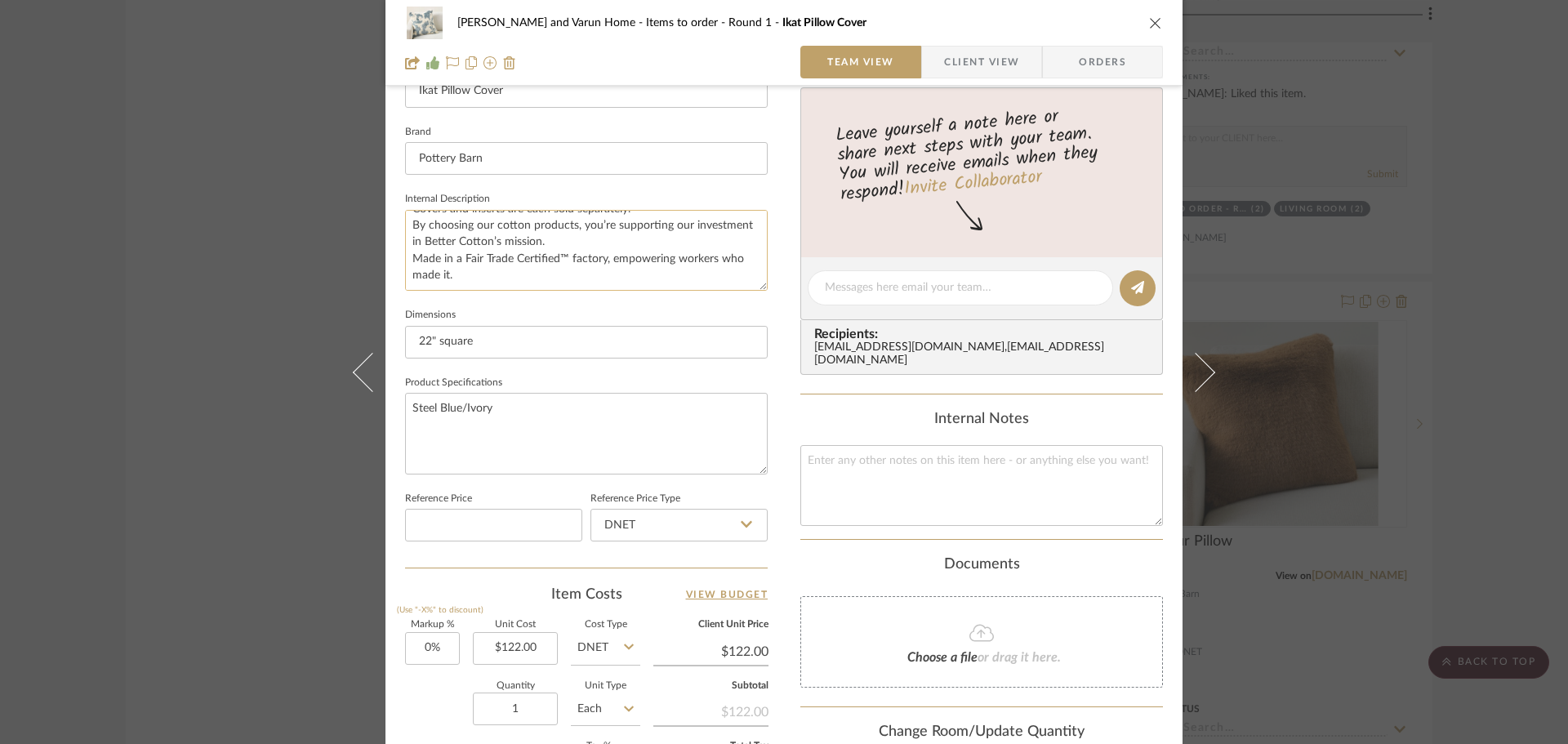
click at [406, 230] on textarea "Made with 90% jute and 10% cotton. Reverses to 52% linen and 48% cotton. Yarn-d…" at bounding box center [586, 250] width 363 height 81
drag, startPoint x: 642, startPoint y: 240, endPoint x: 402, endPoint y: 247, distance: 240.1
click at [405, 247] on textarea "Made with 90% jute and 10% cotton. Reverses to 52% linen and 48% cotton. Yarn-d…" at bounding box center [586, 250] width 363 height 81
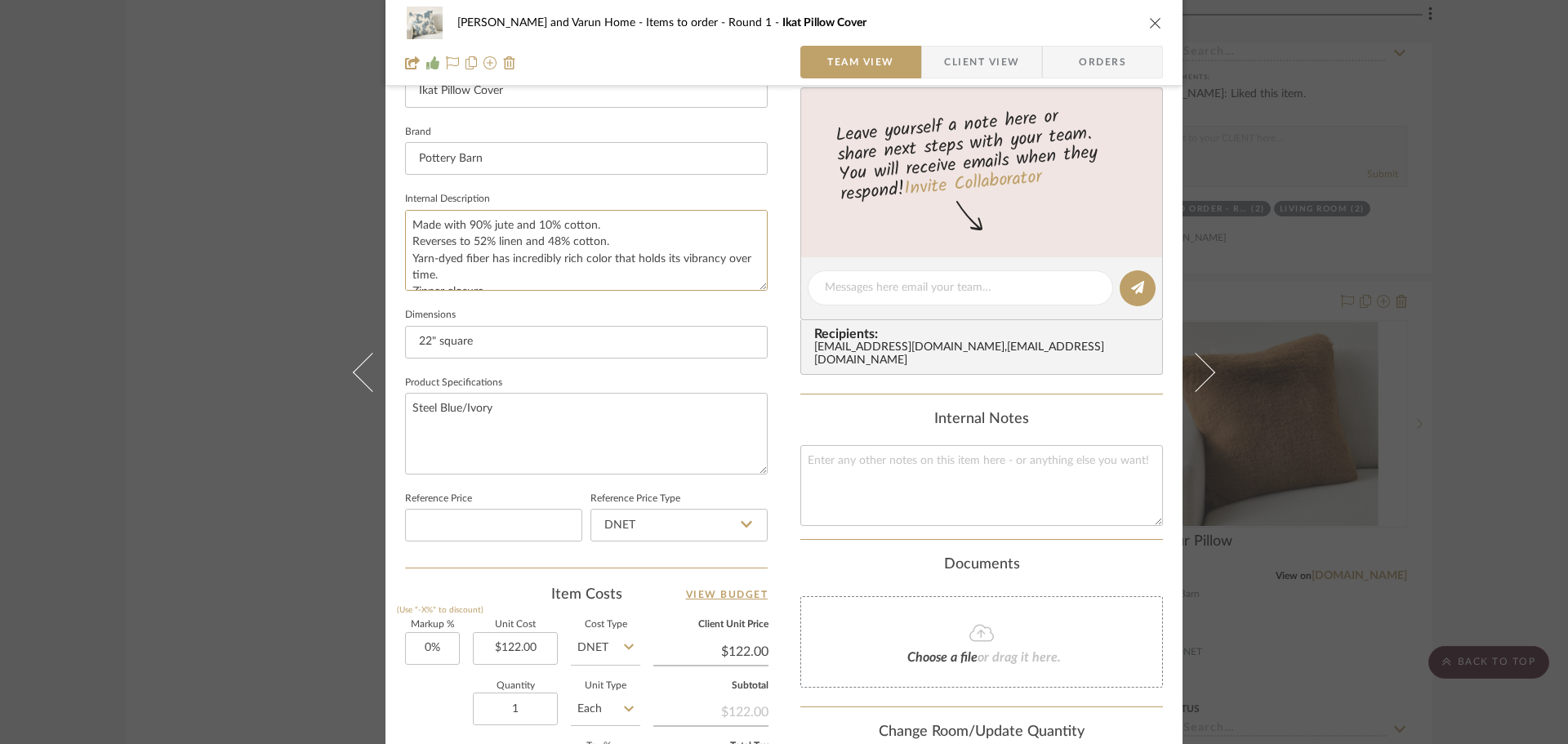
drag, startPoint x: 626, startPoint y: 228, endPoint x: 397, endPoint y: 236, distance: 229.1
click at [397, 236] on div "[PERSON_NAME] and Varun Home Items to order - Round 1 Ikat Pillow Cover Team Vi…" at bounding box center [784, 276] width 797 height 1508
click at [542, 272] on textarea "Made with 90% jute and 10% cotton. Reverses to 52% linen and 48% cotton. Yarn-d…" at bounding box center [586, 250] width 363 height 81
drag, startPoint x: 626, startPoint y: 239, endPoint x: 407, endPoint y: 247, distance: 219.1
click at [407, 247] on textarea "Made with 90% jute and 10% cotton. Reverses to 52% linen and 48% cotton. Yarn-d…" at bounding box center [586, 250] width 363 height 81
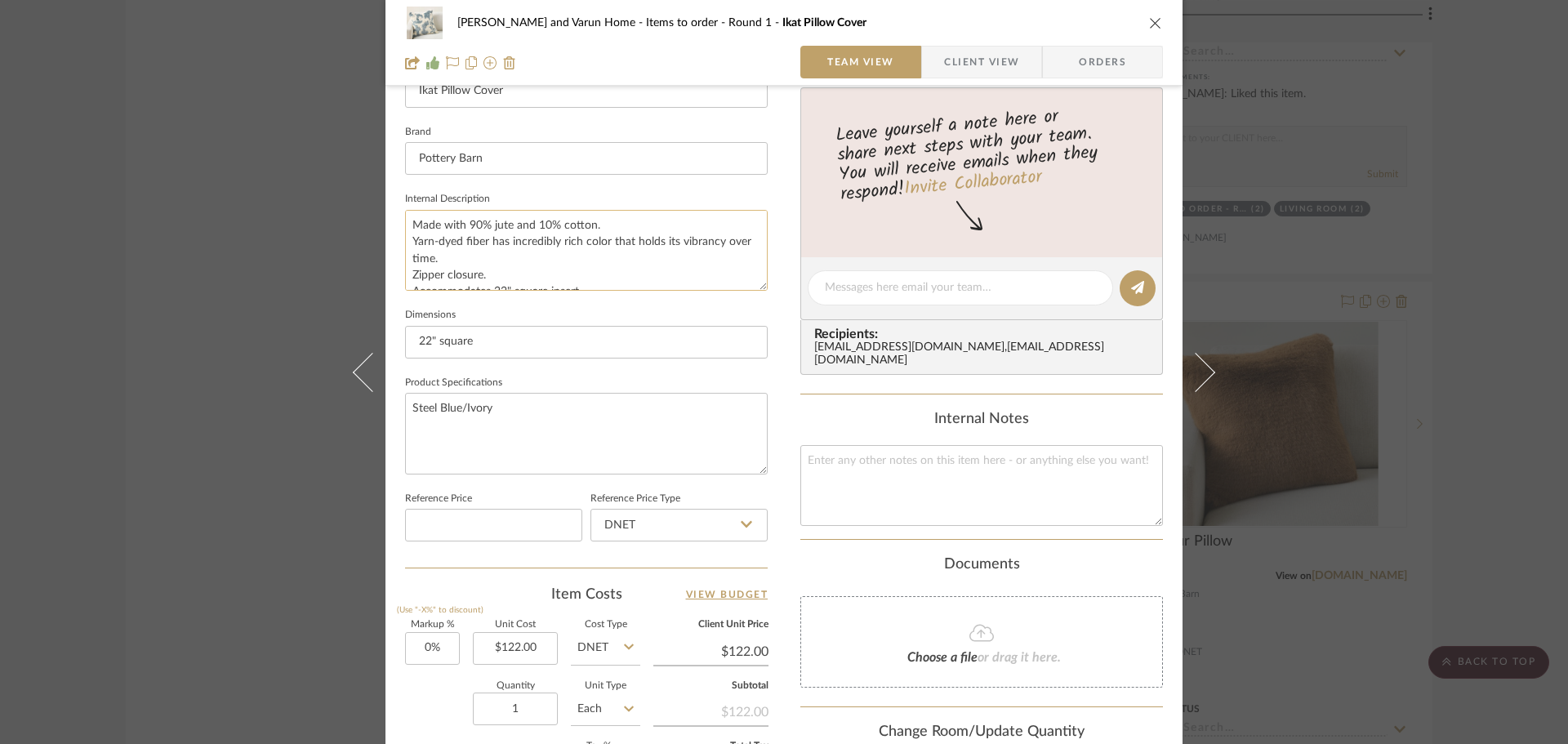
click at [613, 219] on textarea "Made with 90% jute and 10% cotton. Yarn-dyed fiber has incredibly rich color th…" at bounding box center [586, 250] width 363 height 81
click at [648, 245] on textarea "Made with 90% jute and 10% cotton. Yarn-dyed fiber has incredibly rich color th…" at bounding box center [586, 250] width 363 height 81
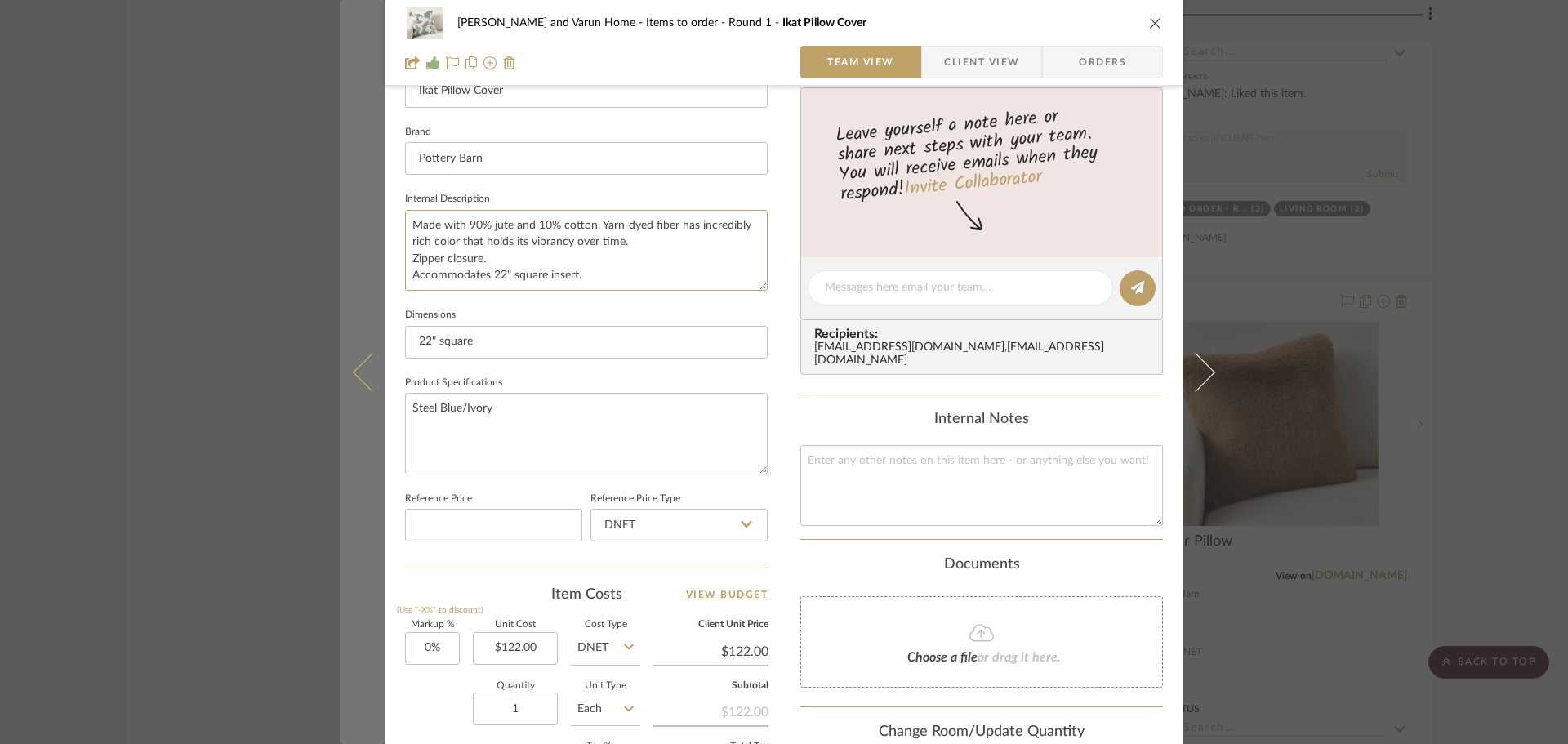
drag, startPoint x: 489, startPoint y: 258, endPoint x: 355, endPoint y: 256, distance: 134.0
click at [355, 256] on mat-dialog-content "[PERSON_NAME] and Varun Home Items to order - Round 1 Ikat Pillow Cover Team Vi…" at bounding box center [783, 276] width 888 height 1508
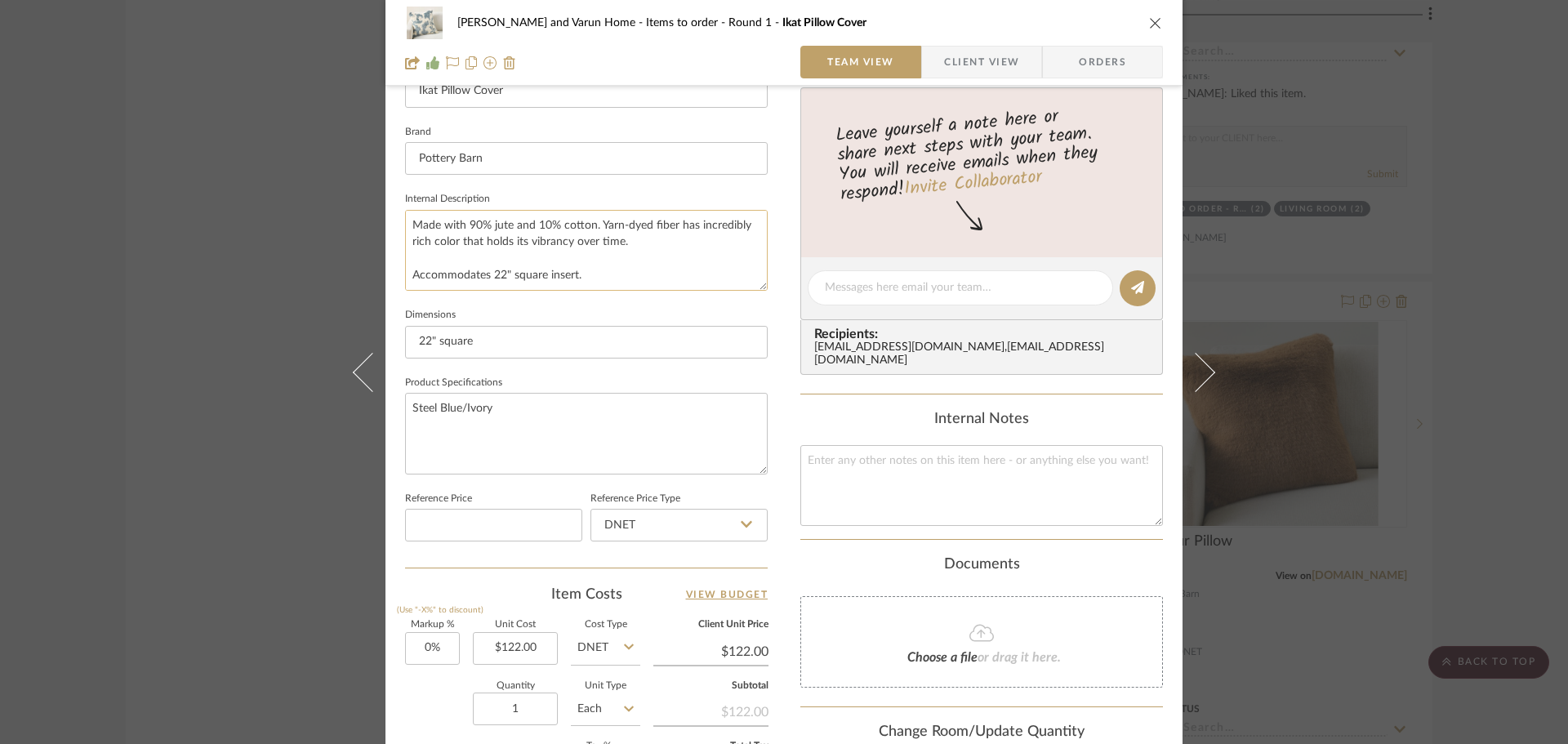
drag, startPoint x: 613, startPoint y: 274, endPoint x: 408, endPoint y: 259, distance: 205.5
click at [408, 259] on textarea "Made with 90% jute and 10% cotton. Yarn-dyed fiber has incredibly rich color th…" at bounding box center [586, 250] width 363 height 81
click at [643, 236] on textarea "Made with 90% jute and 10% cotton. Yarn-dyed fiber has incredibly rich color th…" at bounding box center [586, 250] width 363 height 81
type textarea "Made with 90% jute and 10% cotton. Yarn-dyed fiber has incredibly rich color th…"
click at [606, 200] on fieldset "Internal Description Made with 90% jute and 10% cotton. Yarn-dyed fiber has inc…" at bounding box center [586, 239] width 363 height 103
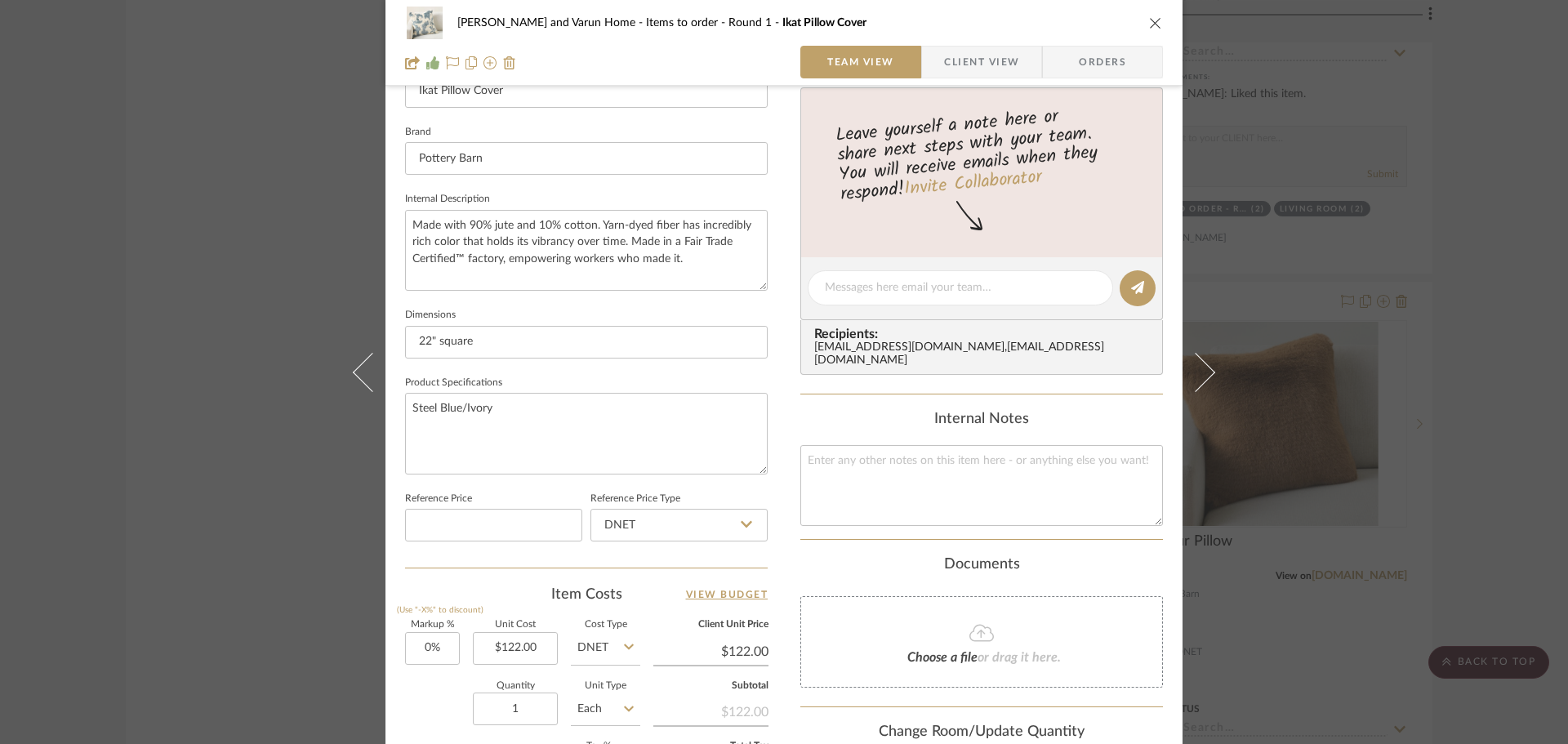
click at [1485, 330] on div "[PERSON_NAME] and Varun Home Items to order - Round 1 Ikat Pillow Cover Team Vi…" at bounding box center [784, 372] width 1568 height 744
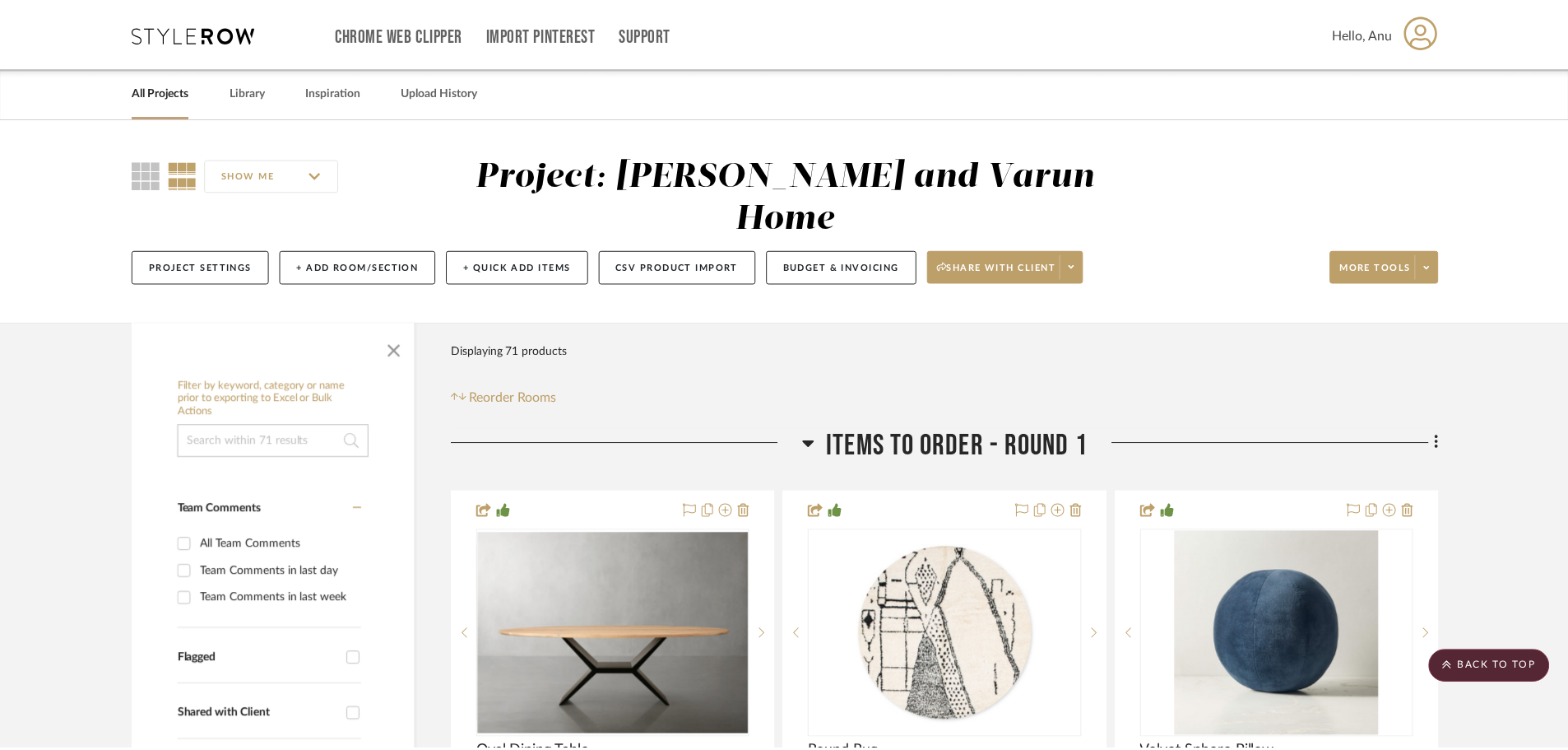
scroll to position [3128, 0]
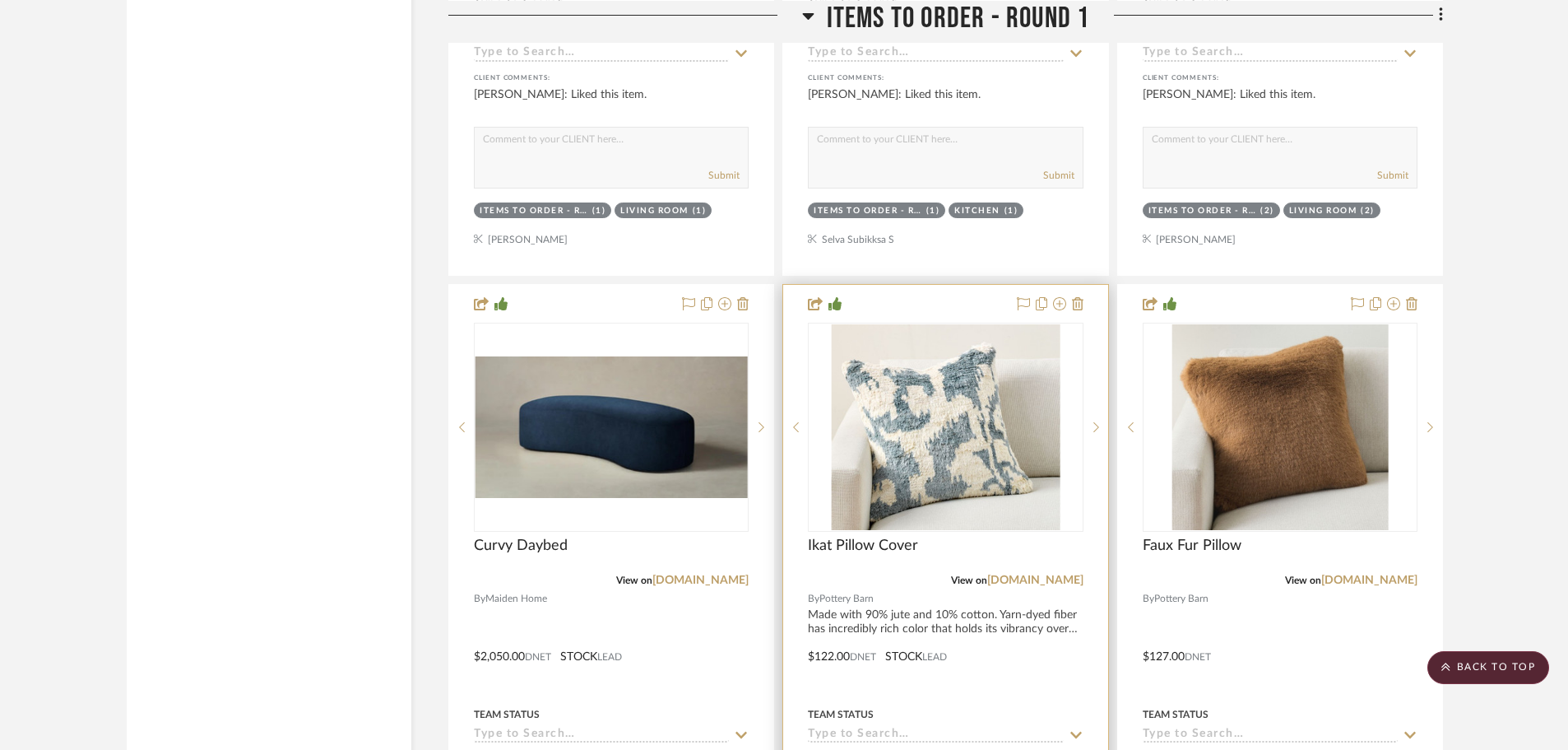
click at [988, 587] on div at bounding box center [945, 645] width 324 height 721
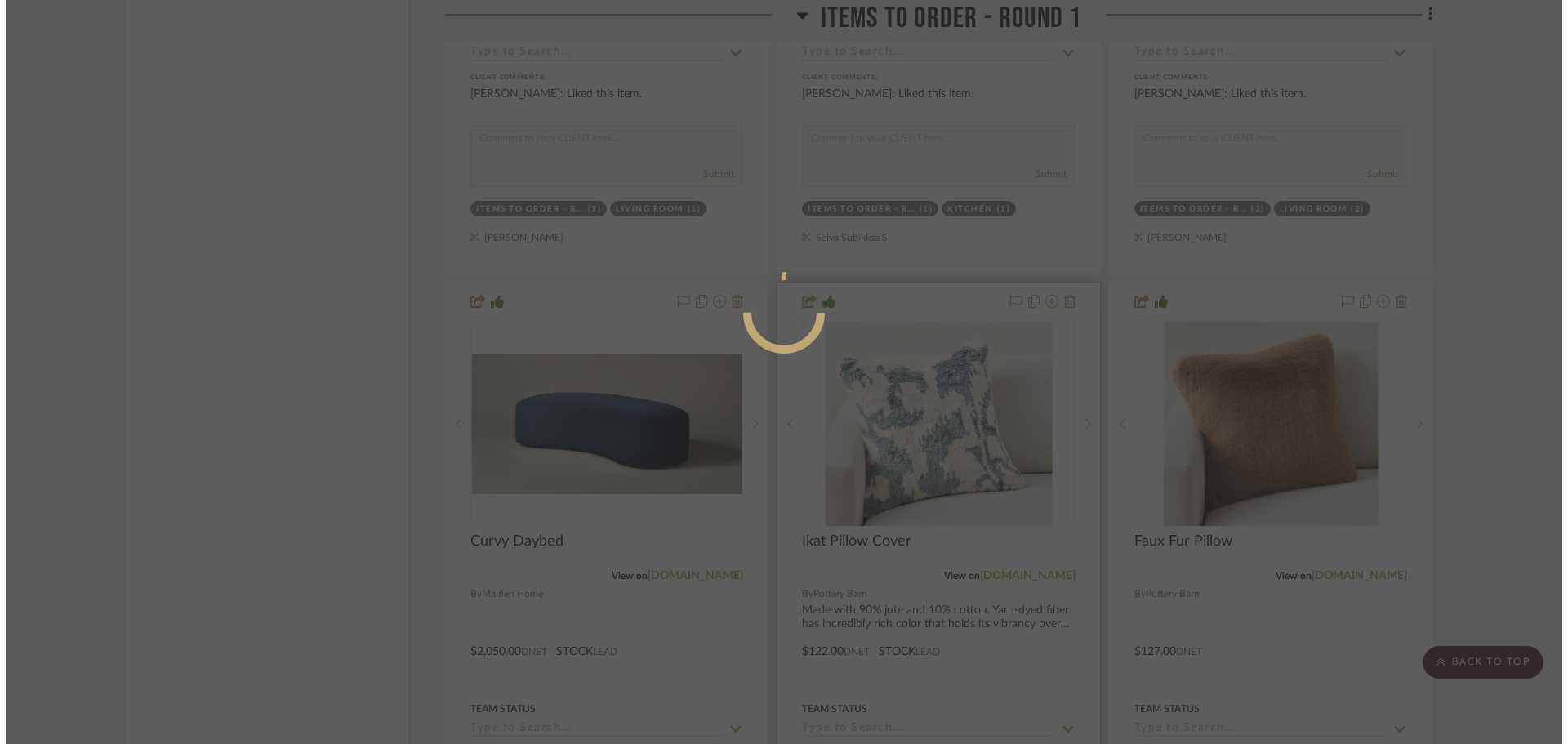
scroll to position [0, 0]
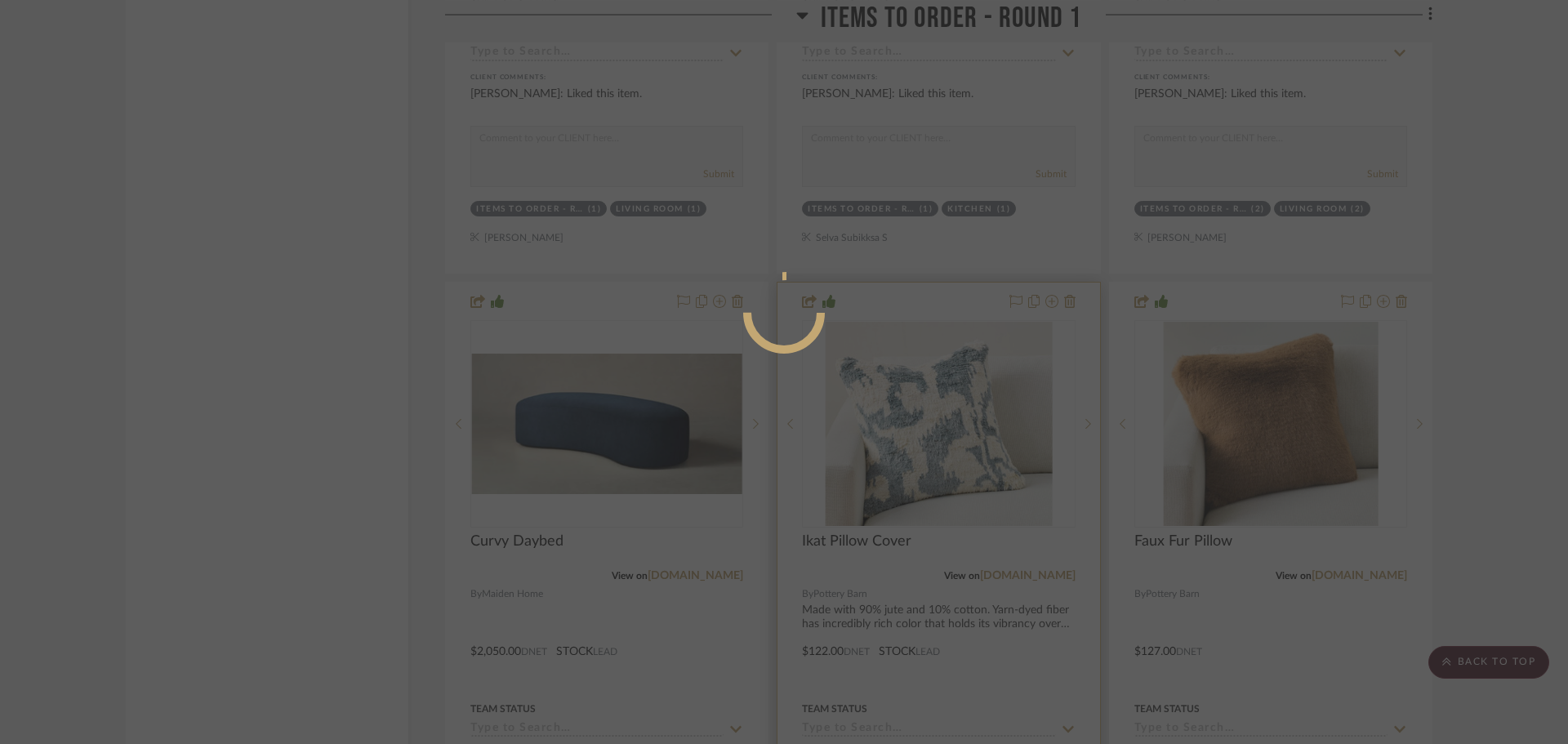
click at [981, 582] on div at bounding box center [784, 372] width 1568 height 744
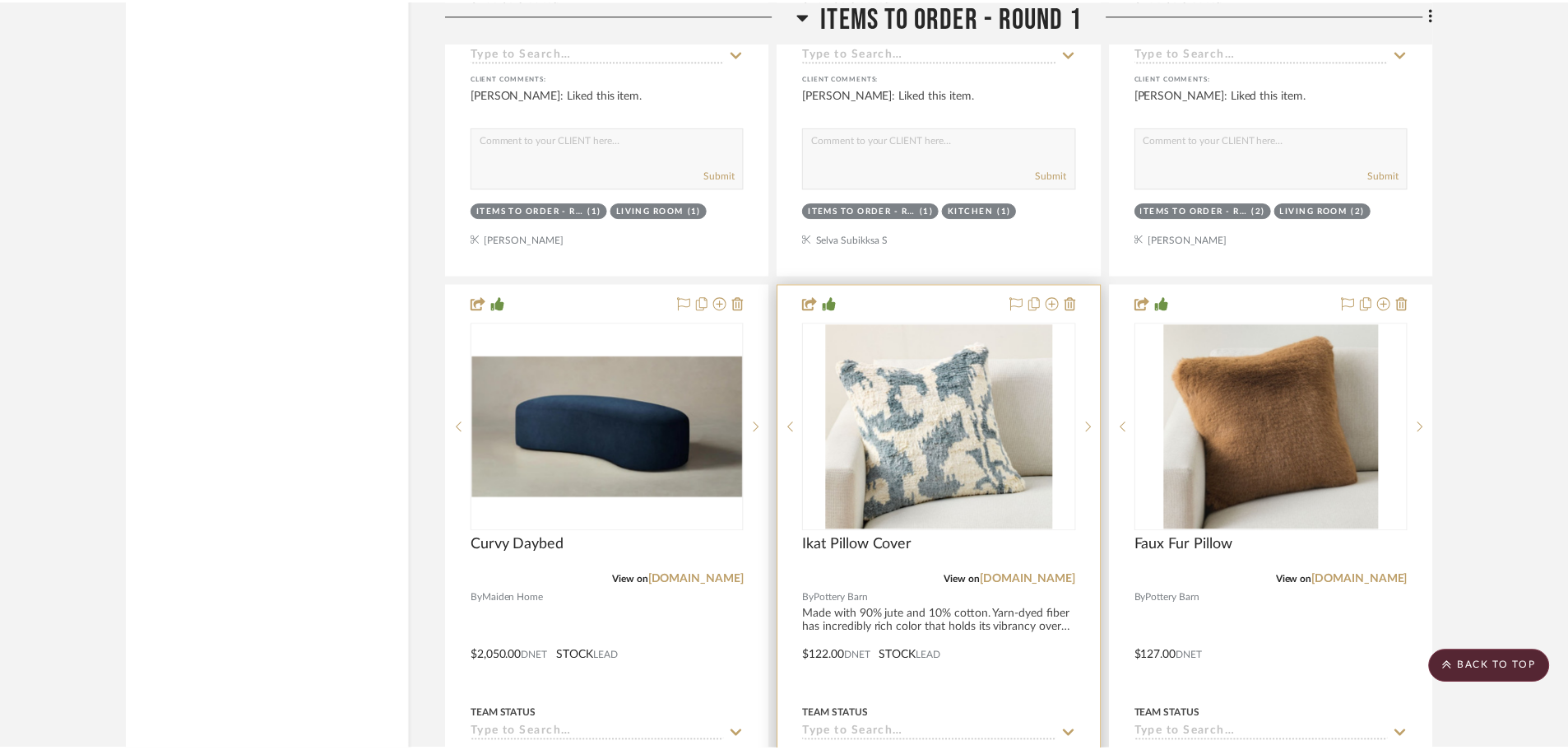
scroll to position [3128, 0]
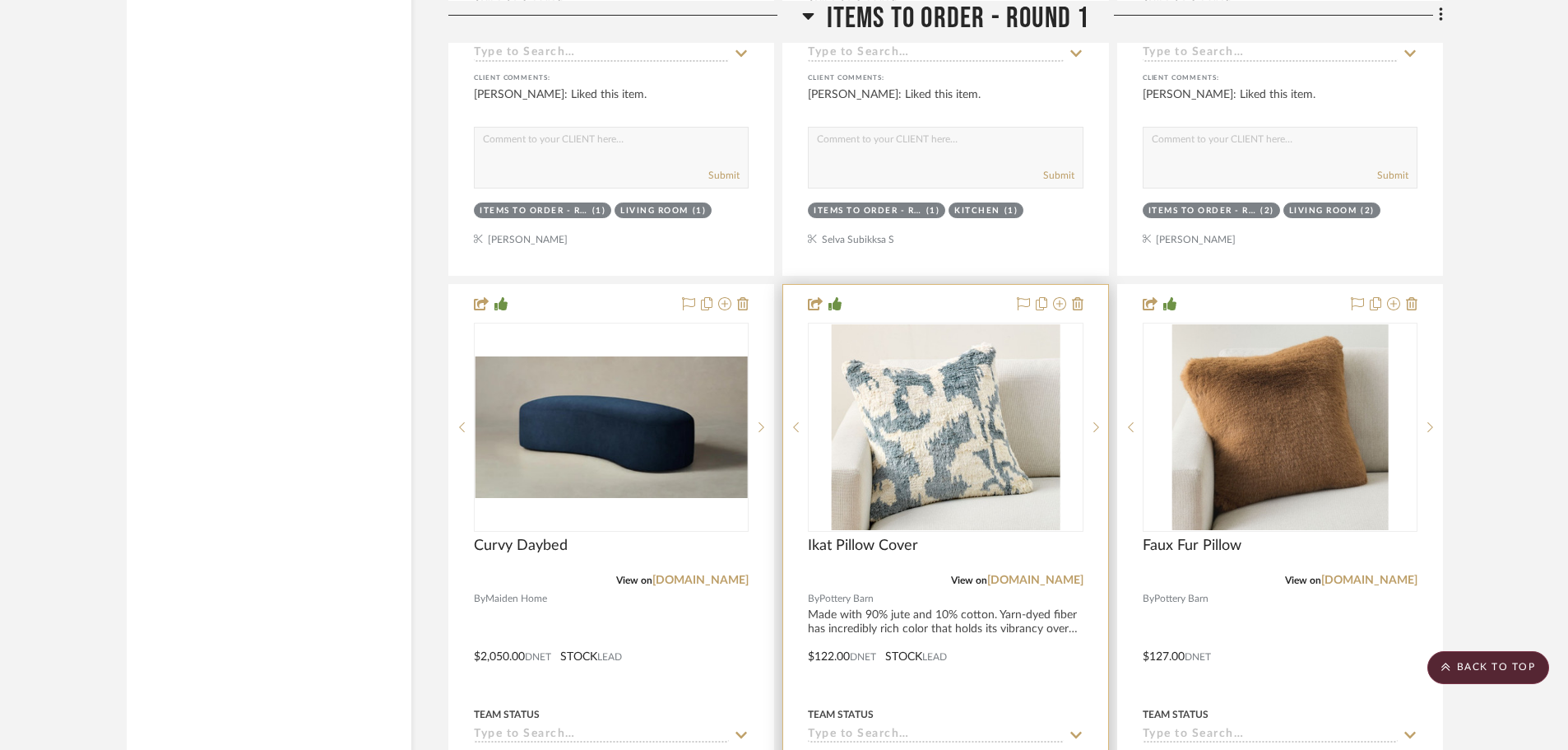
click at [884, 583] on div at bounding box center [945, 645] width 324 height 721
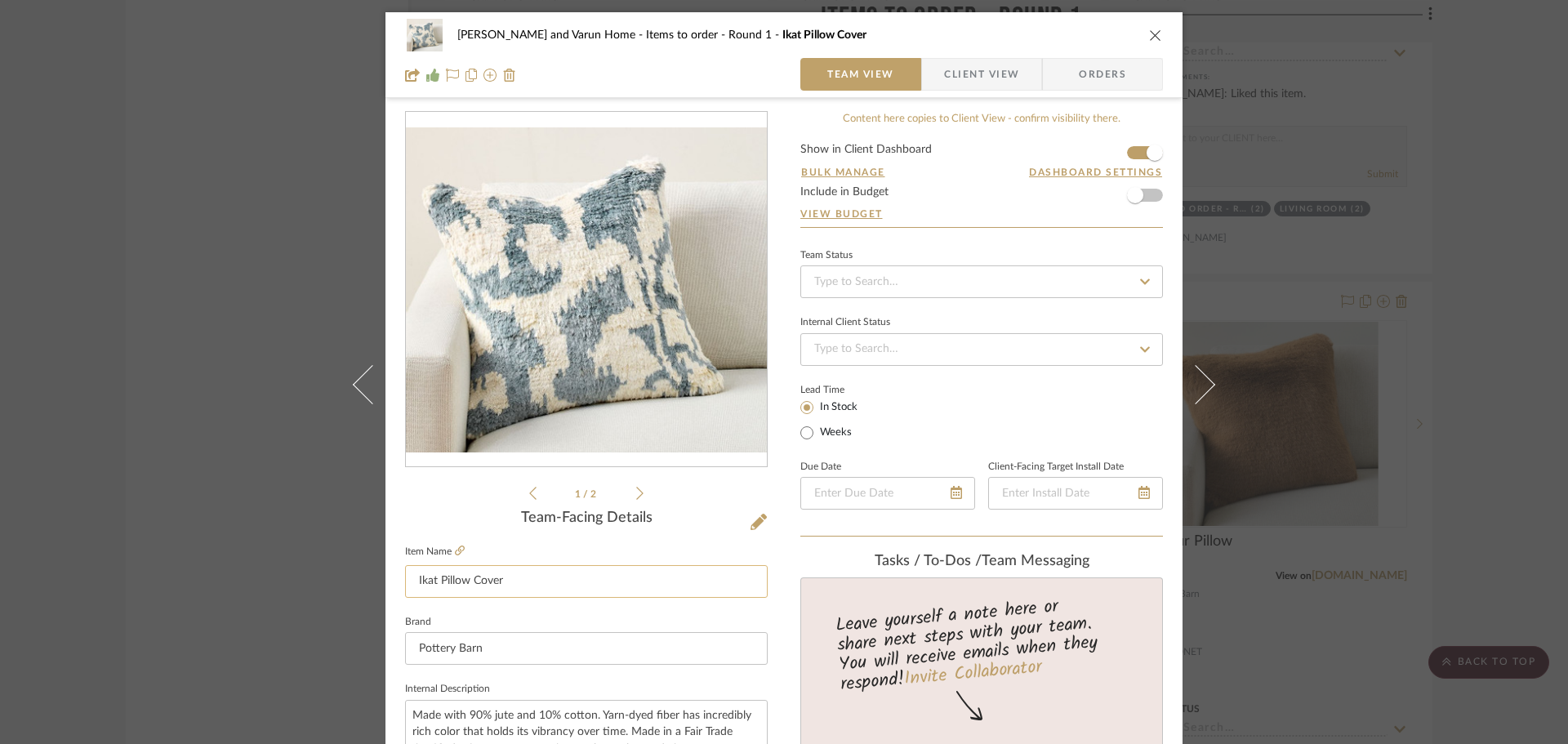
scroll to position [163, 0]
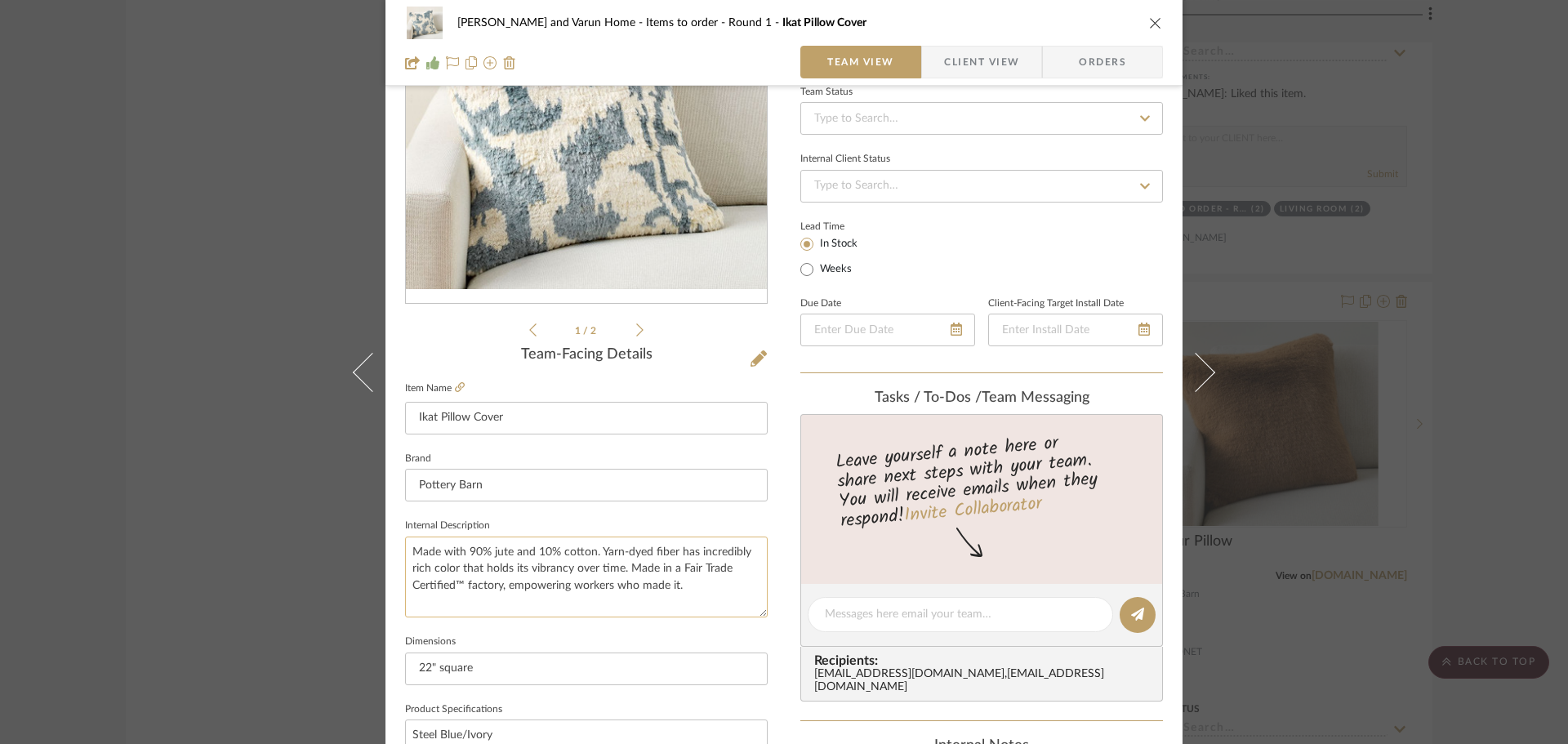
click at [698, 590] on textarea "Made with 90% jute and 10% cotton. Yarn-dyed fiber has incredibly rich color th…" at bounding box center [586, 576] width 363 height 81
click at [1497, 387] on div "[PERSON_NAME] and Varun Home Items to order - Round 1 Ikat Pillow Cover Team Vi…" at bounding box center [784, 372] width 1568 height 744
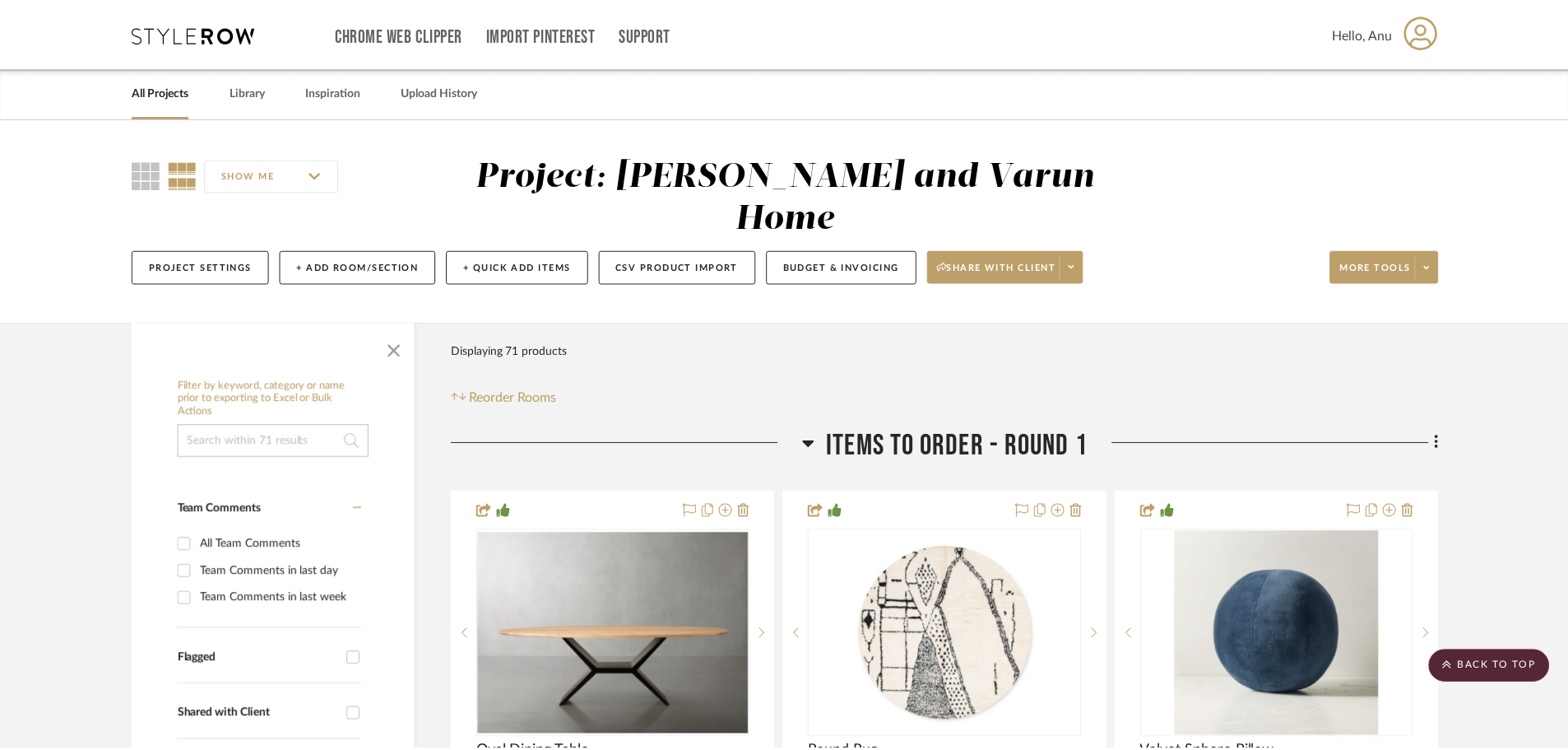
scroll to position [3128, 0]
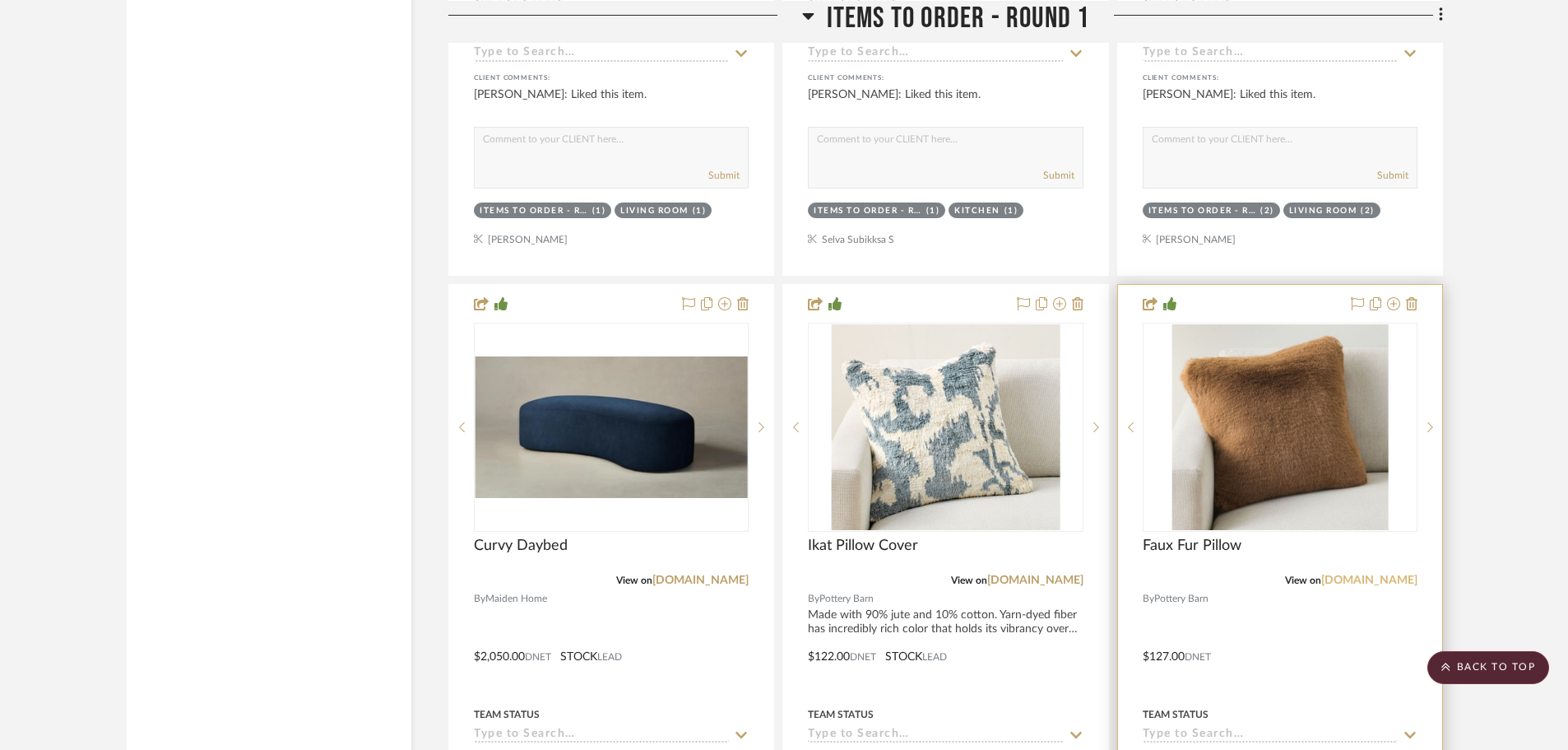
click at [1366, 574] on link "[DOMAIN_NAME]" at bounding box center [1369, 580] width 97 height 12
click at [1199, 369] on img "0" at bounding box center [1279, 427] width 216 height 206
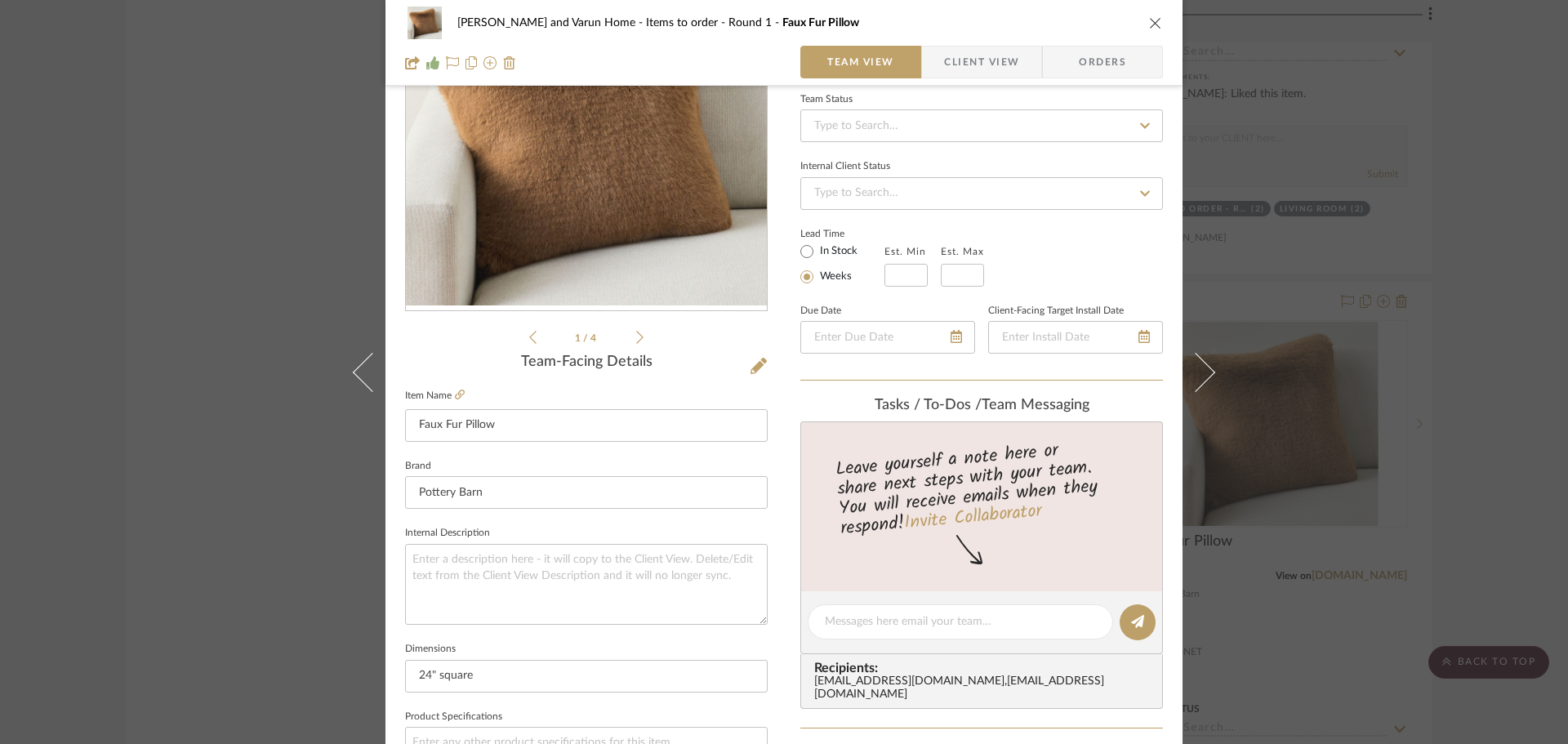
scroll to position [409, 0]
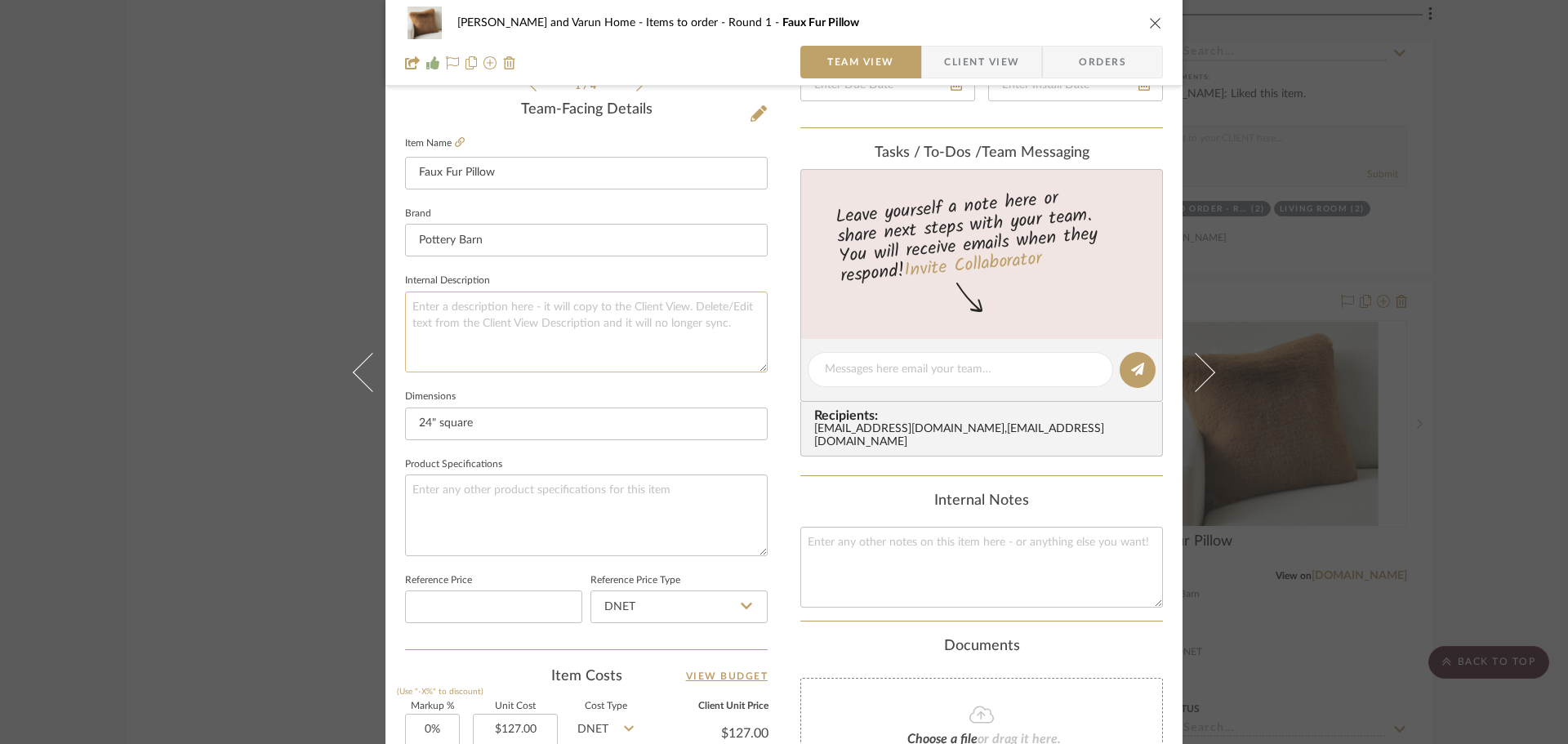
click at [418, 310] on textarea at bounding box center [586, 332] width 363 height 81
paste textarea "Made of 100% polyester. OEKO-TEX® STANDARD 100: tested against 1000+ harmful su…"
click at [550, 304] on textarea "Made of 100% polyester. OEKO-TEX® STANDARD 100: tested against 1000+ harmful su…" at bounding box center [586, 332] width 363 height 81
type textarea "Made of 100% polyester. OEKO-TEX® STANDARD 100: tested against 1000+ harmful su…"
click at [555, 269] on fieldset "Internal Description Made of 100% polyester. OEKO-TEX® STANDARD 100: tested aga…" at bounding box center [586, 320] width 363 height 103
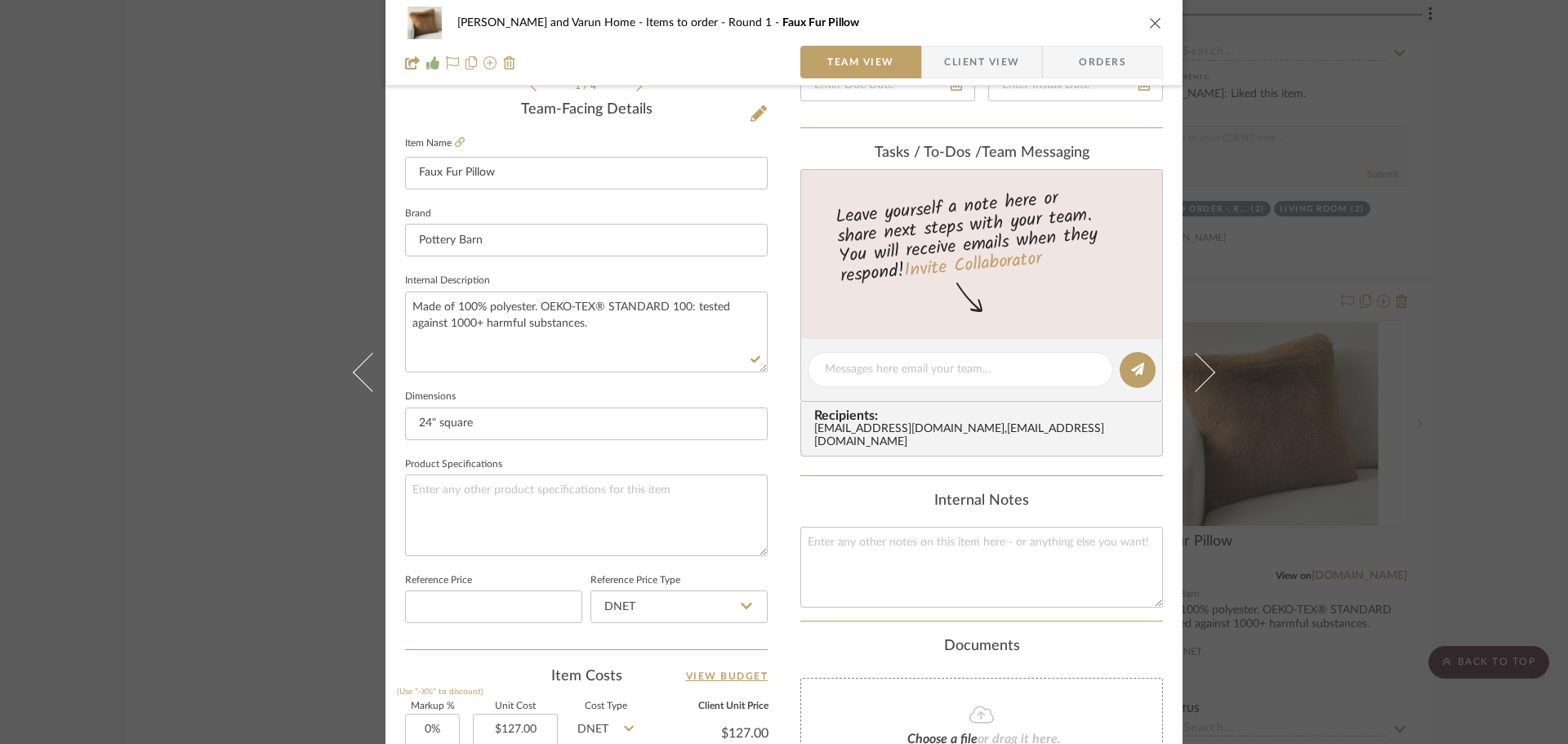
click at [1498, 371] on div "[PERSON_NAME] and Varun Home Items to order - Round 1 Faux Fur Pillow Team View…" at bounding box center [784, 372] width 1568 height 744
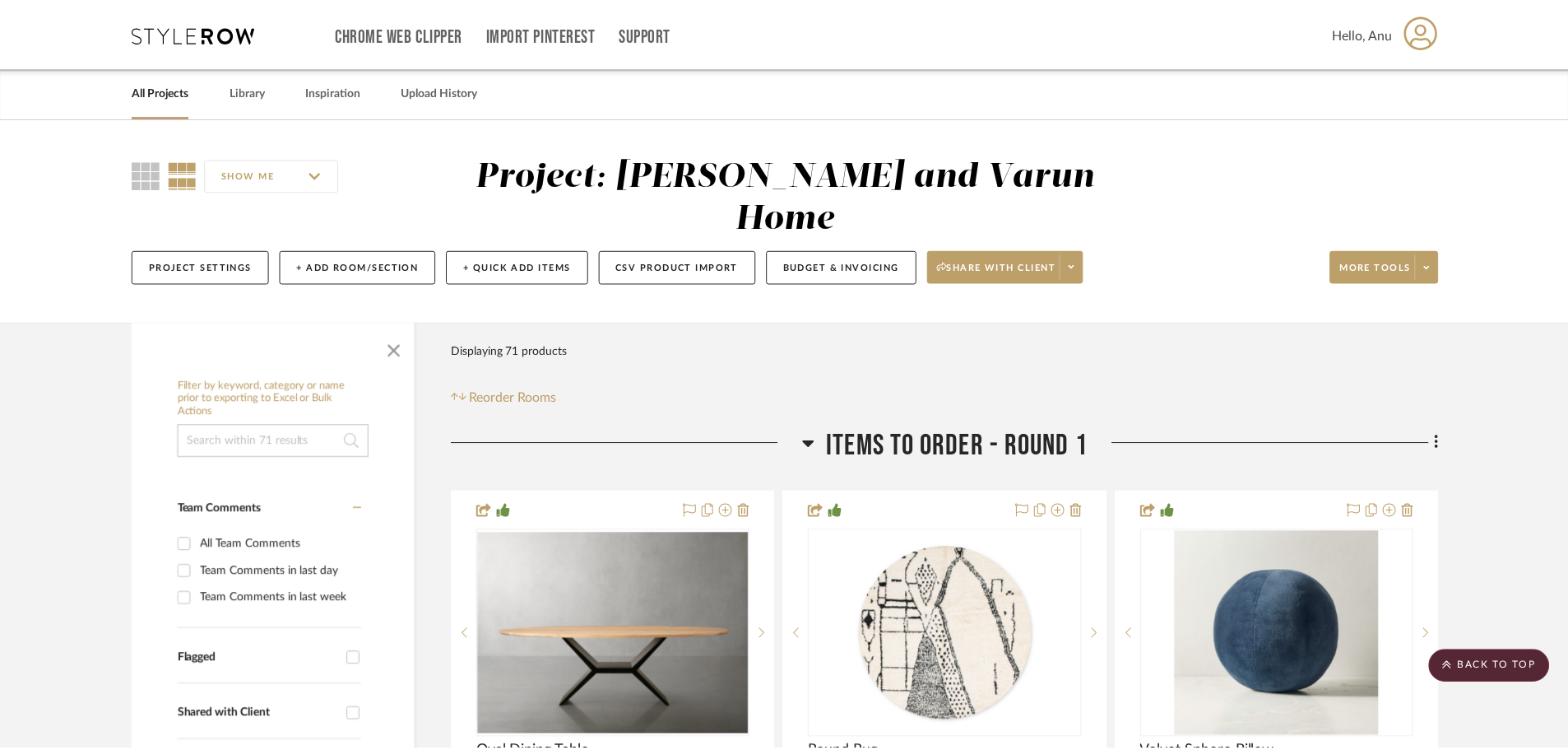
scroll to position [3128, 0]
